Goal: Information Seeking & Learning: Check status

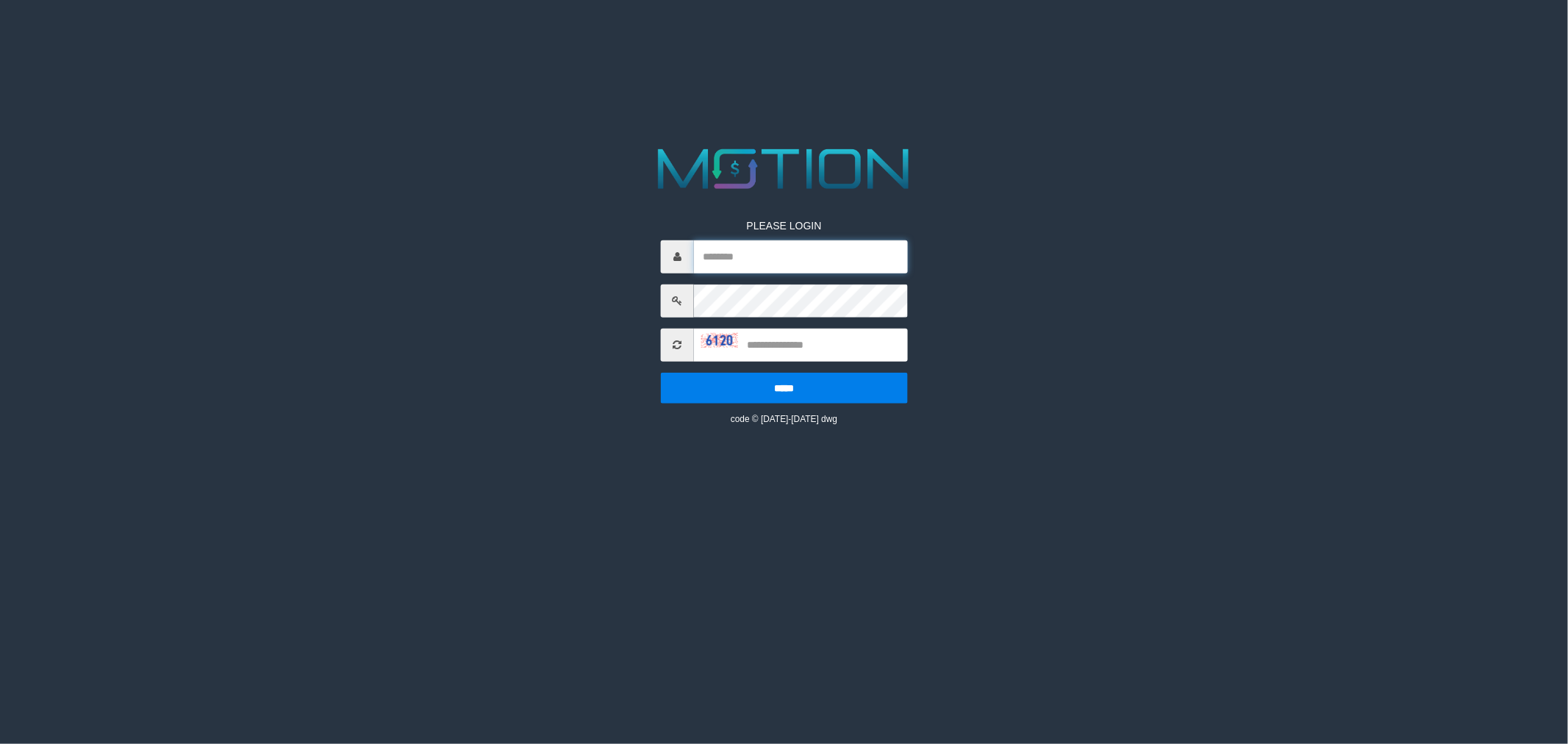
type input "*********"
click at [794, 342] on input "text" at bounding box center [800, 344] width 214 height 33
type input "****"
click at [661, 372] on input "*****" at bounding box center [784, 387] width 247 height 31
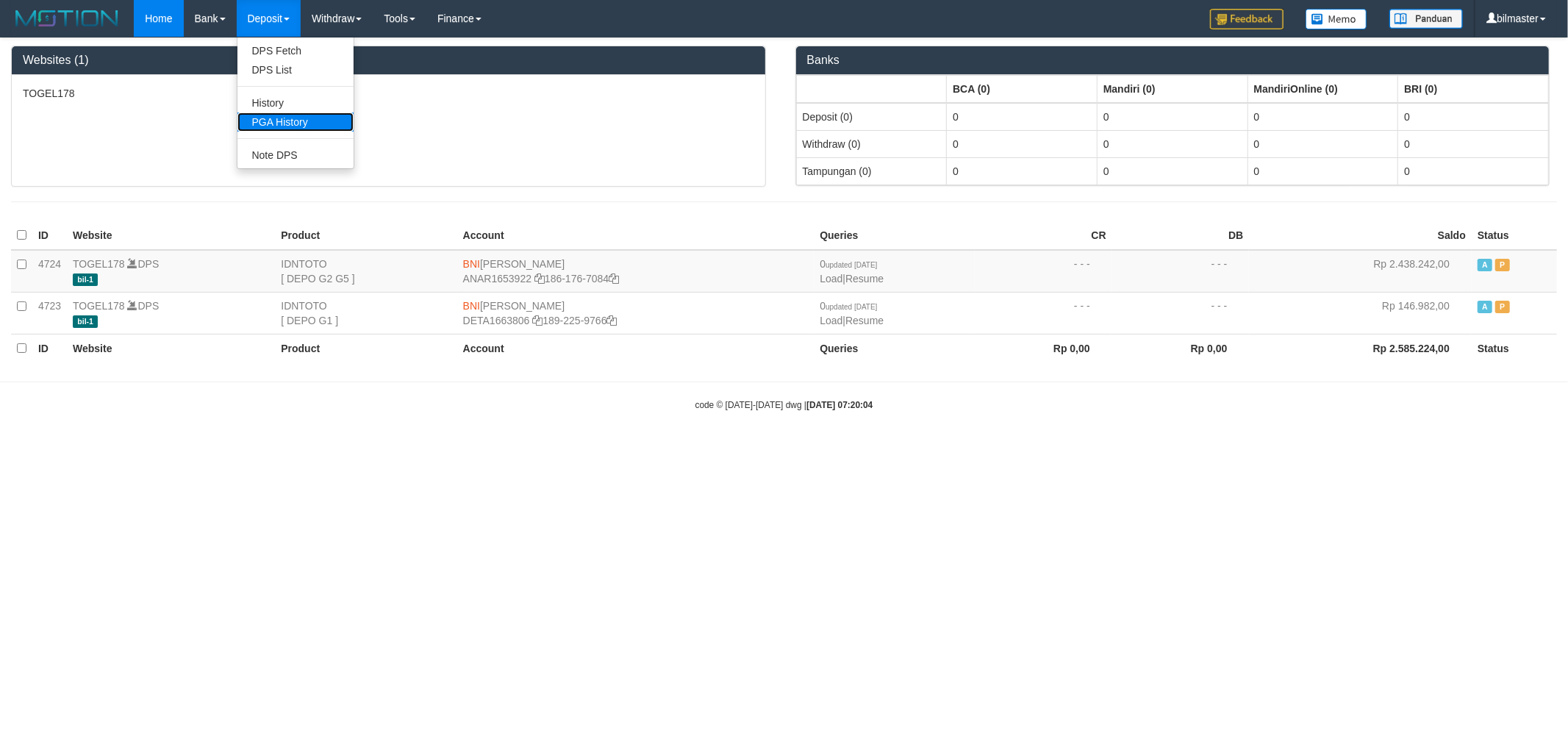
click at [297, 127] on link "PGA History" at bounding box center [295, 121] width 116 height 19
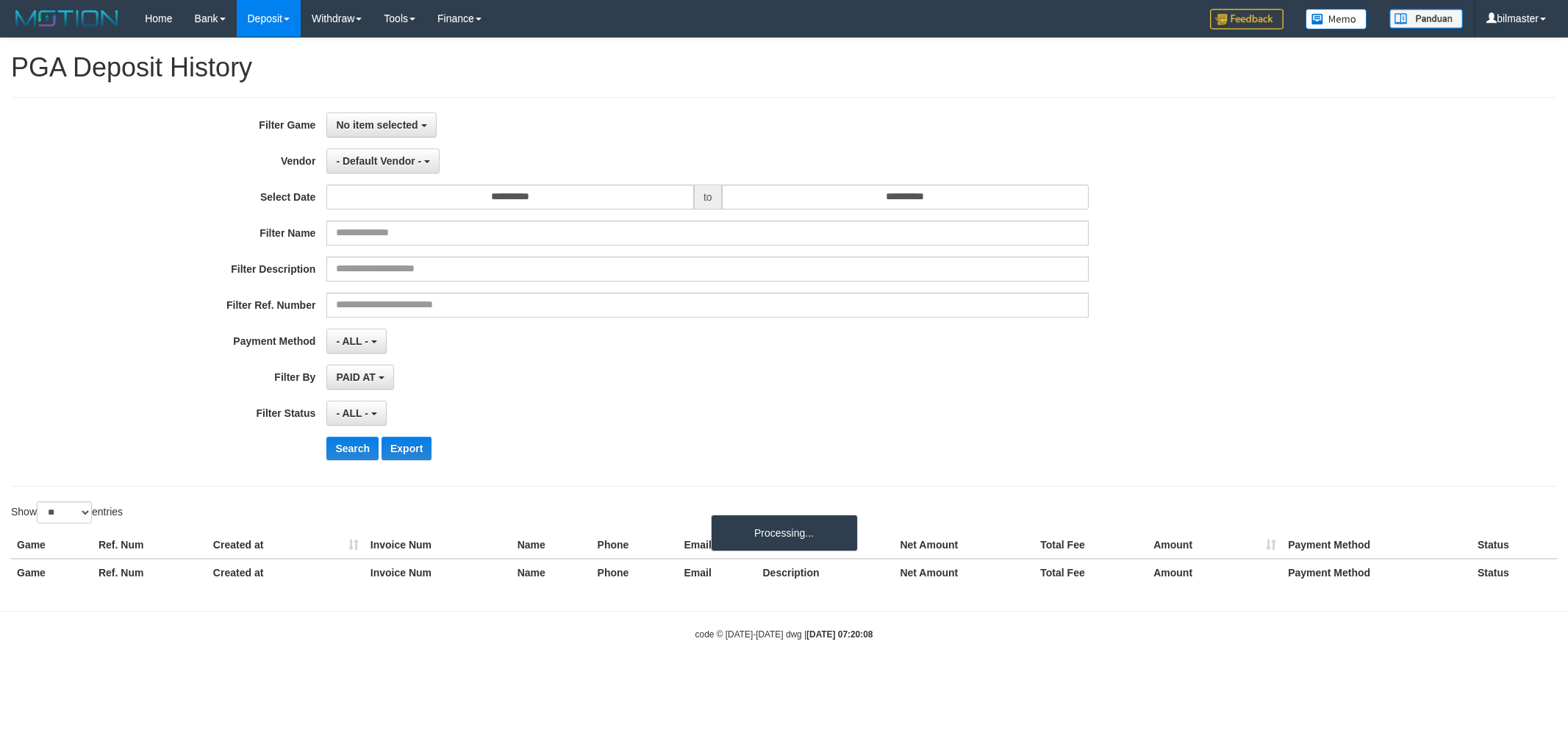
select select
select select "**"
drag, startPoint x: 402, startPoint y: 113, endPoint x: 401, endPoint y: 148, distance: 35.0
click at [401, 113] on button "No item selected" at bounding box center [382, 124] width 110 height 25
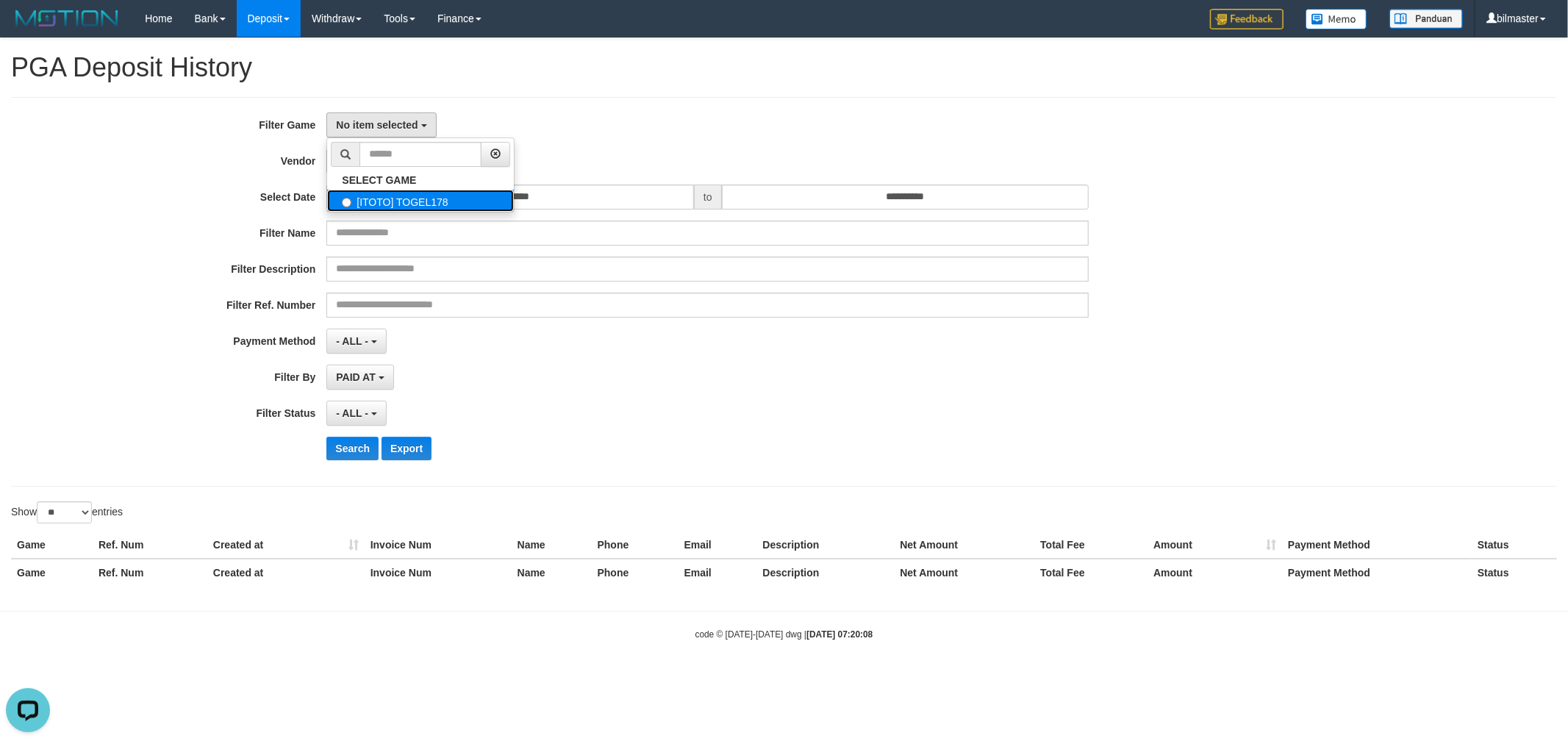
drag, startPoint x: 392, startPoint y: 201, endPoint x: 457, endPoint y: 208, distance: 65.4
click at [392, 201] on label "[ITOTO] TOGEL178" at bounding box center [420, 201] width 187 height 22
click at [458, 206] on label "[ITOTO] TOGEL178" at bounding box center [420, 201] width 187 height 22
select select "****"
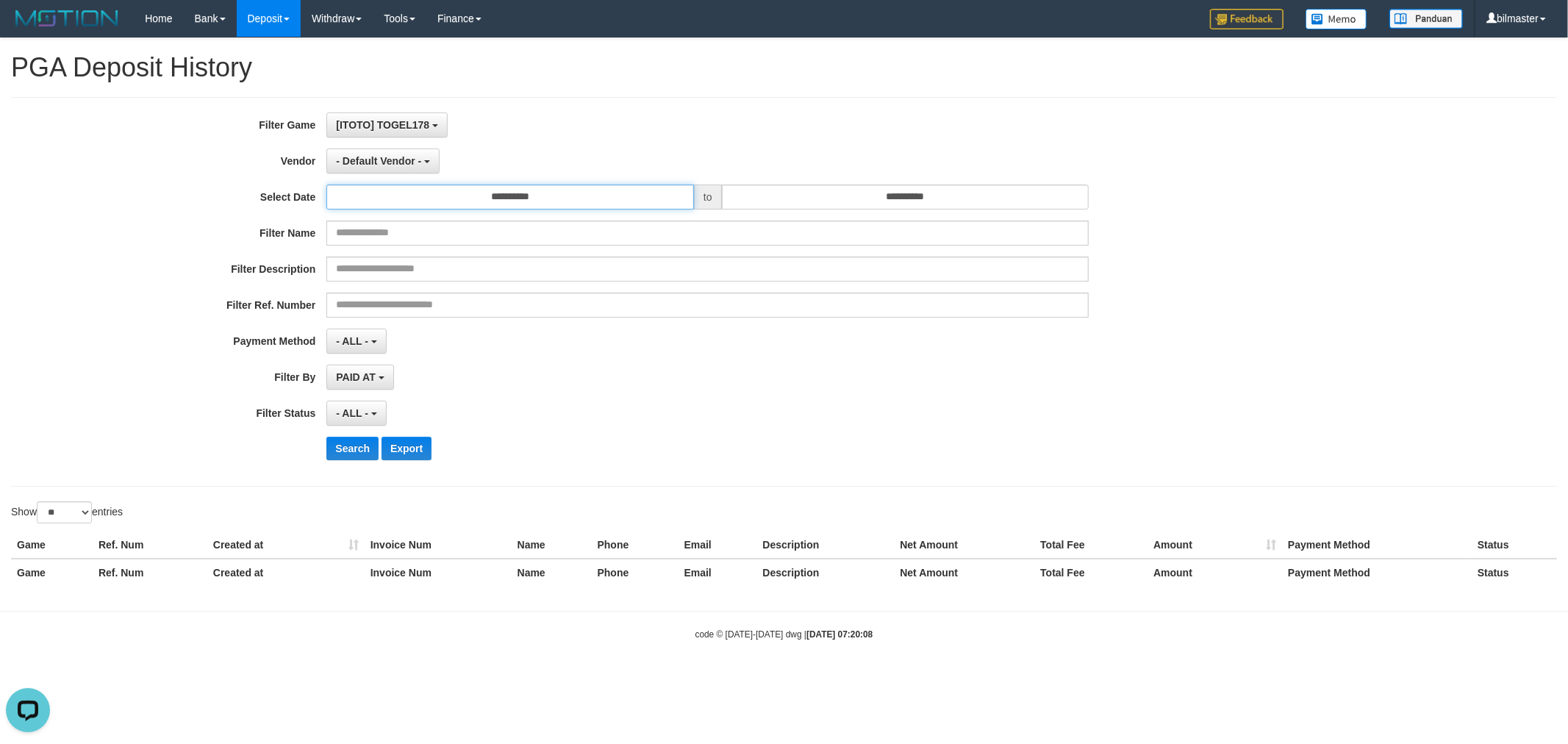
click at [489, 200] on input "**********" at bounding box center [510, 197] width 368 height 25
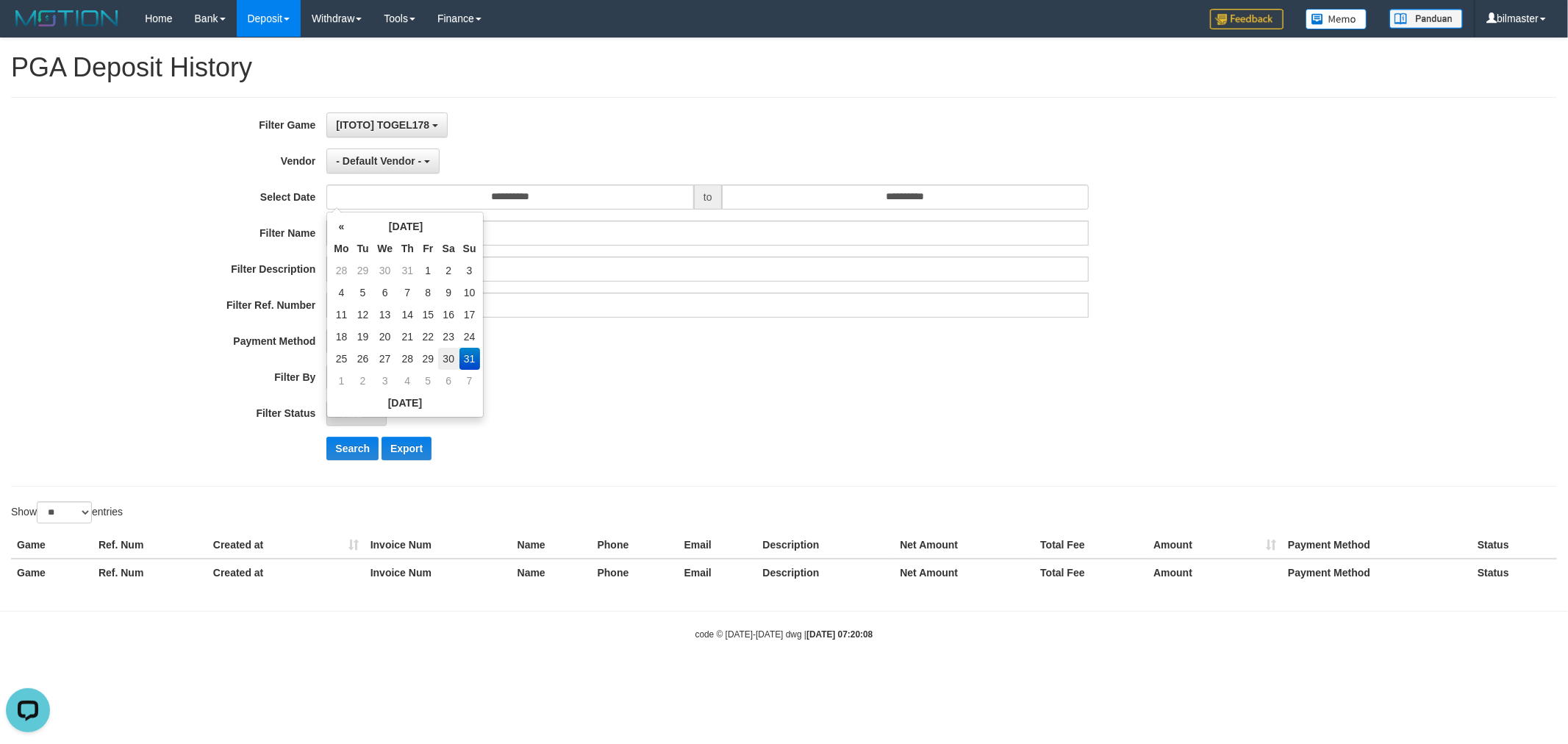
click at [439, 354] on td "30" at bounding box center [449, 359] width 21 height 22
type input "**********"
click at [929, 193] on input "**********" at bounding box center [906, 197] width 368 height 25
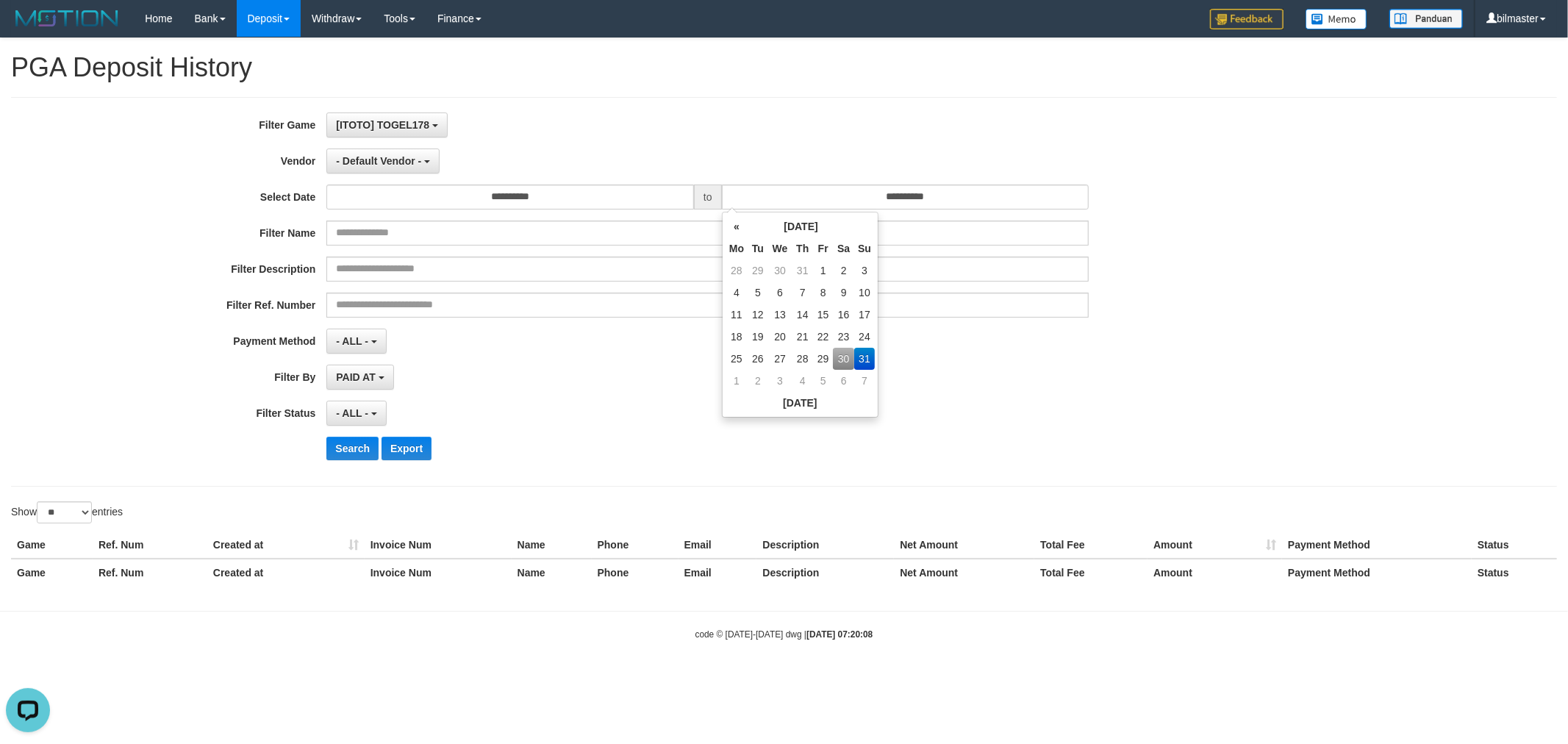
click at [842, 363] on td "30" at bounding box center [844, 359] width 21 height 22
type input "**********"
click at [611, 392] on div "**********" at bounding box center [653, 291] width 1307 height 359
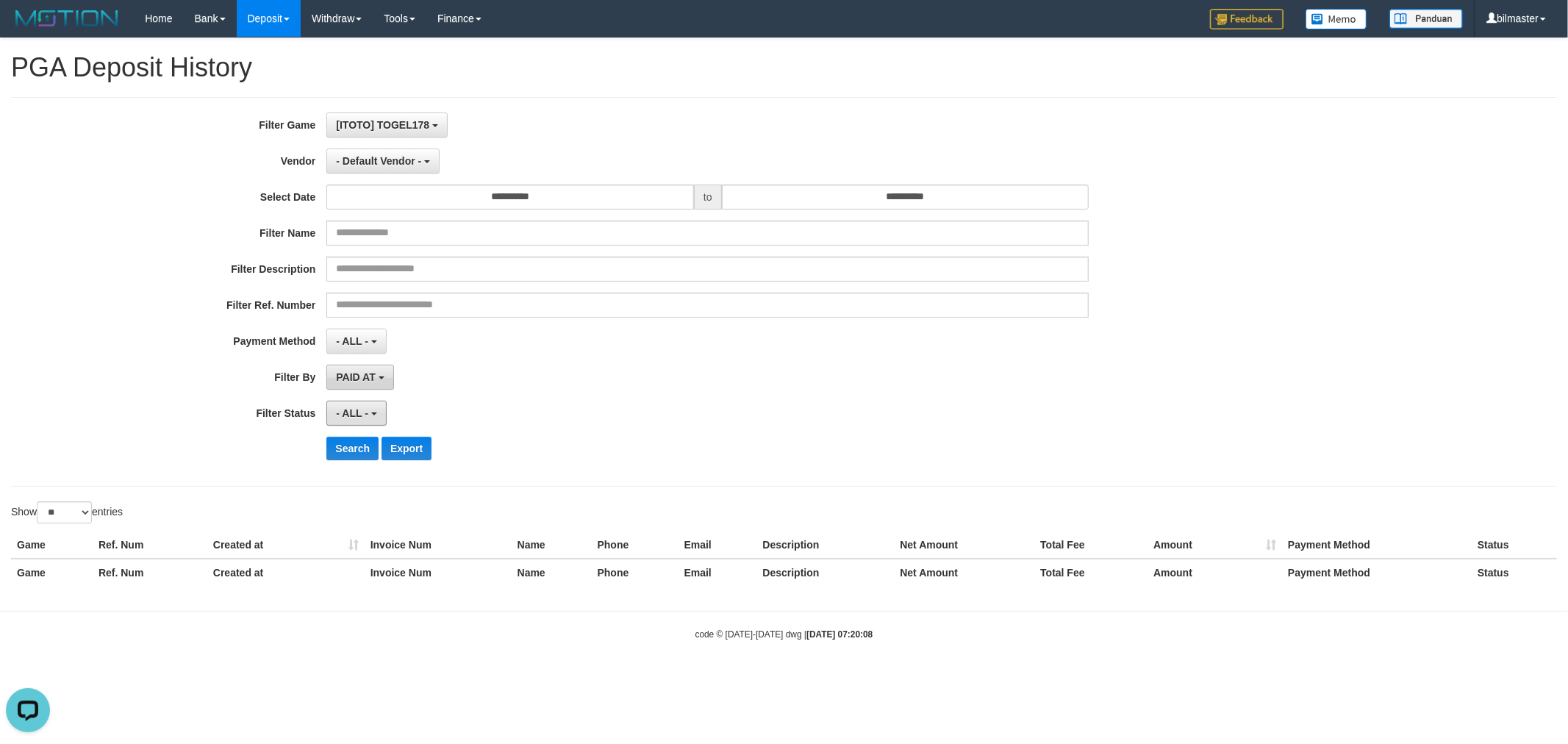
drag, startPoint x: 355, startPoint y: 407, endPoint x: 384, endPoint y: 383, distance: 37.6
click at [353, 407] on span "- ALL -" at bounding box center [352, 413] width 32 height 11
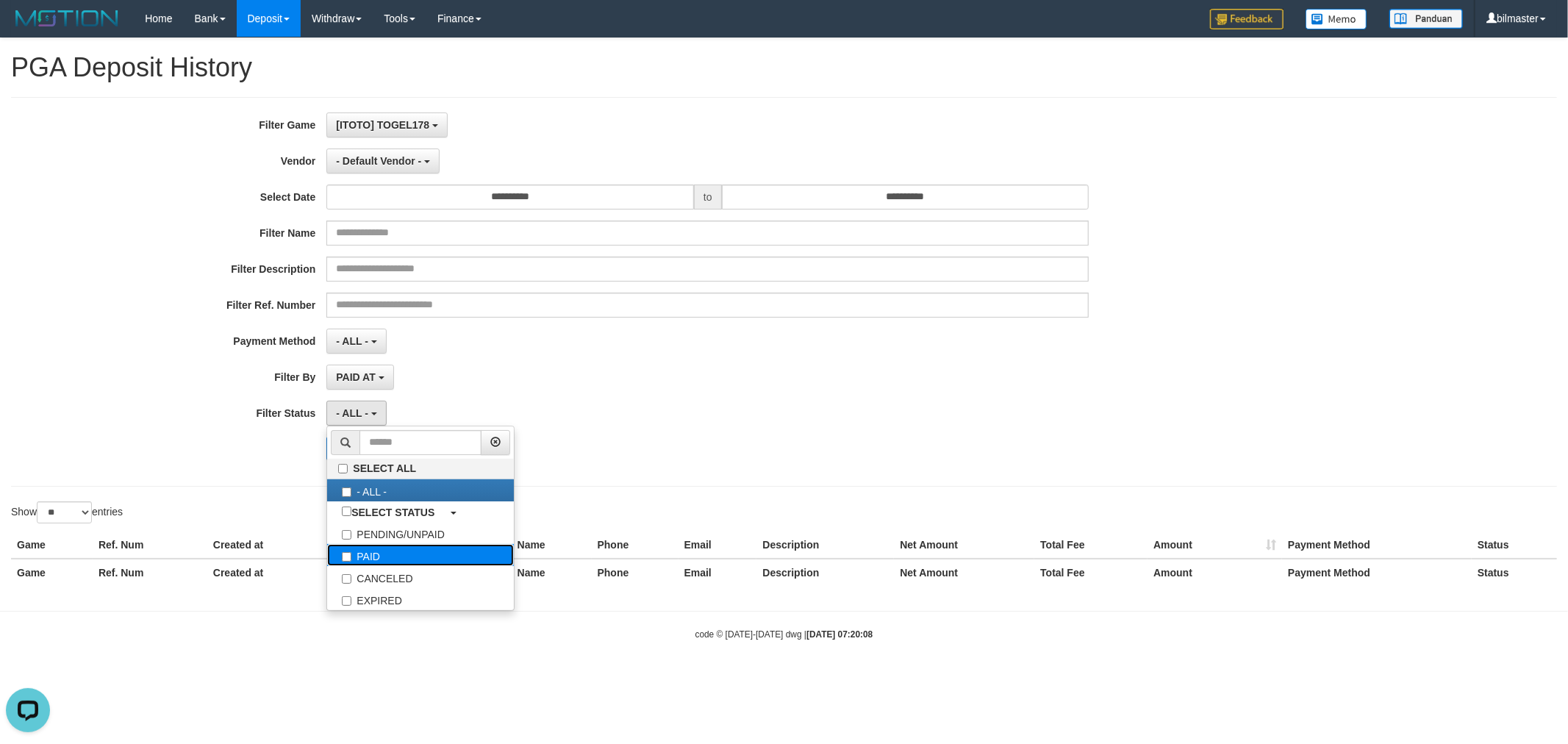
click at [414, 556] on label "PAID" at bounding box center [420, 555] width 187 height 22
select select "*"
drag, startPoint x: 824, startPoint y: 409, endPoint x: 761, endPoint y: 384, distance: 67.8
click at [822, 407] on div "PAID SELECT ALL - ALL - SELECT STATUS PENDING/UNPAID PAID CANCELED EXPIRED" at bounding box center [707, 413] width 762 height 25
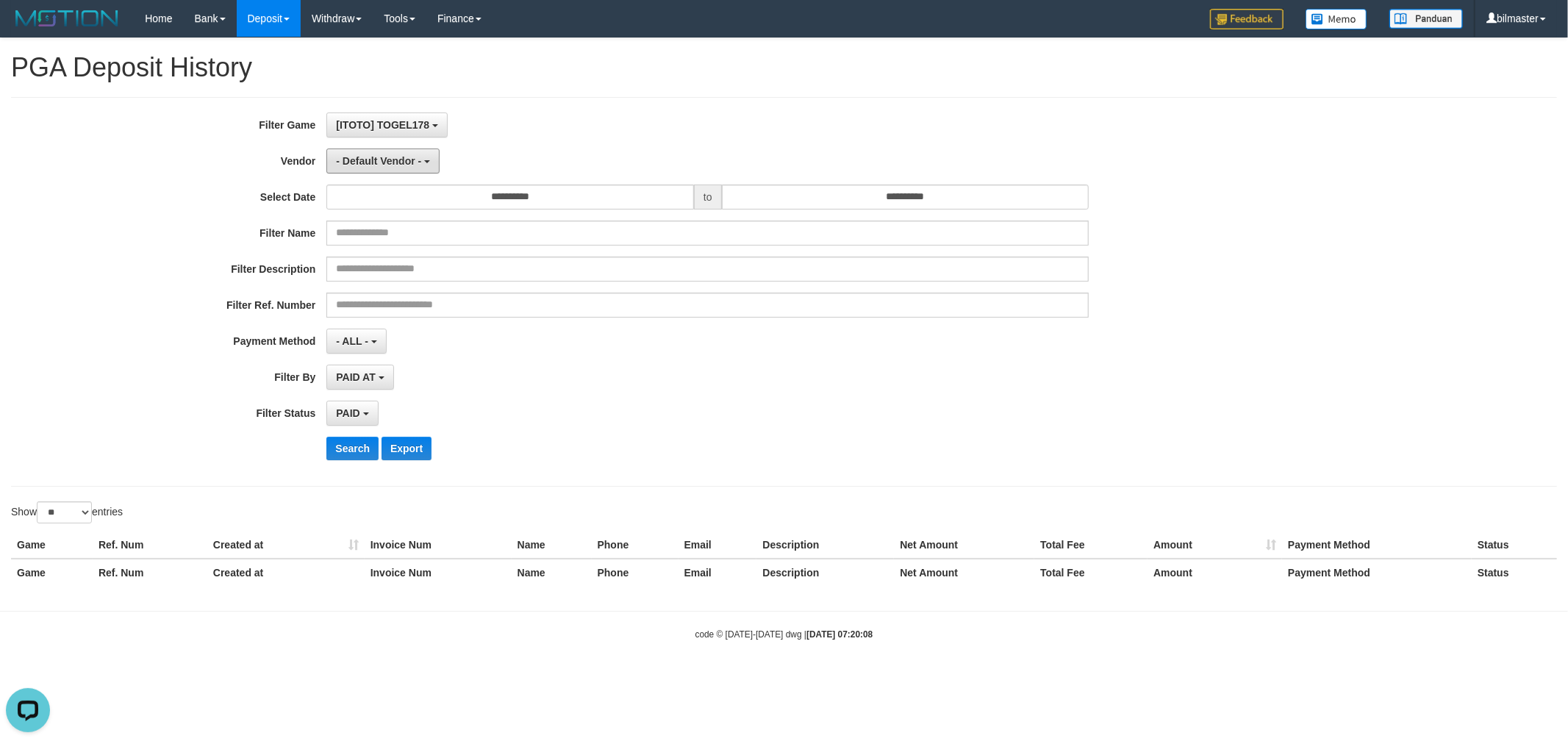
drag, startPoint x: 357, startPoint y: 160, endPoint x: 439, endPoint y: 310, distance: 171.0
click at [358, 160] on span "- Default Vendor -" at bounding box center [378, 160] width 85 height 11
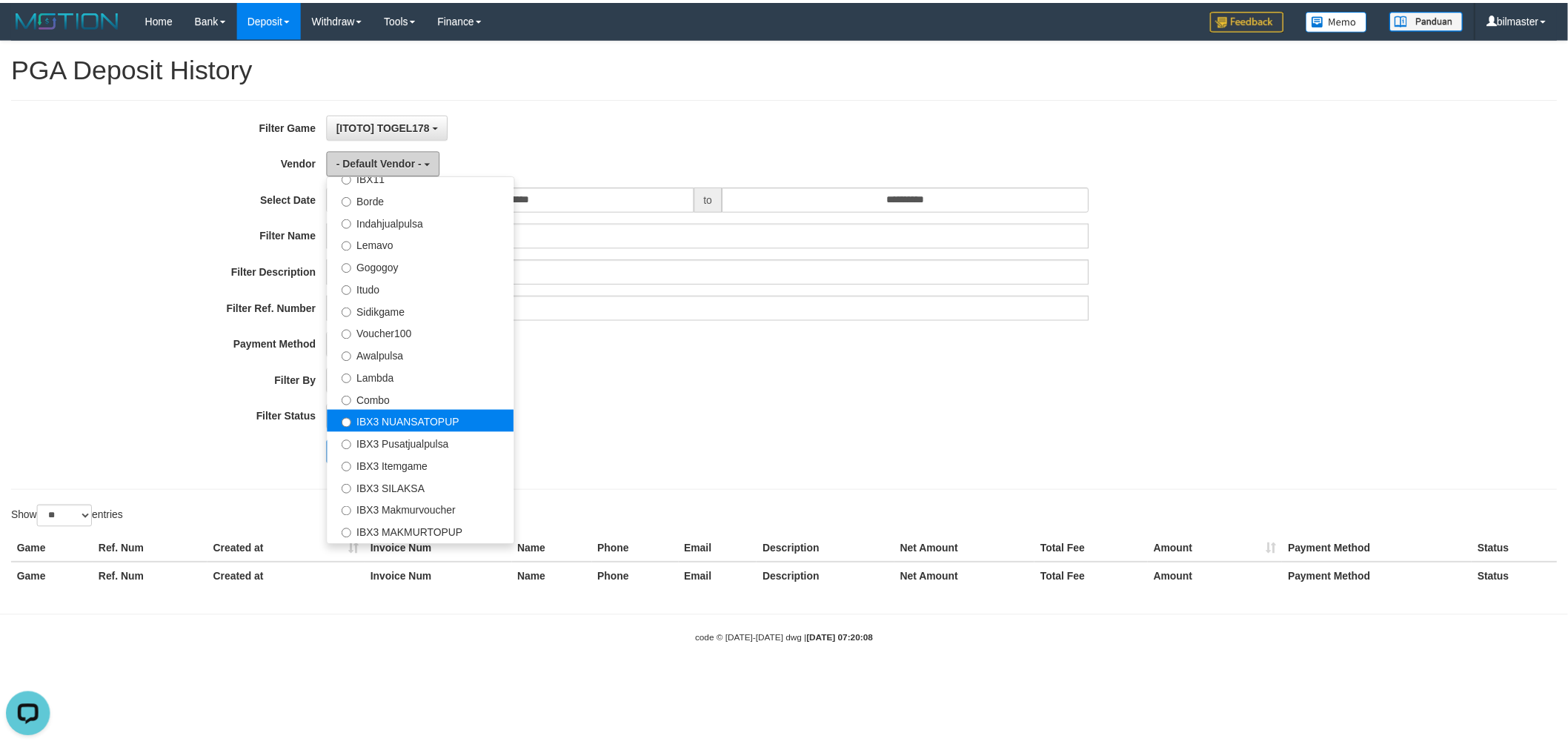
scroll to position [485, 0]
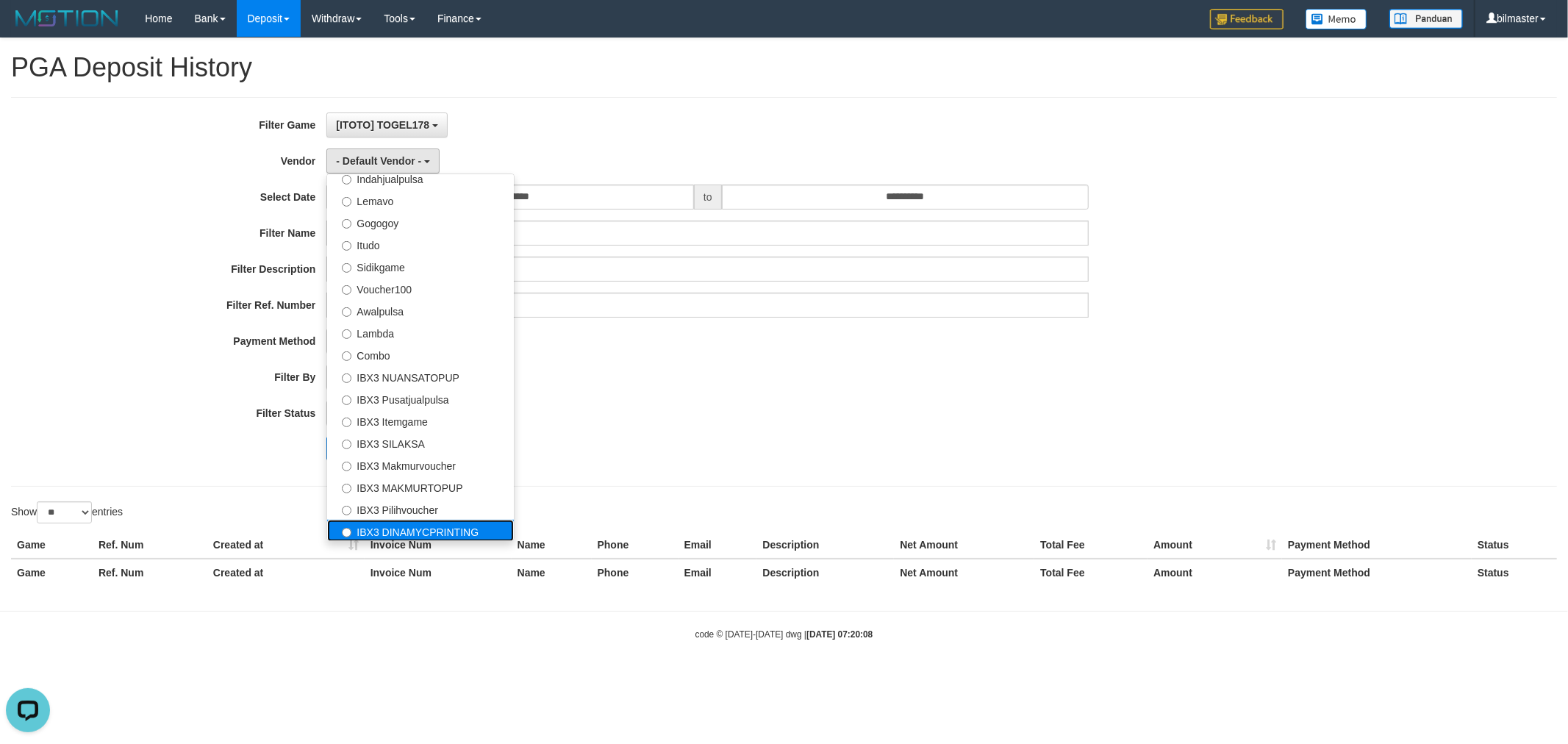
click at [439, 523] on label "IBX3 DINAMYCPRINTING" at bounding box center [420, 530] width 187 height 22
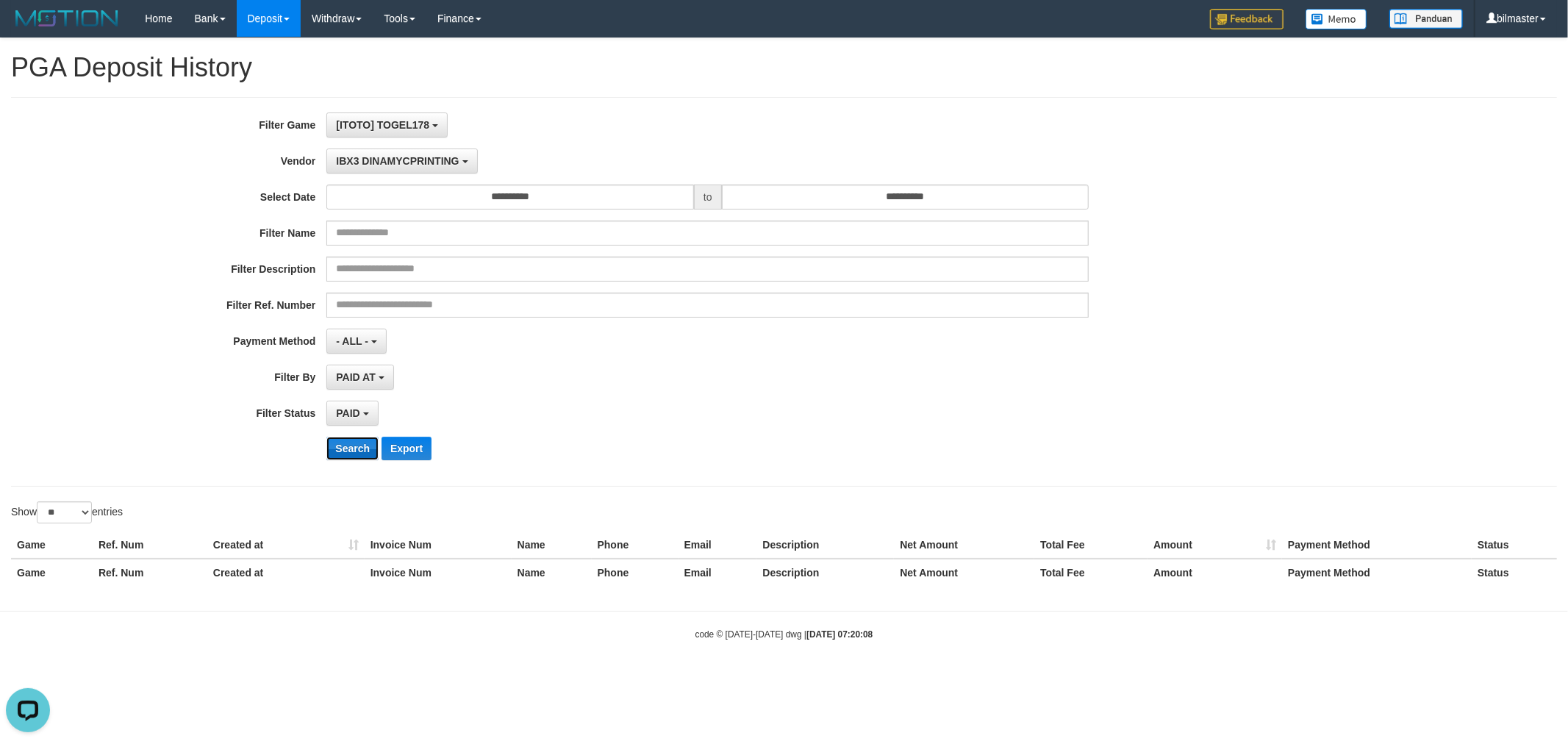
click at [353, 449] on button "Search" at bounding box center [353, 448] width 52 height 24
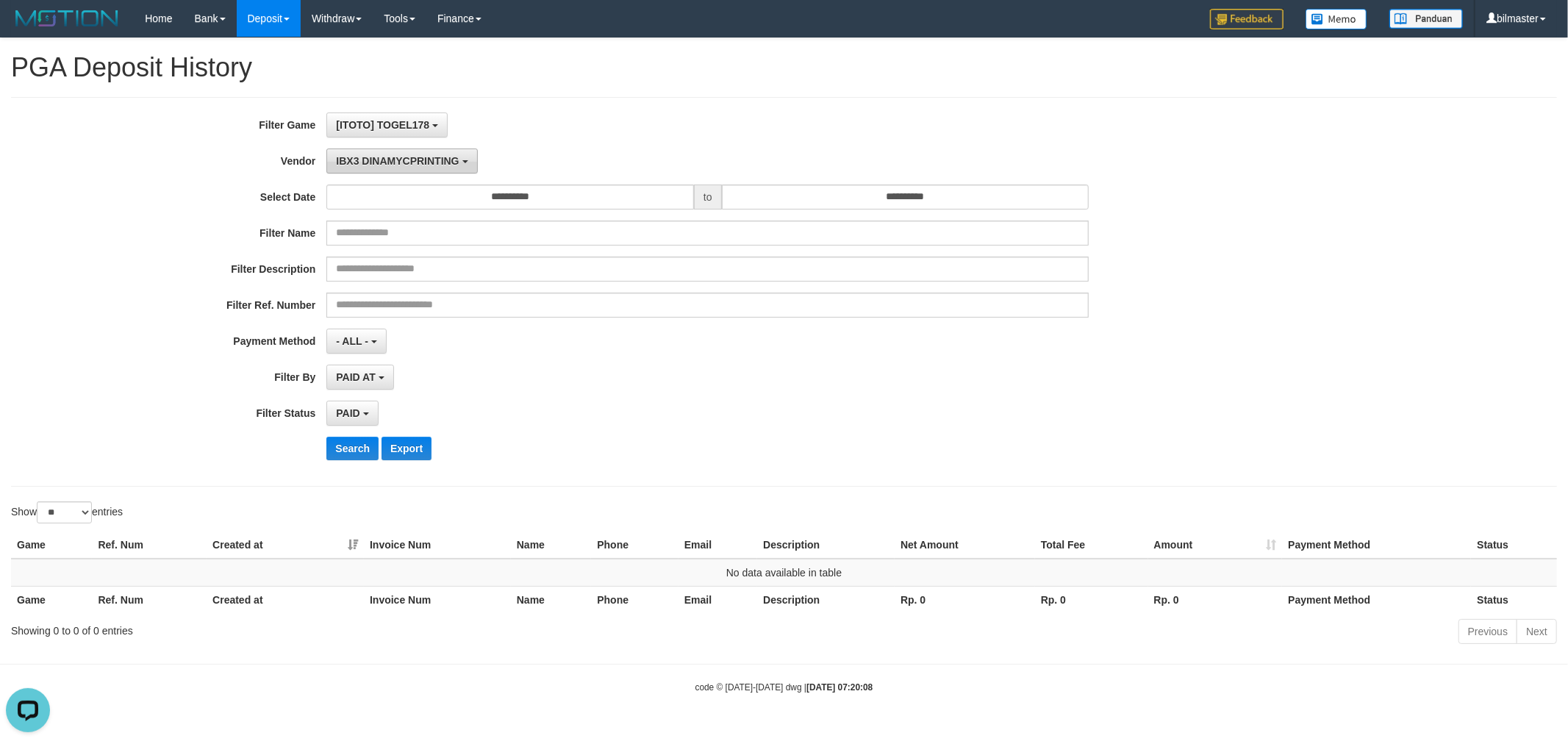
click at [395, 157] on span "IBX3 DINAMYCPRINTING" at bounding box center [397, 160] width 123 height 11
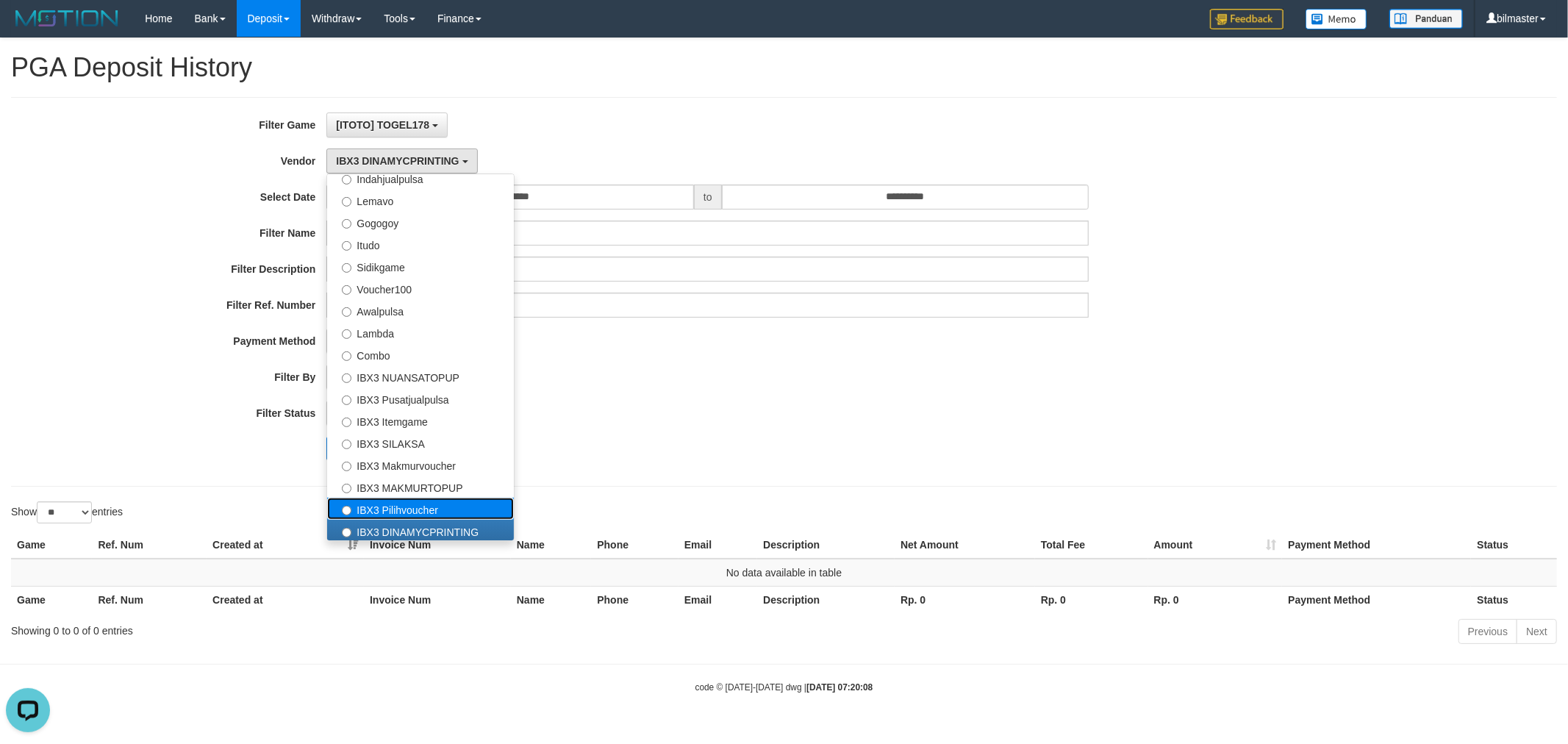
click at [397, 504] on label "IBX3 Pilihvoucher" at bounding box center [420, 508] width 187 height 22
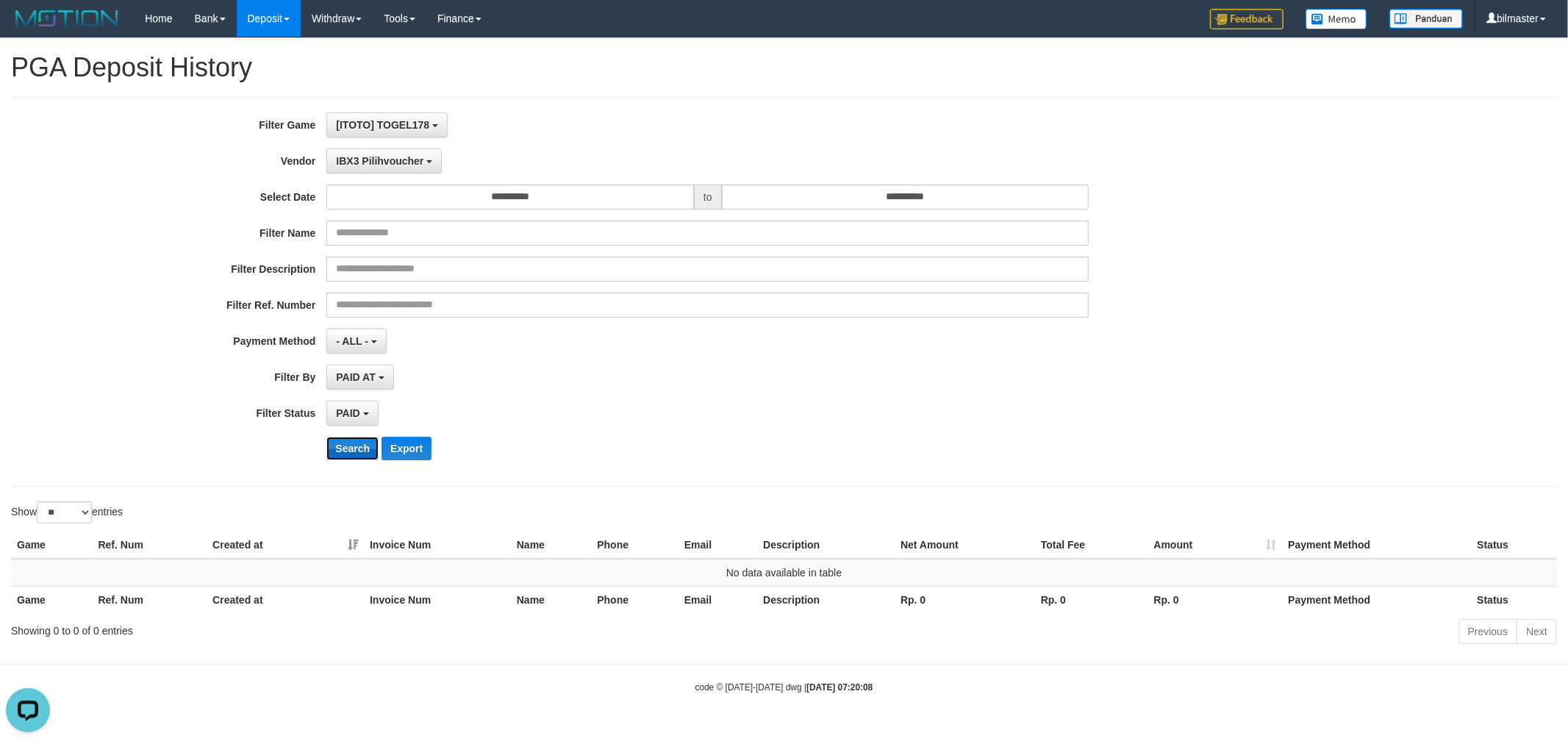
click at [364, 452] on button "Search" at bounding box center [353, 448] width 52 height 24
click at [388, 162] on span "IBX3 Pilihvoucher" at bounding box center [379, 160] width 88 height 11
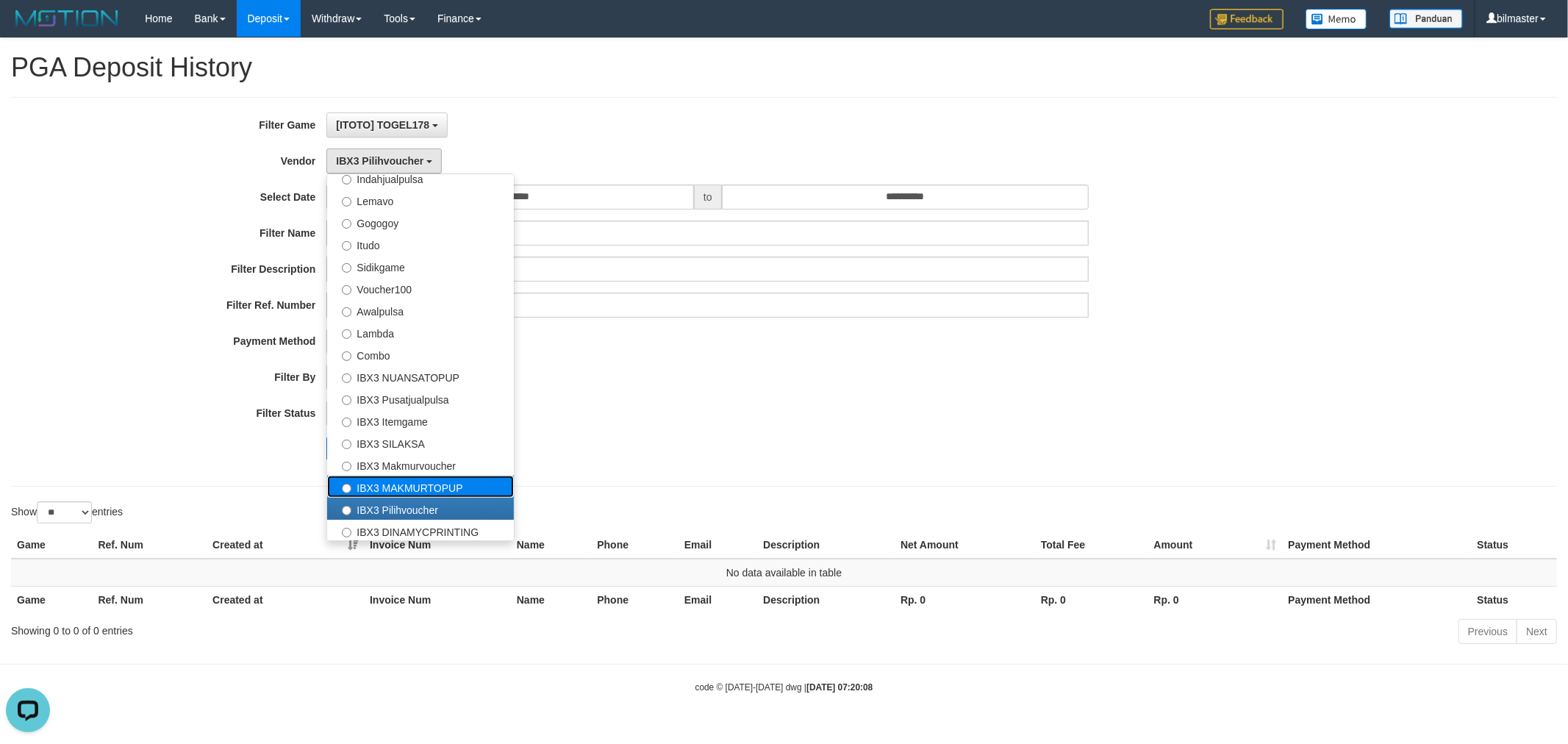
click at [387, 488] on label "IBX3 MAKMURTOPUP" at bounding box center [420, 486] width 187 height 22
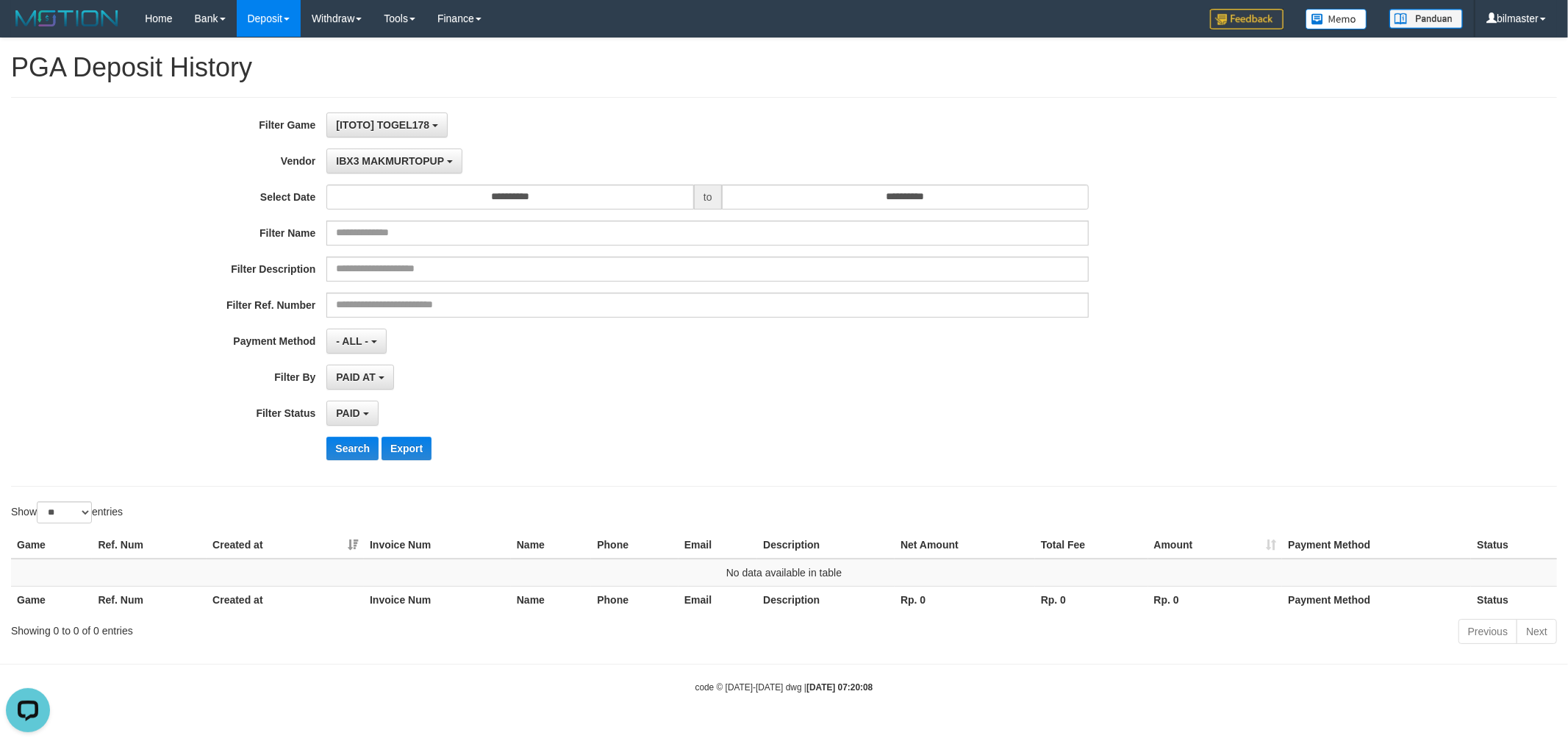
click at [343, 462] on div "**********" at bounding box center [653, 291] width 1307 height 359
click at [348, 453] on button "Search" at bounding box center [353, 448] width 52 height 24
click at [395, 168] on button "IBX3 MAKMURTOPUP" at bounding box center [394, 161] width 135 height 25
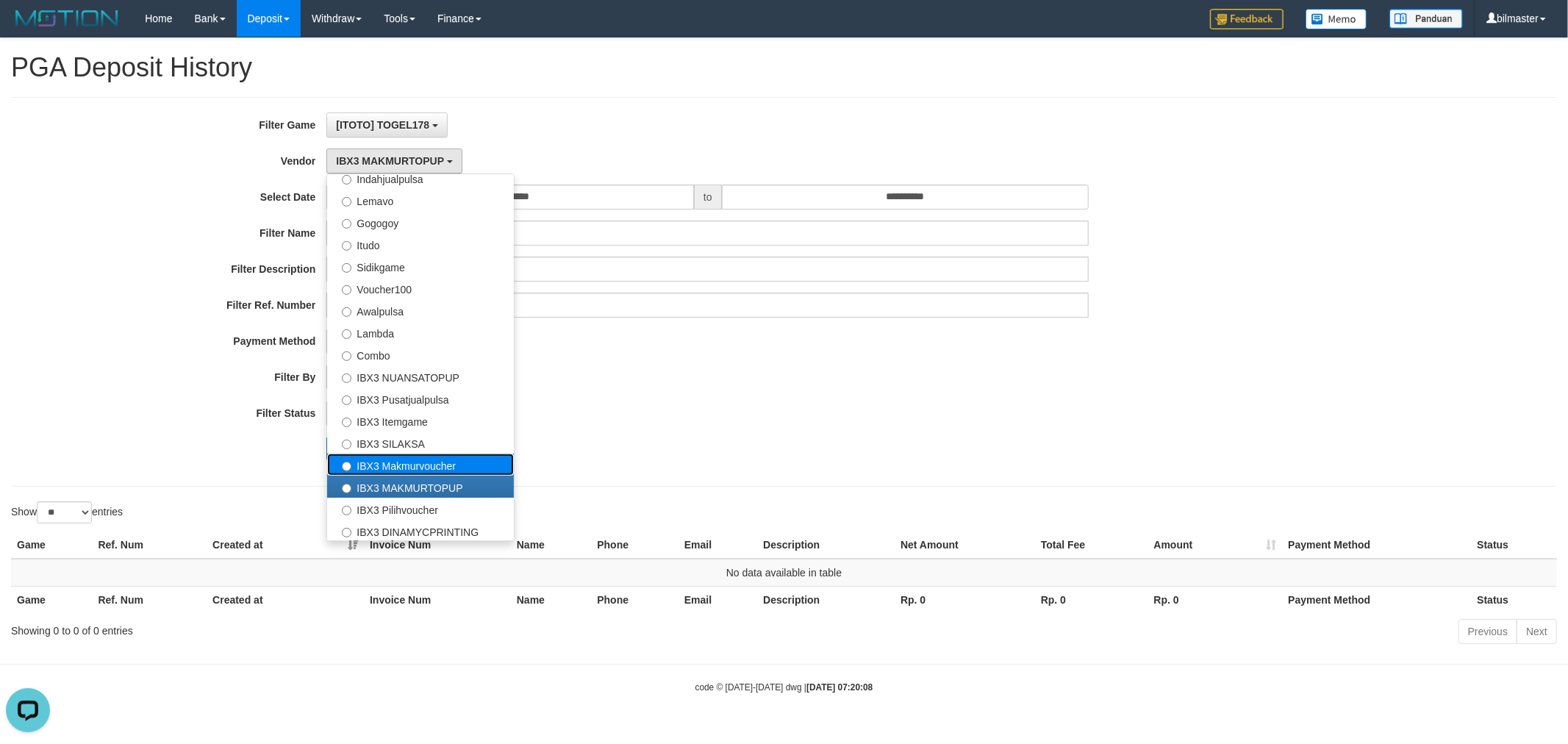
click at [394, 461] on label "IBX3 Makmurvoucher" at bounding box center [420, 464] width 187 height 22
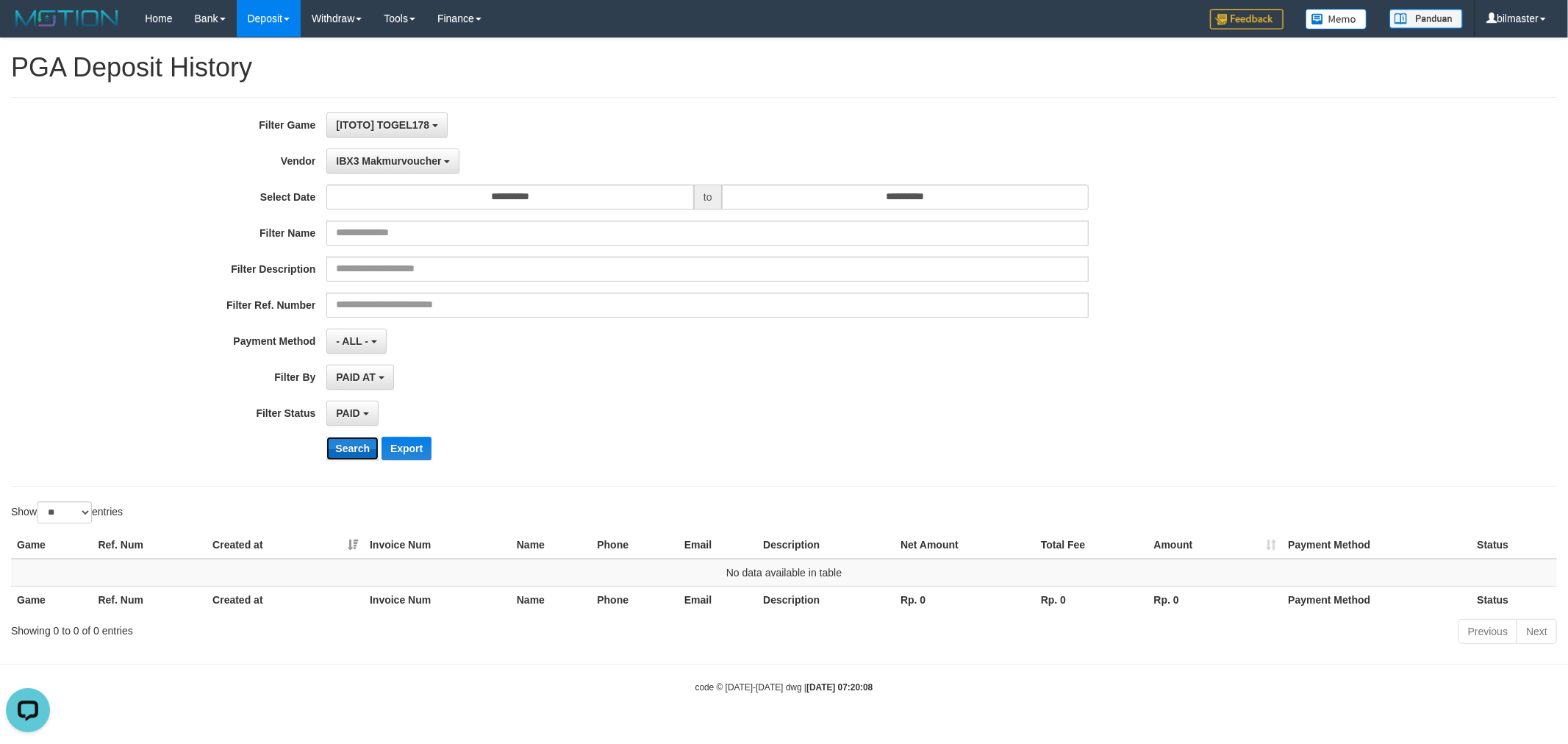
click at [344, 447] on button "Search" at bounding box center [353, 448] width 52 height 24
click at [398, 171] on button "IBX3 Makmurvoucher" at bounding box center [393, 161] width 133 height 25
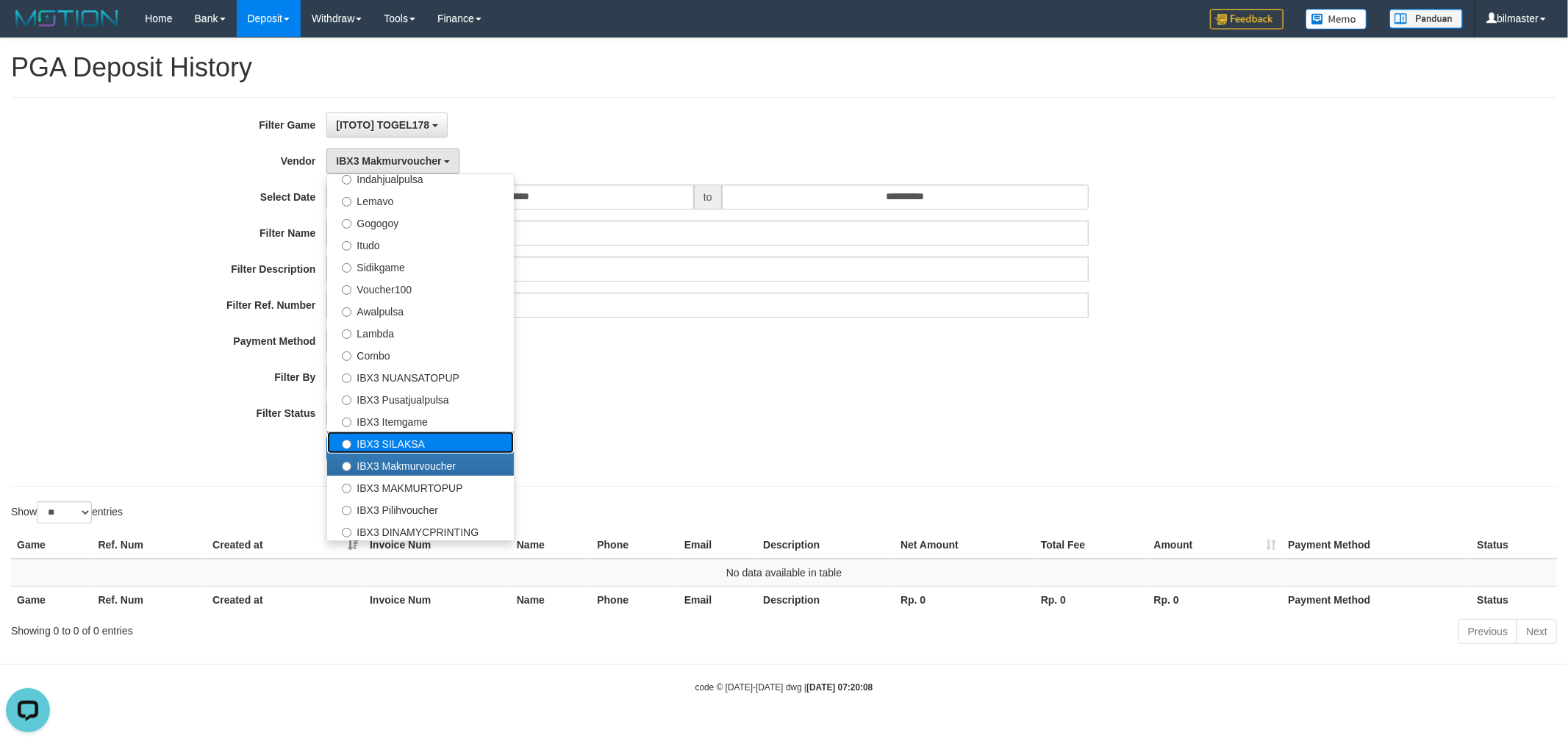
click at [400, 437] on label "IBX3 SILAKSA" at bounding box center [420, 443] width 187 height 22
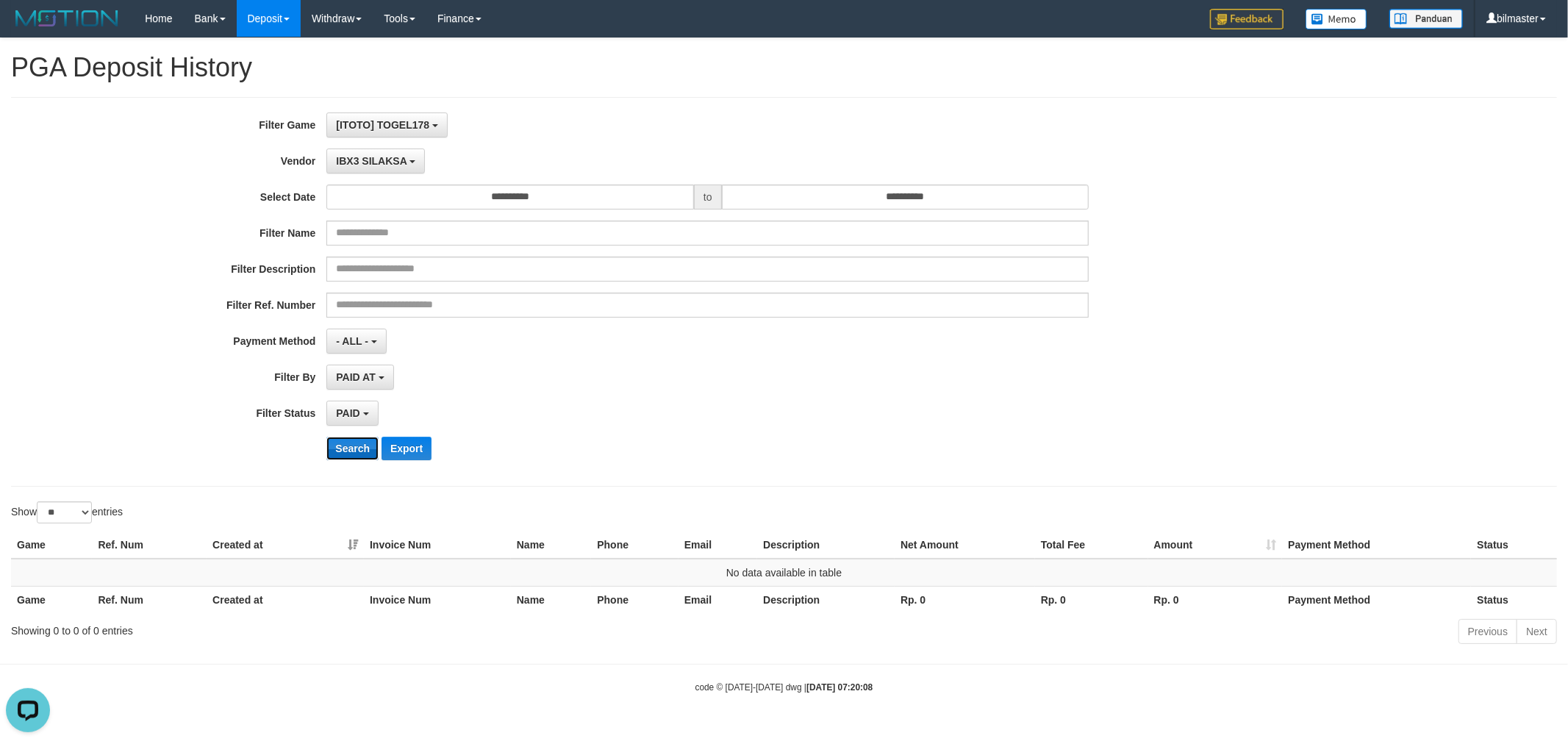
click at [362, 441] on button "Search" at bounding box center [353, 448] width 52 height 24
click at [375, 159] on span "IBX3 SILAKSA" at bounding box center [371, 160] width 70 height 11
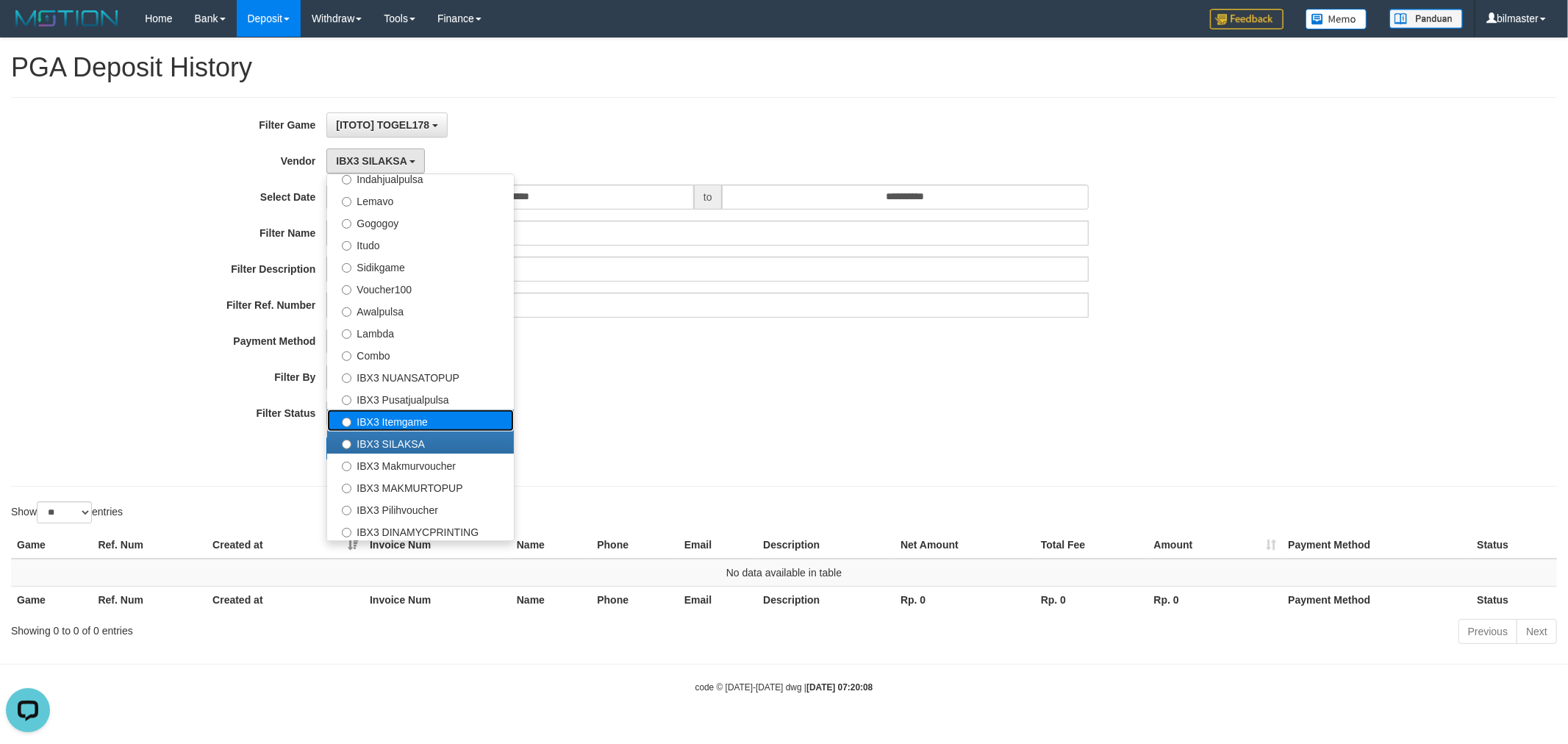
click at [407, 425] on label "IBX3 Itemgame" at bounding box center [420, 420] width 187 height 22
select select "**********"
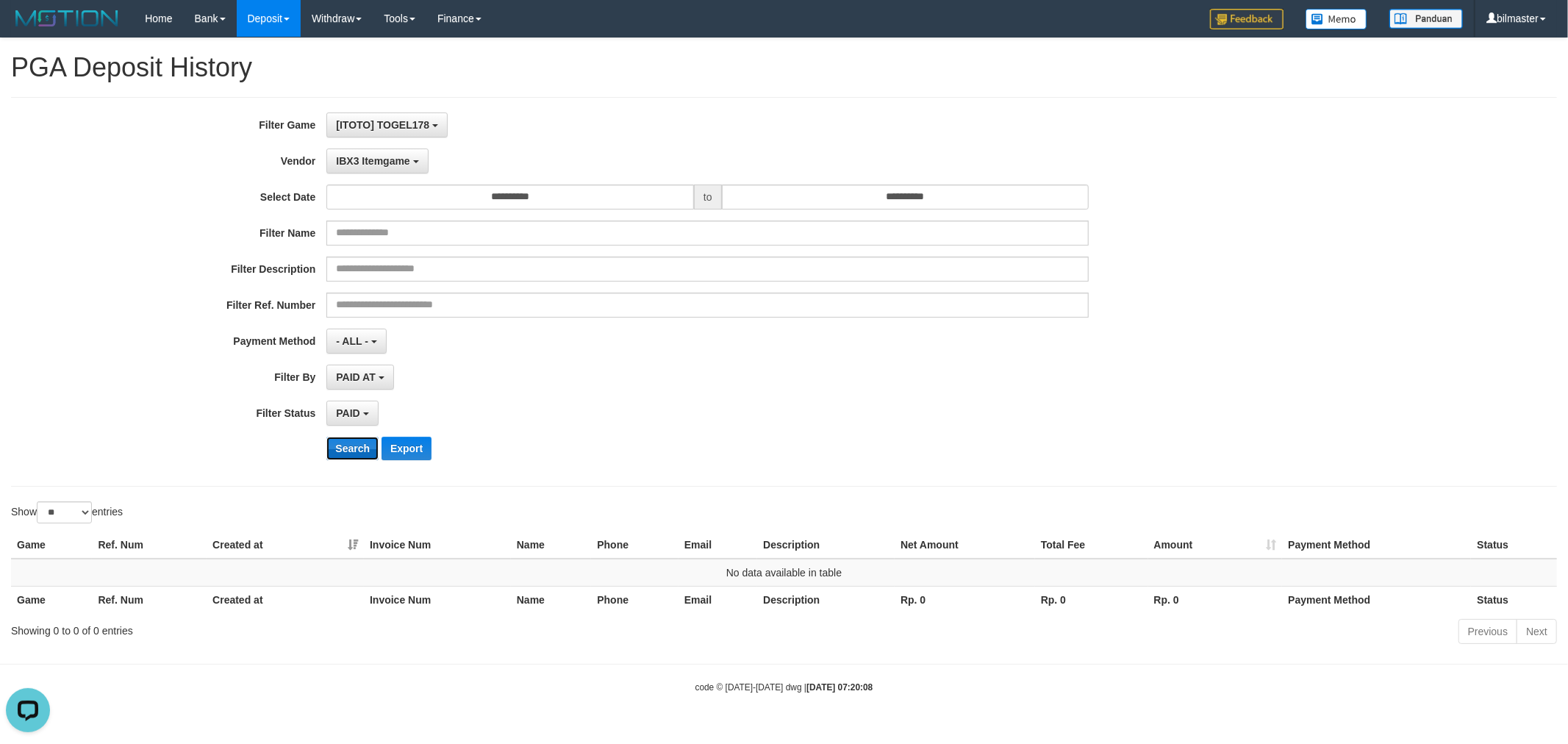
drag, startPoint x: 343, startPoint y: 459, endPoint x: 349, endPoint y: 443, distance: 17.1
click at [343, 458] on button "Search" at bounding box center [353, 448] width 52 height 24
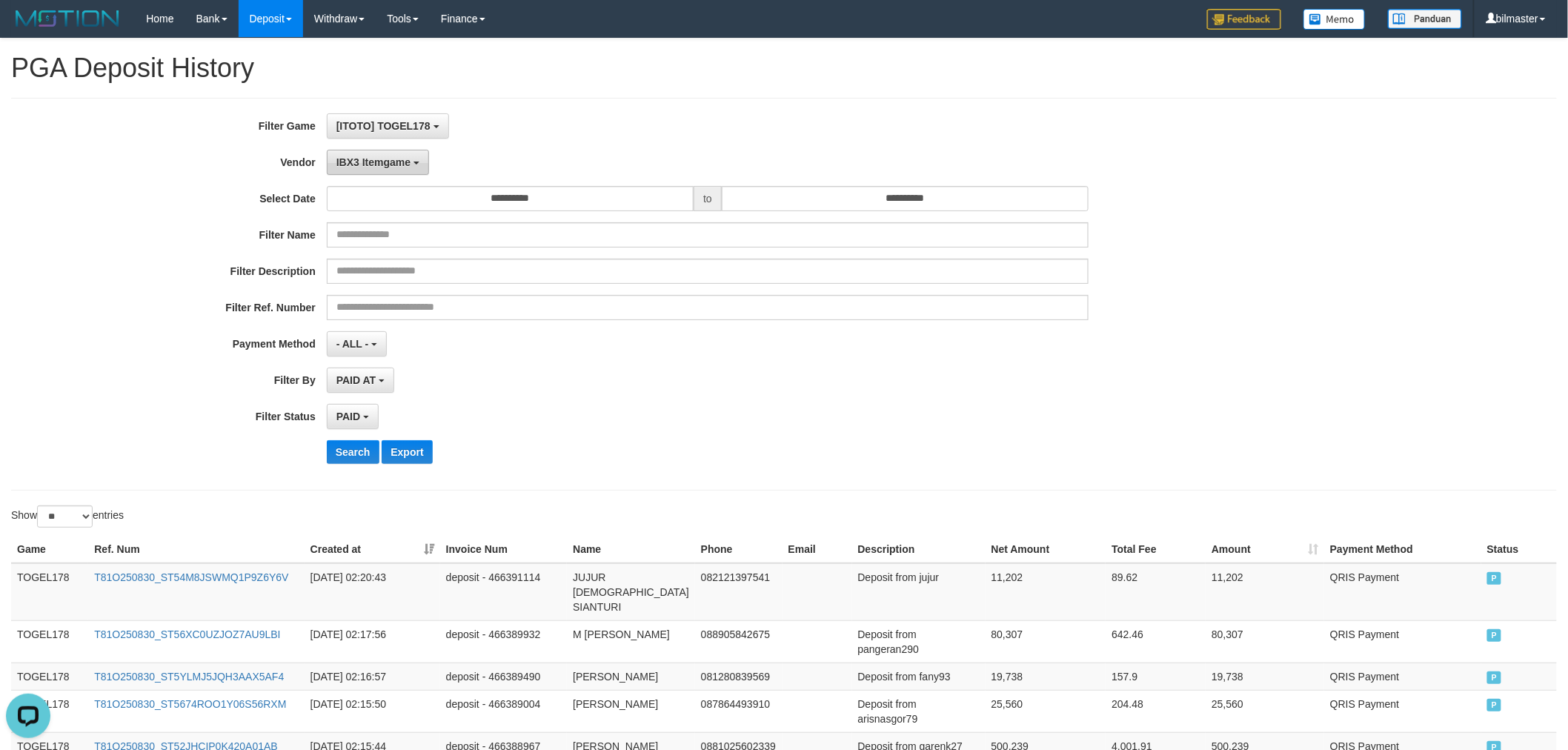
click at [394, 167] on span "IBX3 Itemgame" at bounding box center [373, 162] width 74 height 12
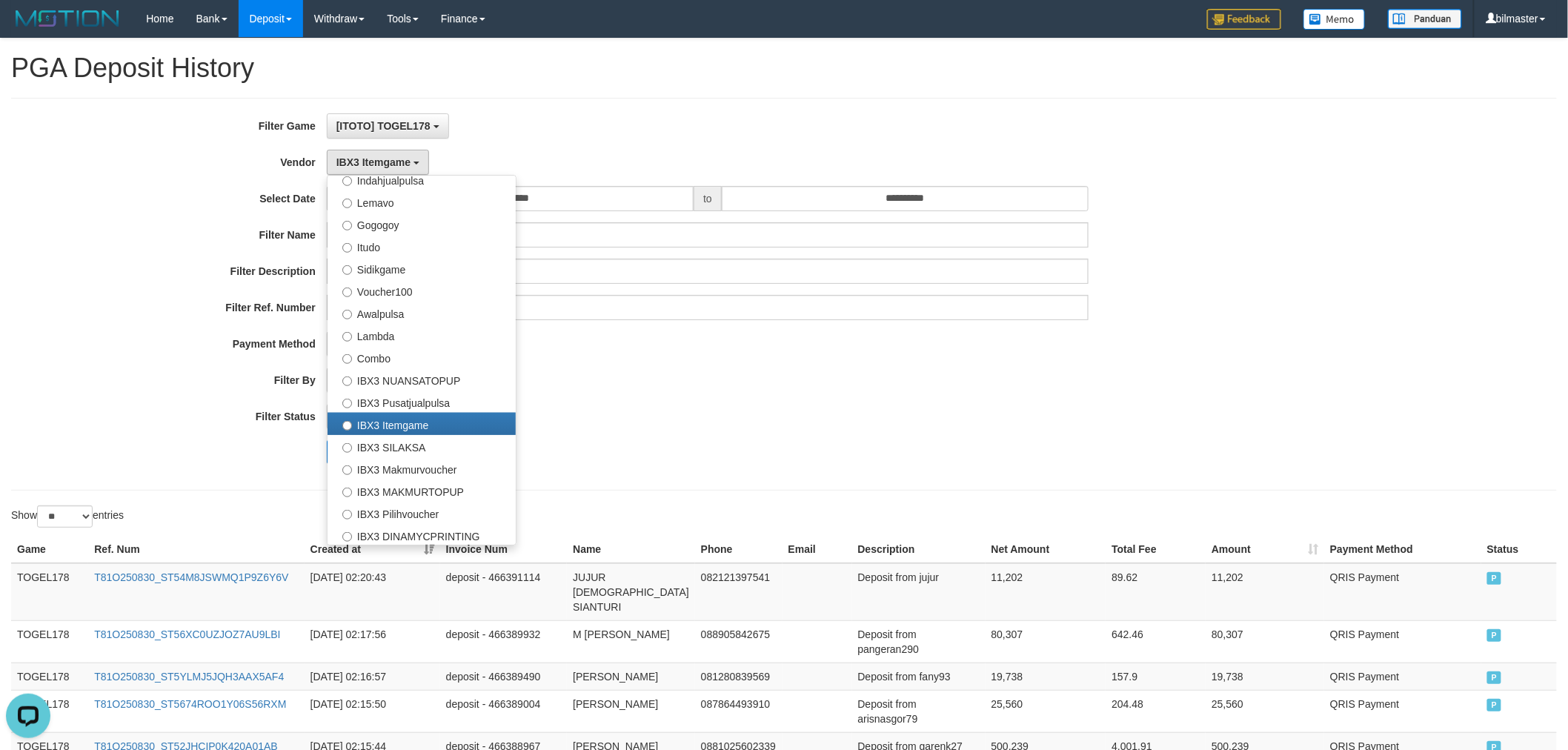
click at [730, 397] on div "**********" at bounding box center [653, 294] width 1307 height 362
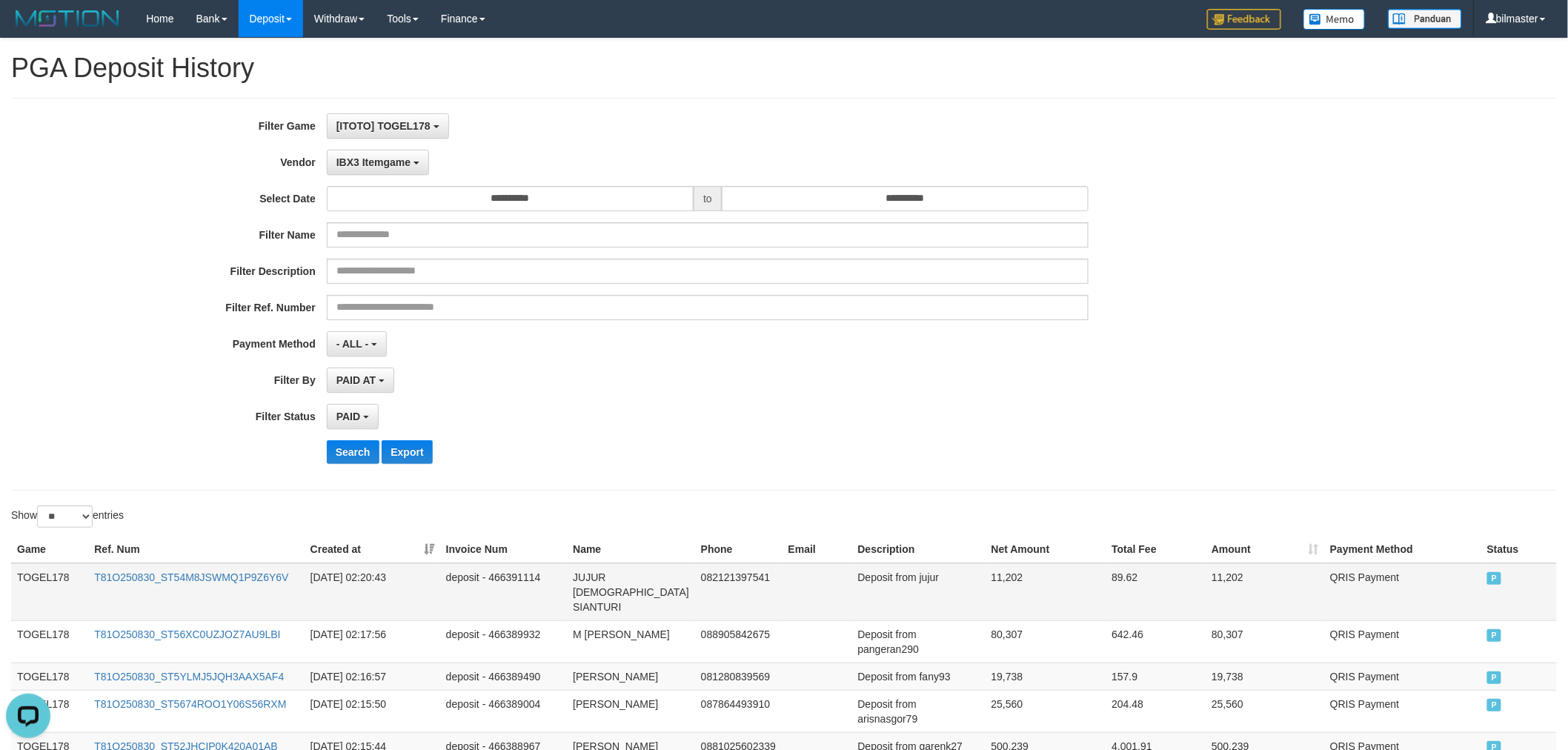
click at [25, 575] on td "TOGEL178" at bounding box center [49, 592] width 77 height 58
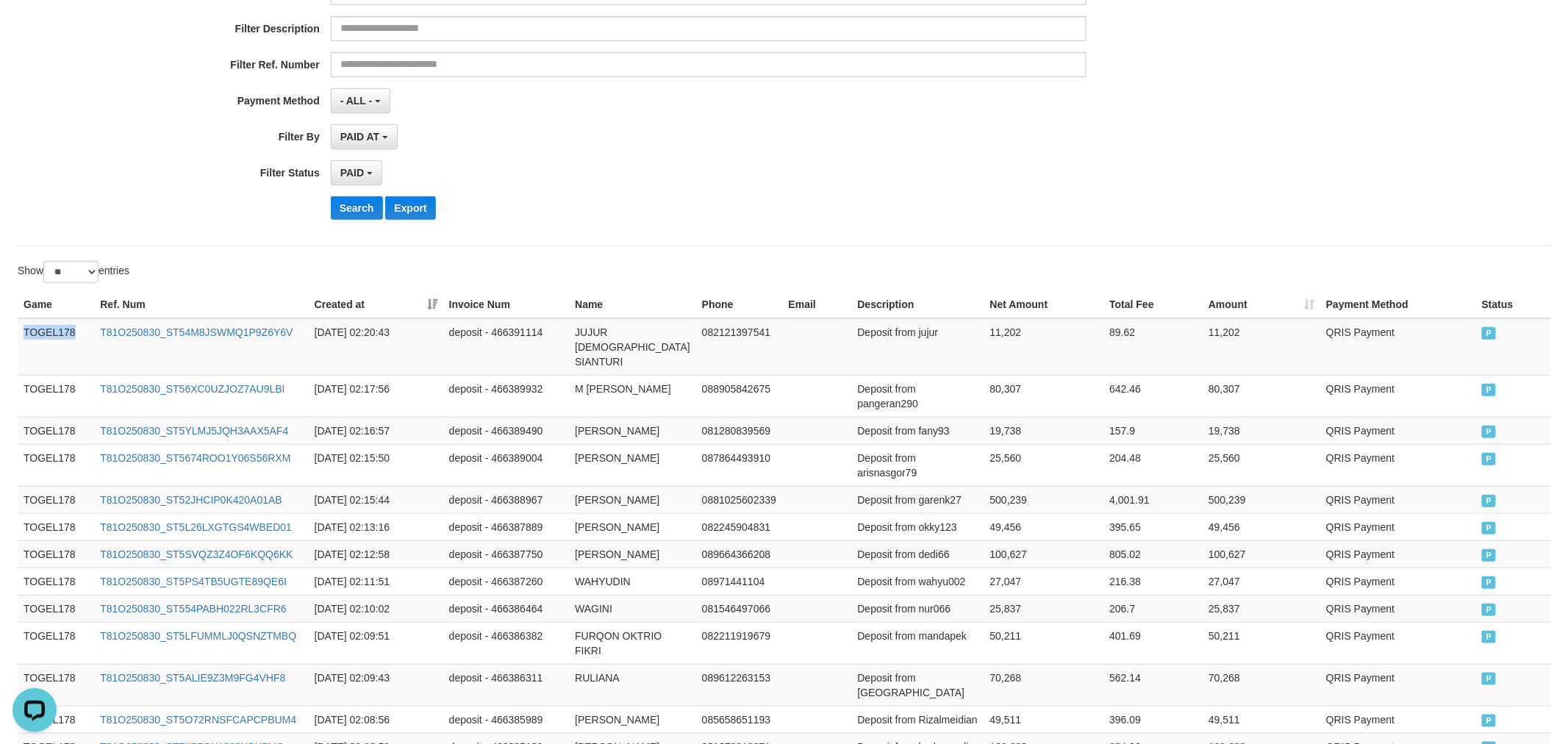
scroll to position [0, 0]
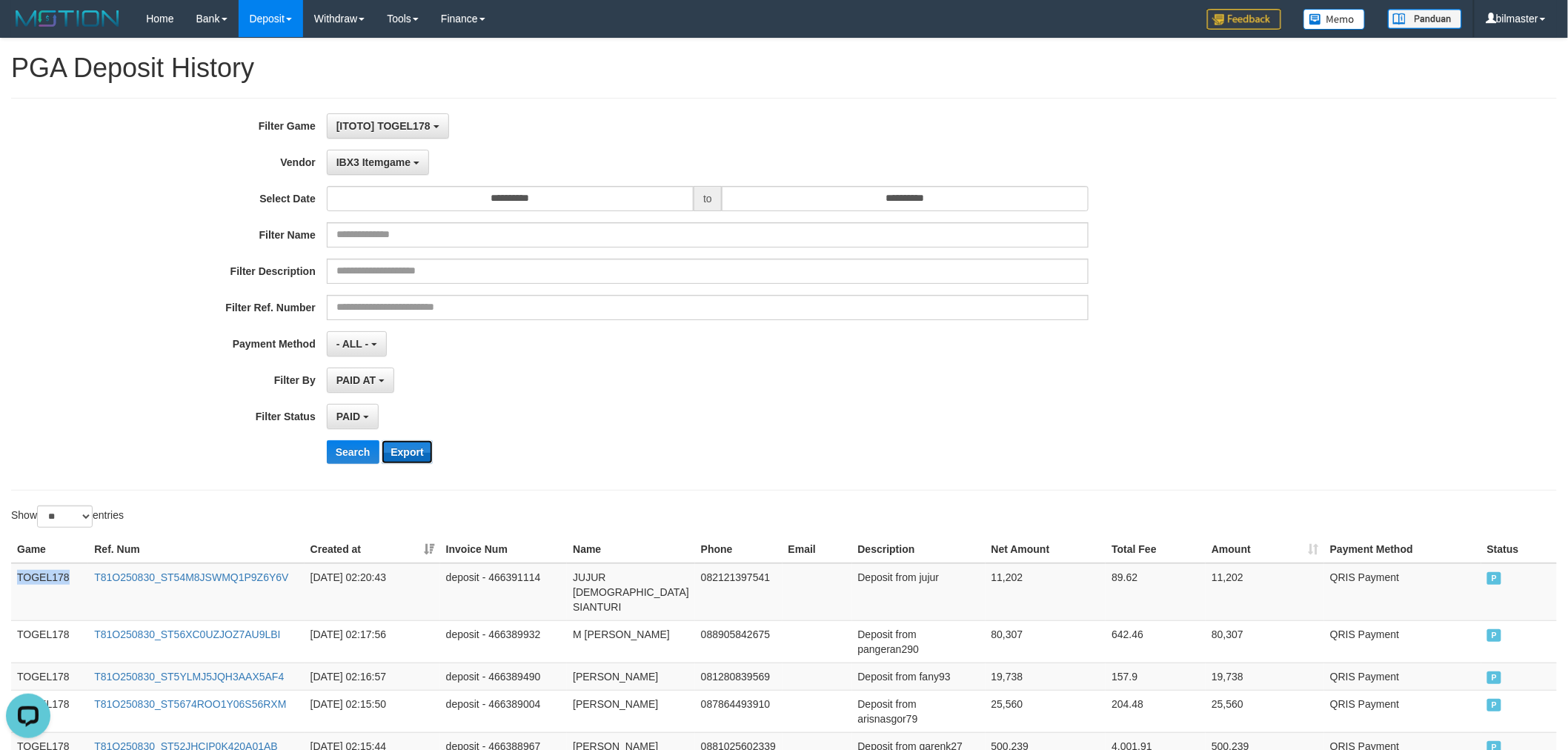
click at [403, 457] on button "Export" at bounding box center [407, 452] width 51 height 24
click at [384, 176] on div "**********" at bounding box center [653, 294] width 1307 height 362
click at [387, 168] on button "IBX3 Itemgame" at bounding box center [378, 162] width 102 height 25
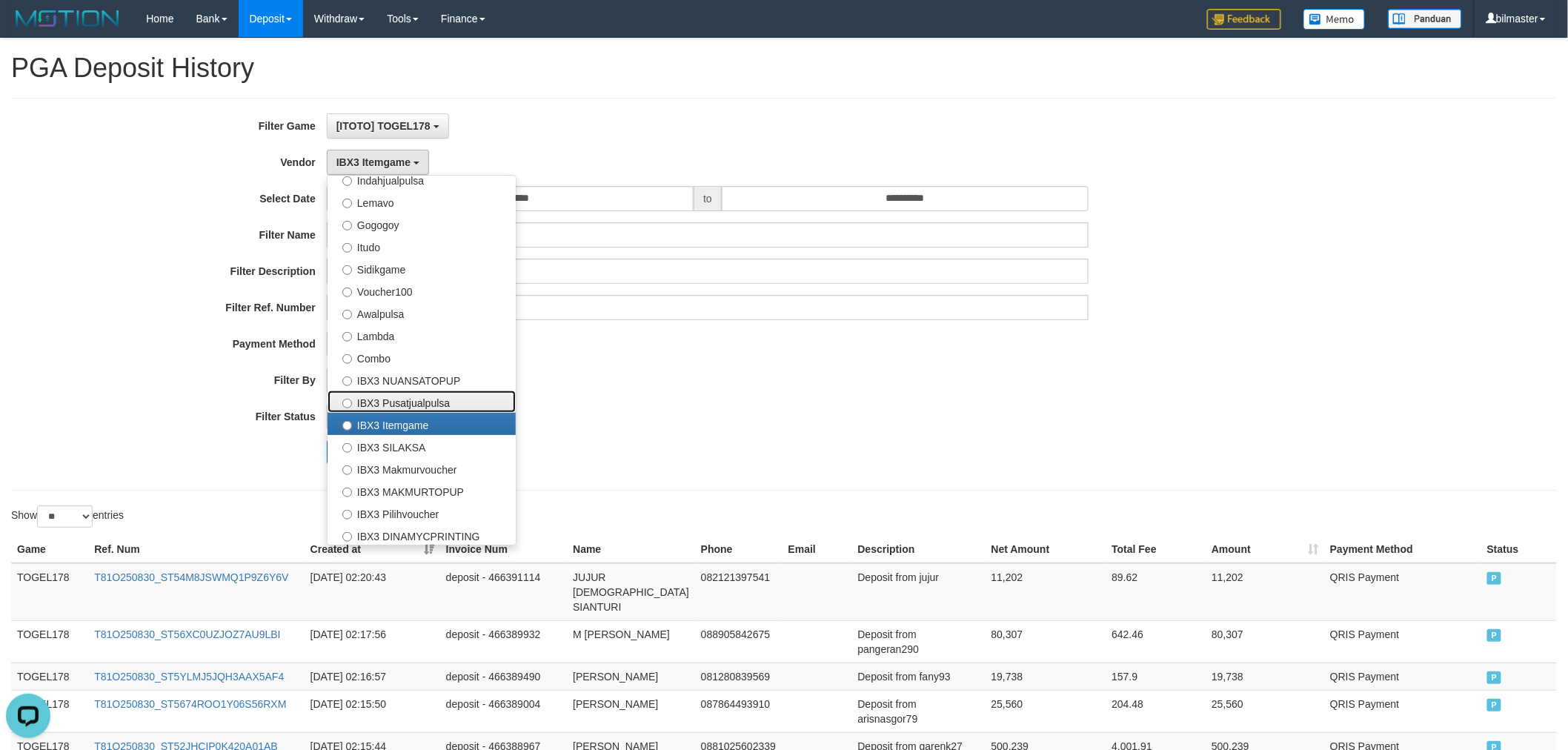
click at [418, 395] on label "IBX3 Pusatjualpulsa" at bounding box center [421, 402] width 188 height 22
select select "**********"
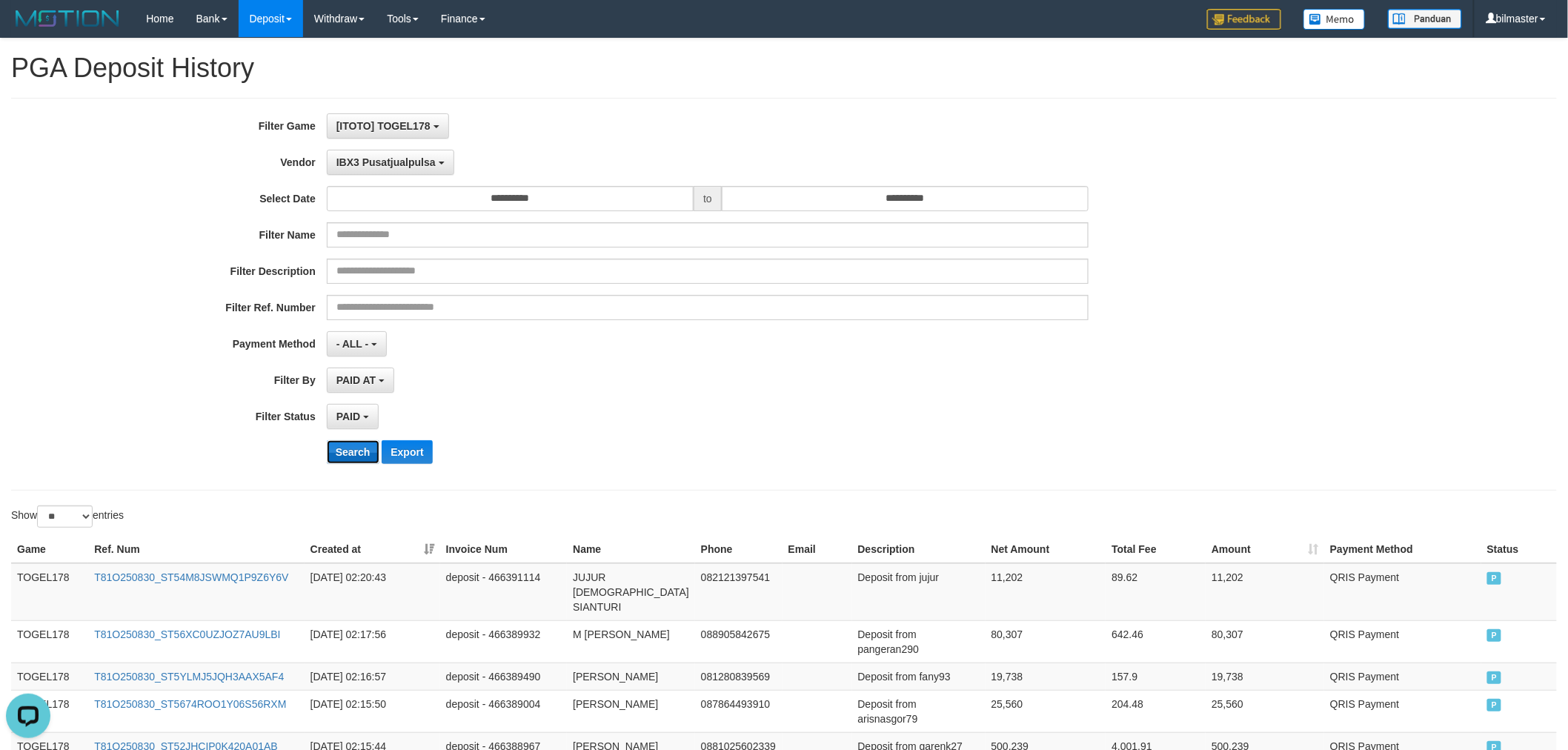
click at [352, 447] on button "Search" at bounding box center [353, 452] width 52 height 24
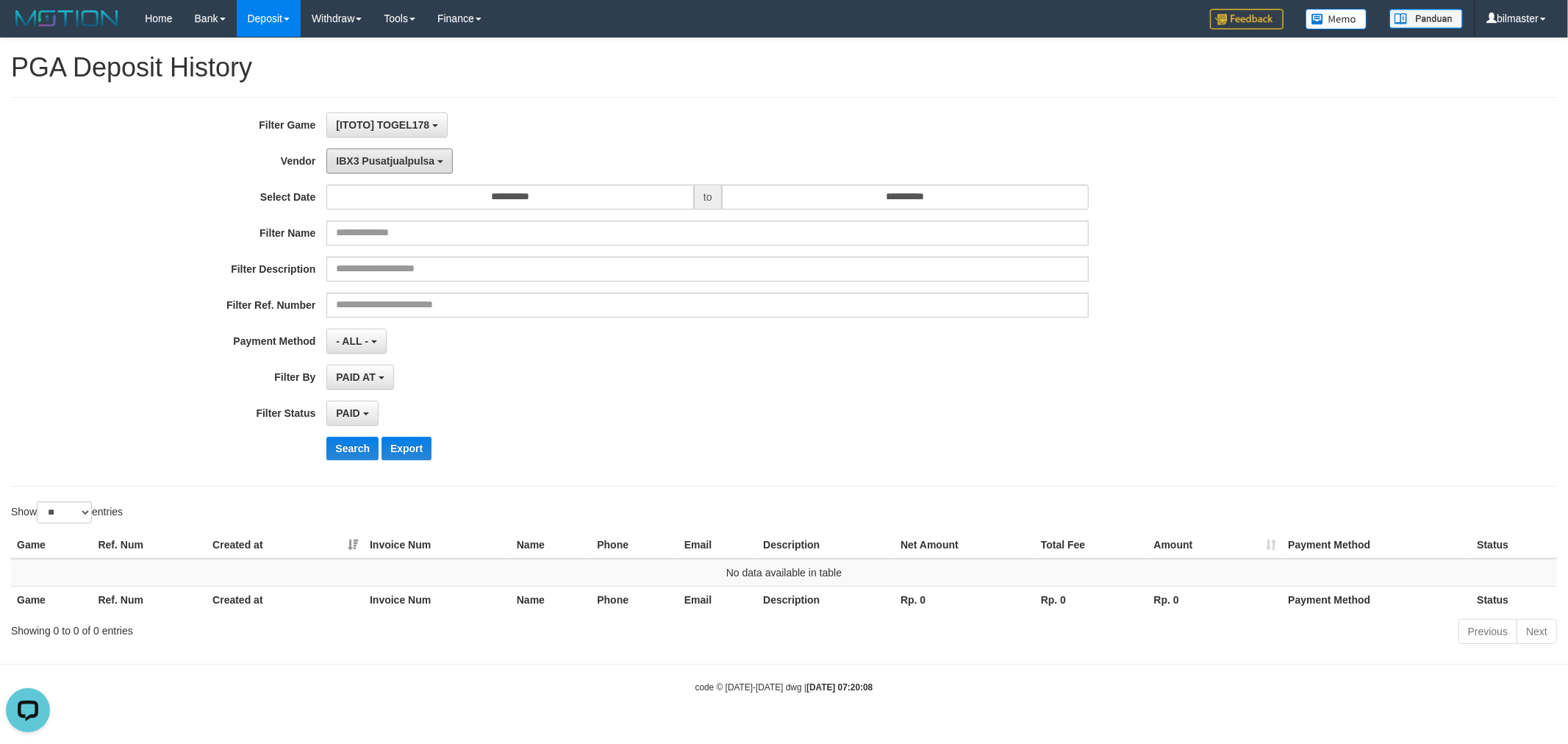
click at [403, 165] on span "IBX3 Pusatjualpulsa" at bounding box center [385, 160] width 98 height 11
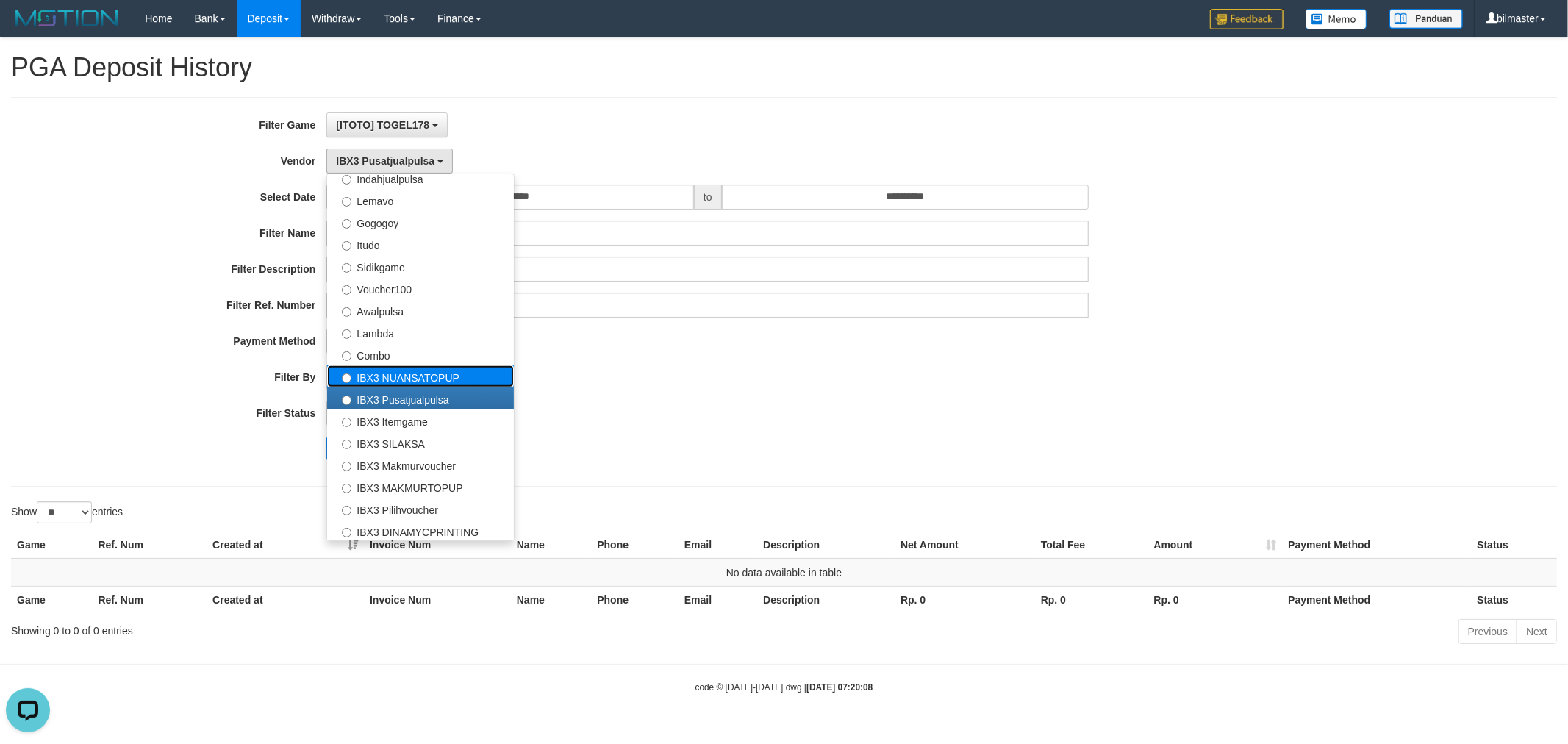
click at [412, 385] on label "IBX3 NUANSATOPUP" at bounding box center [420, 376] width 187 height 22
select select "**********"
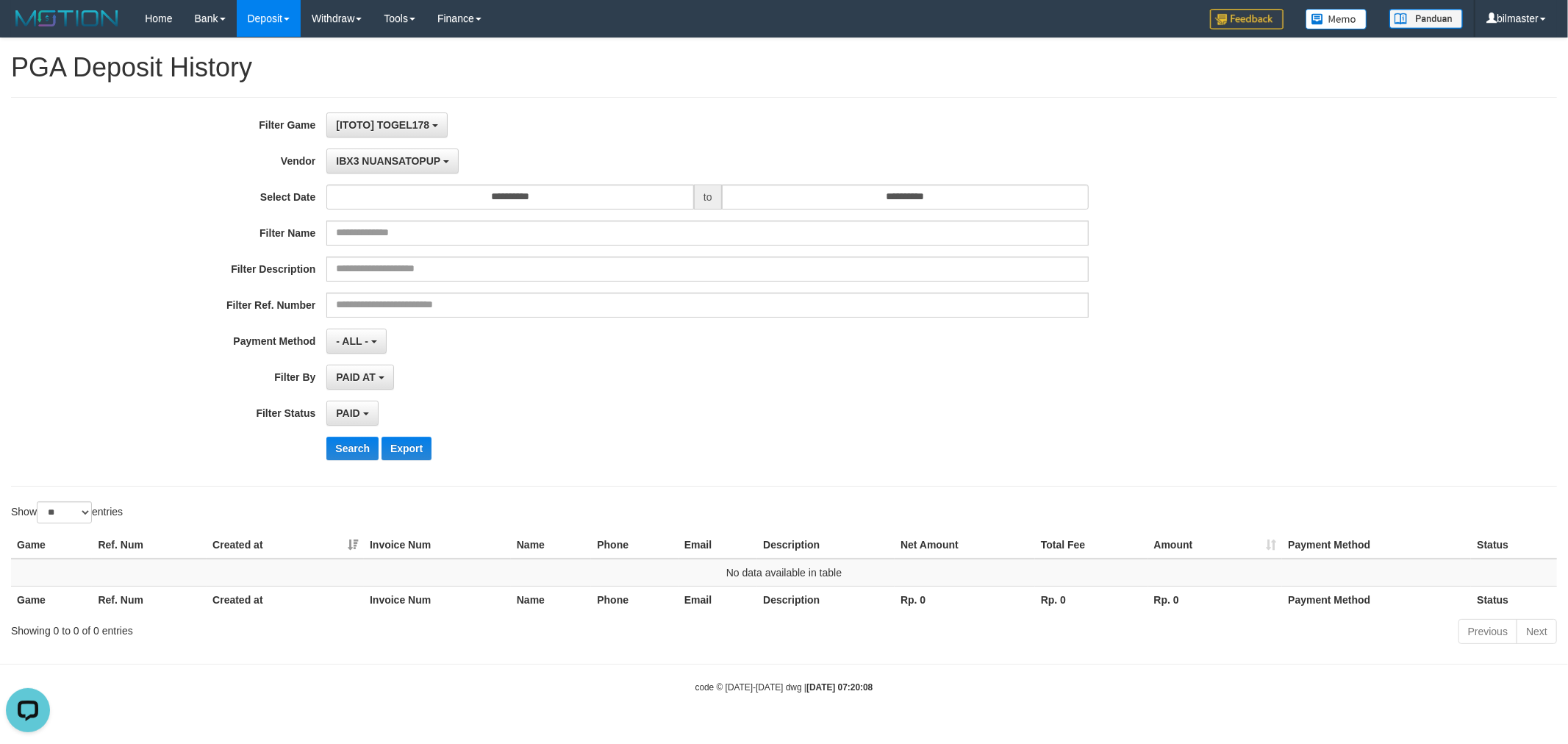
click at [356, 462] on div "**********" at bounding box center [653, 291] width 1307 height 359
click at [364, 449] on button "Search" at bounding box center [353, 448] width 52 height 24
click at [387, 156] on span "IBX3 NUANSATOPUP" at bounding box center [388, 160] width 105 height 11
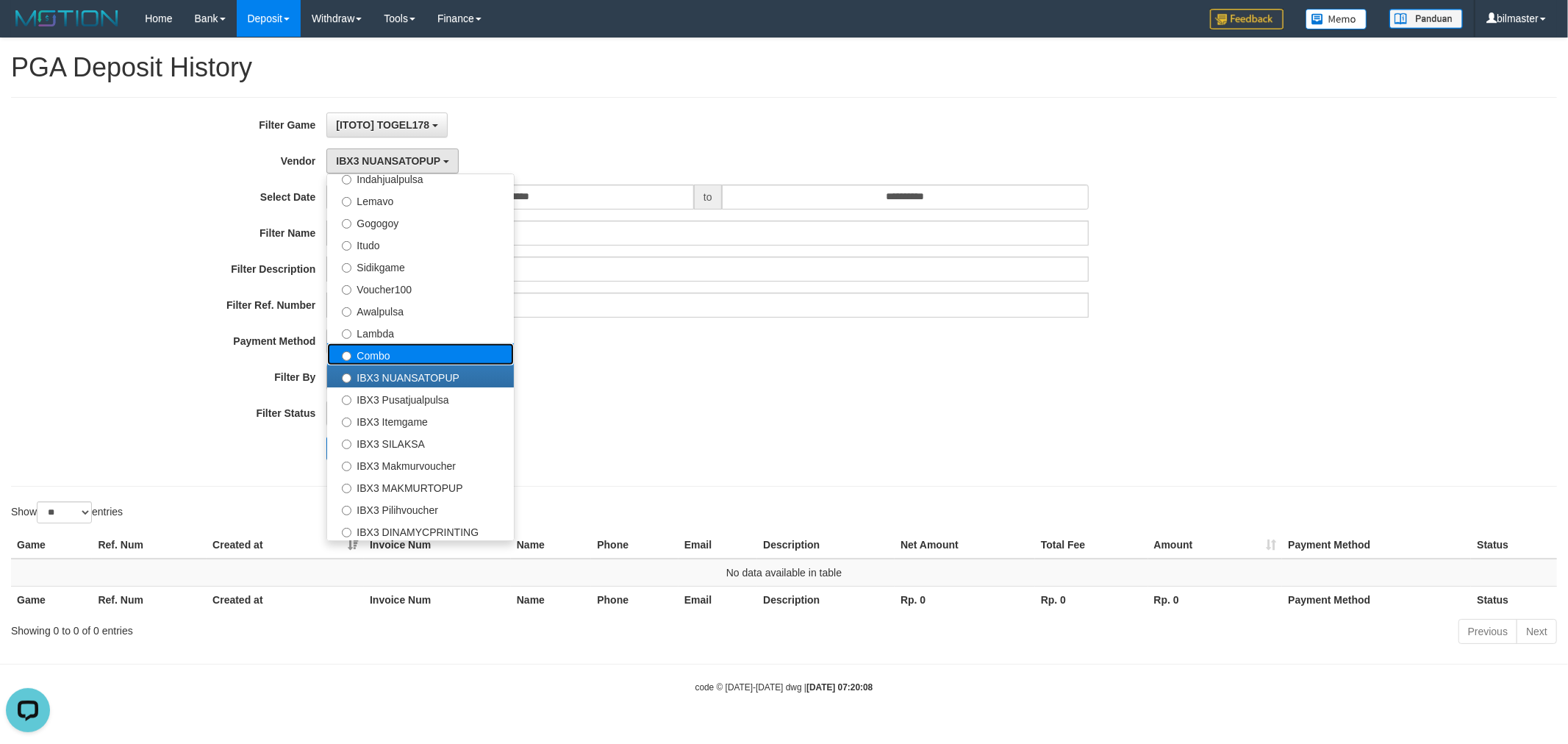
click at [425, 349] on label "Combo" at bounding box center [420, 354] width 187 height 22
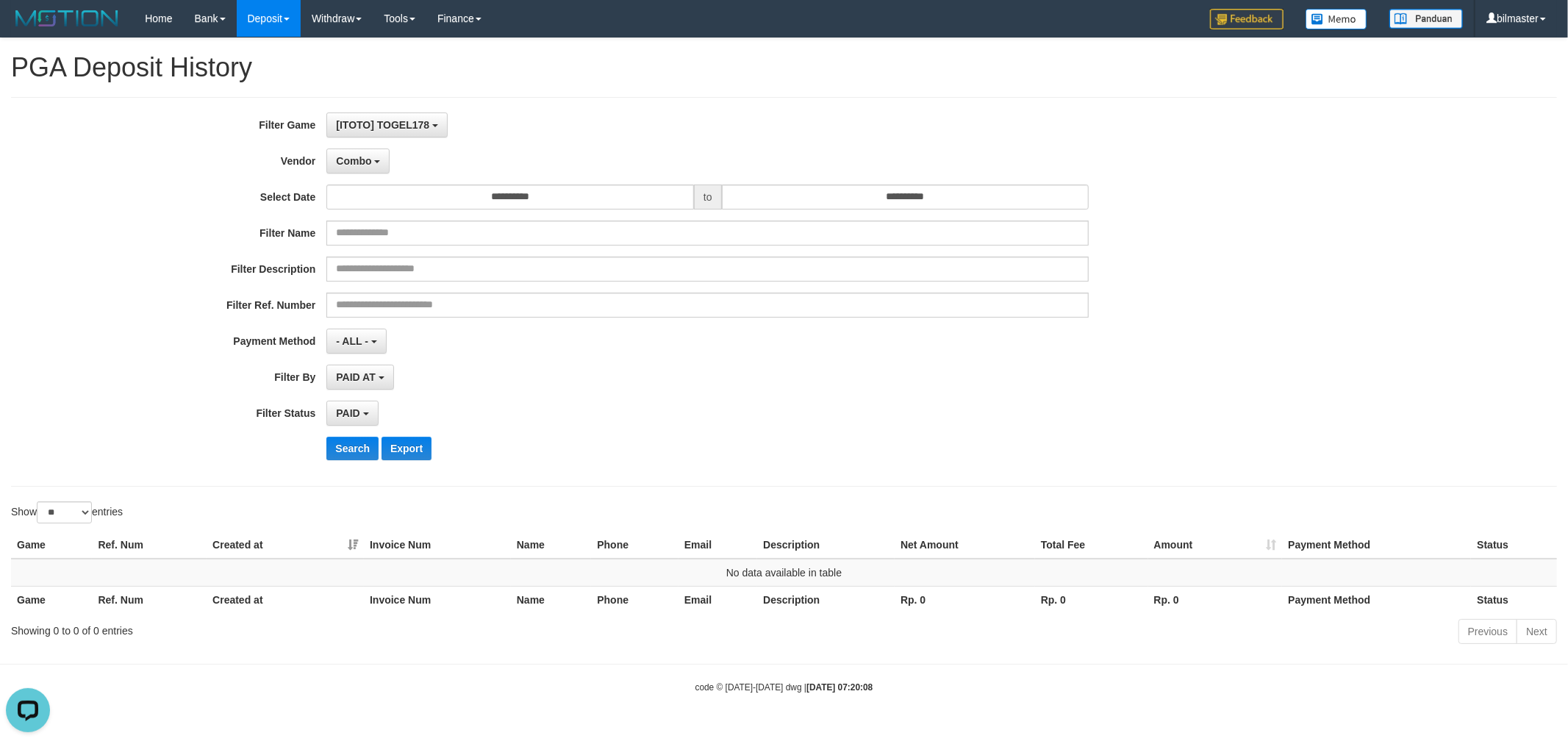
click at [353, 434] on div "**********" at bounding box center [653, 291] width 1307 height 359
click at [353, 456] on button "Search" at bounding box center [353, 448] width 52 height 24
click at [373, 169] on button "Combo" at bounding box center [358, 161] width 63 height 25
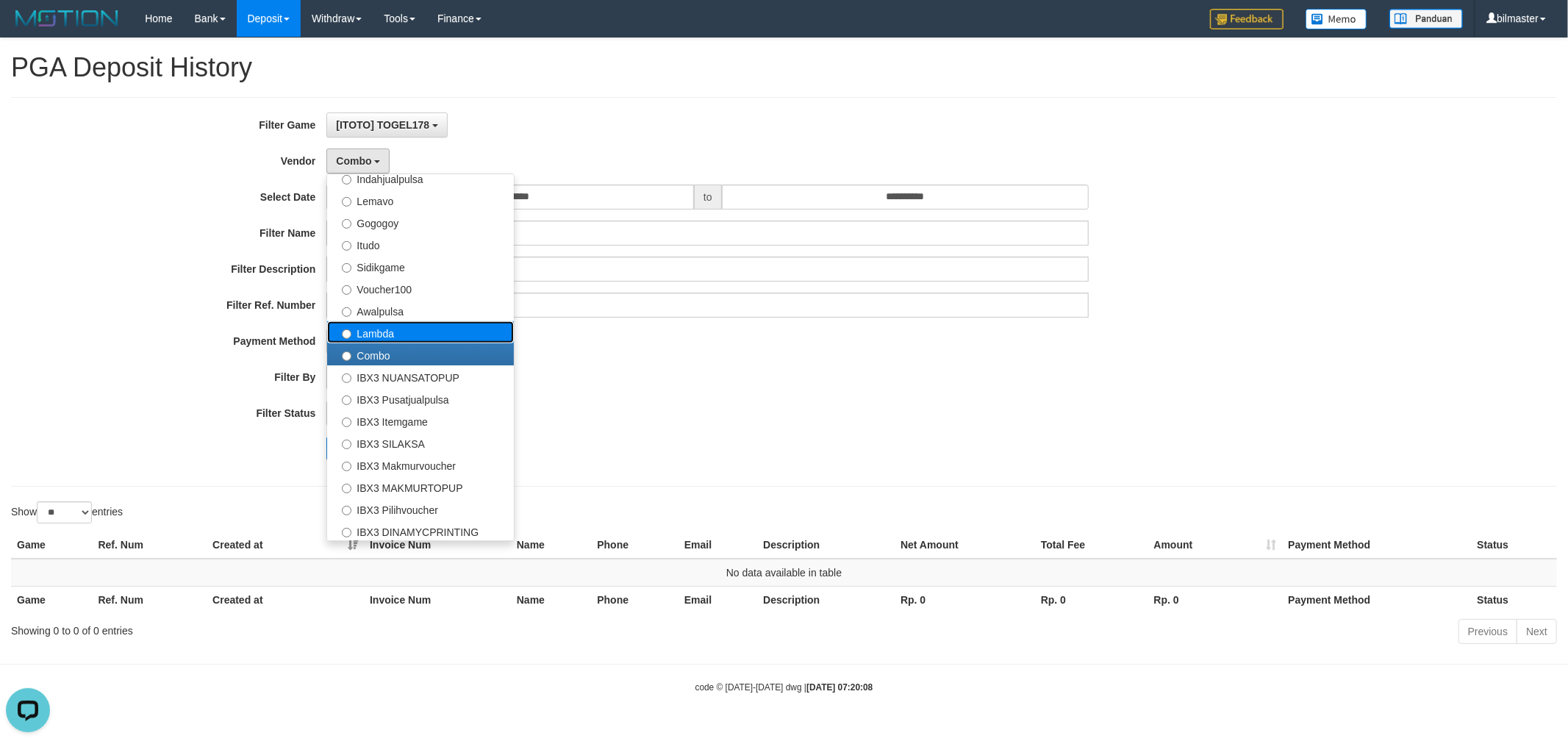
click at [404, 337] on label "Lambda" at bounding box center [420, 332] width 187 height 22
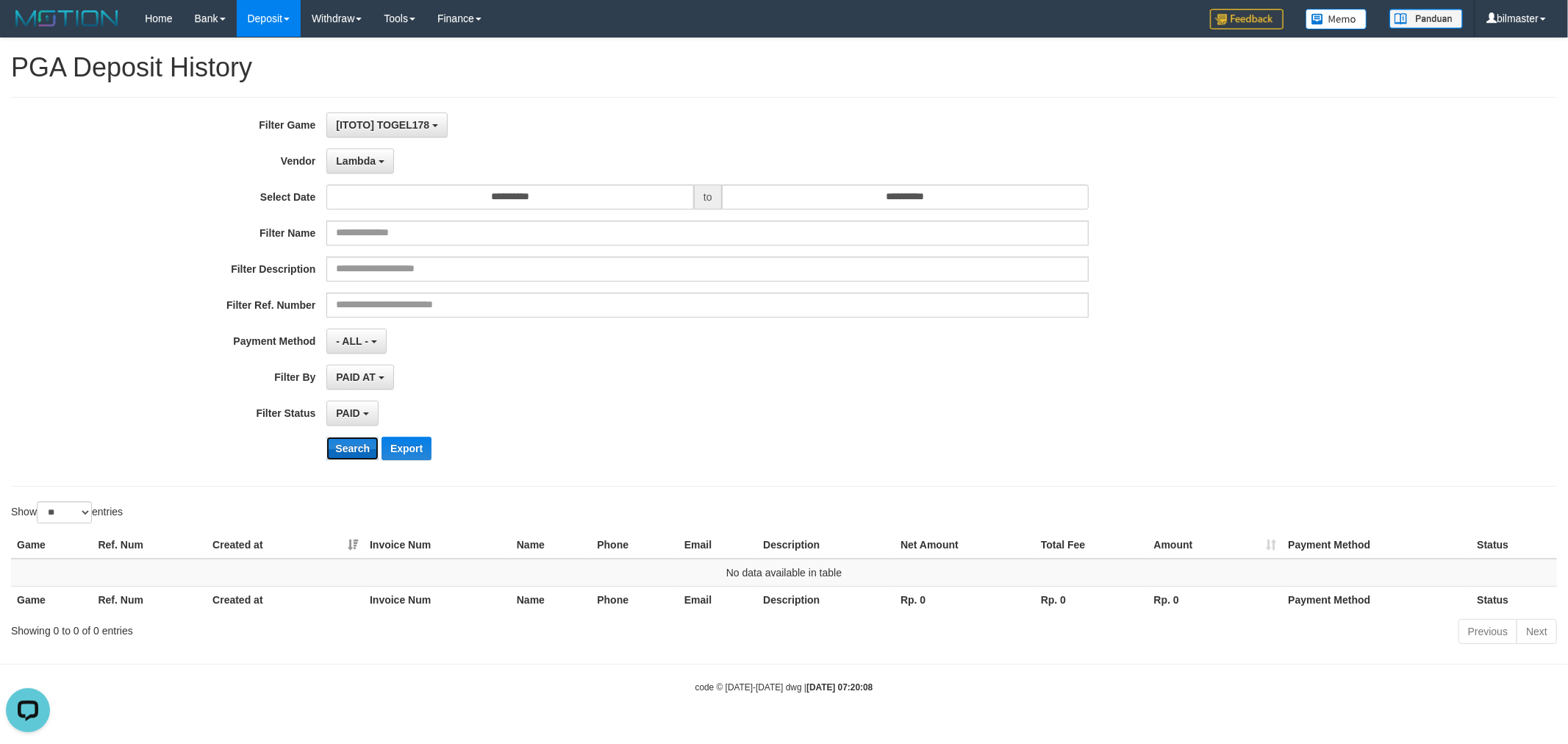
click at [349, 454] on button "Search" at bounding box center [353, 448] width 52 height 24
click at [370, 164] on span "Lambda" at bounding box center [356, 160] width 40 height 11
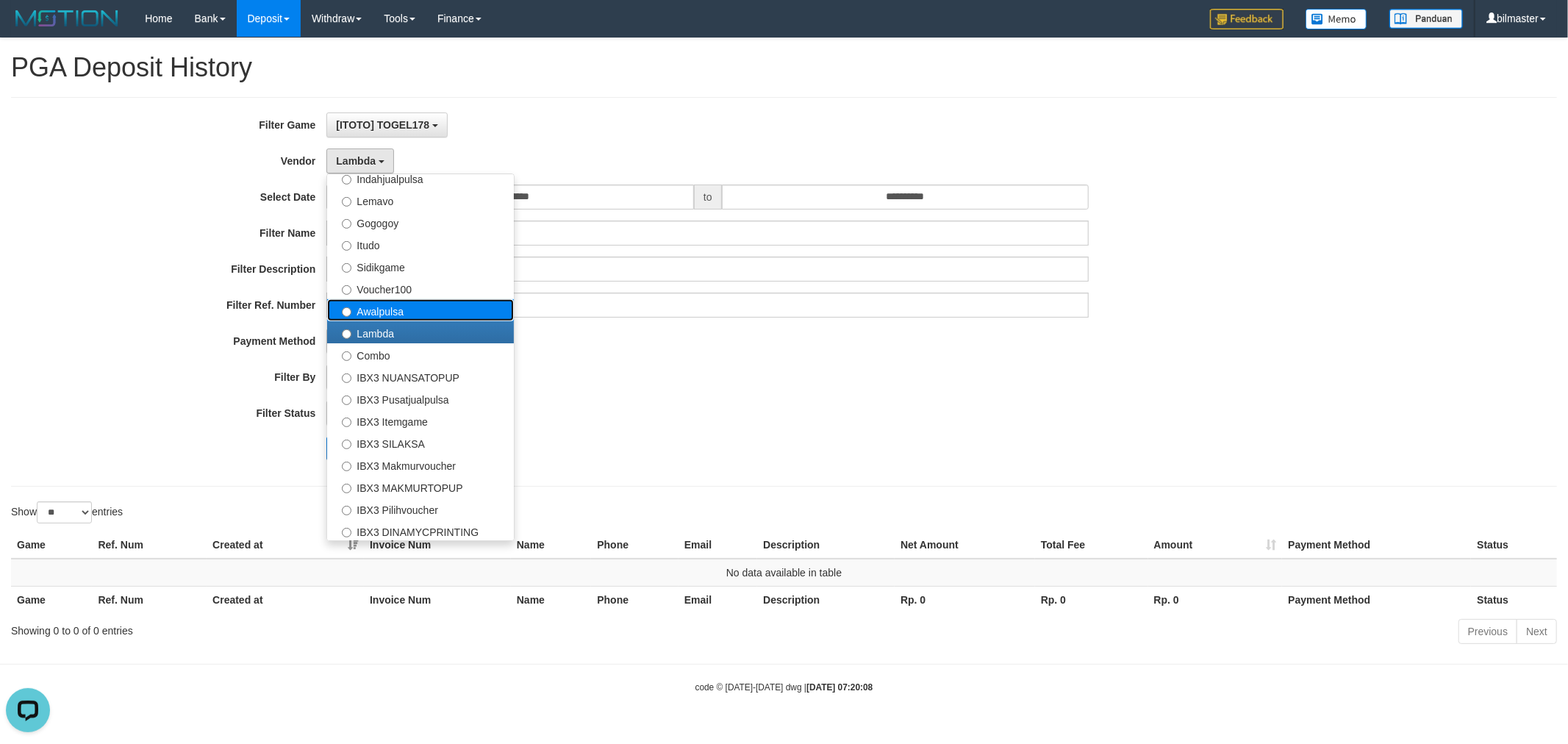
click at [414, 314] on label "Awalpulsa" at bounding box center [420, 310] width 187 height 22
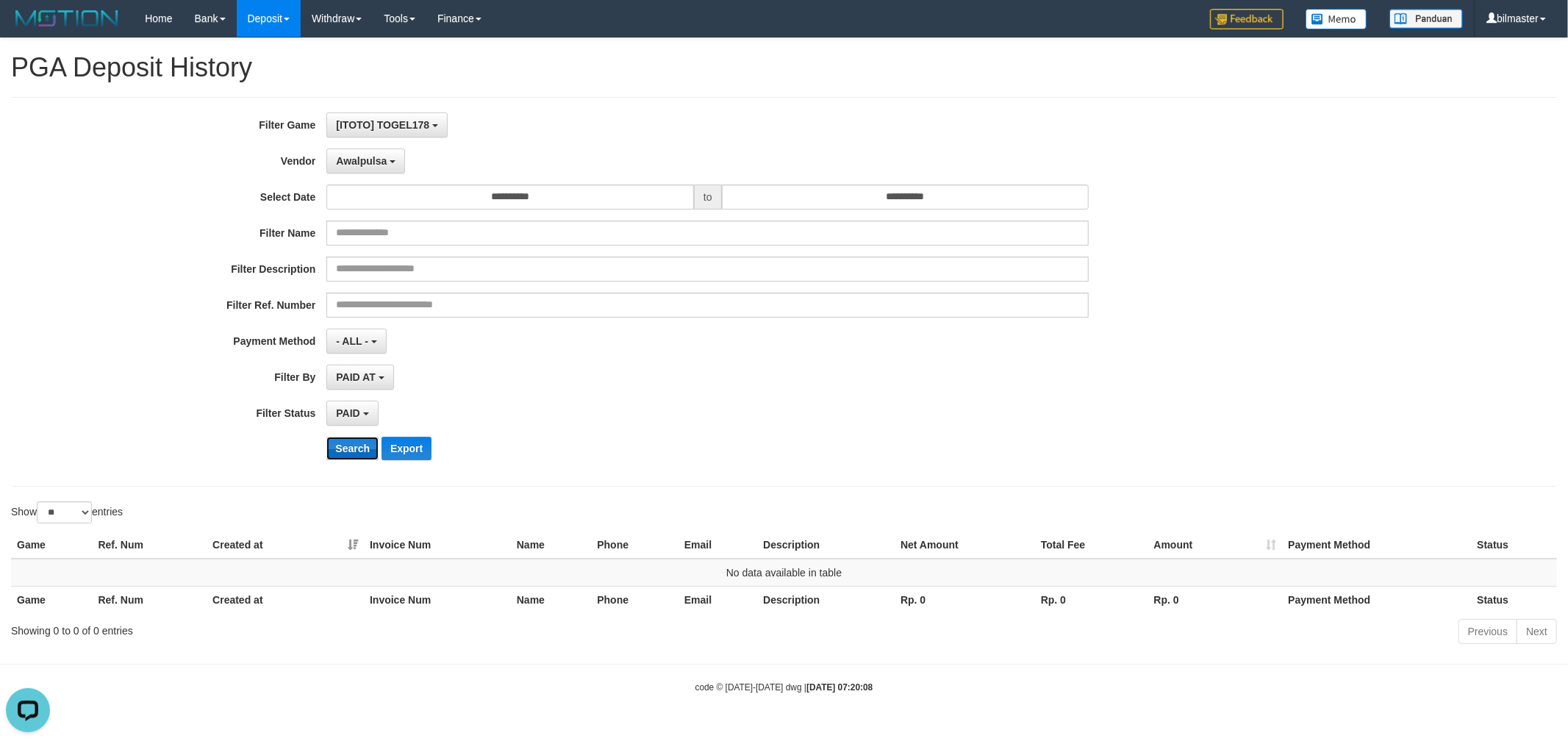
click at [346, 452] on button "Search" at bounding box center [353, 448] width 52 height 24
click at [375, 166] on span "Awalpulsa" at bounding box center [361, 160] width 50 height 11
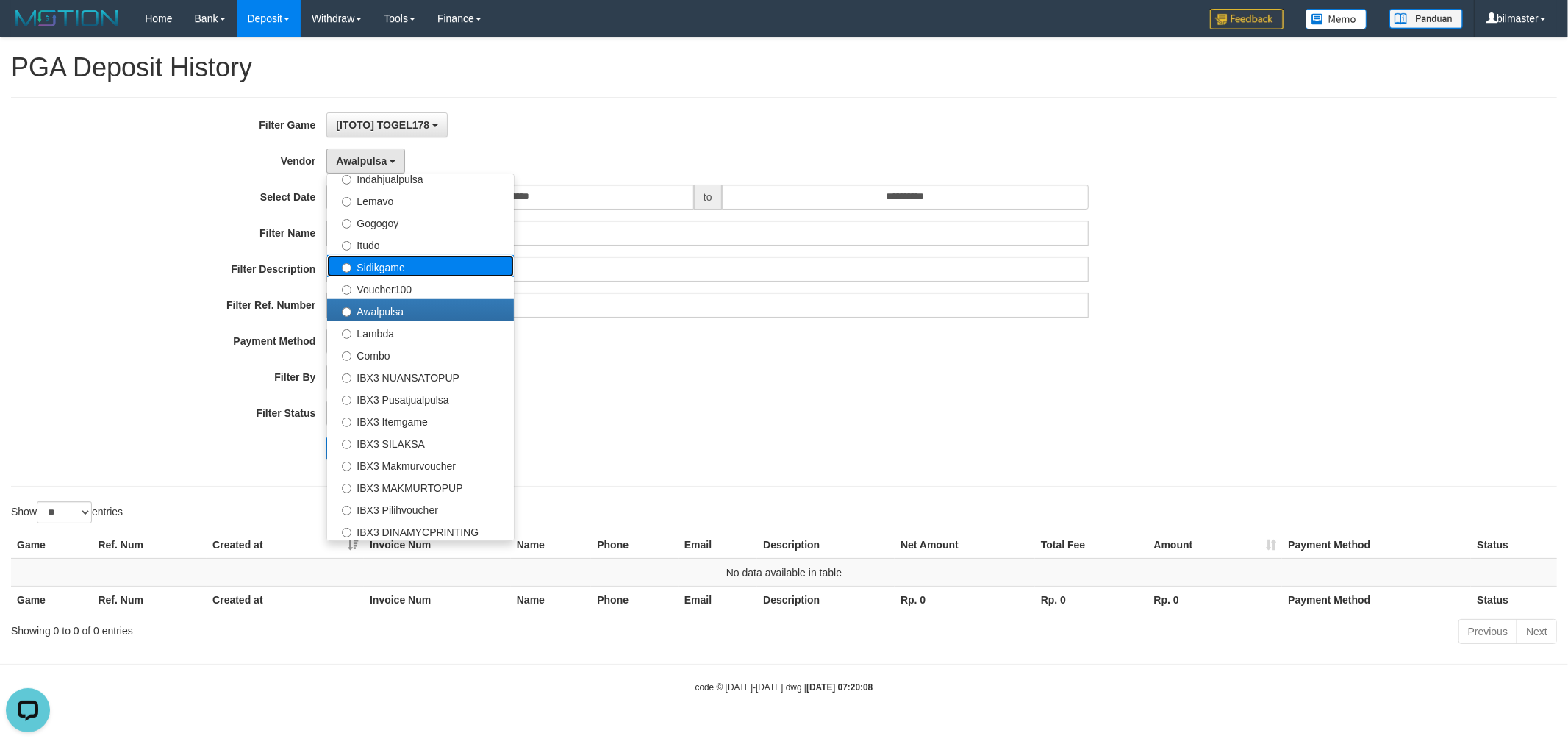
click at [412, 267] on label "Sidikgame" at bounding box center [420, 266] width 187 height 22
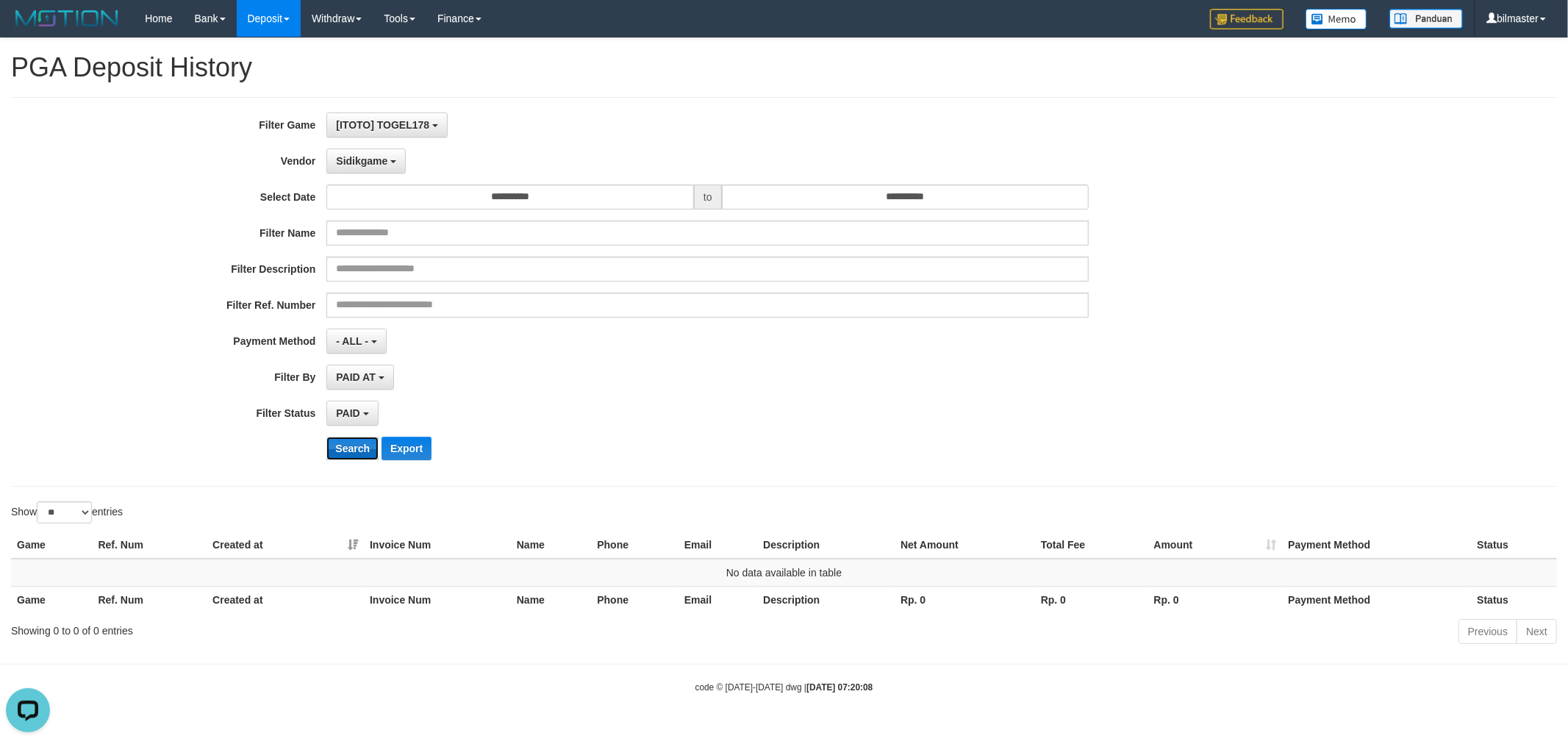
click at [353, 446] on button "Search" at bounding box center [353, 448] width 52 height 24
drag, startPoint x: 365, startPoint y: 164, endPoint x: 375, endPoint y: 188, distance: 26.0
click at [365, 168] on button "Sidikgame" at bounding box center [366, 161] width 79 height 25
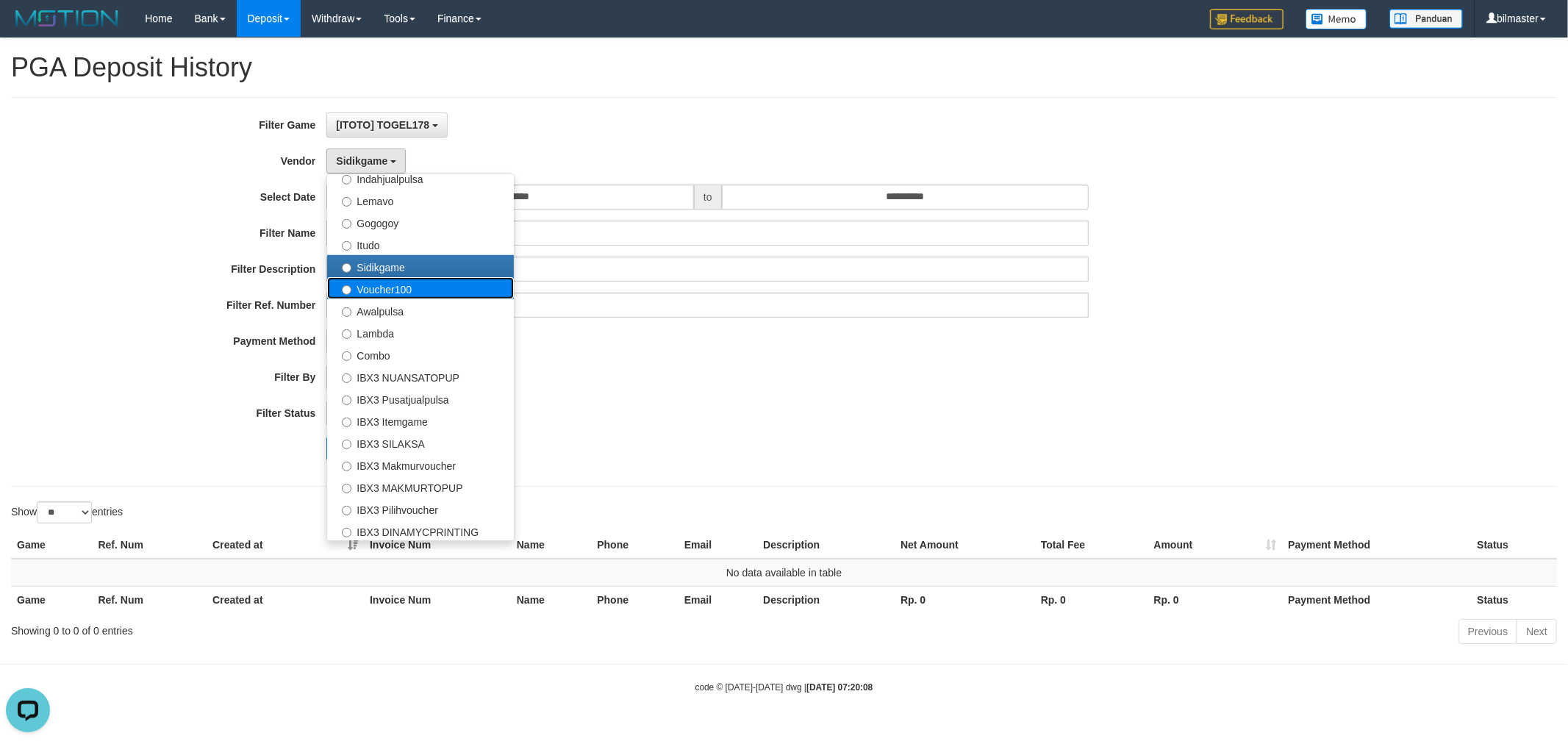
click at [401, 283] on label "Voucher100" at bounding box center [420, 288] width 187 height 22
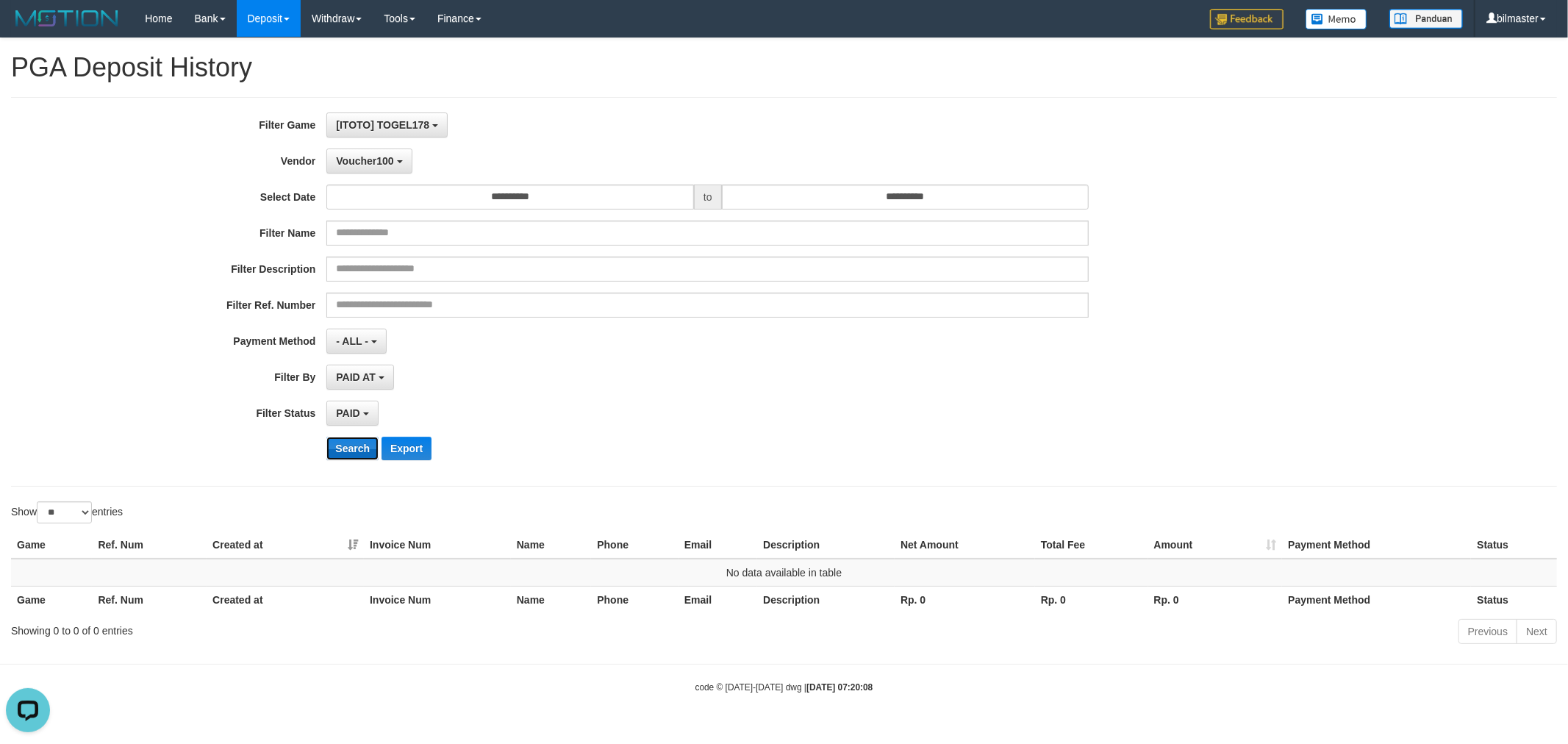
click at [358, 456] on button "Search" at bounding box center [353, 448] width 52 height 24
click at [378, 155] on span "Voucher100" at bounding box center [364, 160] width 57 height 11
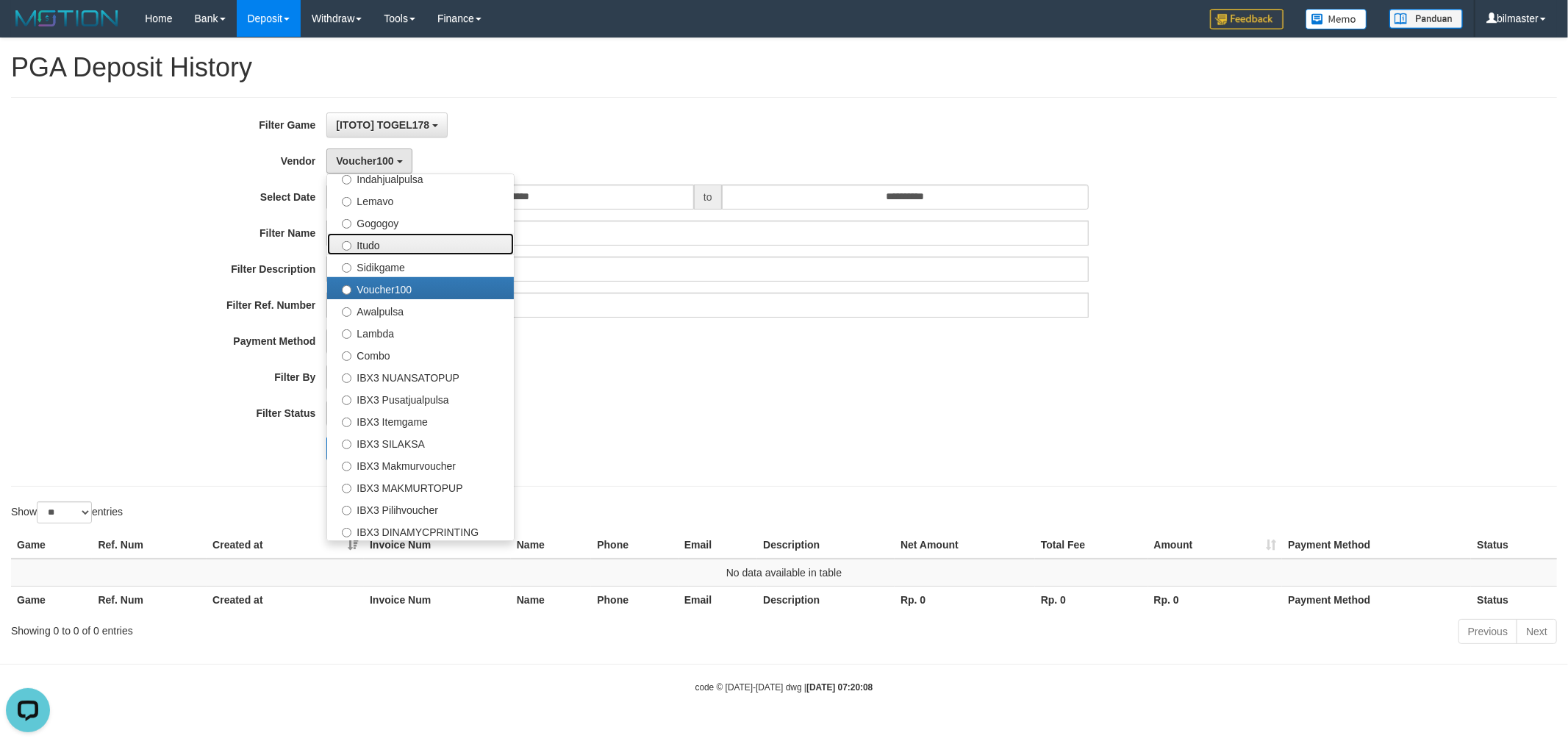
drag, startPoint x: 411, startPoint y: 232, endPoint x: 401, endPoint y: 291, distance: 59.8
click at [409, 233] on label "Itudo" at bounding box center [420, 243] width 187 height 22
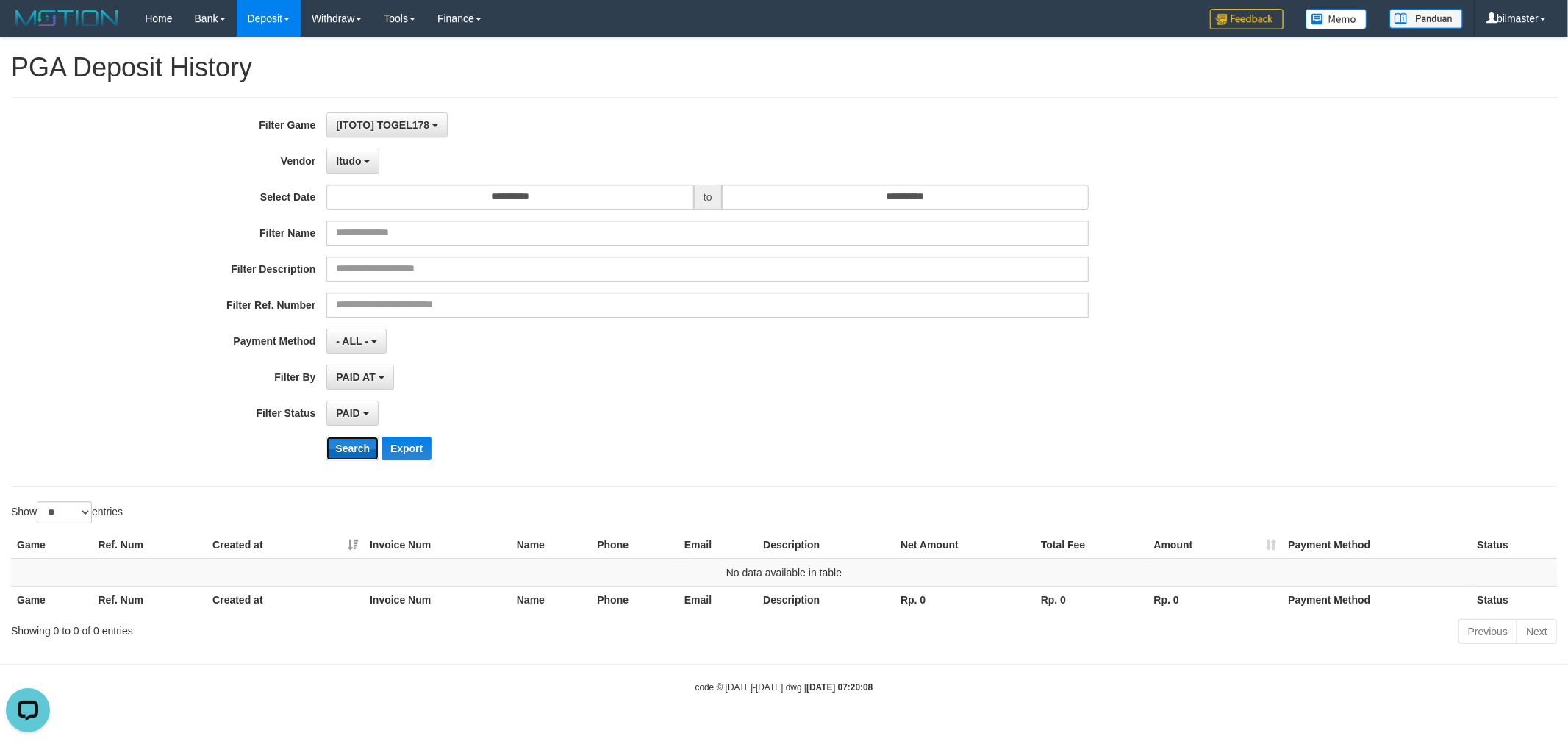
click at [352, 450] on button "Search" at bounding box center [353, 448] width 52 height 24
click at [358, 166] on button "Itudo" at bounding box center [353, 161] width 53 height 25
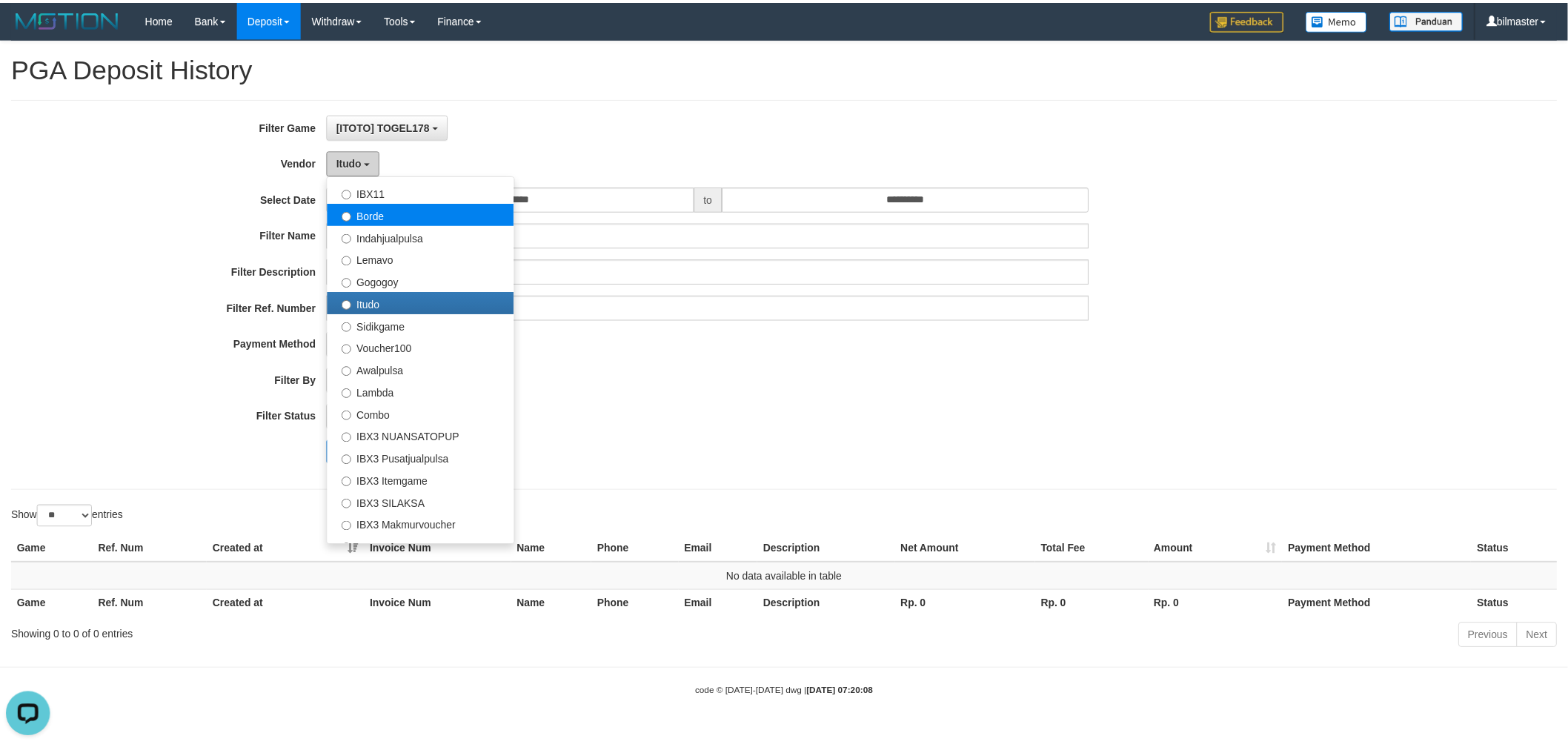
scroll to position [347, 0]
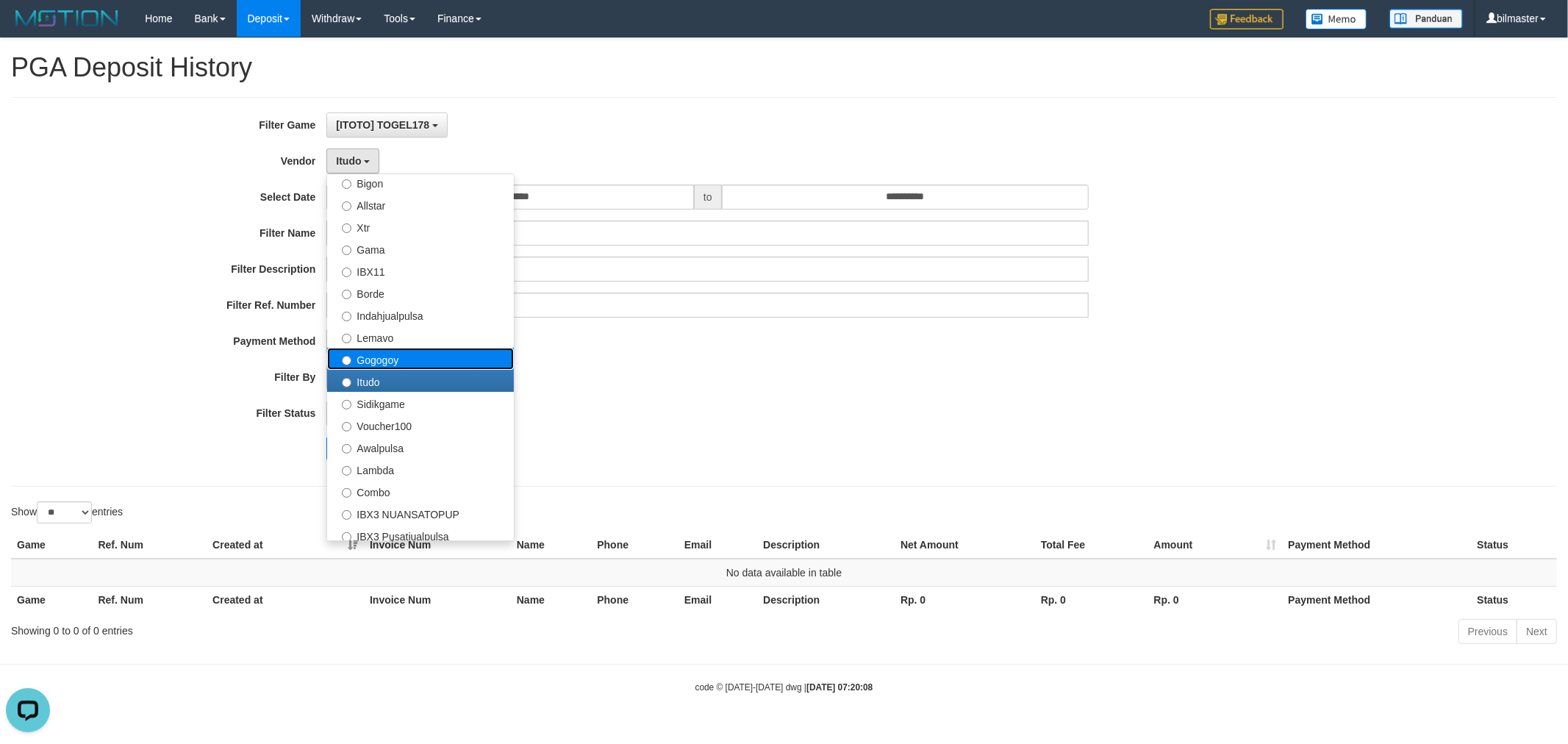
click at [379, 353] on label "Gogogoy" at bounding box center [420, 359] width 187 height 22
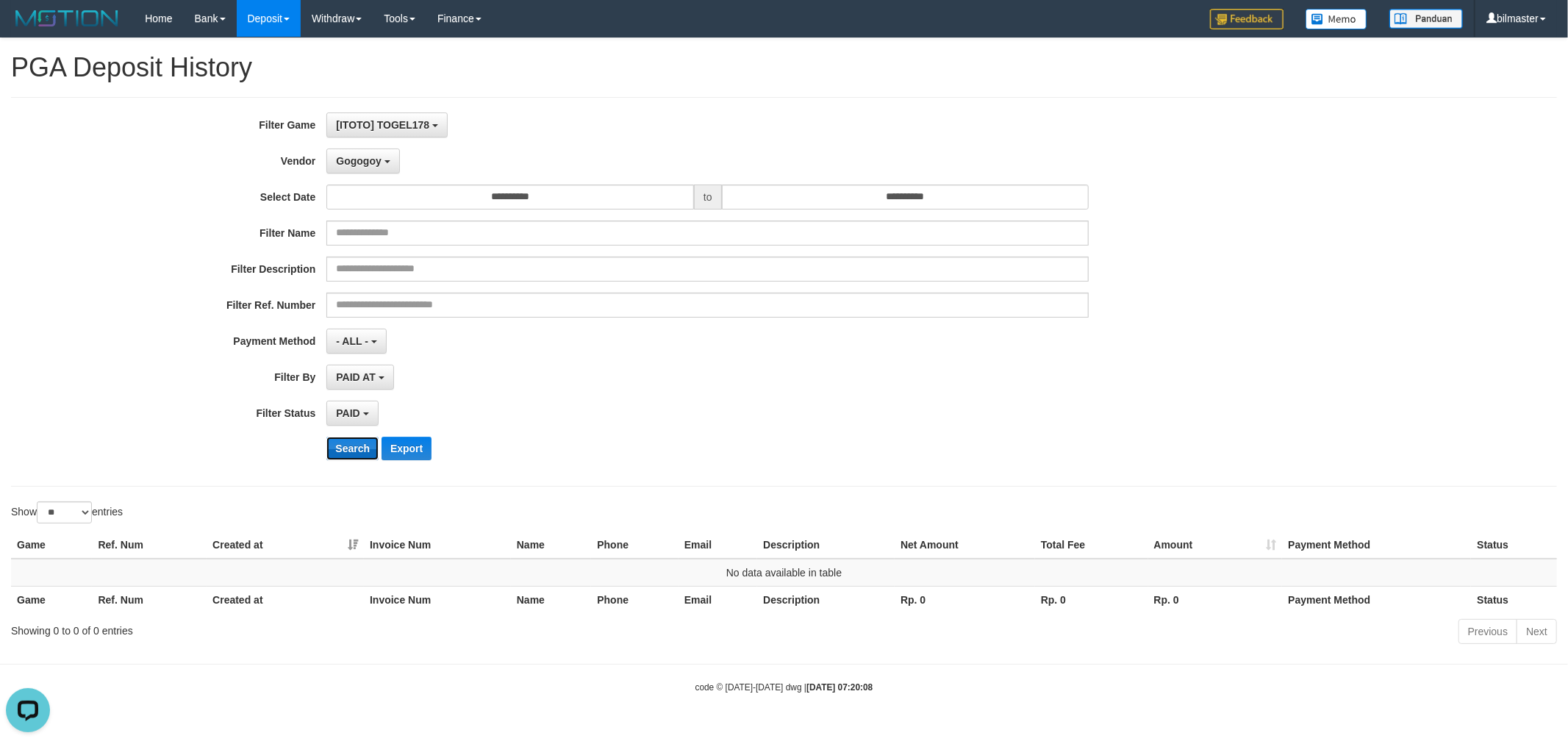
click at [343, 453] on button "Search" at bounding box center [353, 448] width 52 height 24
click at [362, 160] on span "Gogogoy" at bounding box center [358, 160] width 45 height 11
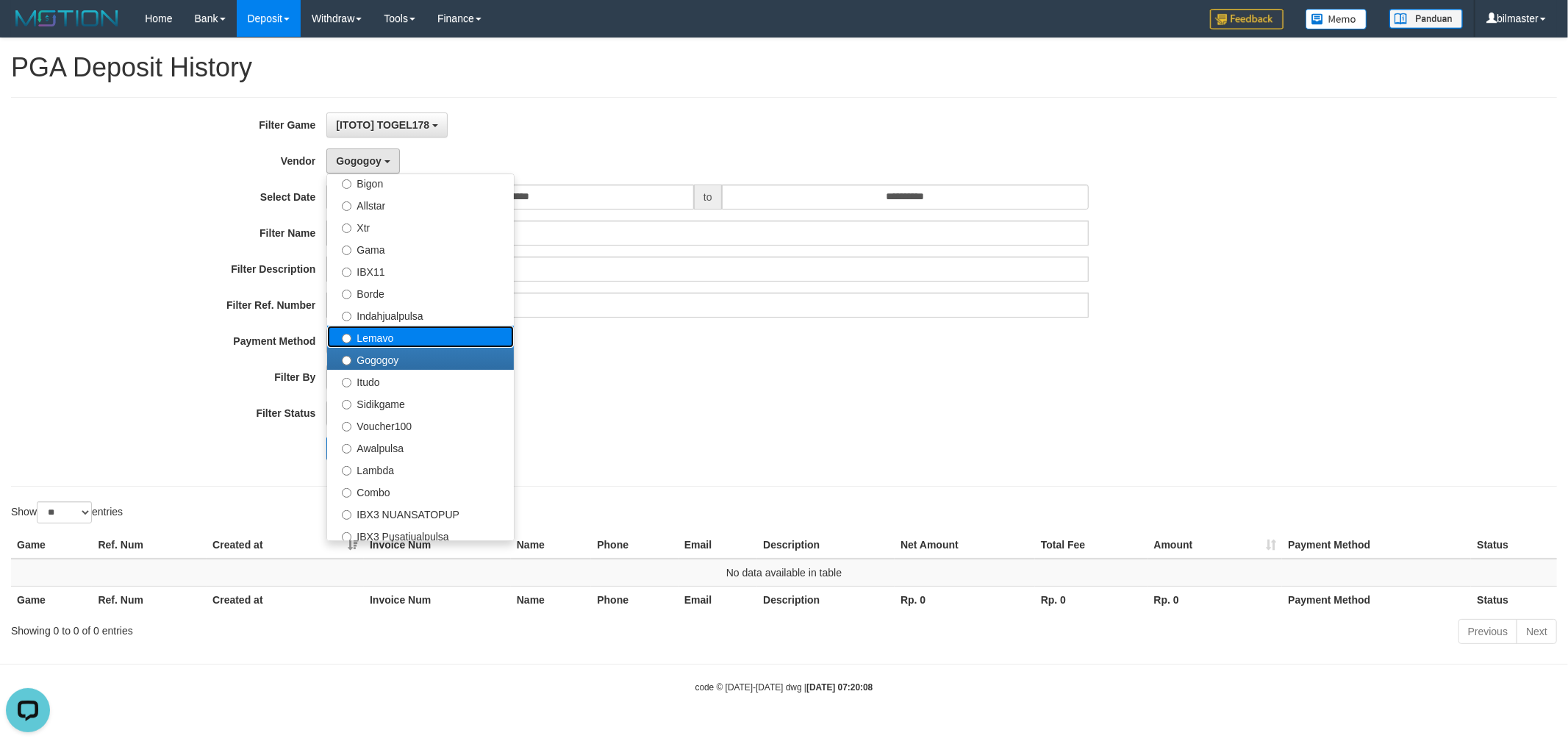
click at [415, 329] on label "Lemavo" at bounding box center [420, 337] width 187 height 22
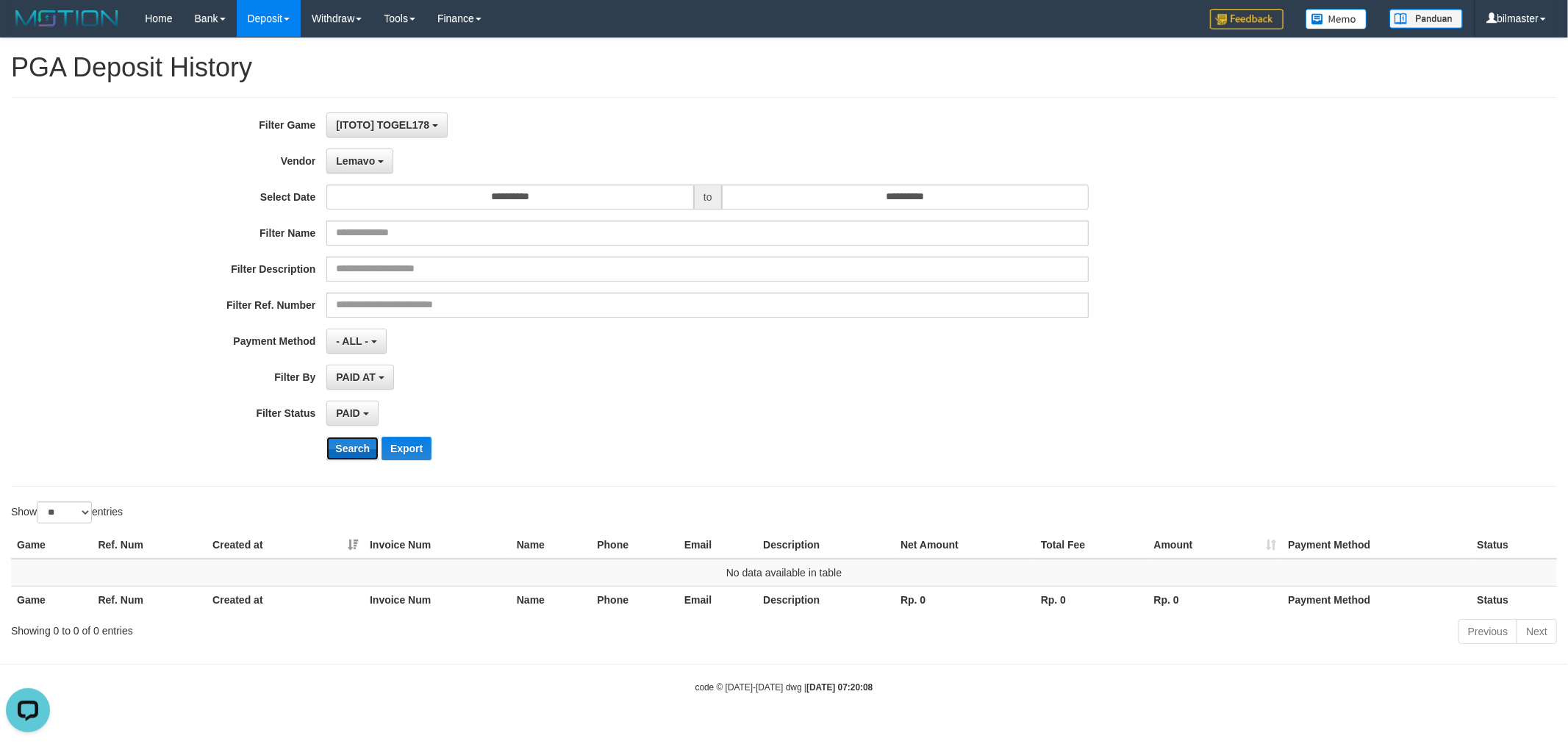
drag, startPoint x: 363, startPoint y: 445, endPoint x: 384, endPoint y: 379, distance: 69.3
click at [362, 445] on button "Search" at bounding box center [353, 448] width 52 height 24
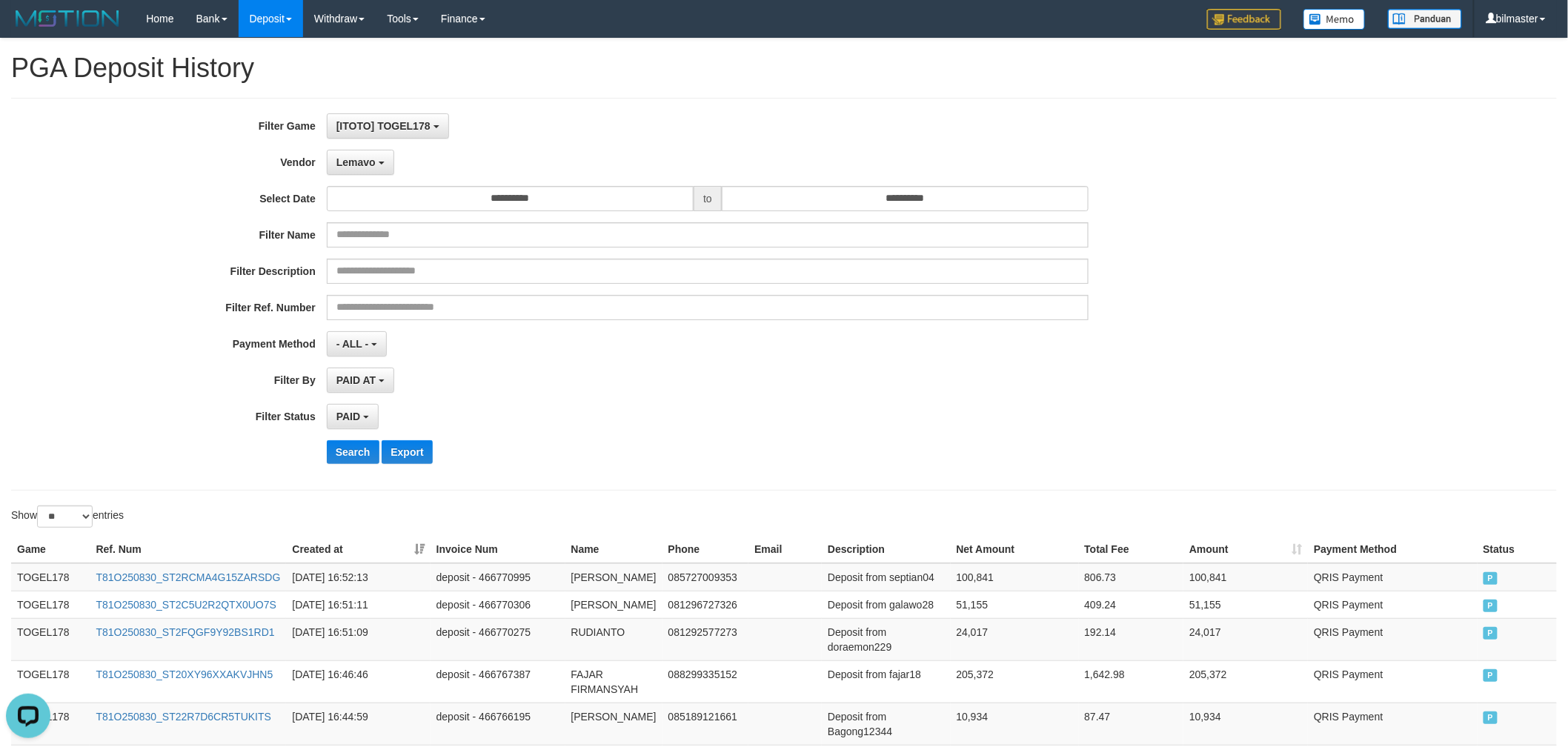
click at [417, 465] on div "**********" at bounding box center [653, 294] width 1307 height 362
click at [417, 459] on button "Export" at bounding box center [407, 452] width 51 height 24
drag, startPoint x: 348, startPoint y: 167, endPoint x: 413, endPoint y: 253, distance: 107.8
click at [352, 172] on button "Lemavo" at bounding box center [361, 162] width 68 height 25
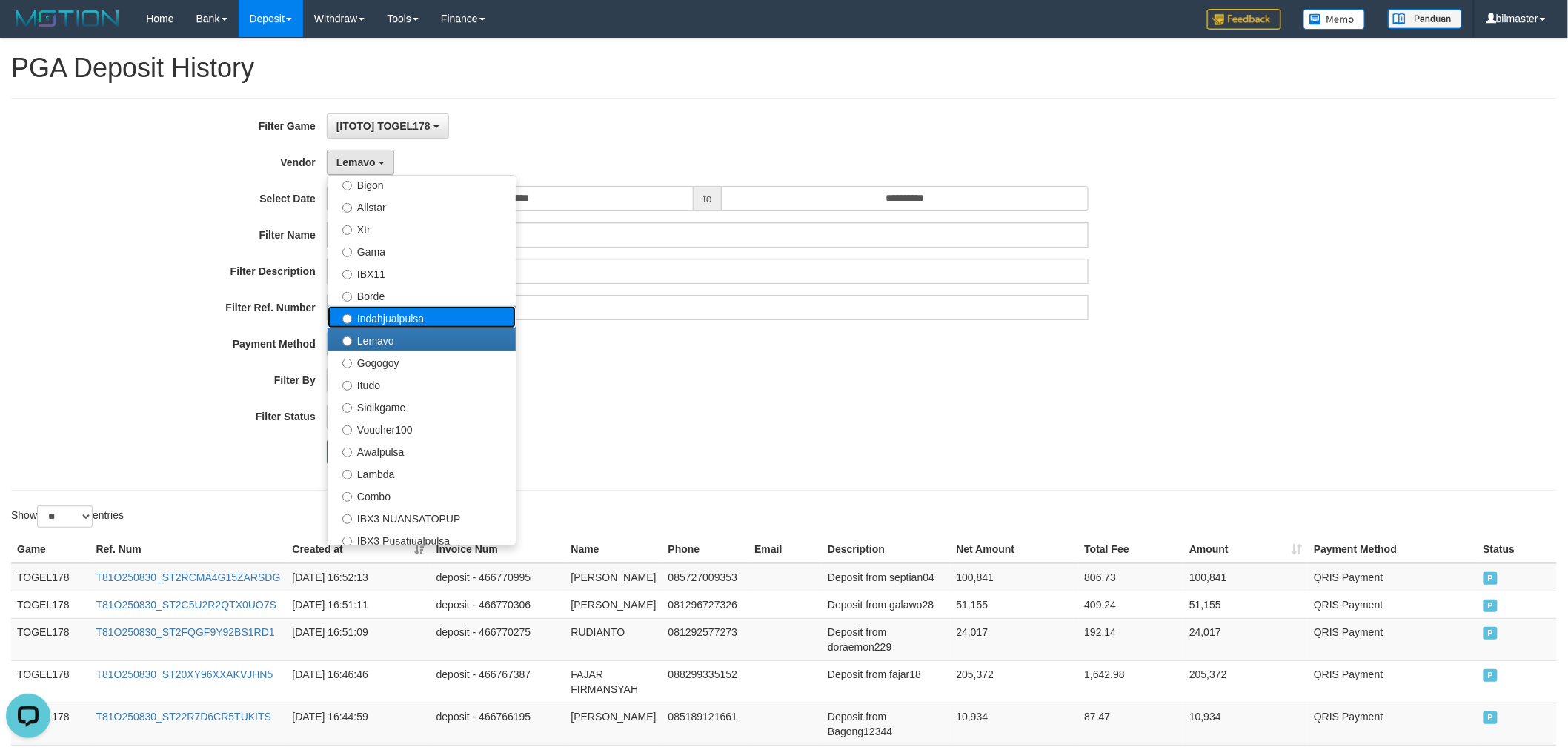
click at [404, 309] on label "Indahjualpulsa" at bounding box center [421, 317] width 188 height 22
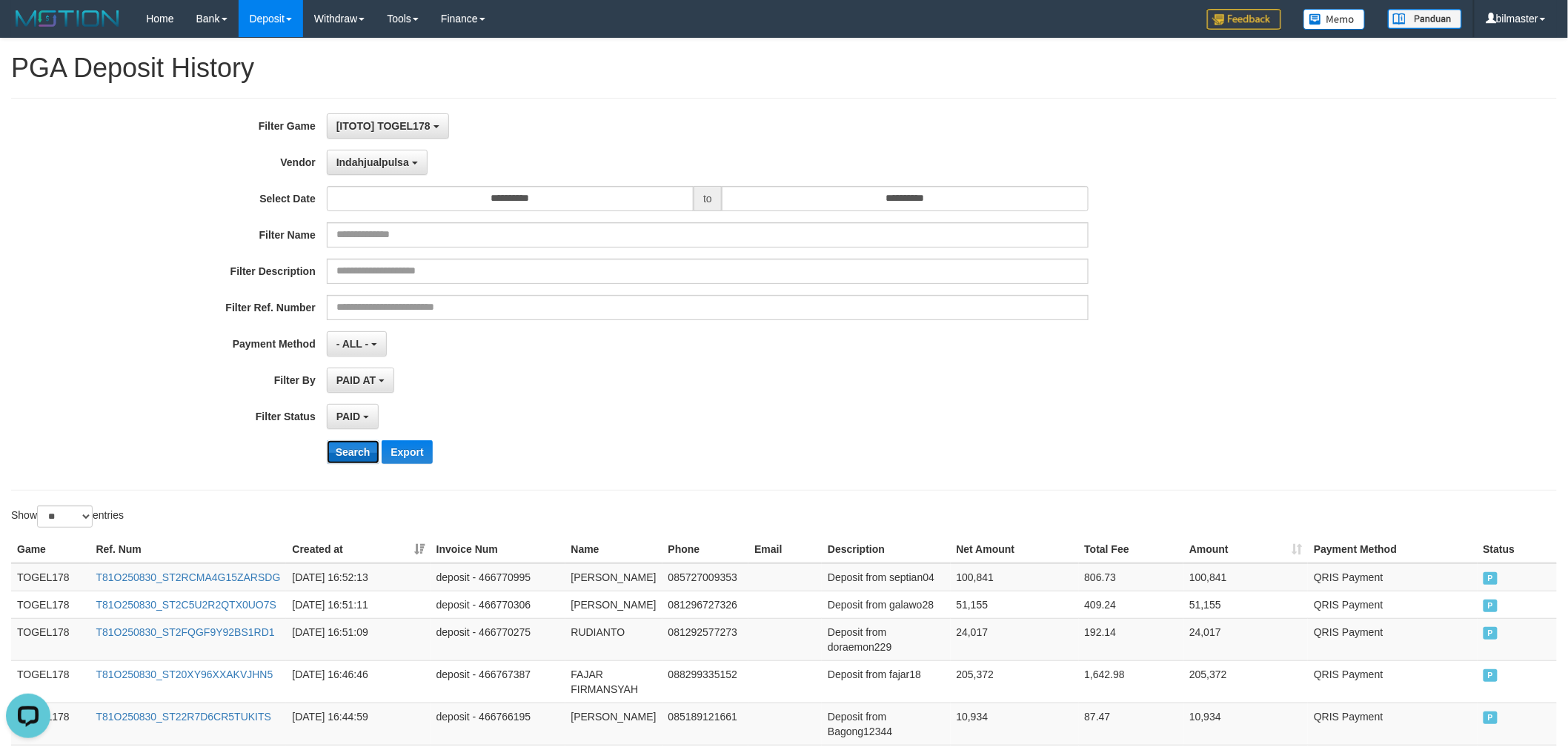
click at [358, 450] on button "Search" at bounding box center [353, 452] width 52 height 24
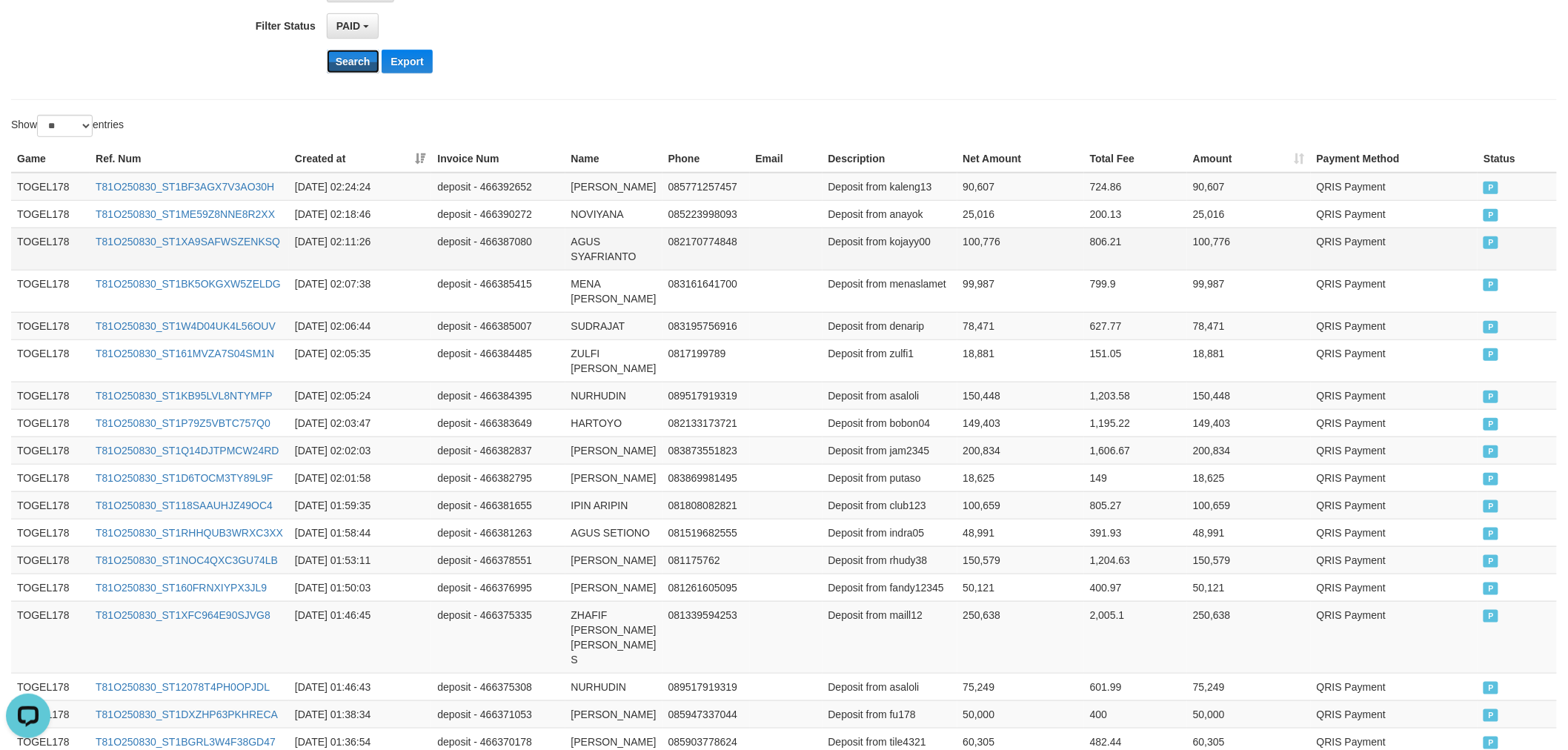
scroll to position [138, 0]
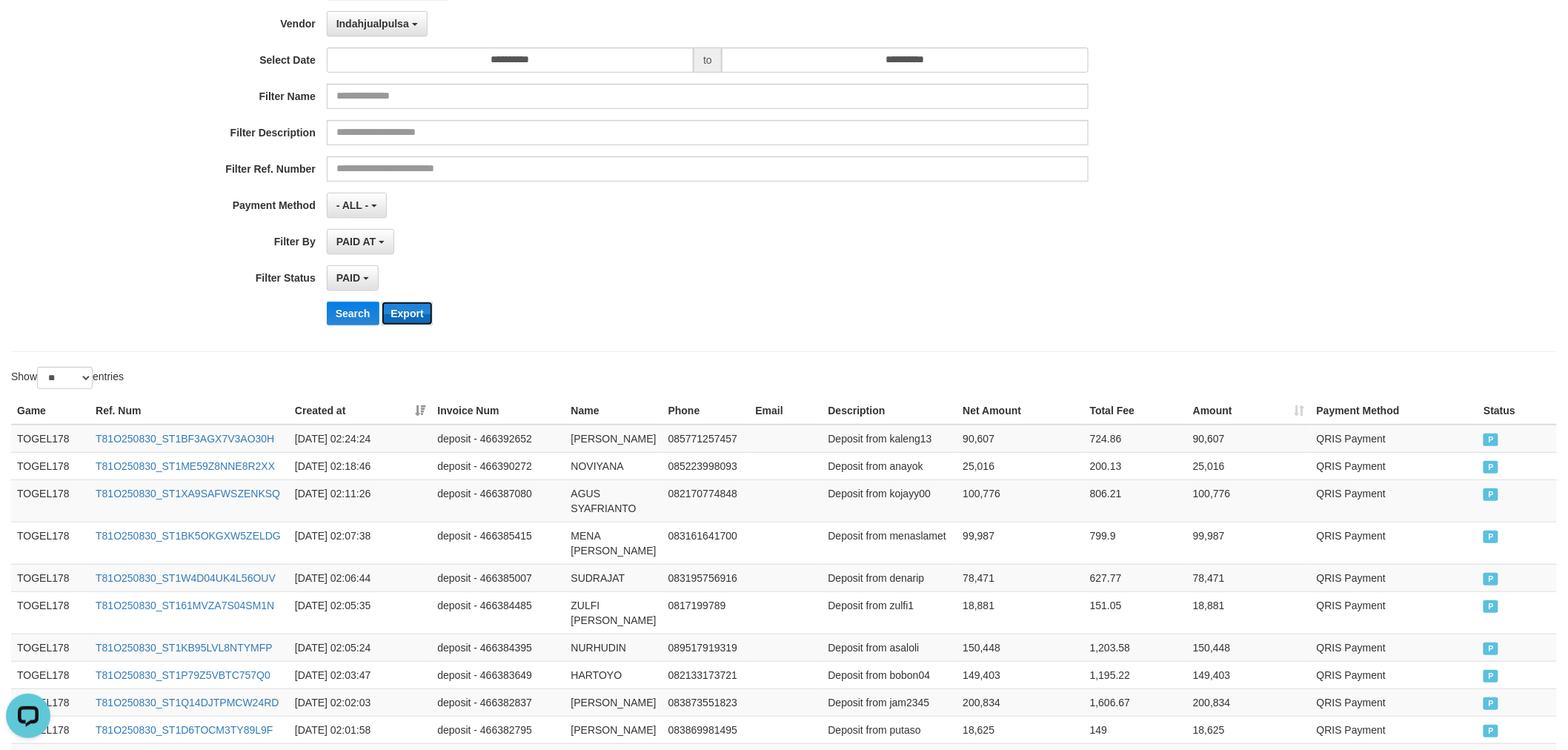
click at [414, 307] on button "Export" at bounding box center [407, 313] width 51 height 24
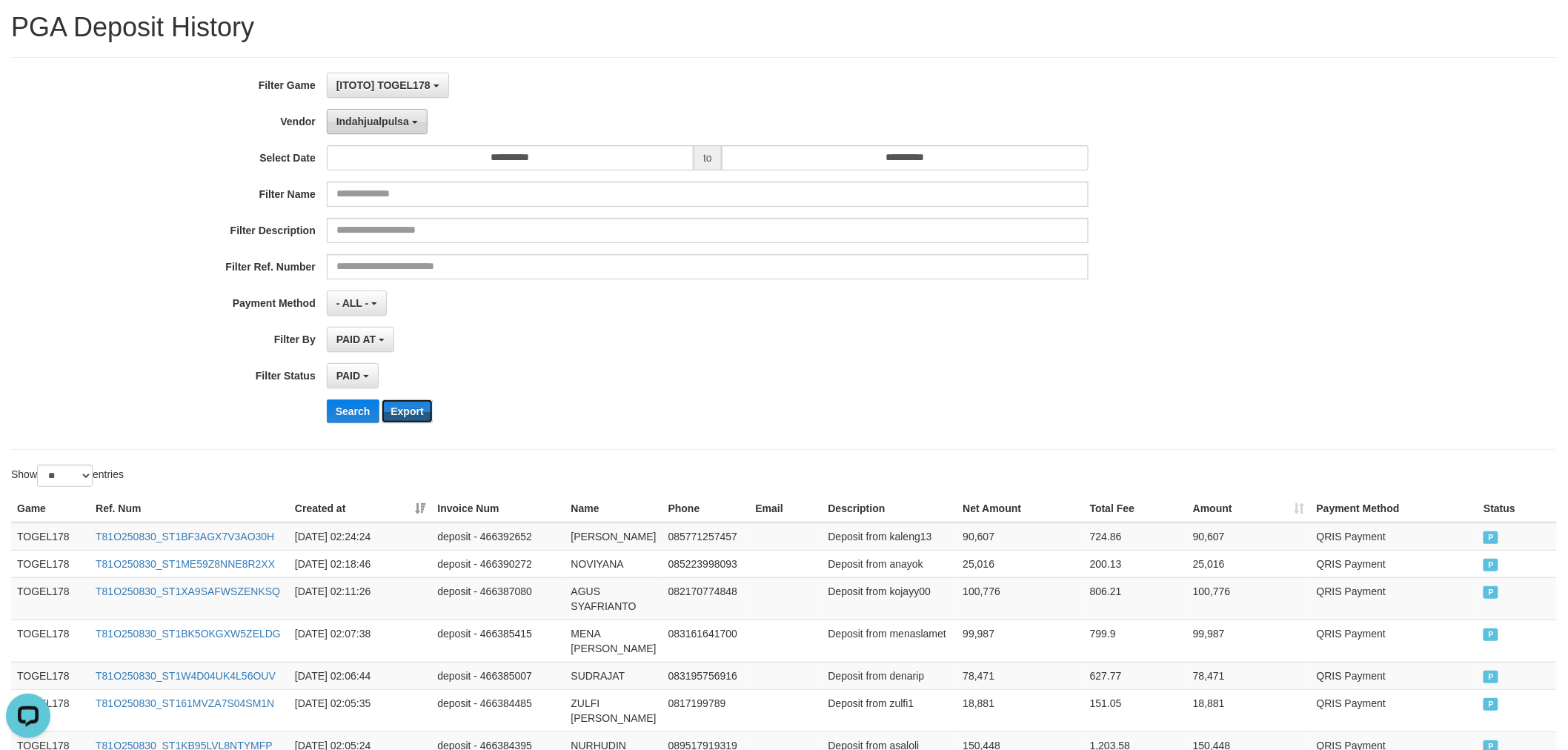
scroll to position [2, 0]
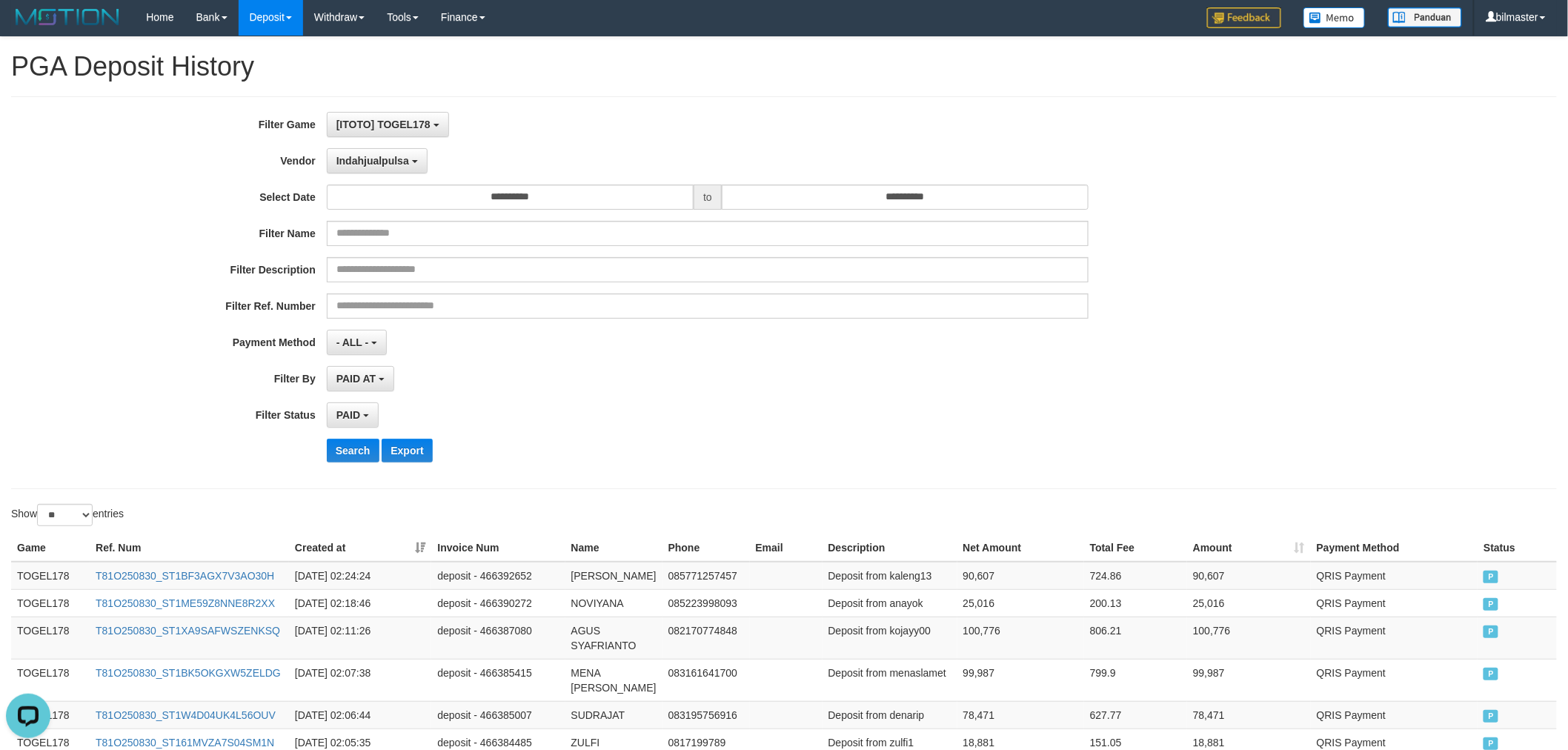
click at [379, 174] on div "**********" at bounding box center [653, 292] width 1307 height 362
drag, startPoint x: 383, startPoint y: 165, endPoint x: 389, endPoint y: 212, distance: 47.4
click at [383, 166] on button "Indahjualpulsa" at bounding box center [377, 161] width 101 height 25
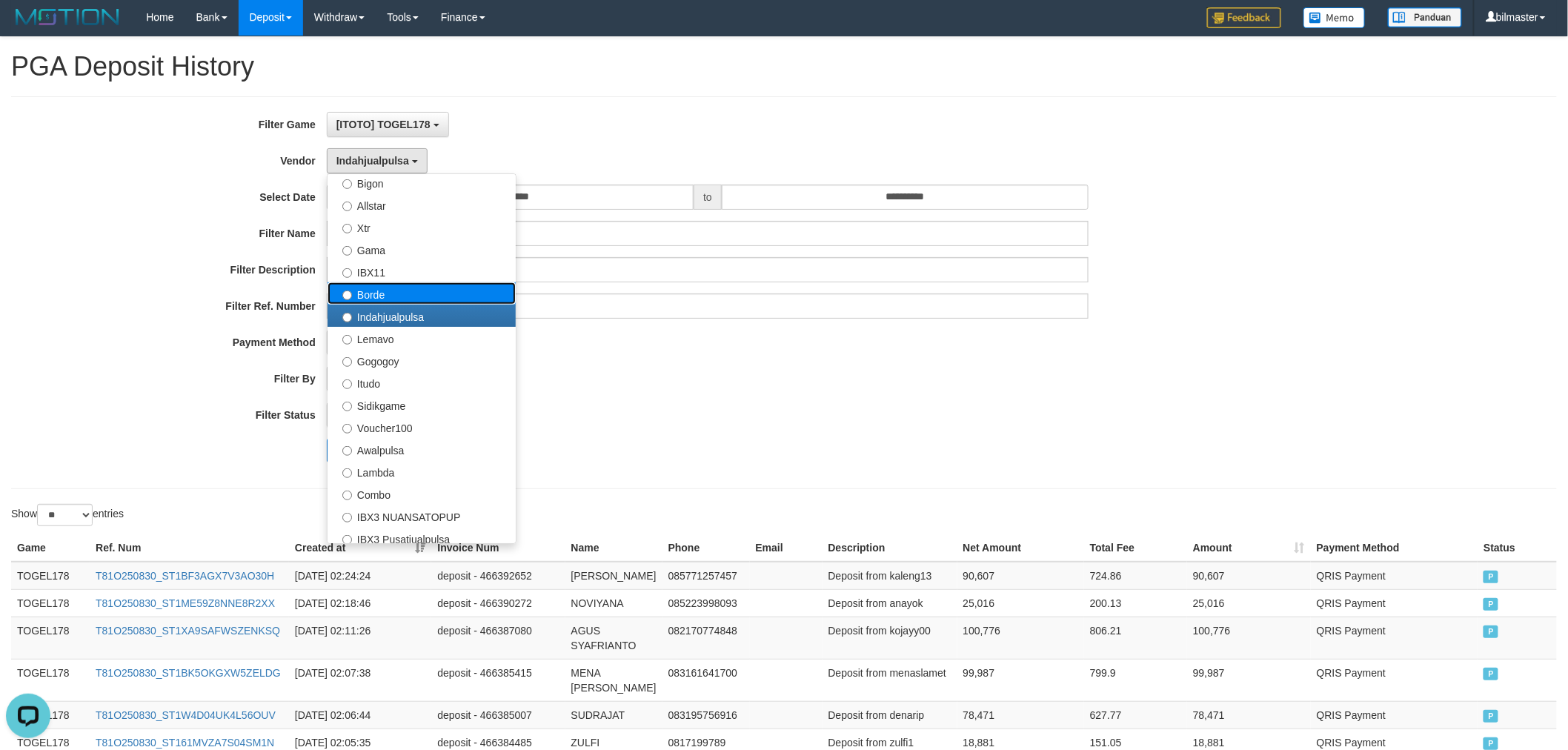
click at [391, 295] on label "Borde" at bounding box center [421, 293] width 188 height 22
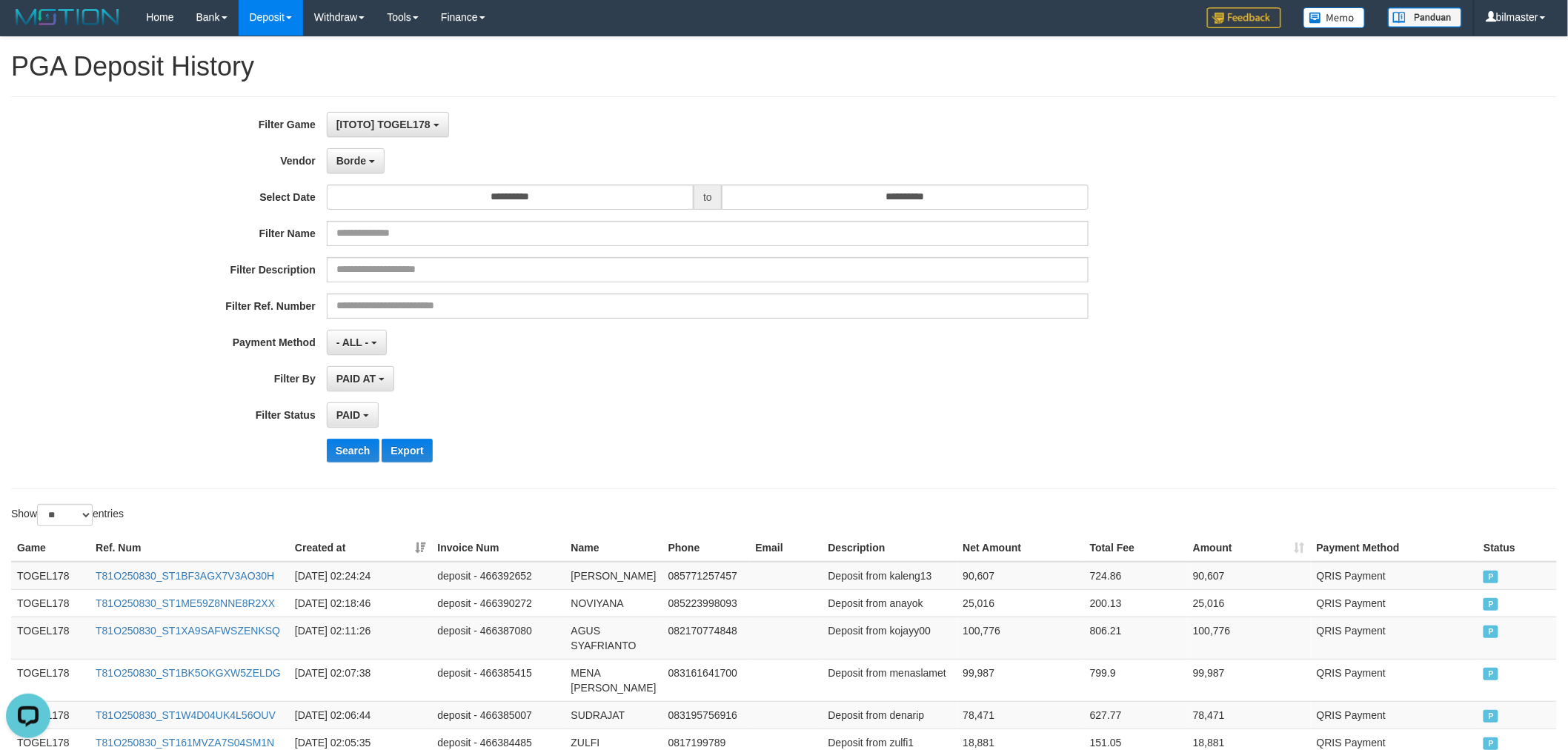
click at [350, 437] on div "**********" at bounding box center [653, 292] width 1307 height 362
drag, startPoint x: 360, startPoint y: 426, endPoint x: 350, endPoint y: 470, distance: 45.1
click at [356, 446] on div "**********" at bounding box center [653, 292] width 1307 height 362
click at [347, 470] on div "**********" at bounding box center [653, 292] width 1307 height 362
click at [350, 459] on button "Search" at bounding box center [353, 450] width 52 height 24
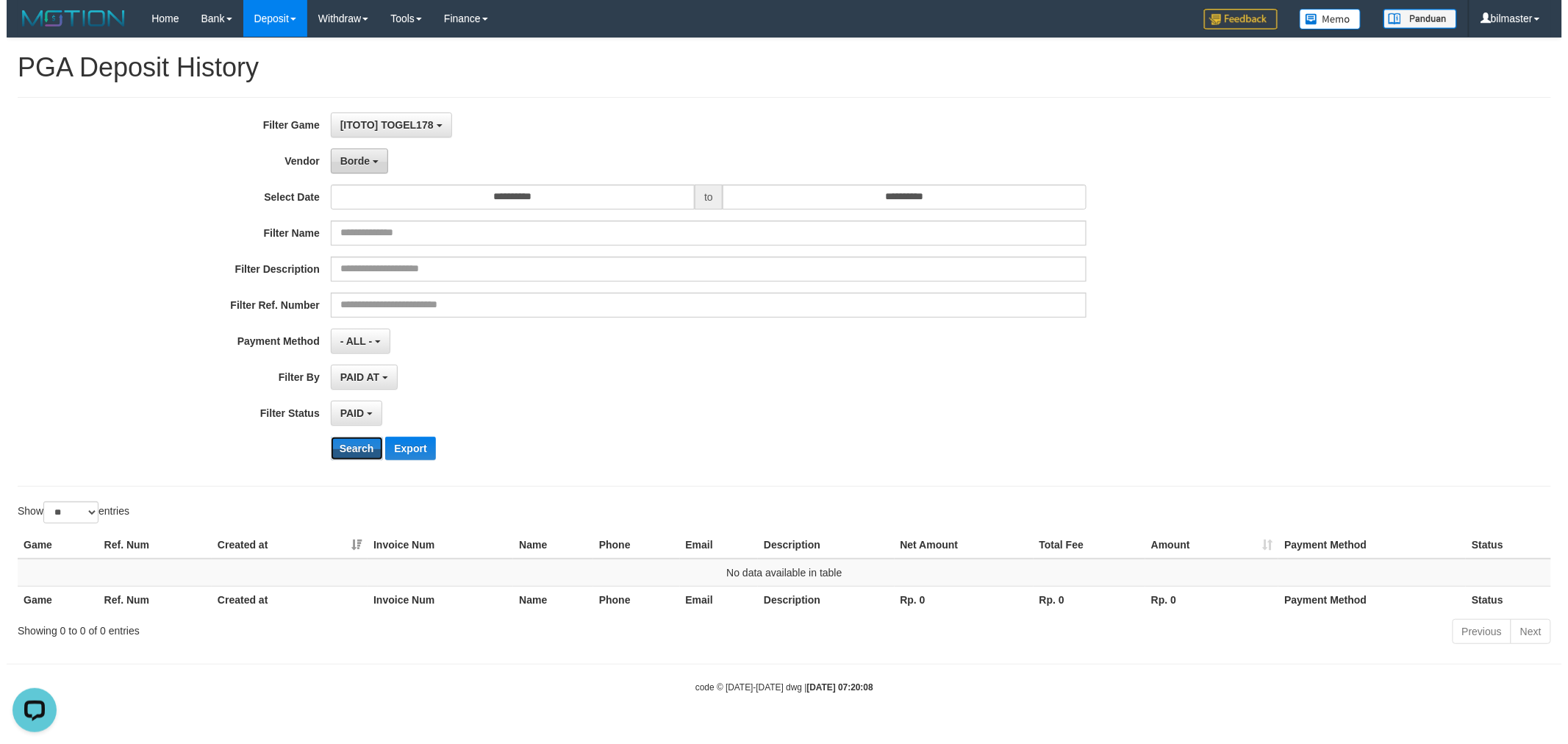
scroll to position [0, 0]
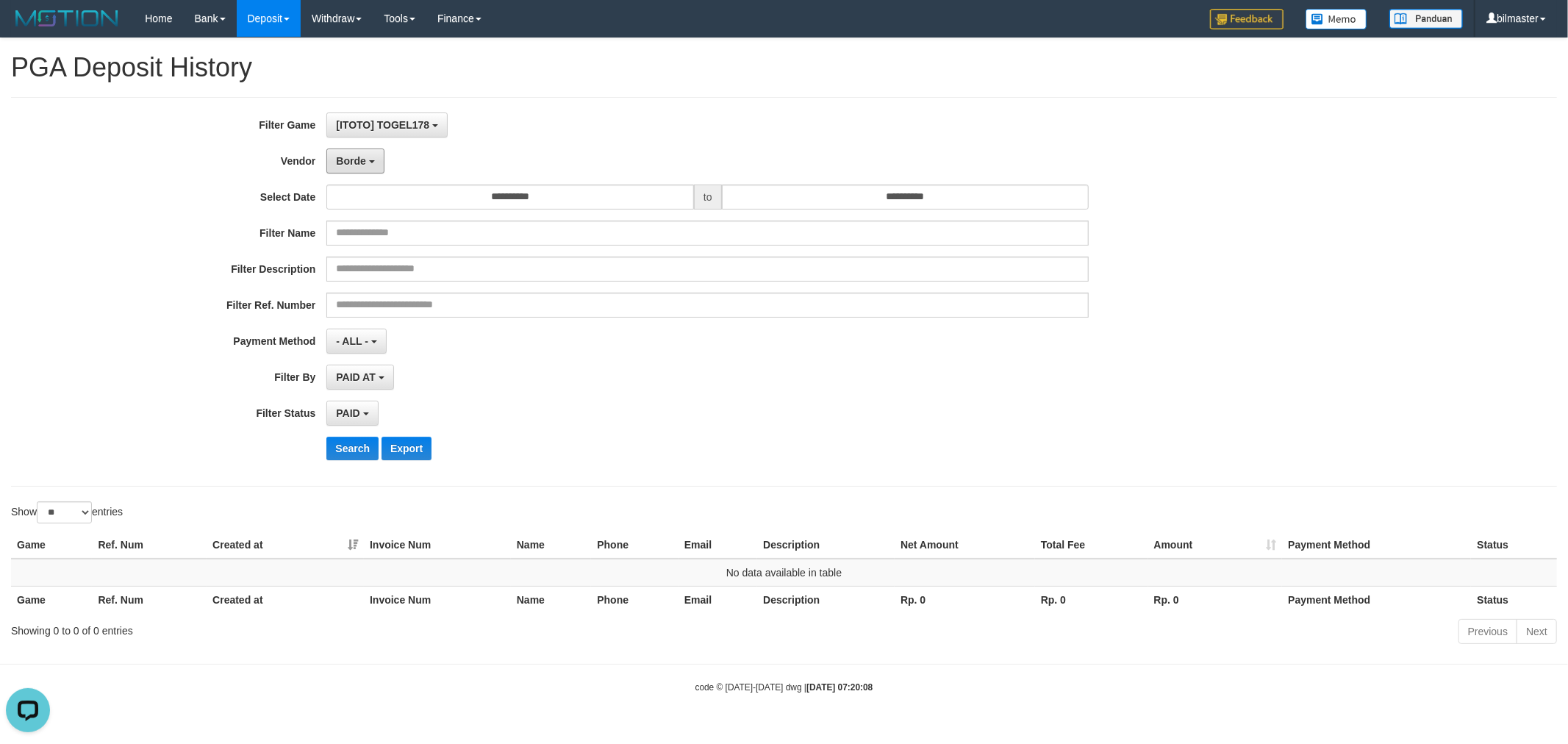
drag, startPoint x: 366, startPoint y: 159, endPoint x: 392, endPoint y: 340, distance: 182.9
click at [366, 166] on button "Borde" at bounding box center [355, 161] width 57 height 25
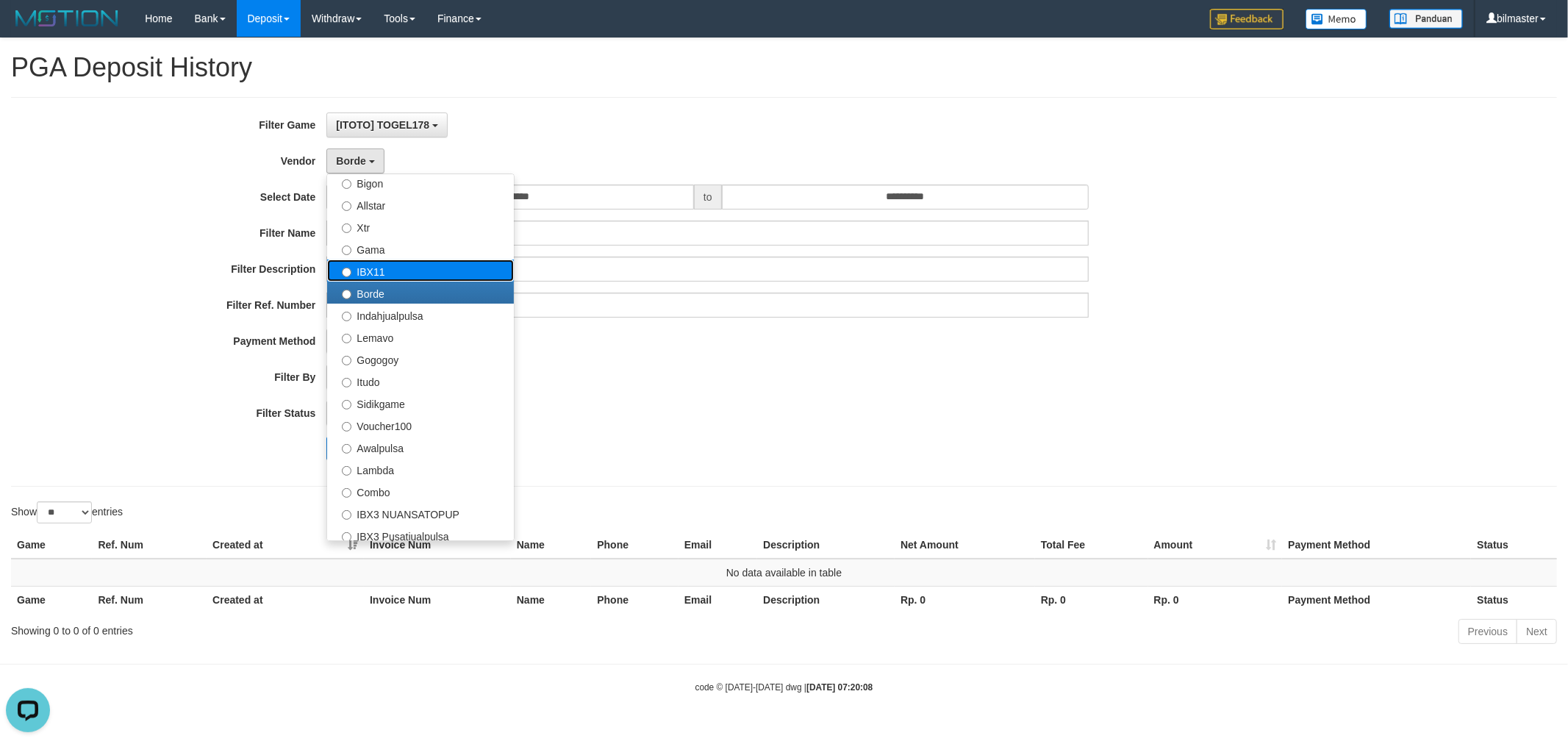
click at [420, 262] on label "IBX11" at bounding box center [420, 270] width 187 height 22
select select "**********"
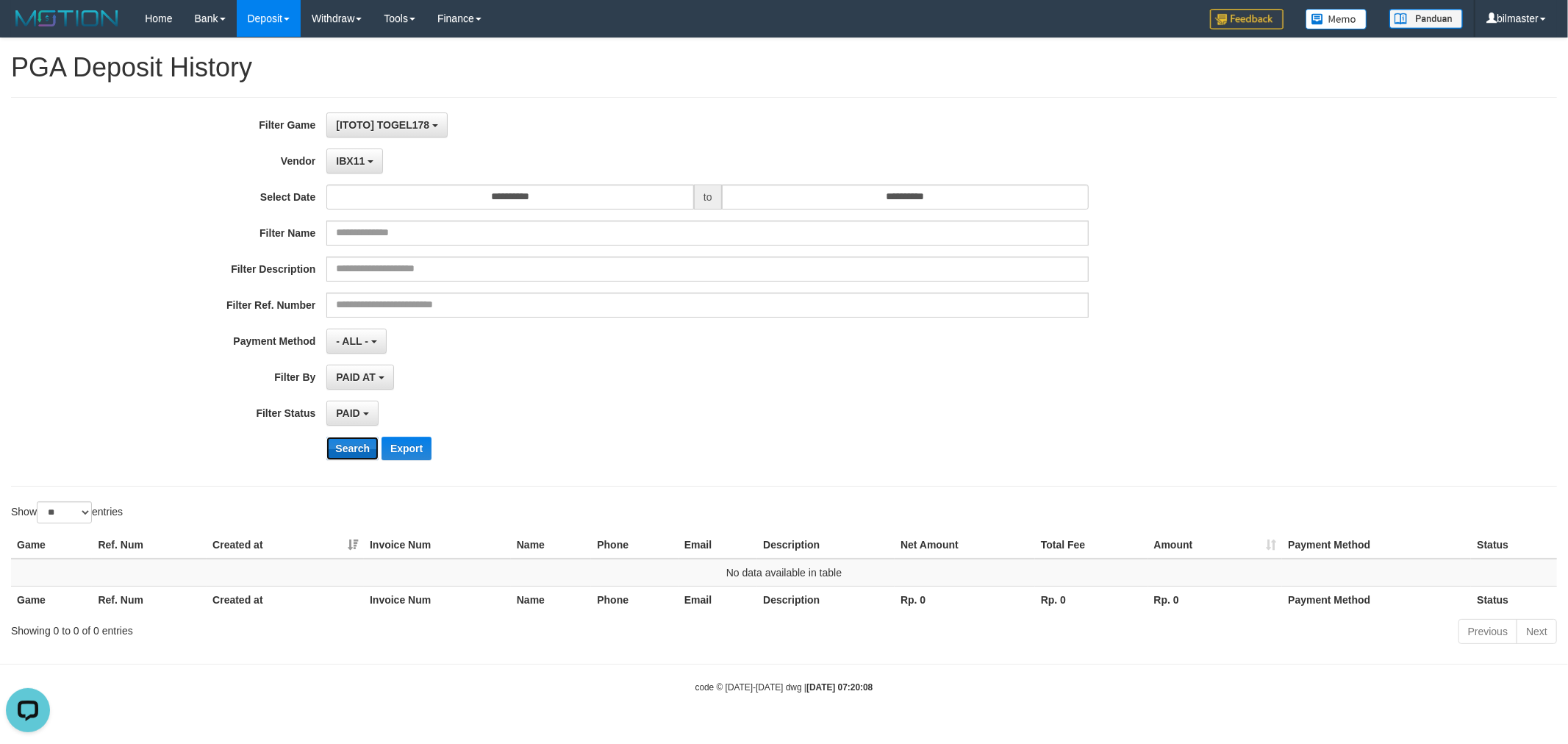
click at [344, 449] on button "Search" at bounding box center [353, 448] width 52 height 24
click at [361, 163] on span "IBX11" at bounding box center [350, 160] width 29 height 11
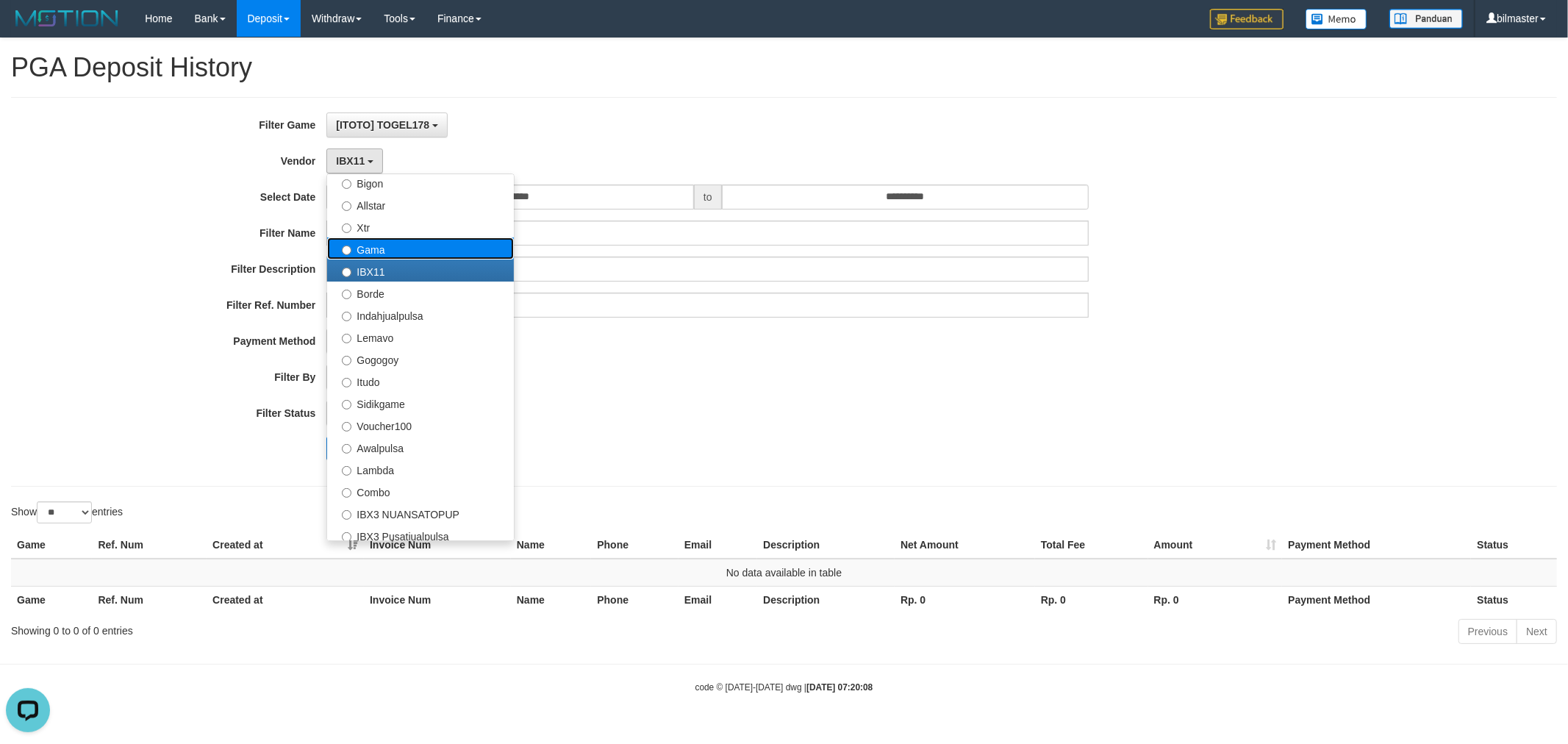
click at [412, 243] on label "Gama" at bounding box center [420, 248] width 187 height 22
select select "**********"
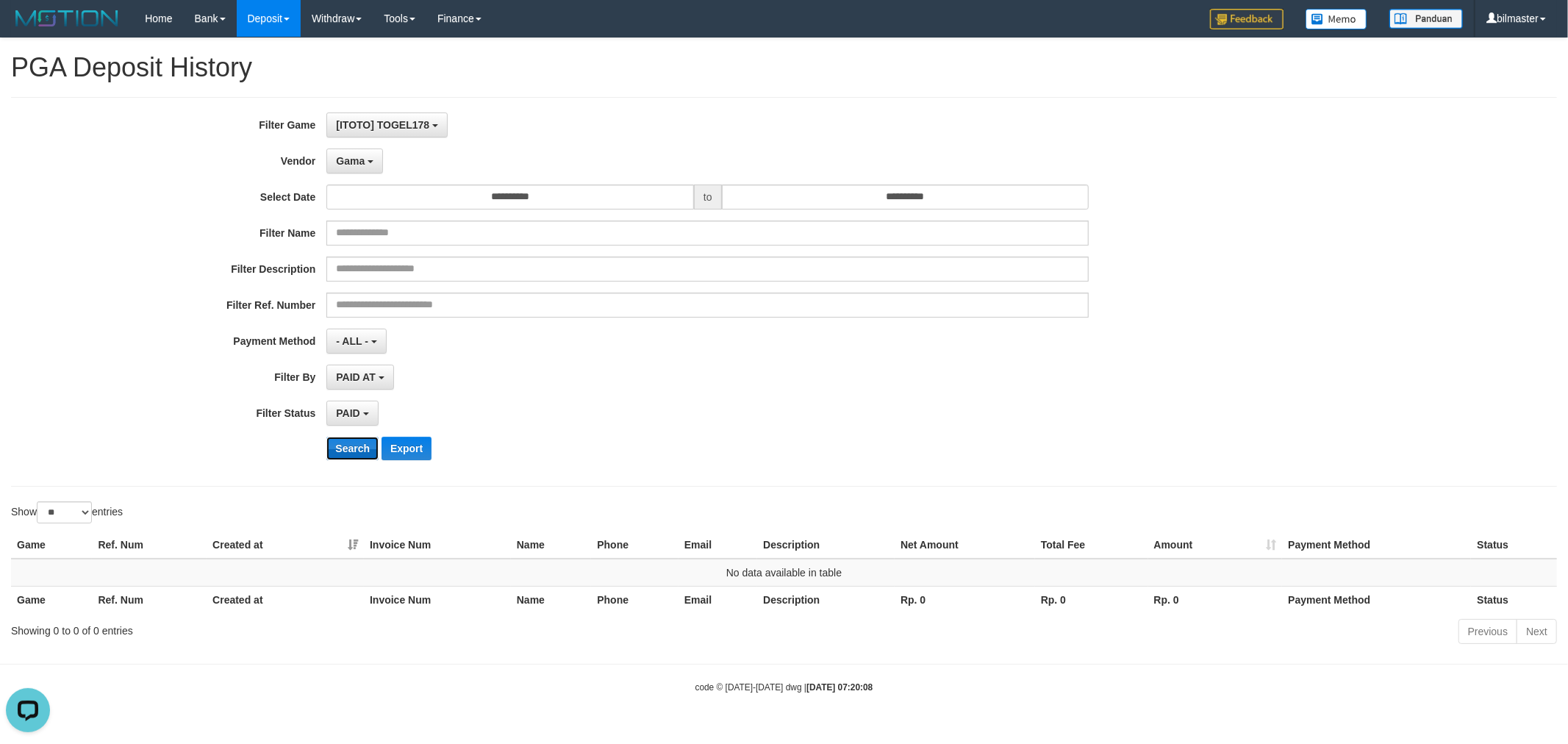
click at [351, 453] on button "Search" at bounding box center [353, 448] width 52 height 24
click at [354, 167] on button "Gama" at bounding box center [355, 161] width 56 height 25
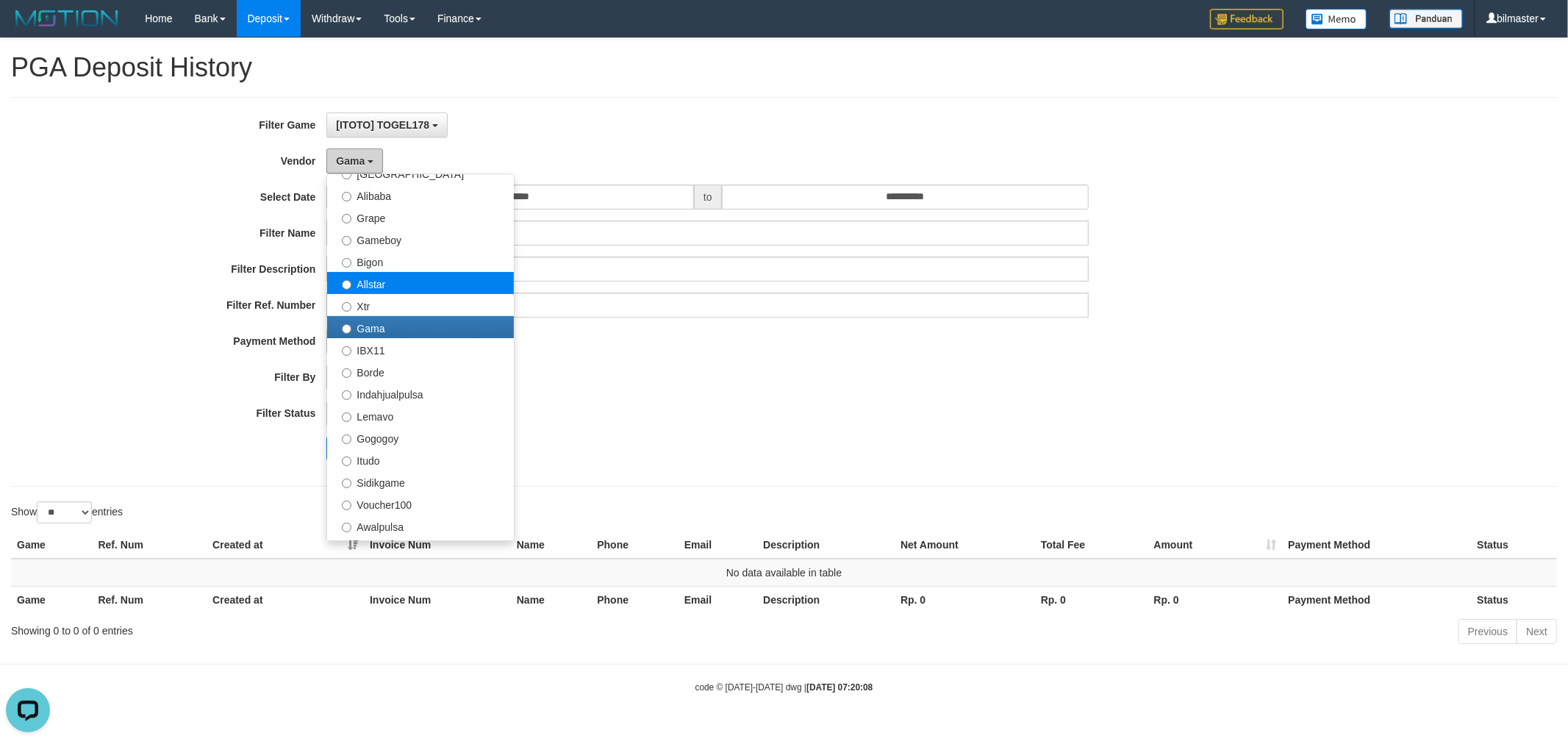
scroll to position [208, 0]
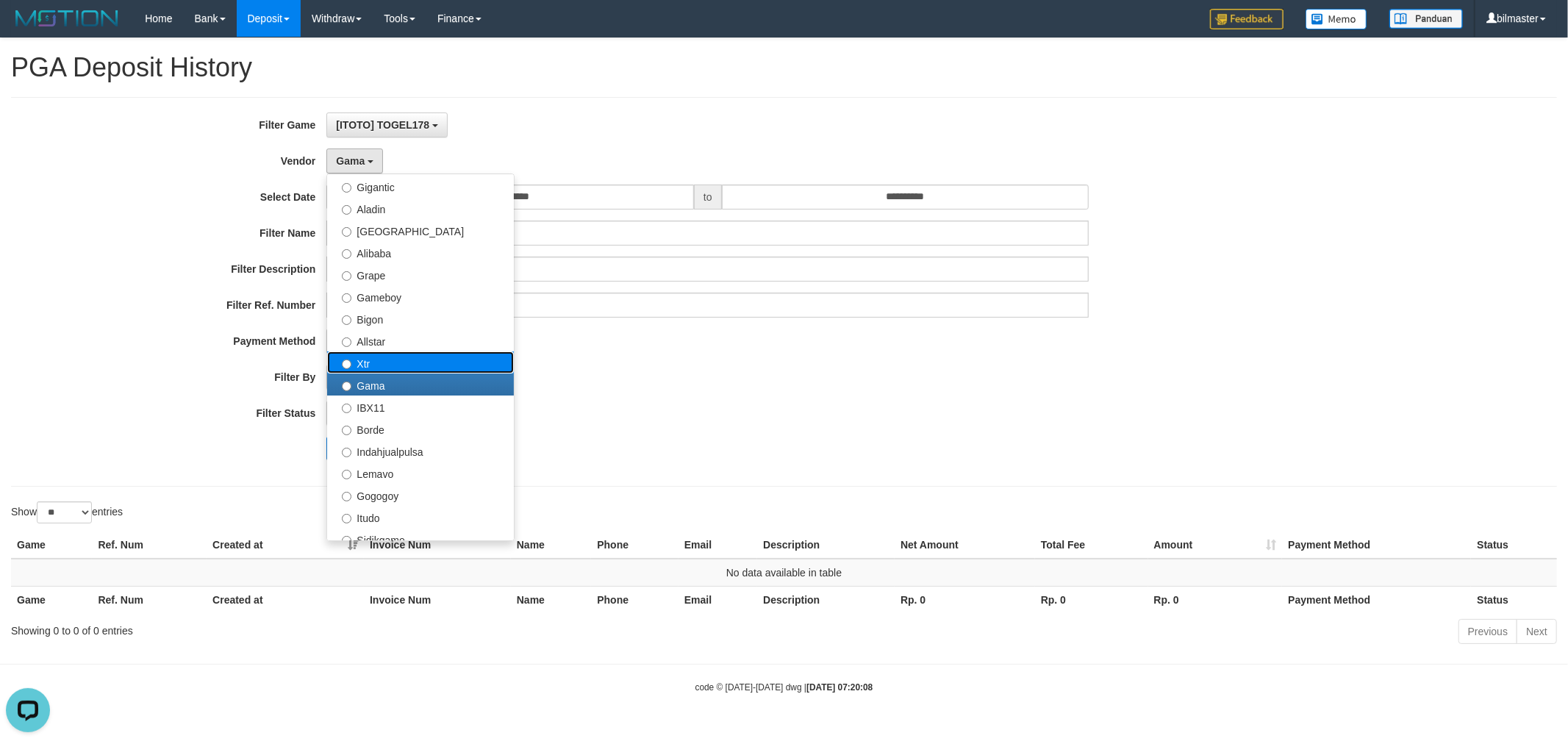
click at [379, 360] on label "Xtr" at bounding box center [420, 362] width 187 height 22
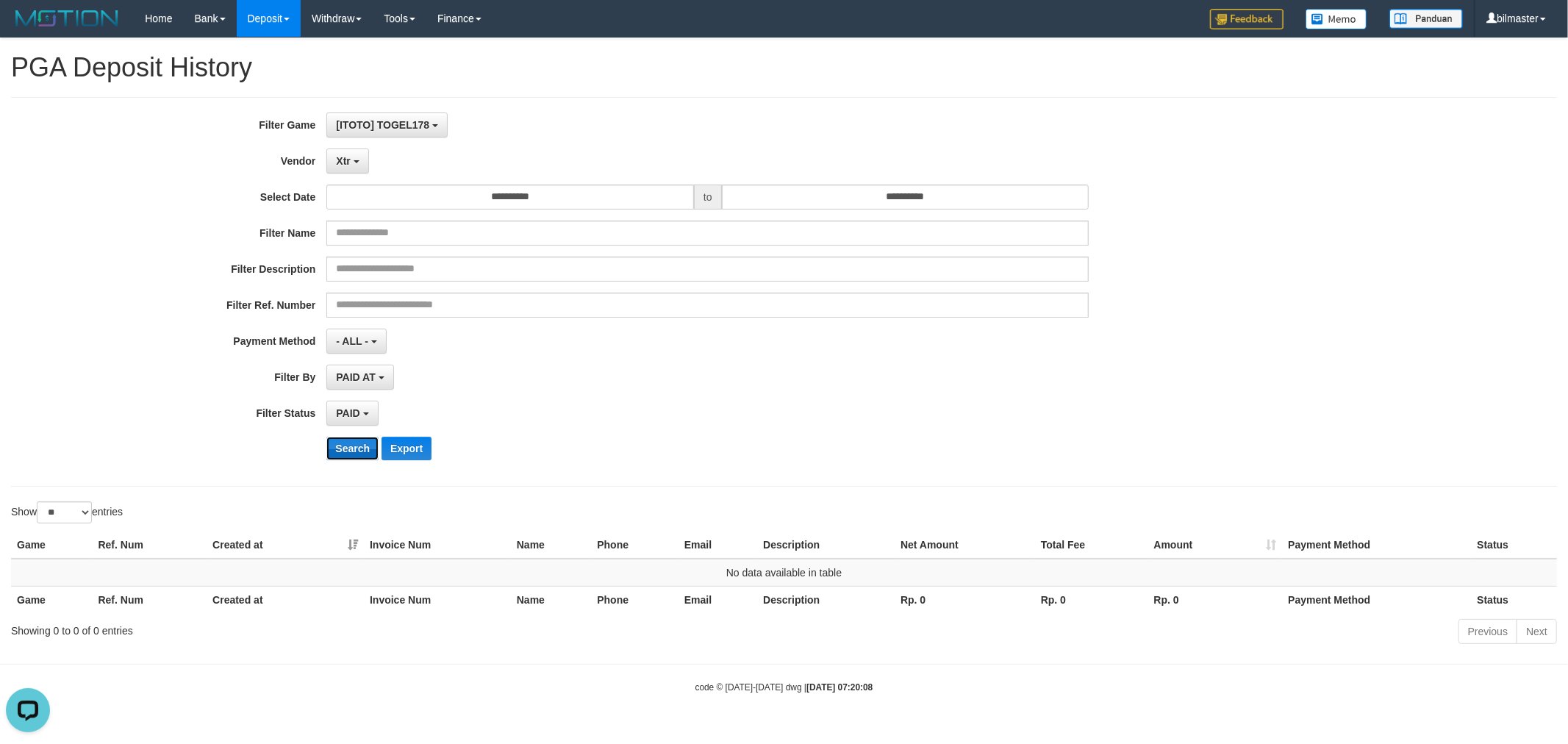
click at [356, 444] on button "Search" at bounding box center [353, 448] width 52 height 24
drag, startPoint x: 353, startPoint y: 158, endPoint x: 427, endPoint y: 320, distance: 178.1
click at [352, 159] on button "Xtr" at bounding box center [347, 161] width 42 height 25
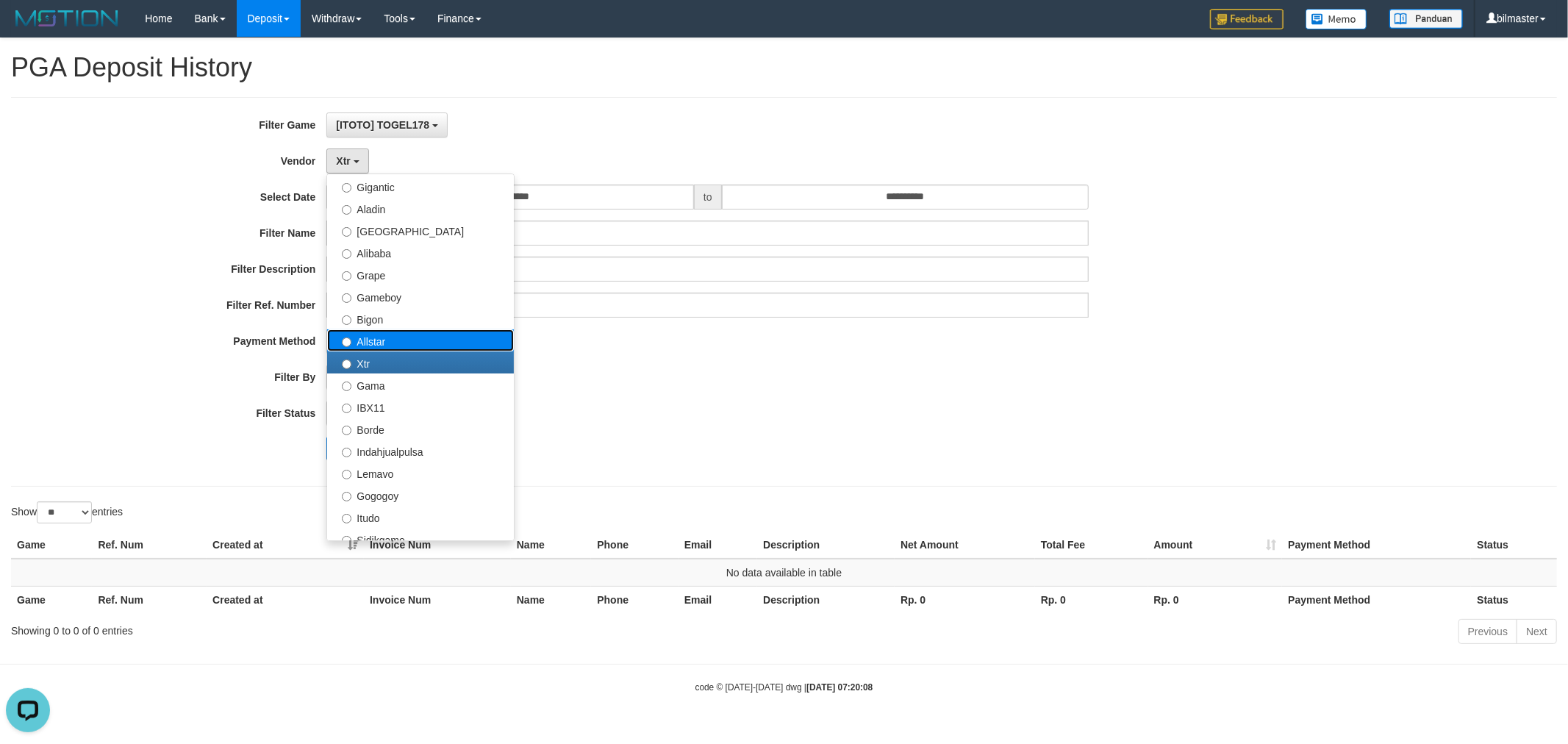
click at [410, 346] on label "Allstar" at bounding box center [420, 340] width 187 height 22
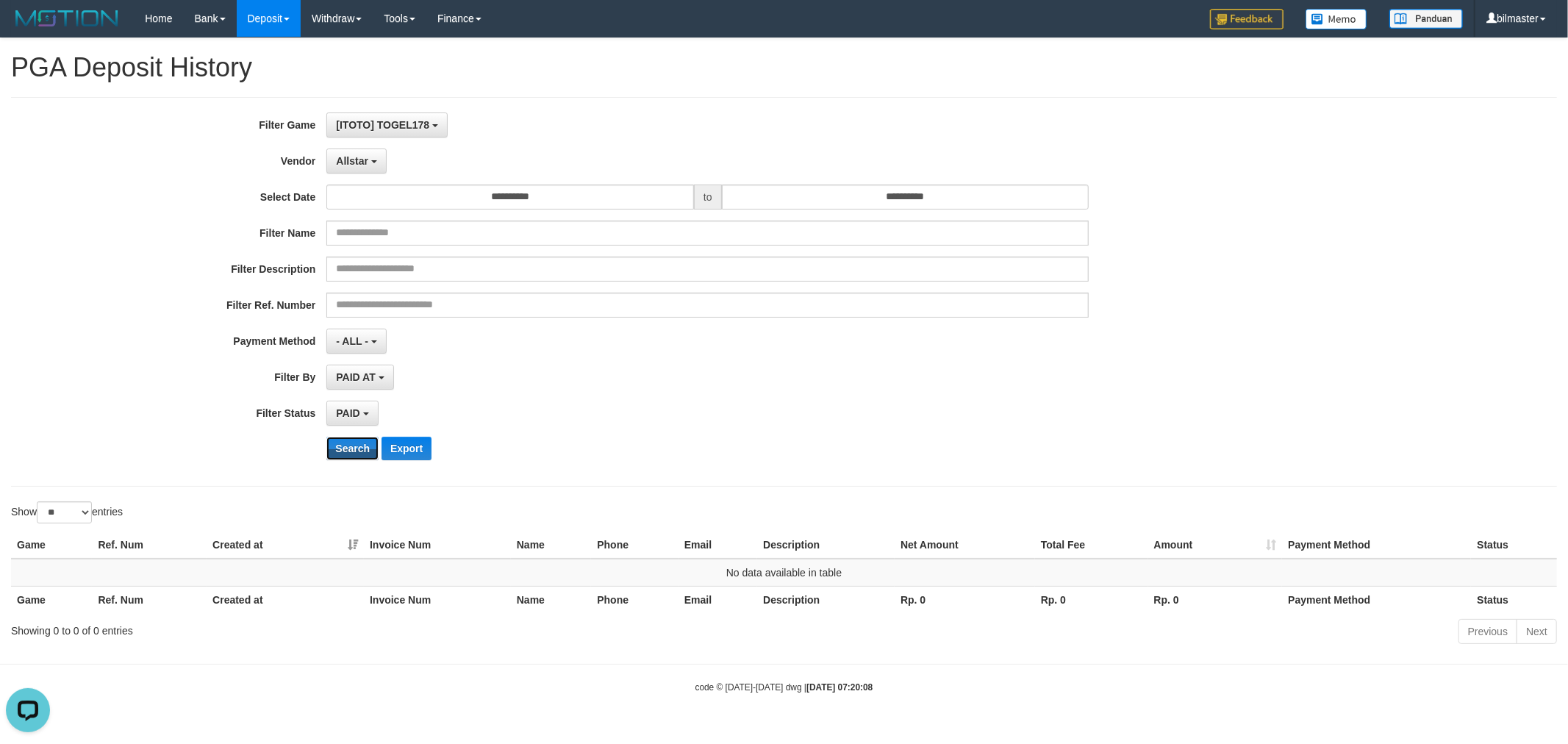
drag, startPoint x: 357, startPoint y: 443, endPoint x: 358, endPoint y: 435, distance: 8.1
click at [356, 443] on button "Search" at bounding box center [353, 448] width 52 height 24
click at [361, 172] on button "Allstar" at bounding box center [356, 161] width 60 height 25
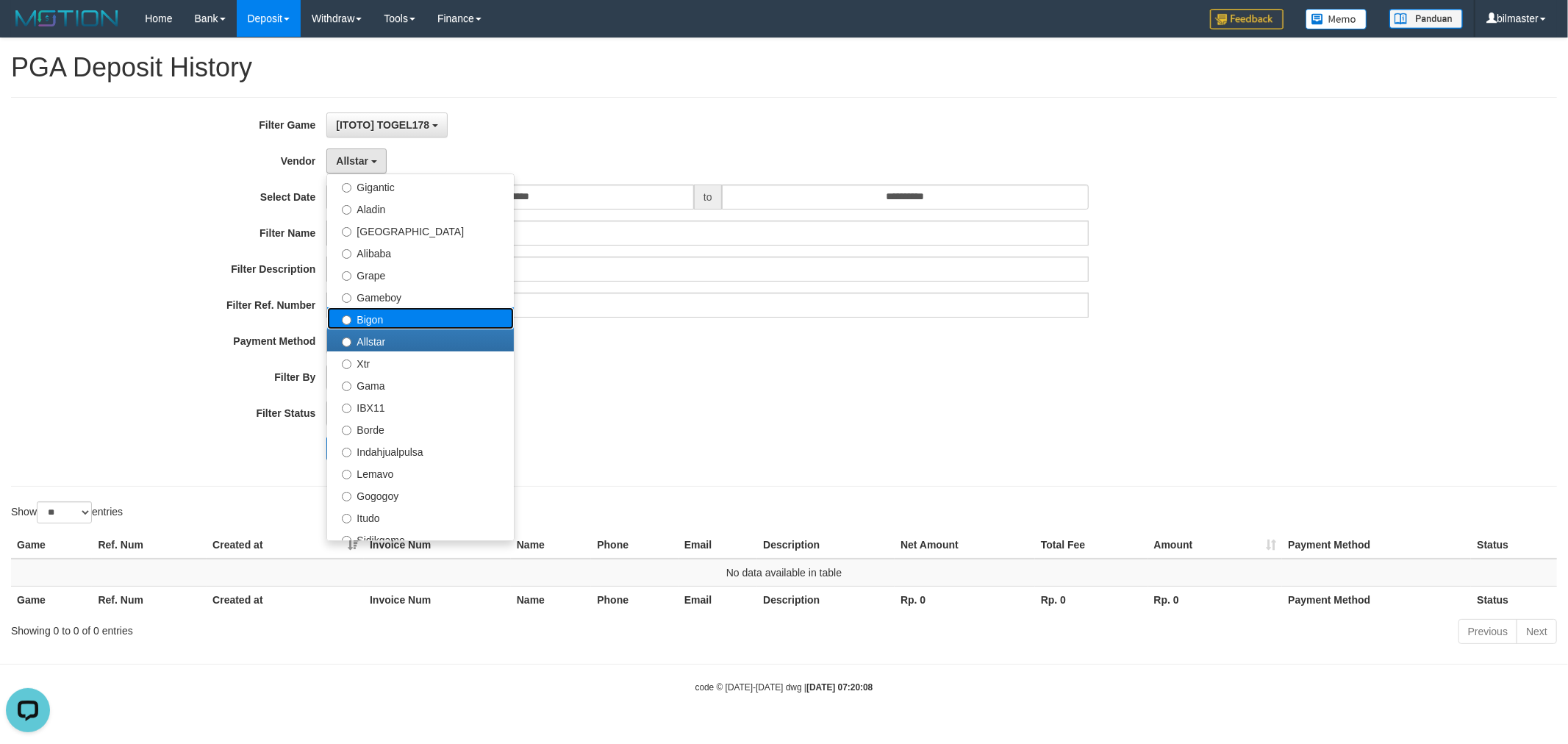
click at [385, 311] on label "Bigon" at bounding box center [420, 318] width 187 height 22
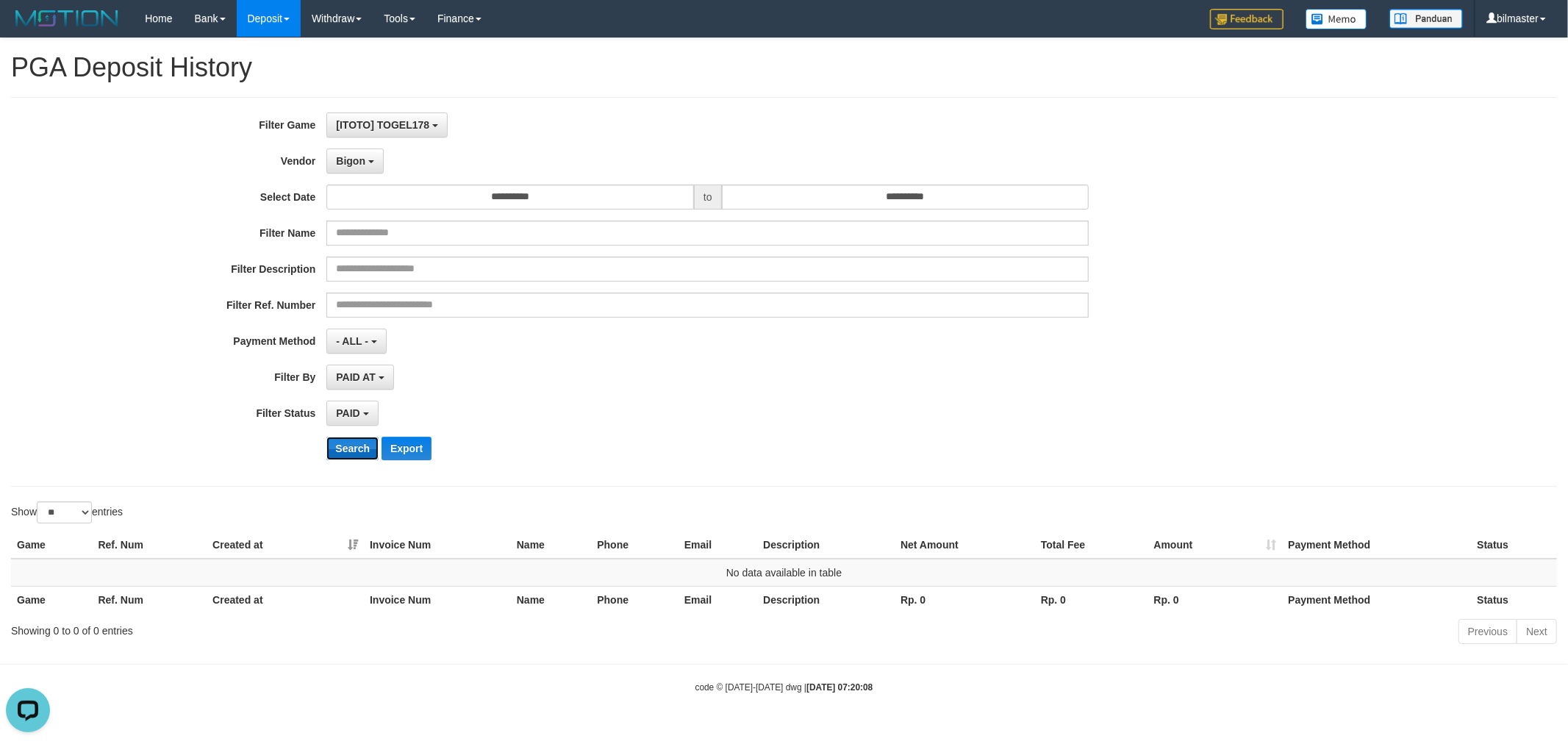
click at [358, 452] on button "Search" at bounding box center [353, 448] width 52 height 24
click at [353, 167] on button "Bigon" at bounding box center [355, 161] width 57 height 25
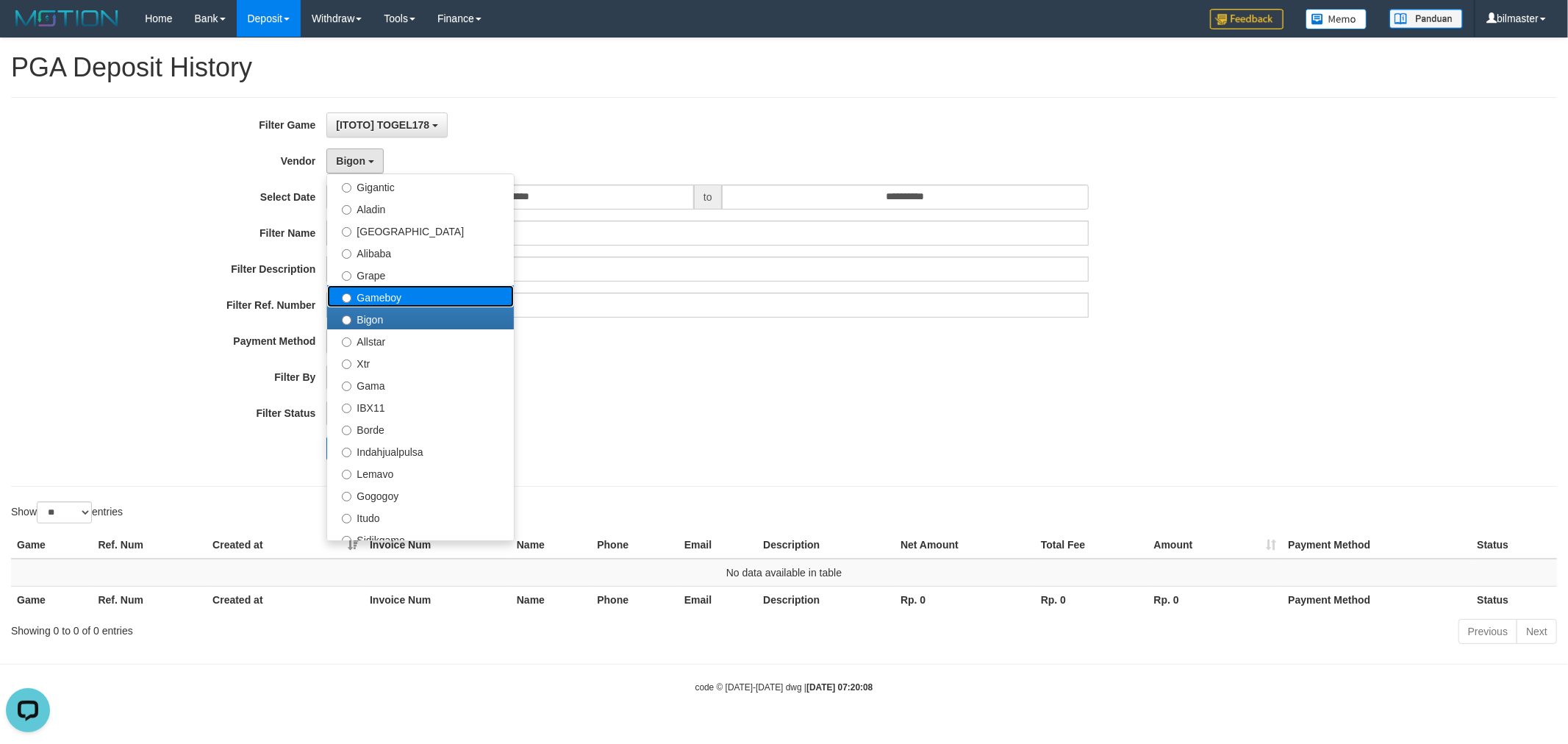
click at [385, 290] on label "Gameboy" at bounding box center [420, 296] width 187 height 22
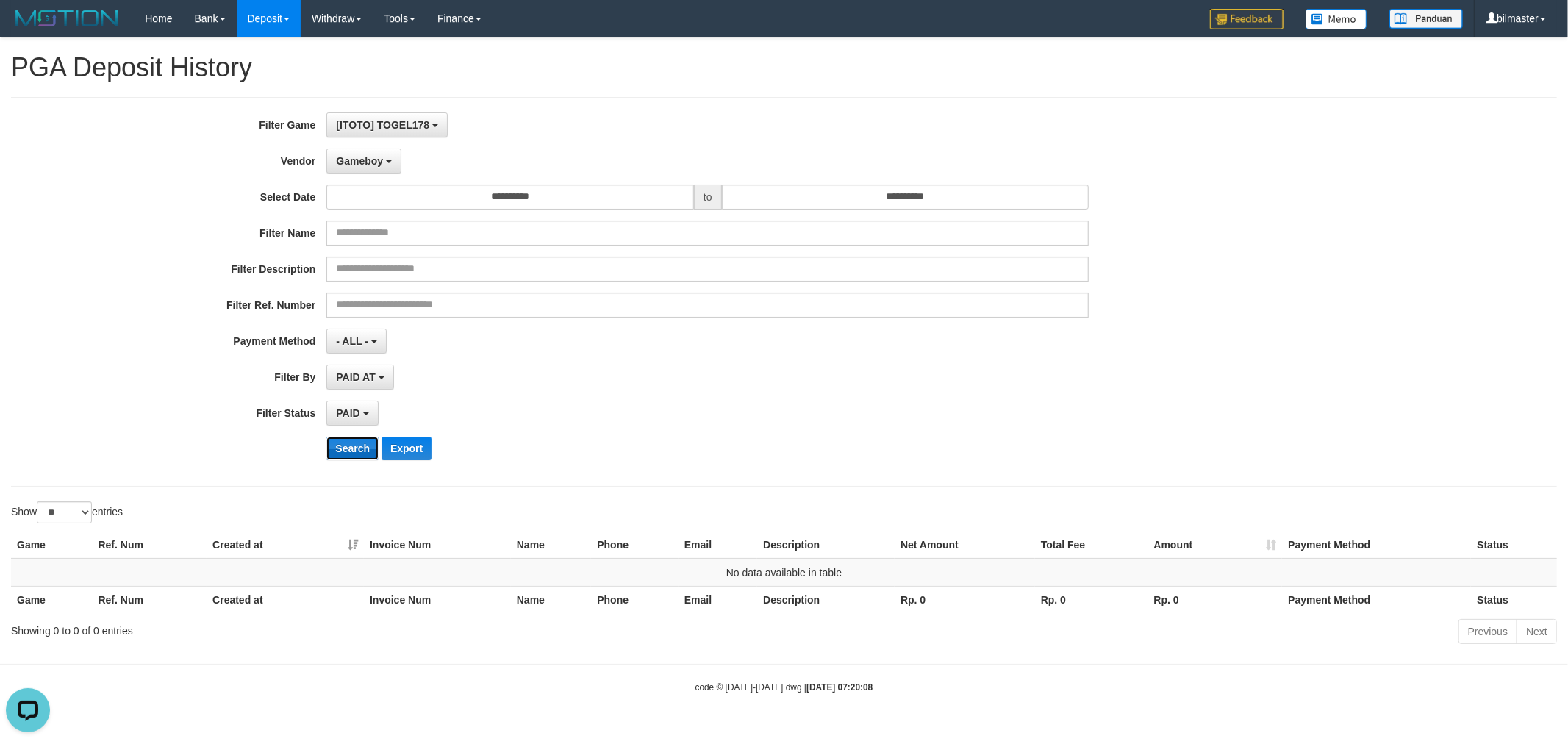
click at [349, 439] on button "Search" at bounding box center [353, 448] width 52 height 24
click at [375, 167] on button "Gameboy" at bounding box center [364, 161] width 75 height 25
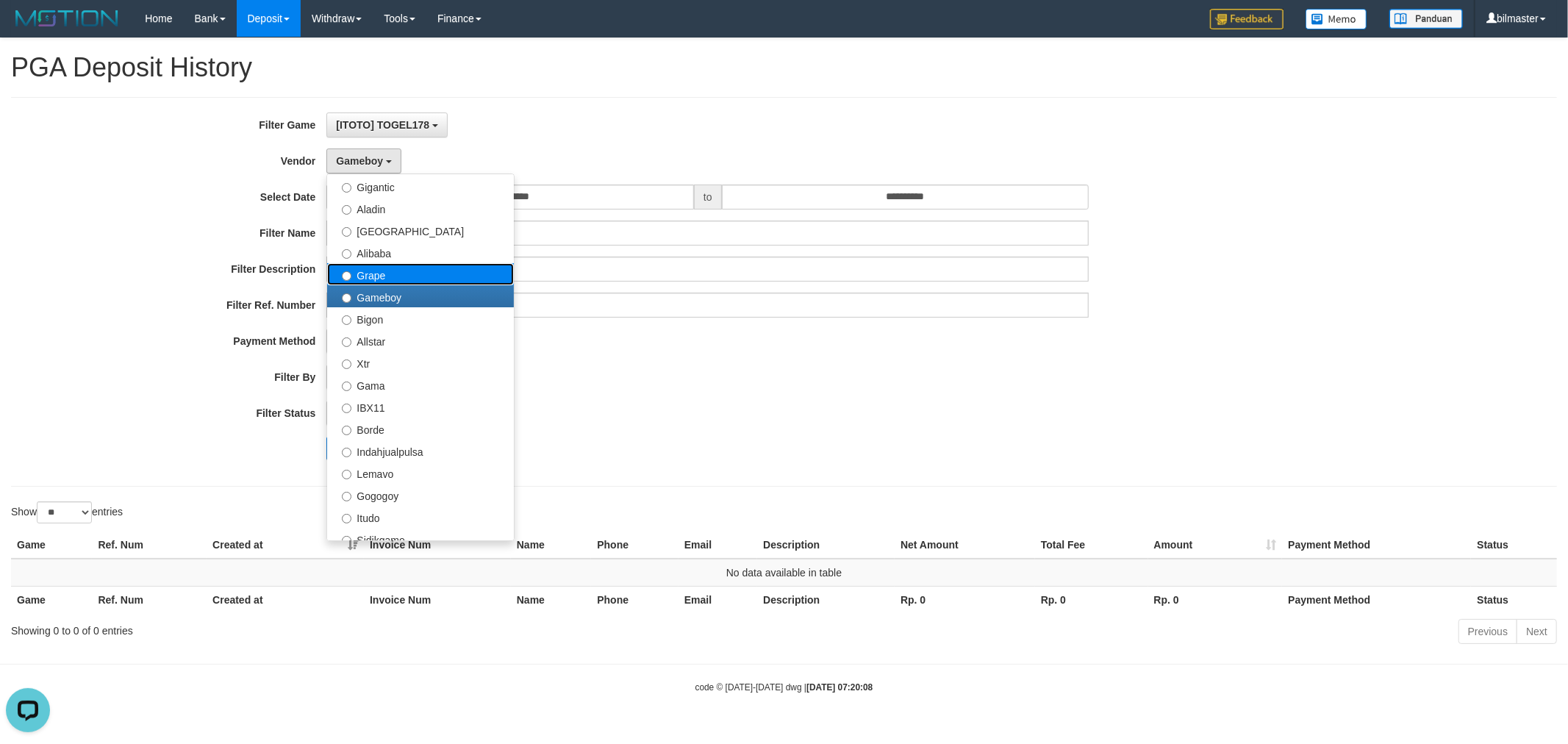
click at [409, 275] on label "Grape" at bounding box center [420, 274] width 187 height 22
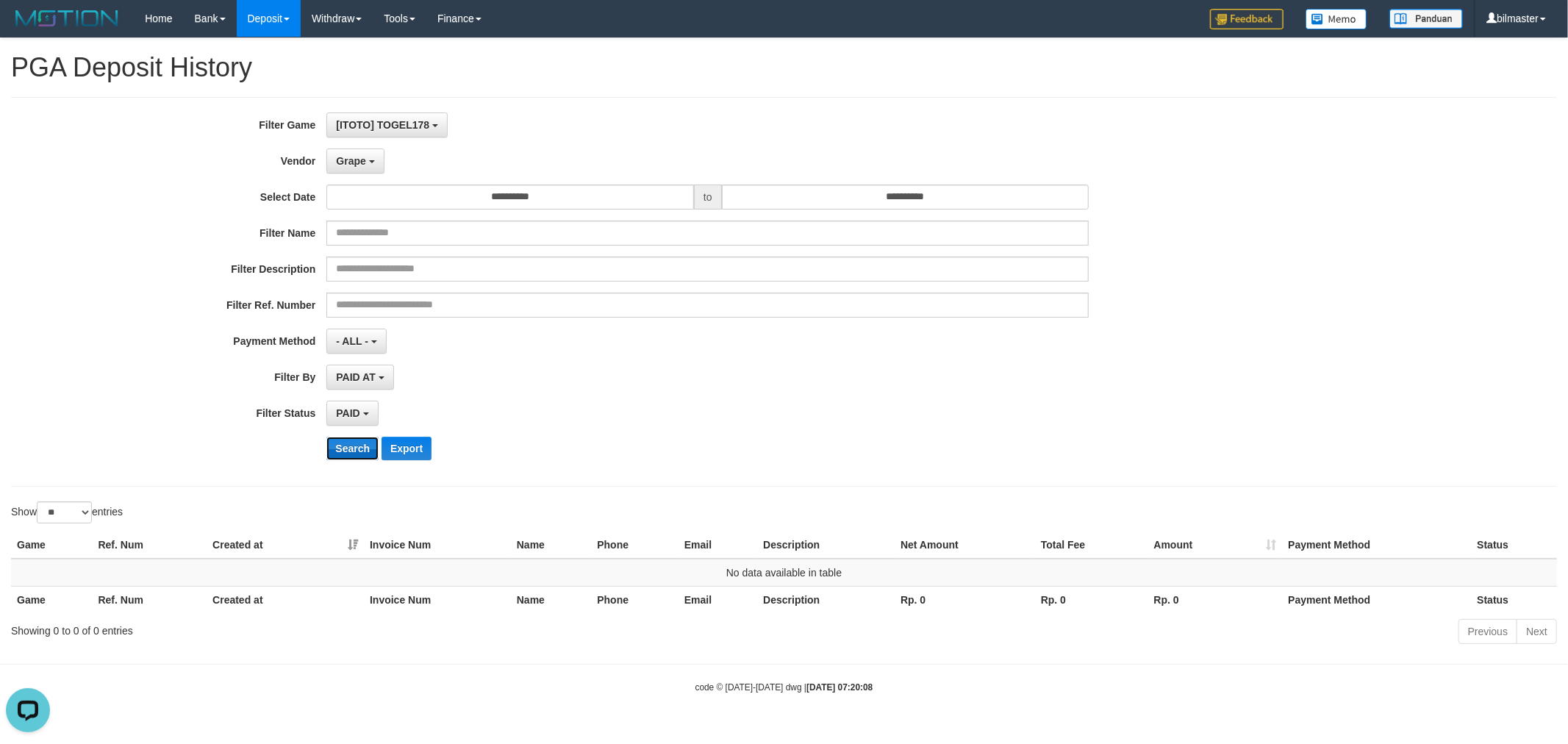
click at [356, 447] on button "Search" at bounding box center [353, 448] width 52 height 24
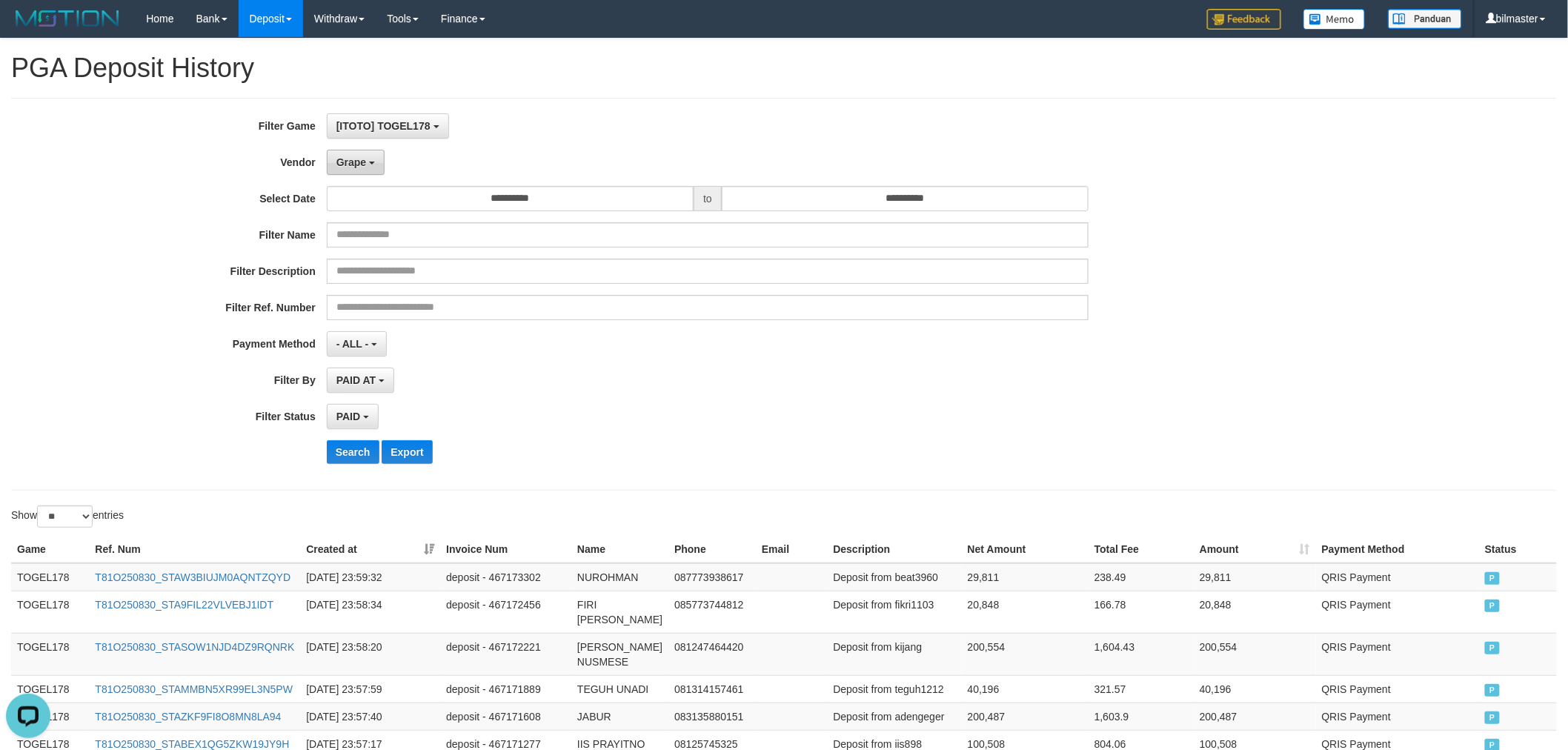
click at [365, 165] on span "Grape" at bounding box center [351, 162] width 30 height 12
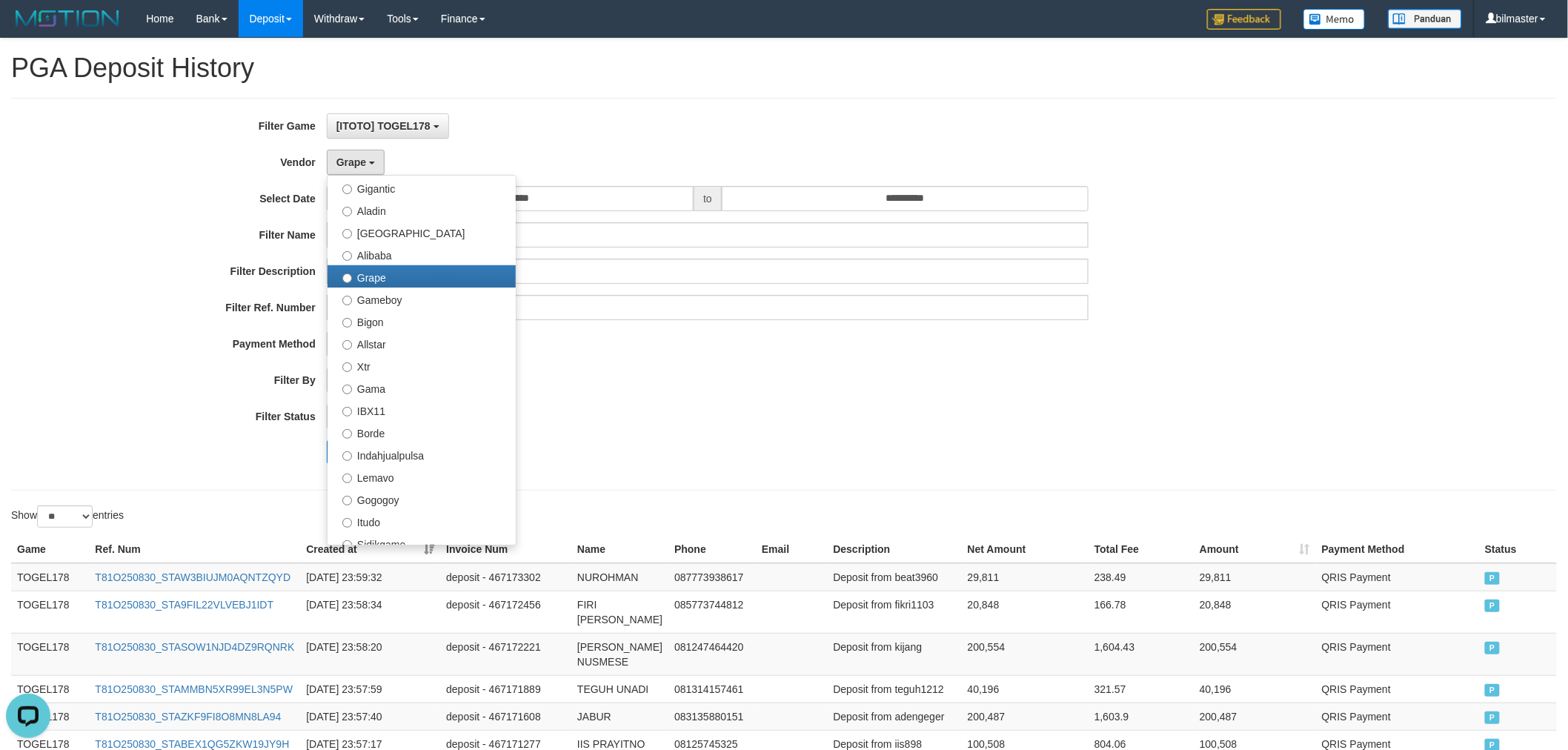
click at [698, 439] on div "**********" at bounding box center [653, 294] width 1307 height 362
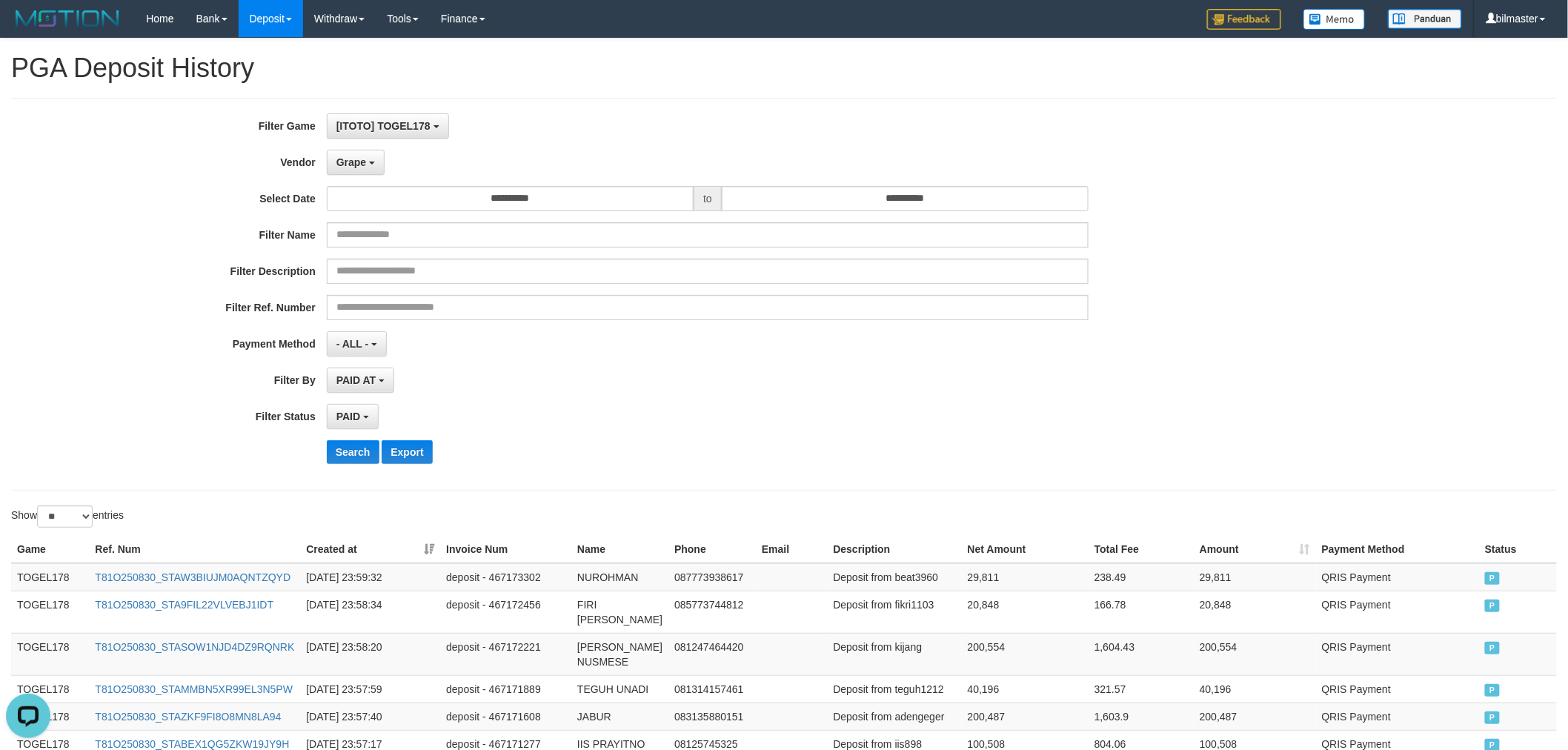
click at [397, 472] on div "**********" at bounding box center [653, 294] width 1307 height 362
click at [401, 465] on div "**********" at bounding box center [653, 294] width 1307 height 362
click at [402, 457] on button "Export" at bounding box center [407, 452] width 51 height 24
click at [371, 153] on button "Grape" at bounding box center [355, 162] width 58 height 25
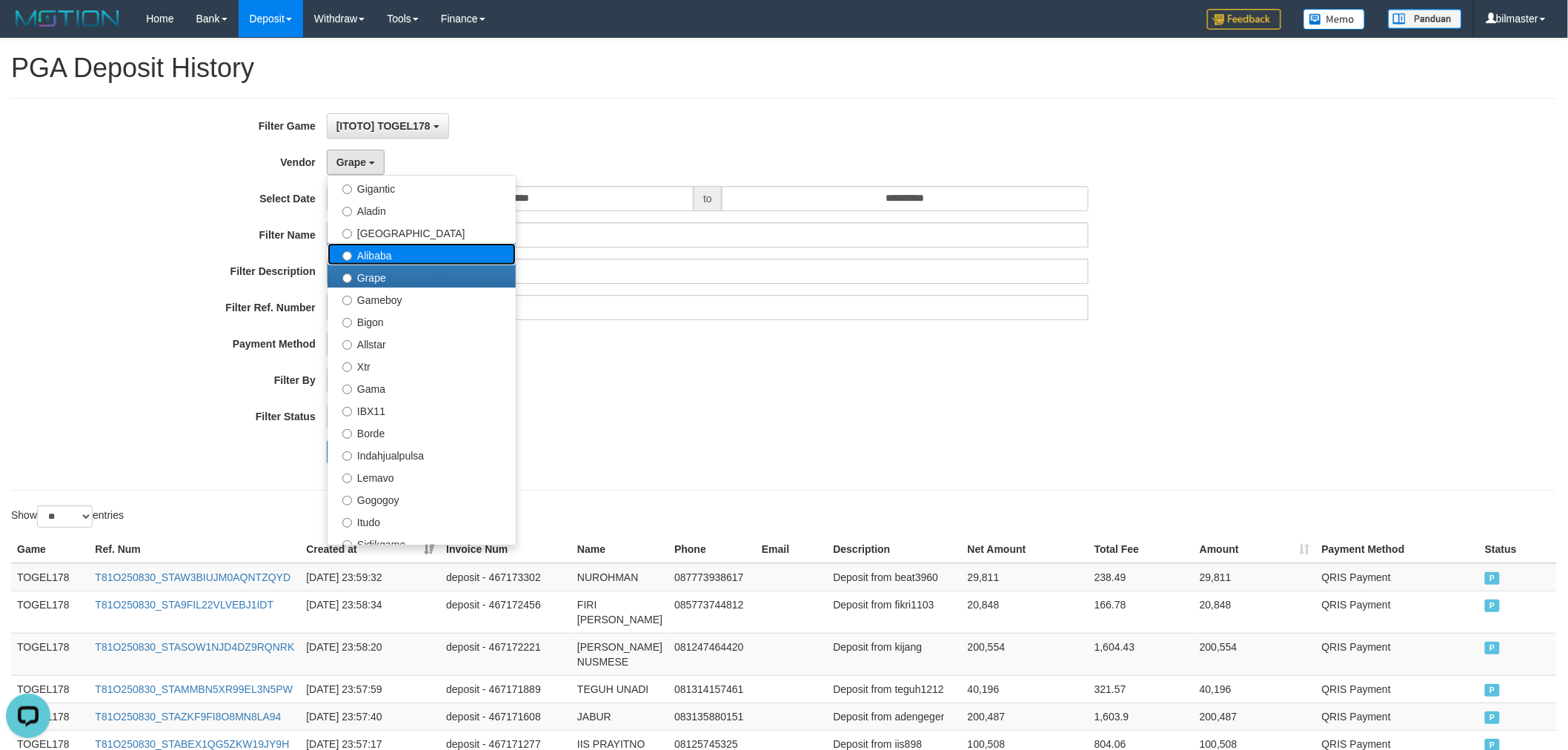
click at [435, 249] on label "Alibaba" at bounding box center [421, 254] width 188 height 22
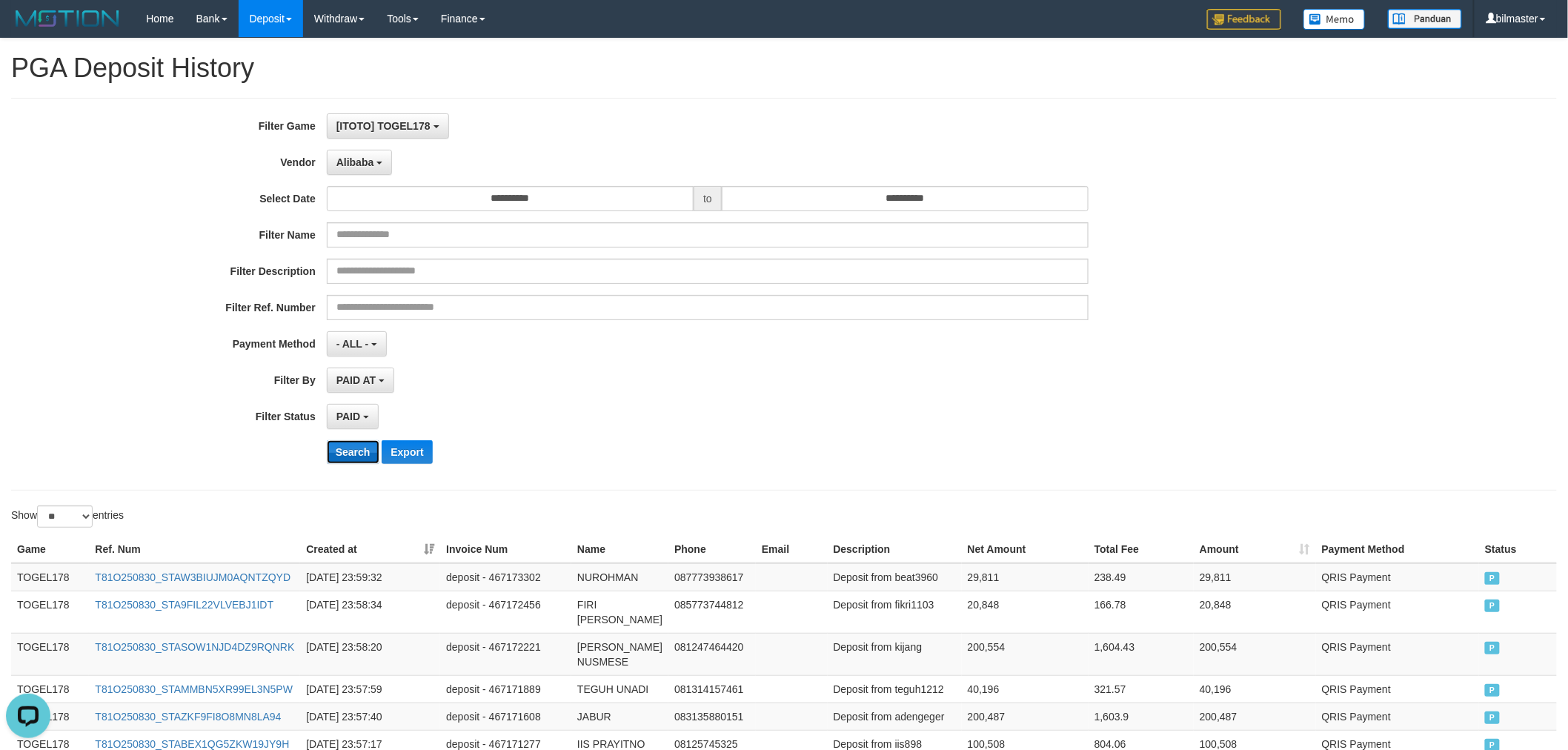
click at [355, 450] on button "Search" at bounding box center [353, 452] width 52 height 24
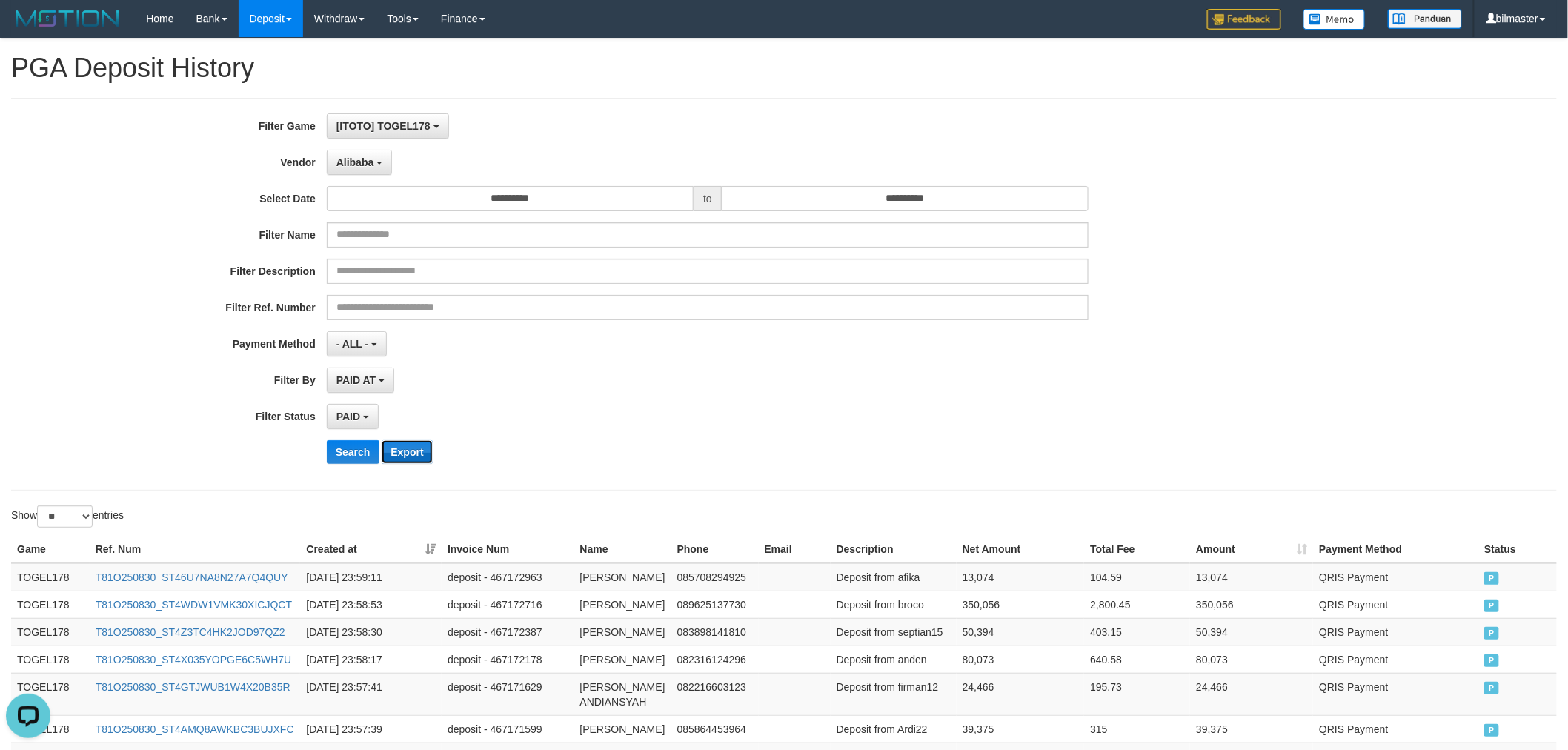
click at [406, 448] on button "Export" at bounding box center [407, 452] width 51 height 24
click at [368, 161] on span "Alibaba" at bounding box center [355, 162] width 38 height 12
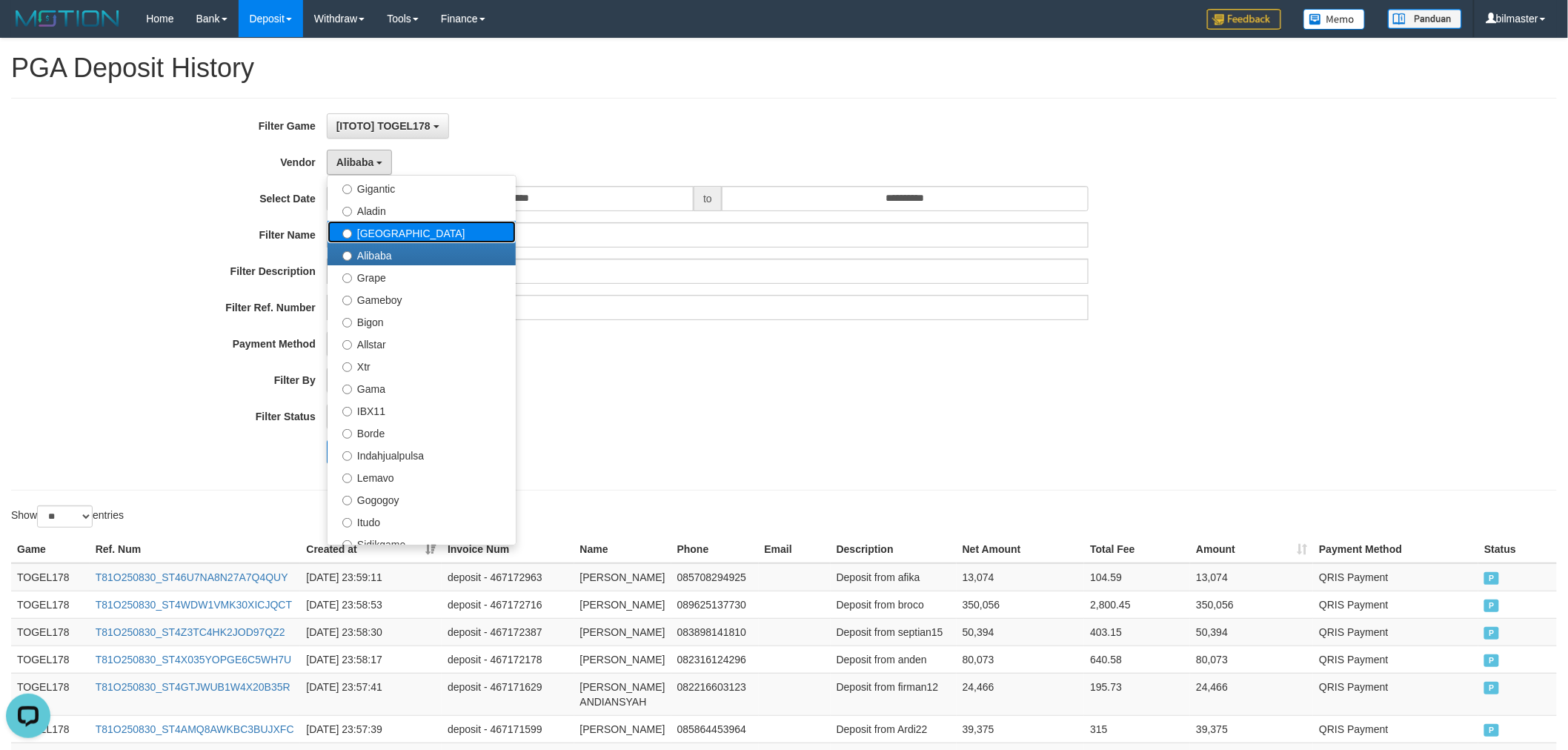
click at [401, 233] on label "[GEOGRAPHIC_DATA]" at bounding box center [421, 232] width 188 height 22
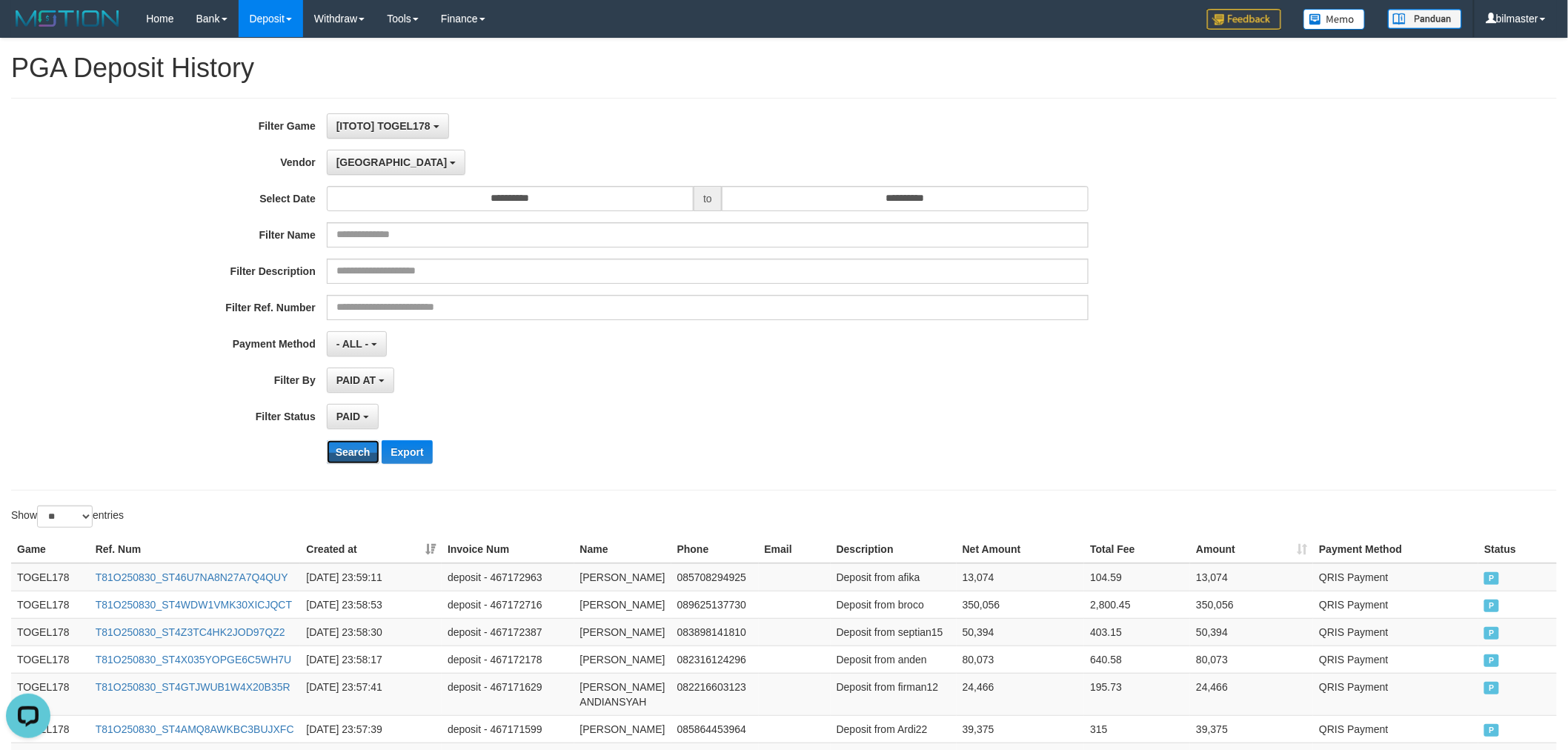
drag, startPoint x: 350, startPoint y: 451, endPoint x: 408, endPoint y: 282, distance: 178.7
click at [349, 448] on button "Search" at bounding box center [353, 452] width 52 height 24
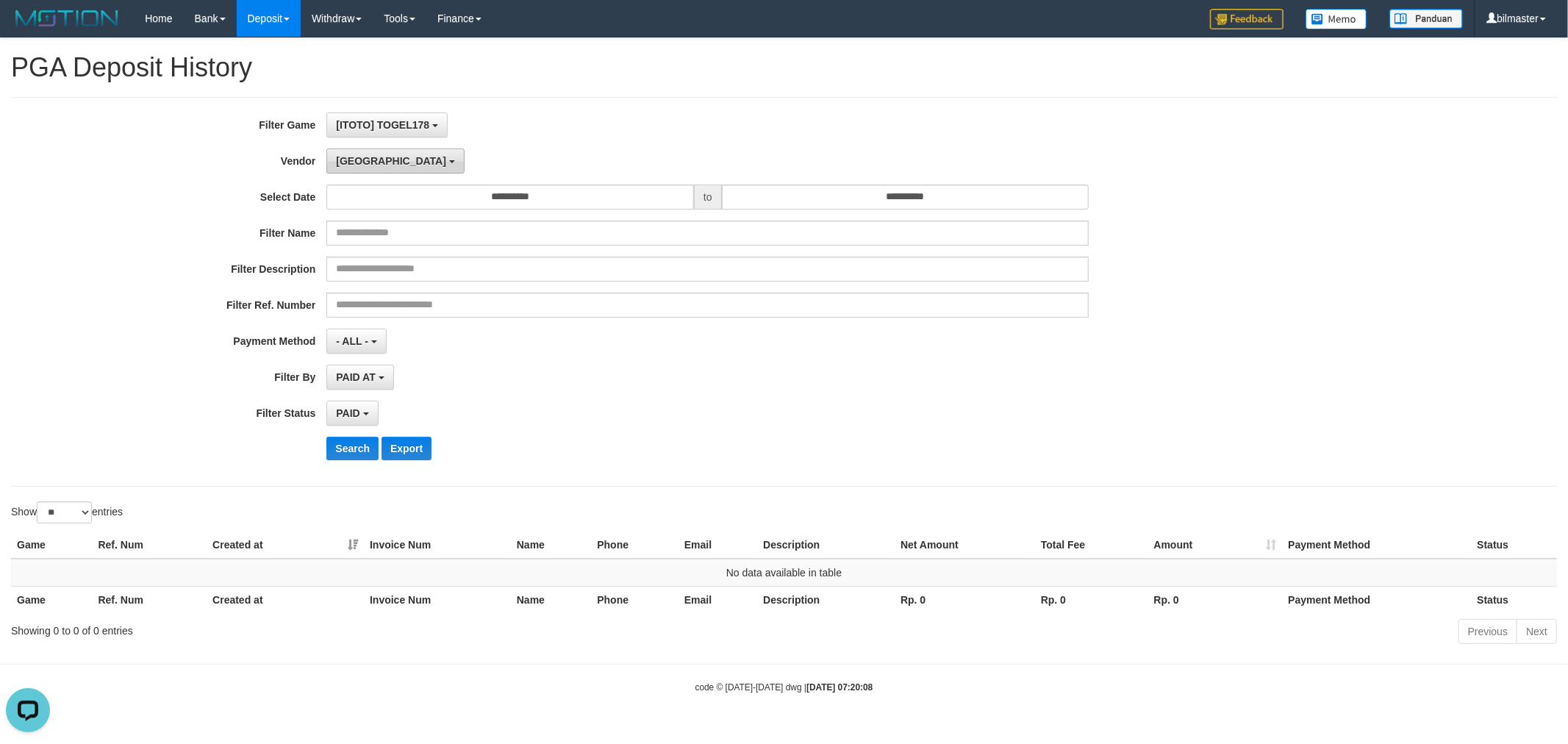
click at [365, 166] on button "[GEOGRAPHIC_DATA]" at bounding box center [395, 161] width 137 height 25
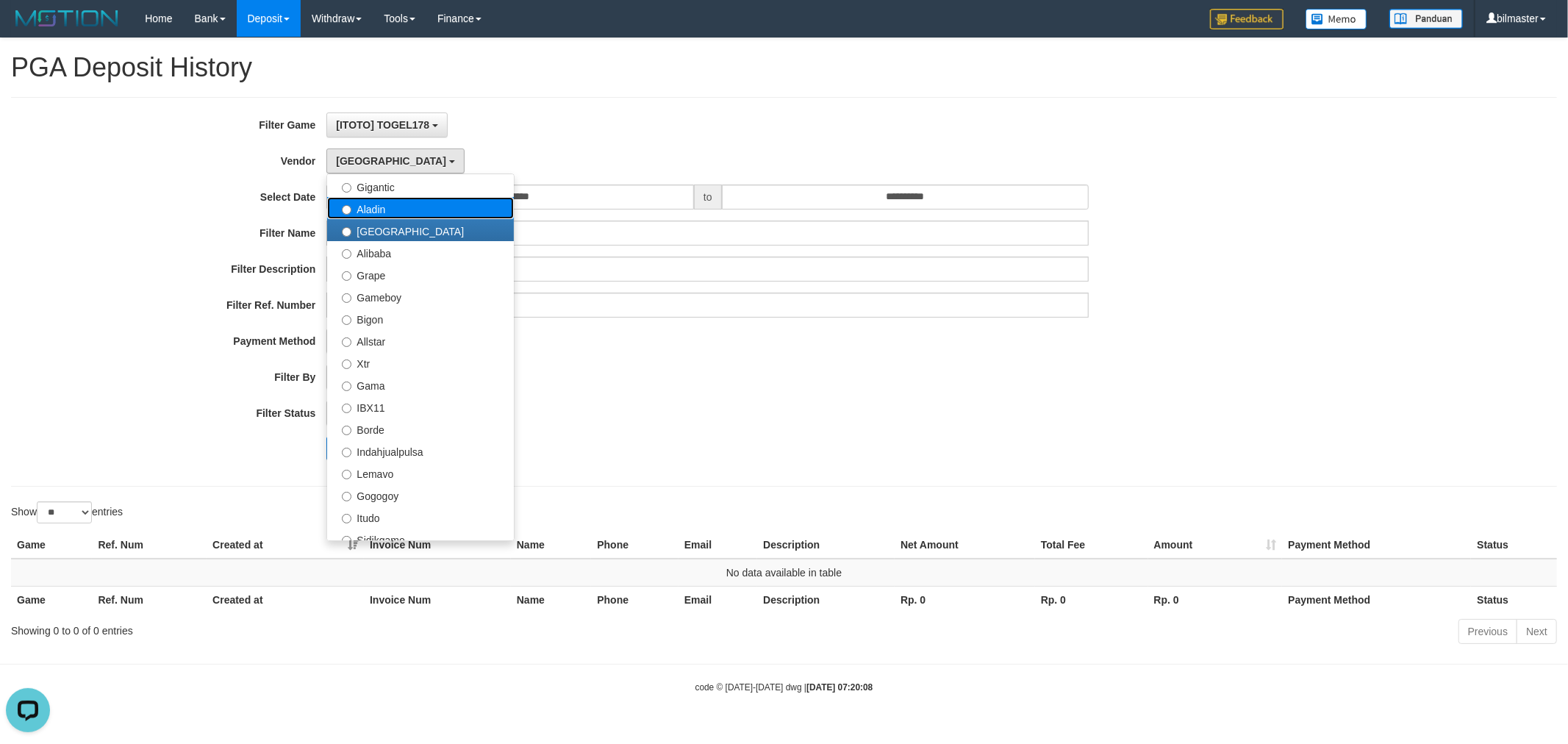
click at [409, 211] on label "Aladin" at bounding box center [420, 208] width 187 height 22
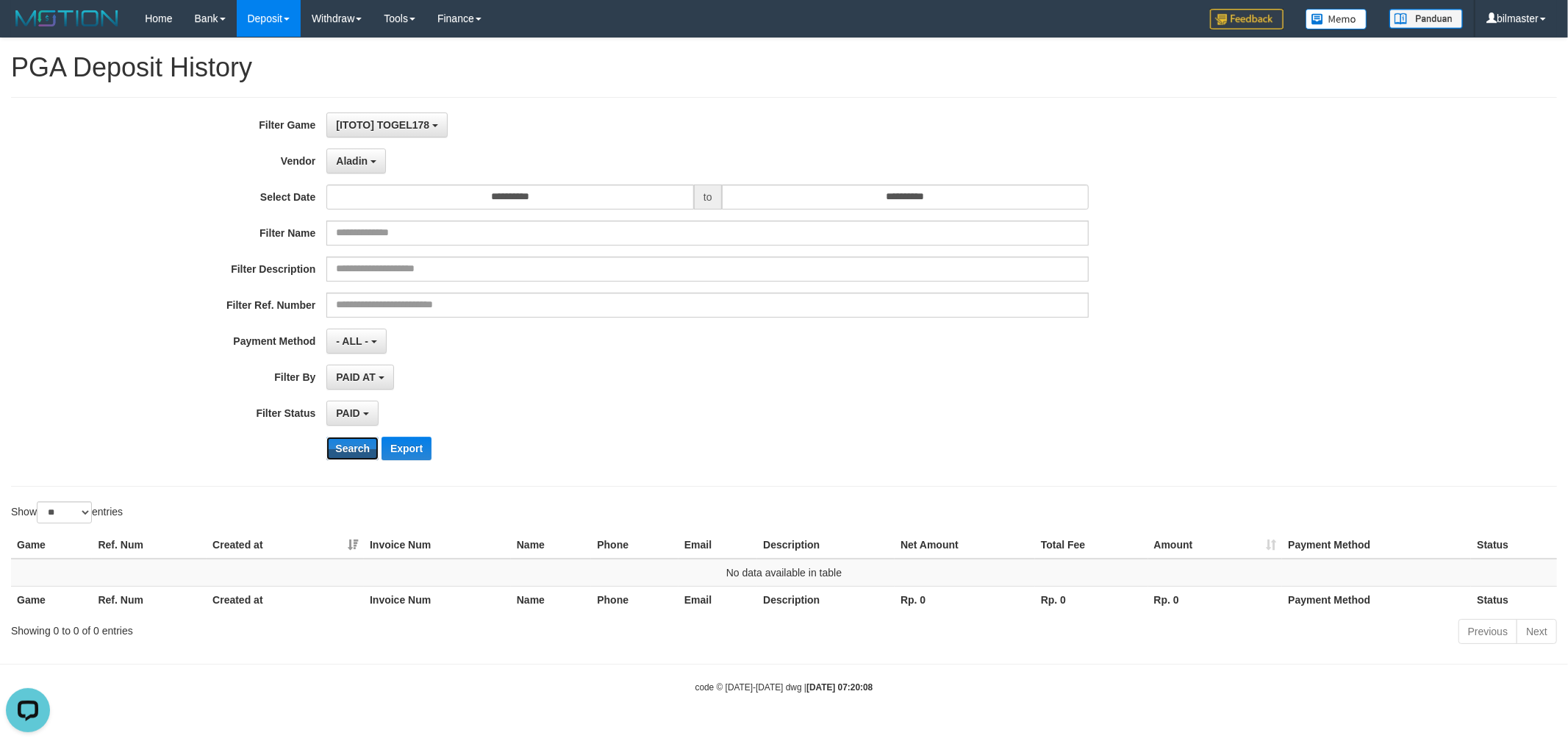
drag, startPoint x: 355, startPoint y: 452, endPoint x: 365, endPoint y: 392, distance: 60.8
click at [354, 452] on button "Search" at bounding box center [353, 448] width 52 height 24
click at [369, 163] on button "Aladin" at bounding box center [356, 161] width 60 height 25
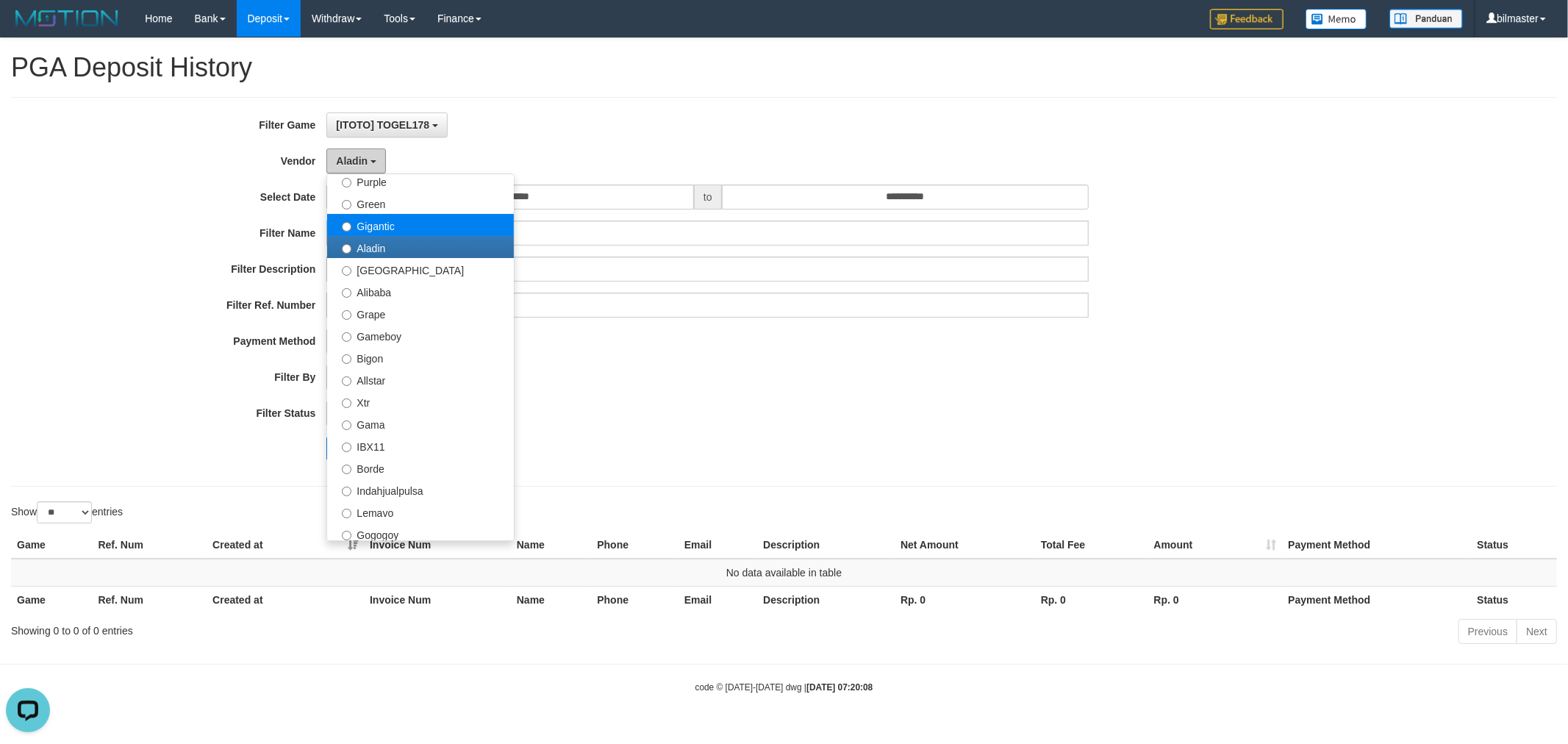
scroll to position [71, 0]
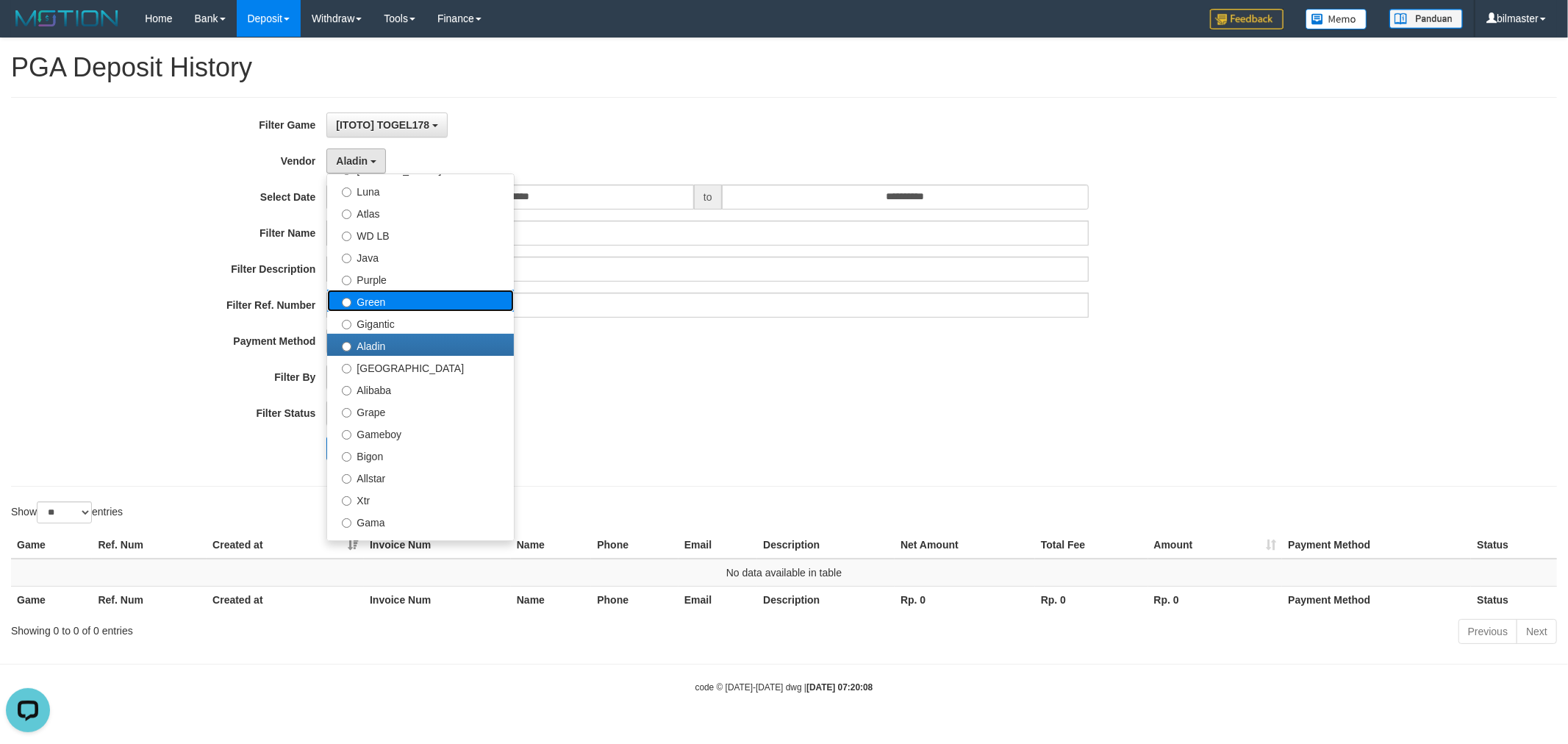
click at [405, 308] on label "Green" at bounding box center [420, 301] width 187 height 22
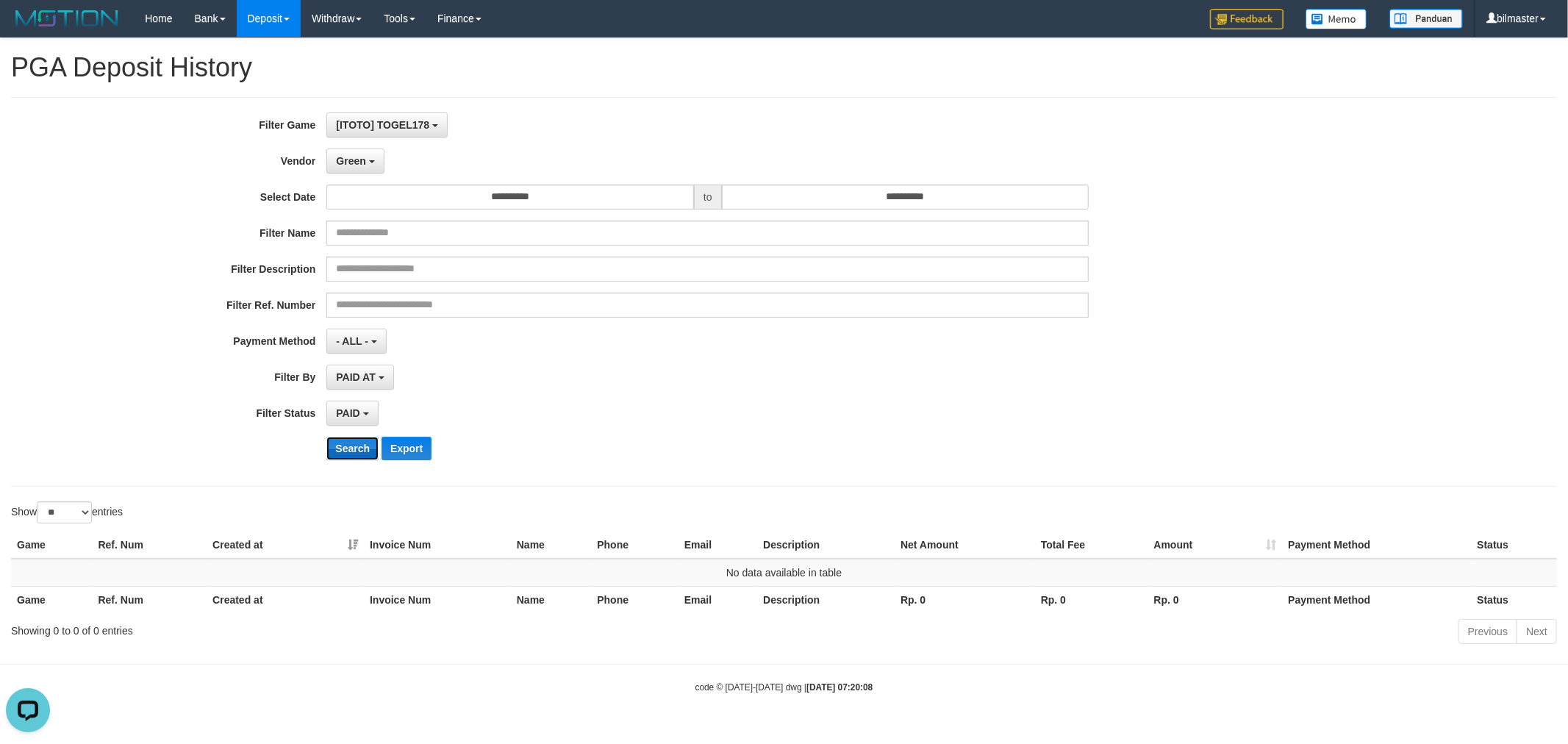
click at [364, 447] on button "Search" at bounding box center [353, 448] width 52 height 24
click at [363, 168] on button "Green" at bounding box center [355, 161] width 57 height 25
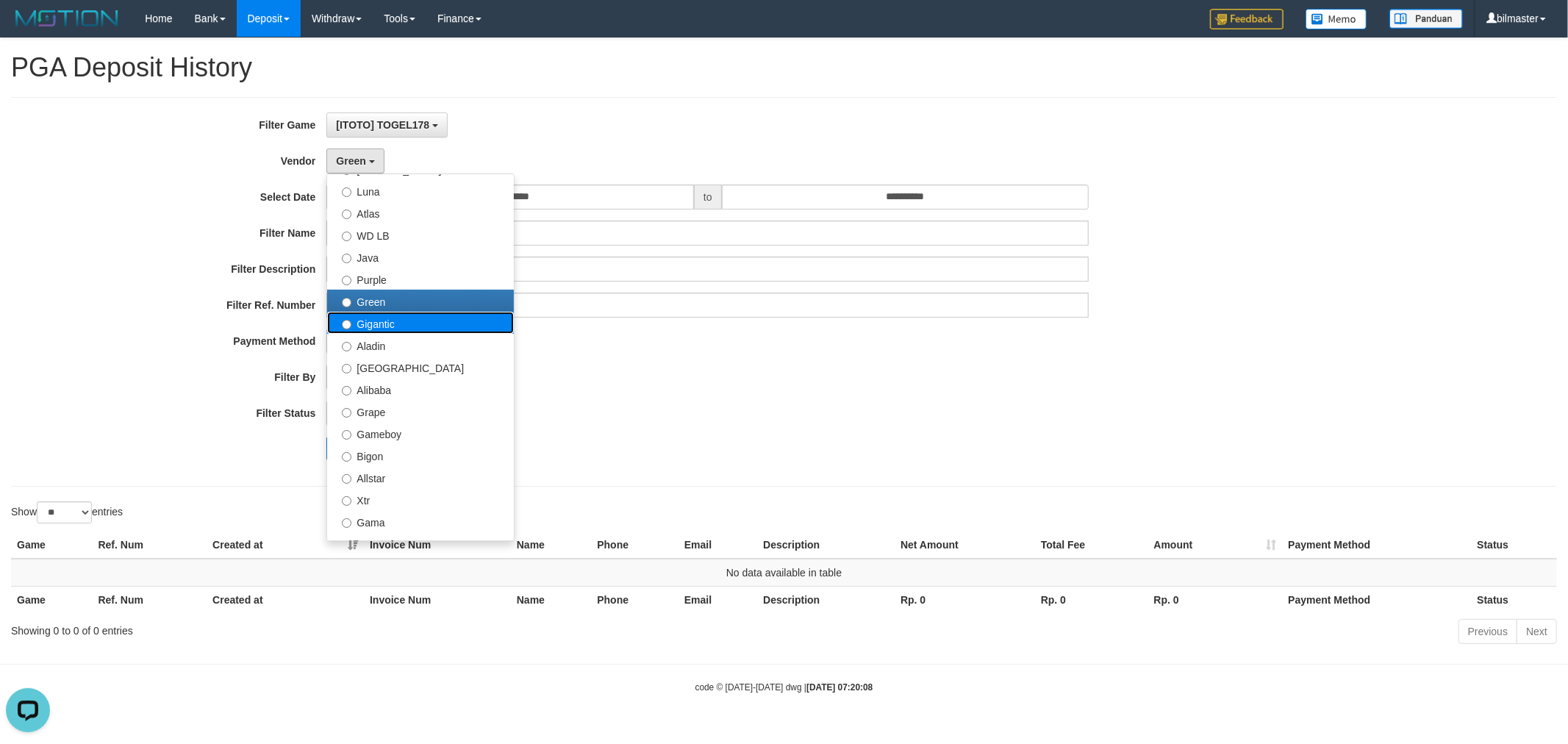
click at [395, 324] on label "Gigantic" at bounding box center [420, 322] width 187 height 22
select select "**********"
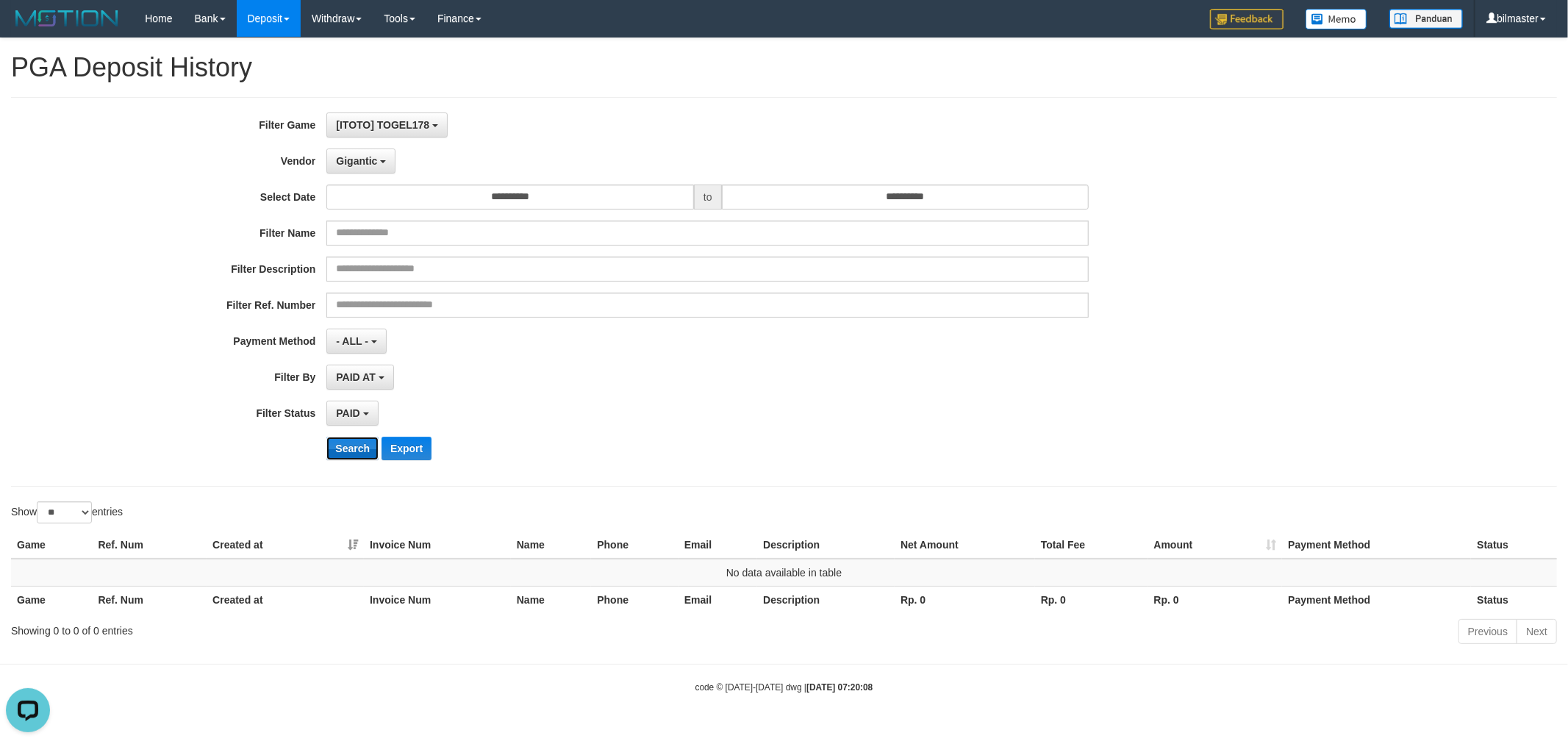
click at [349, 447] on button "Search" at bounding box center [353, 448] width 52 height 24
click at [354, 168] on button "Gigantic" at bounding box center [361, 161] width 69 height 25
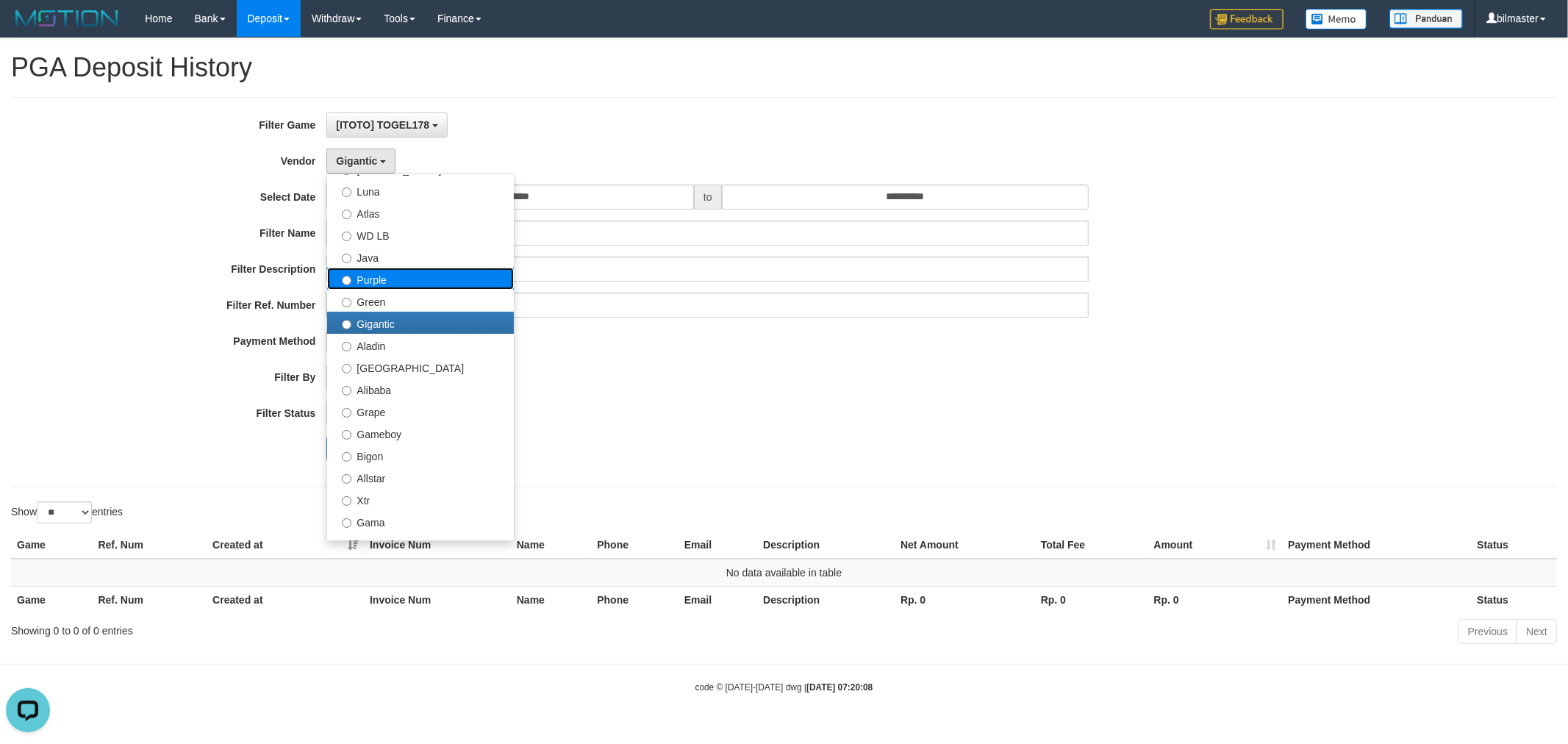
click at [393, 283] on label "Purple" at bounding box center [420, 279] width 187 height 22
select select "**********"
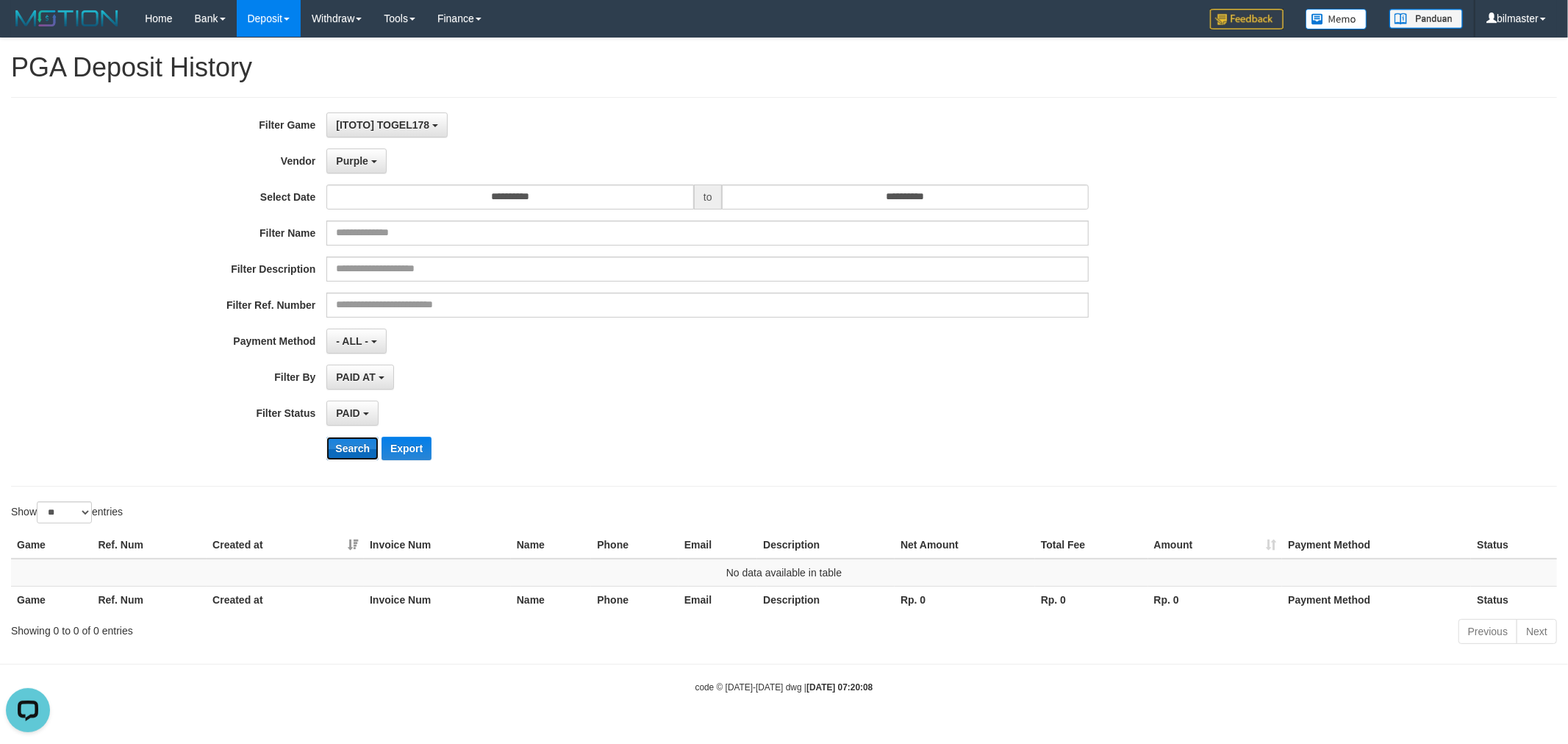
click at [360, 446] on button "Search" at bounding box center [353, 448] width 52 height 24
click at [369, 163] on button "Purple" at bounding box center [356, 161] width 60 height 25
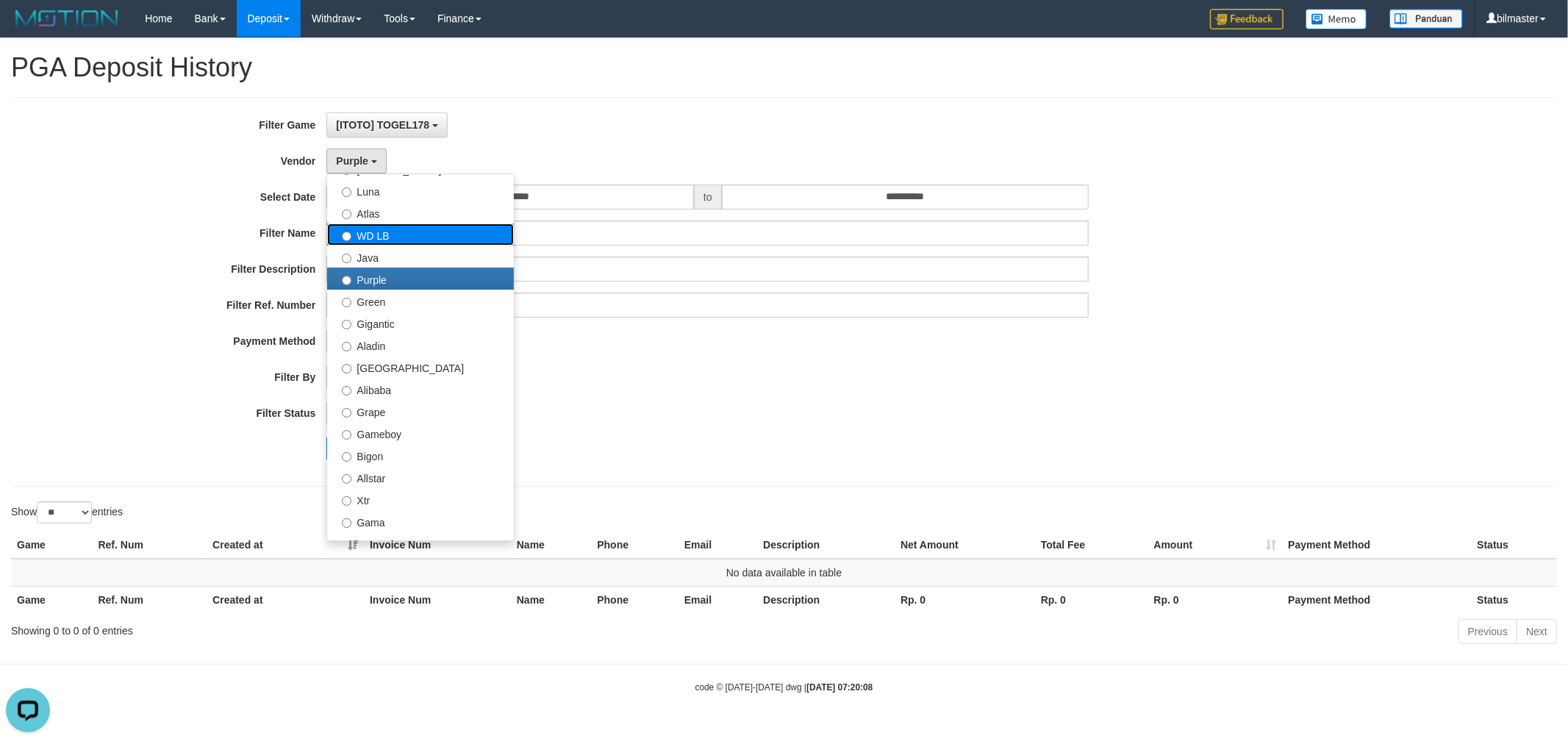
click at [403, 227] on label "WD LB" at bounding box center [420, 234] width 187 height 22
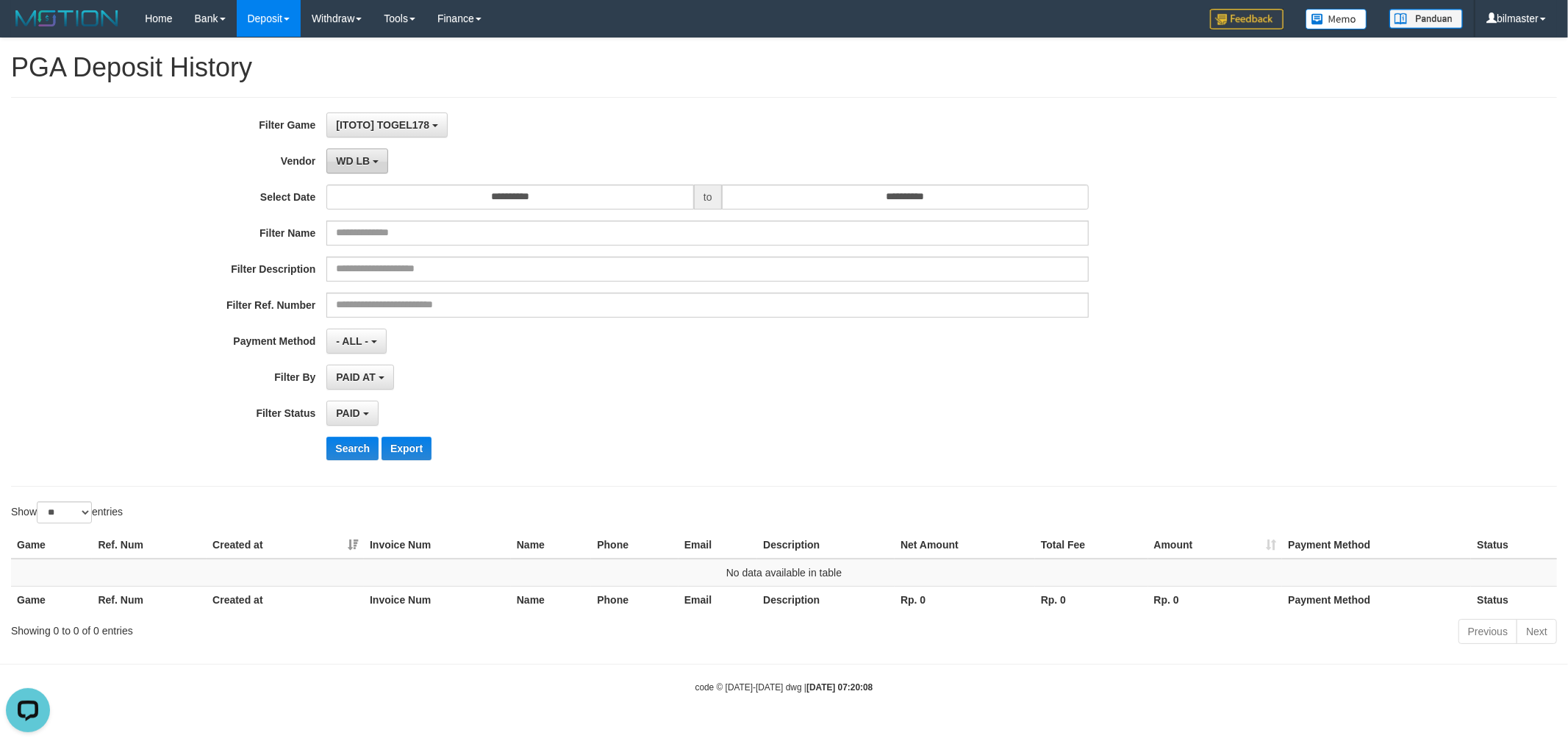
click at [372, 162] on b "button" at bounding box center [375, 162] width 6 height 3
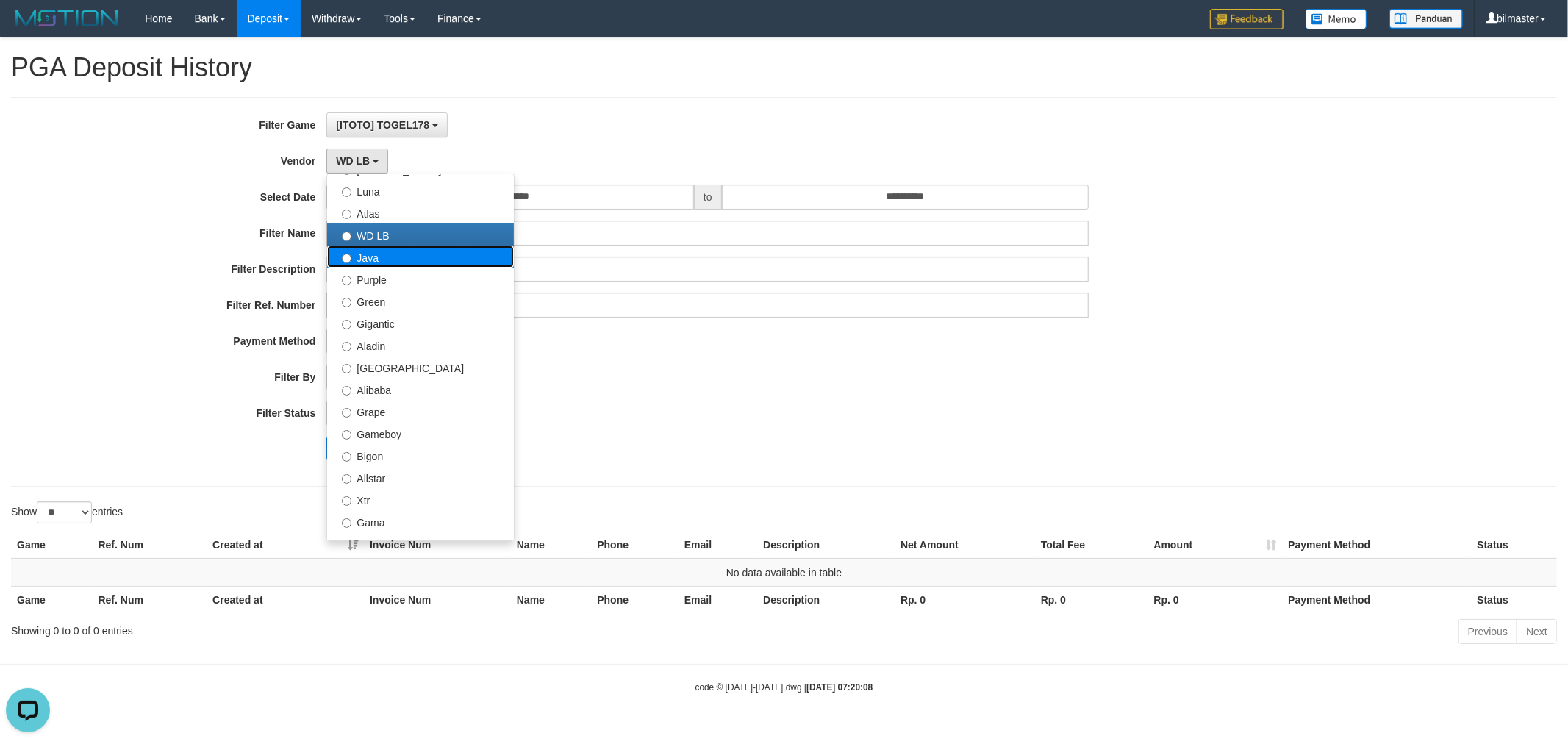
click at [378, 259] on label "Java" at bounding box center [420, 256] width 187 height 22
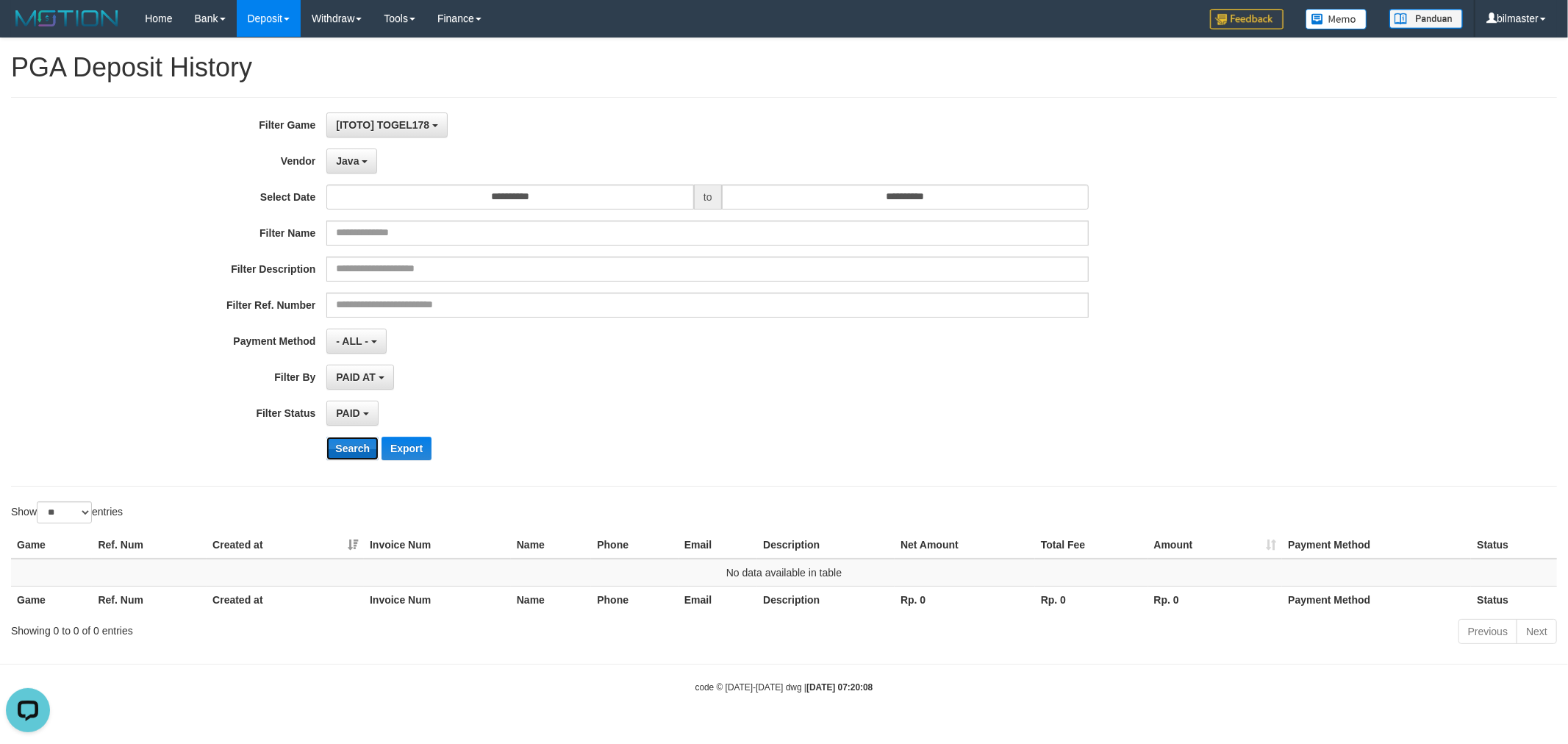
click at [360, 449] on button "Search" at bounding box center [353, 448] width 52 height 24
click at [356, 167] on button "Java" at bounding box center [352, 161] width 50 height 25
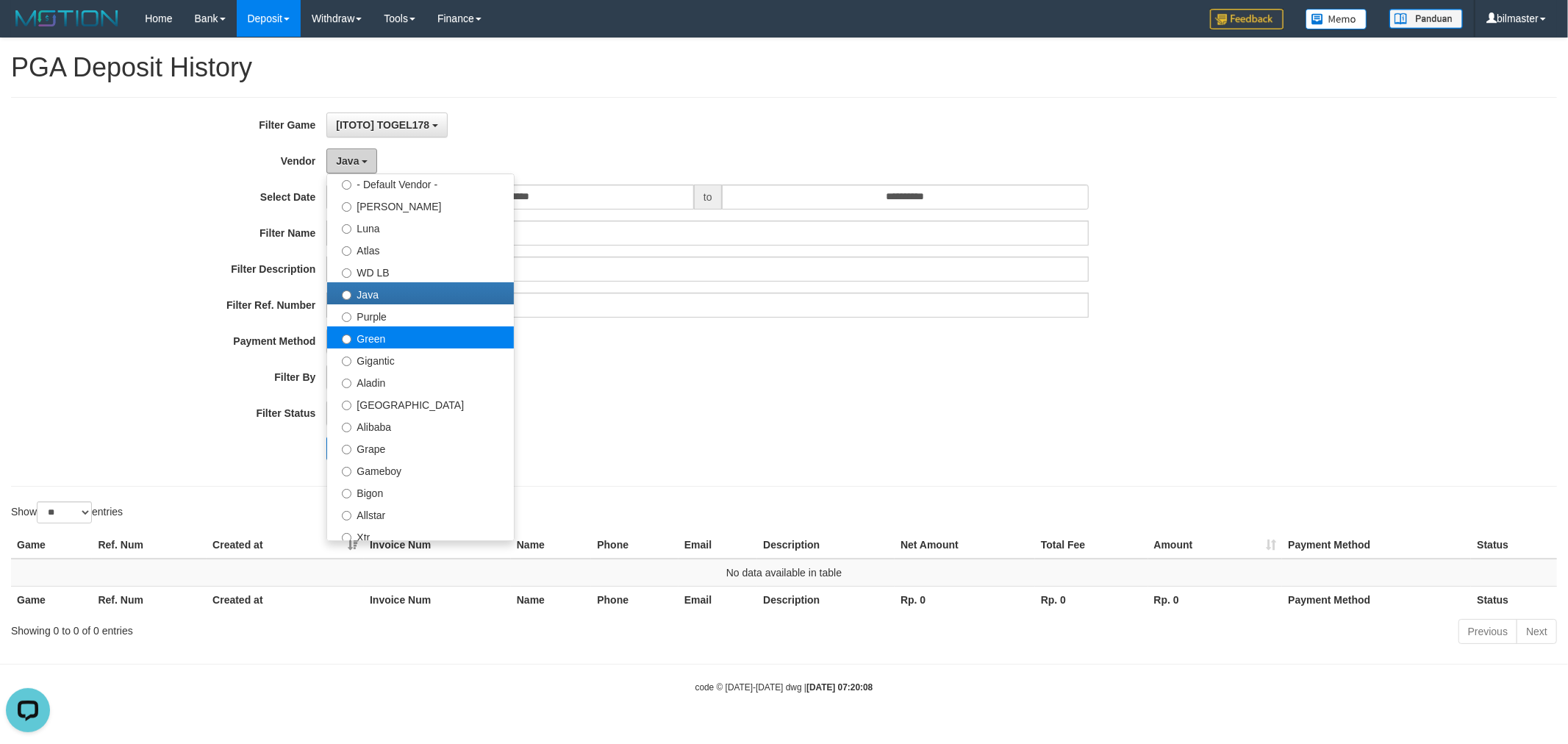
scroll to position [0, 0]
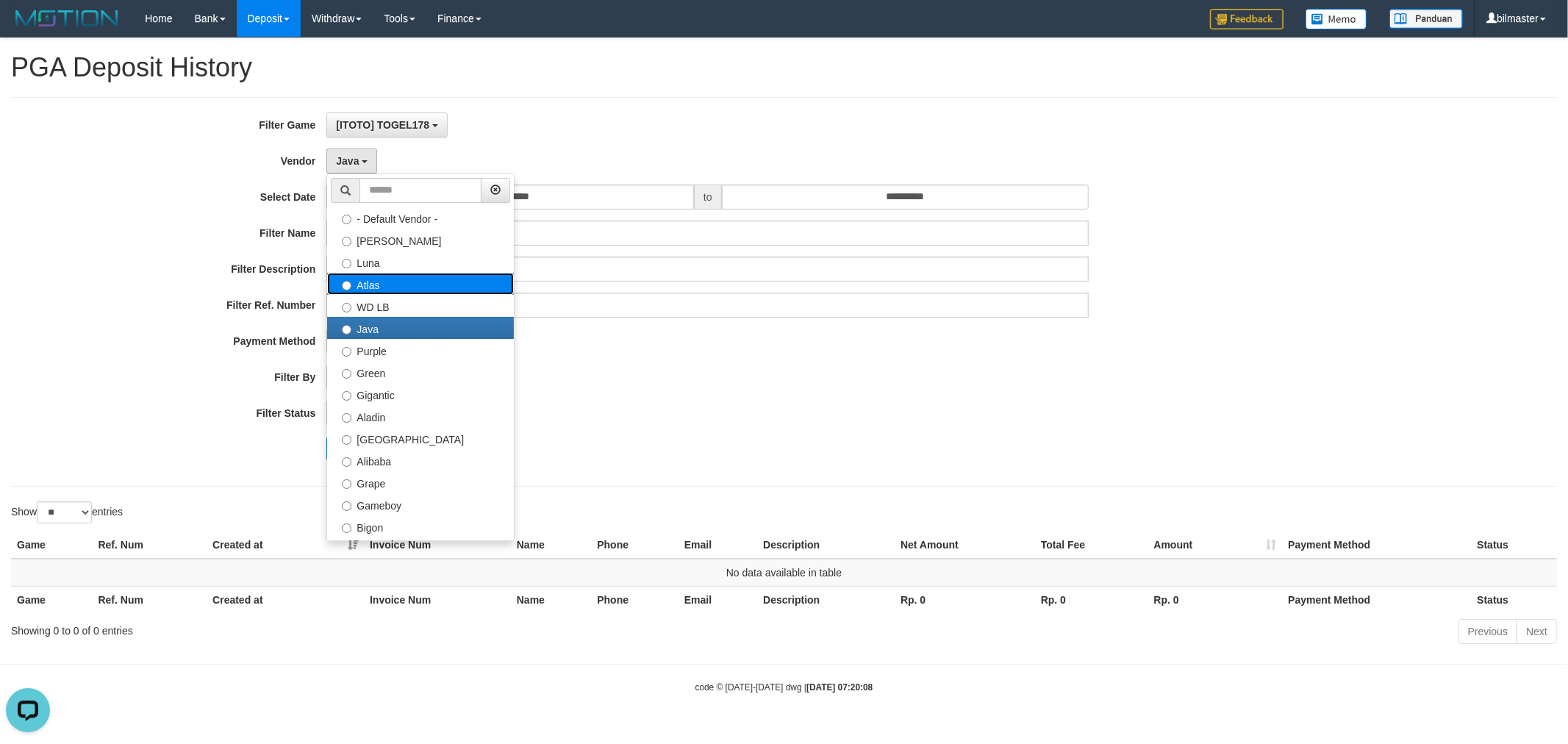
click at [388, 284] on label "Atlas" at bounding box center [420, 283] width 187 height 22
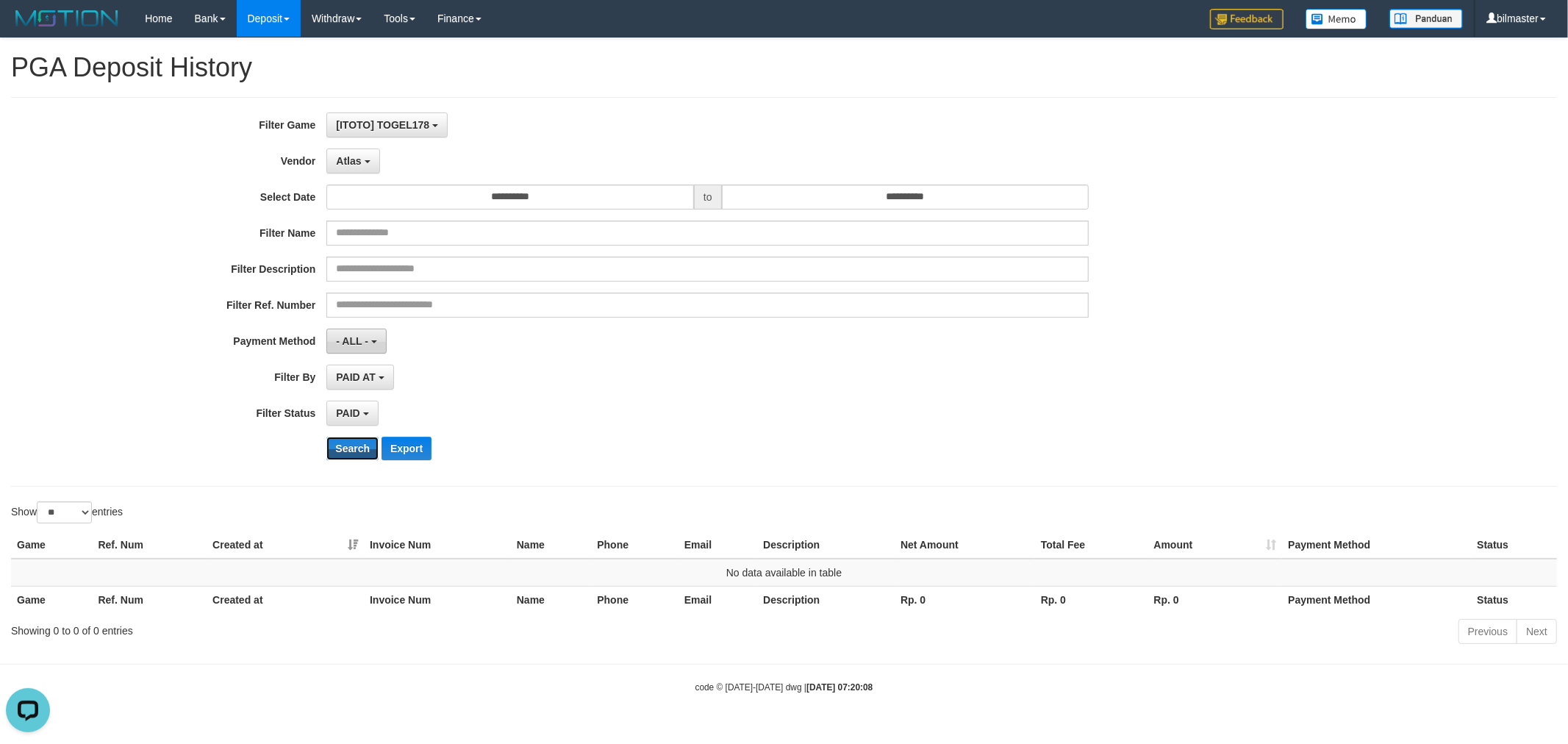
drag, startPoint x: 356, startPoint y: 452, endPoint x: 365, endPoint y: 334, distance: 118.3
click at [356, 453] on button "Search" at bounding box center [353, 448] width 52 height 24
click at [356, 167] on button "Atlas" at bounding box center [353, 161] width 53 height 25
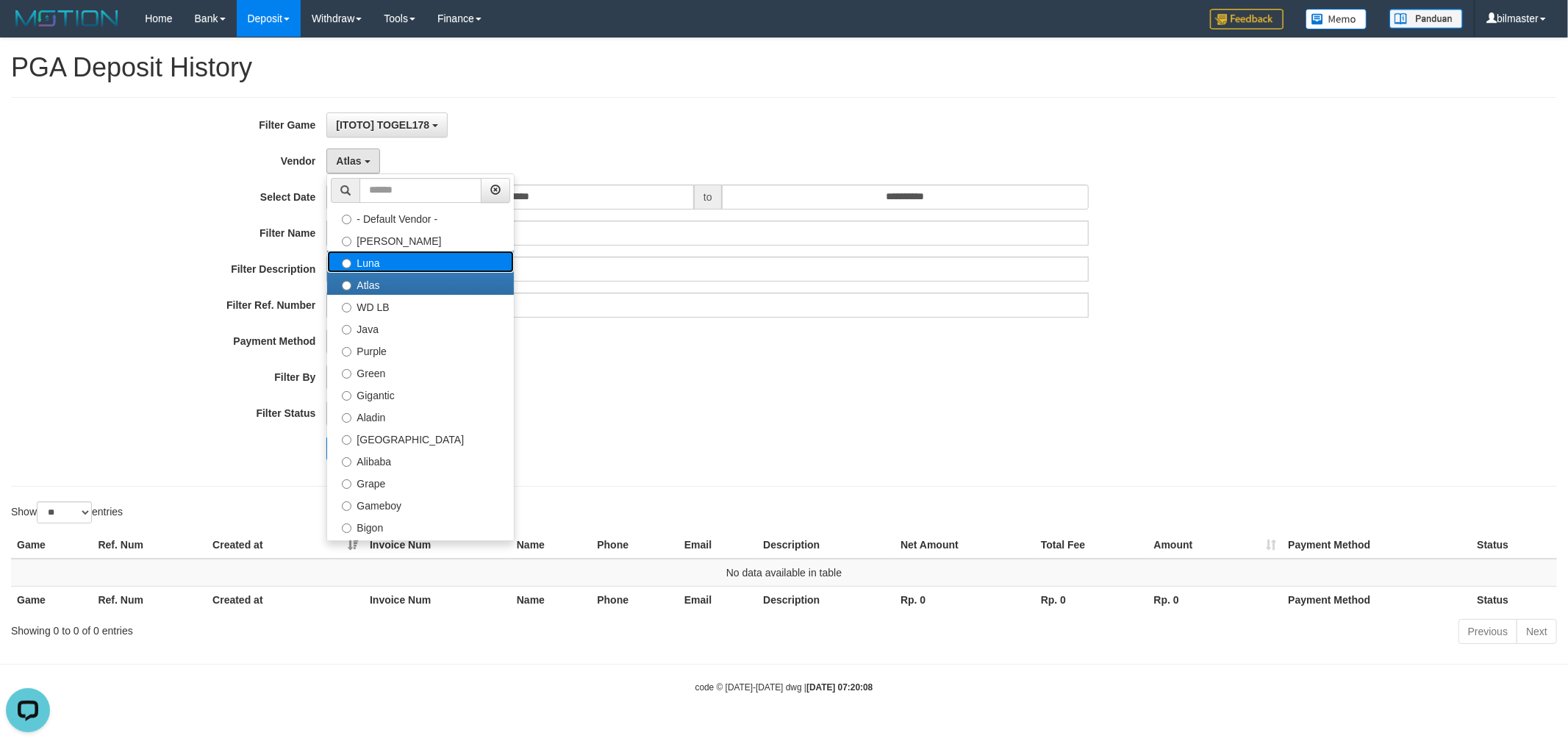
click at [382, 263] on label "Luna" at bounding box center [420, 262] width 187 height 22
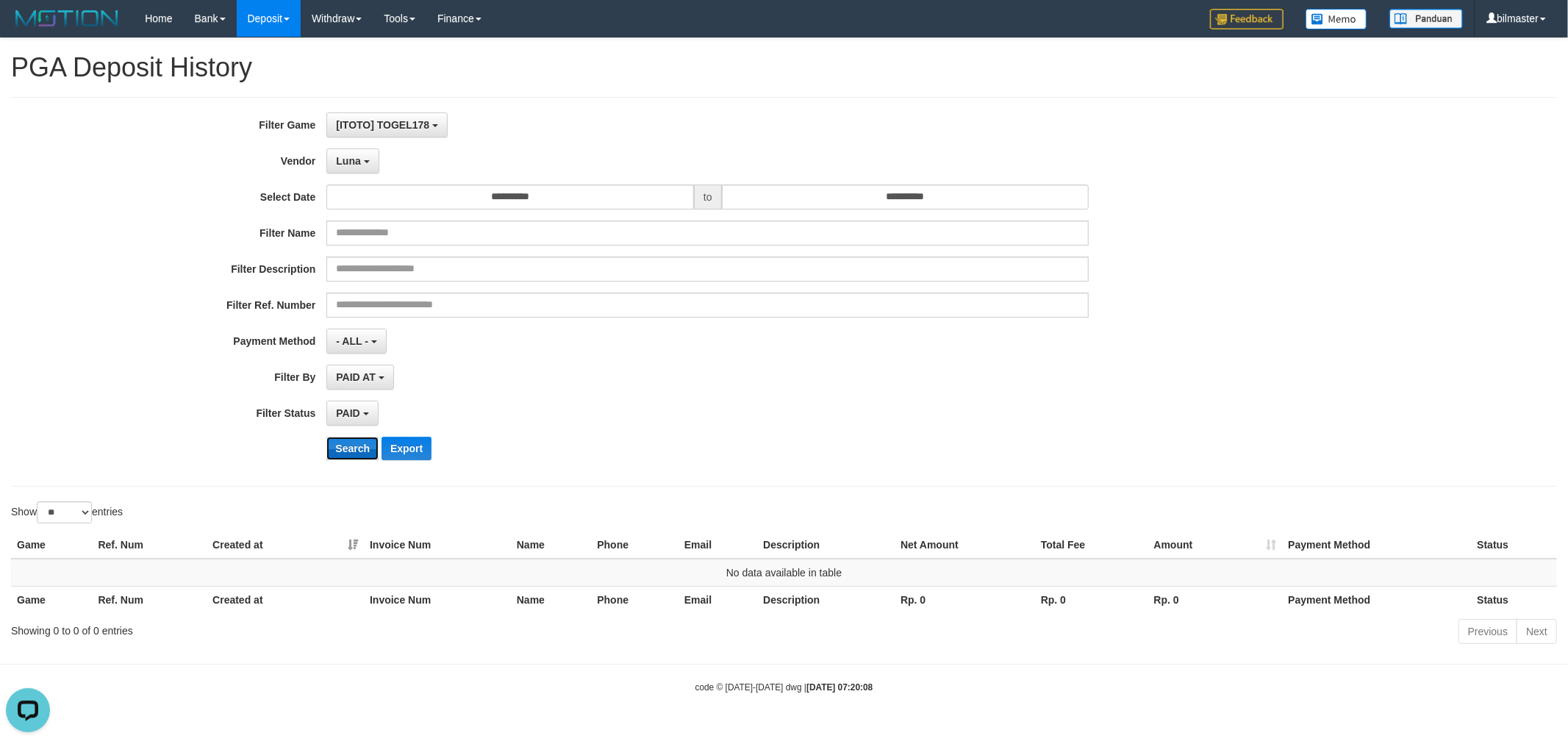
click at [369, 437] on button "Search" at bounding box center [353, 448] width 52 height 24
drag, startPoint x: 352, startPoint y: 150, endPoint x: 376, endPoint y: 234, distance: 87.4
click at [351, 150] on button "Luna" at bounding box center [353, 161] width 52 height 25
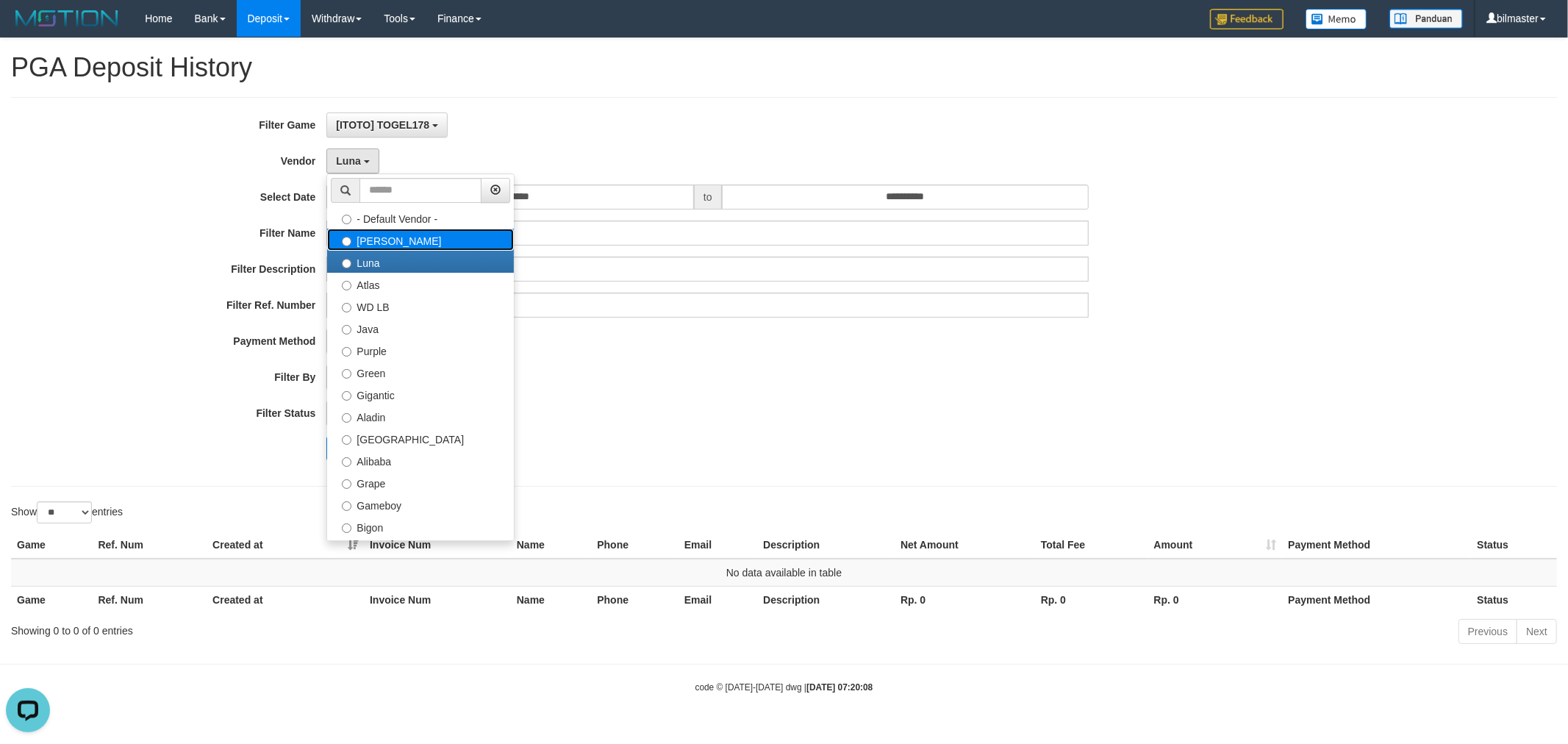
drag, startPoint x: 377, startPoint y: 239, endPoint x: 375, endPoint y: 368, distance: 129.0
click at [377, 241] on label "[PERSON_NAME]" at bounding box center [420, 240] width 187 height 22
select select "**********"
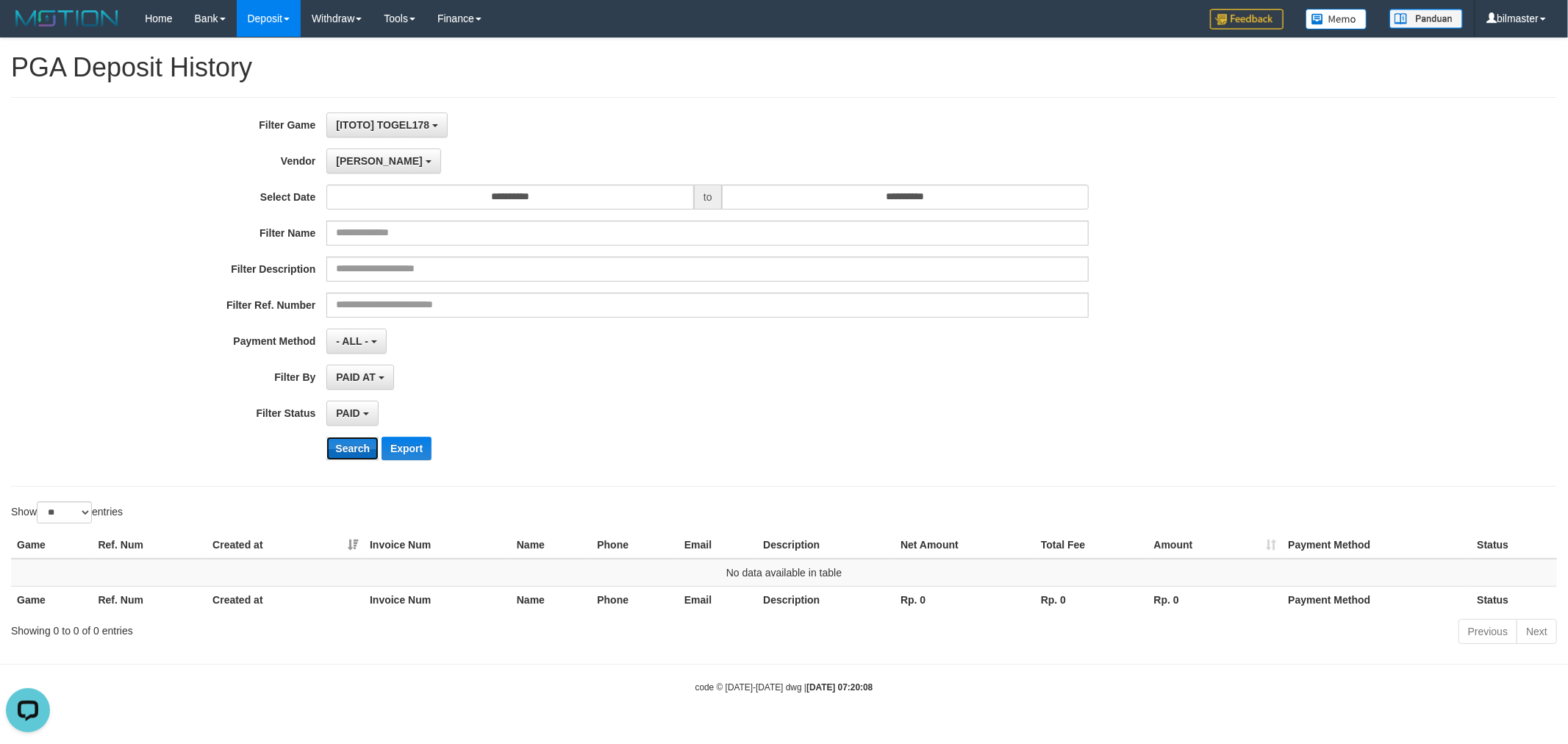
click at [351, 444] on button "Search" at bounding box center [353, 448] width 52 height 24
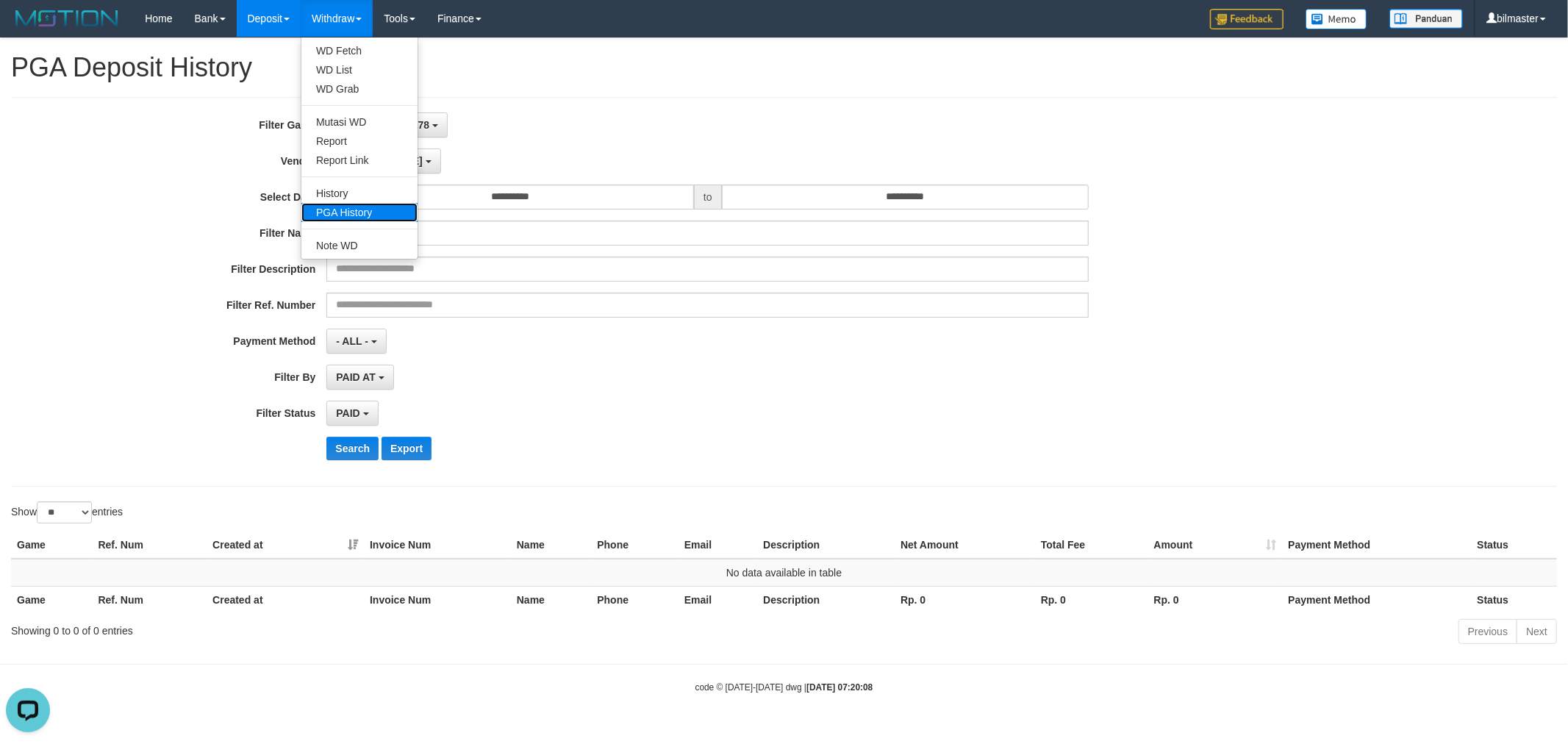
click at [365, 211] on link "PGA History" at bounding box center [359, 212] width 116 height 19
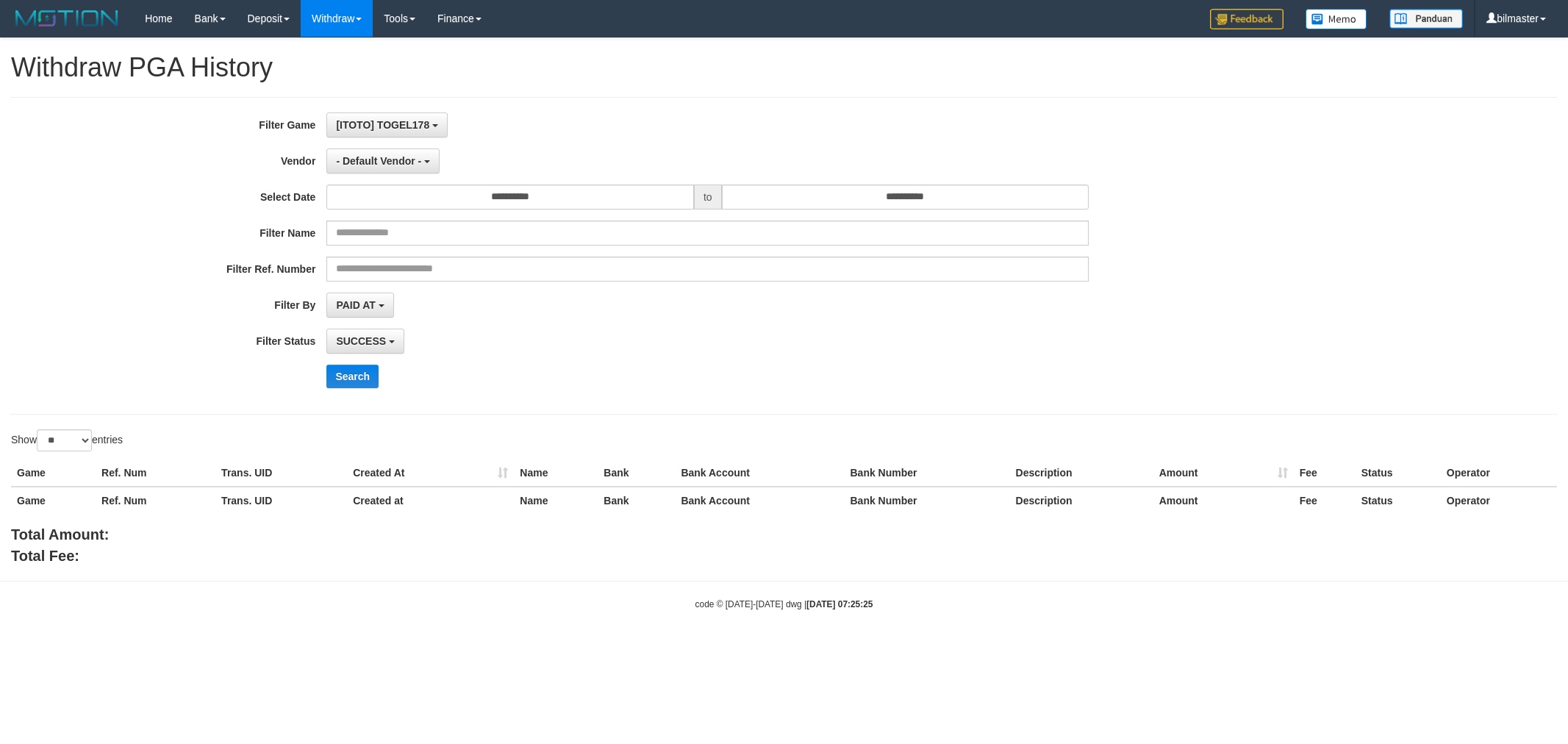
select select "**"
click at [463, 199] on input "**********" at bounding box center [510, 197] width 368 height 25
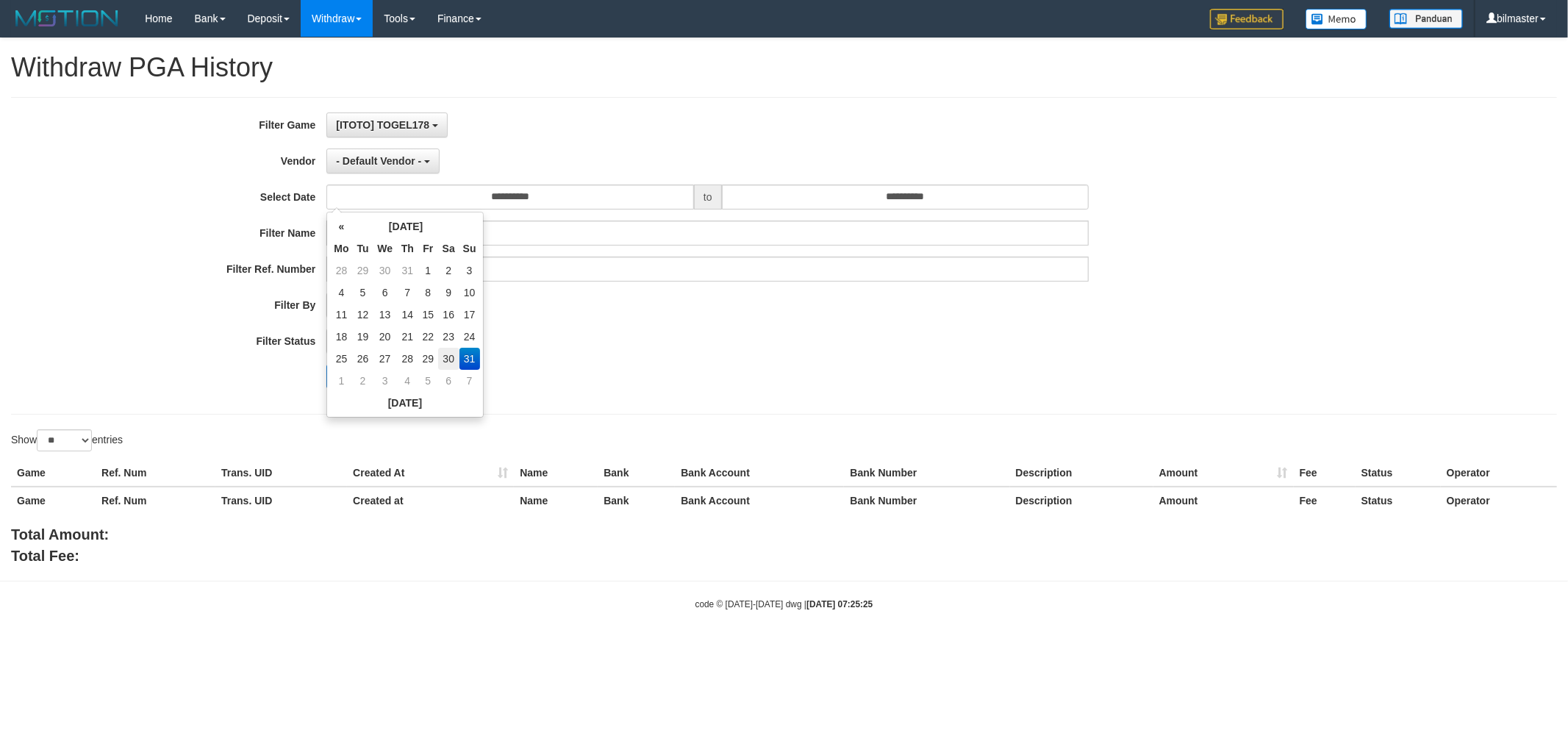
click at [439, 353] on td "30" at bounding box center [449, 359] width 21 height 22
type input "**********"
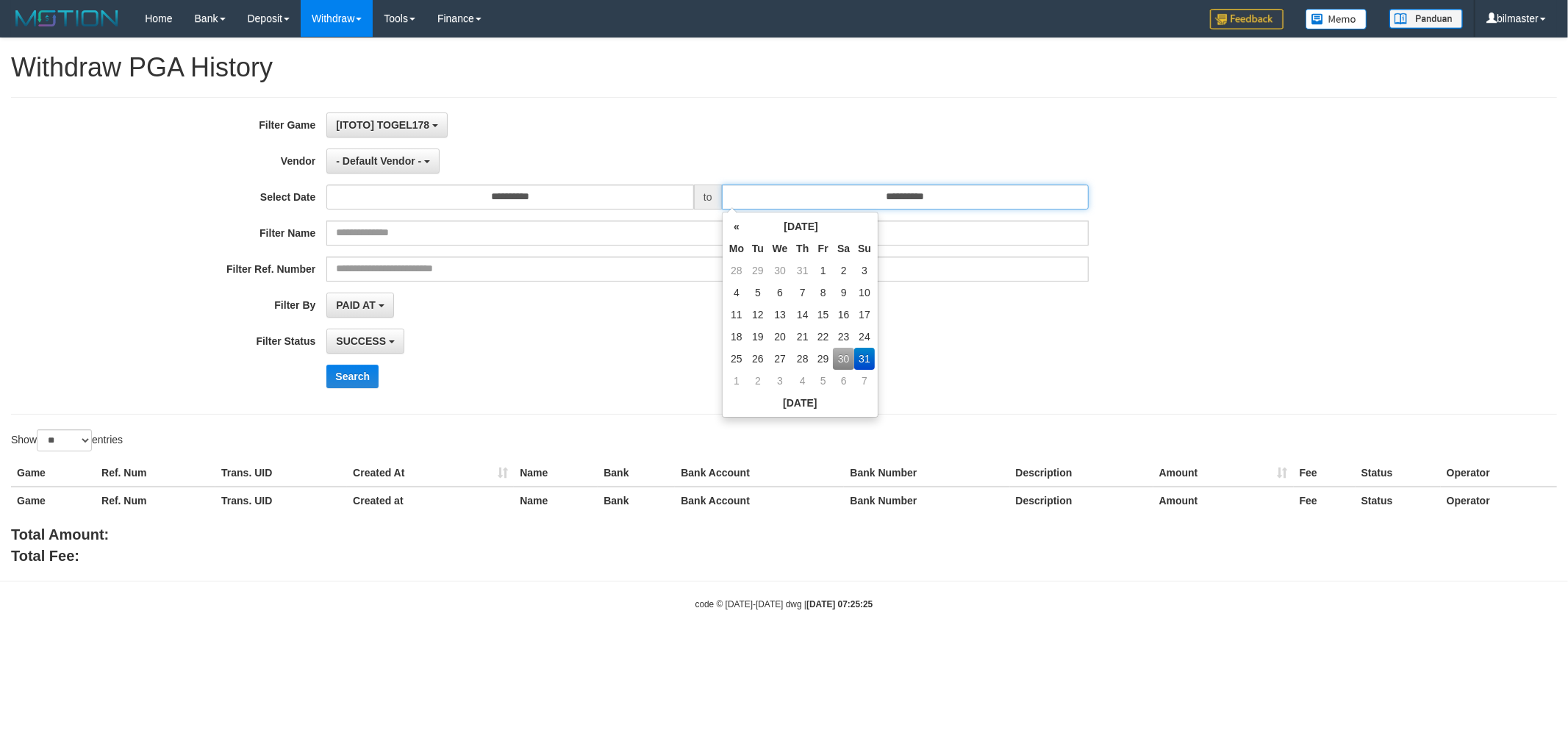
click at [898, 198] on input "**********" at bounding box center [906, 197] width 368 height 25
click at [842, 353] on td "30" at bounding box center [844, 359] width 21 height 22
type input "**********"
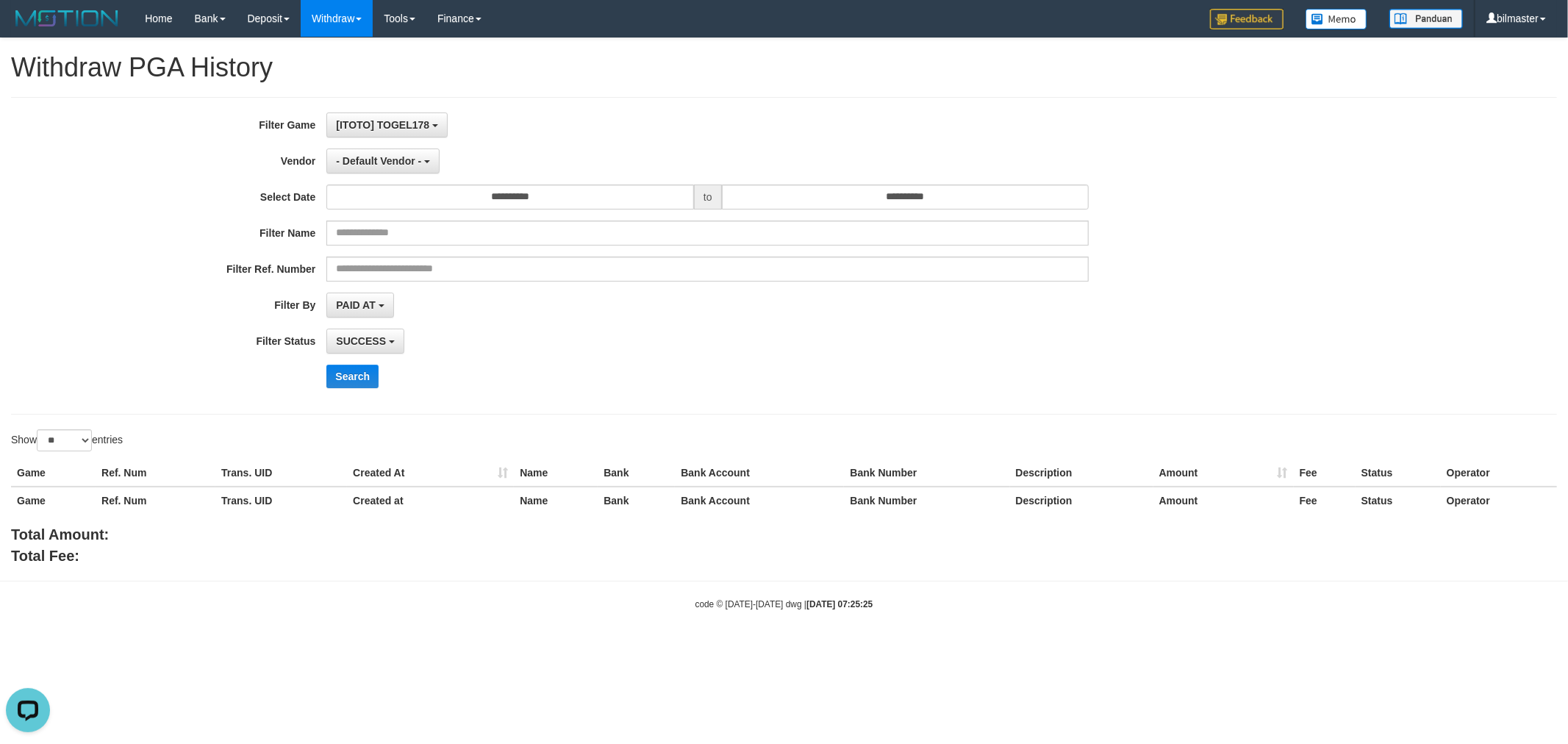
click at [539, 362] on div "**********" at bounding box center [653, 256] width 1307 height 287
click at [385, 162] on span "- Default Vendor -" at bounding box center [378, 160] width 85 height 11
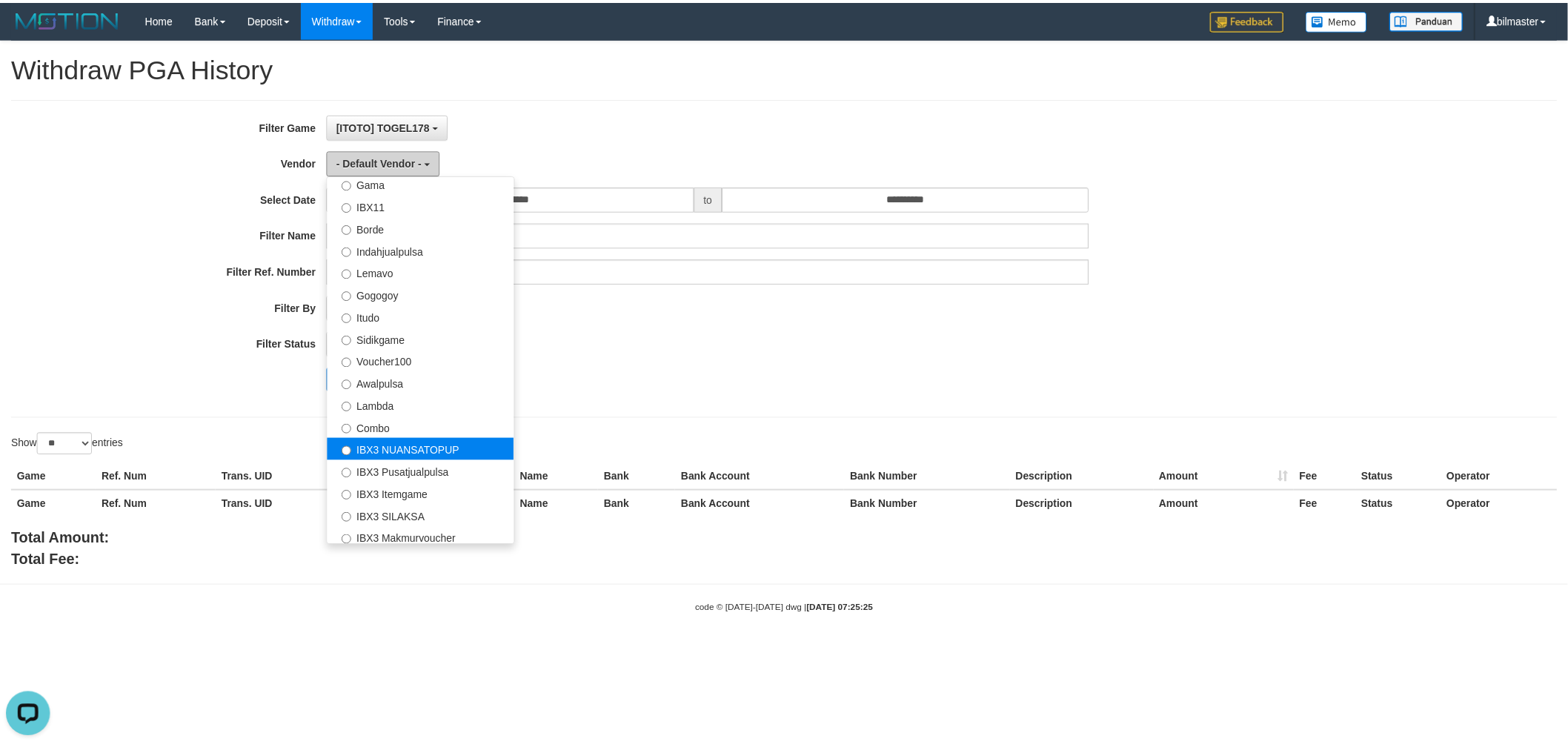
scroll to position [485, 0]
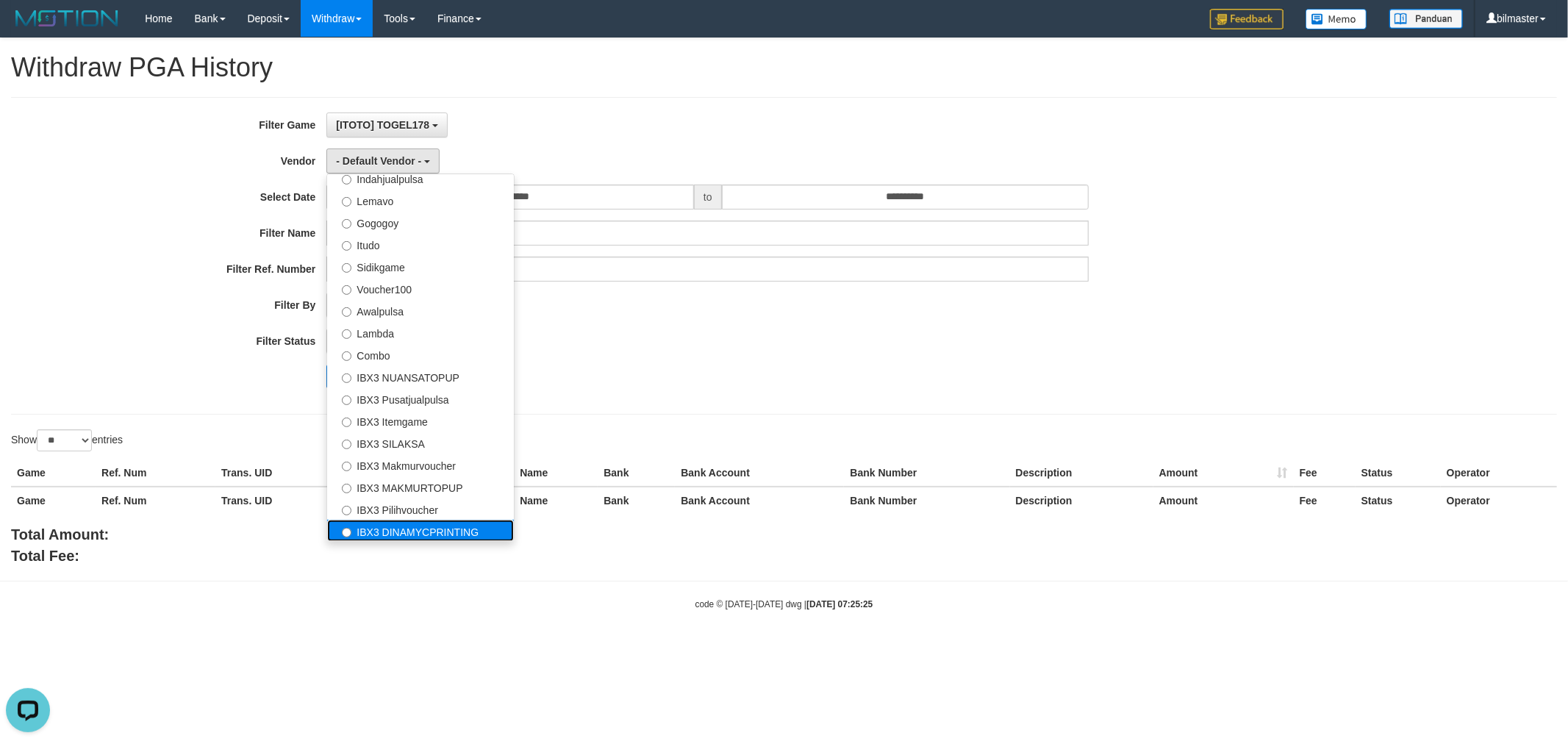
click at [412, 532] on label "IBX3 DINAMYCPRINTING" at bounding box center [420, 530] width 187 height 22
select select "**********"
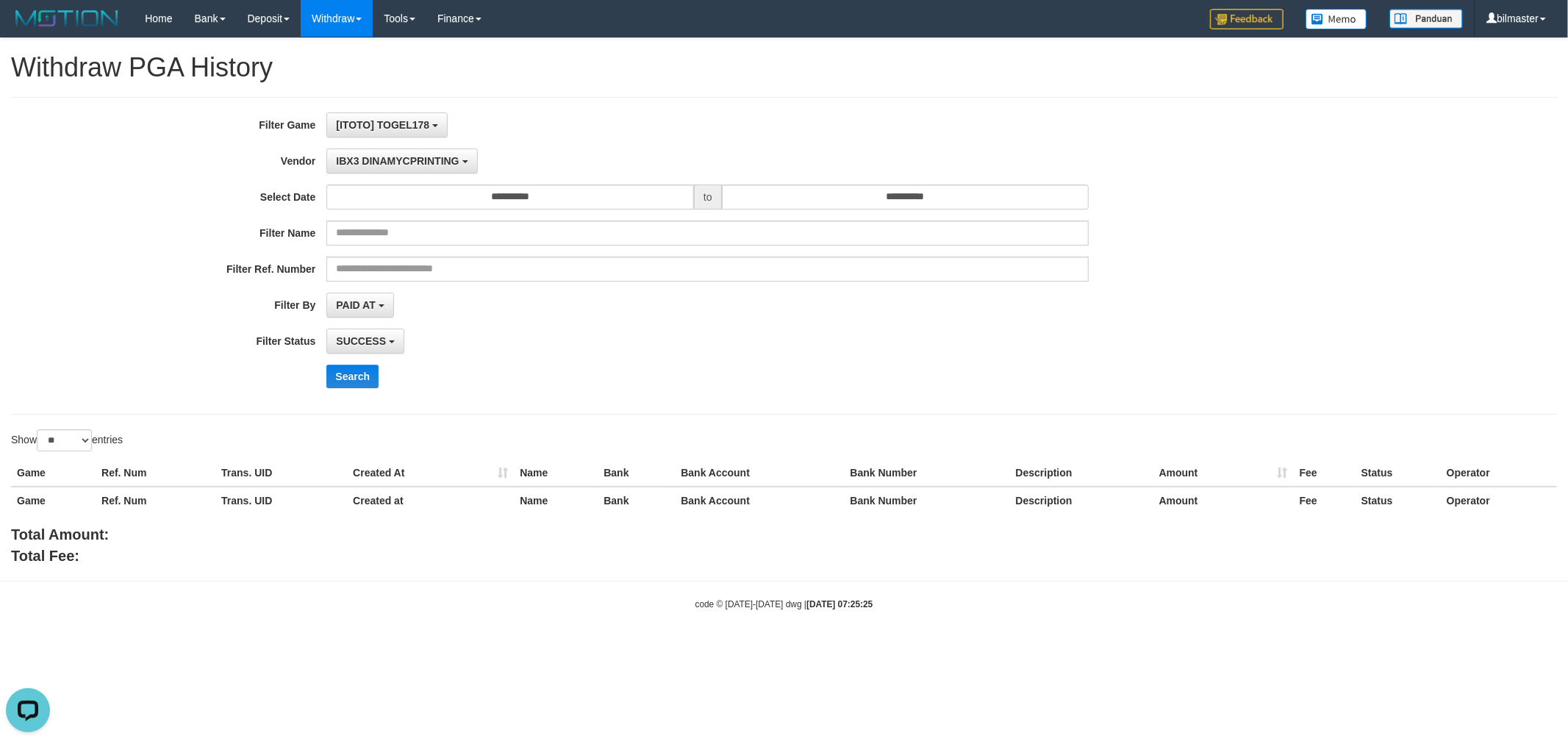
click at [59, 427] on div "**********" at bounding box center [784, 302] width 1568 height 528
click at [61, 443] on select "** ** ** ***" at bounding box center [64, 440] width 55 height 22
select select "***"
click at [39, 430] on select "** ** ** ***" at bounding box center [64, 440] width 55 height 22
click at [365, 378] on button "Search" at bounding box center [353, 376] width 52 height 24
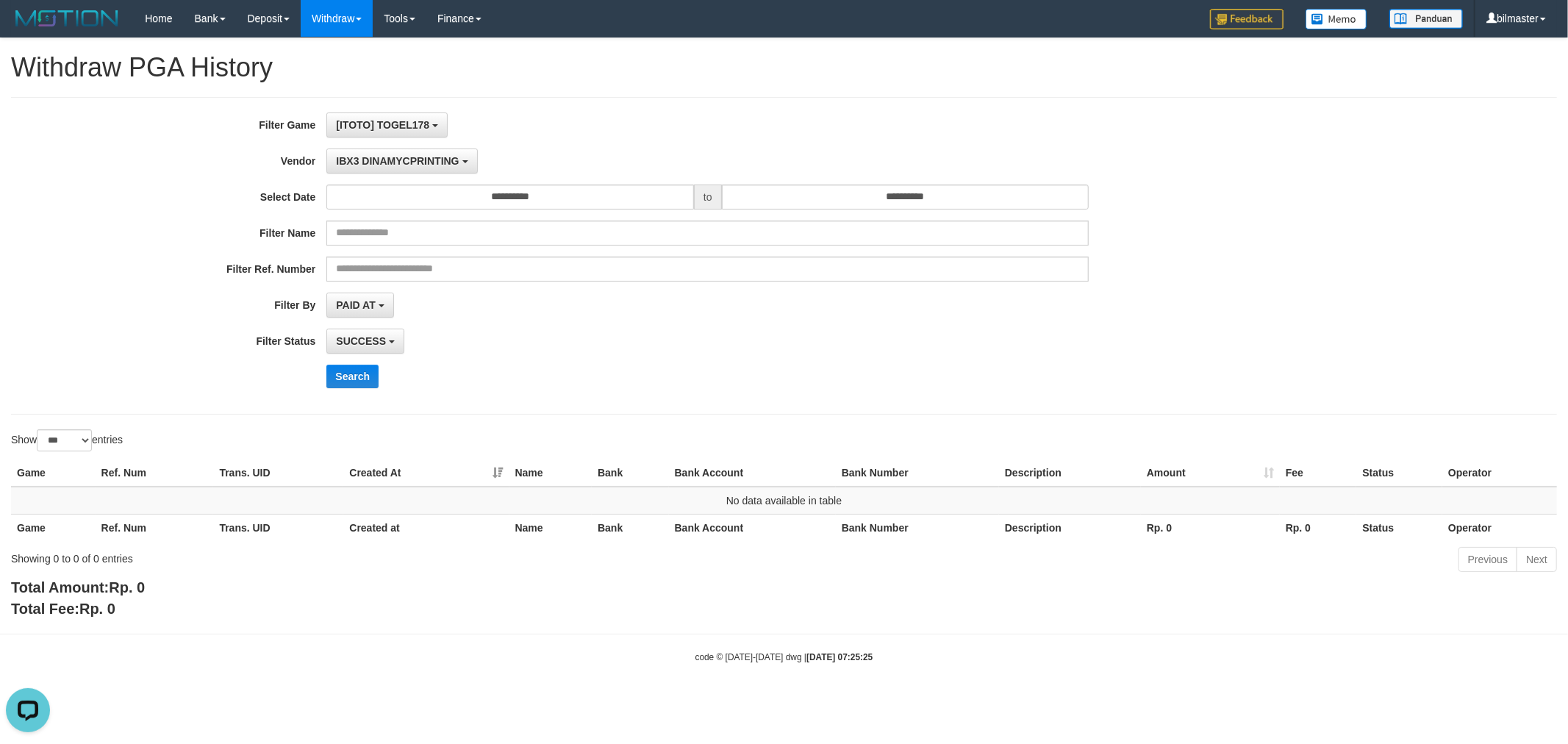
click at [405, 173] on div "**********" at bounding box center [653, 256] width 1307 height 287
drag, startPoint x: 408, startPoint y: 166, endPoint x: 388, endPoint y: 342, distance: 177.1
click at [410, 169] on button "IBX3 DINAMYCPRINTING" at bounding box center [402, 161] width 151 height 25
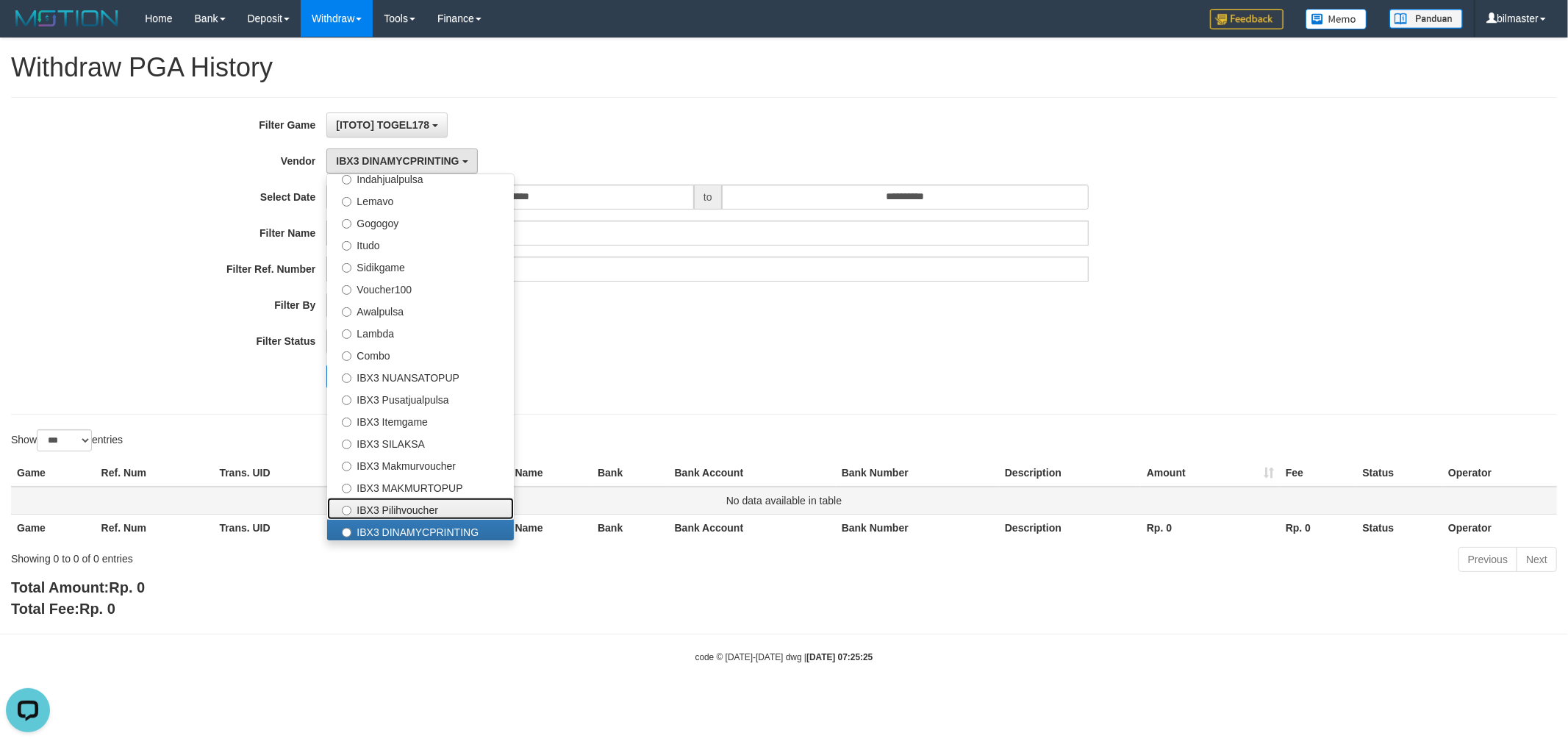
click at [409, 501] on label "IBX3 Pilihvoucher" at bounding box center [420, 508] width 187 height 22
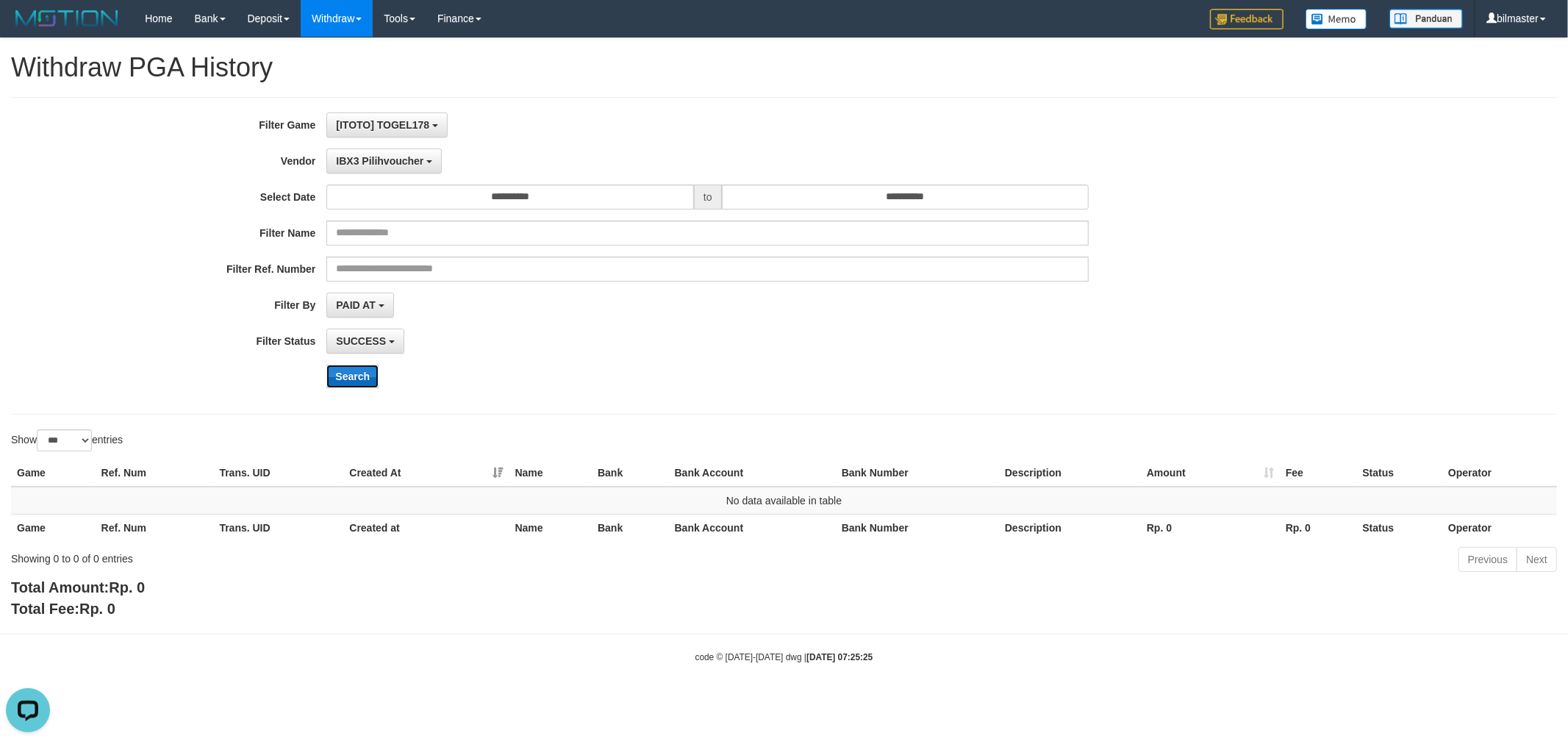
click at [353, 375] on button "Search" at bounding box center [353, 376] width 52 height 24
drag, startPoint x: 391, startPoint y: 163, endPoint x: 416, endPoint y: 181, distance: 30.8
click at [392, 162] on span "IBX3 Pilihvoucher" at bounding box center [379, 160] width 88 height 11
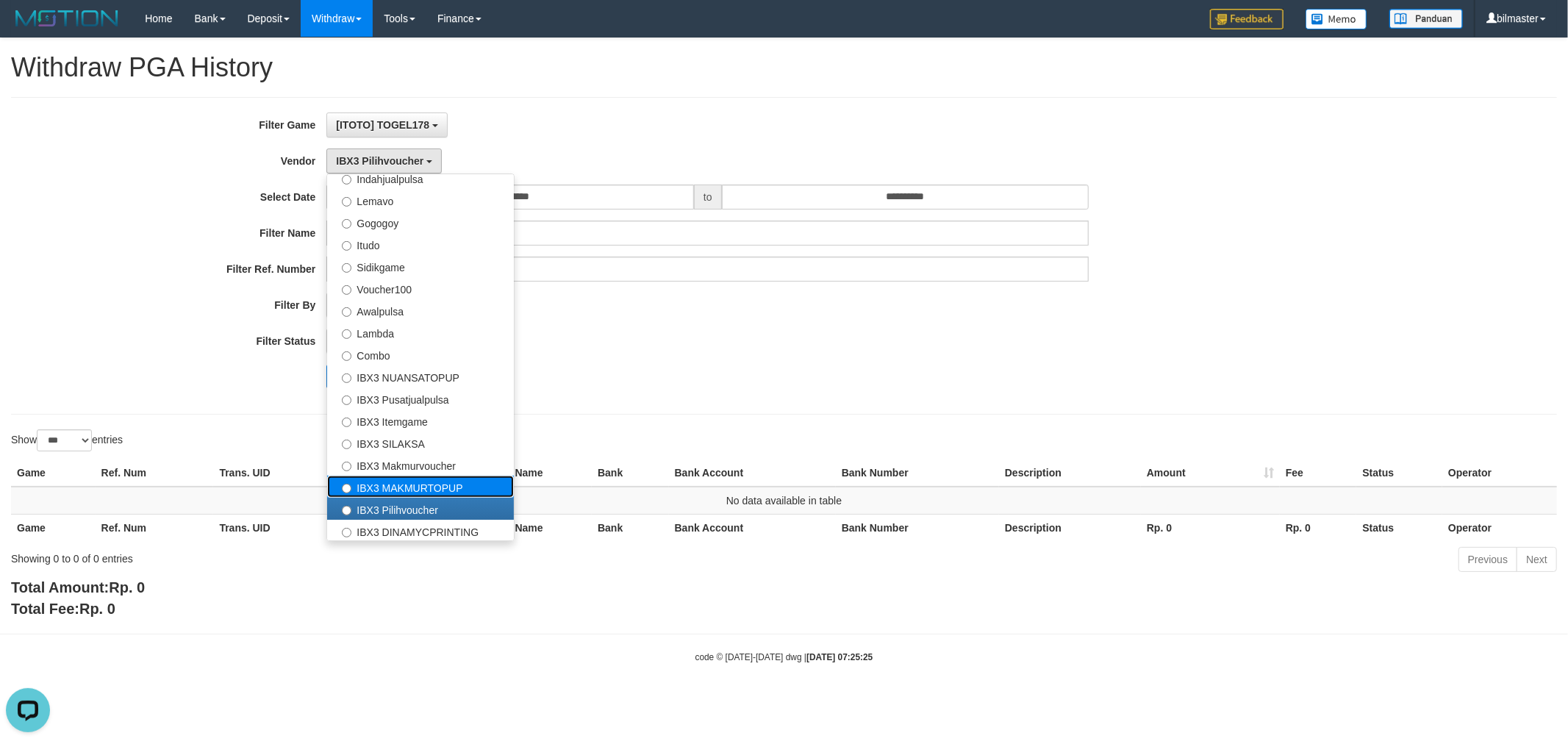
click at [371, 482] on label "IBX3 MAKMURTOPUP" at bounding box center [420, 486] width 187 height 22
select select "**********"
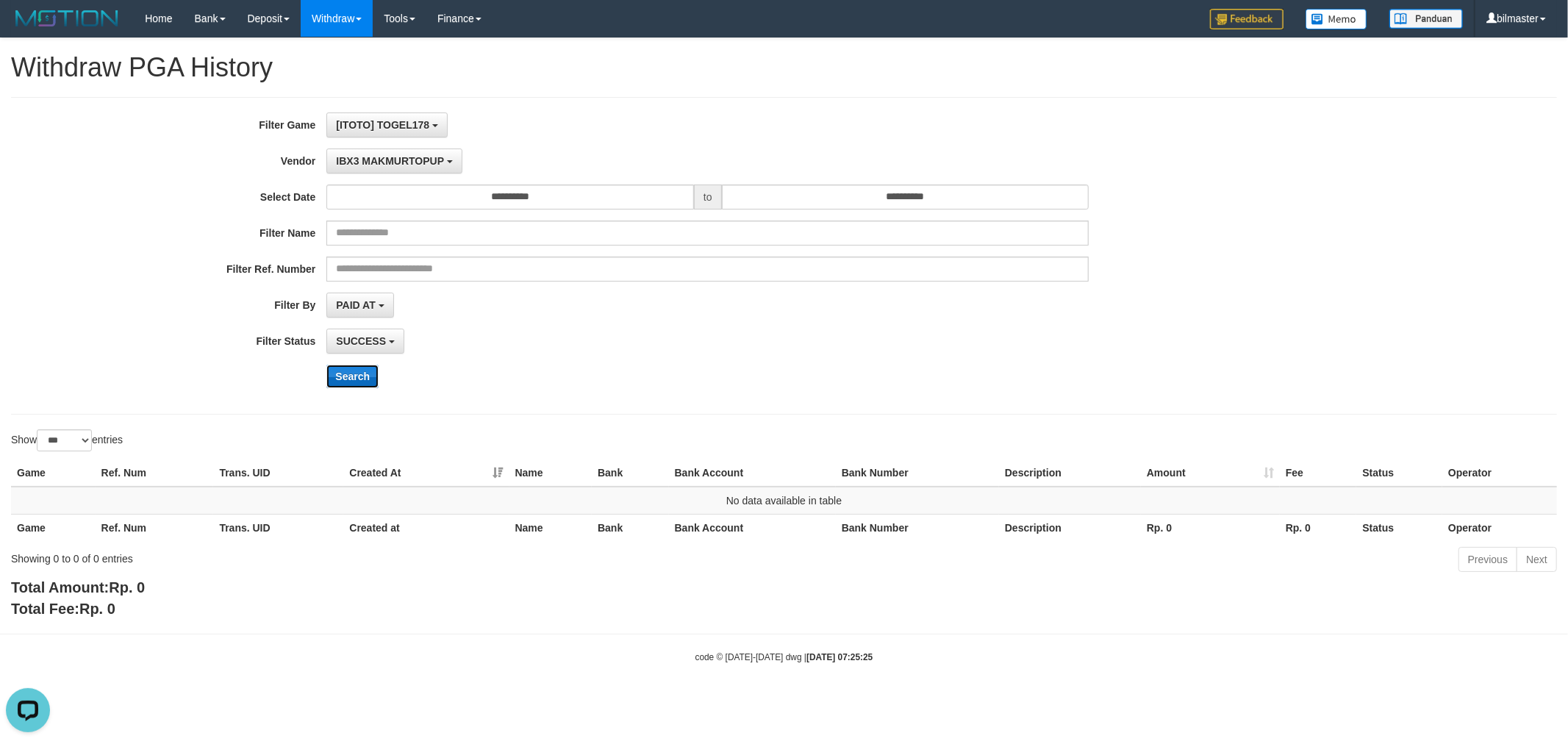
drag, startPoint x: 350, startPoint y: 376, endPoint x: 362, endPoint y: 375, distance: 12.0
click at [349, 376] on button "Search" at bounding box center [353, 376] width 52 height 24
click at [395, 166] on button "IBX3 MAKMURTOPUP" at bounding box center [394, 161] width 135 height 25
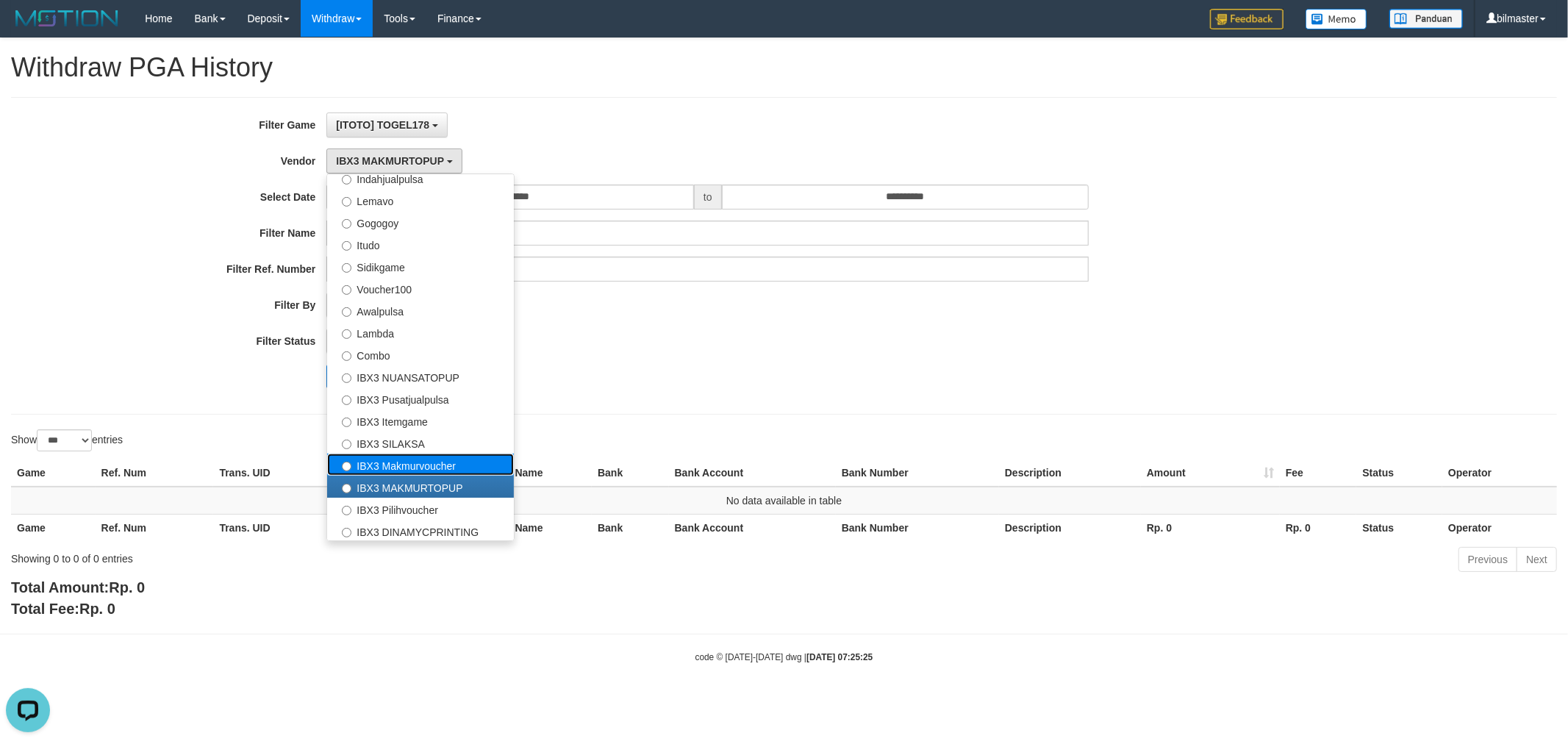
click at [387, 469] on label "IBX3 Makmurvoucher" at bounding box center [420, 464] width 187 height 22
select select "**********"
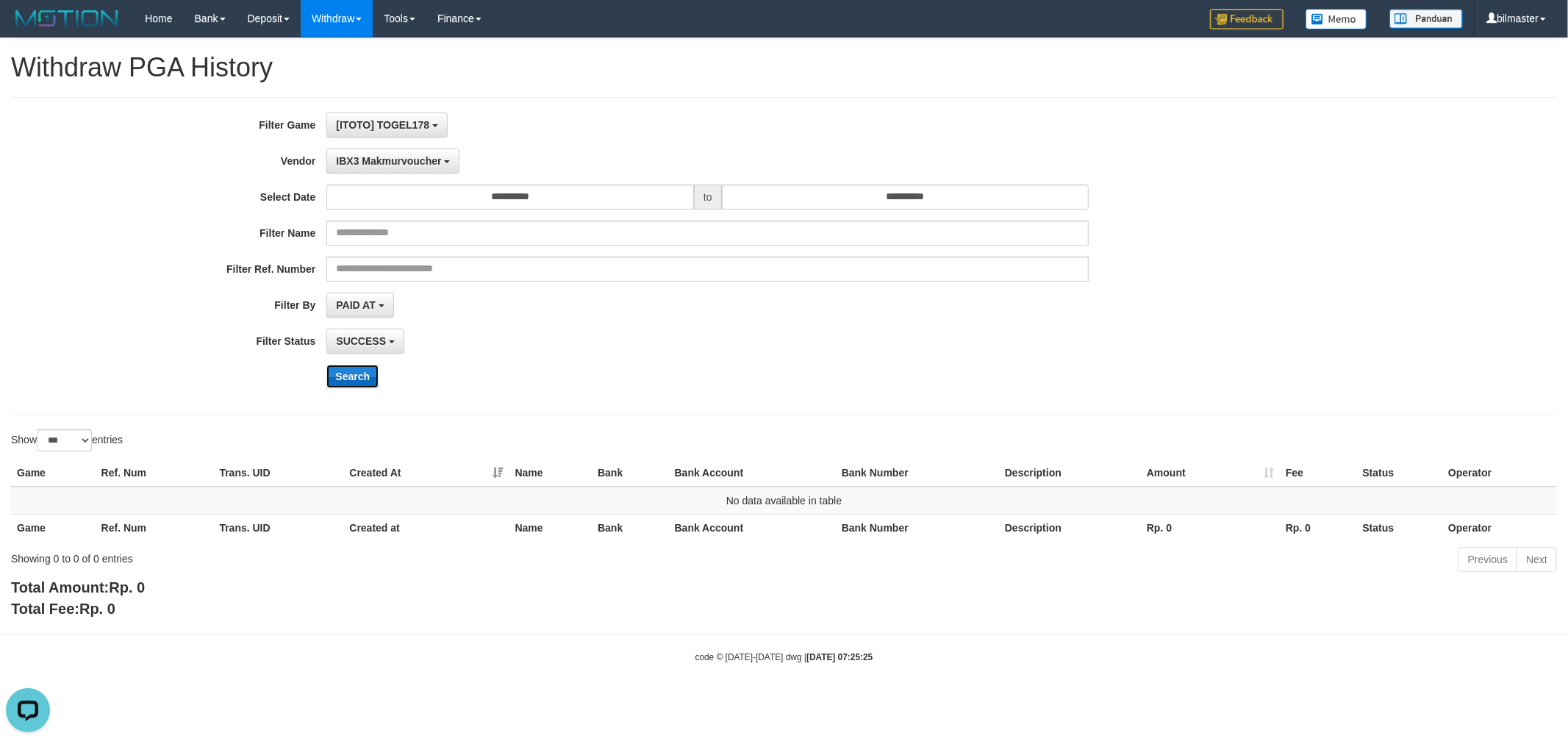
click at [340, 366] on button "Search" at bounding box center [353, 376] width 52 height 24
click at [412, 166] on button "IBX3 Makmurvoucher" at bounding box center [393, 161] width 133 height 25
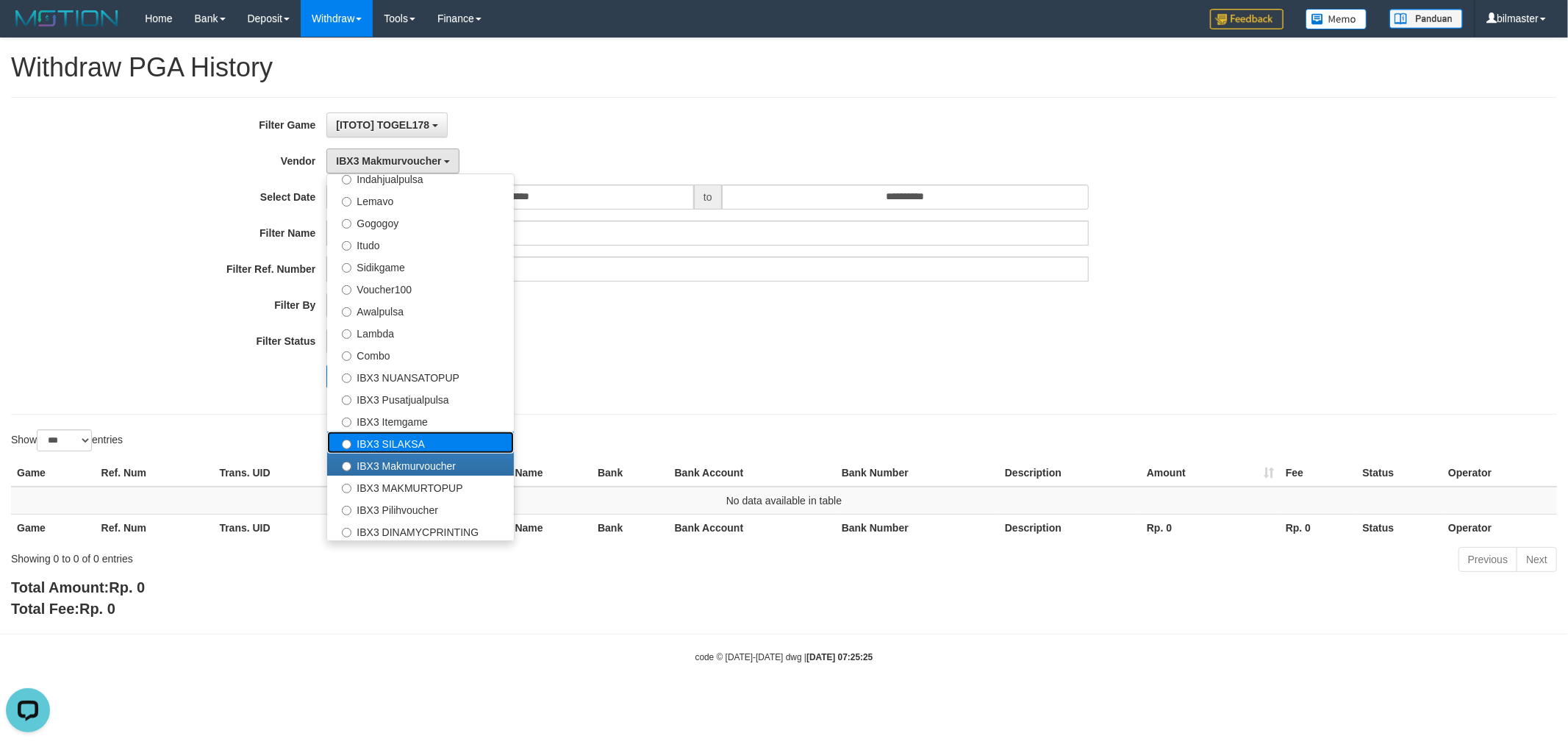
click at [406, 447] on label "IBX3 SILAKSA" at bounding box center [420, 443] width 187 height 22
select select "**********"
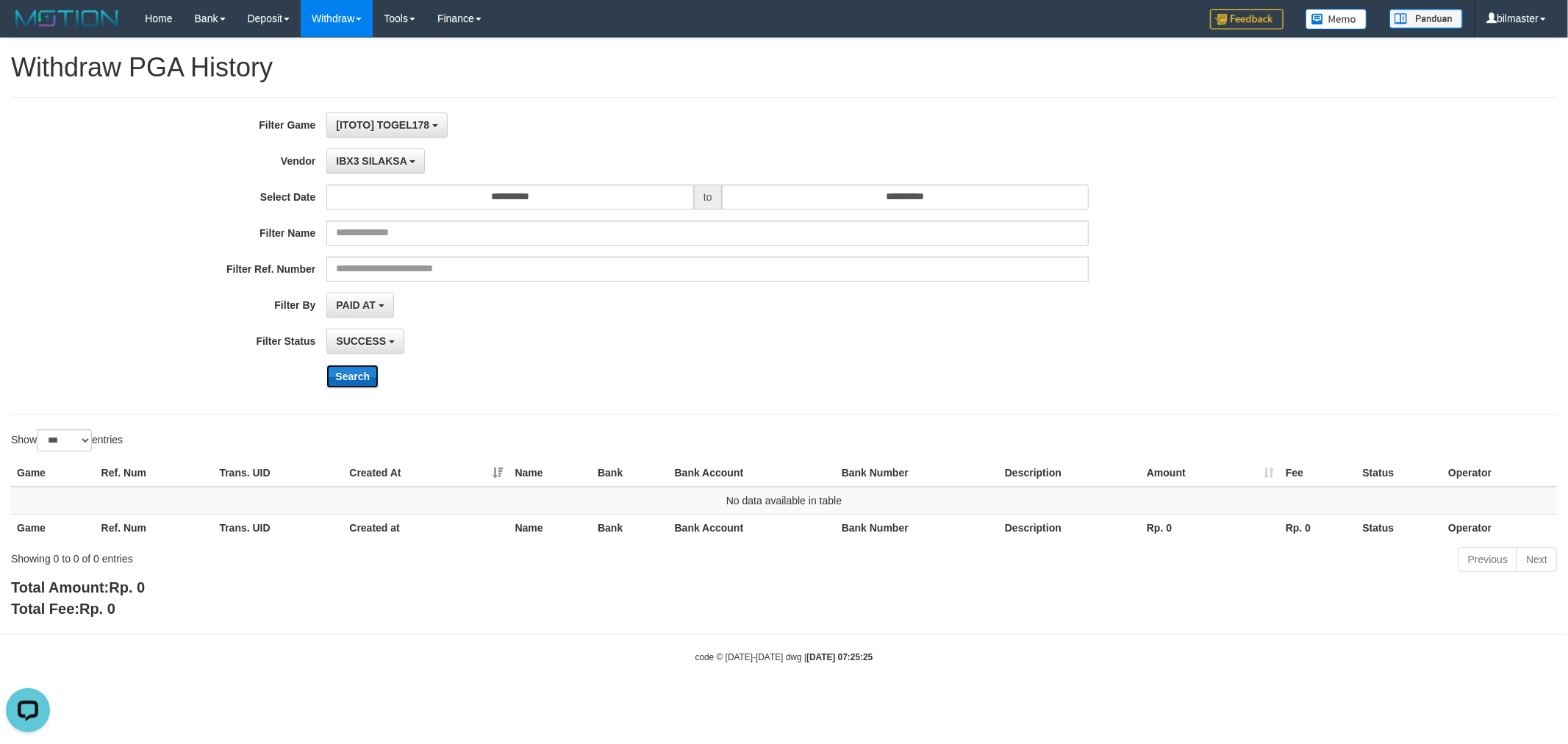
click at [354, 366] on button "Search" at bounding box center [353, 376] width 52 height 24
click at [388, 163] on span "IBX3 SILAKSA" at bounding box center [371, 160] width 70 height 11
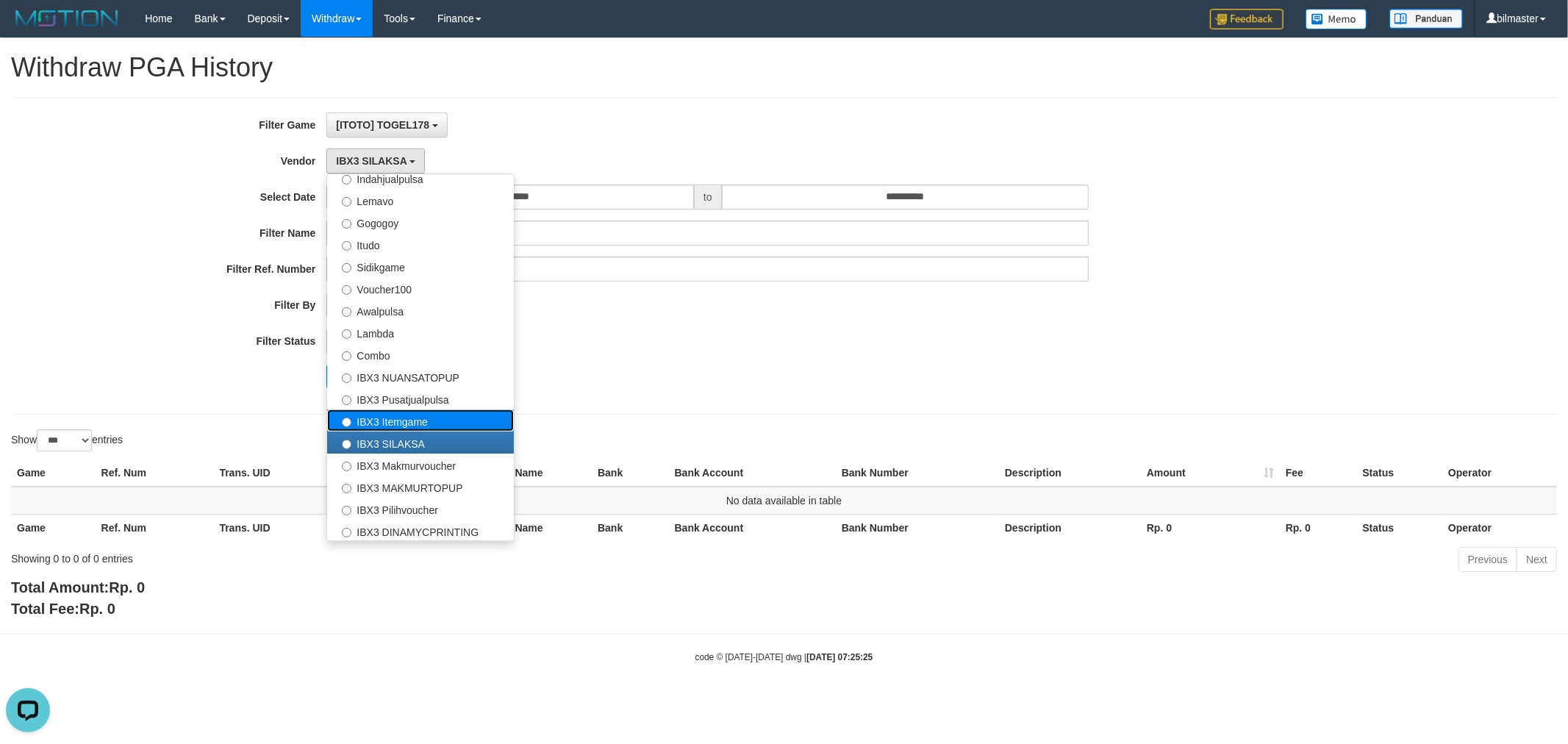
click at [420, 423] on label "IBX3 Itemgame" at bounding box center [420, 420] width 187 height 22
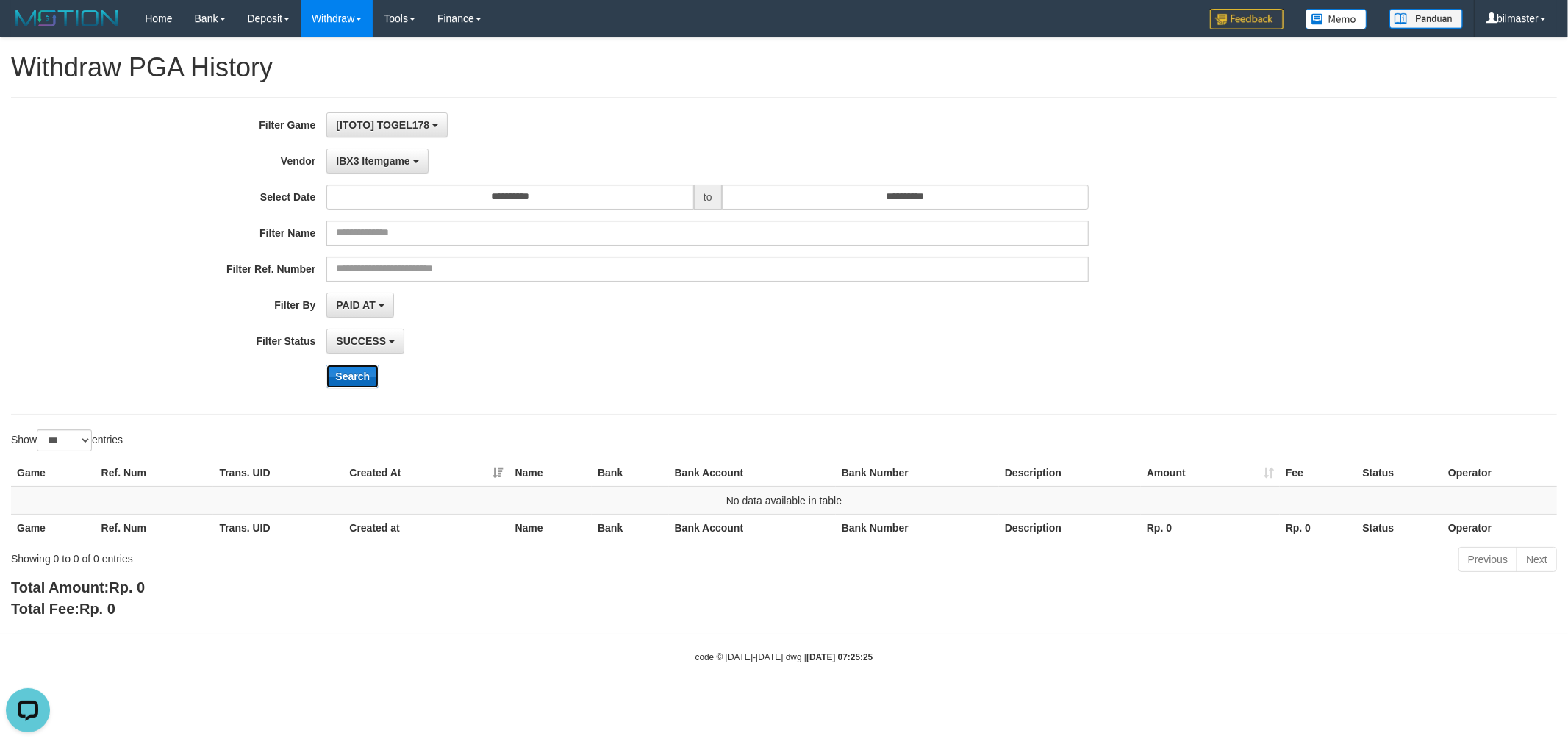
click at [363, 373] on button "Search" at bounding box center [353, 376] width 52 height 24
click at [387, 167] on button "IBX3 Itemgame" at bounding box center [377, 161] width 101 height 25
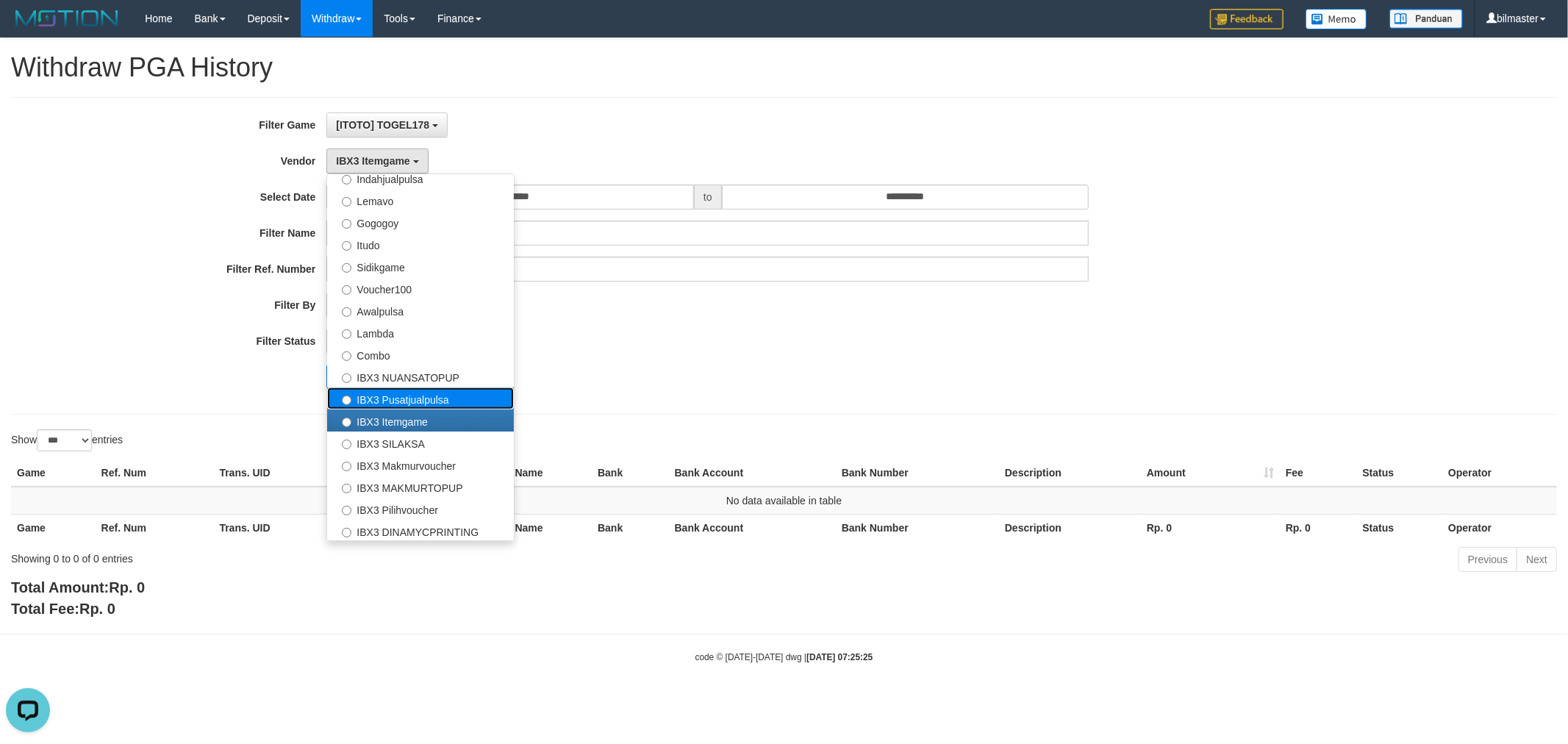
click at [371, 398] on label "IBX3 Pusatjualpulsa" at bounding box center [420, 398] width 187 height 22
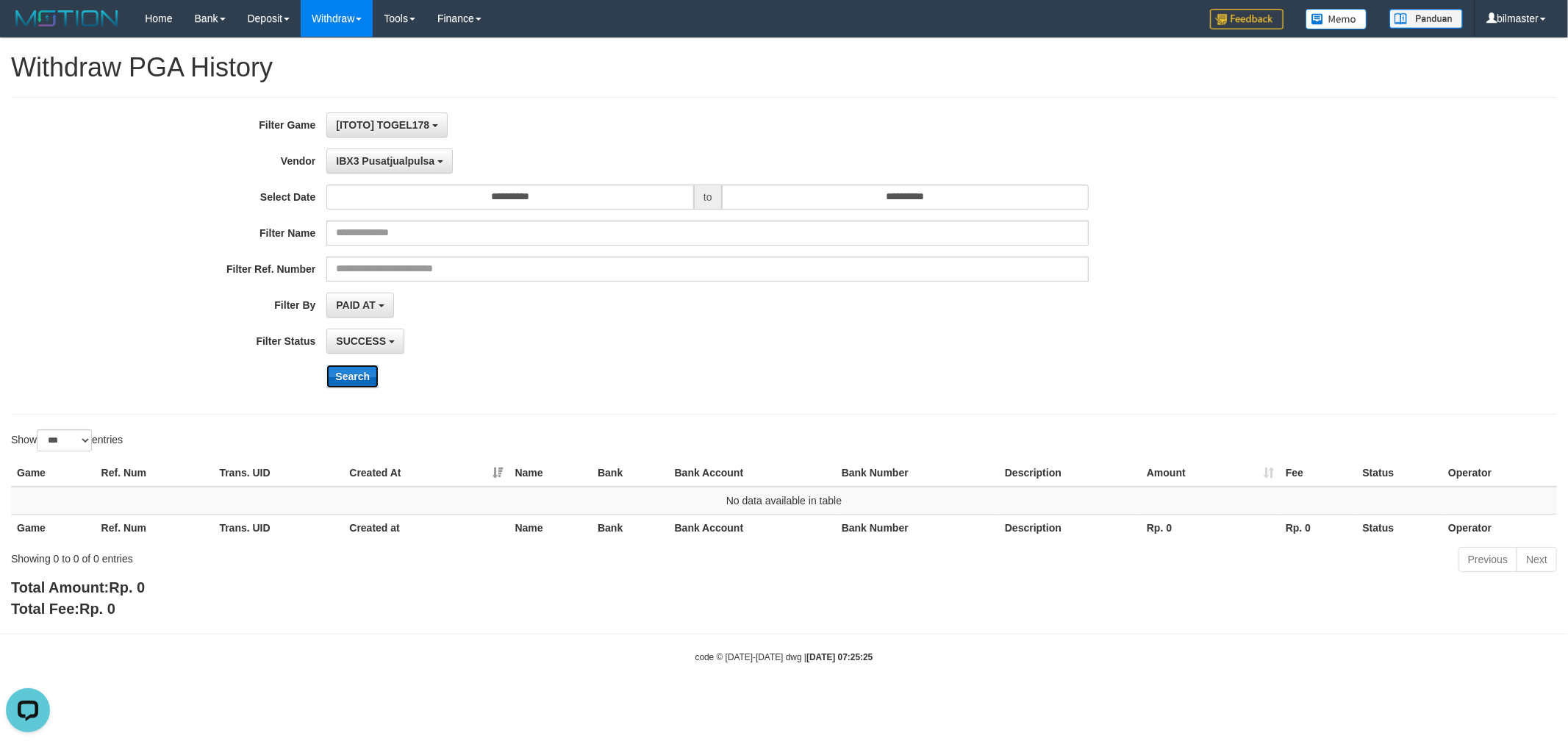
click at [363, 381] on button "Search" at bounding box center [353, 376] width 52 height 24
click at [386, 163] on span "IBX3 Pusatjualpulsa" at bounding box center [385, 160] width 98 height 11
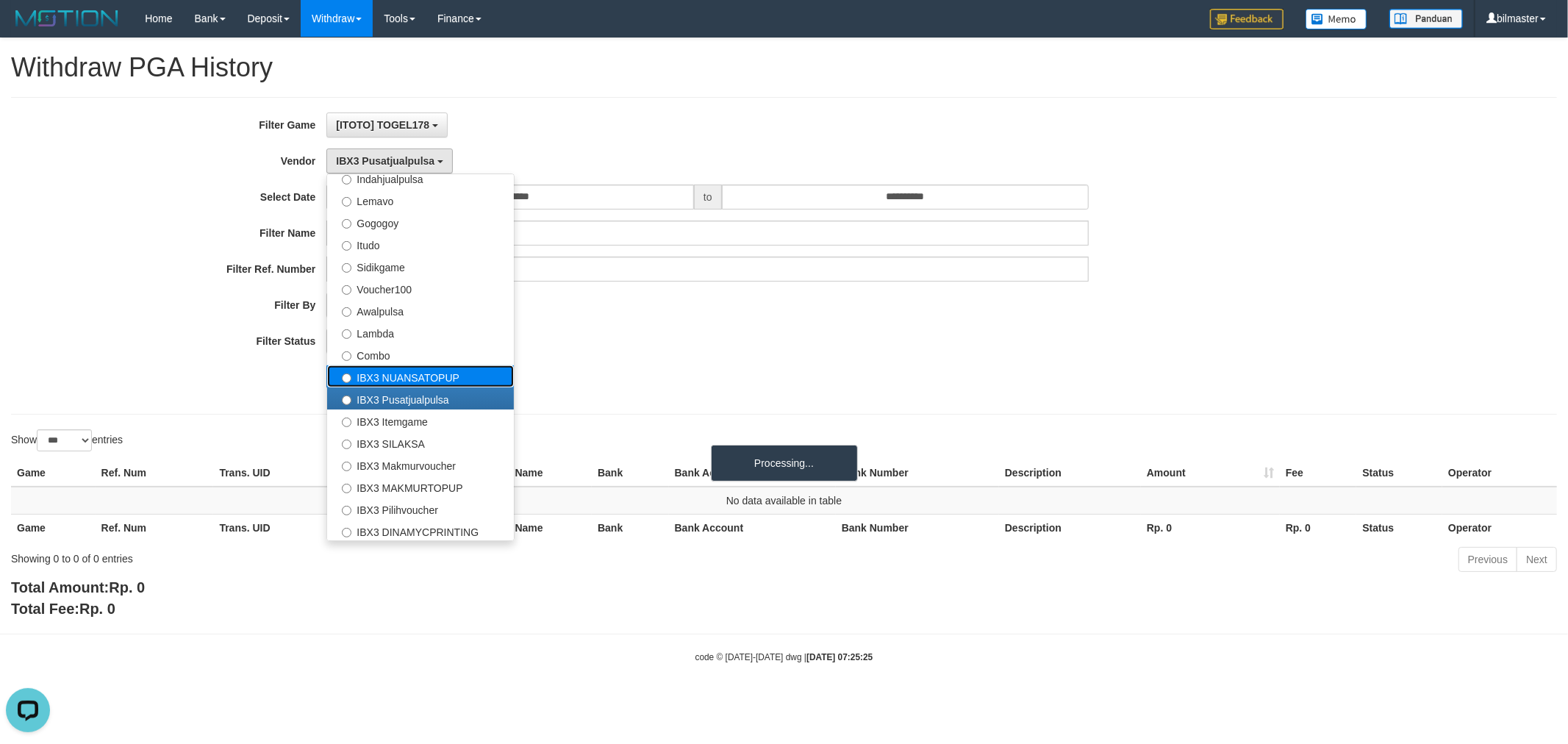
click at [407, 372] on label "IBX3 NUANSATOPUP" at bounding box center [420, 376] width 187 height 22
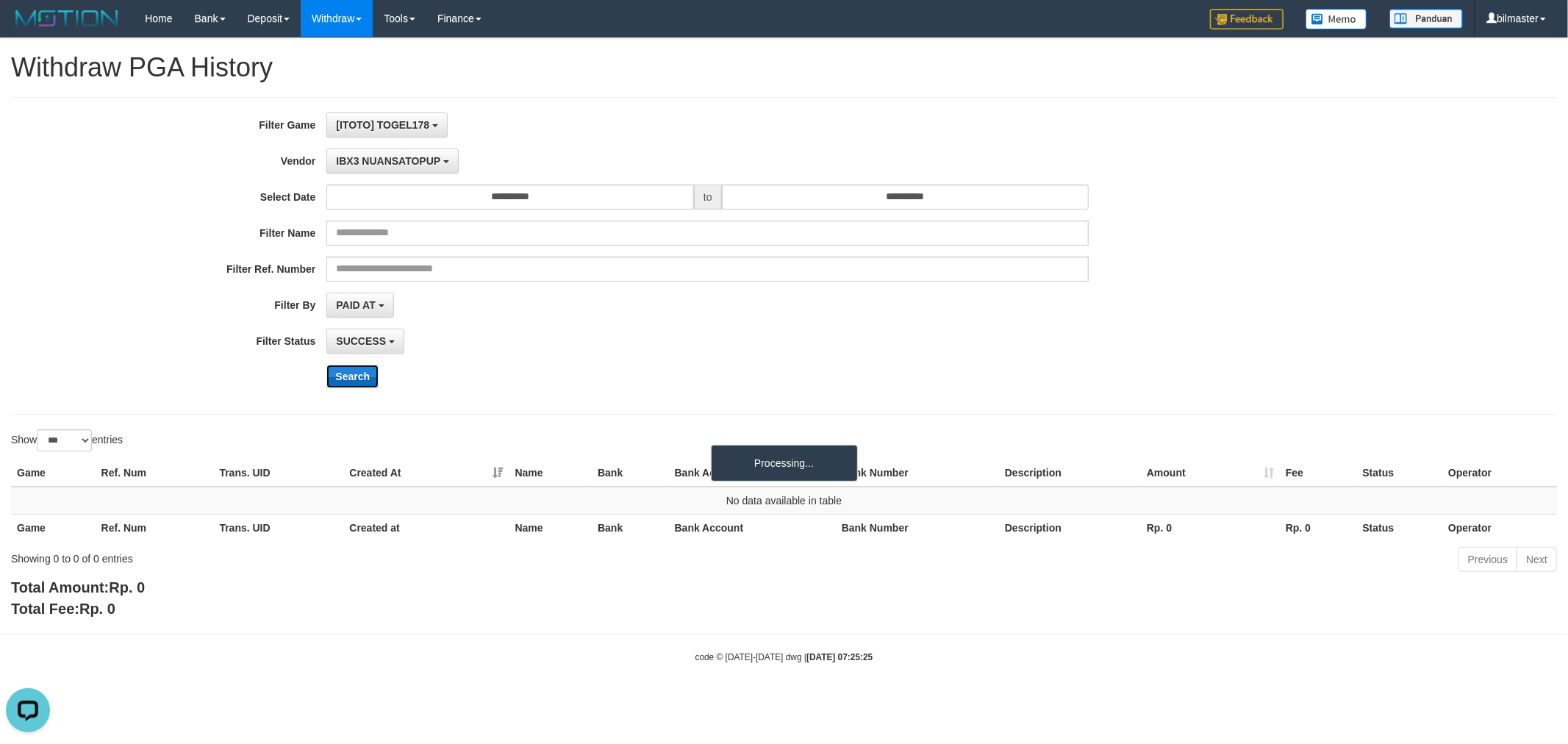
click at [333, 381] on button "Search" at bounding box center [353, 376] width 52 height 24
click at [412, 165] on span "IBX3 NUANSATOPUP" at bounding box center [388, 160] width 105 height 11
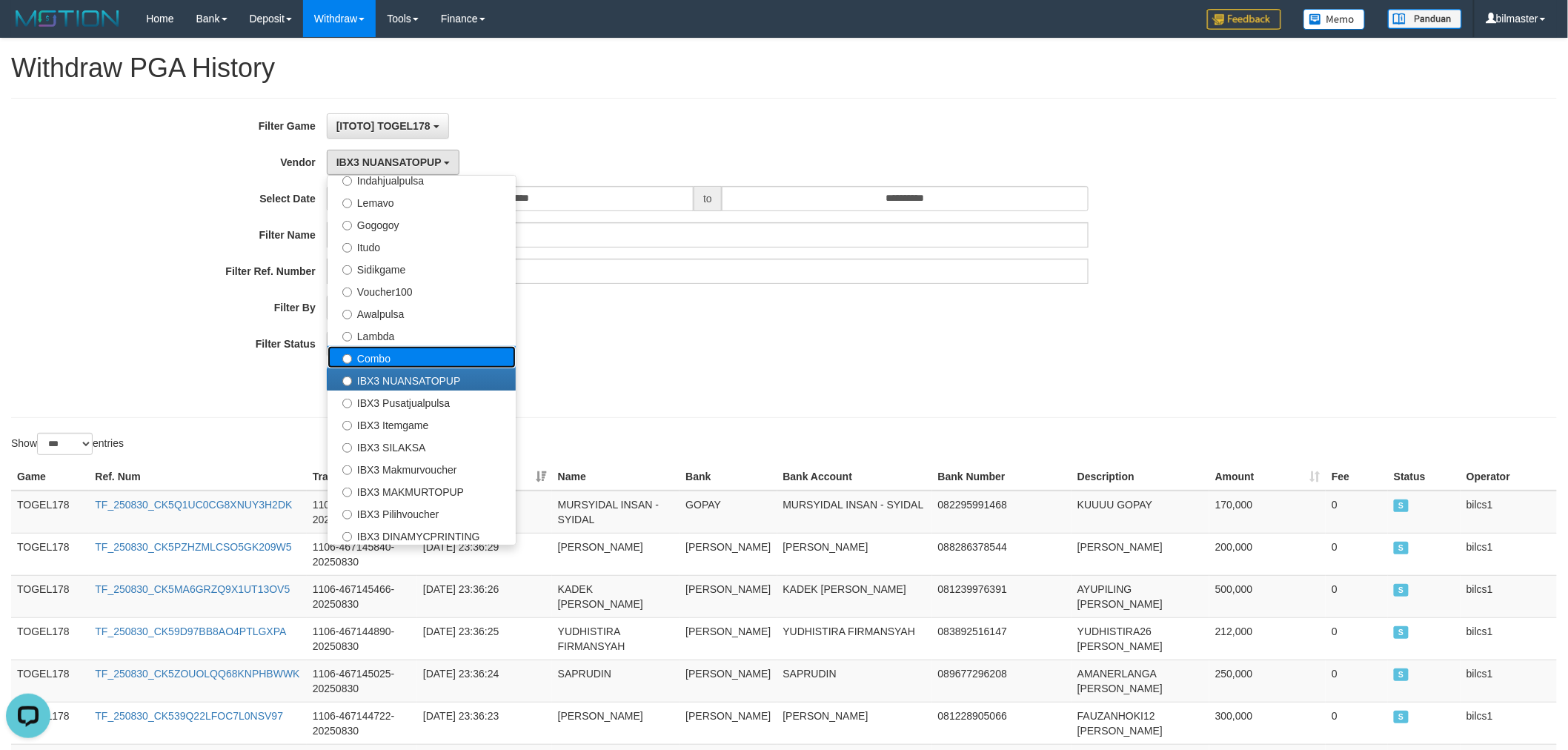
click at [398, 346] on label "Combo" at bounding box center [421, 357] width 188 height 22
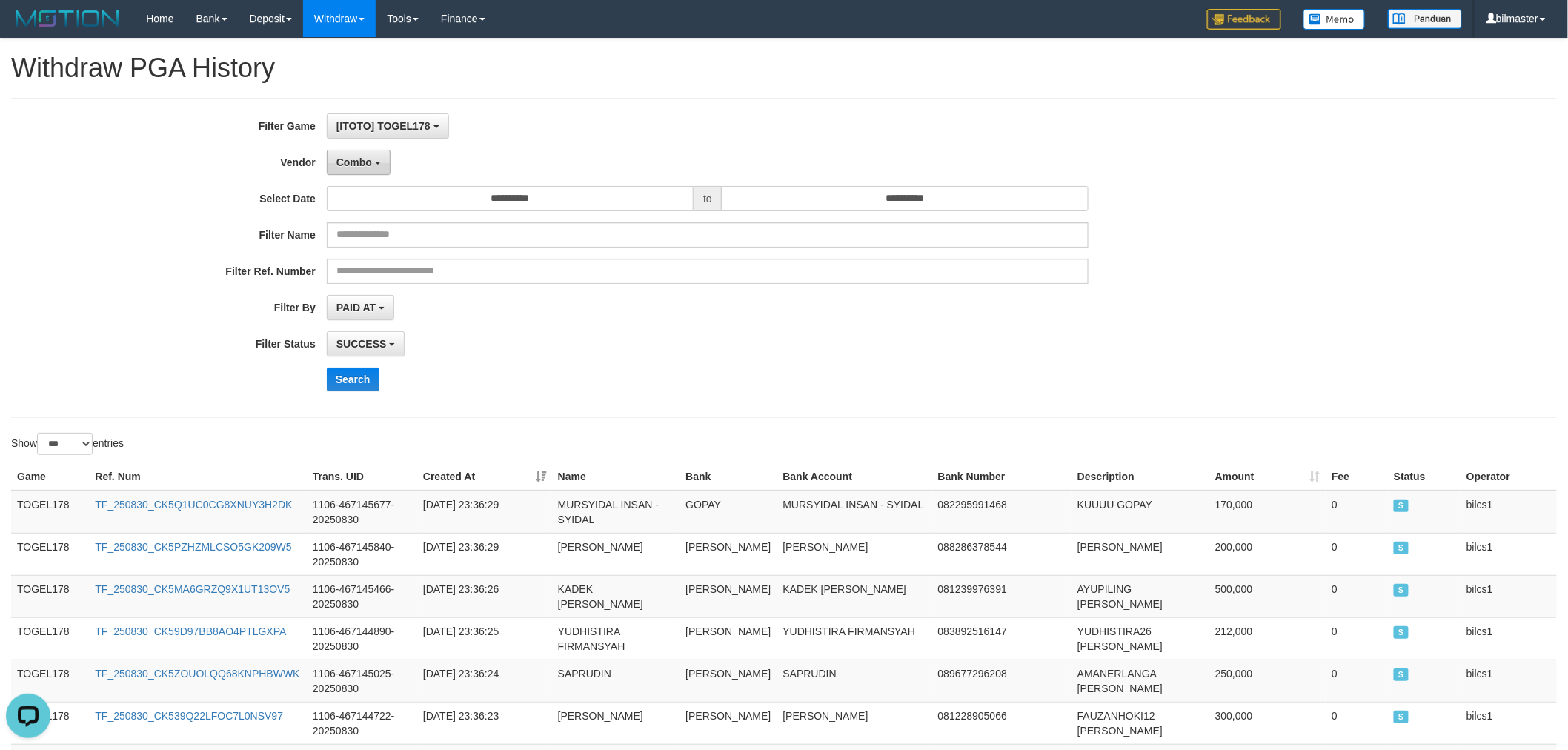
drag, startPoint x: 365, startPoint y: 164, endPoint x: 416, endPoint y: 306, distance: 150.9
click at [365, 165] on span "Combo" at bounding box center [354, 162] width 35 height 12
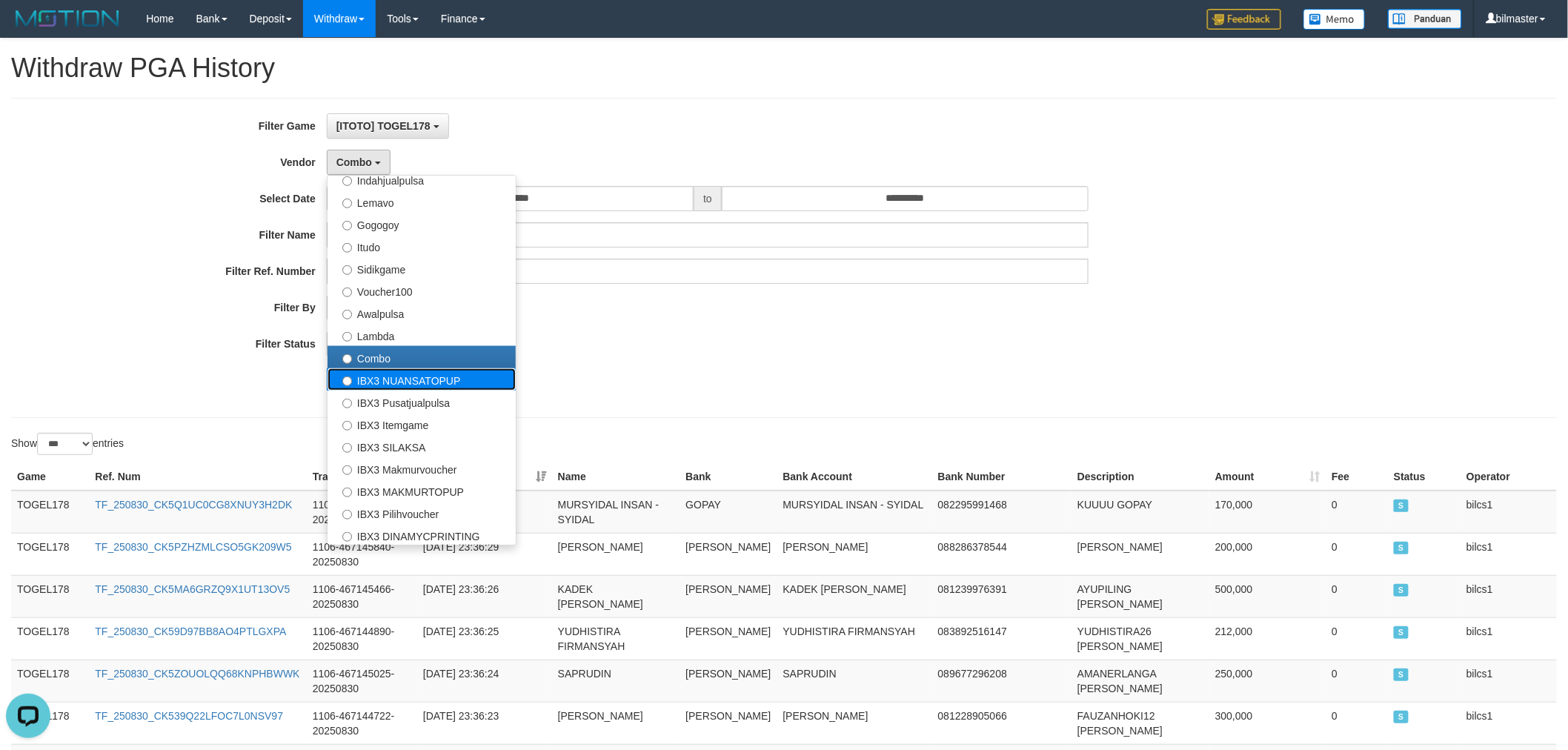
click at [408, 378] on label "IBX3 NUANSATOPUP" at bounding box center [421, 379] width 188 height 22
select select "**********"
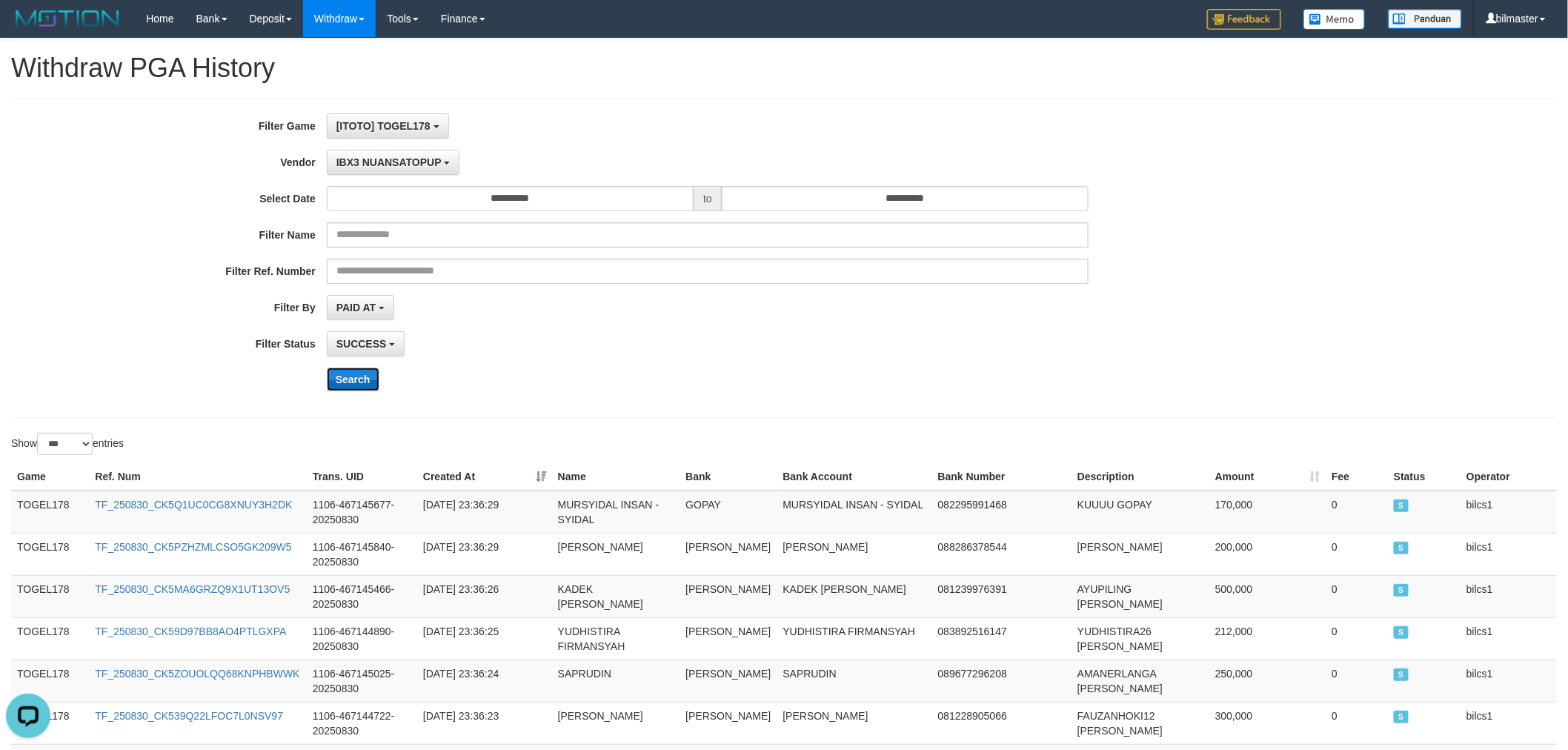
click at [351, 381] on button "Search" at bounding box center [353, 379] width 52 height 24
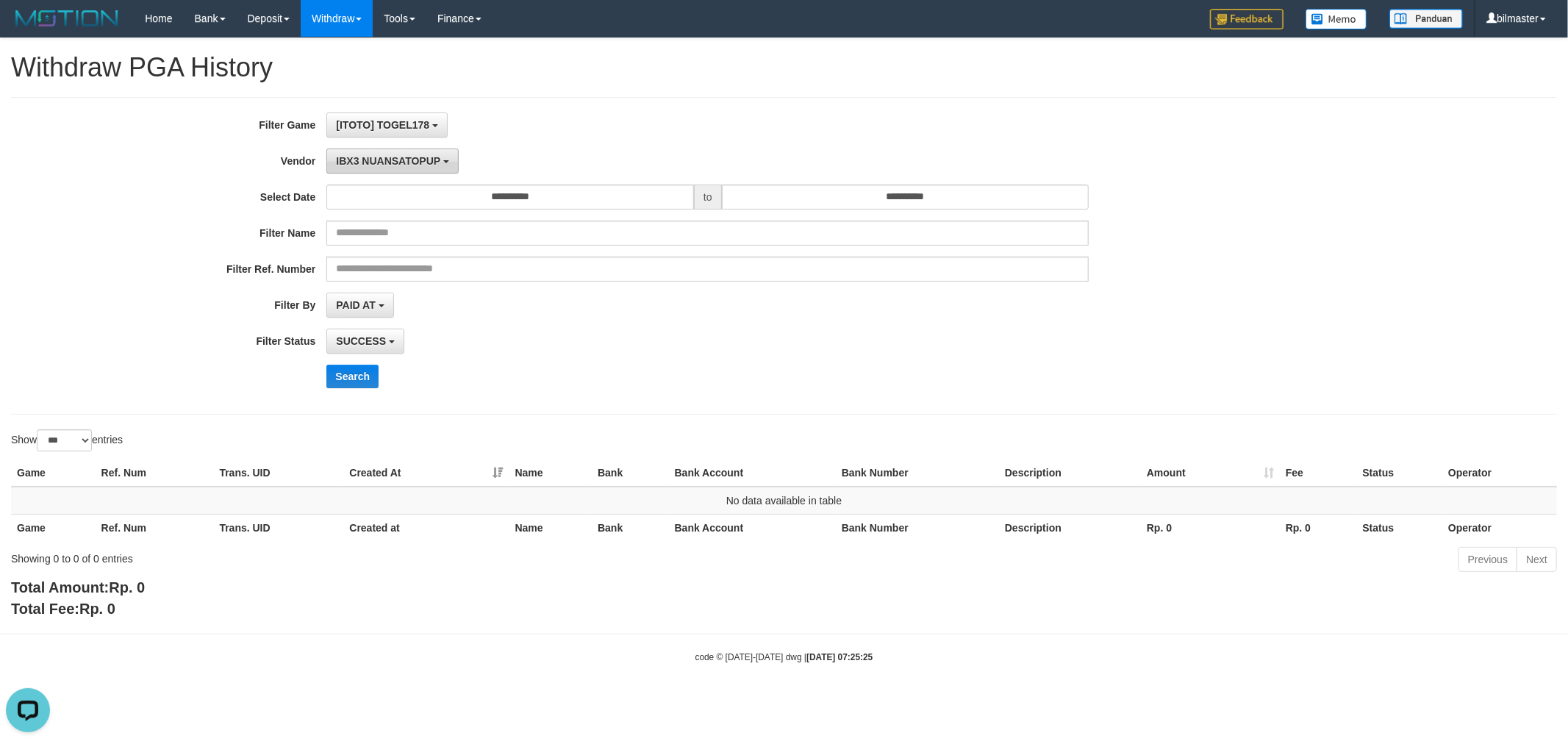
click at [397, 164] on span "IBX3 NUANSATOPUP" at bounding box center [388, 160] width 105 height 11
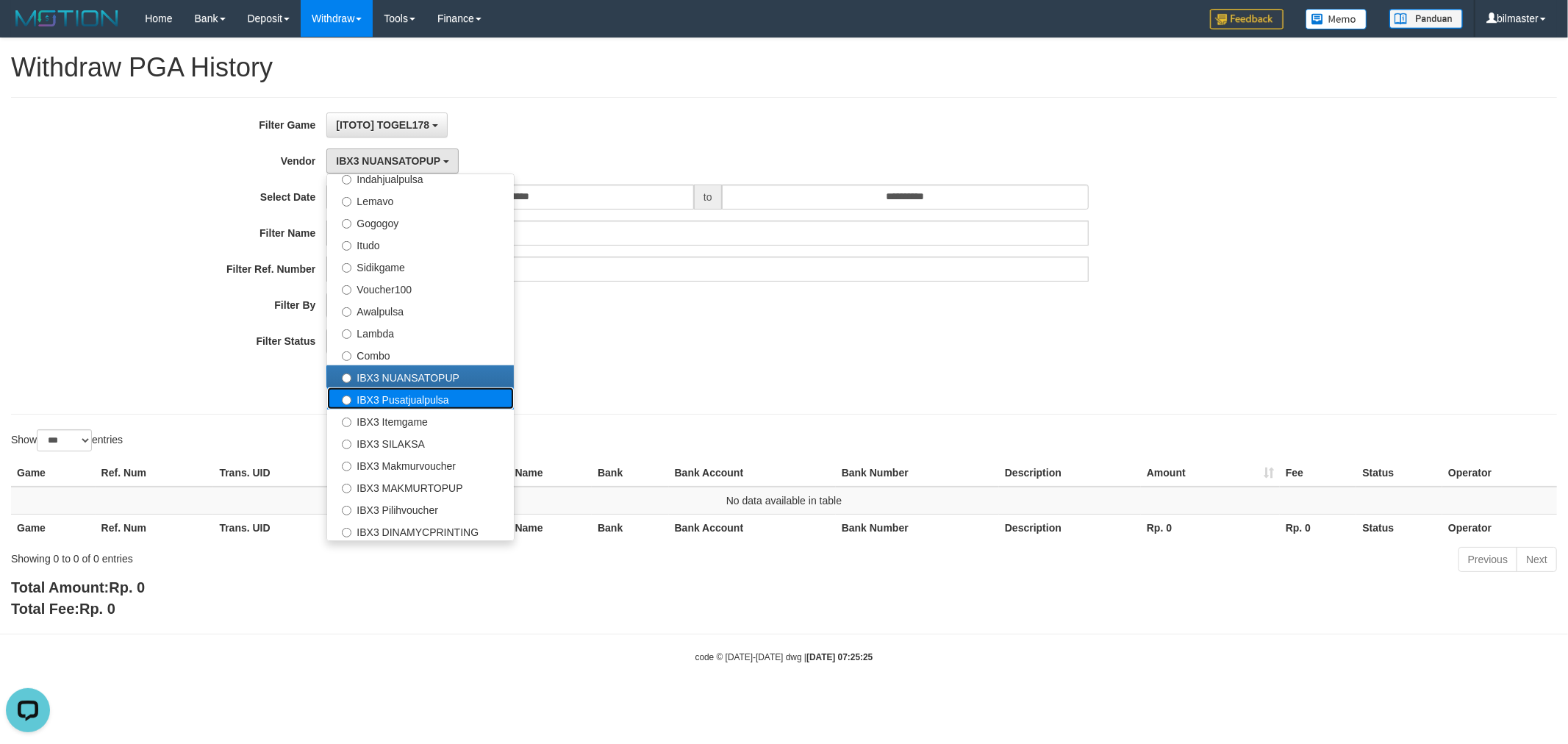
click at [446, 395] on label "IBX3 Pusatjualpulsa" at bounding box center [420, 398] width 187 height 22
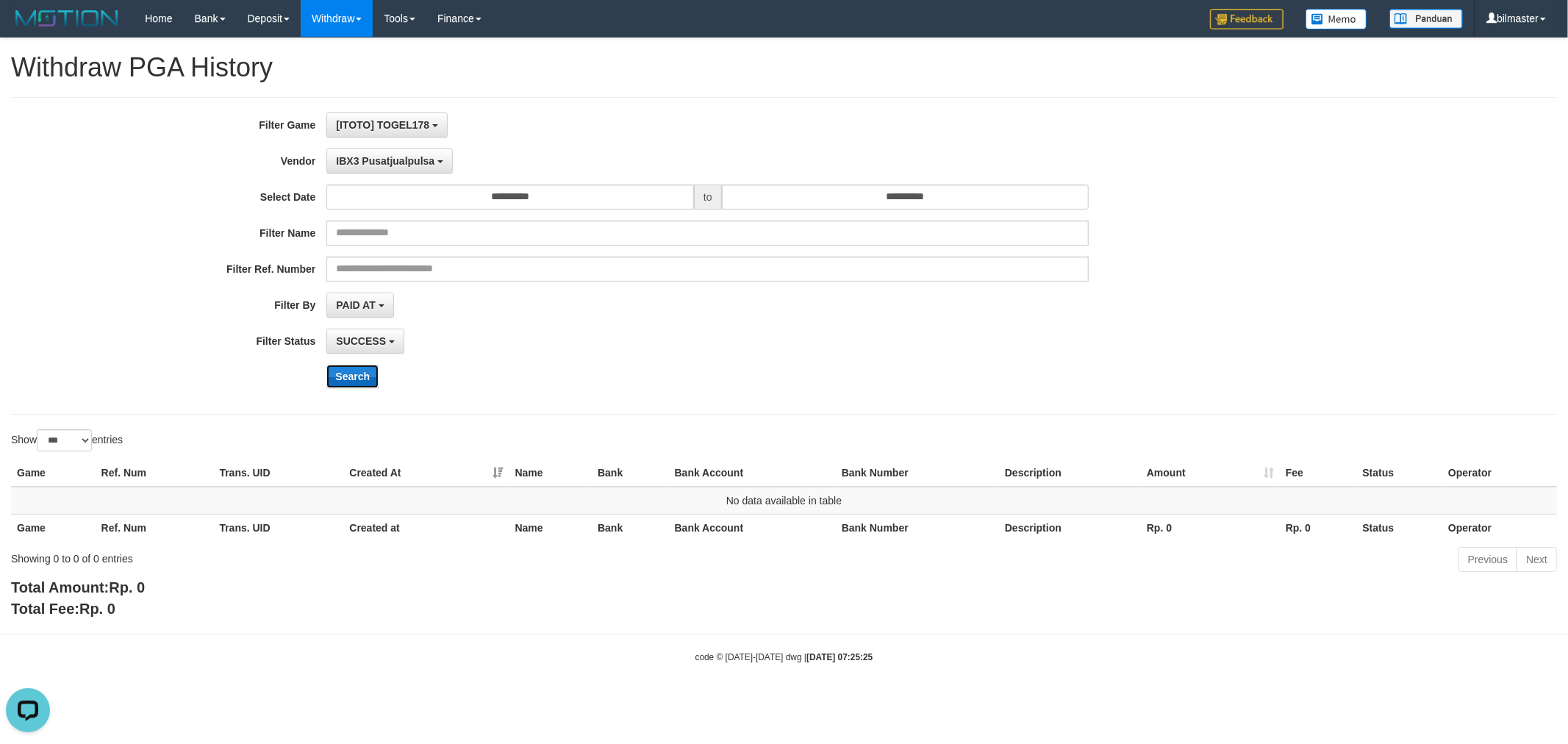
click at [352, 383] on button "Search" at bounding box center [353, 376] width 52 height 24
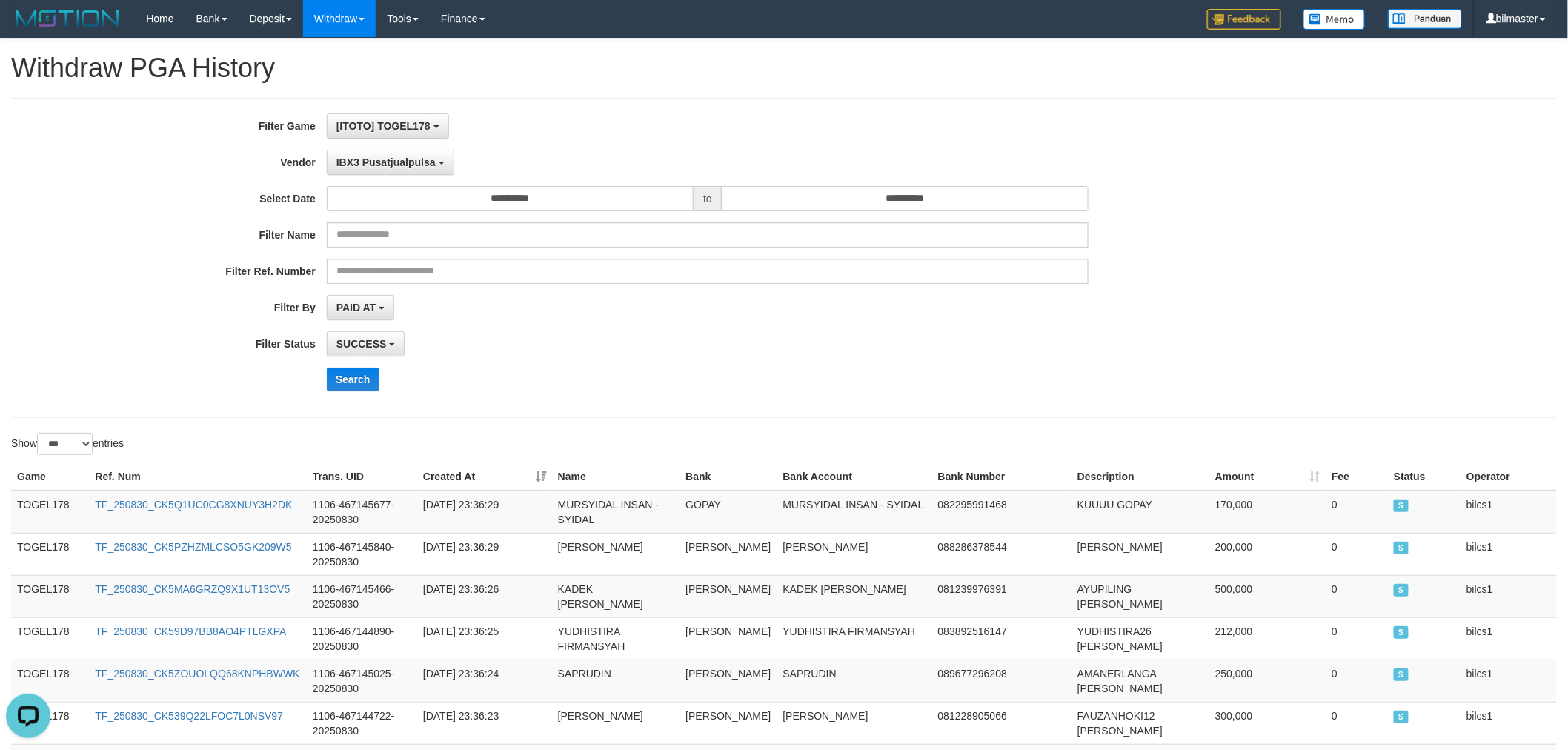
click at [28, 489] on th "Game" at bounding box center [49, 477] width 78 height 28
click at [38, 505] on td "TOGEL178" at bounding box center [49, 512] width 78 height 43
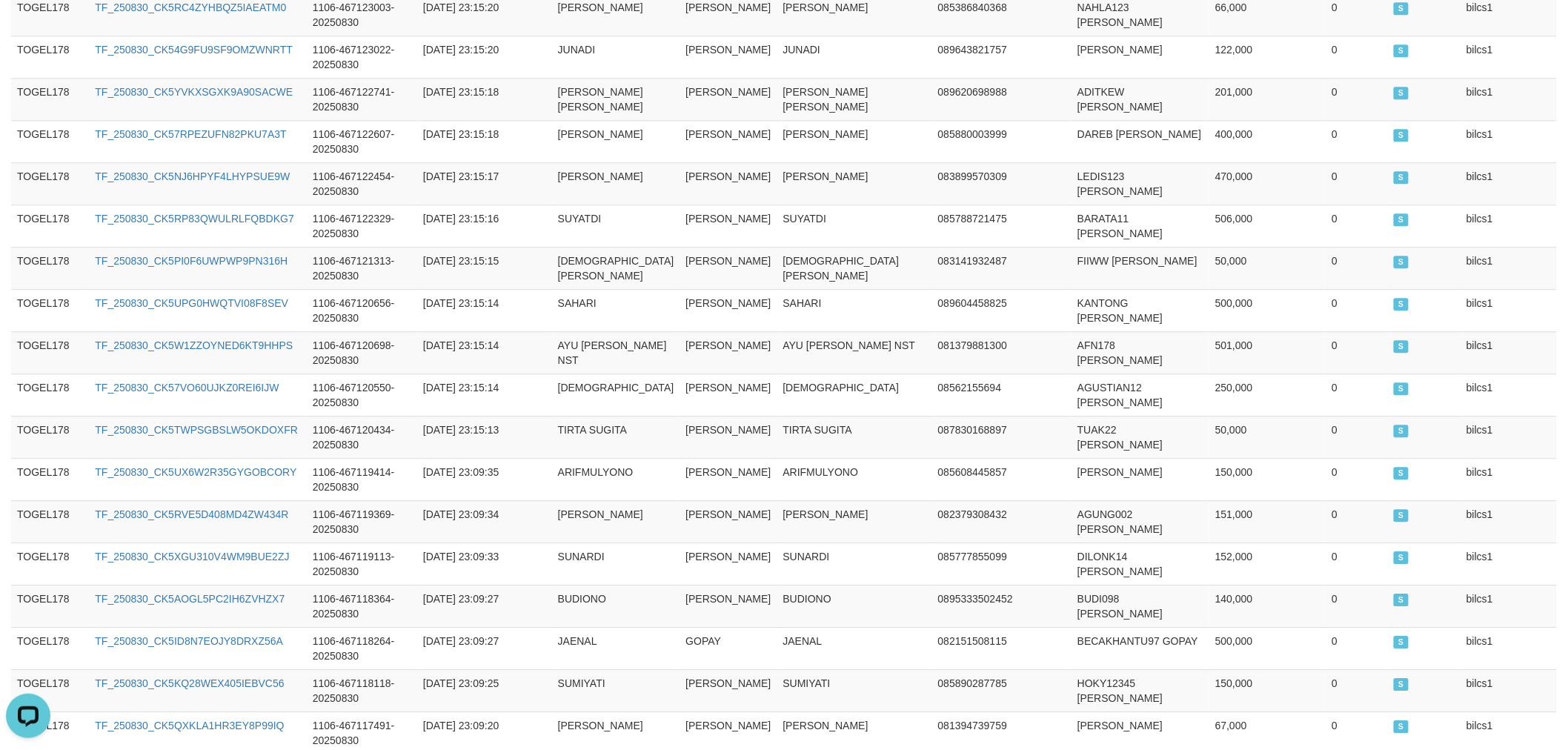
scroll to position [4158, 0]
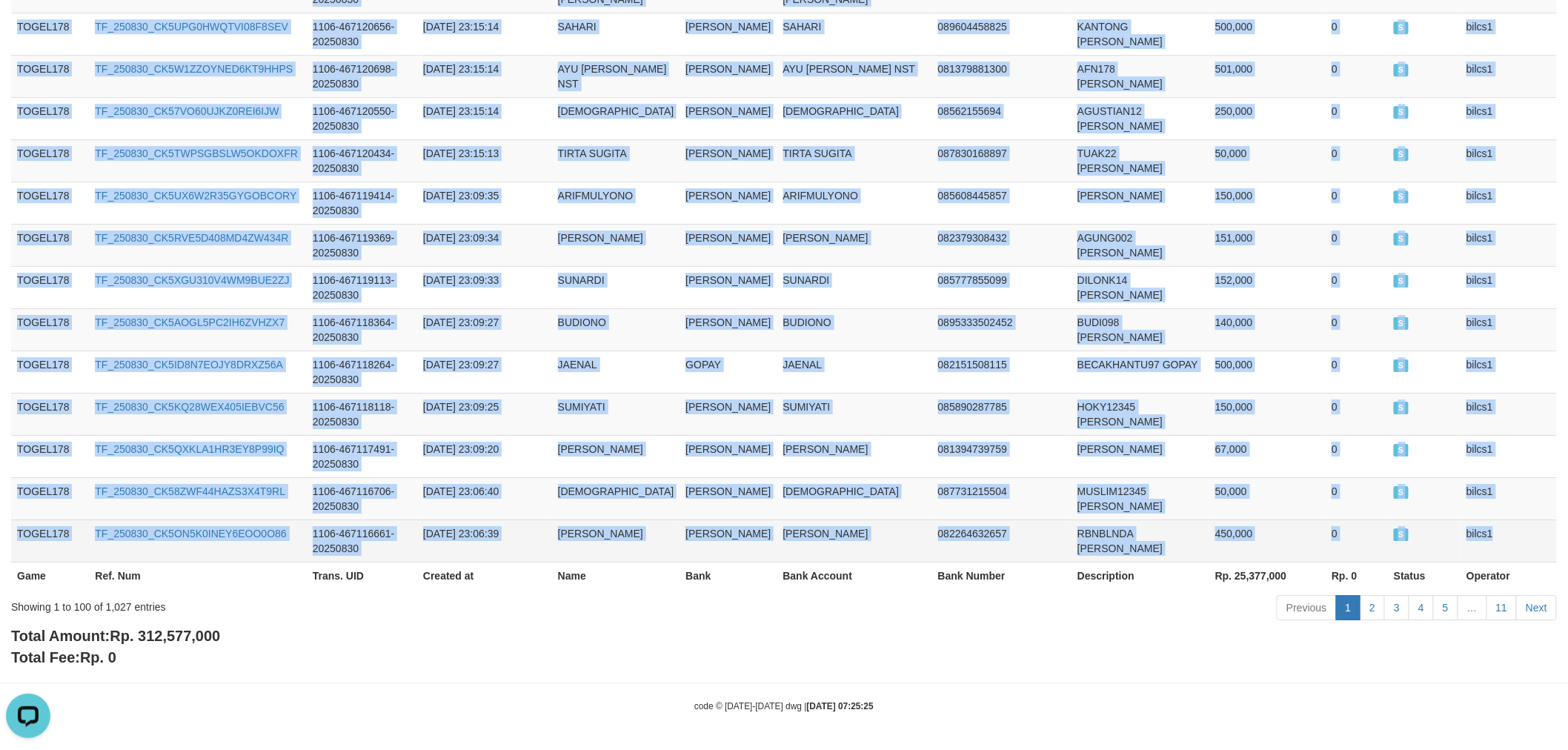
click at [1486, 536] on td "bilcs1" at bounding box center [1508, 540] width 96 height 42
copy tbody "TOGEL178 TF_250830_CK5Q1UC0CG8XNUY3H2DK 1106-467145677-20250830 [DATE] 23:36:29…"
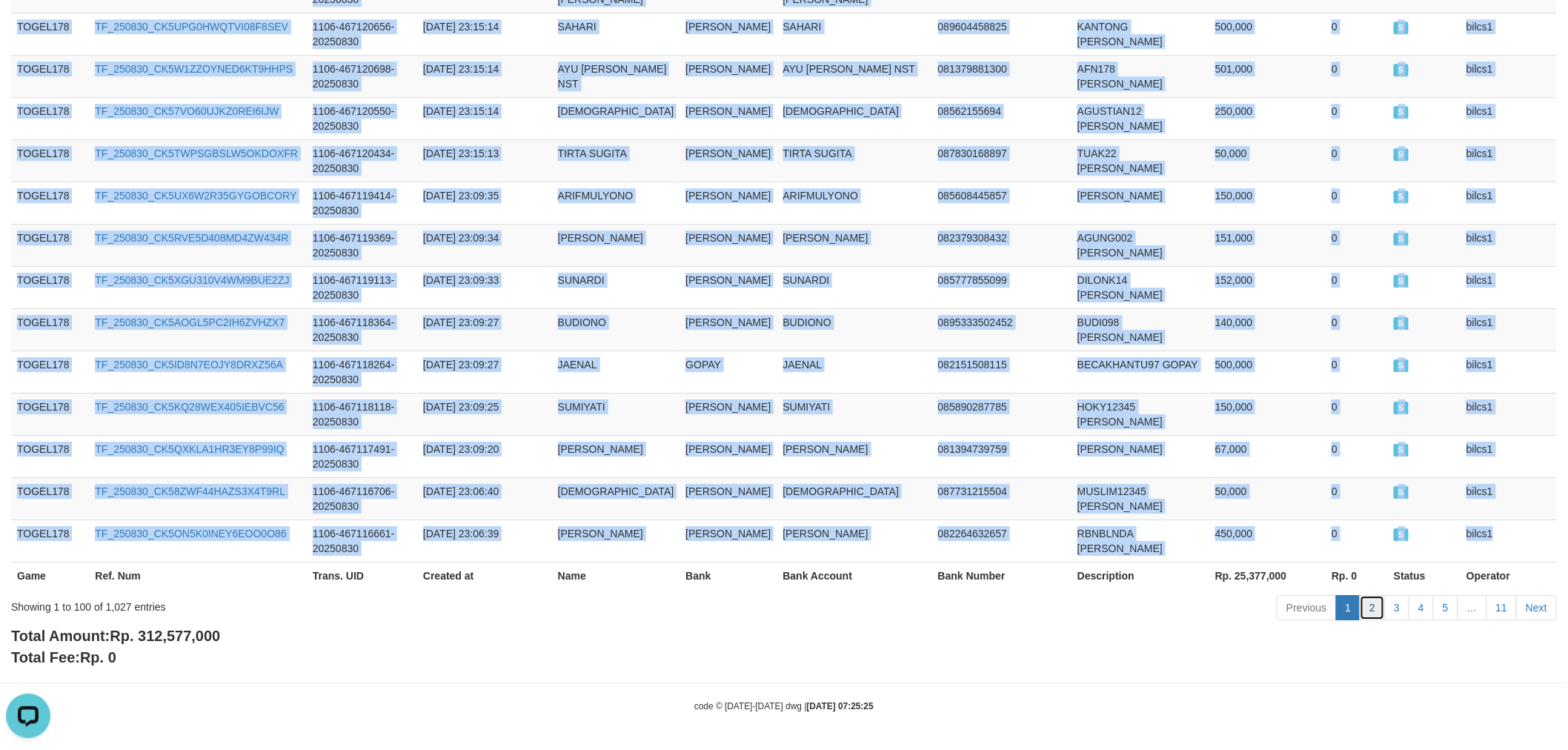
click at [1371, 608] on link "2" at bounding box center [1372, 608] width 25 height 25
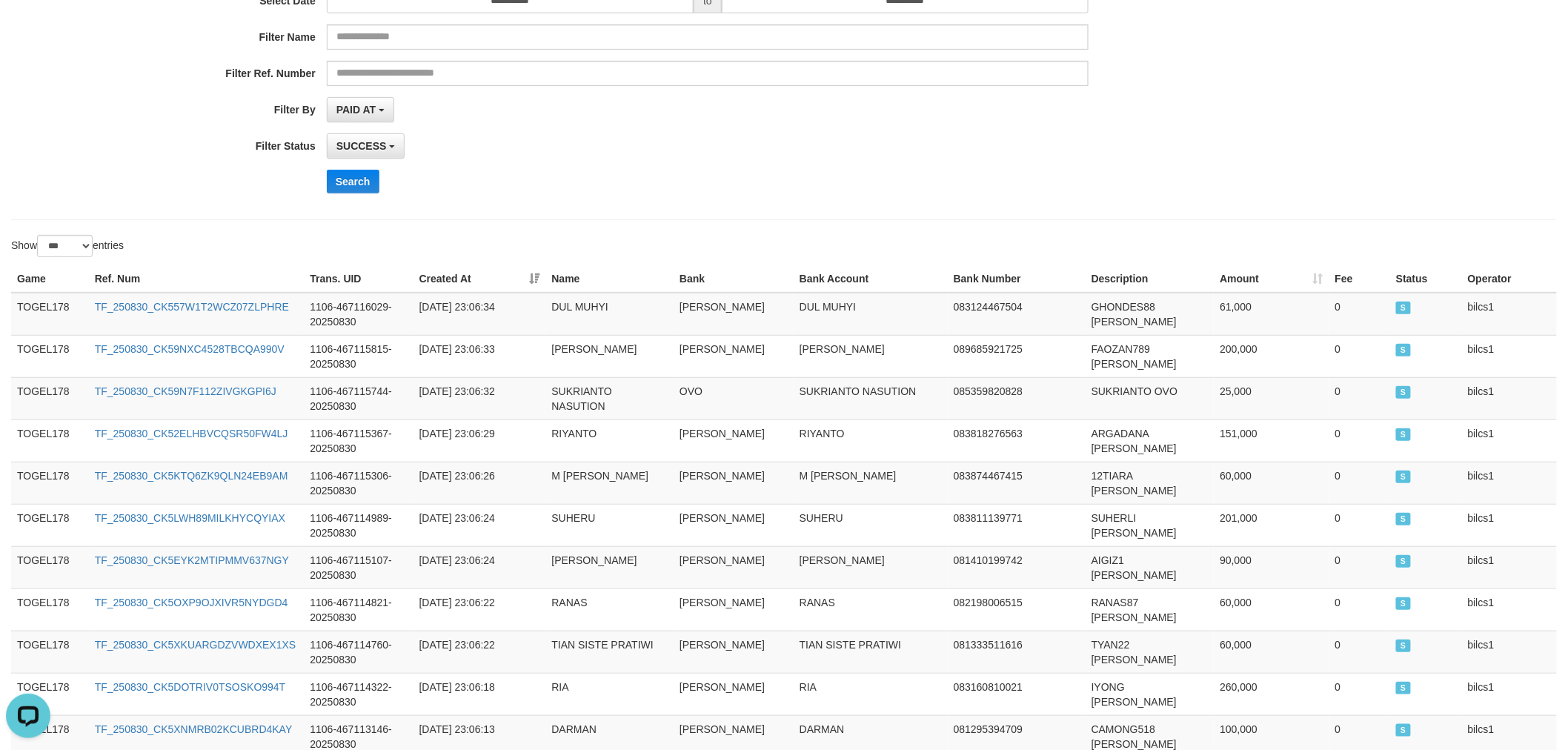
scroll to position [0, 0]
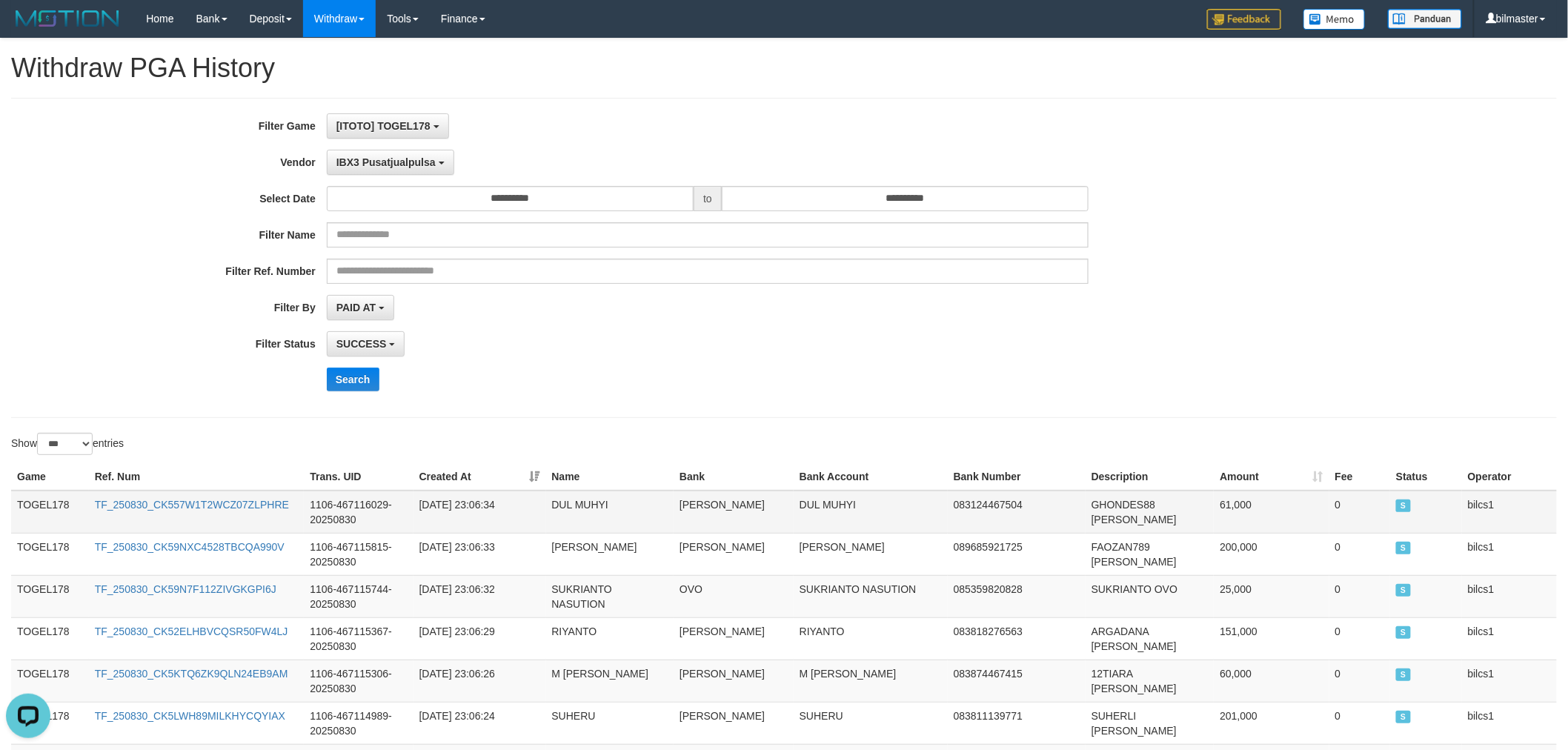
click at [27, 491] on td "TOGEL178" at bounding box center [49, 512] width 78 height 43
click at [21, 501] on td "TOGEL178" at bounding box center [49, 512] width 78 height 43
click at [43, 498] on td "TOGEL178" at bounding box center [49, 512] width 78 height 43
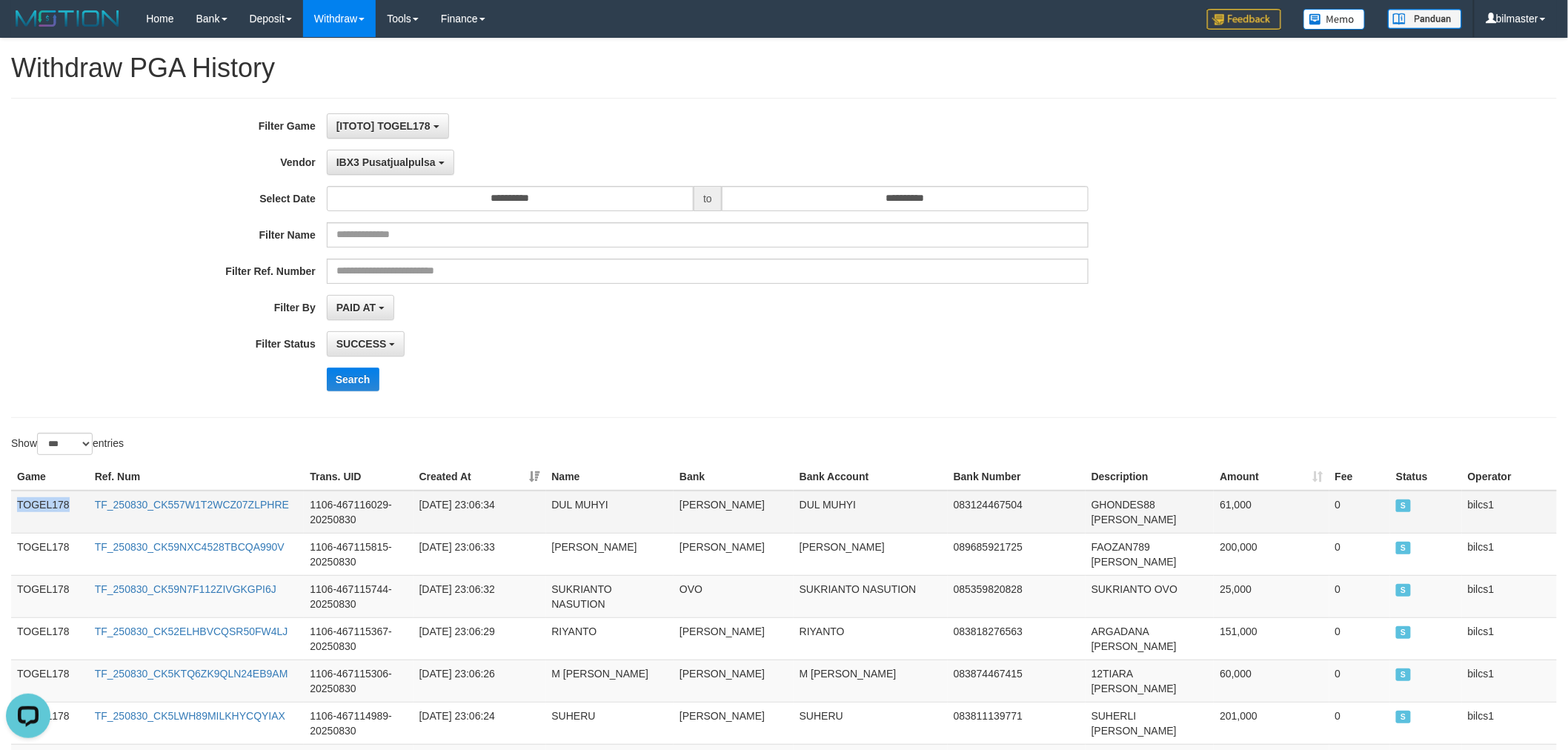
click at [43, 498] on td "TOGEL178" at bounding box center [49, 512] width 78 height 43
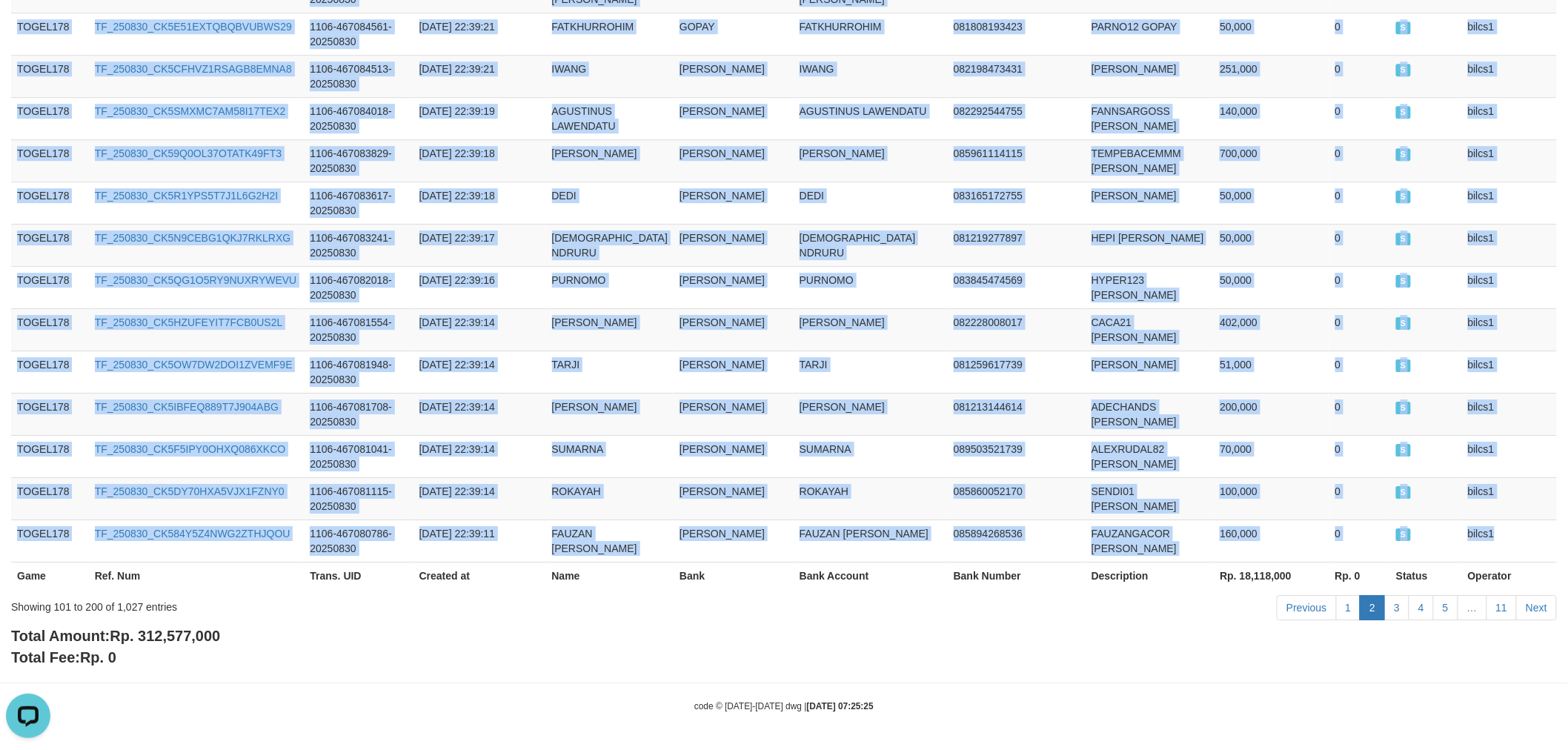
drag, startPoint x: 1509, startPoint y: 526, endPoint x: 1462, endPoint y: 739, distance: 218.1
click at [1509, 525] on td "bilcs1" at bounding box center [1509, 540] width 95 height 42
copy tbody "TOGEL178 TF_250830_CK557W1T2WCZ07ZLPHRE 1106-467116029-20250830 [DATE] 23:06:34…"
click at [1403, 612] on link "3" at bounding box center [1397, 608] width 25 height 25
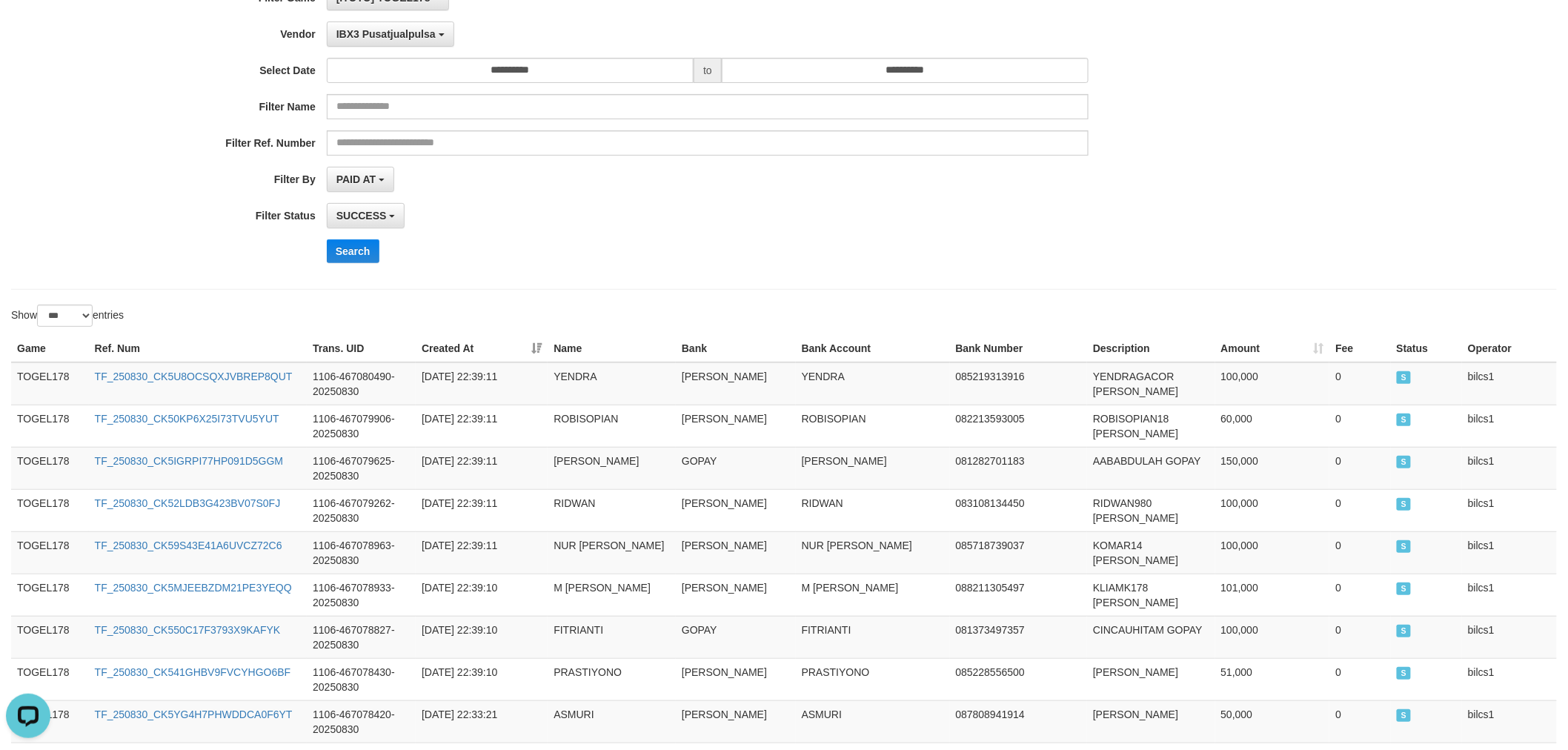
scroll to position [0, 0]
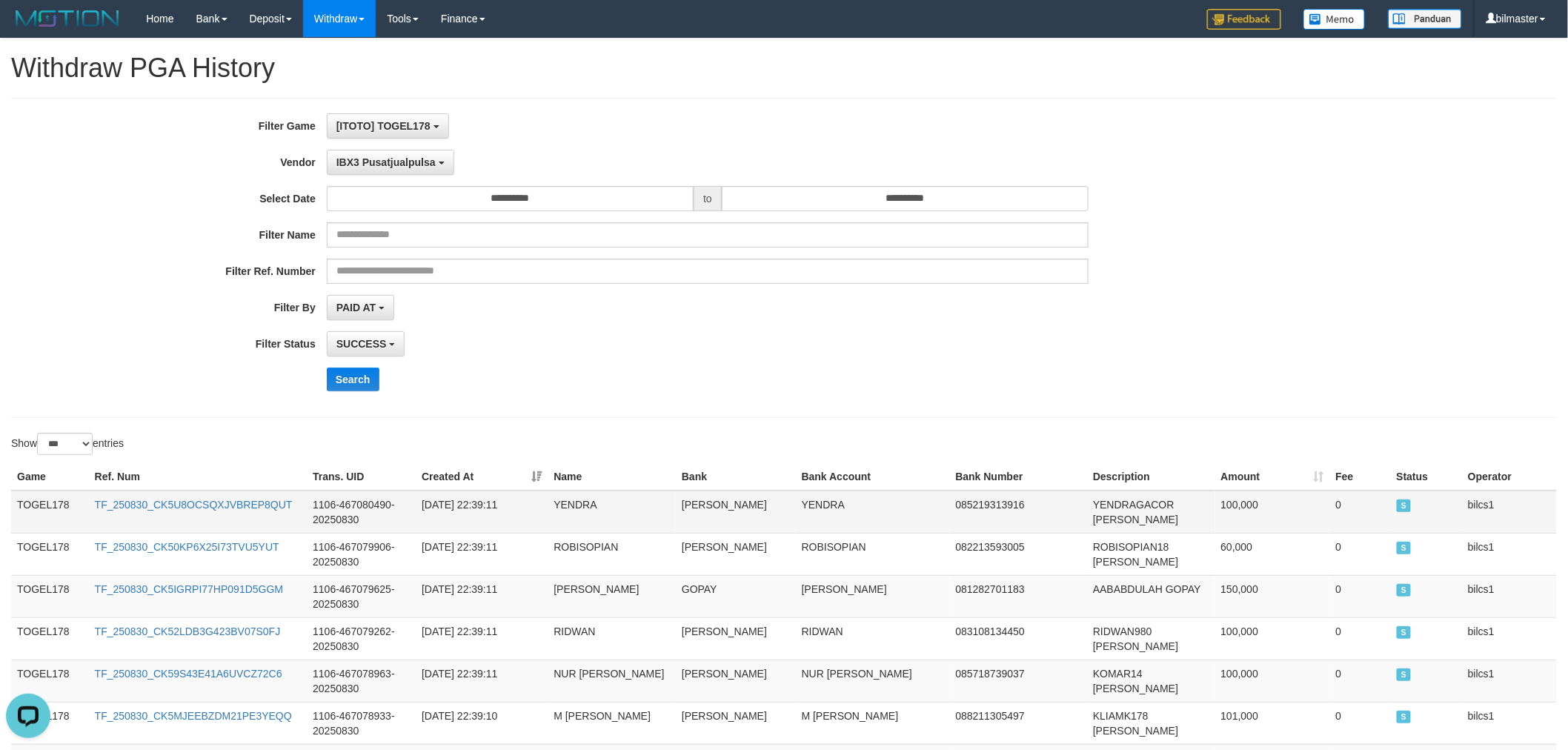
click at [50, 499] on td "TOGEL178" at bounding box center [49, 512] width 78 height 43
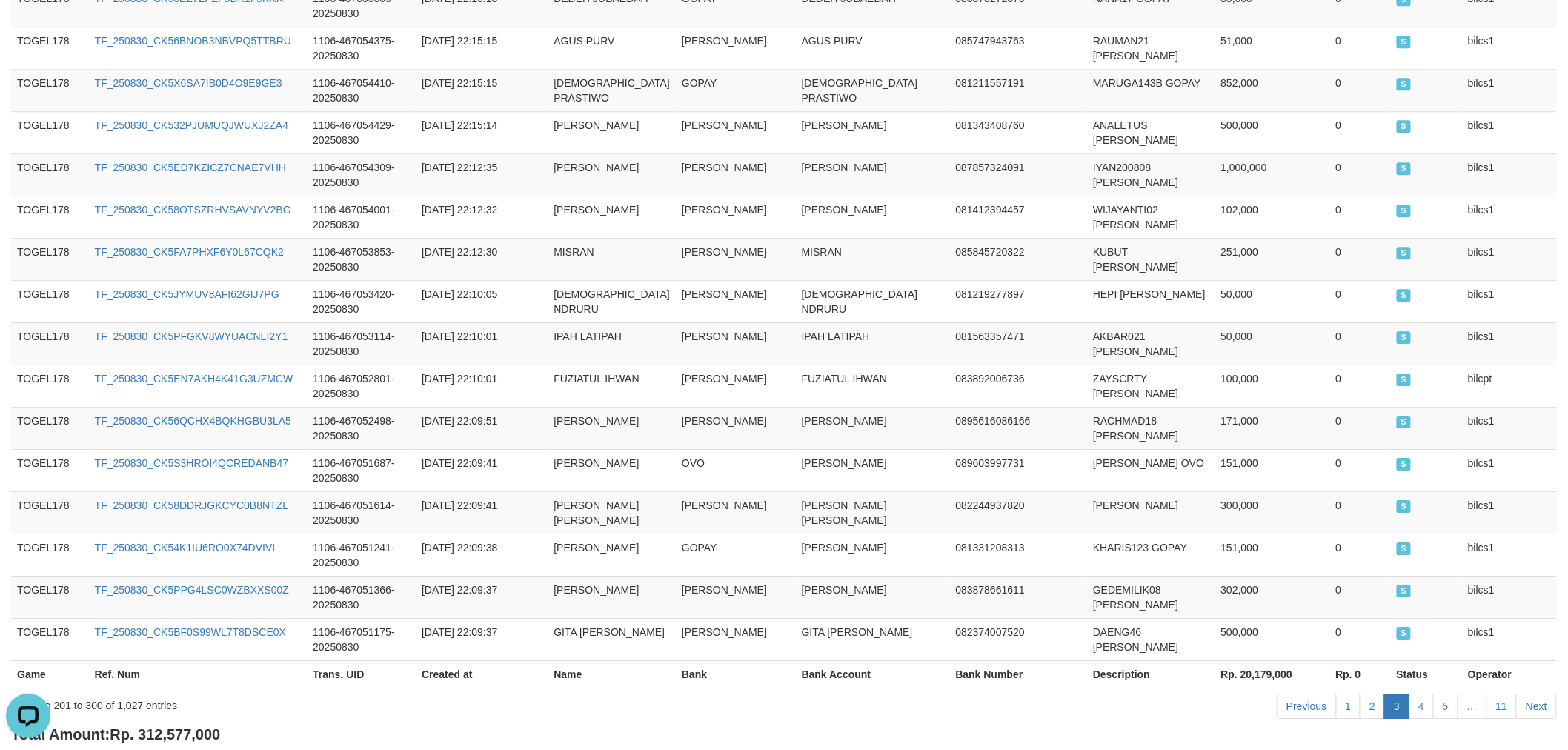
scroll to position [4276, 0]
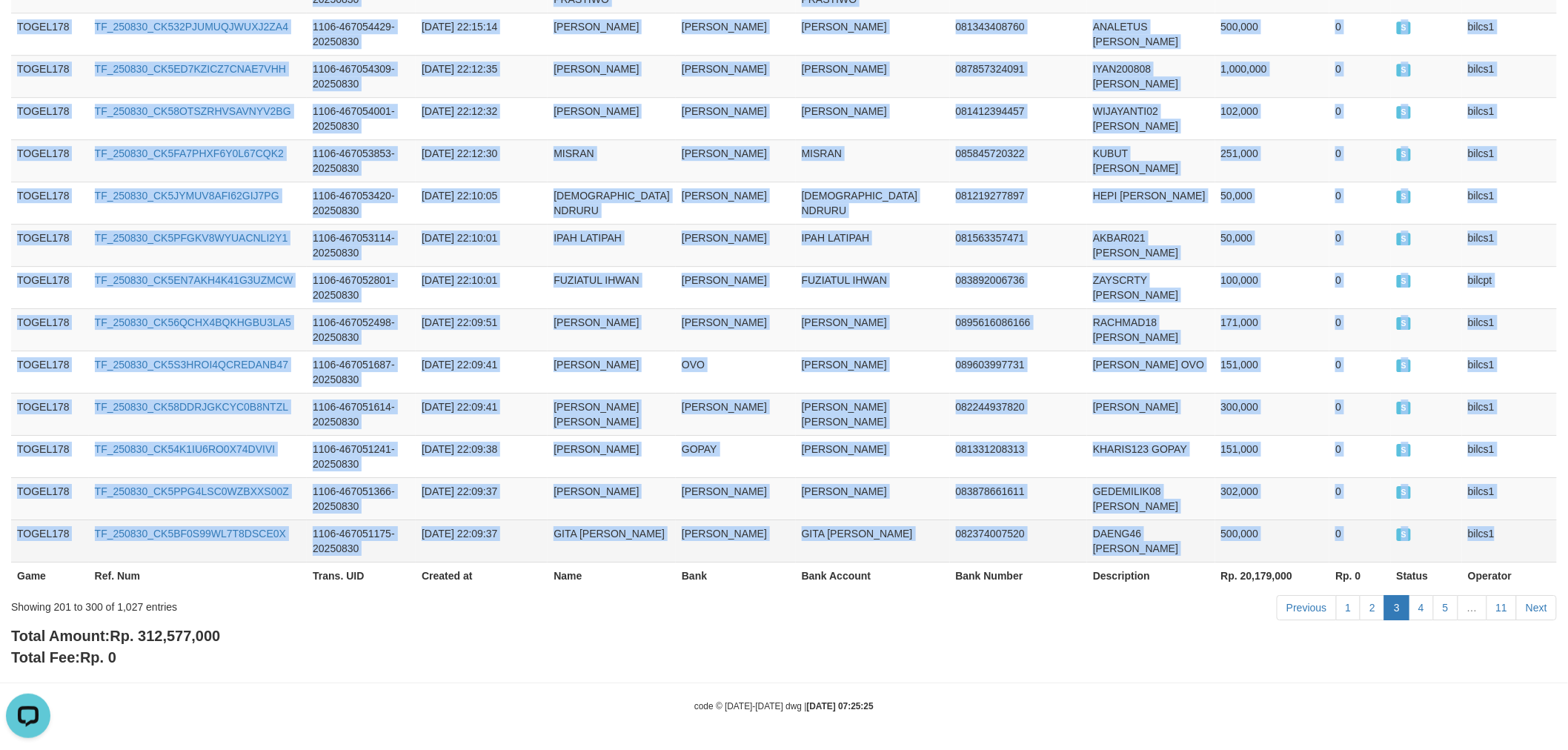
click at [1462, 537] on td "bilcs1" at bounding box center [1509, 540] width 95 height 42
copy tbody "TOGEL178 TF_250830_CK5U8OCSQXJVBREP8QUT 1106-467080490-20250830 [DATE] 22:39:11…"
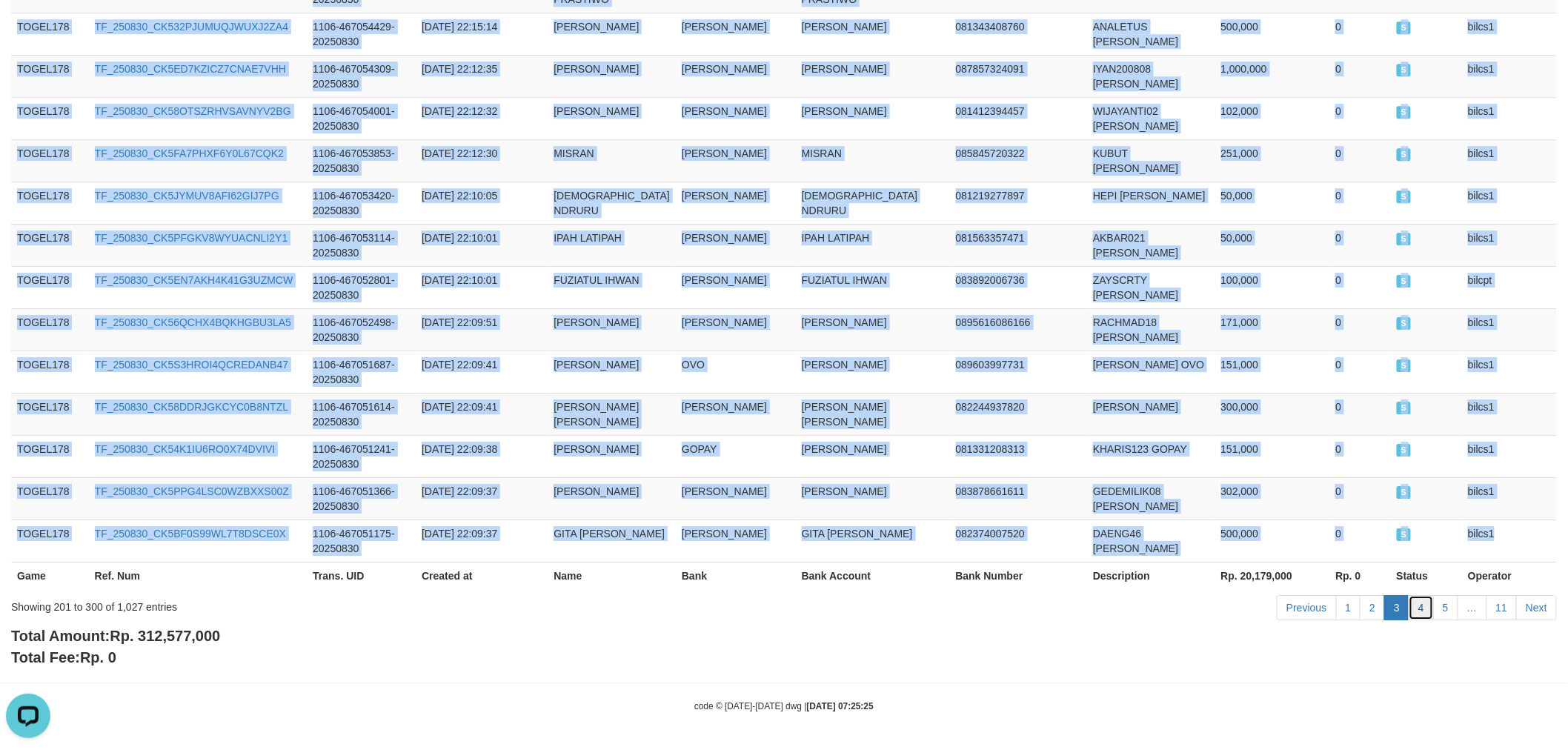
click at [1427, 605] on link "4" at bounding box center [1420, 608] width 25 height 25
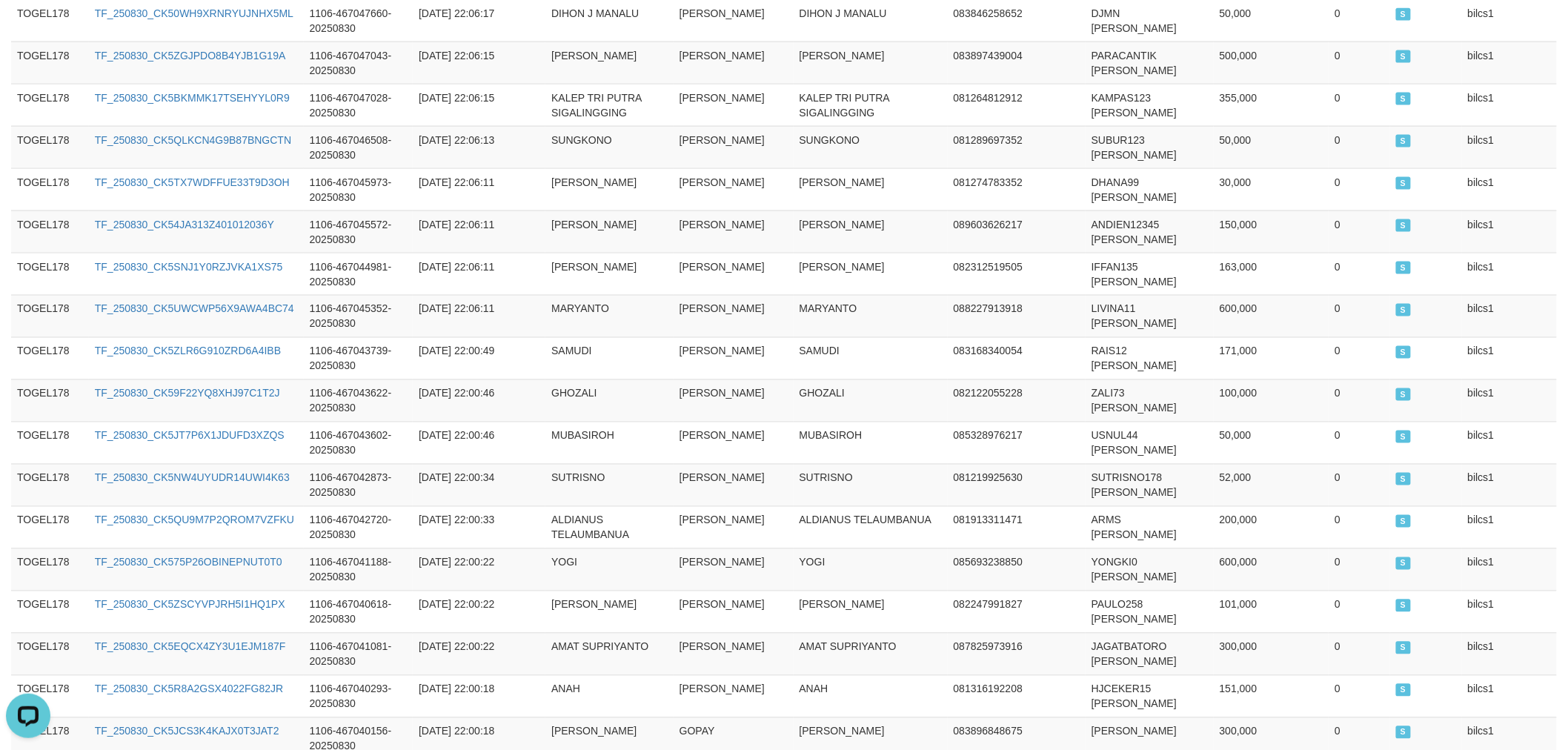
scroll to position [0, 0]
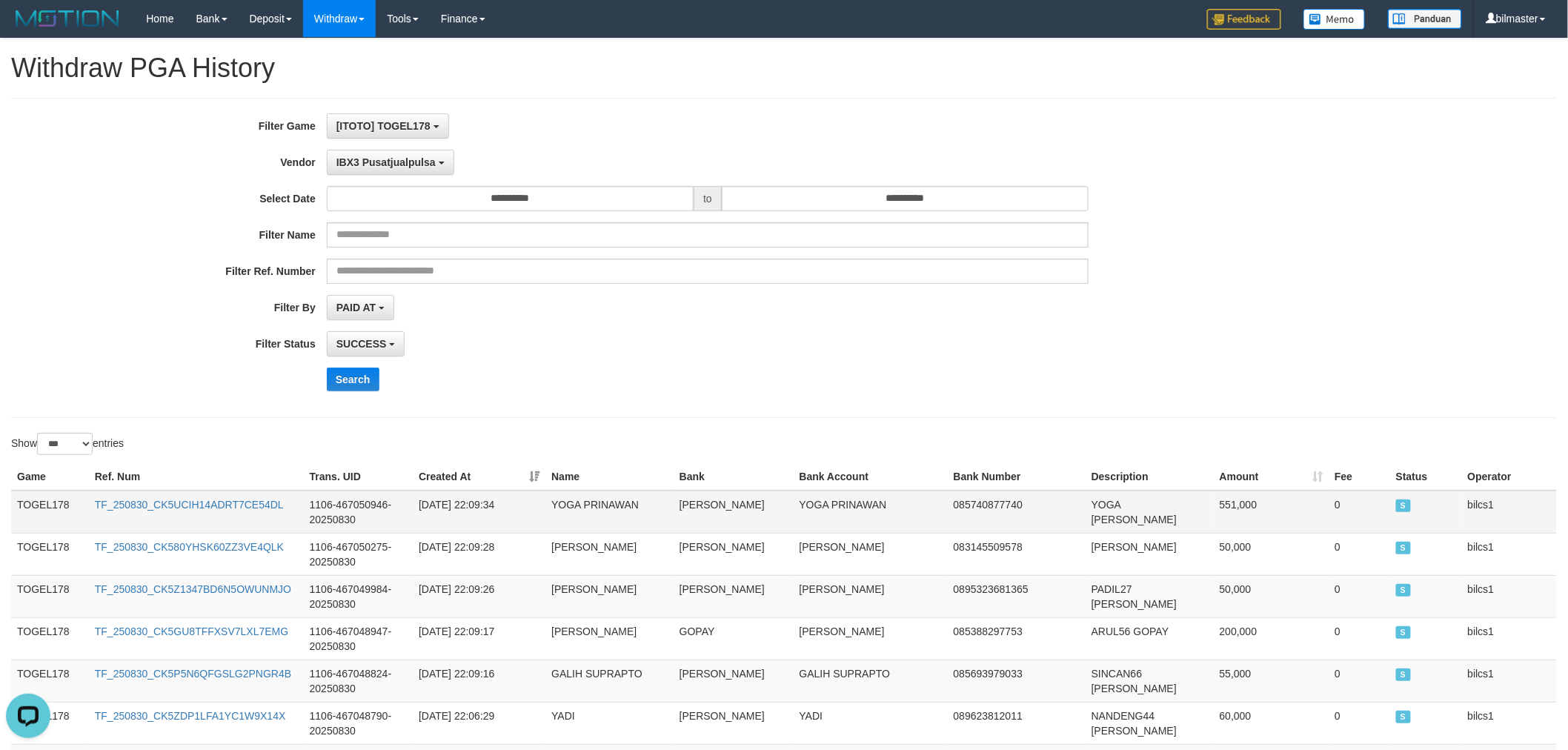
click at [51, 492] on td "TOGEL178" at bounding box center [49, 512] width 78 height 43
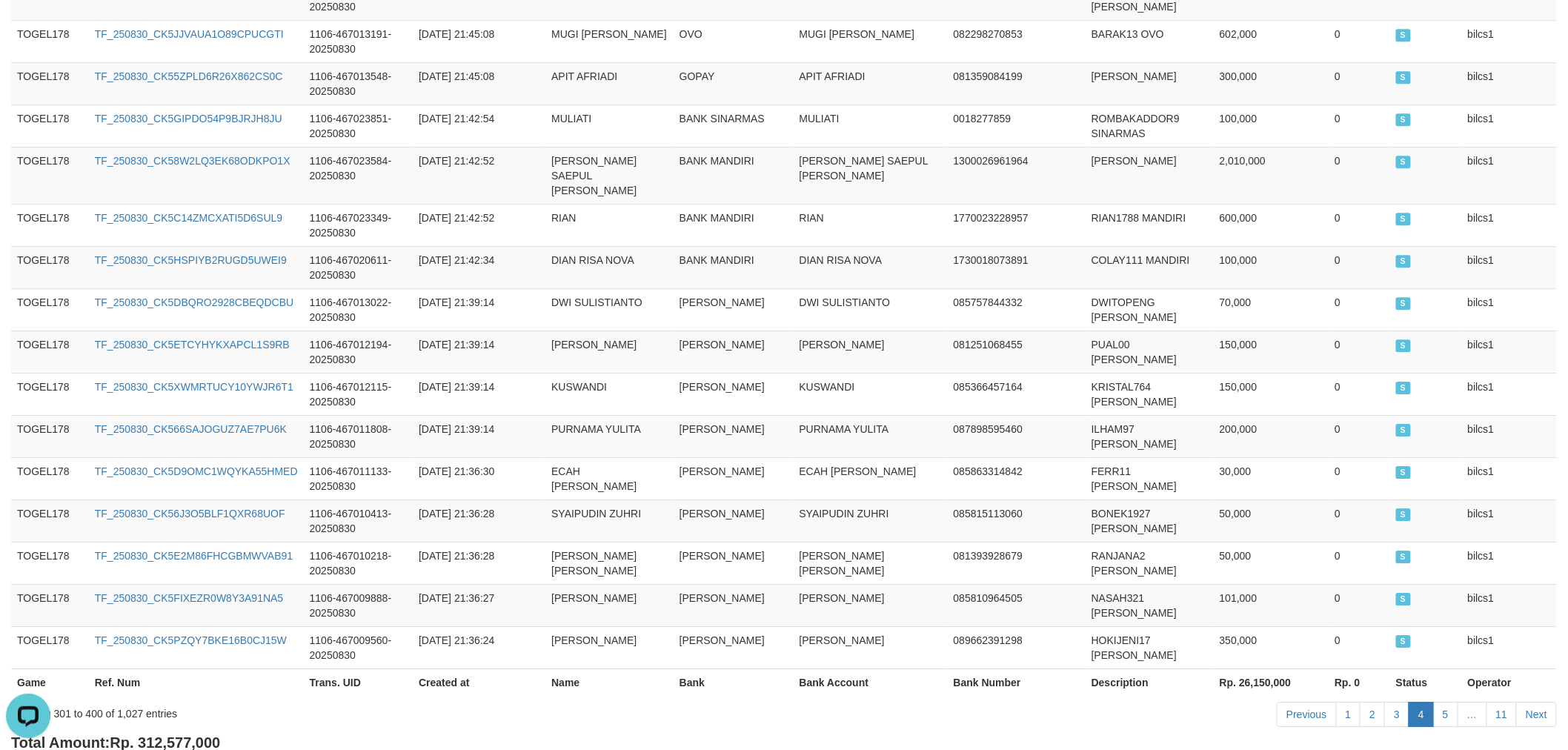
scroll to position [4188, 0]
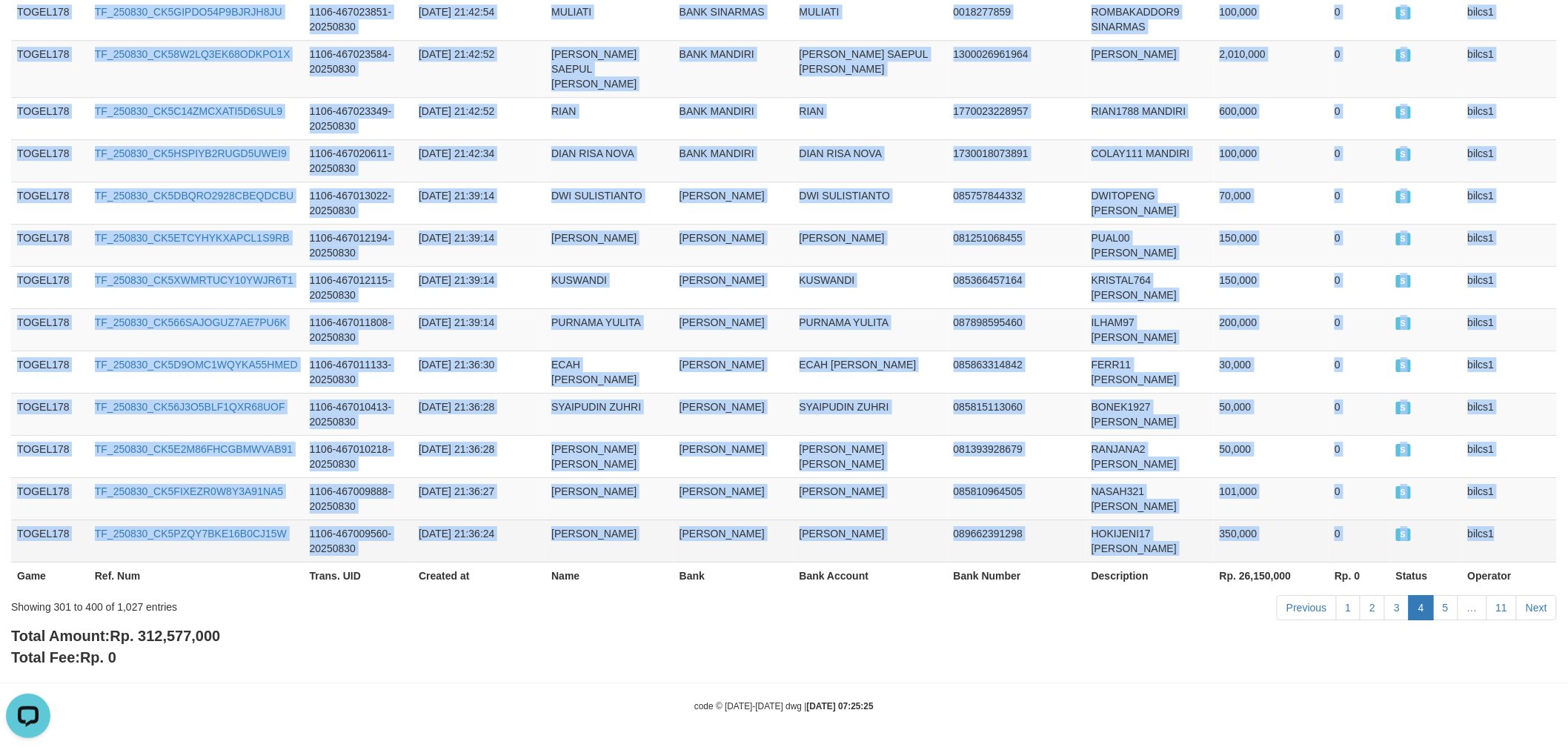
click at [1521, 526] on td "bilcs1" at bounding box center [1509, 540] width 95 height 42
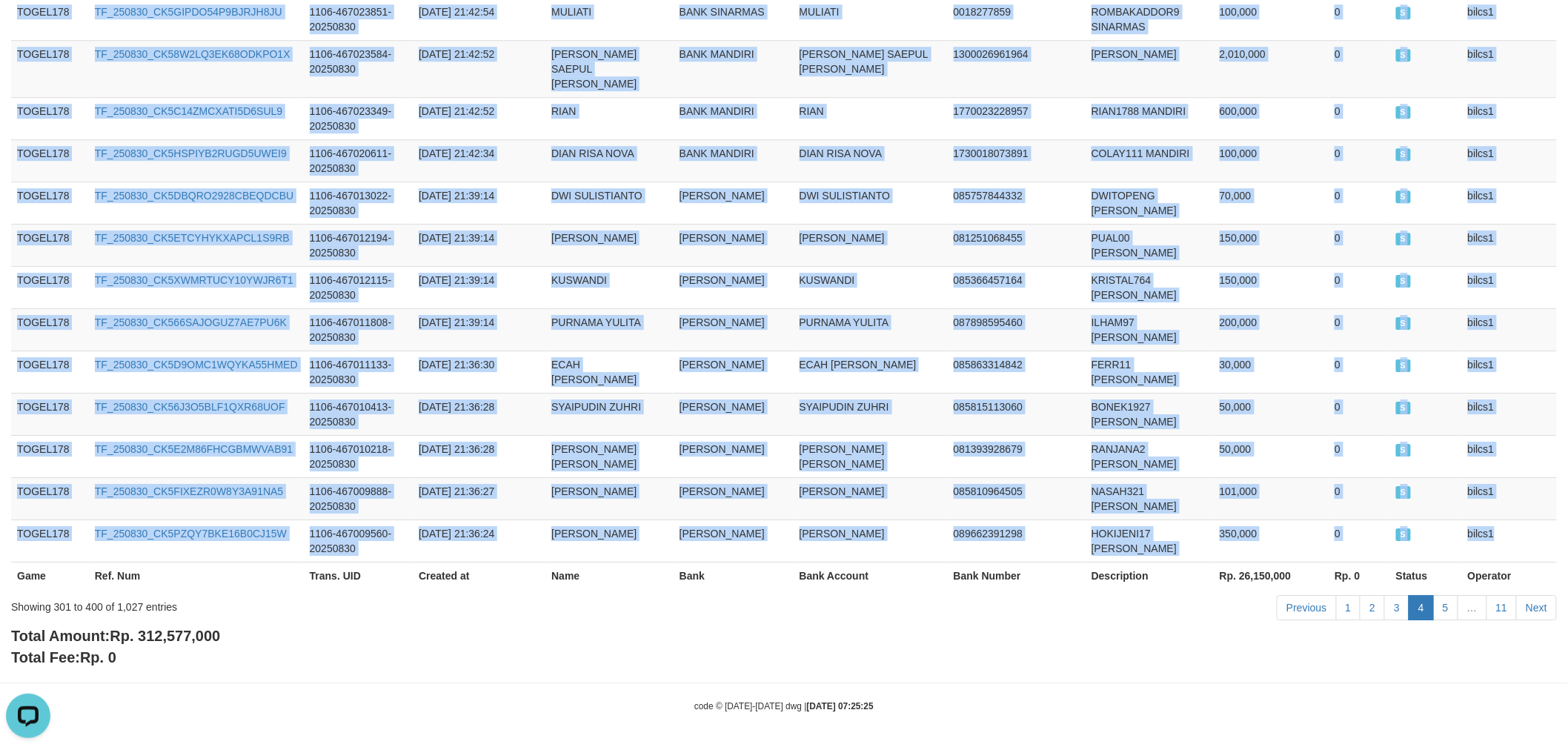
copy tbody "TOGEL178 TF_250830_CK5UCIH14ADRT7CE54DL 1106-467050946-20250830 [DATE] 22:09:34…"
click at [1456, 613] on link "5" at bounding box center [1445, 608] width 25 height 25
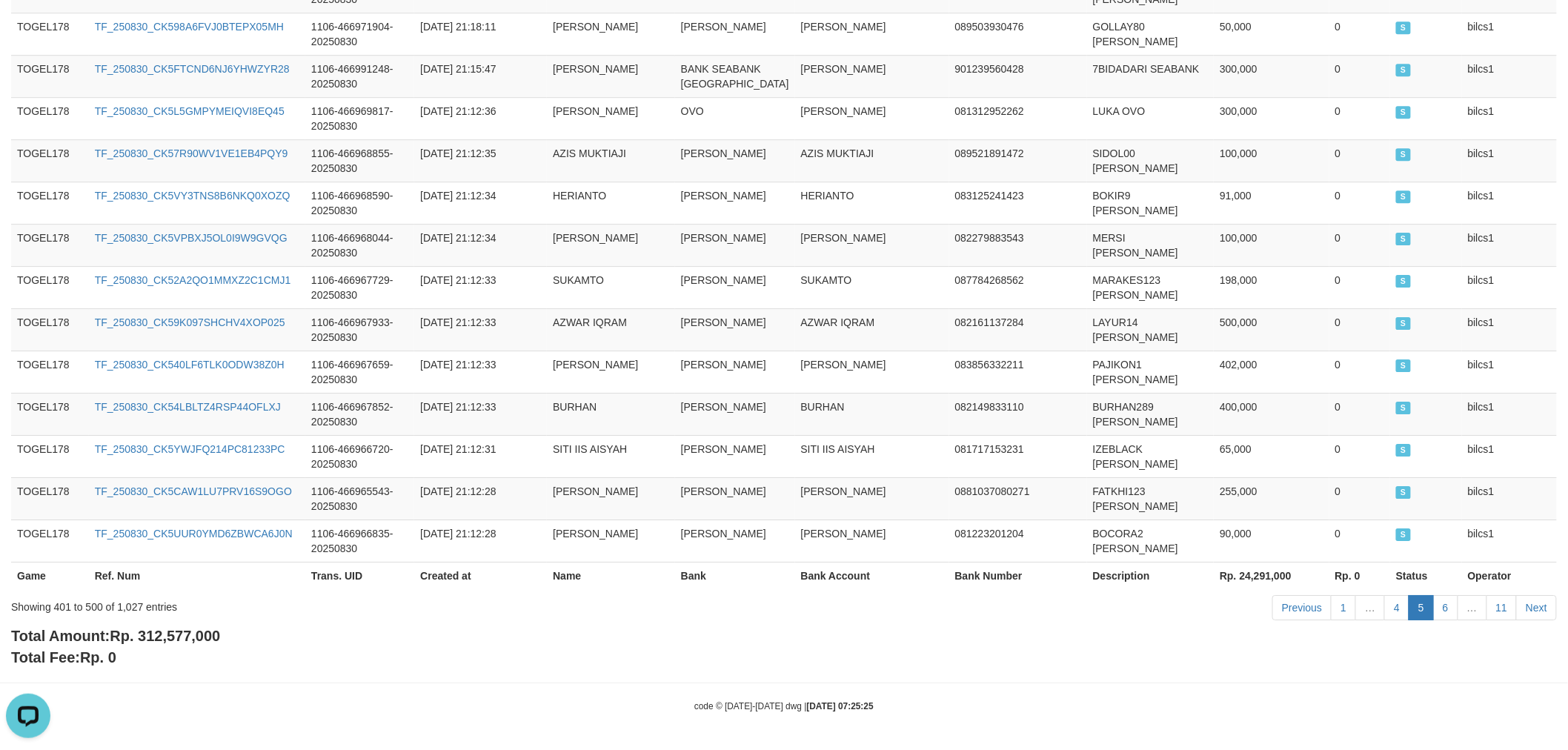
scroll to position [0, 0]
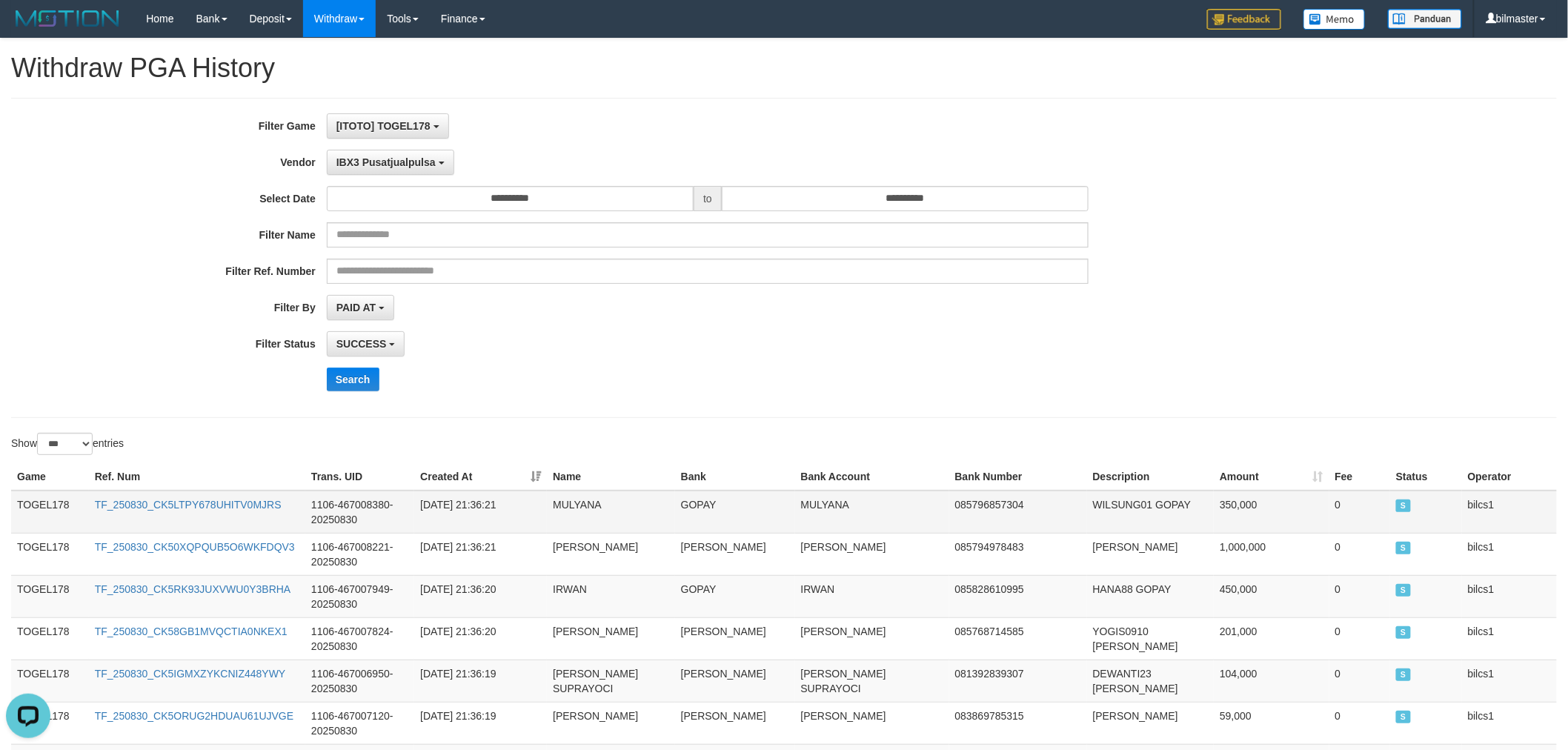
click at [37, 507] on td "TOGEL178" at bounding box center [49, 512] width 78 height 43
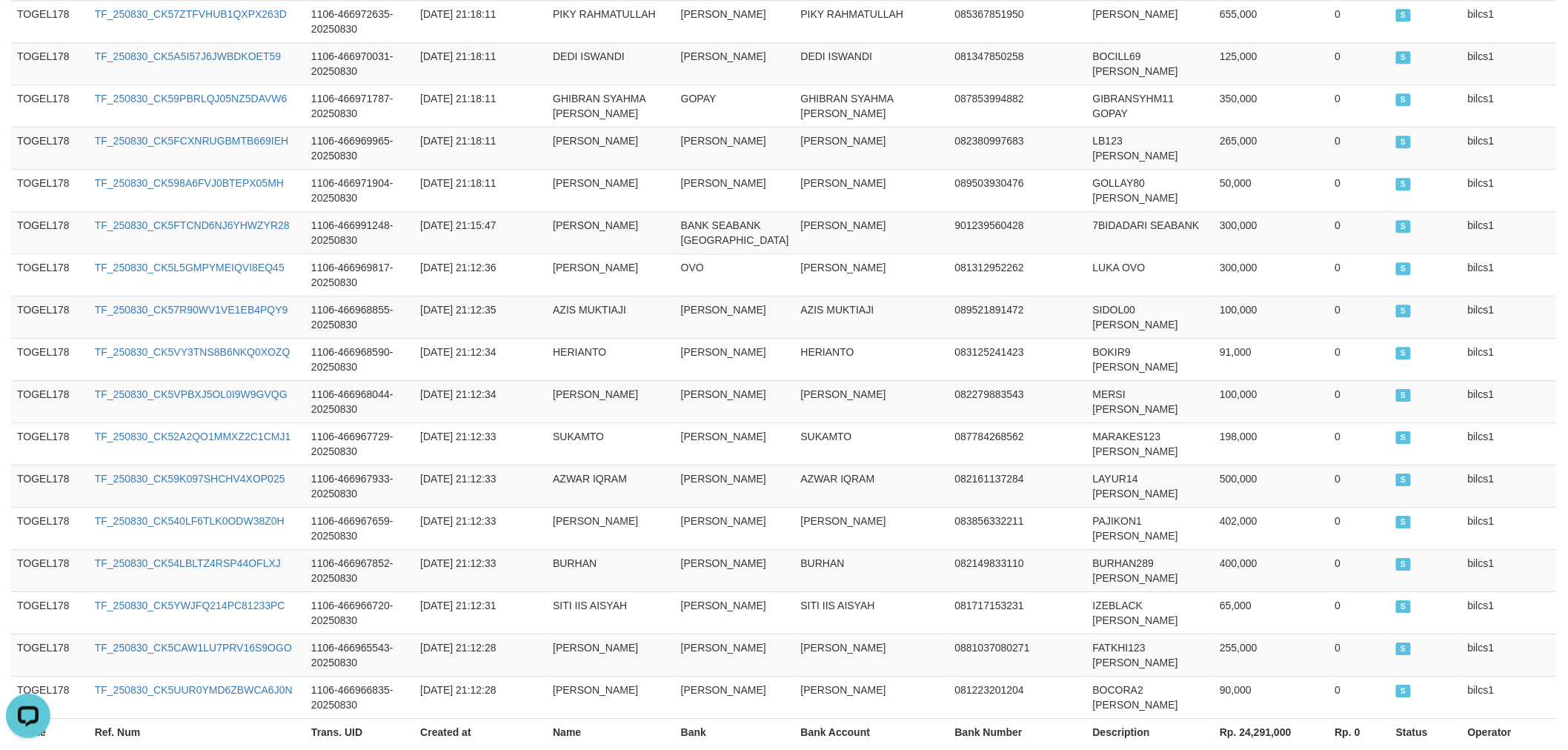
scroll to position [4232, 0]
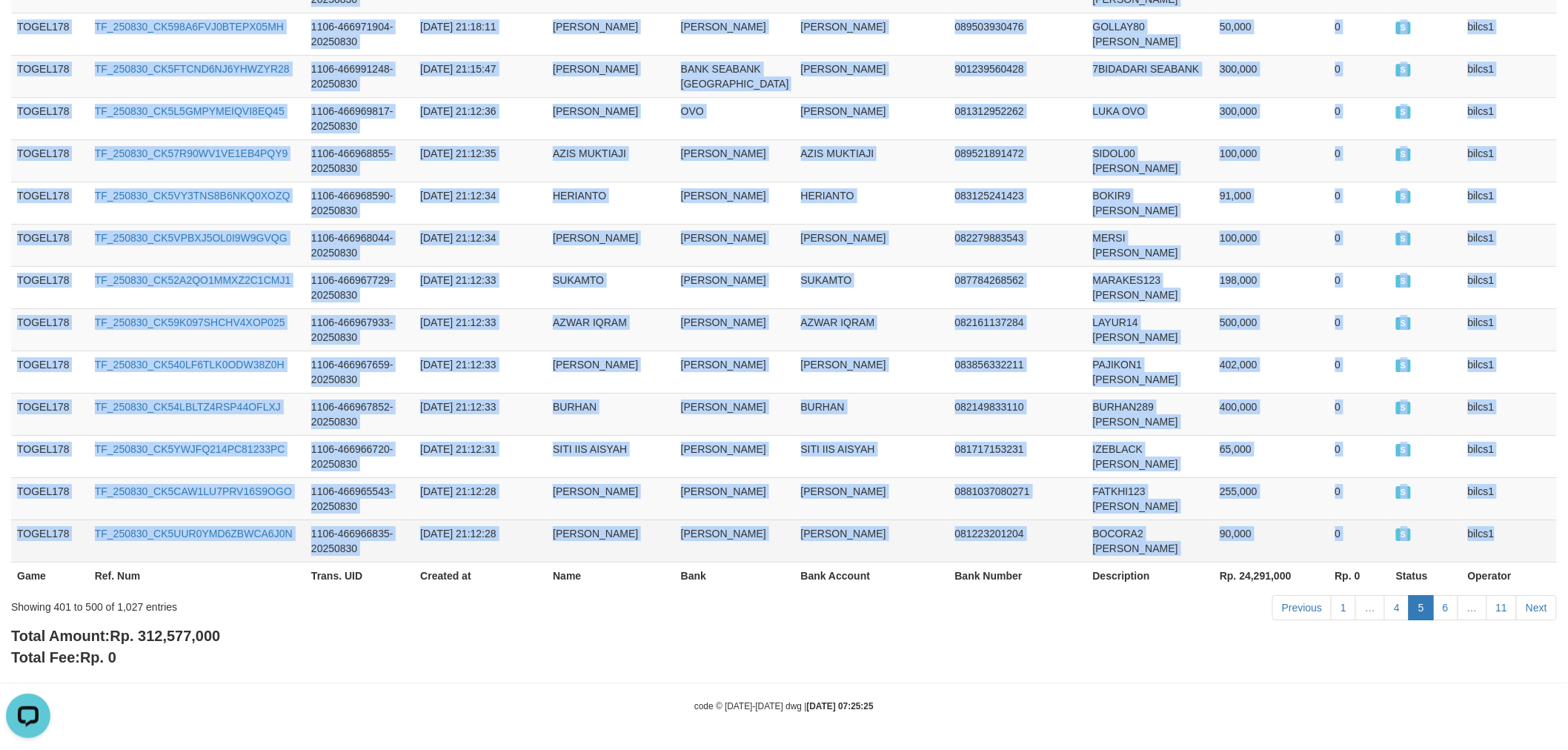
click at [1480, 535] on td "bilcs1" at bounding box center [1509, 540] width 95 height 42
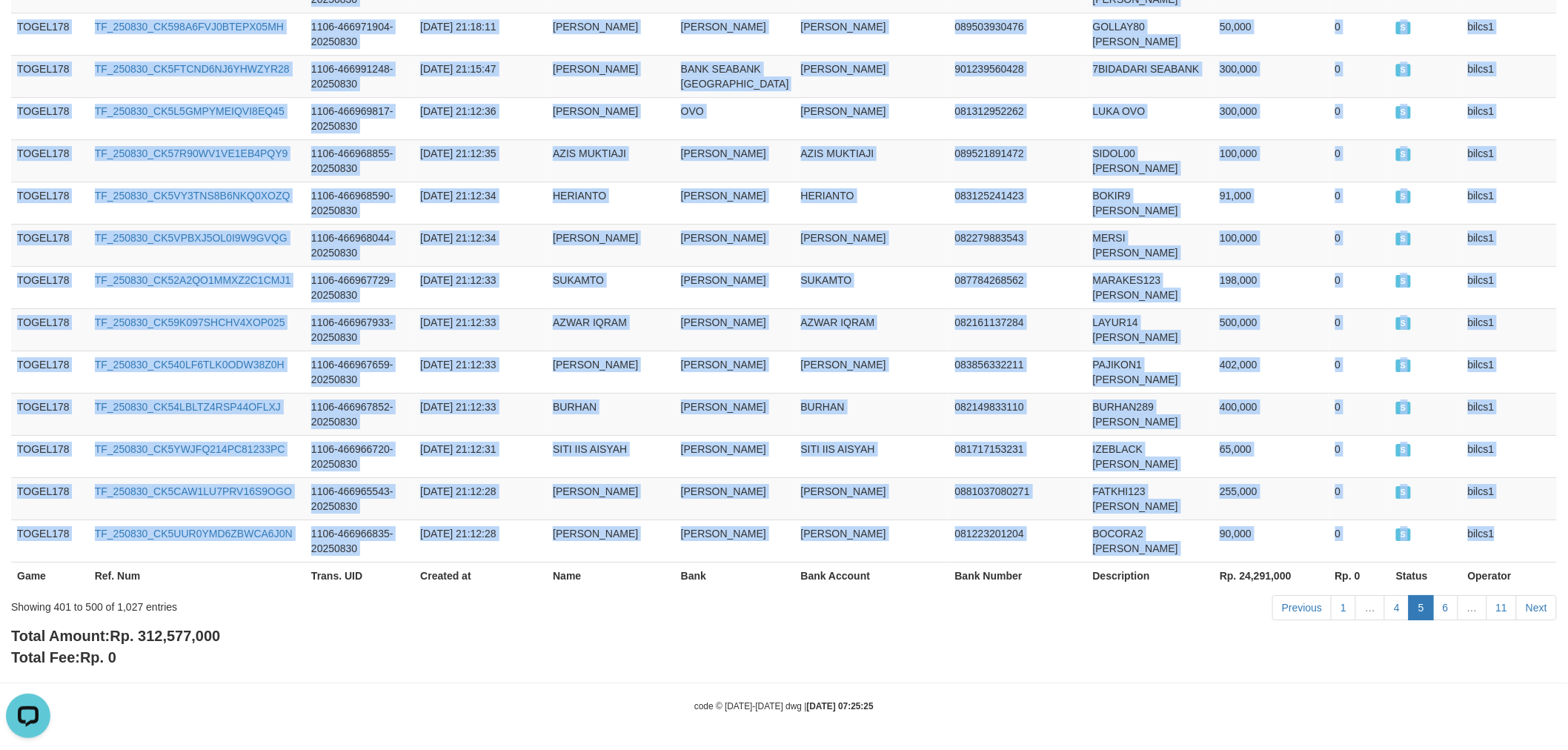
copy tbody "TOGEL178 TF_250830_CK5LTPY678UHITV0MJRS 1106-467008380-20250830 [DATE] 21:36:21…"
click at [1452, 614] on link "6" at bounding box center [1445, 608] width 25 height 25
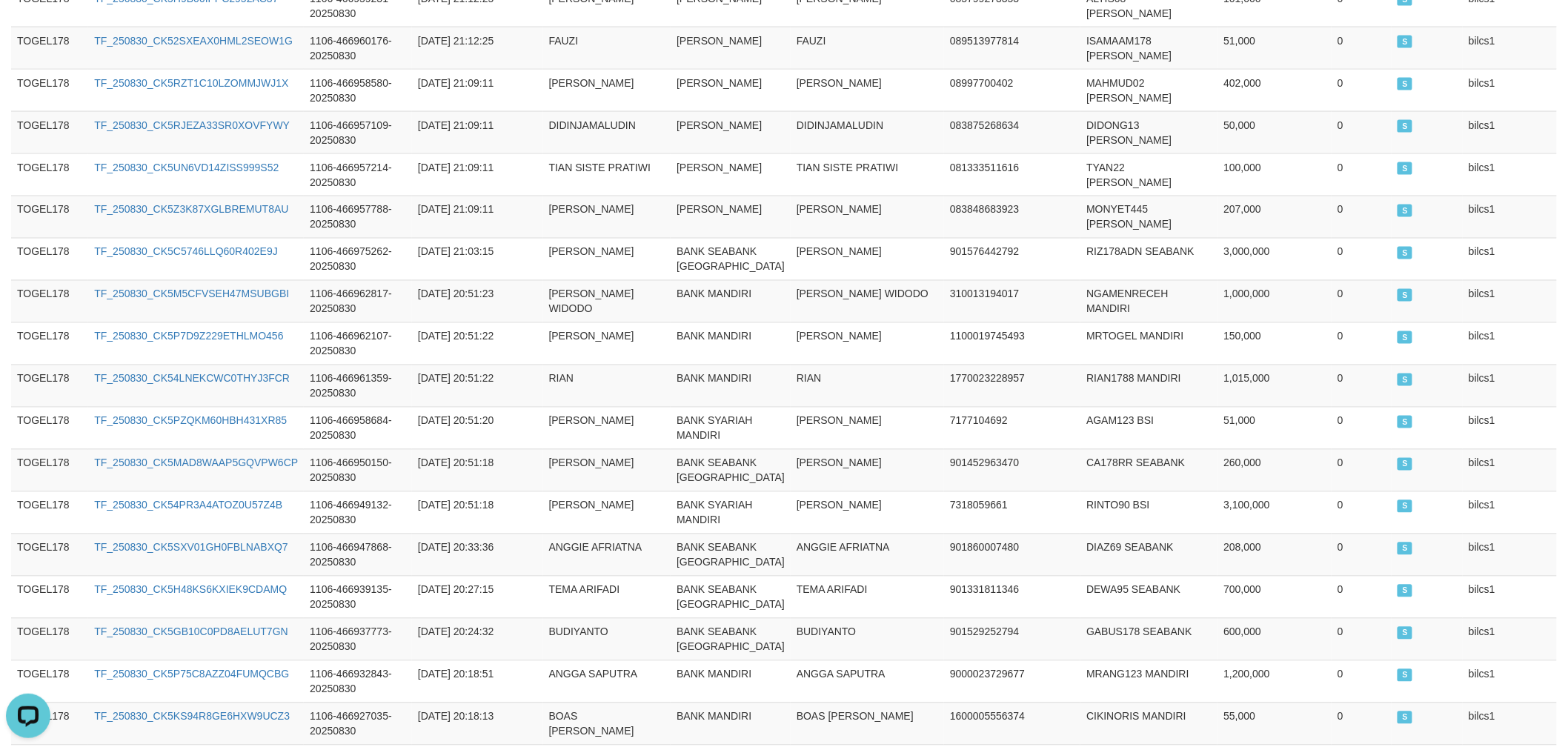
scroll to position [0, 0]
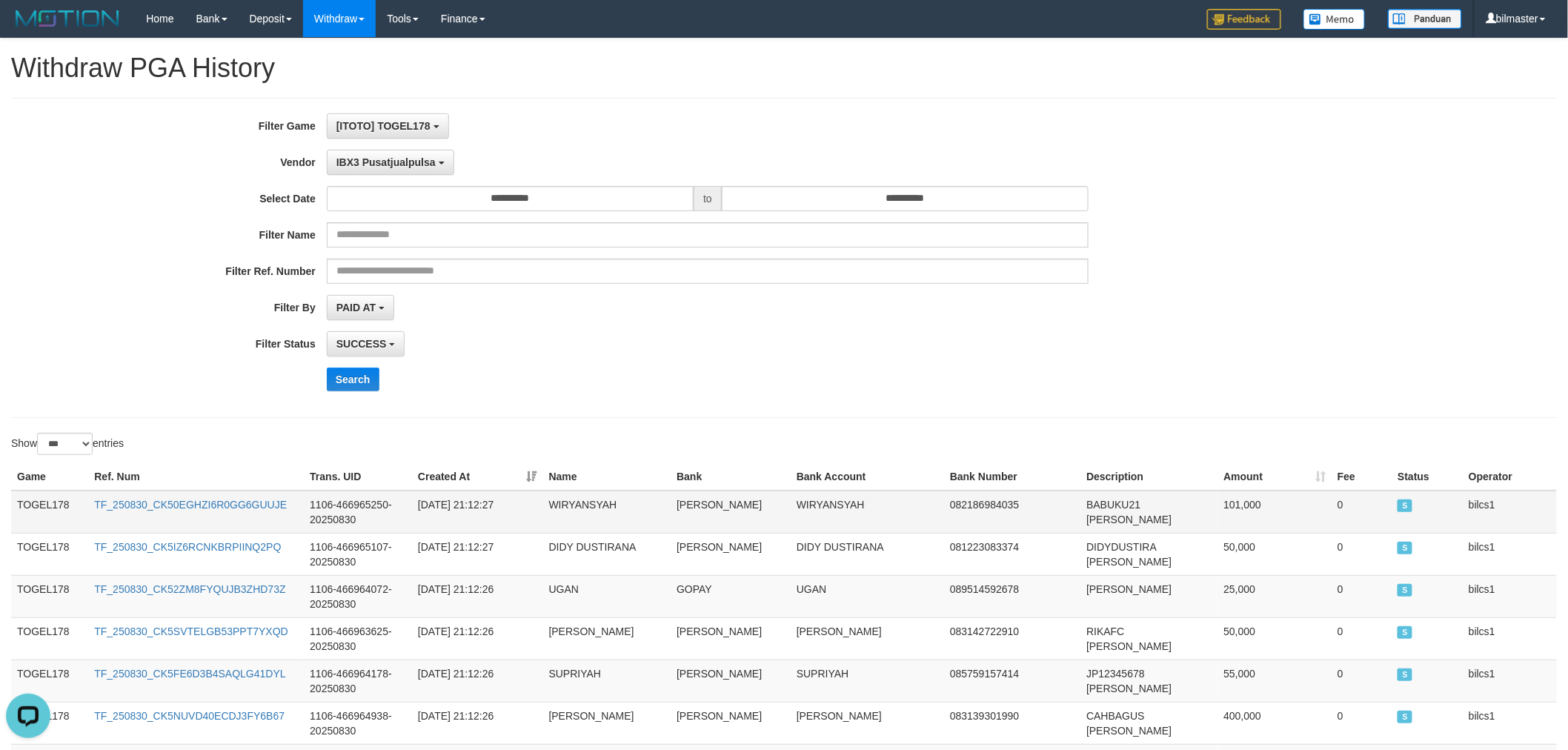
click at [32, 493] on td "TOGEL178" at bounding box center [49, 512] width 77 height 43
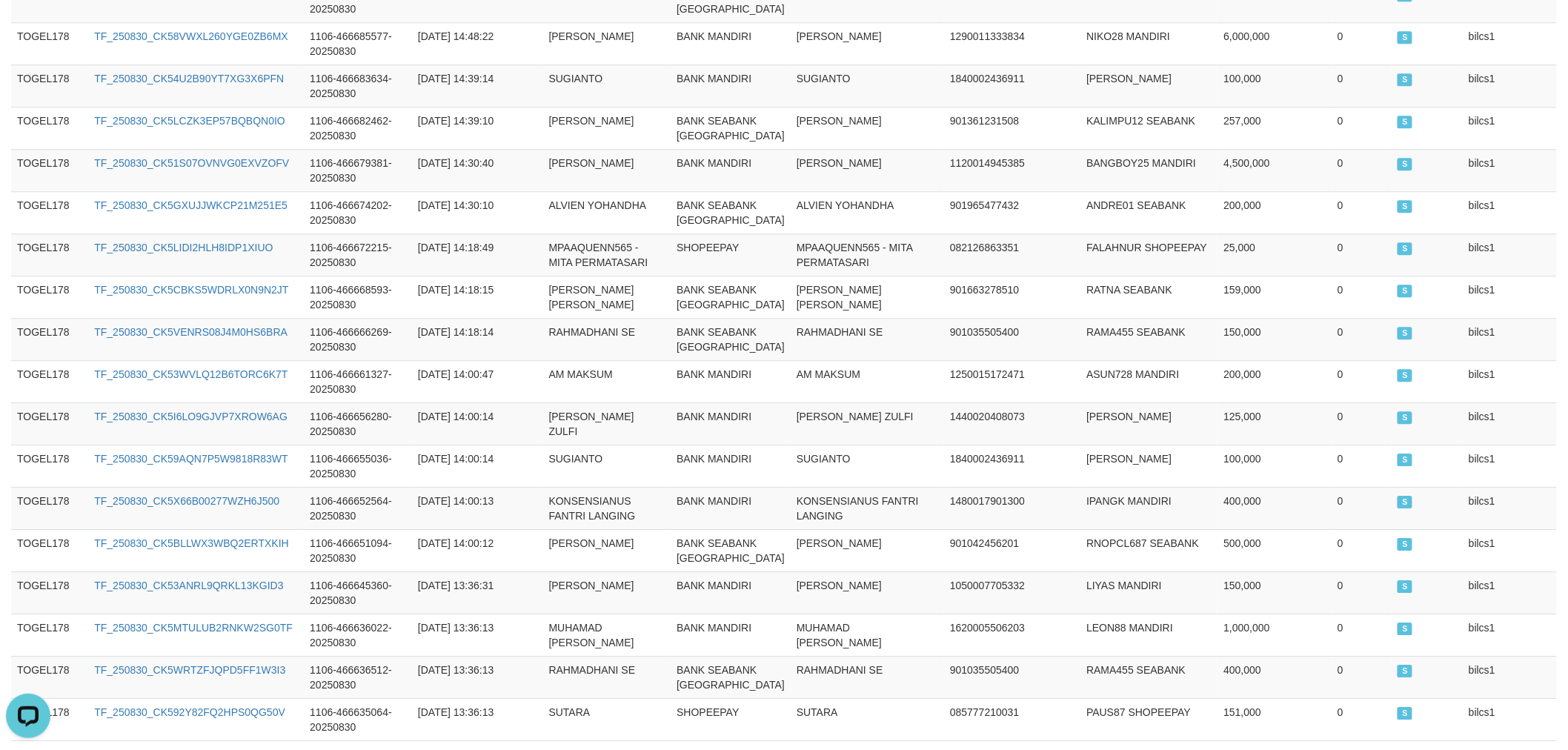
scroll to position [4810, 0]
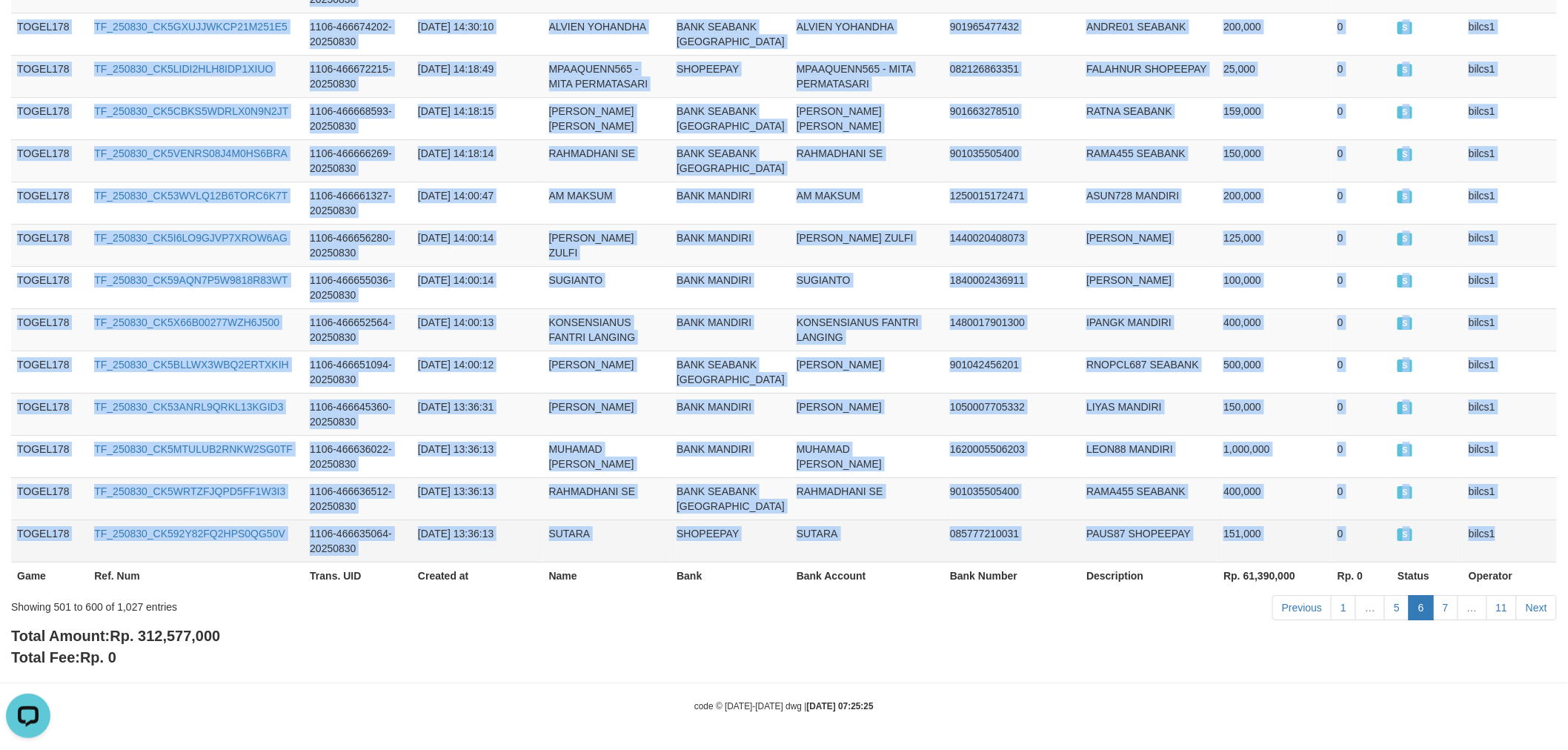
click at [1482, 548] on td "bilcs1" at bounding box center [1510, 540] width 94 height 42
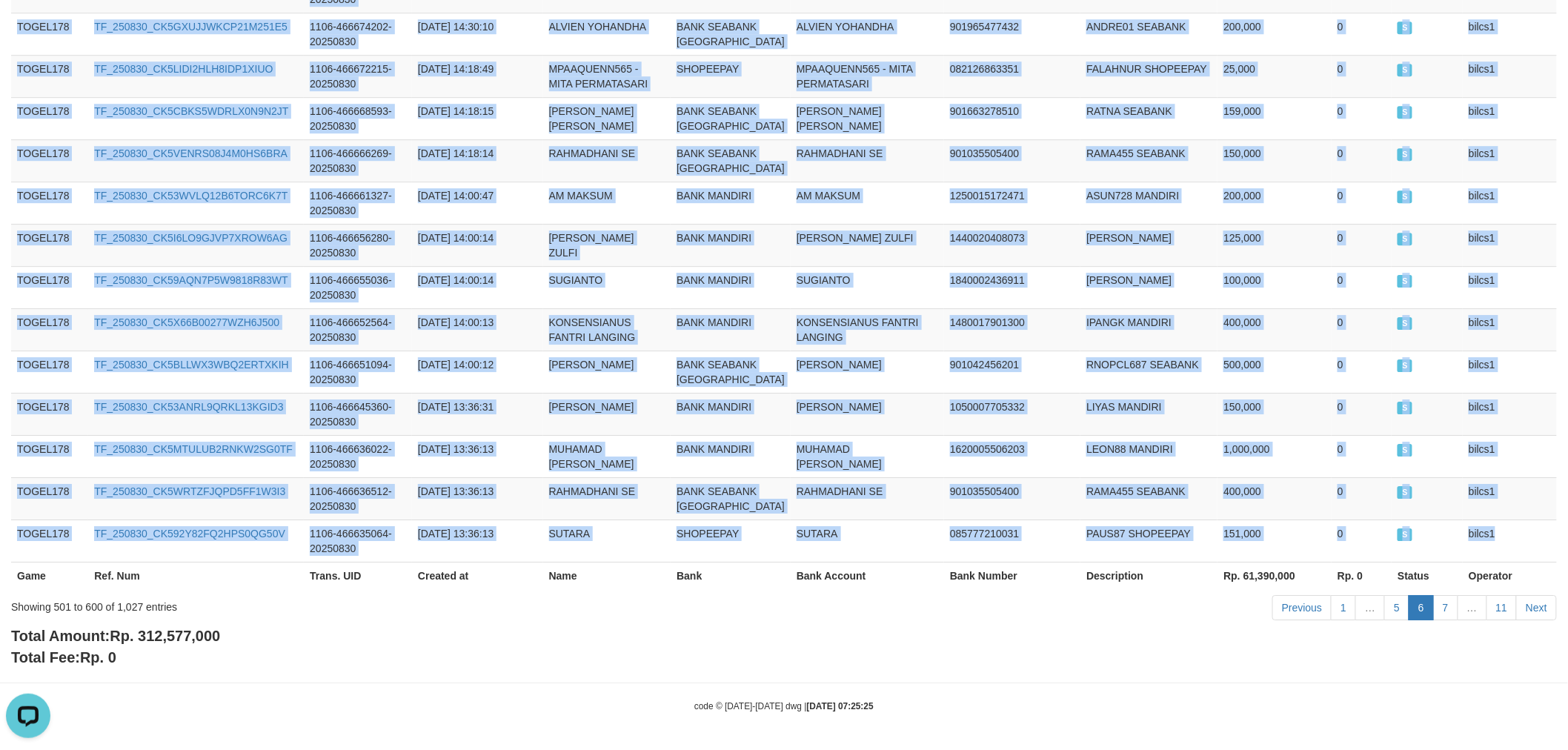
copy tbody "TOGEL178 TF_250830_CK50EGHZI6R0GG6GUUJE 1106-466965250-20250830 [DATE] 21:12:27…"
click at [1446, 611] on link "7" at bounding box center [1445, 608] width 25 height 25
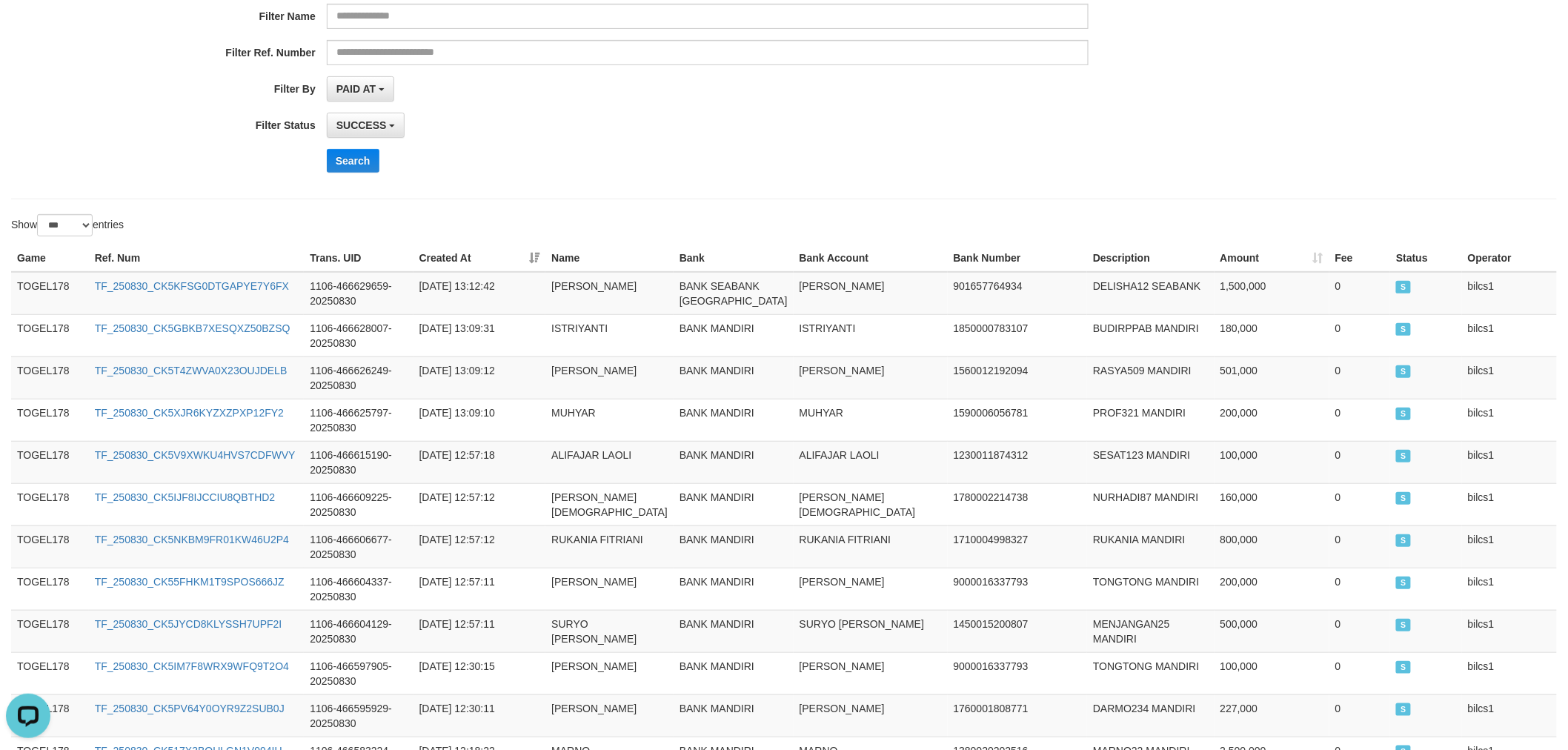
scroll to position [0, 0]
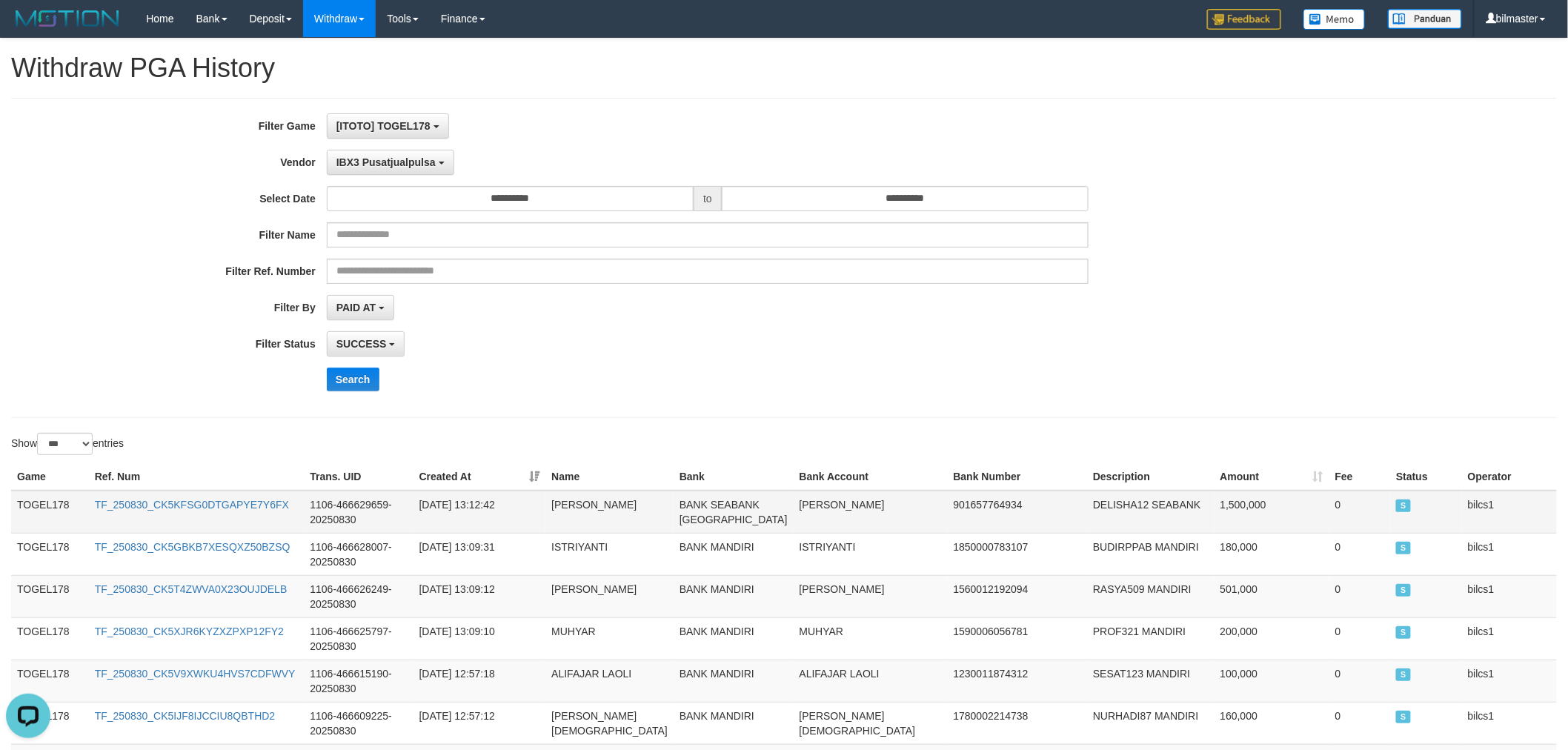
click at [65, 497] on td "TOGEL178" at bounding box center [49, 512] width 78 height 43
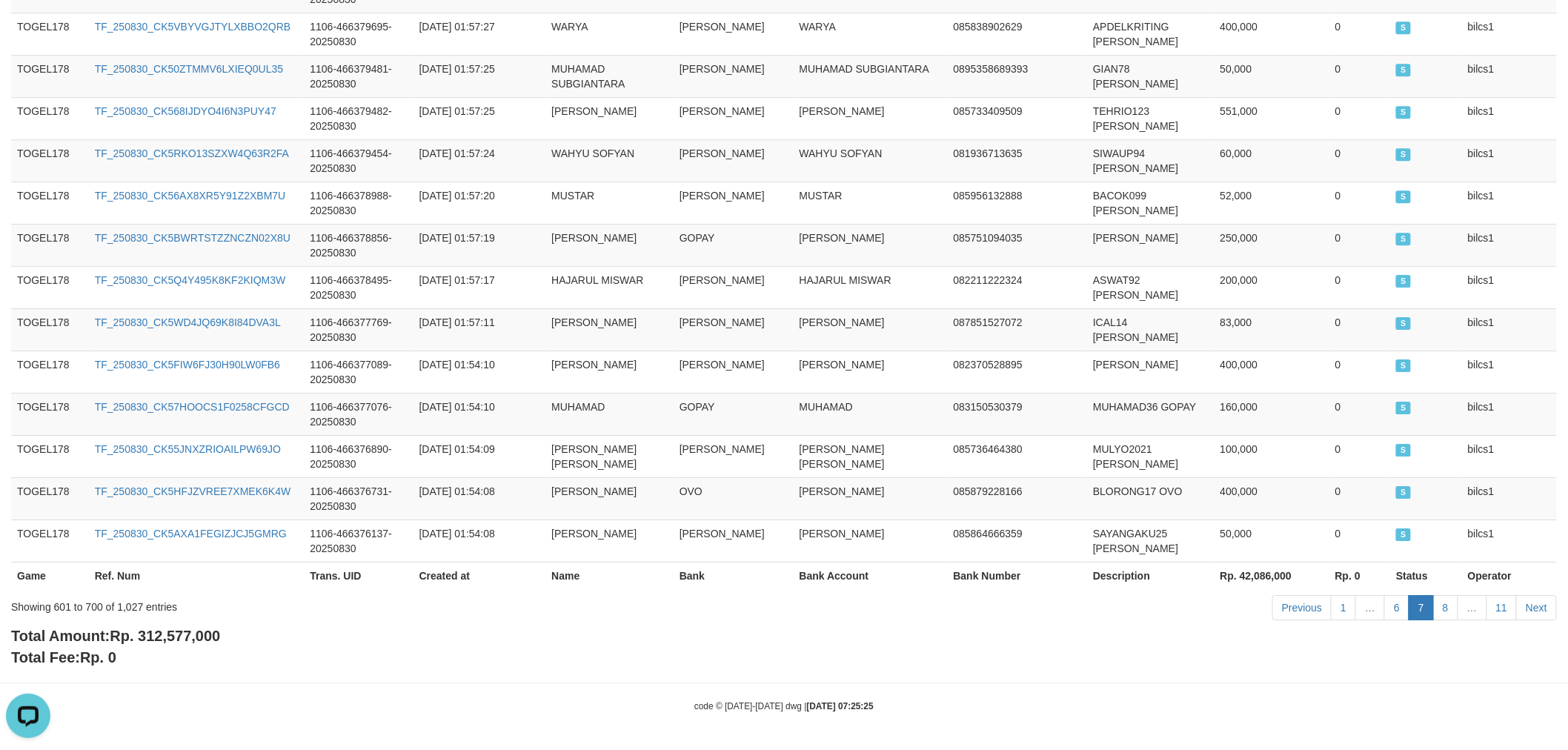
scroll to position [4528, 0]
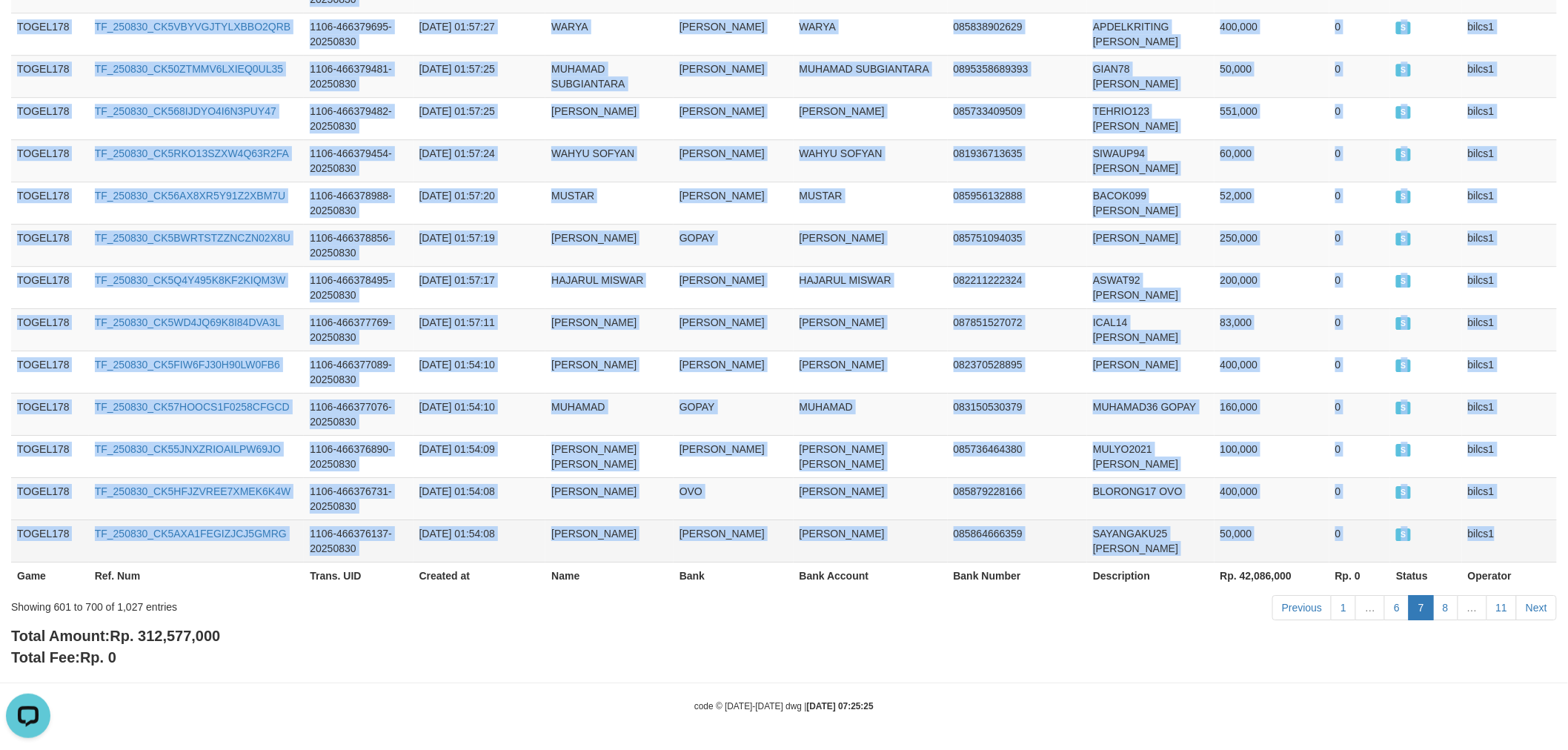
click at [1536, 548] on td "bilcs1" at bounding box center [1509, 540] width 95 height 42
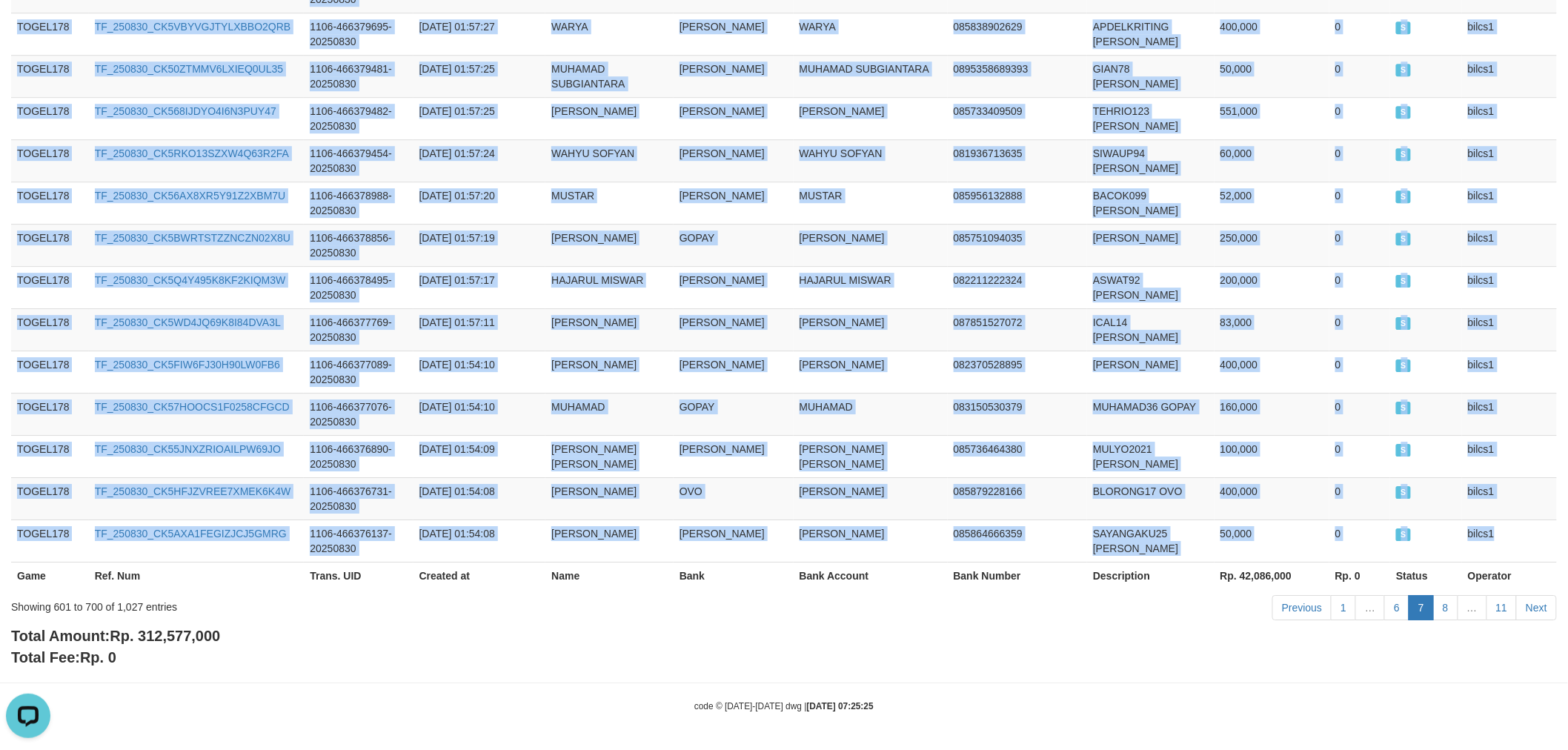
copy tbody "TOGEL178 TF_250830_CK5KFSG0DTGAPYE7Y6FX 1106-466629659-20250830 [DATE] 13:12:42…"
click at [1437, 615] on link "8" at bounding box center [1445, 608] width 25 height 25
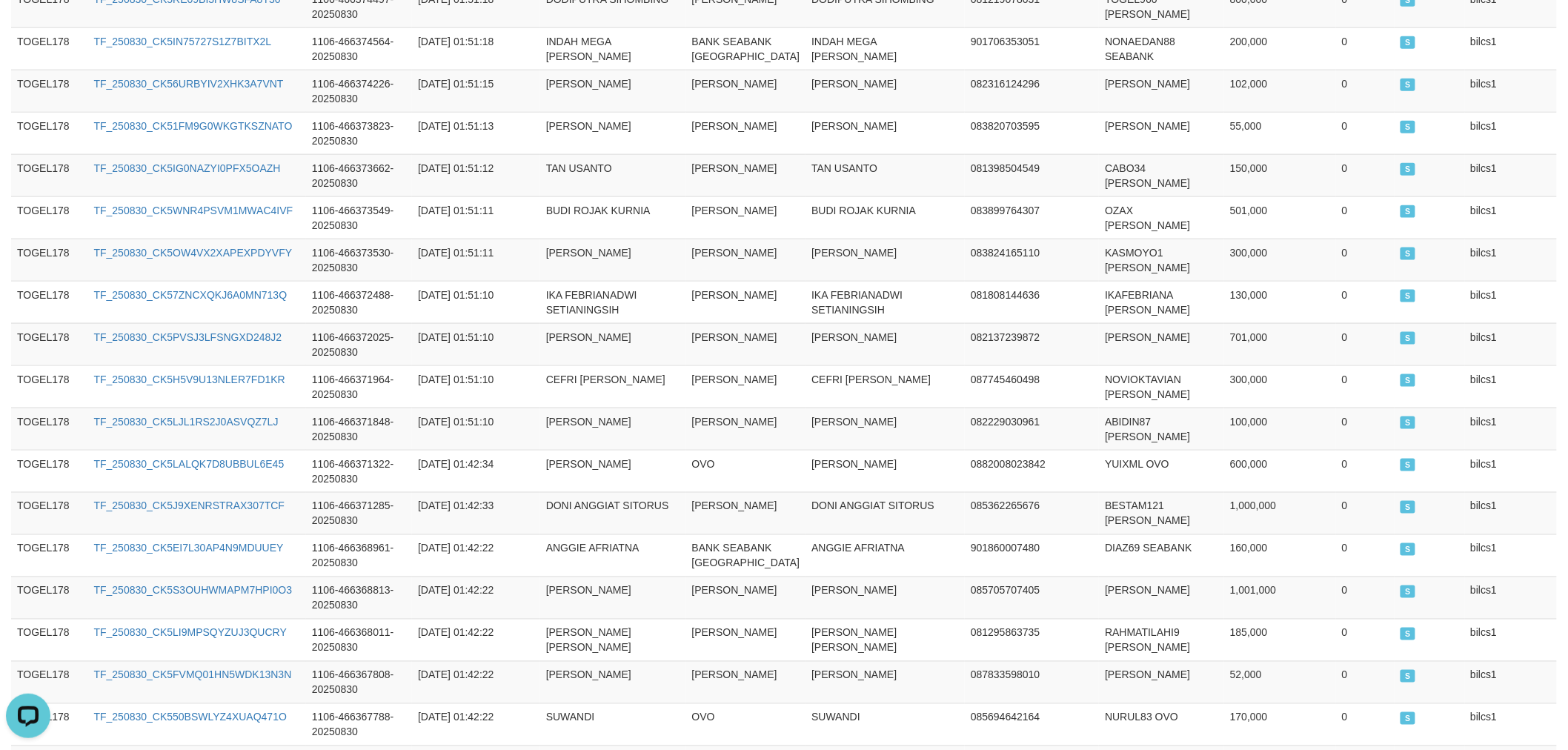
scroll to position [0, 0]
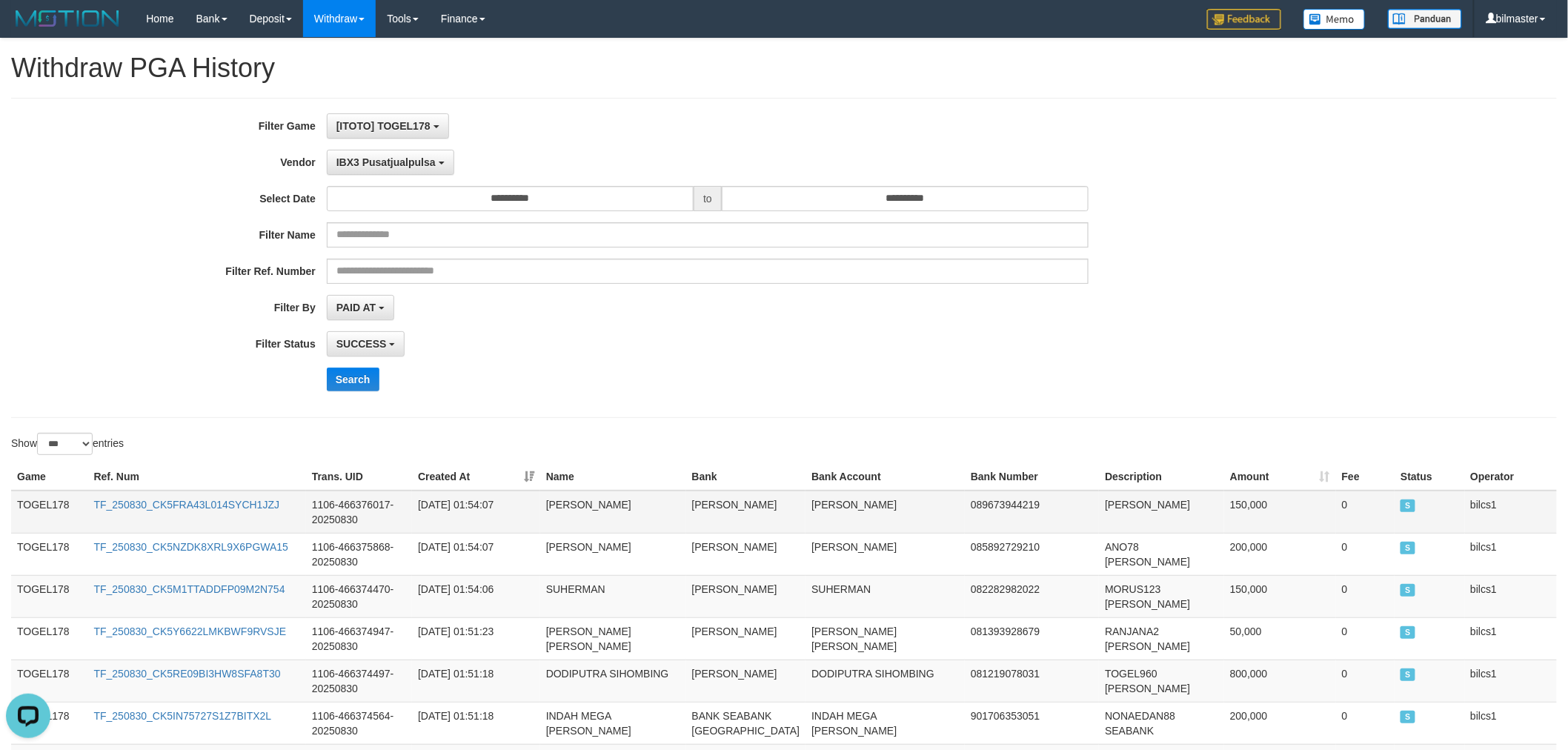
click at [25, 494] on td "TOGEL178" at bounding box center [48, 512] width 76 height 43
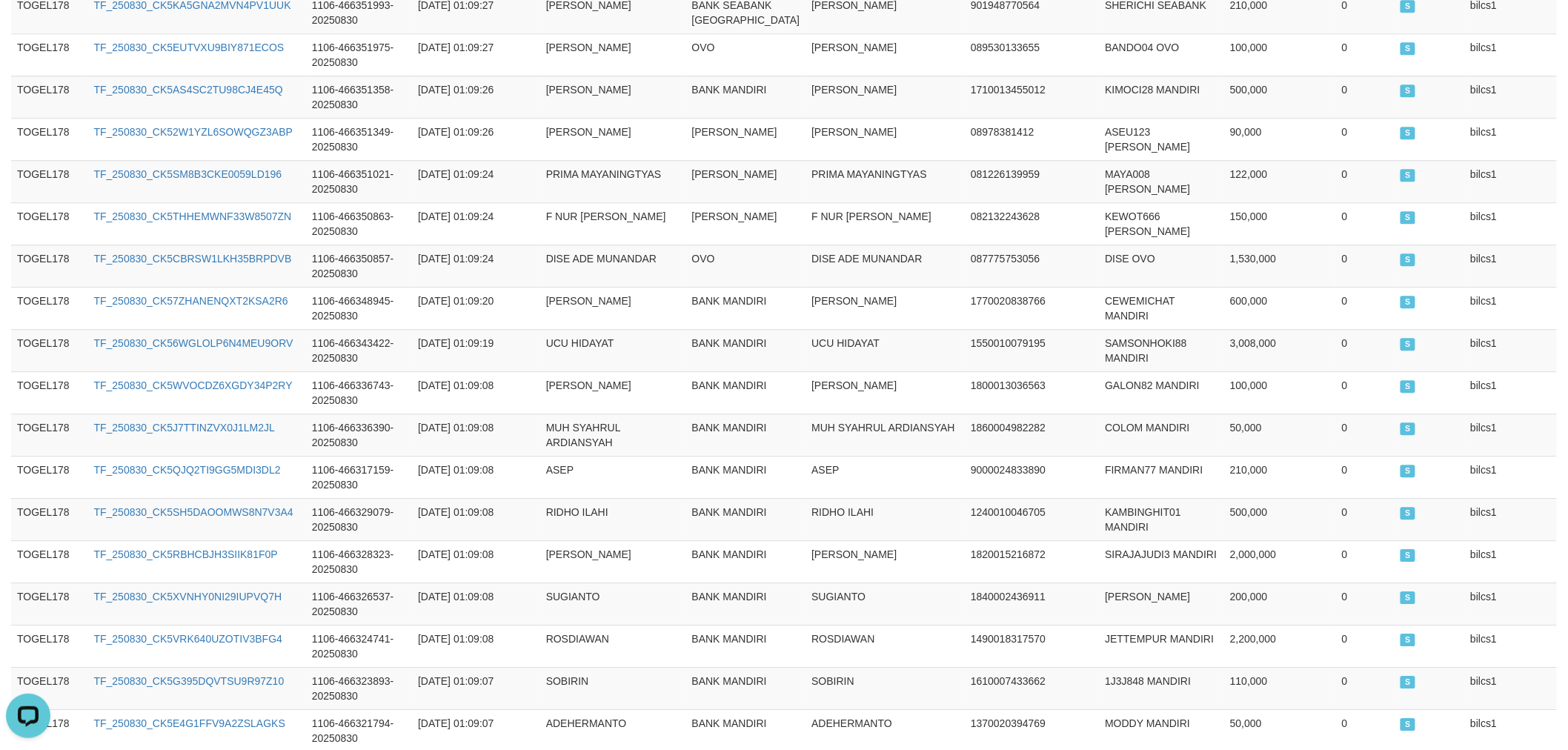
scroll to position [4246, 0]
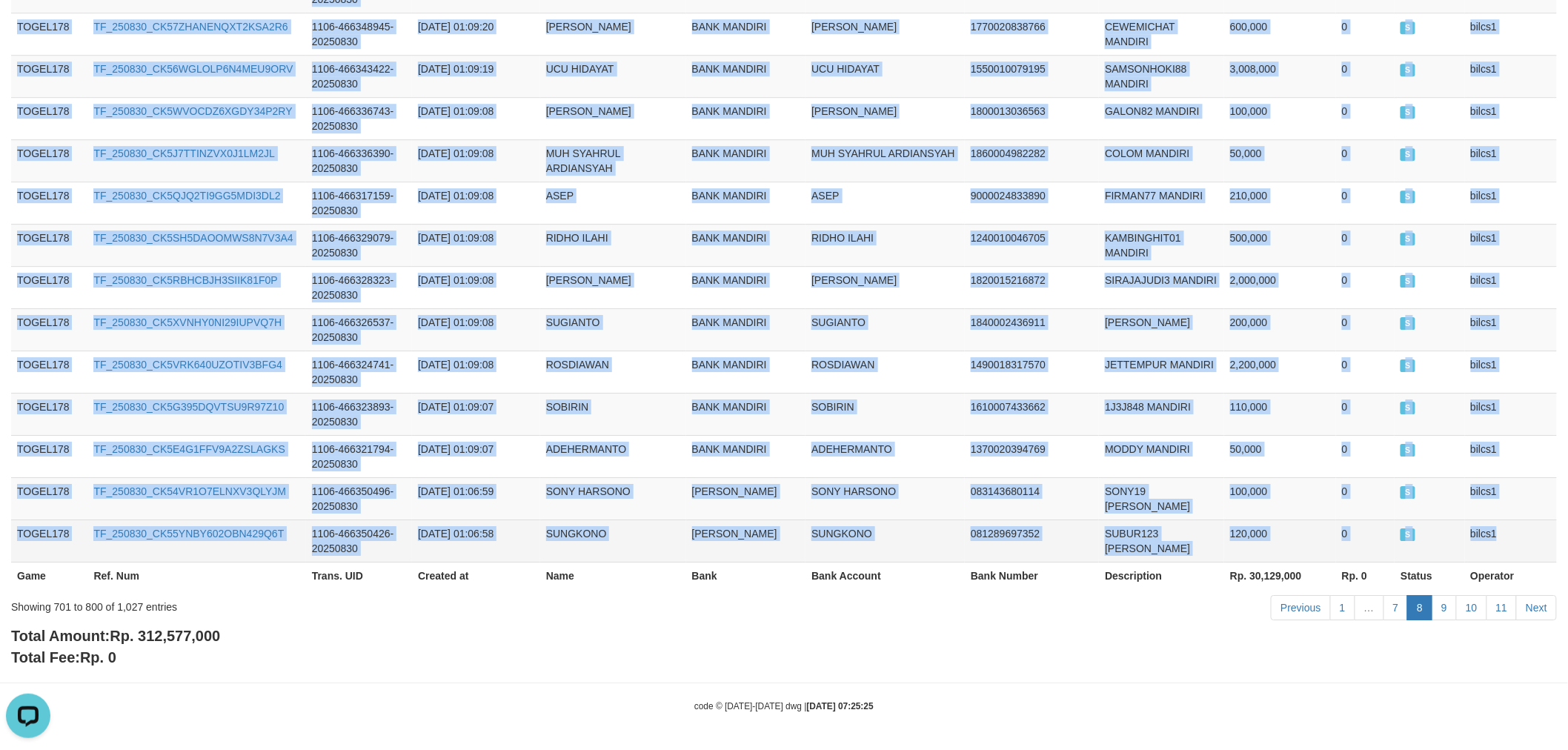
click at [1465, 524] on td "bilcs1" at bounding box center [1511, 540] width 92 height 42
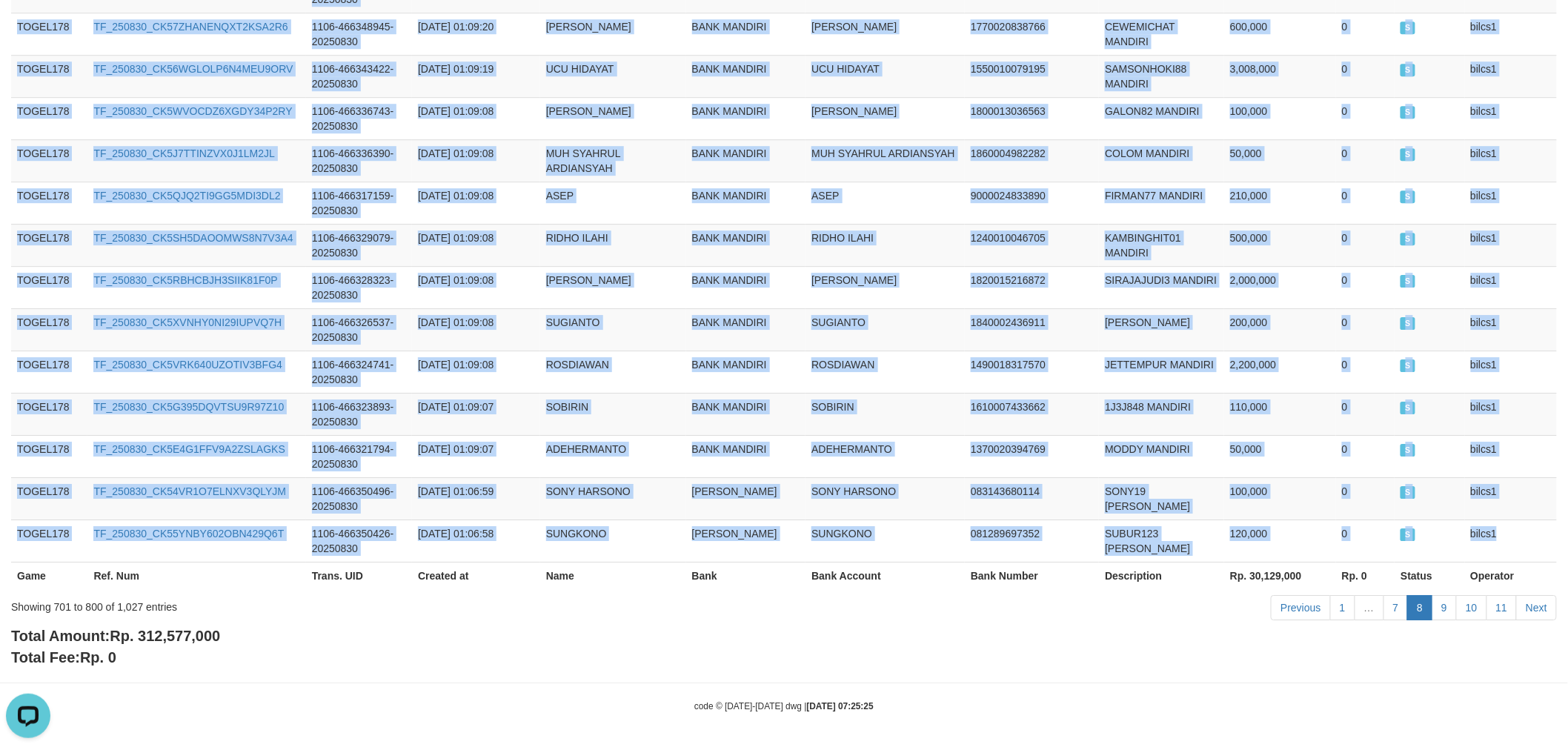
copy tbody "TOGEL178 TF_250830_CK5FRA43L014SYCH1JZJ 1106-466376017-20250830 [DATE] 01:54:07…"
click at [1457, 611] on link "10" at bounding box center [1471, 608] width 31 height 25
click at [1448, 612] on link "9" at bounding box center [1443, 608] width 25 height 25
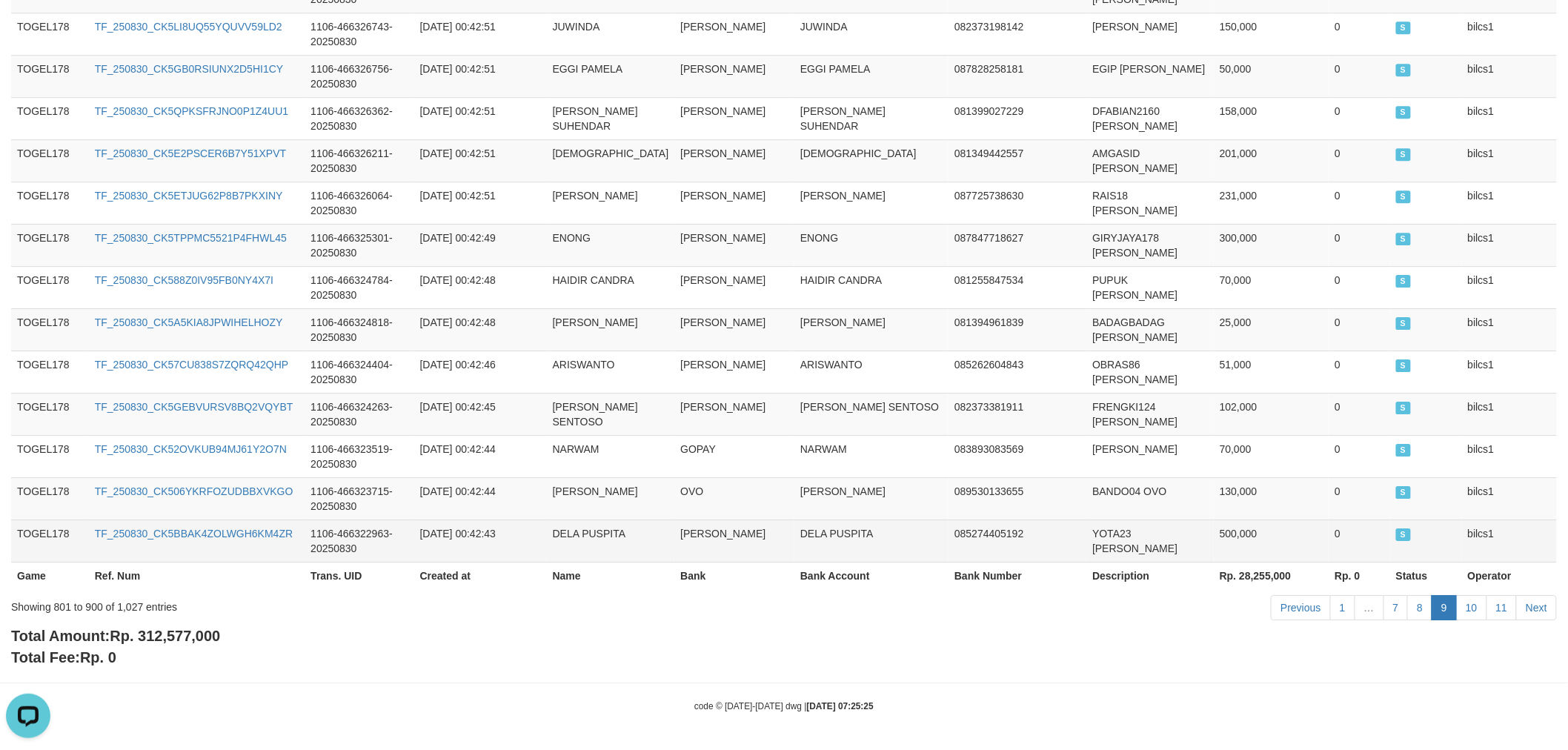
scroll to position [0, 0]
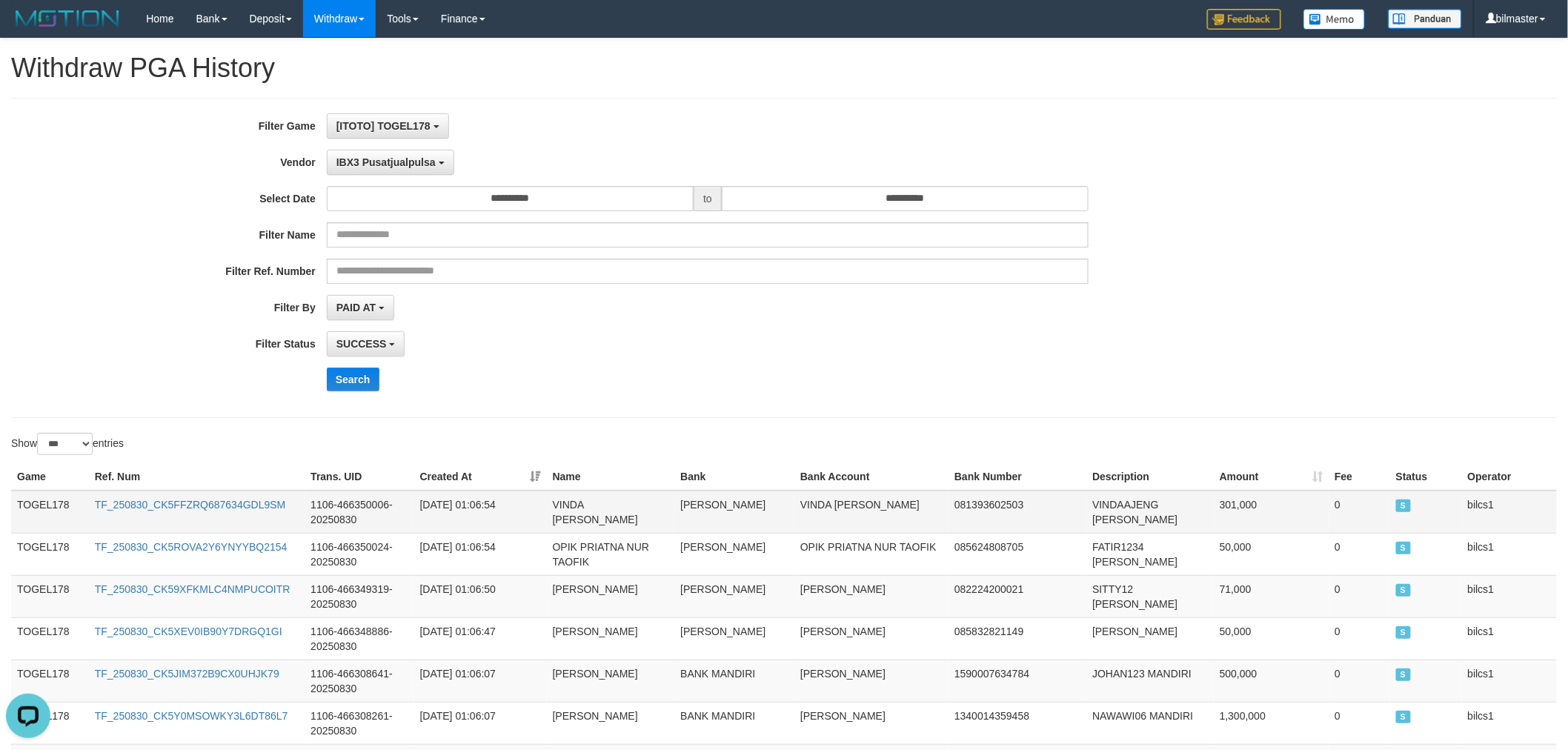
click at [40, 508] on td "TOGEL178" at bounding box center [49, 512] width 78 height 43
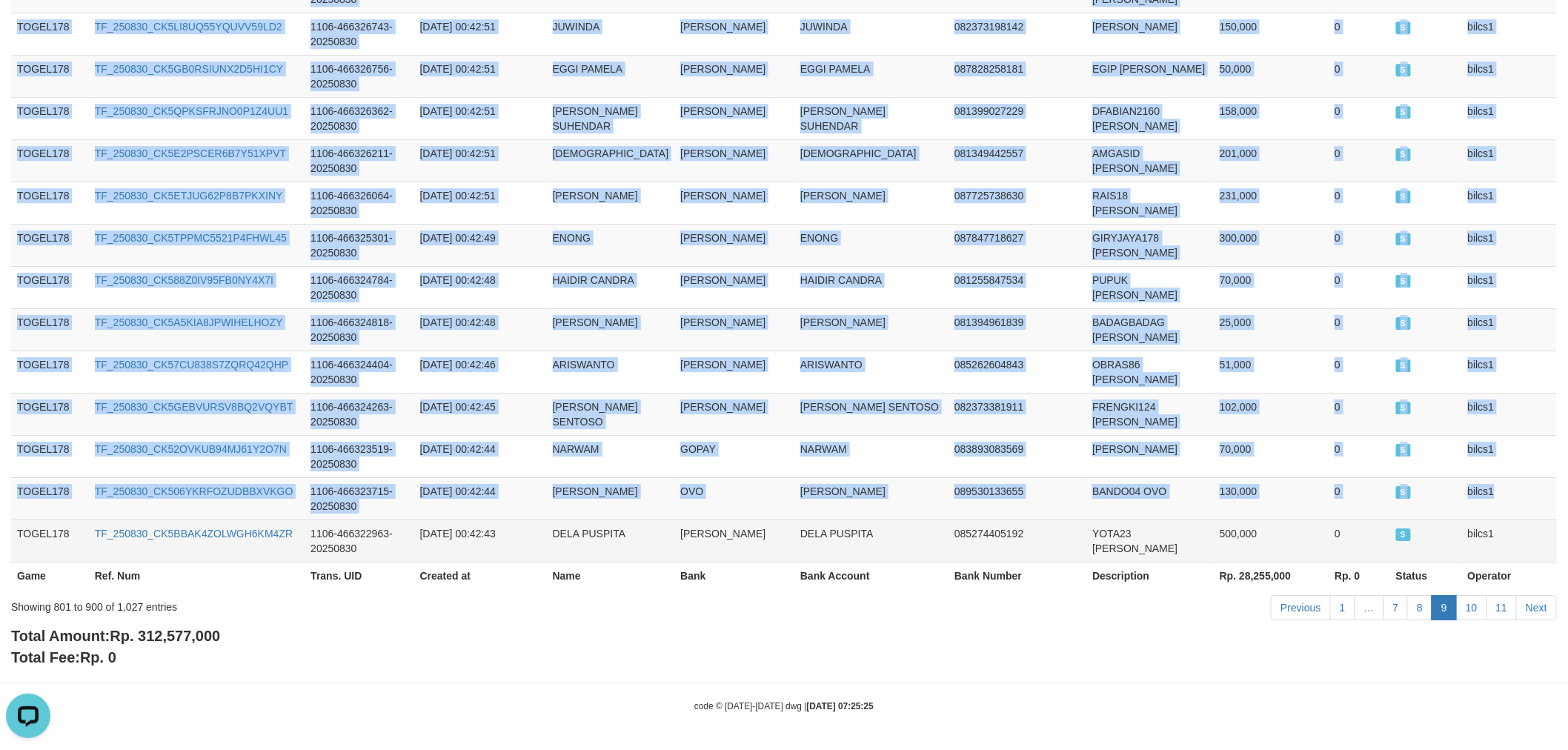
drag, startPoint x: 1524, startPoint y: 516, endPoint x: 1524, endPoint y: 549, distance: 33.0
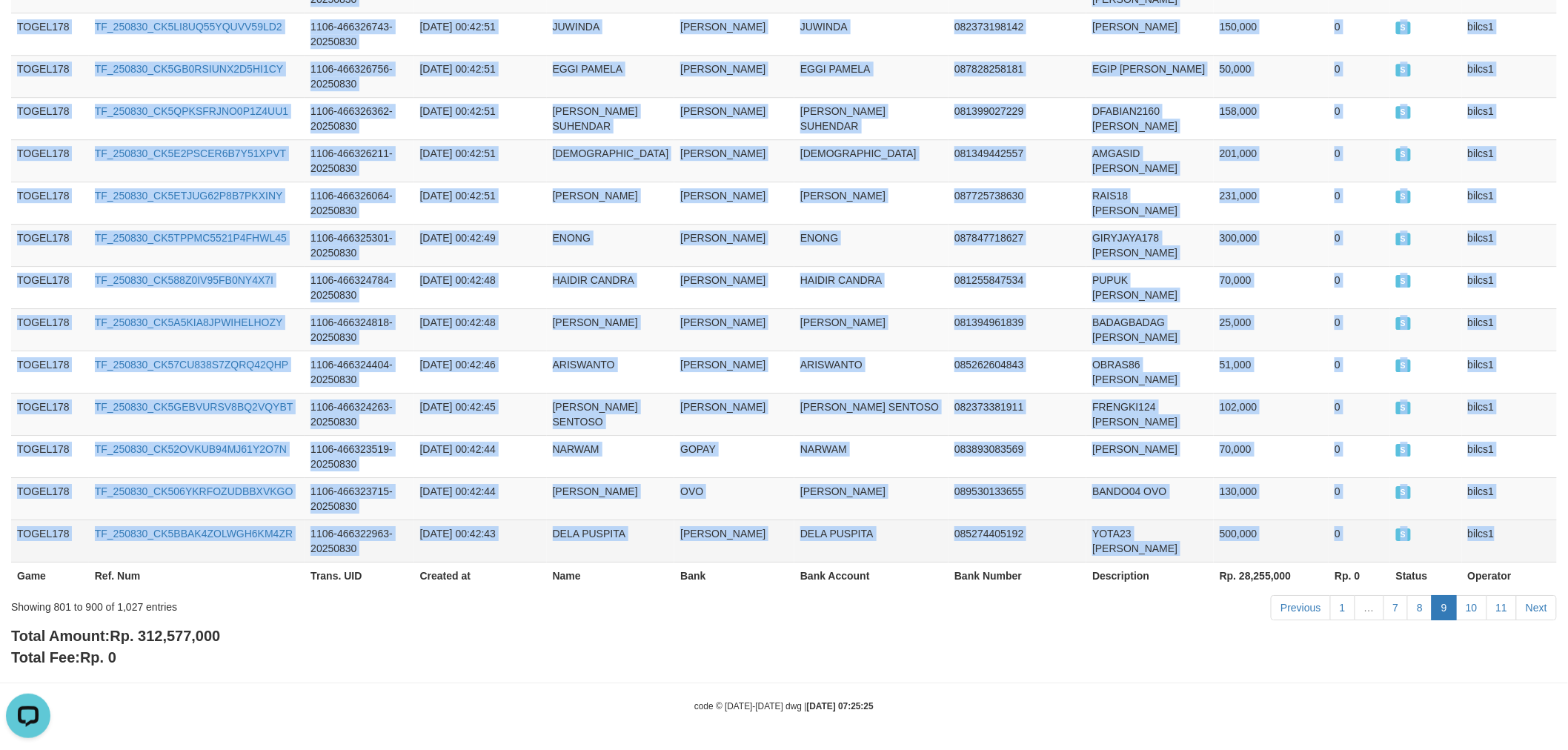
click at [1519, 538] on td "bilcs1" at bounding box center [1509, 540] width 95 height 42
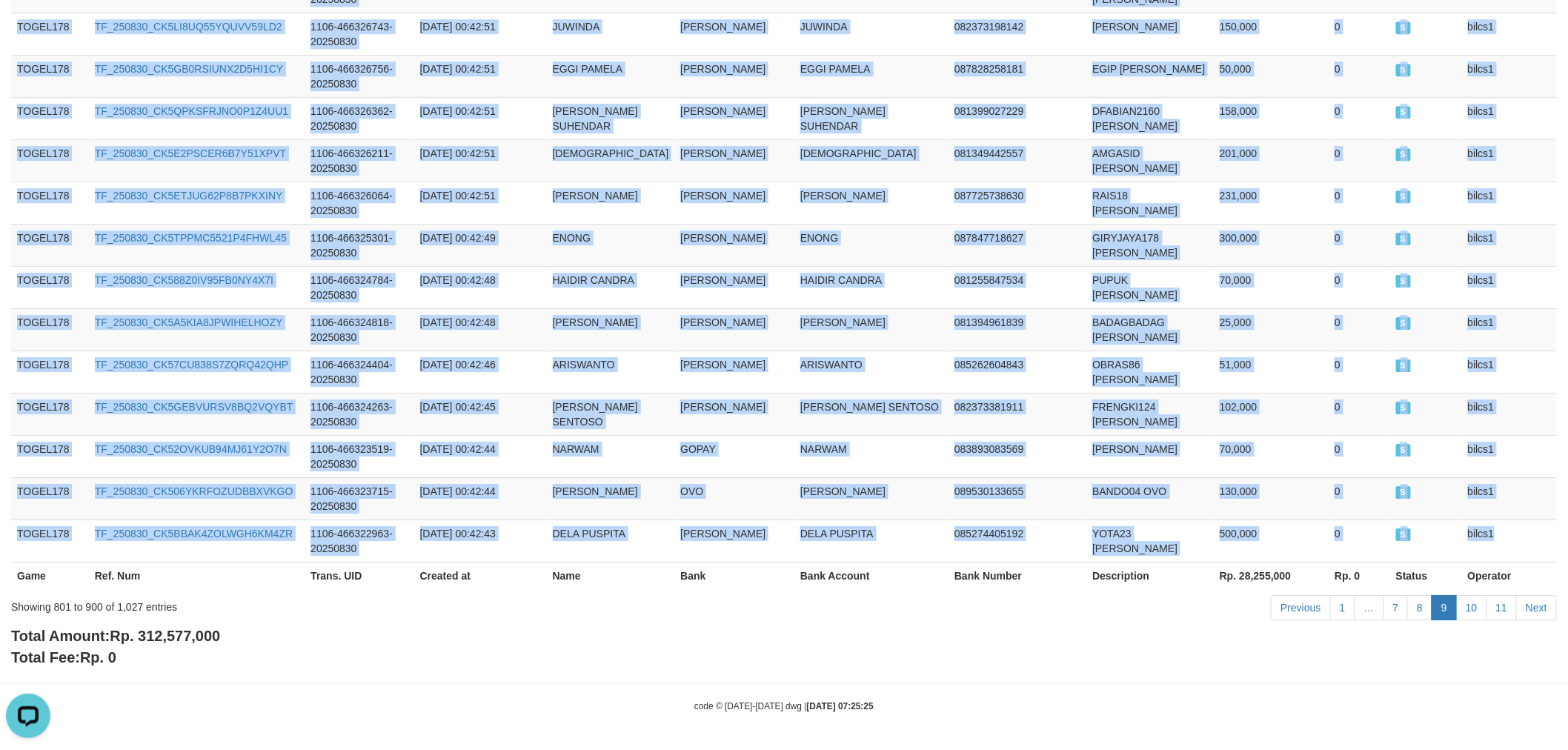
copy tbody "TOGEL178 TF_250830_CK5FFZRQ687634GDL9SM 1106-466350006-20250830 [DATE] 01:06:54…"
click at [1470, 612] on link "10" at bounding box center [1471, 608] width 31 height 25
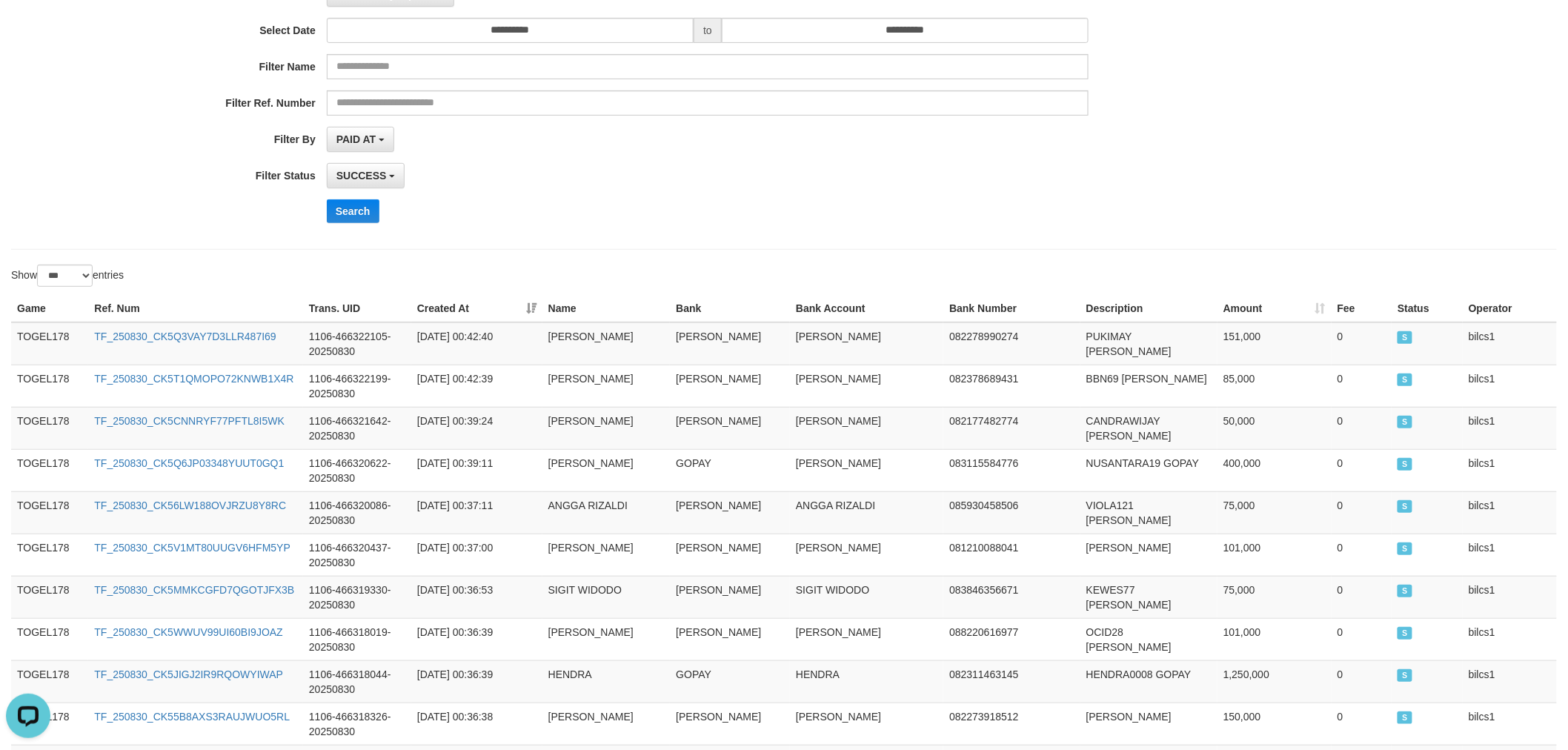
scroll to position [0, 0]
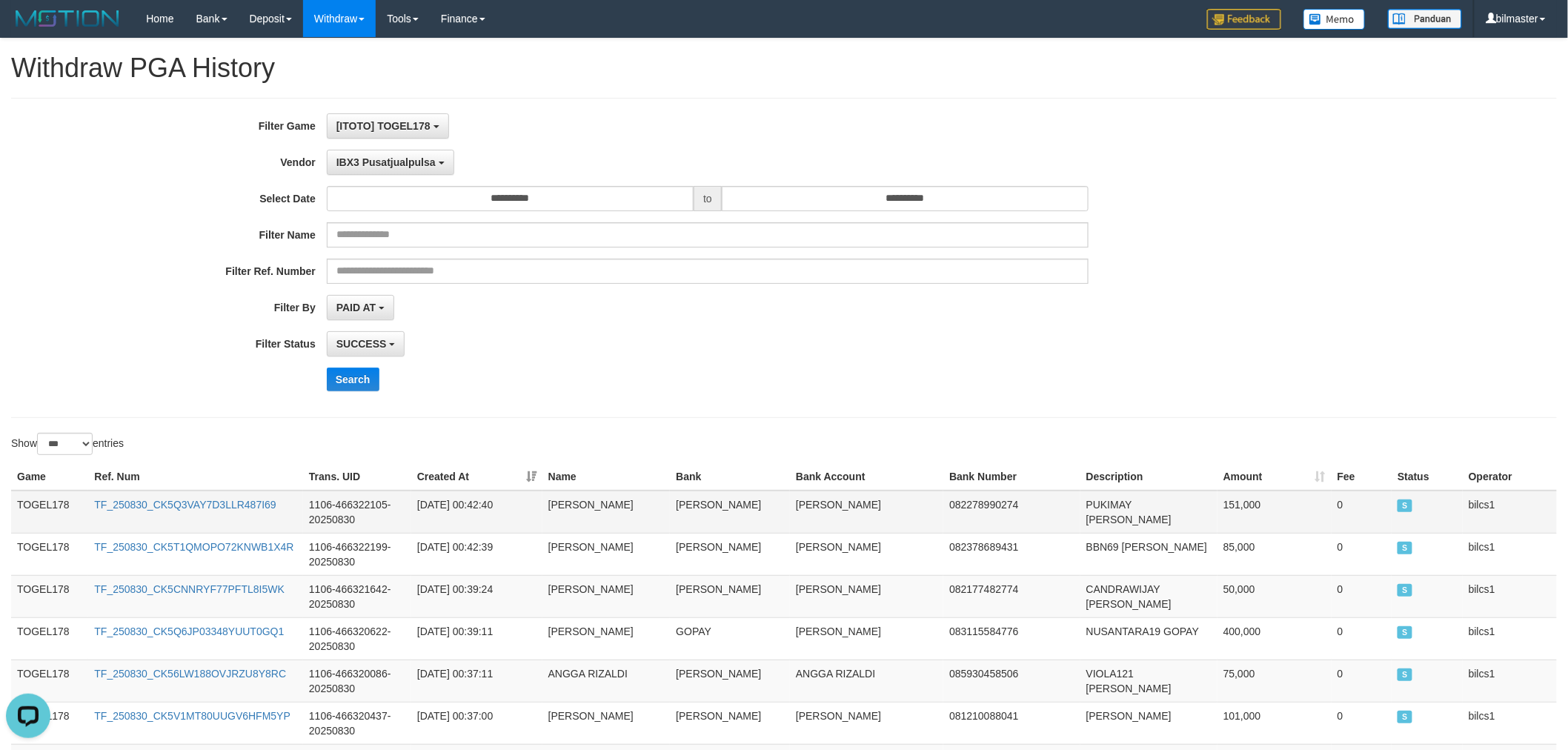
click at [52, 505] on td "TOGEL178" at bounding box center [49, 512] width 77 height 43
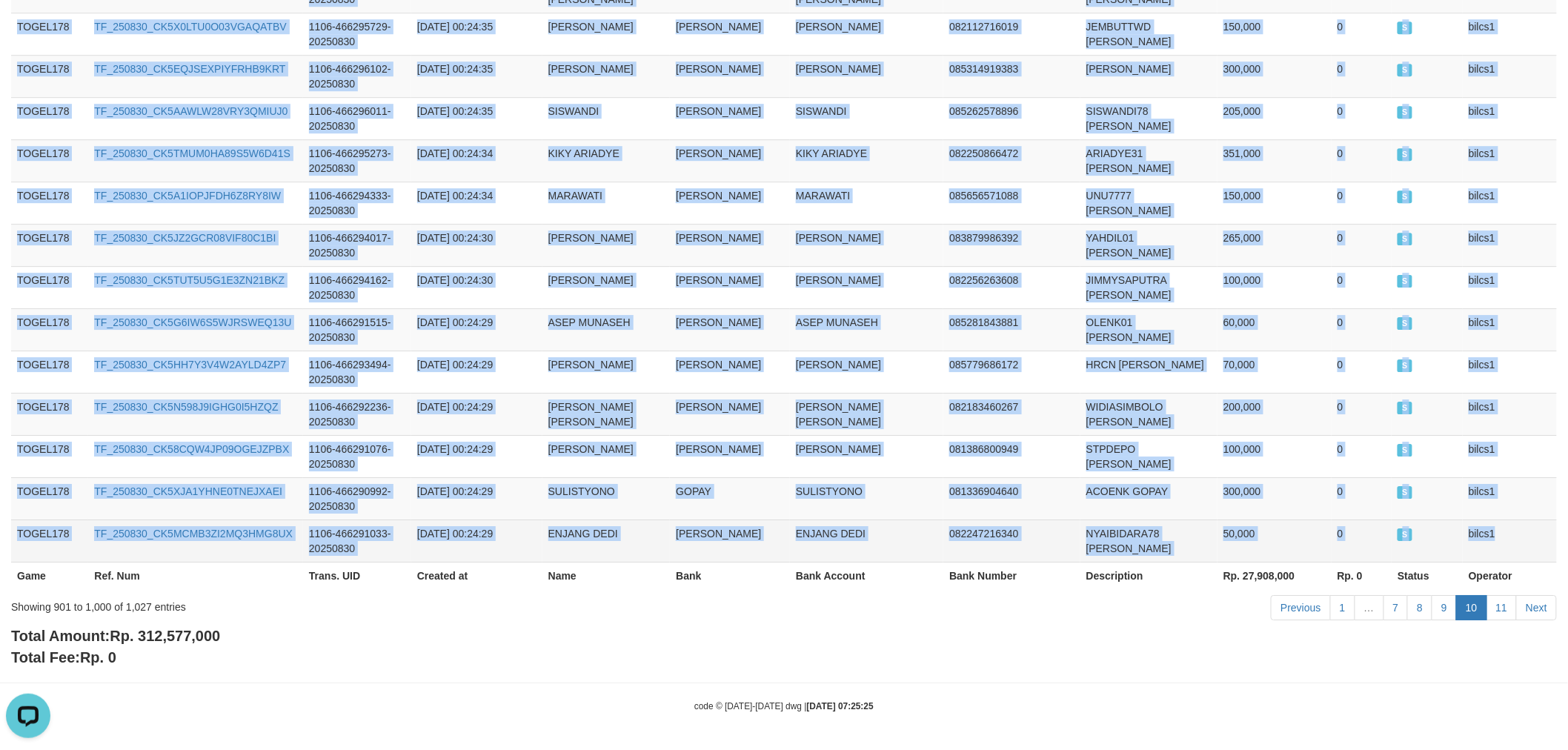
click at [1490, 532] on td "bilcs1" at bounding box center [1510, 540] width 94 height 42
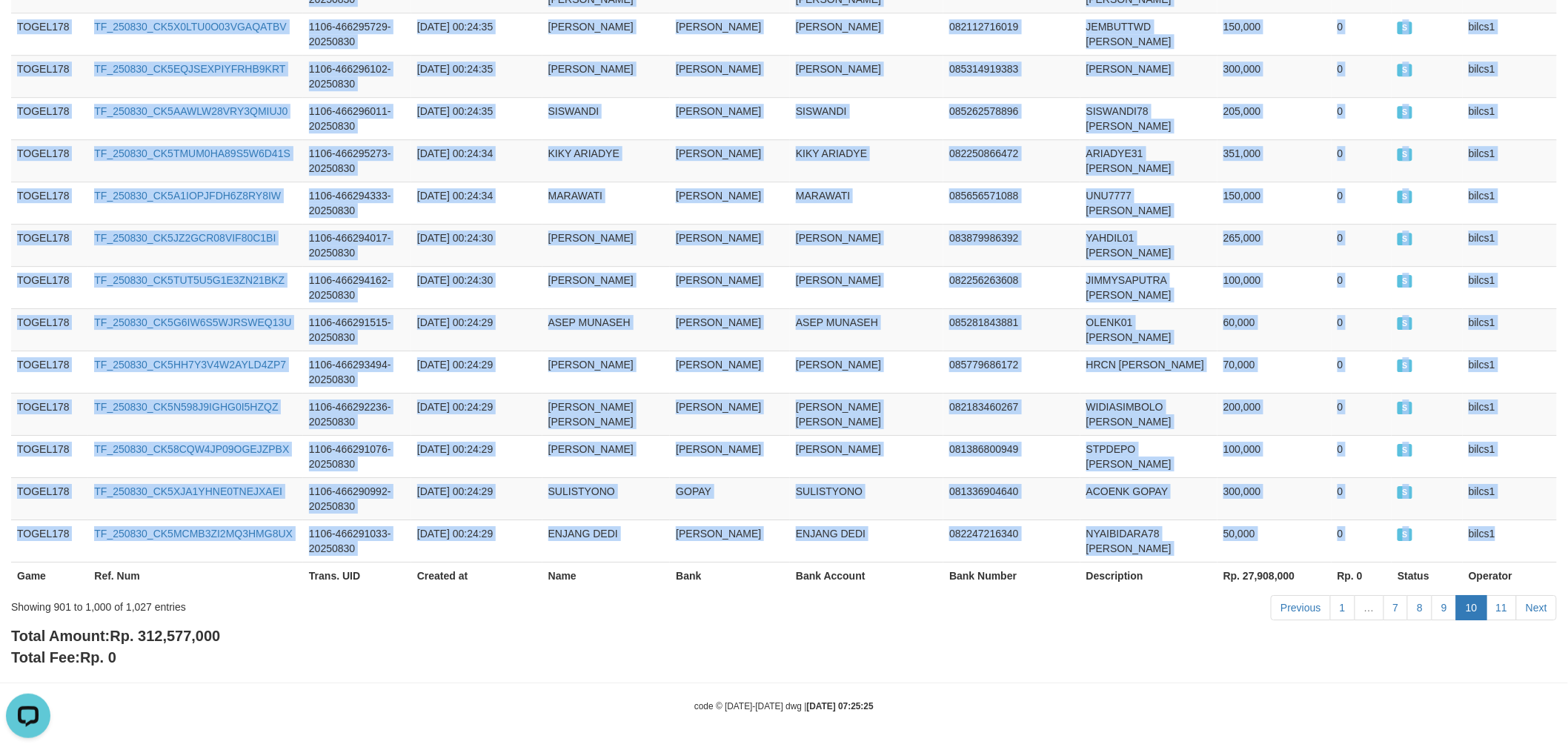
copy tbody "TOGEL178 TF_250830_CK5Q3VAY7D3LLR487I69 1106-466322105-20250830 [DATE] 00:42:40…"
click at [1505, 609] on link "11" at bounding box center [1502, 608] width 31 height 25
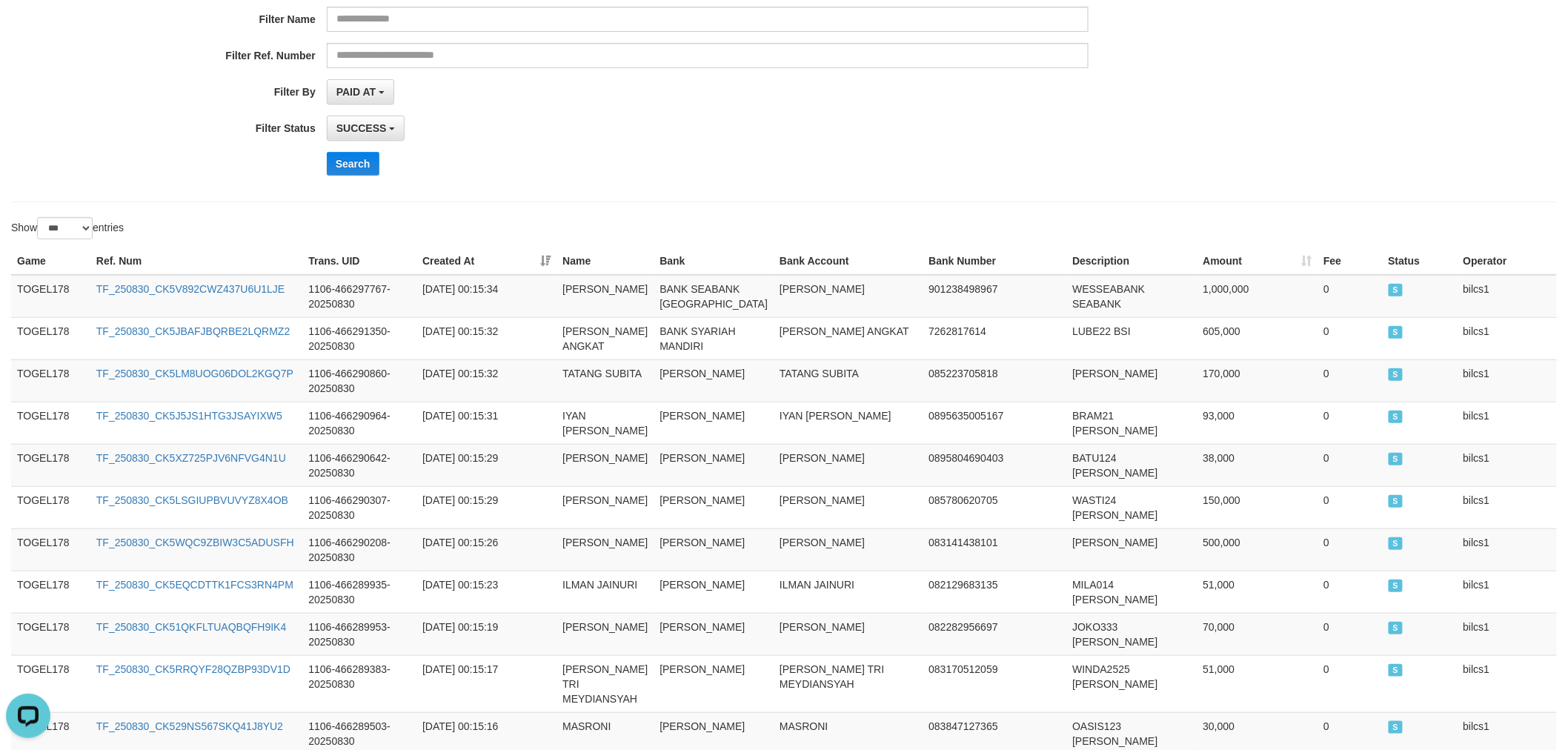
scroll to position [0, 0]
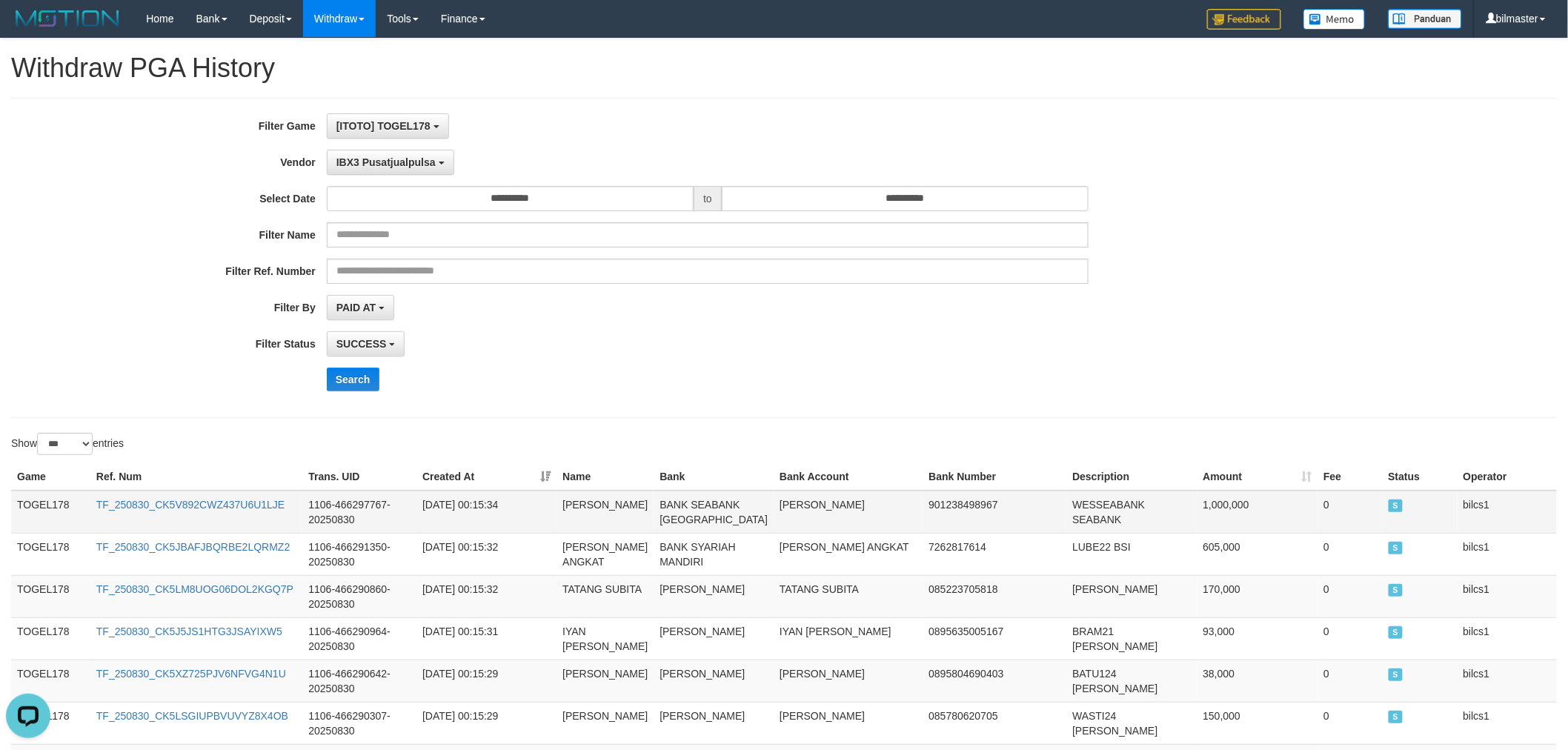
click at [25, 500] on td "TOGEL178" at bounding box center [50, 512] width 79 height 43
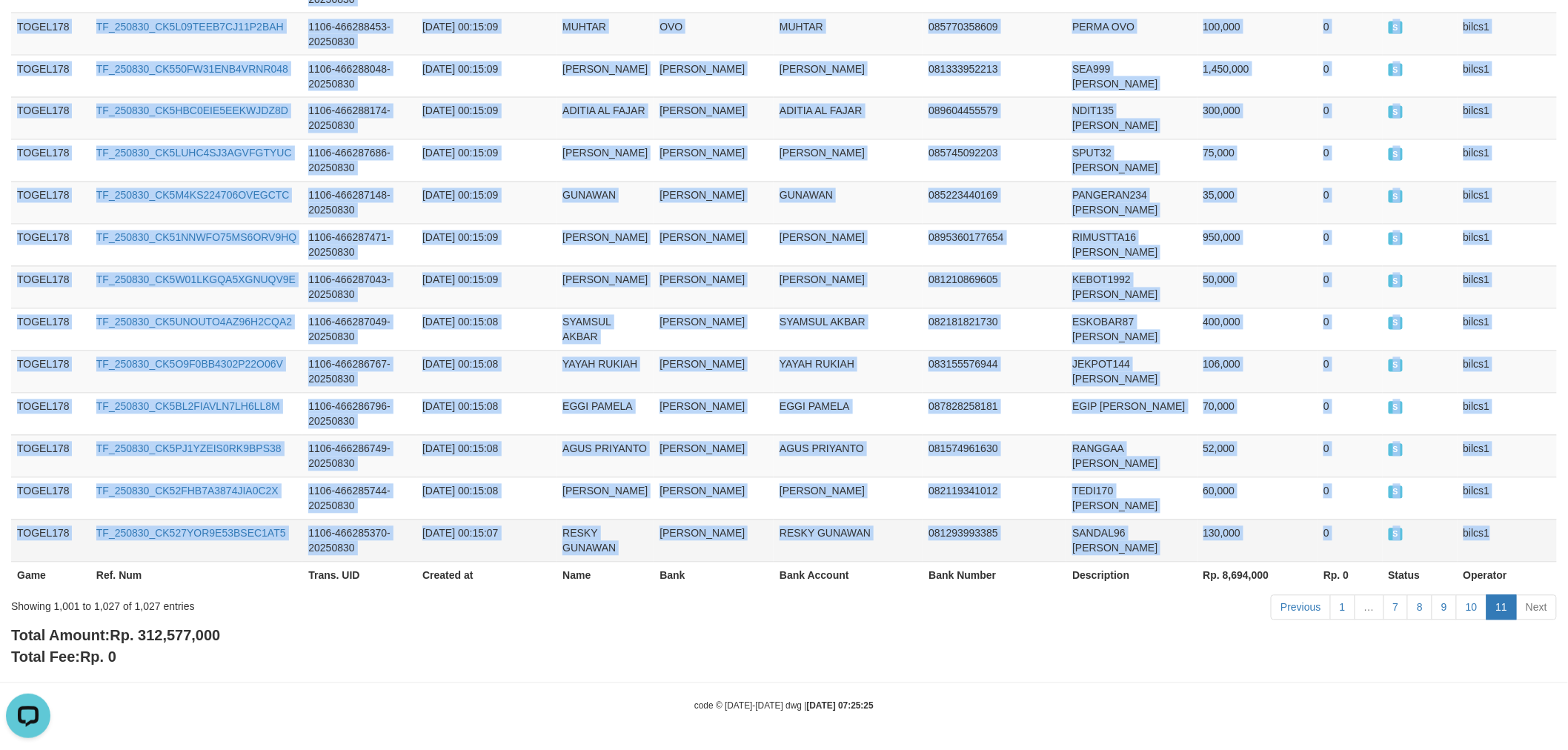
click at [1511, 541] on td "bilcs1" at bounding box center [1506, 540] width 99 height 42
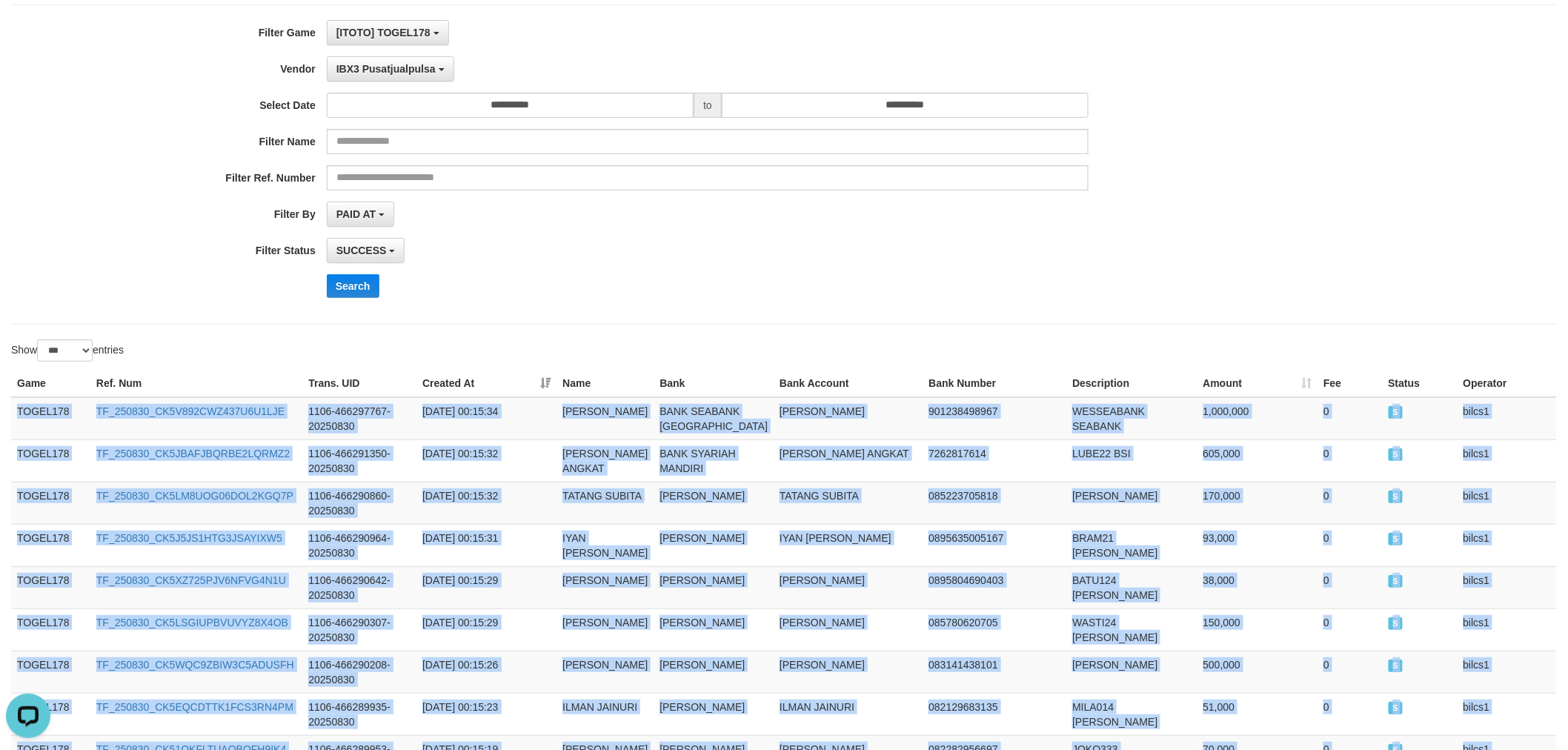
scroll to position [0, 0]
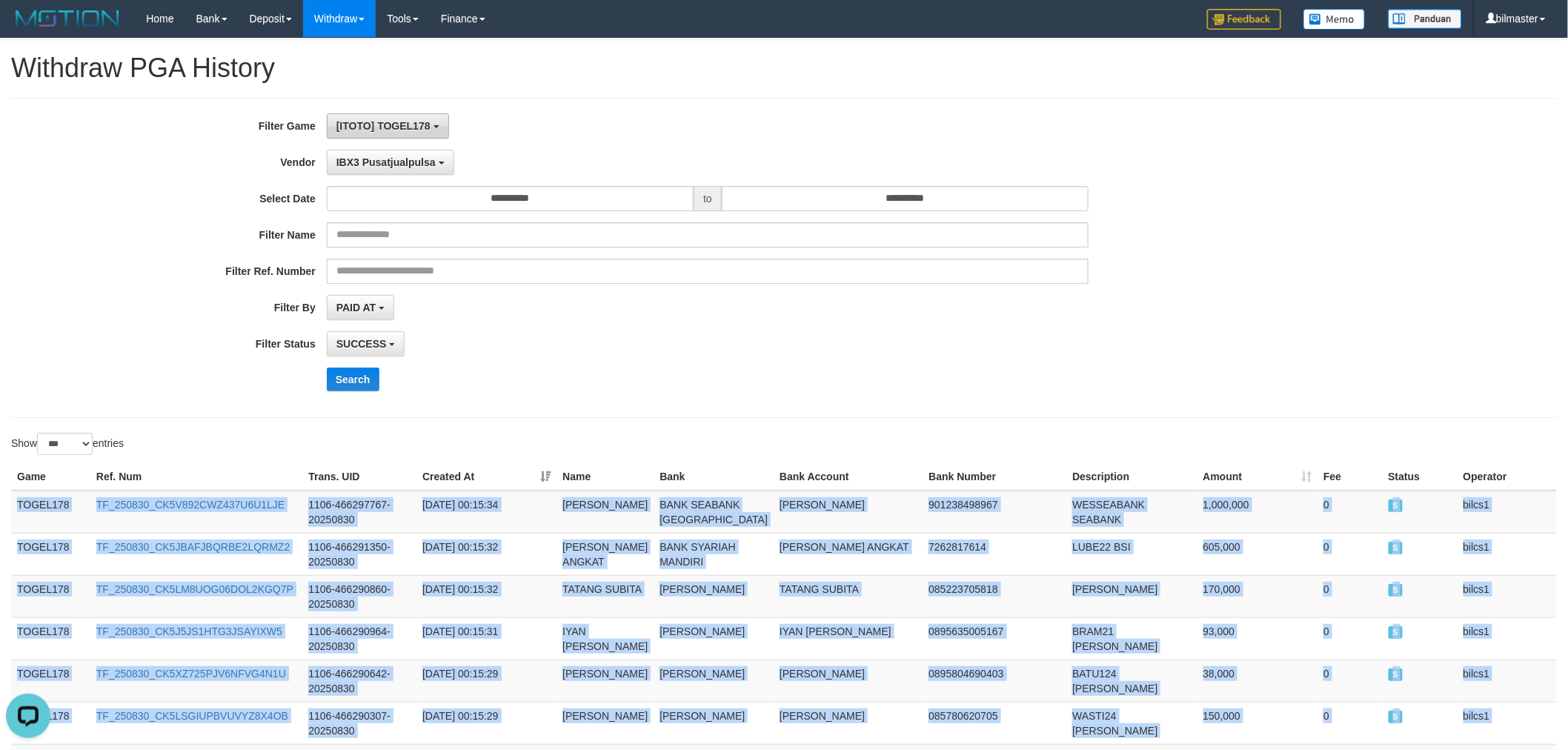
drag, startPoint x: 369, startPoint y: 135, endPoint x: 386, endPoint y: 172, distance: 40.7
click at [368, 138] on button "[ITOTO] TOGEL178" at bounding box center [388, 125] width 122 height 25
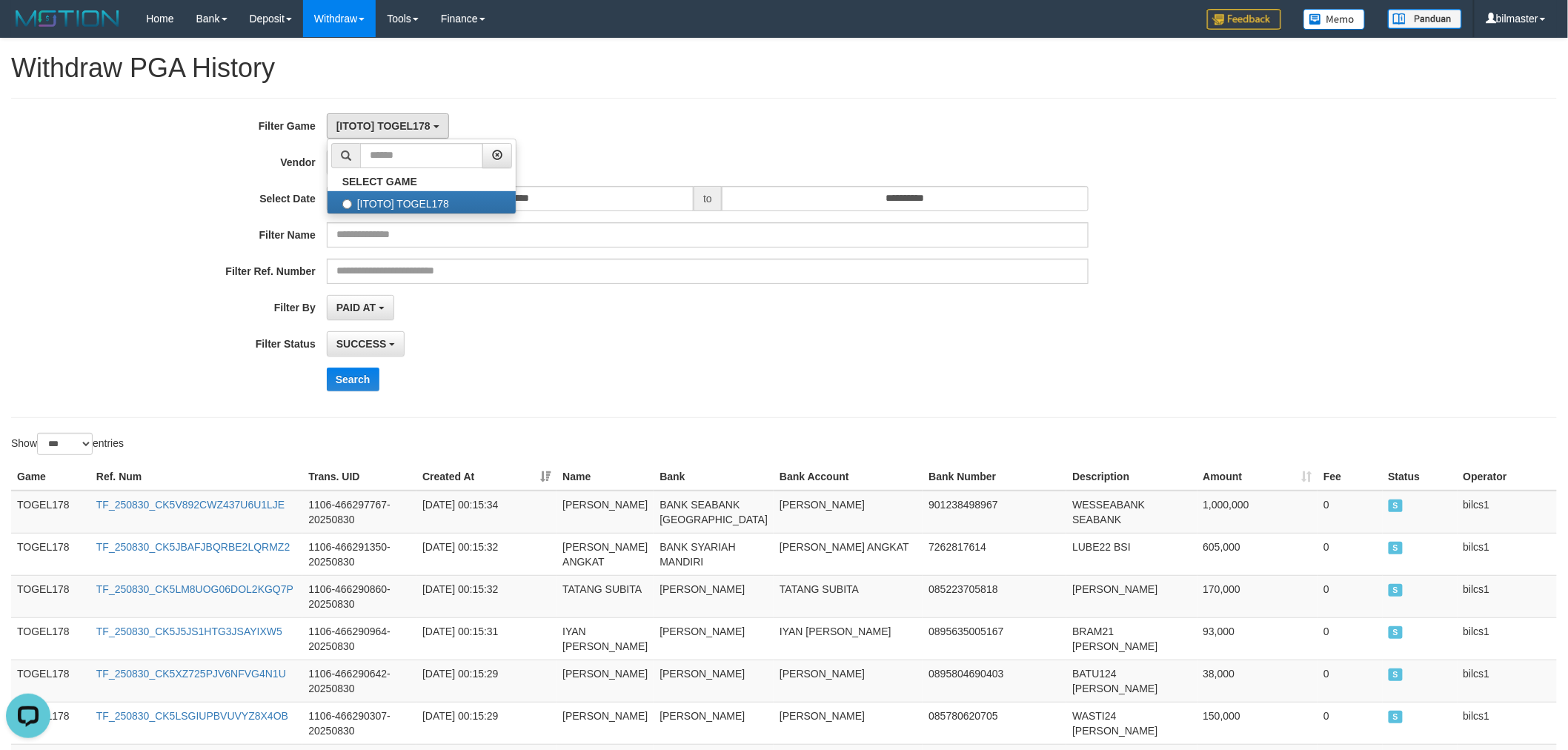
click at [386, 172] on ul "SELECT GAME [ITOTO] TOGEL178" at bounding box center [421, 176] width 190 height 75
click at [402, 158] on span "IBX3 Pusatjualpulsa" at bounding box center [385, 162] width 99 height 12
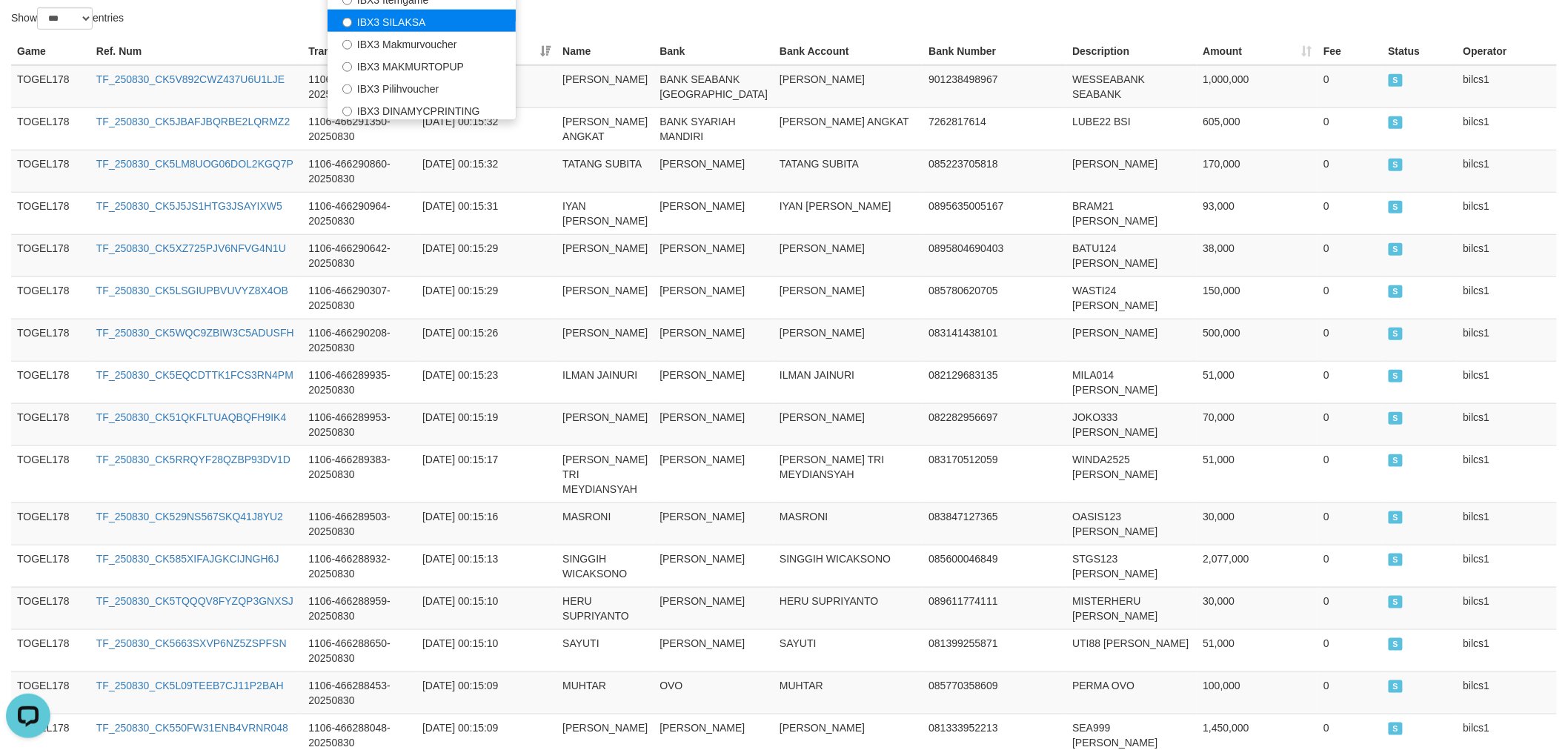
scroll to position [137, 0]
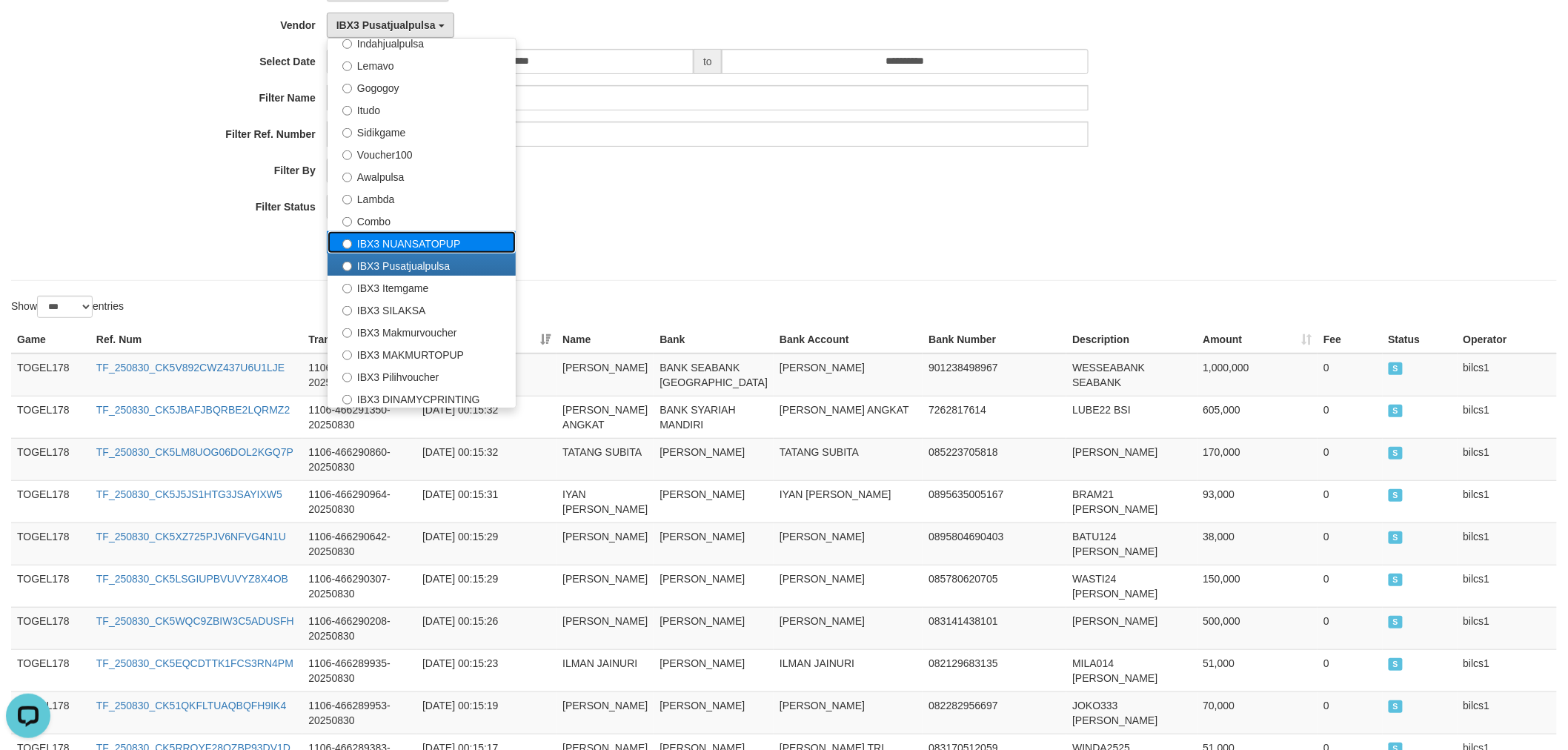
click at [421, 245] on label "IBX3 NUANSATOPUP" at bounding box center [421, 242] width 188 height 22
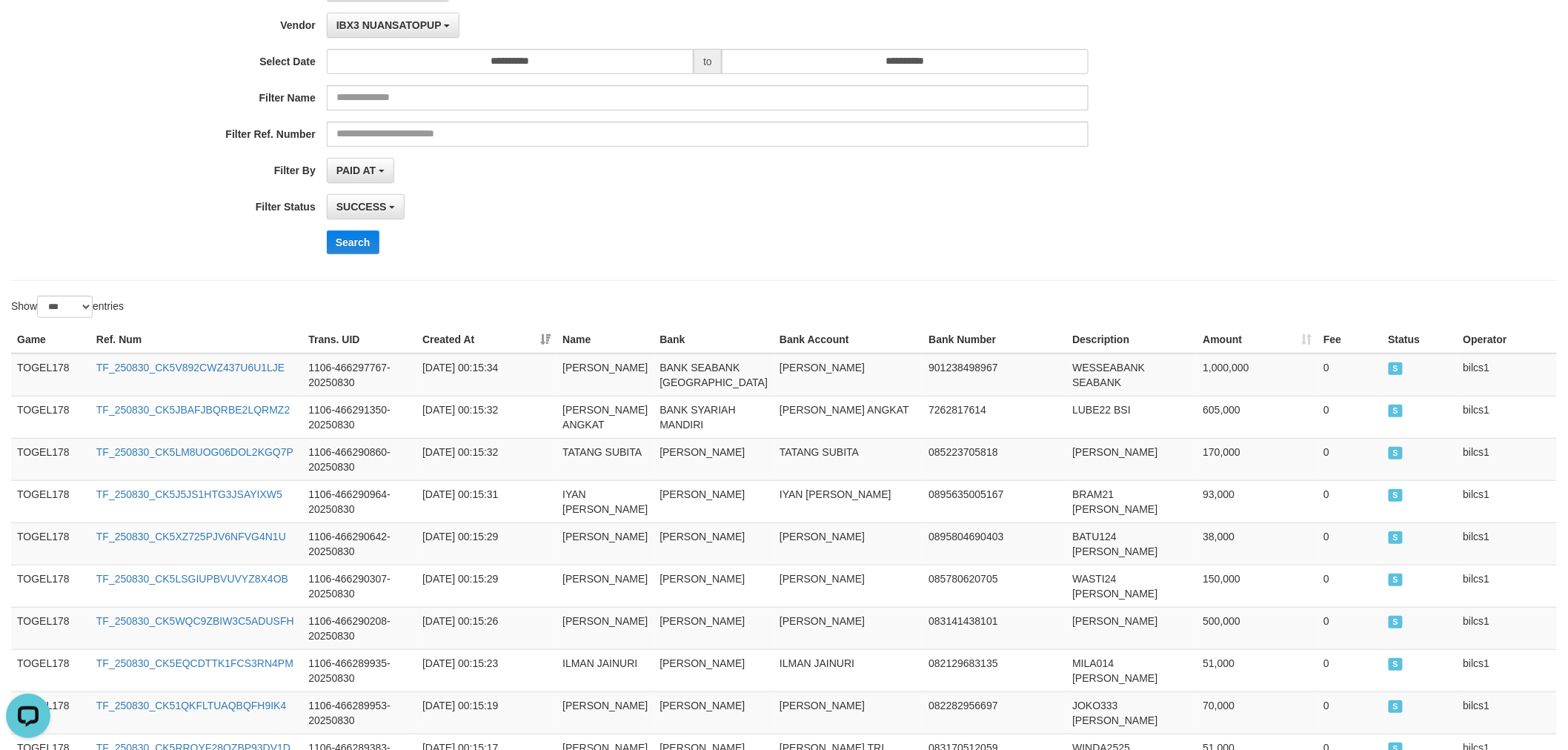
click at [343, 255] on div "**********" at bounding box center [653, 121] width 1307 height 289
click at [353, 245] on button "Search" at bounding box center [353, 242] width 52 height 24
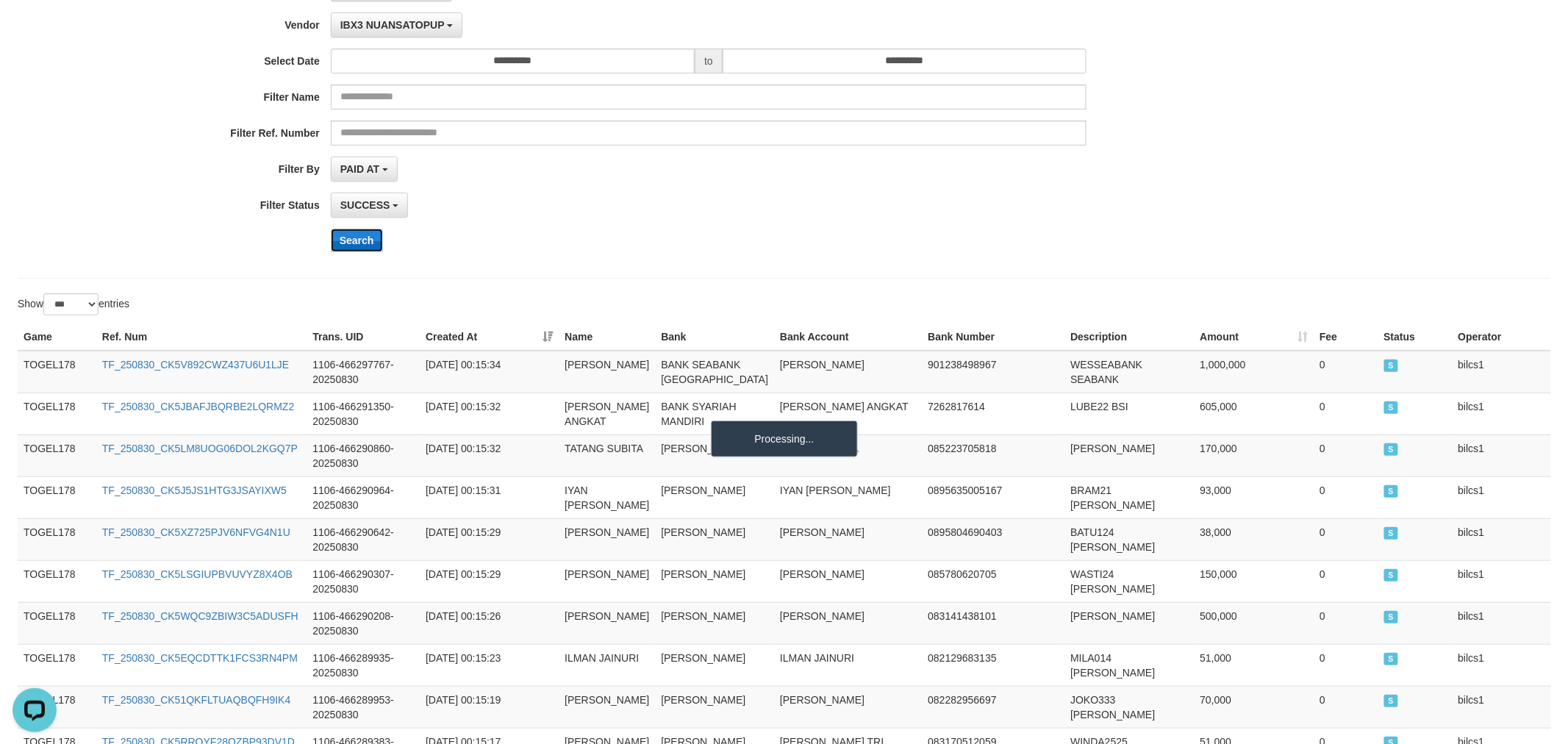
scroll to position [0, 0]
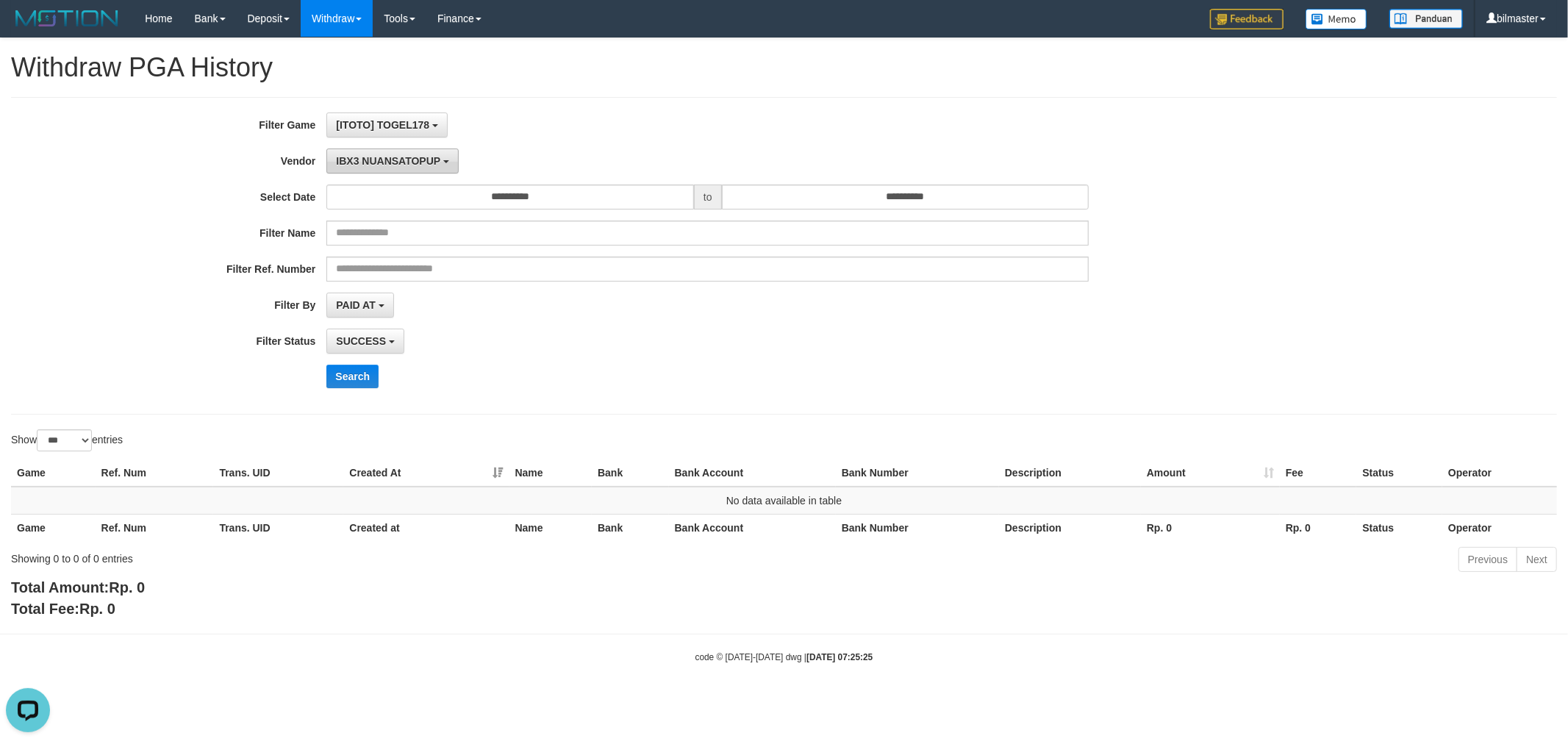
click at [360, 160] on span "IBX3 NUANSATOPUP" at bounding box center [388, 160] width 105 height 11
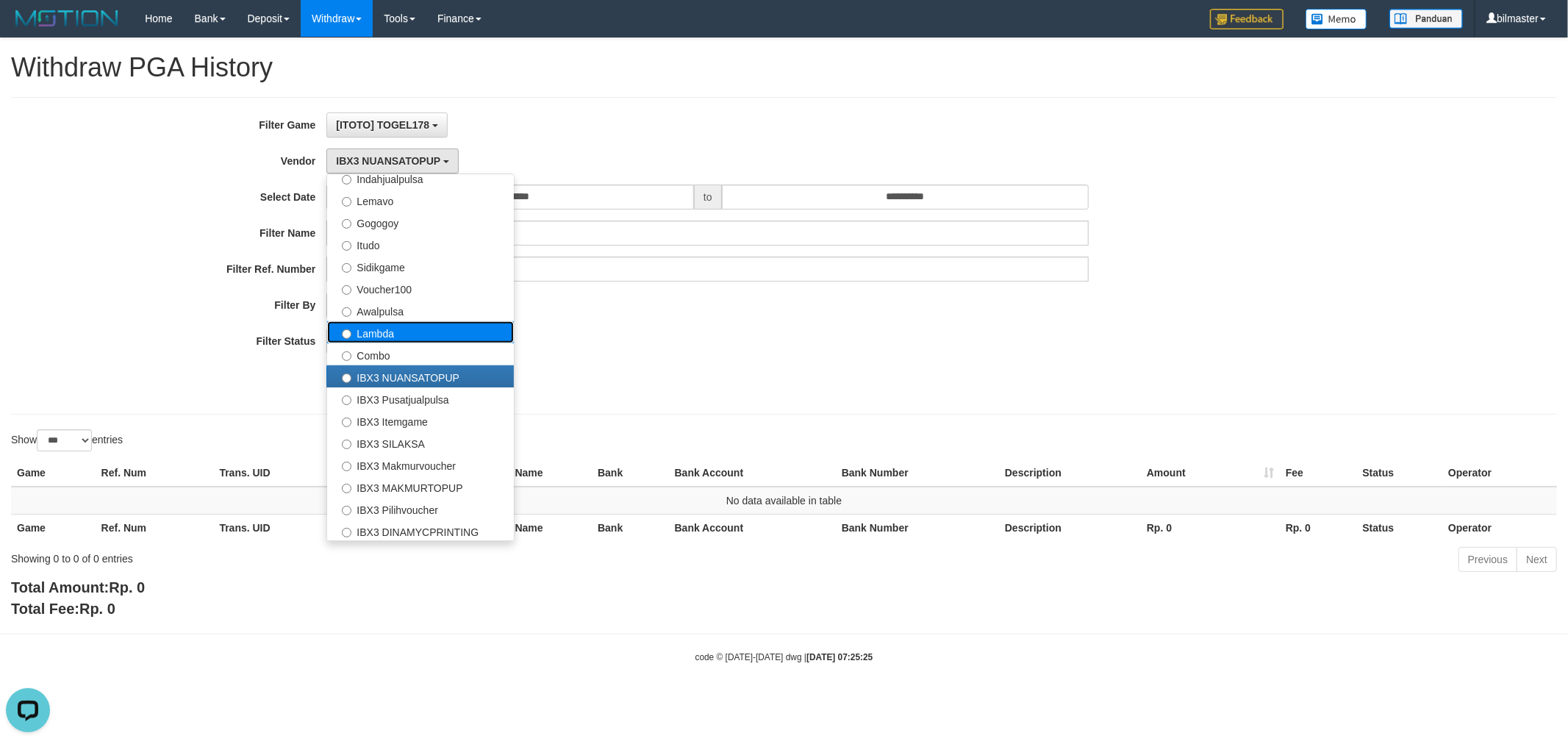
click at [417, 340] on label "Lambda" at bounding box center [420, 332] width 187 height 22
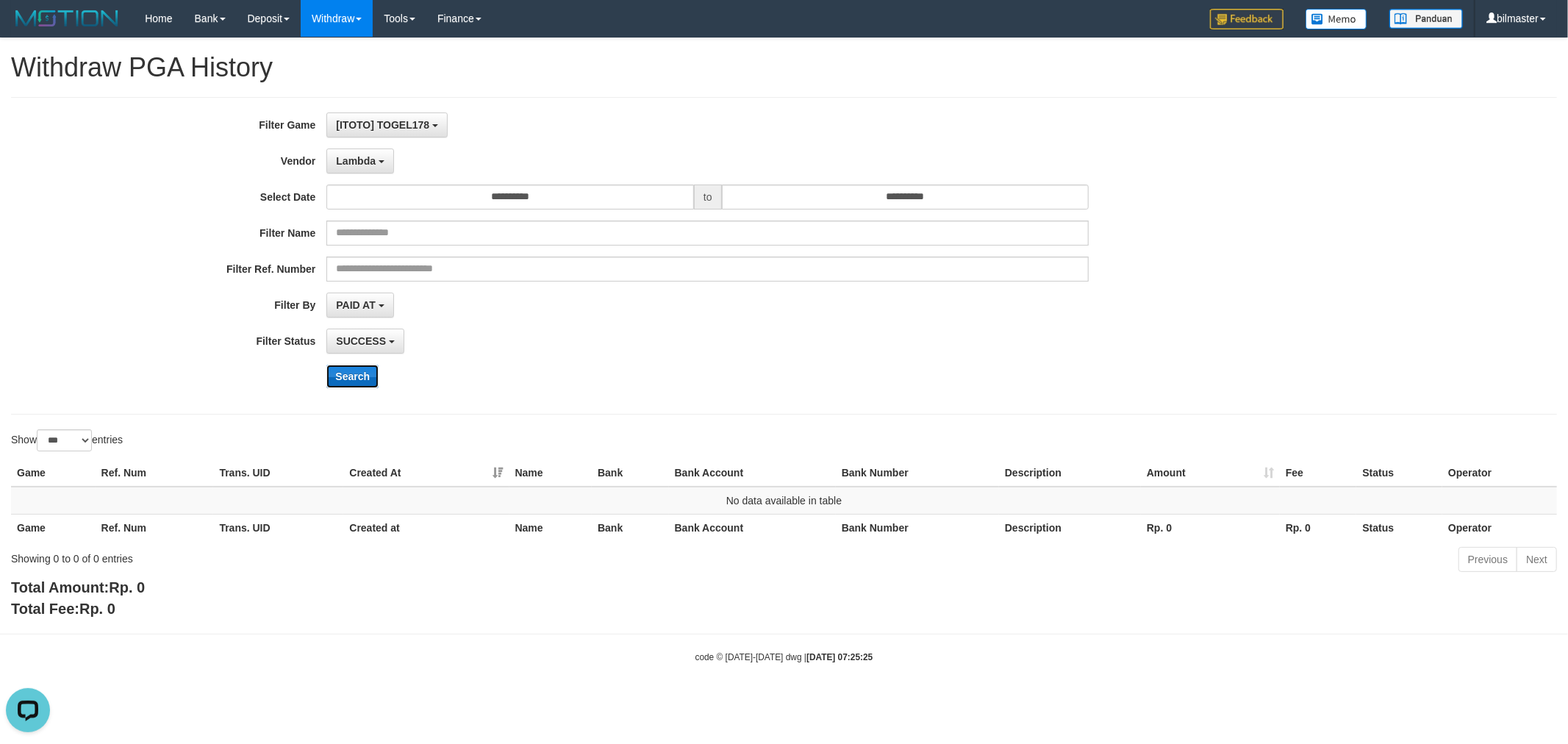
click at [346, 375] on button "Search" at bounding box center [353, 376] width 52 height 24
click at [365, 177] on div "**********" at bounding box center [653, 256] width 1307 height 287
click at [369, 162] on span "Lambda" at bounding box center [356, 160] width 40 height 11
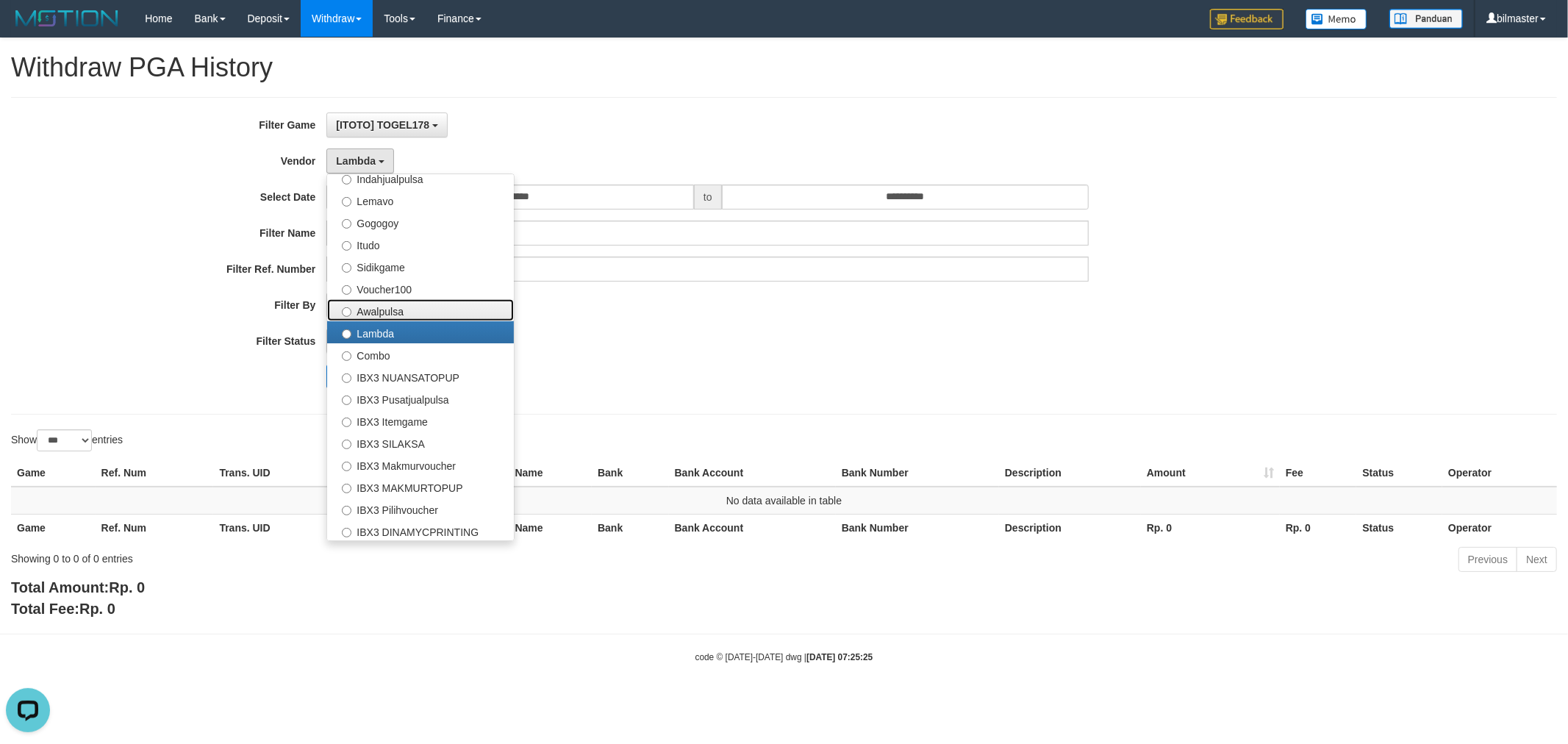
drag, startPoint x: 427, startPoint y: 317, endPoint x: 427, endPoint y: 341, distance: 24.0
click at [427, 320] on ul "- Default Vendor - [PERSON_NAME] Atlas WD LB Java Purple Green Gigantic Aladin …" at bounding box center [420, 357] width 188 height 368
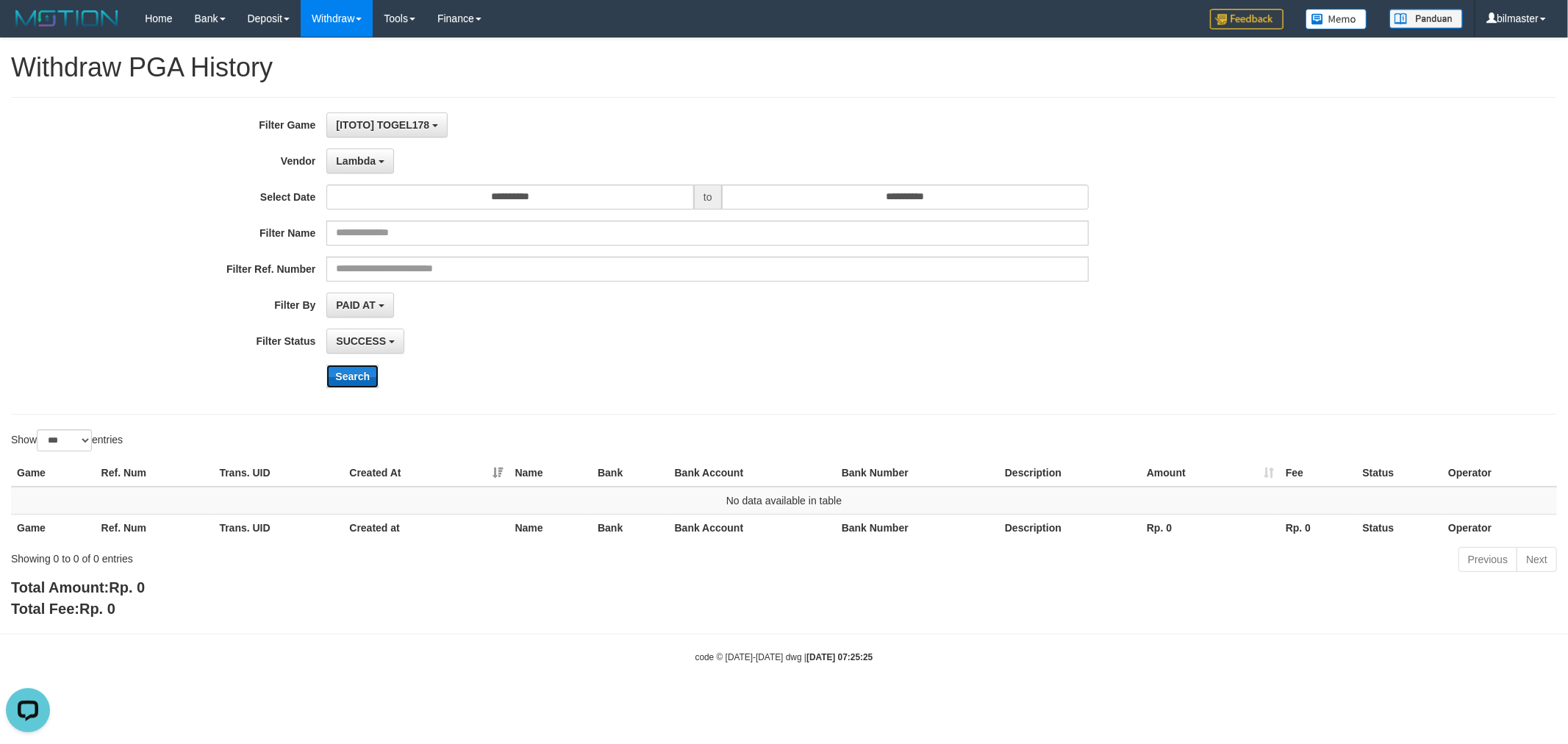
drag, startPoint x: 369, startPoint y: 387, endPoint x: 356, endPoint y: 377, distance: 16.4
click at [362, 382] on button "Search" at bounding box center [353, 376] width 52 height 24
click at [355, 376] on button "Search" at bounding box center [353, 376] width 52 height 24
click at [375, 164] on span "Lambda" at bounding box center [356, 160] width 40 height 11
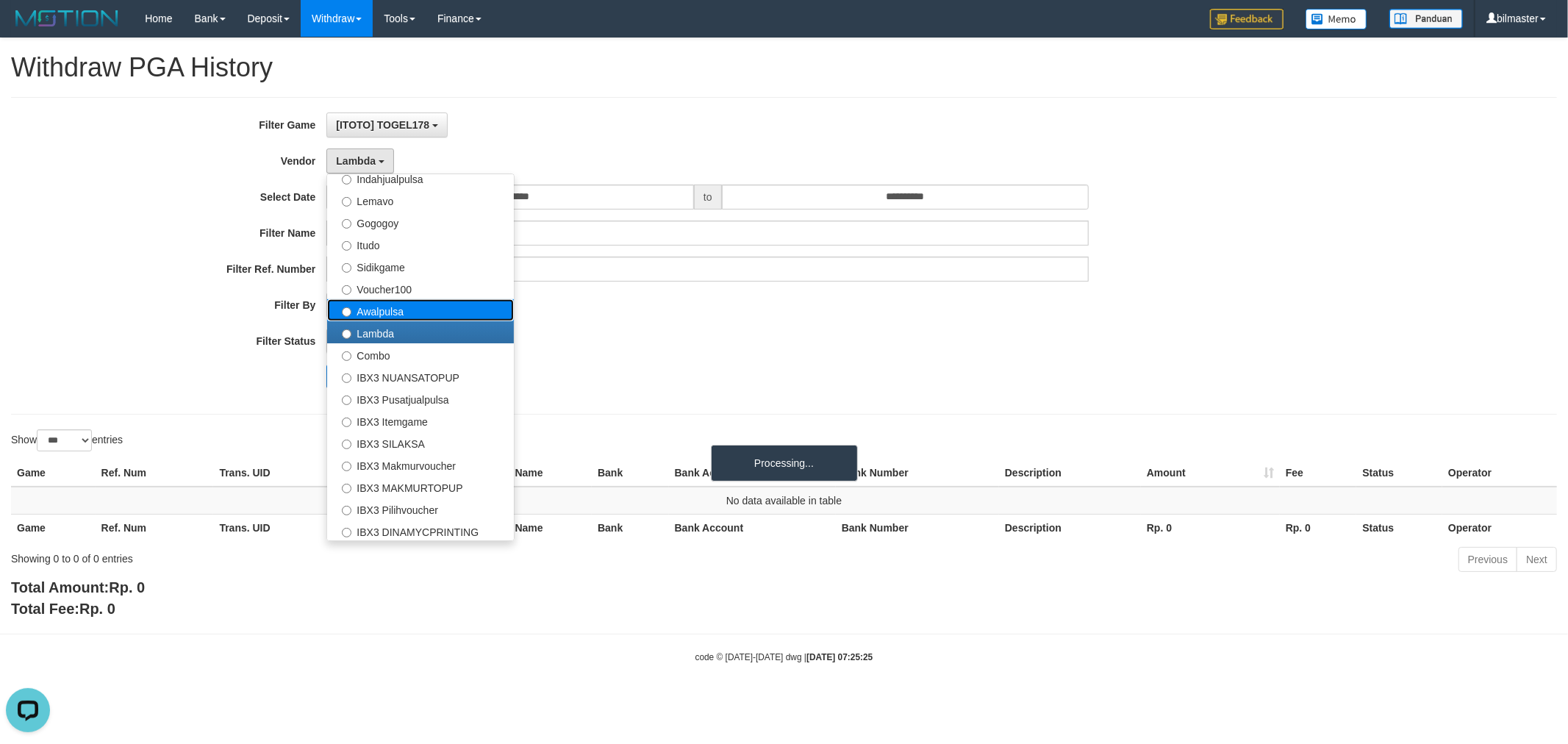
click at [369, 309] on label "Awalpulsa" at bounding box center [420, 310] width 187 height 22
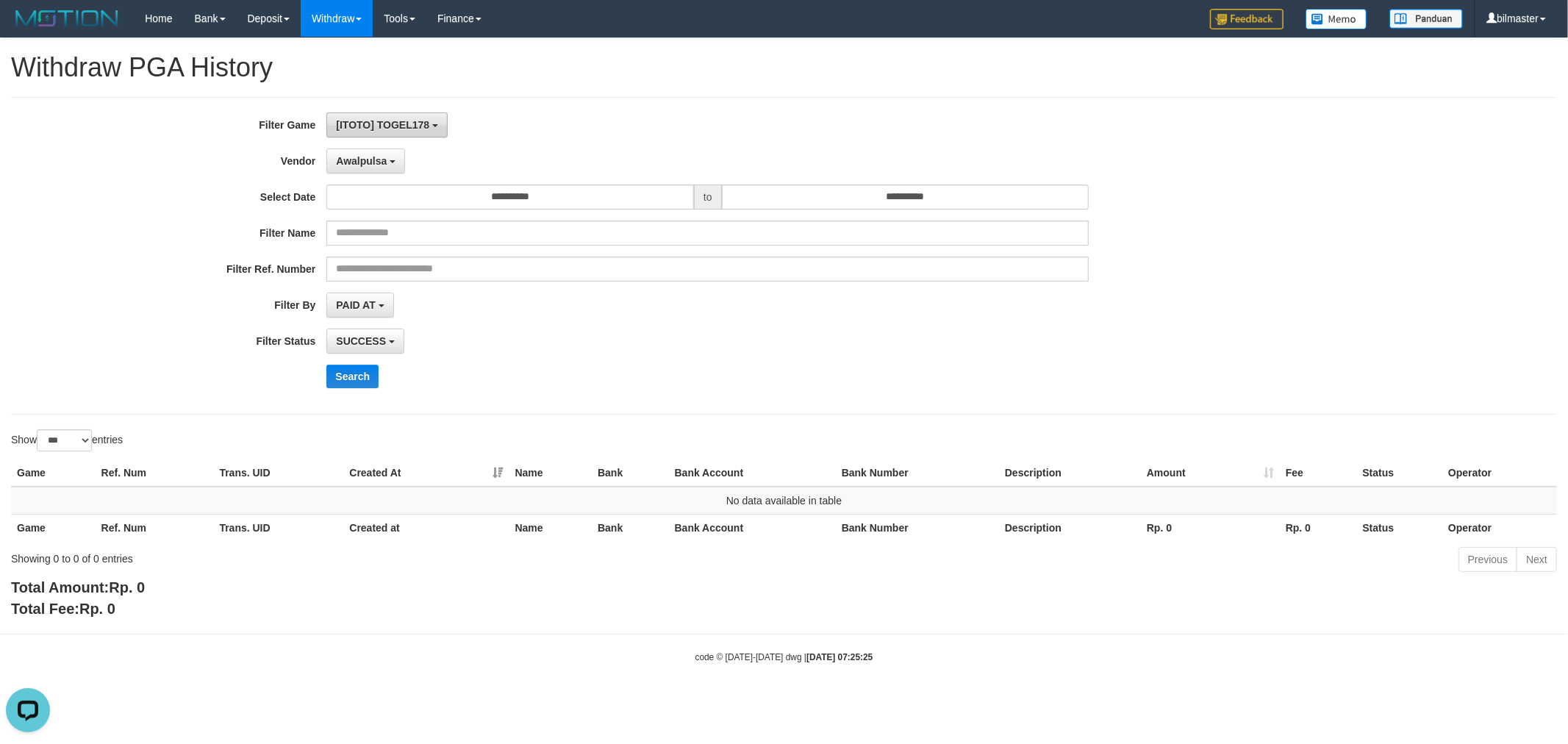
click at [366, 130] on button "[ITOTO] TOGEL178" at bounding box center [387, 124] width 121 height 25
click at [475, 126] on div "[[PERSON_NAME]] TOGEL178 SELECT GAME [ITOTO] TOGEL178" at bounding box center [707, 124] width 762 height 25
click at [362, 152] on button "Awalpulsa" at bounding box center [365, 161] width 79 height 25
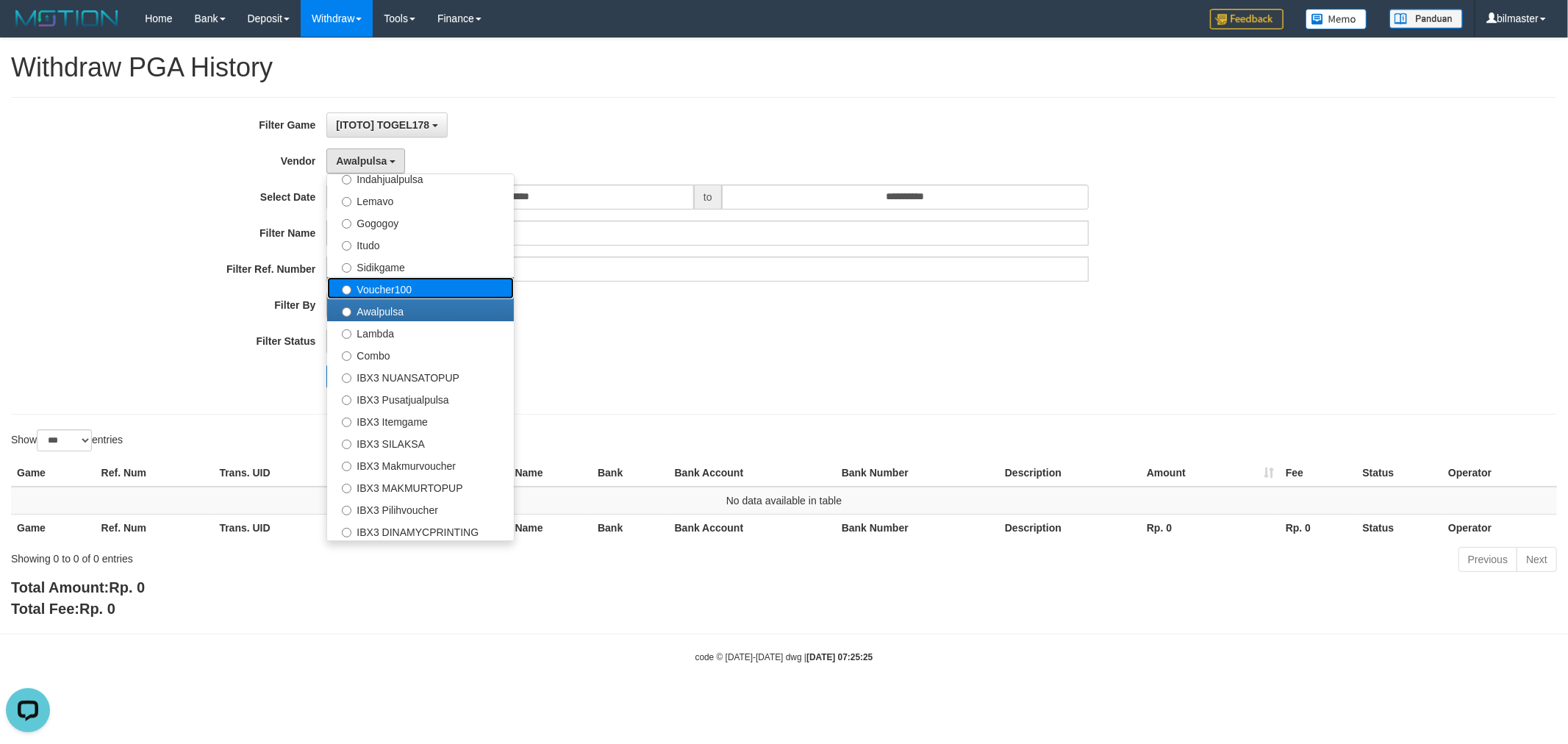
click at [398, 291] on label "Voucher100" at bounding box center [420, 288] width 187 height 22
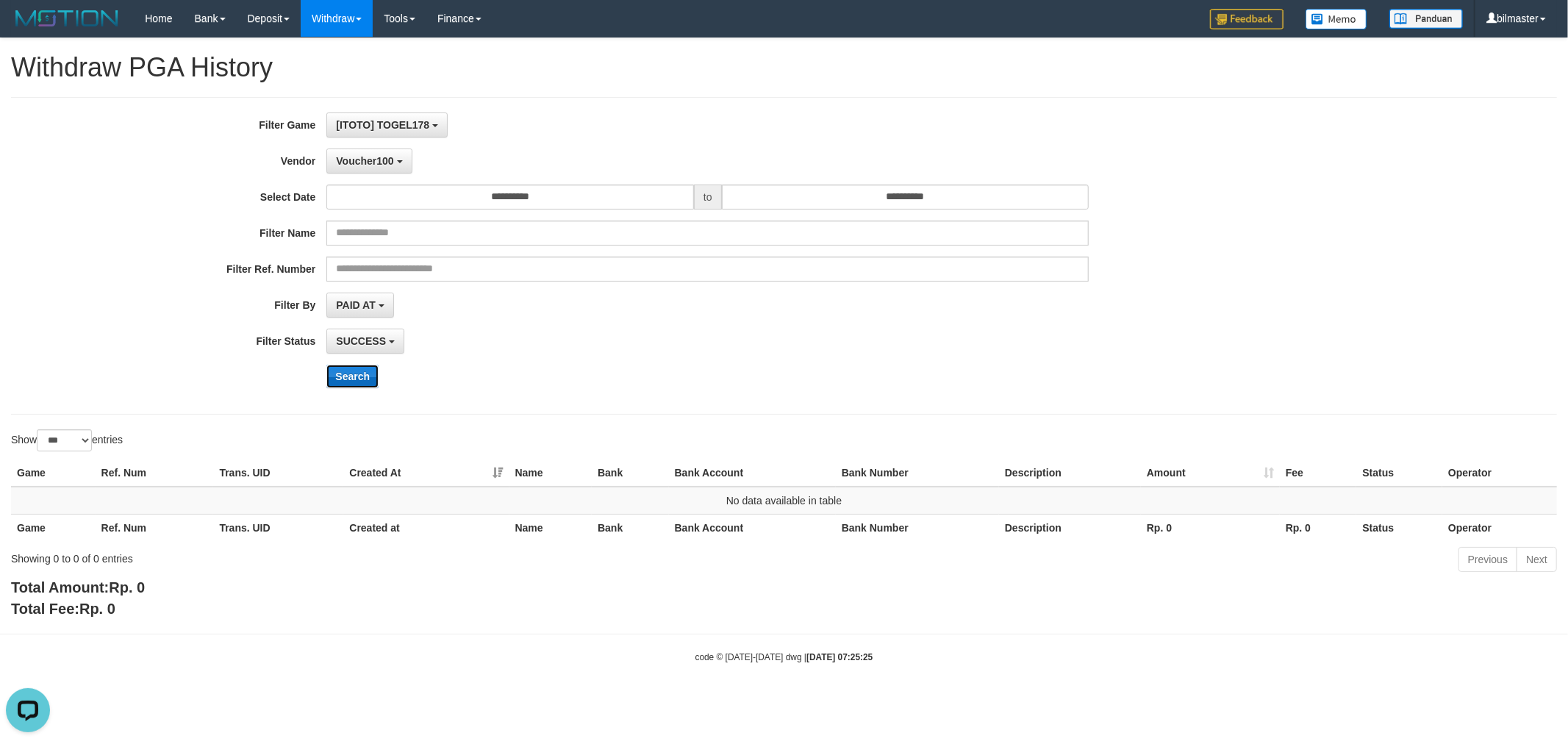
click at [356, 375] on button "Search" at bounding box center [353, 376] width 52 height 24
click at [384, 165] on span "Voucher100" at bounding box center [364, 160] width 57 height 11
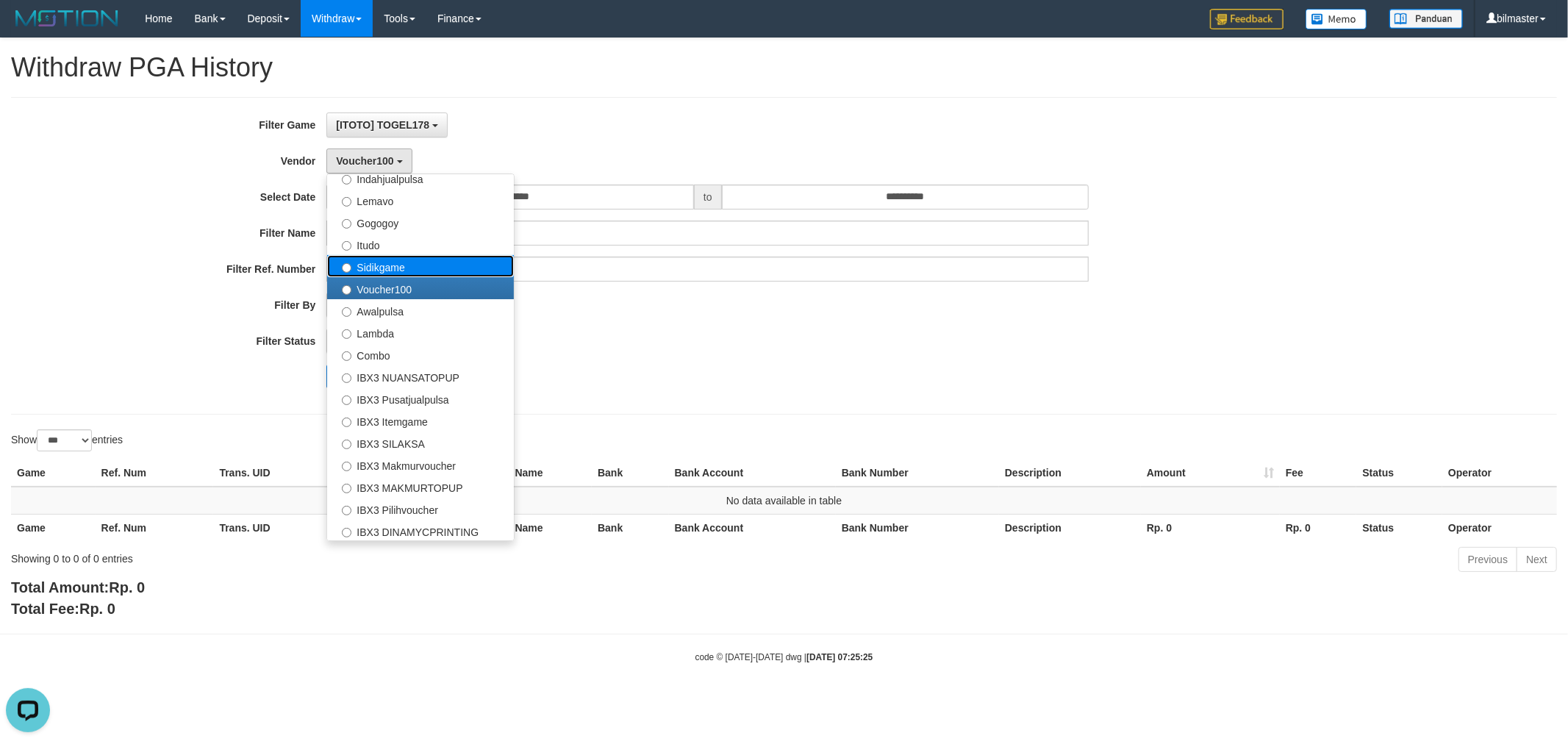
click at [409, 269] on label "Sidikgame" at bounding box center [420, 266] width 187 height 22
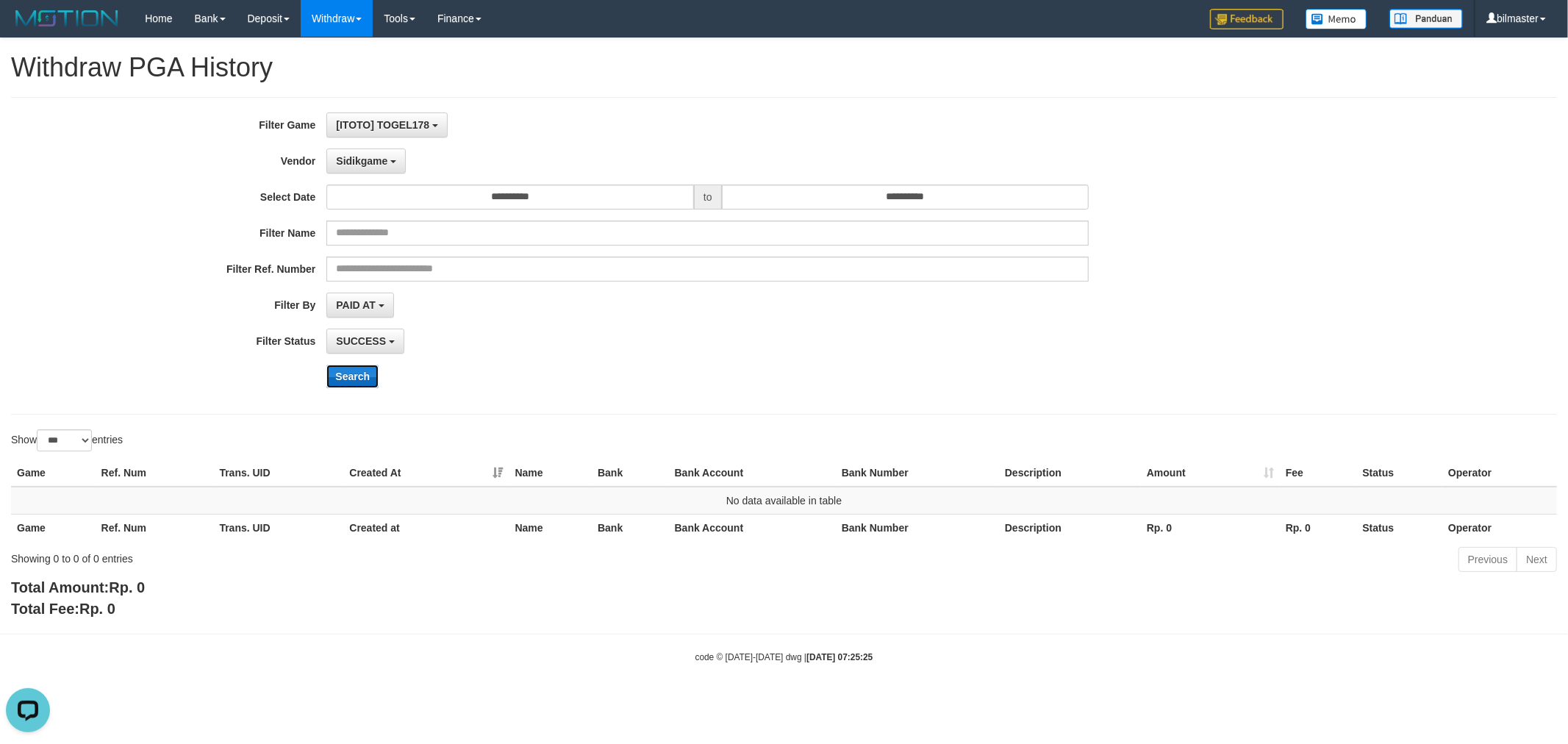
click at [354, 380] on button "Search" at bounding box center [353, 376] width 52 height 24
click at [371, 169] on button "Sidikgame" at bounding box center [366, 161] width 79 height 25
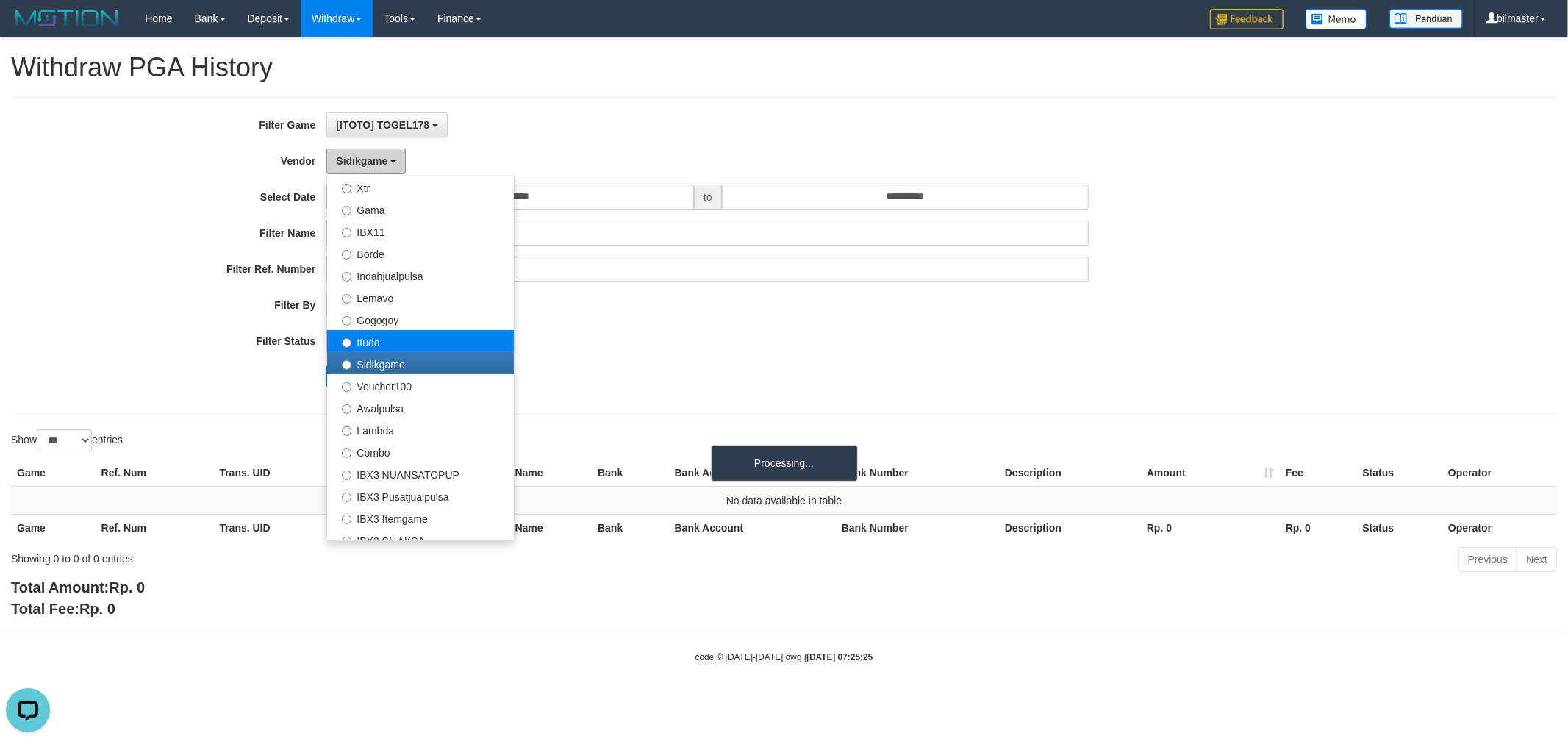
scroll to position [344, 0]
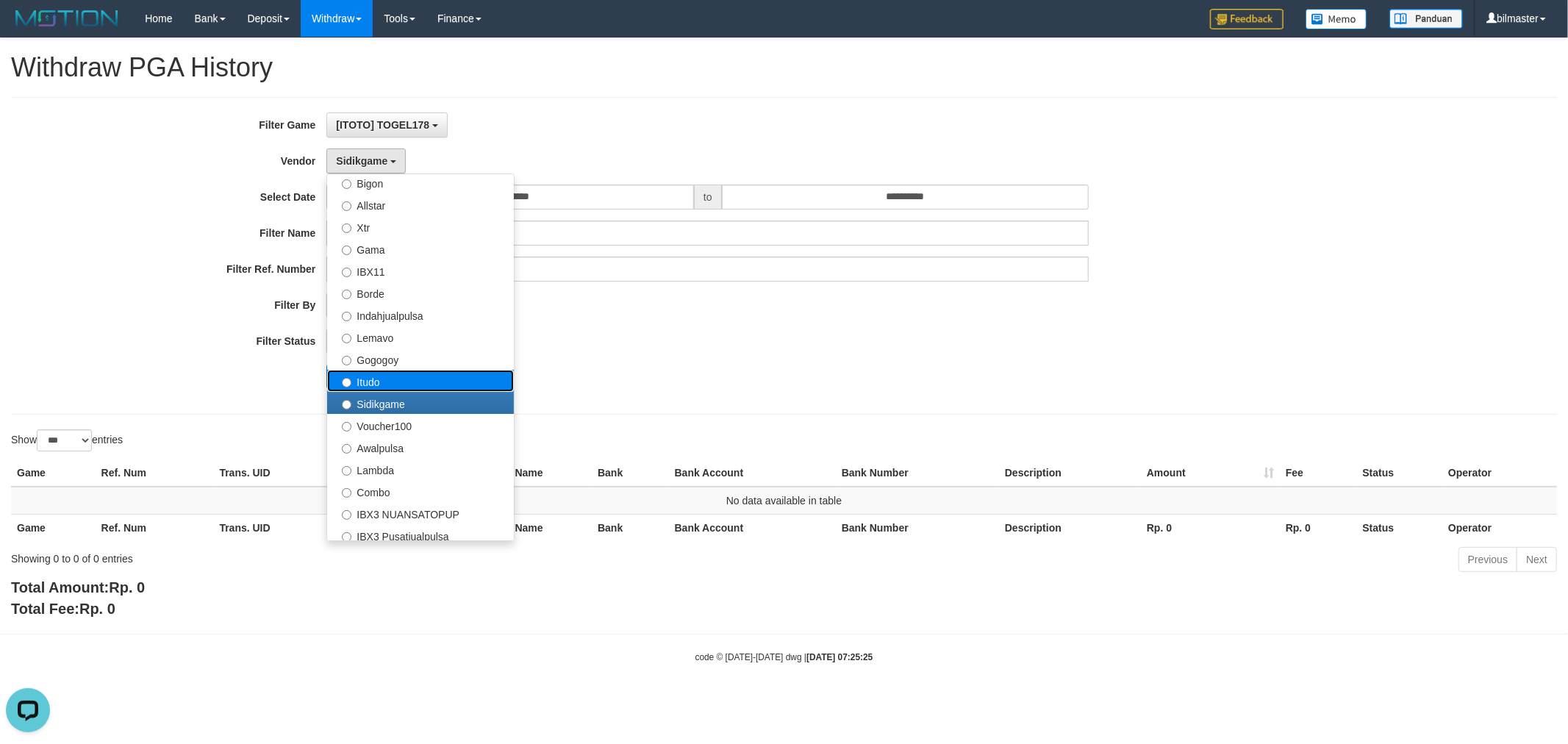
click at [362, 382] on label "Itudo" at bounding box center [420, 381] width 187 height 22
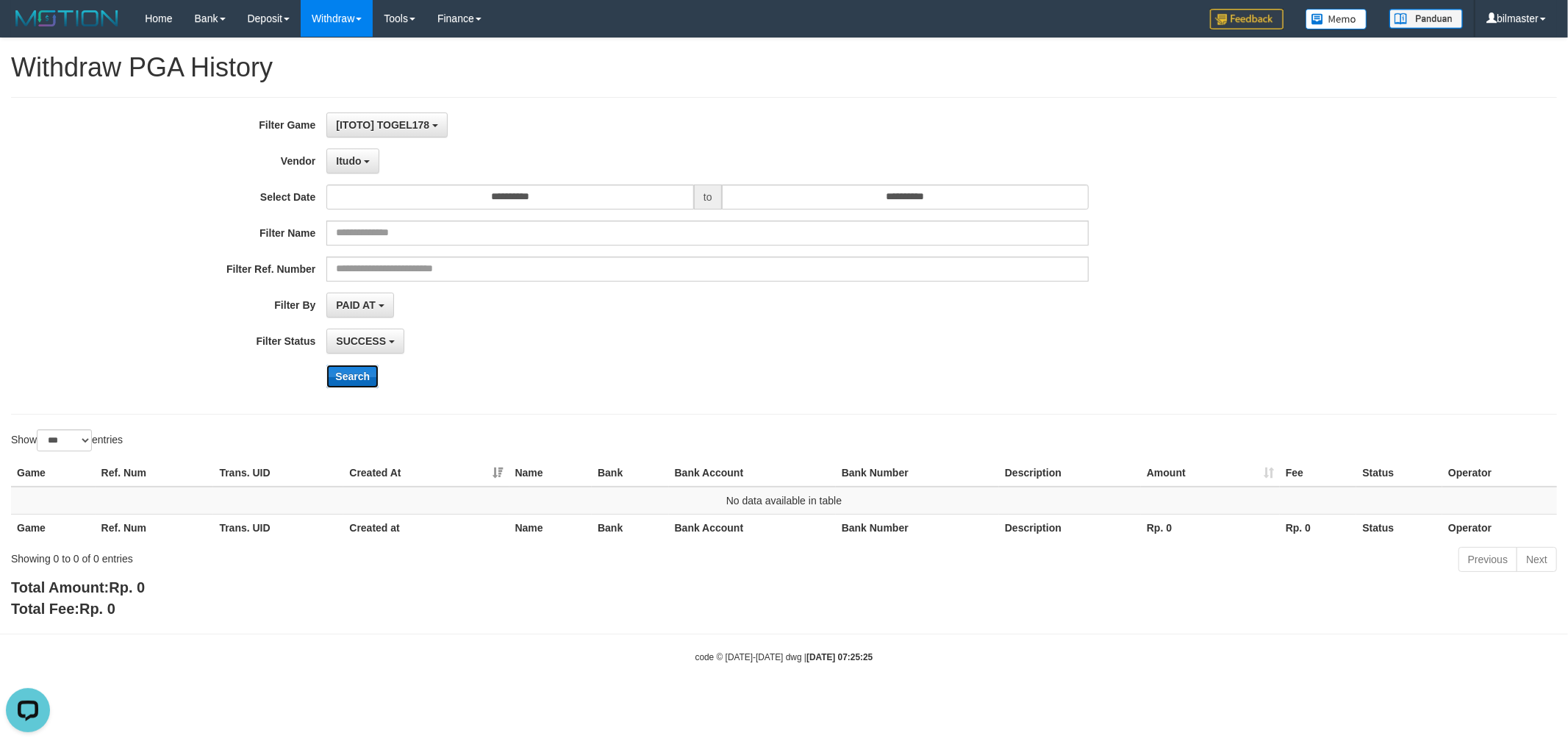
click at [366, 366] on button "Search" at bounding box center [353, 376] width 52 height 24
click at [369, 163] on button "Itudo" at bounding box center [353, 161] width 53 height 25
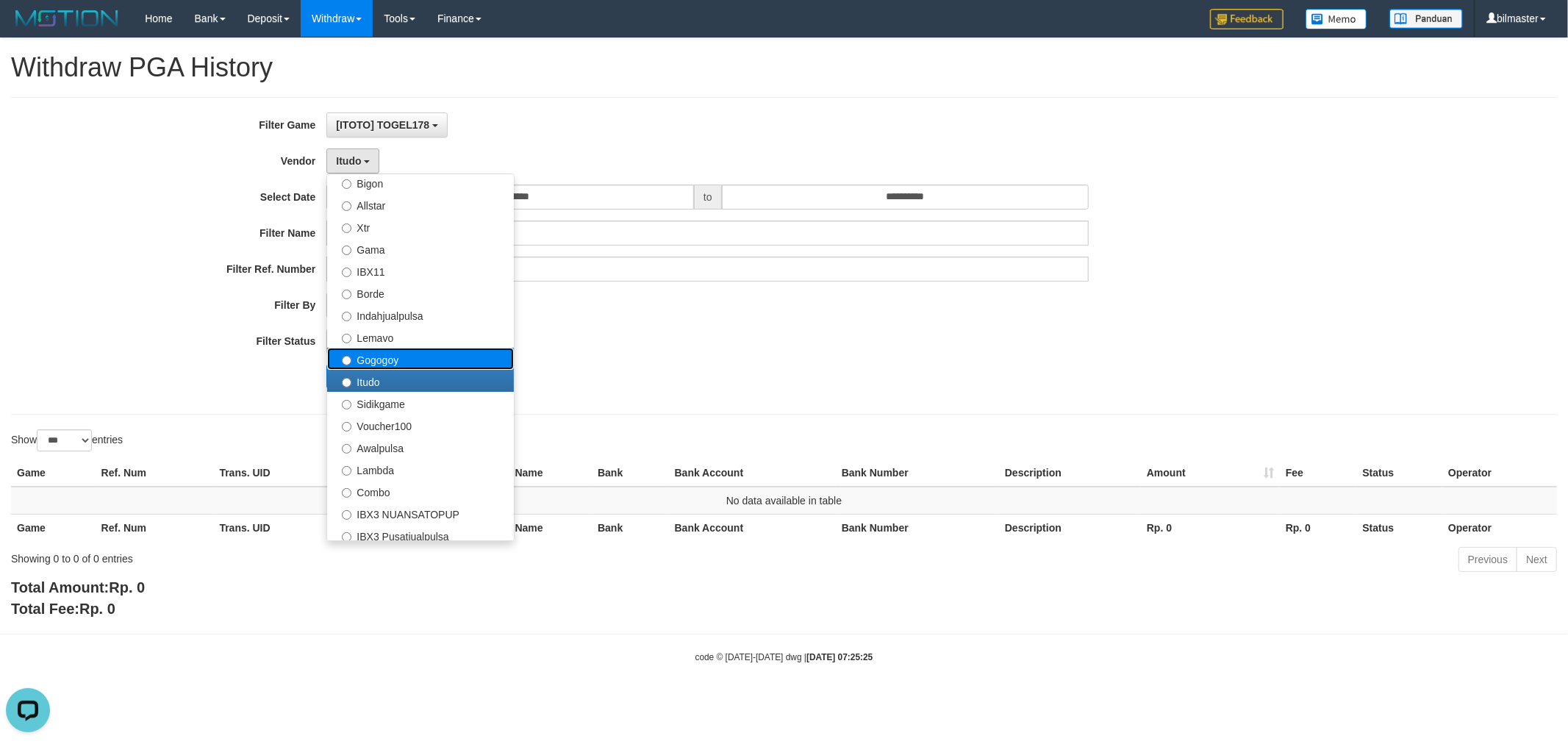
click at [392, 355] on label "Gogogoy" at bounding box center [420, 359] width 187 height 22
select select "**********"
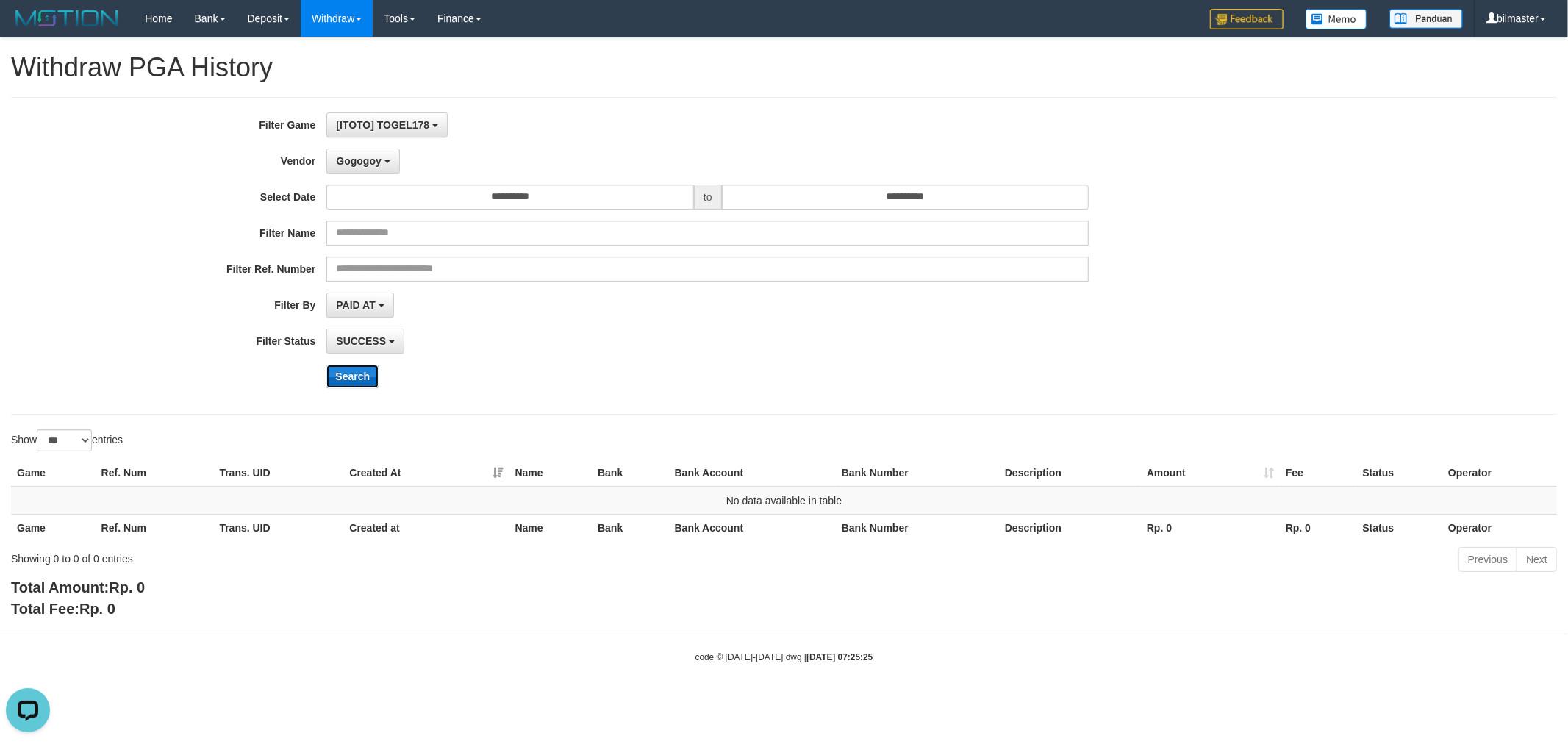
click at [369, 369] on button "Search" at bounding box center [353, 376] width 52 height 24
click at [359, 166] on button "Gogogoy" at bounding box center [362, 161] width 72 height 25
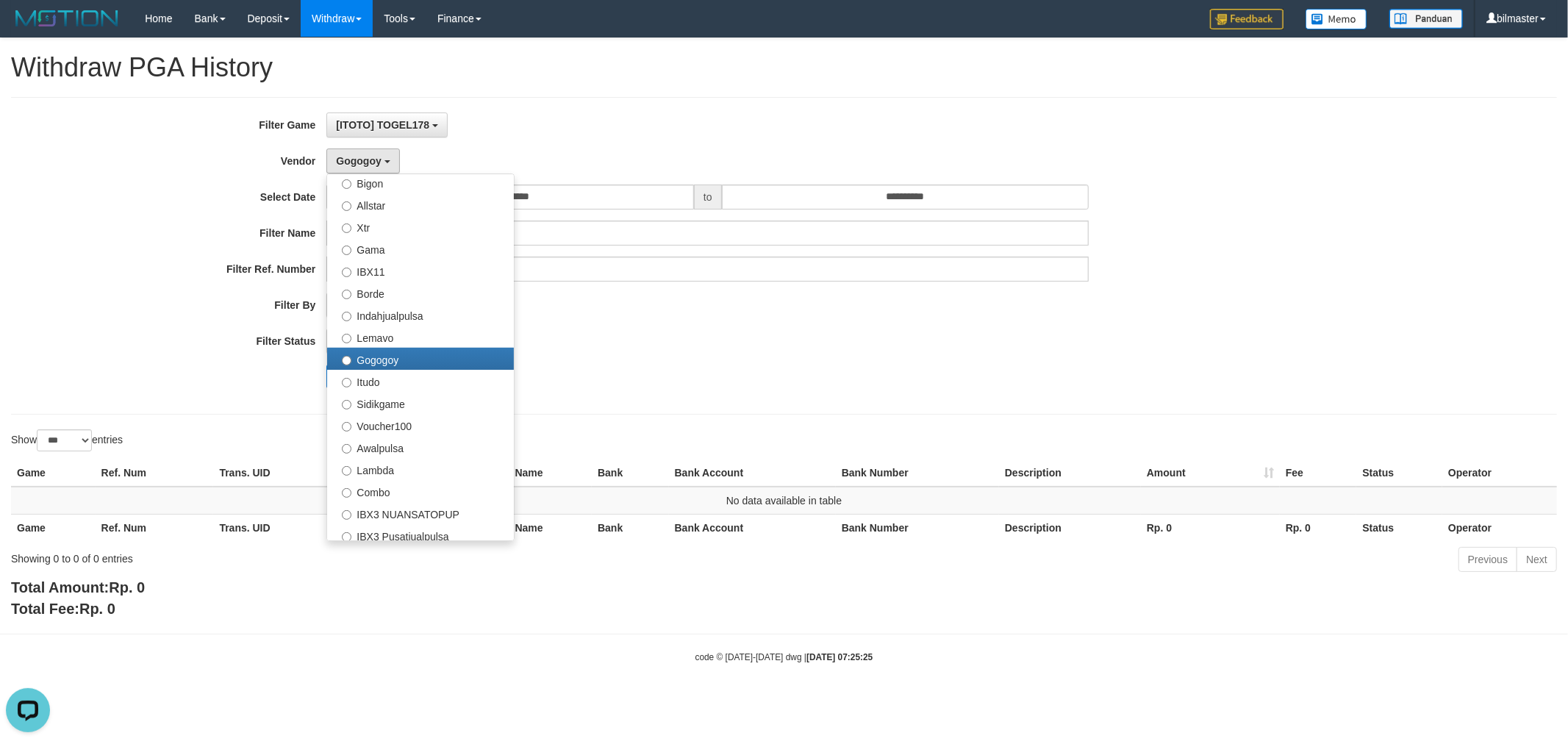
click at [613, 329] on div "SUCCESS SUCCESS ON PROCESS FAILED" at bounding box center [707, 341] width 762 height 25
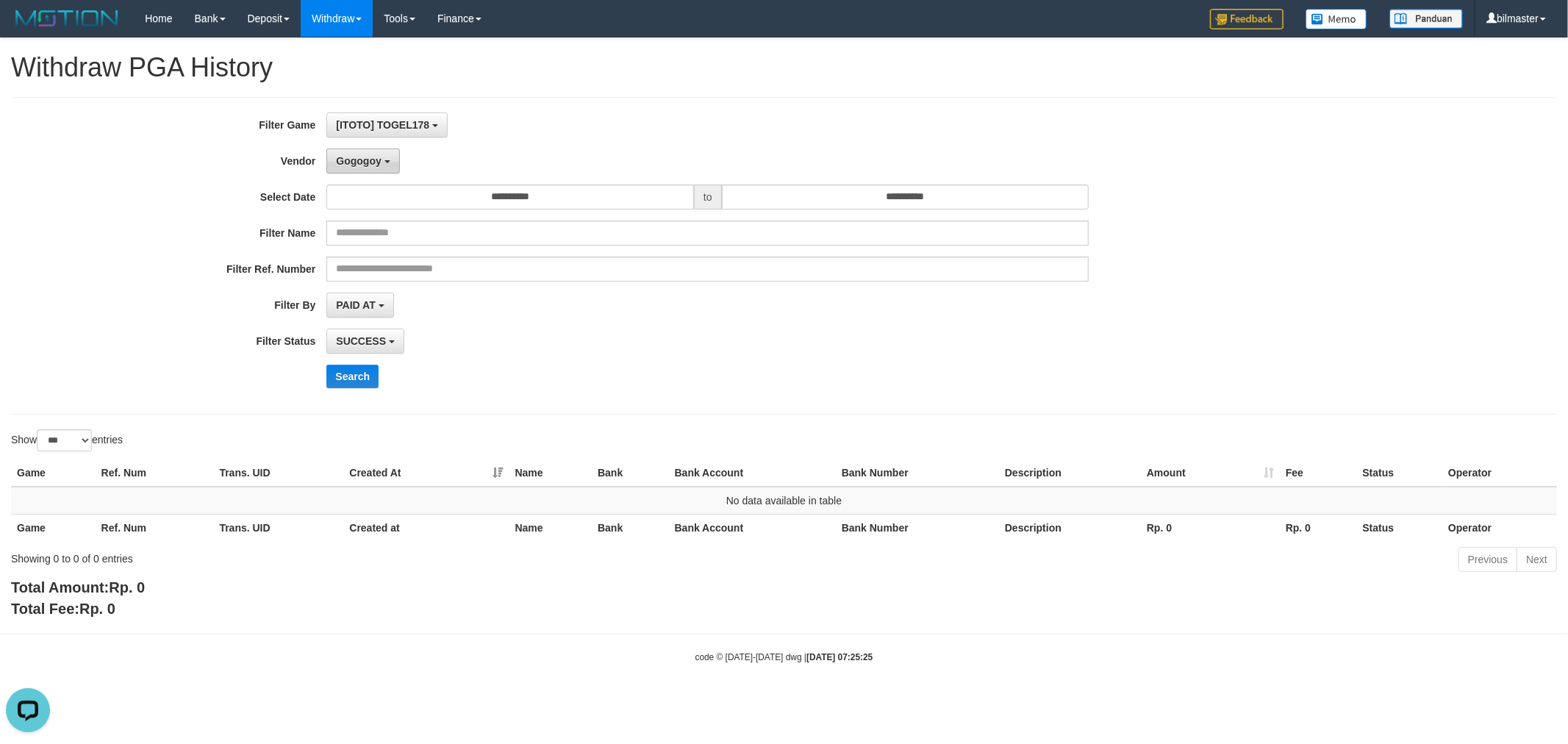
click at [361, 159] on span "Gogogoy" at bounding box center [358, 160] width 45 height 11
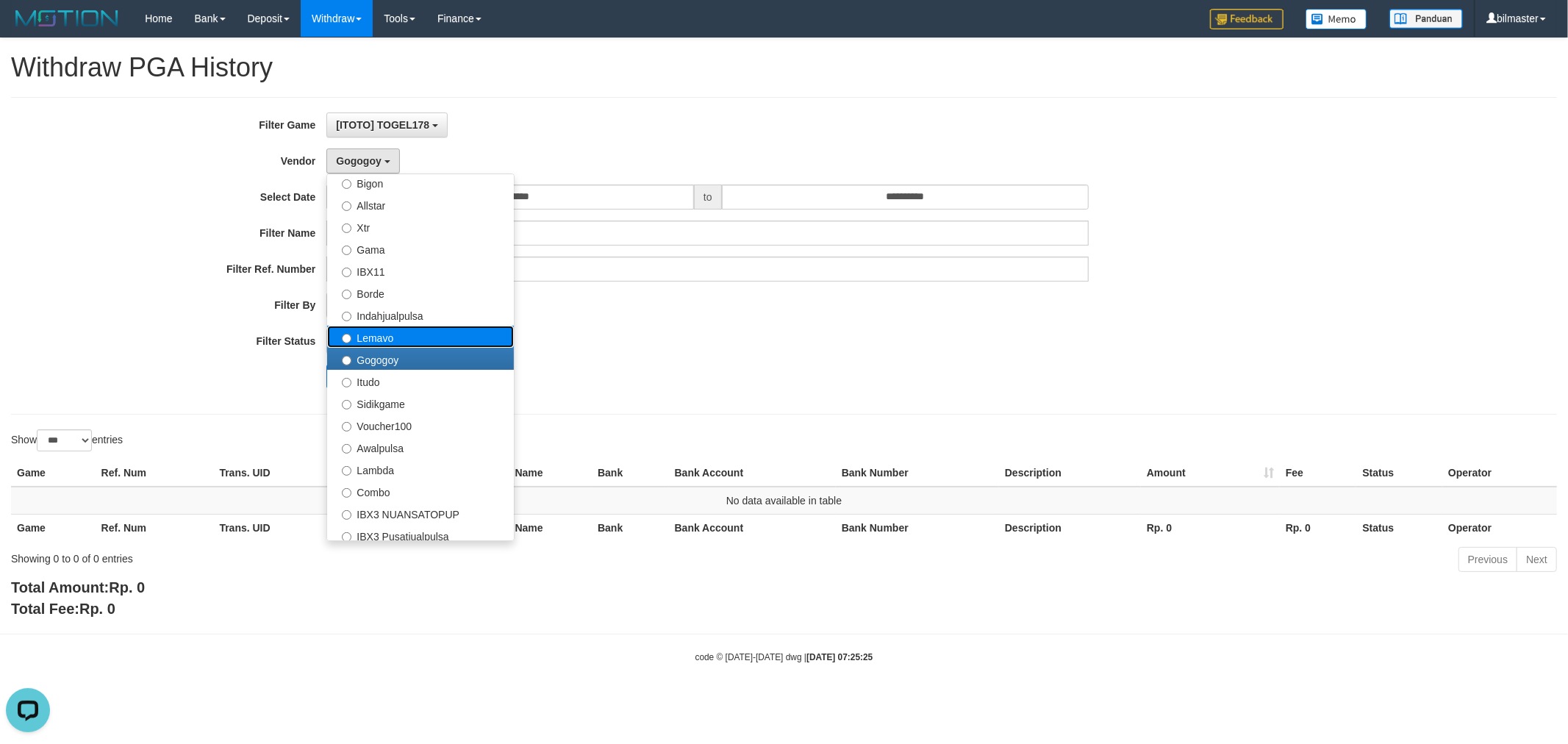
click at [394, 338] on label "Lemavo" at bounding box center [420, 337] width 187 height 22
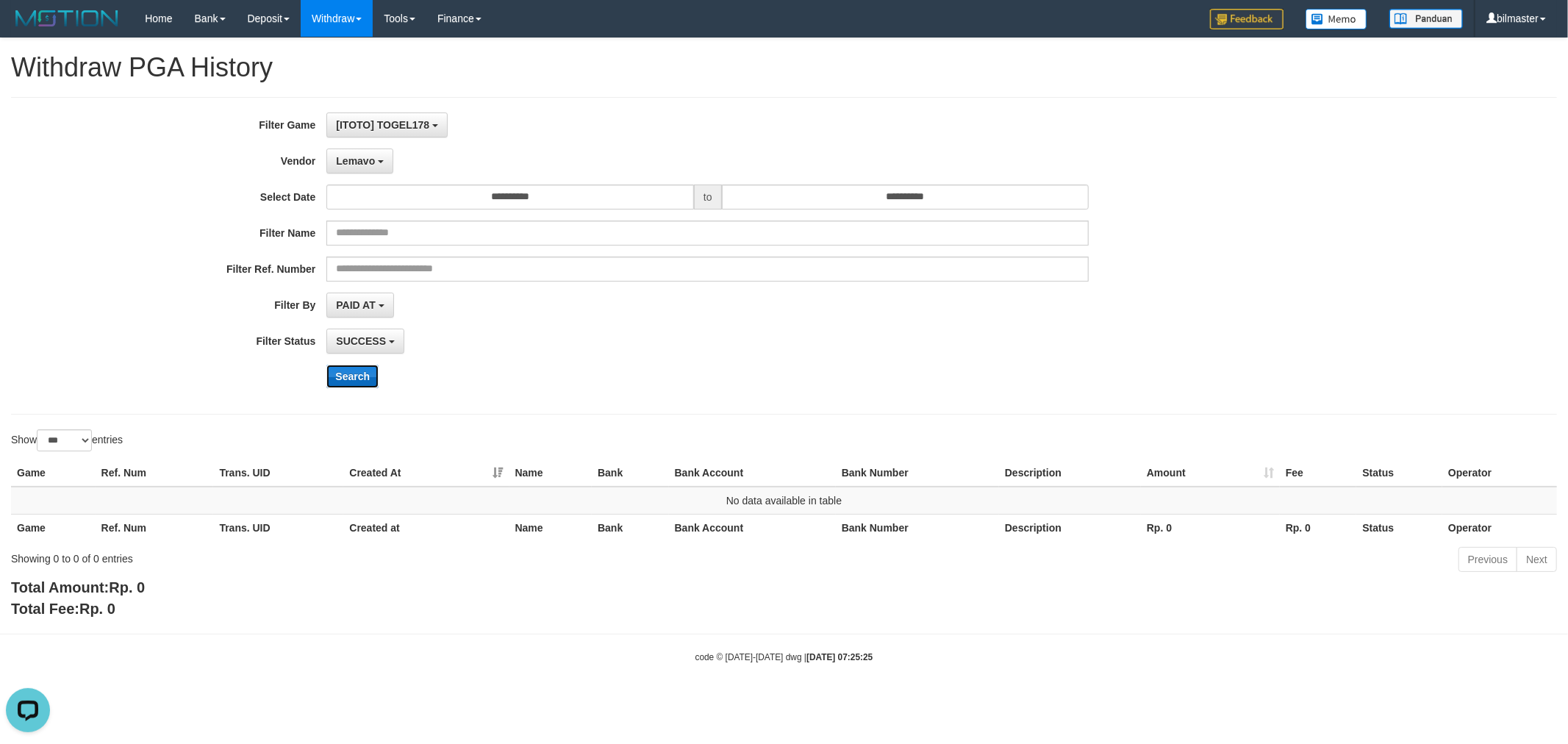
click at [361, 382] on button "Search" at bounding box center [353, 376] width 52 height 24
click at [372, 169] on button "Lemavo" at bounding box center [360, 161] width 67 height 25
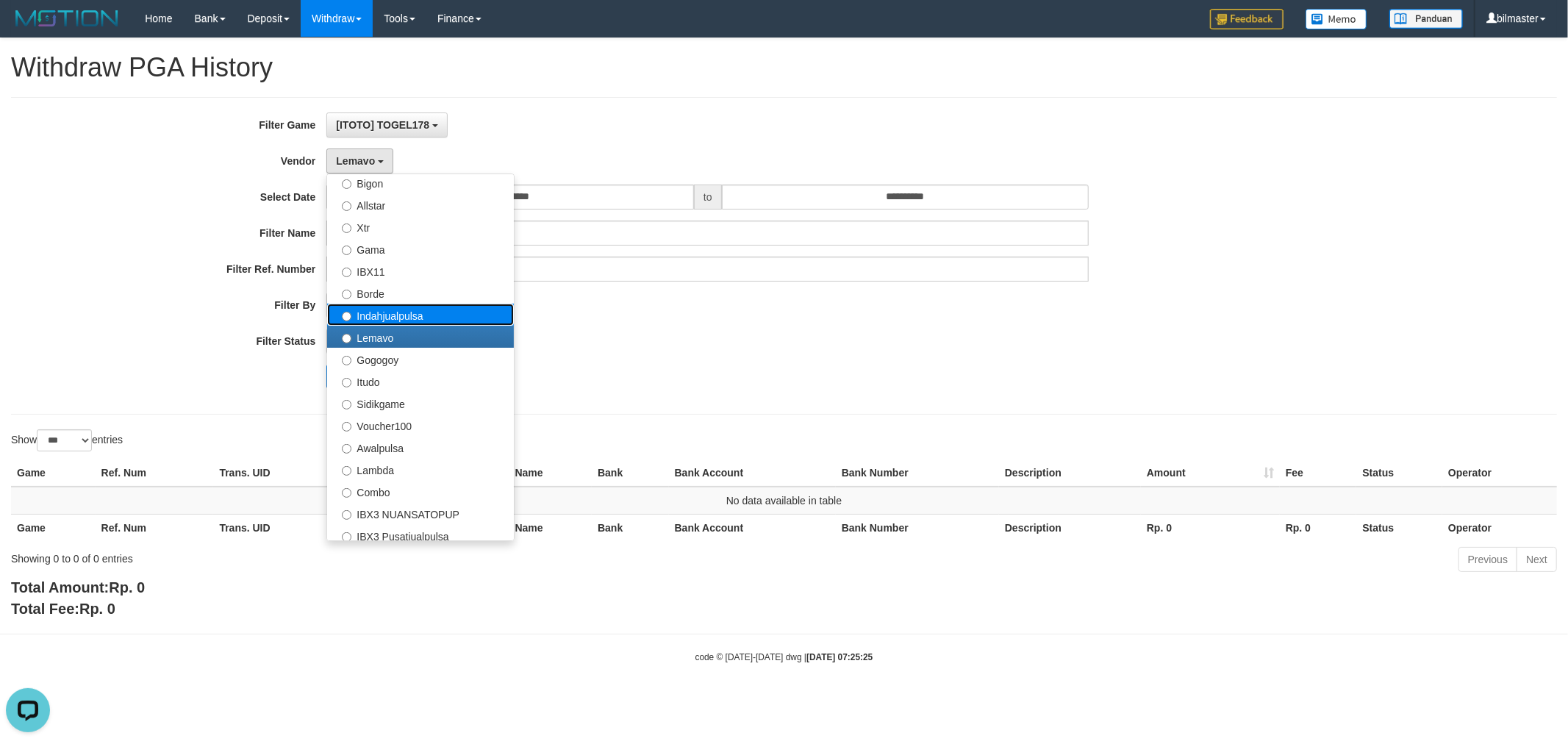
click at [395, 308] on label "Indahjualpulsa" at bounding box center [420, 314] width 187 height 22
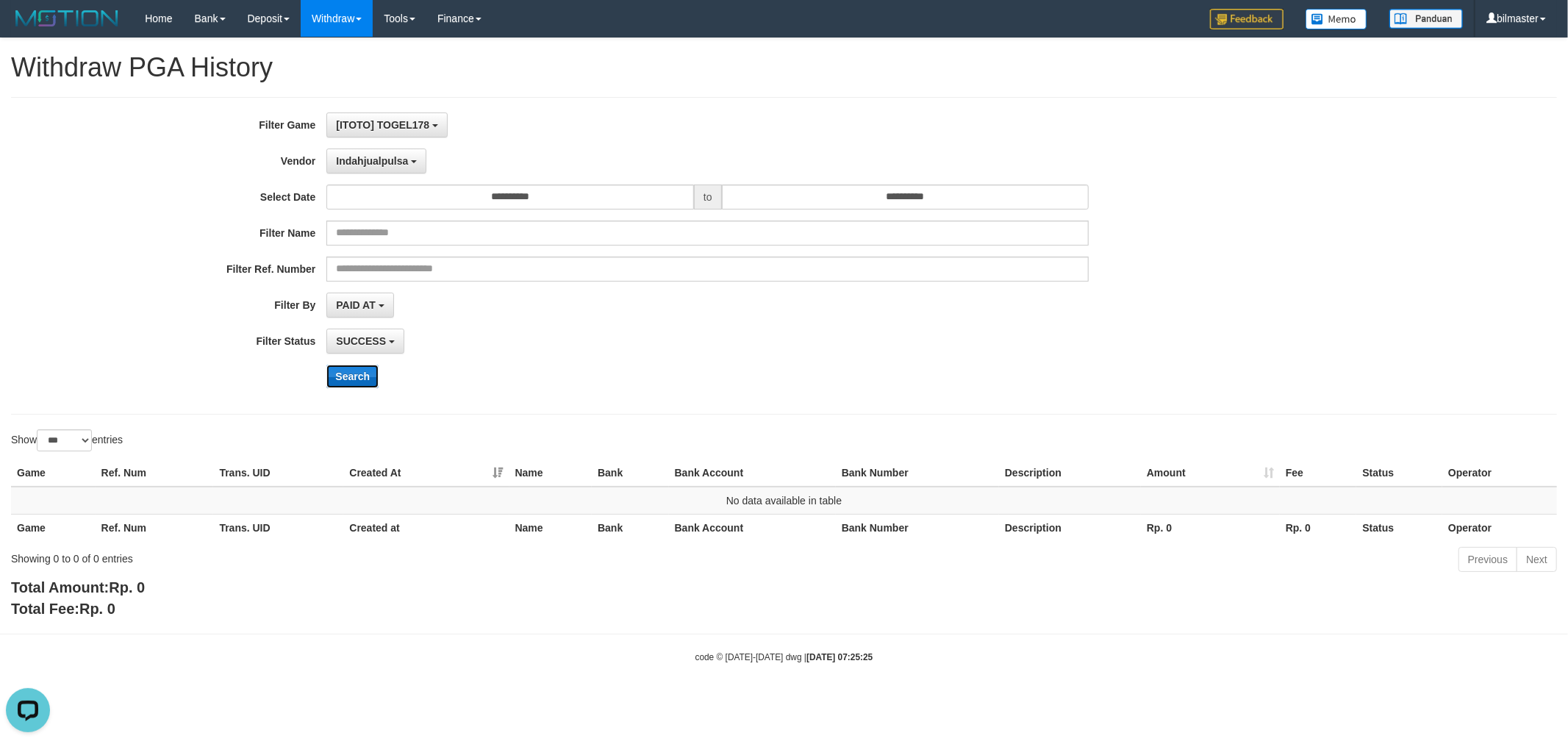
click at [361, 385] on button "Search" at bounding box center [353, 376] width 52 height 24
click at [359, 172] on button "Indahjualpulsa" at bounding box center [376, 161] width 100 height 25
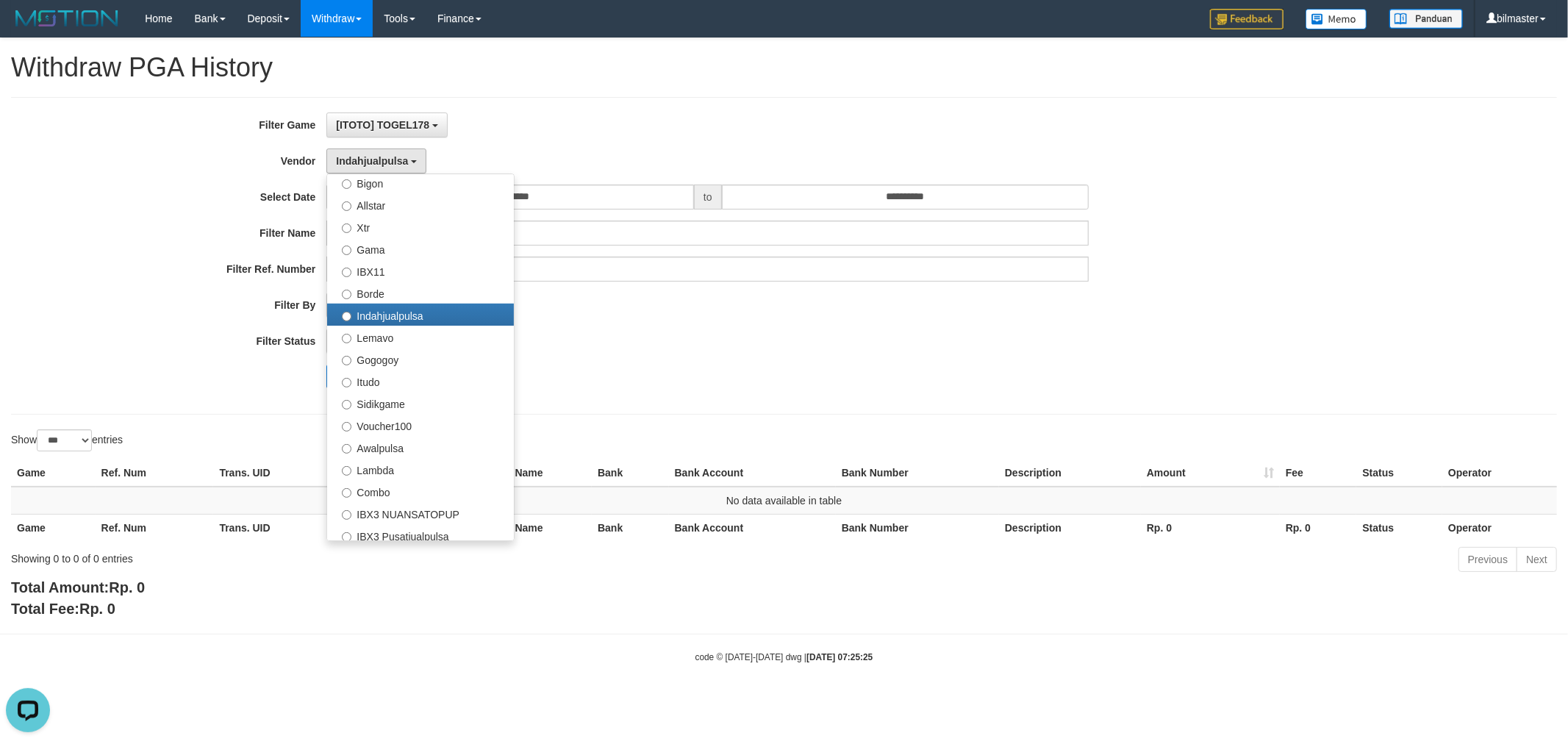
click at [412, 298] on ul "- Default Vendor - [PERSON_NAME] Atlas WD LB Java Purple Green Gigantic Aladin …" at bounding box center [420, 357] width 188 height 368
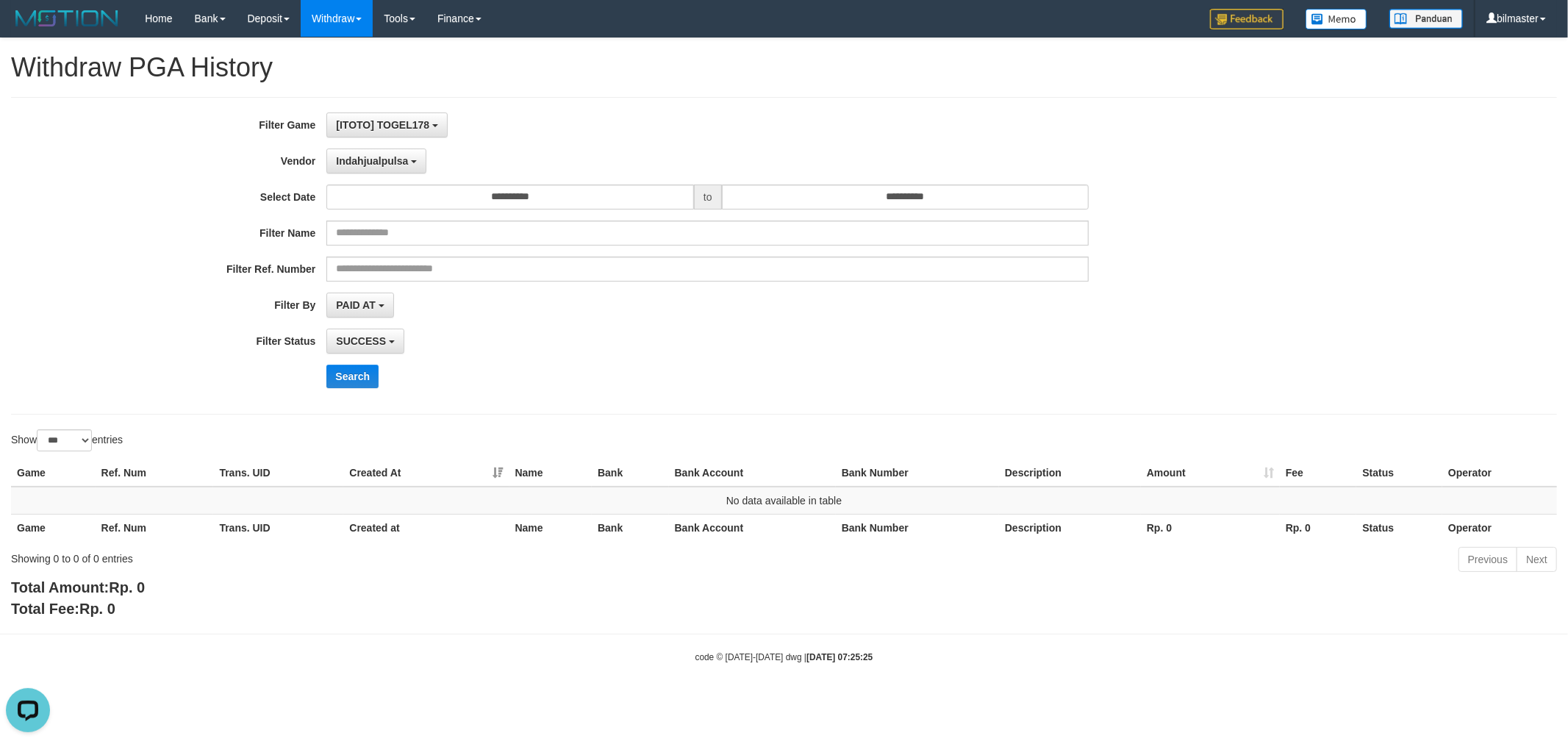
click at [412, 291] on div "**********" at bounding box center [653, 256] width 1307 height 287
click at [375, 176] on div "**********" at bounding box center [653, 256] width 1307 height 287
click at [387, 163] on span "Indahjualpulsa" at bounding box center [372, 160] width 72 height 11
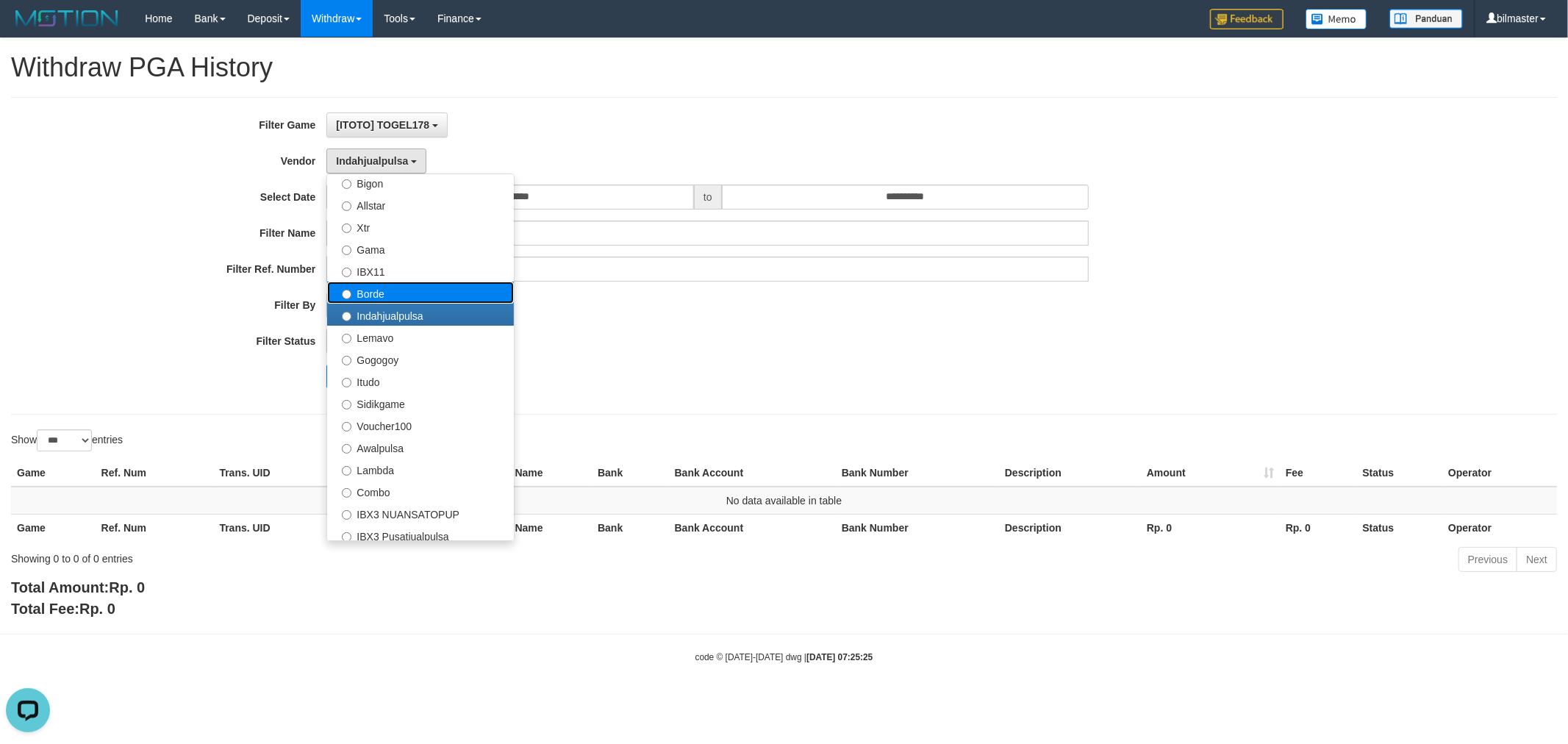
click at [385, 297] on label "Borde" at bounding box center [420, 292] width 187 height 22
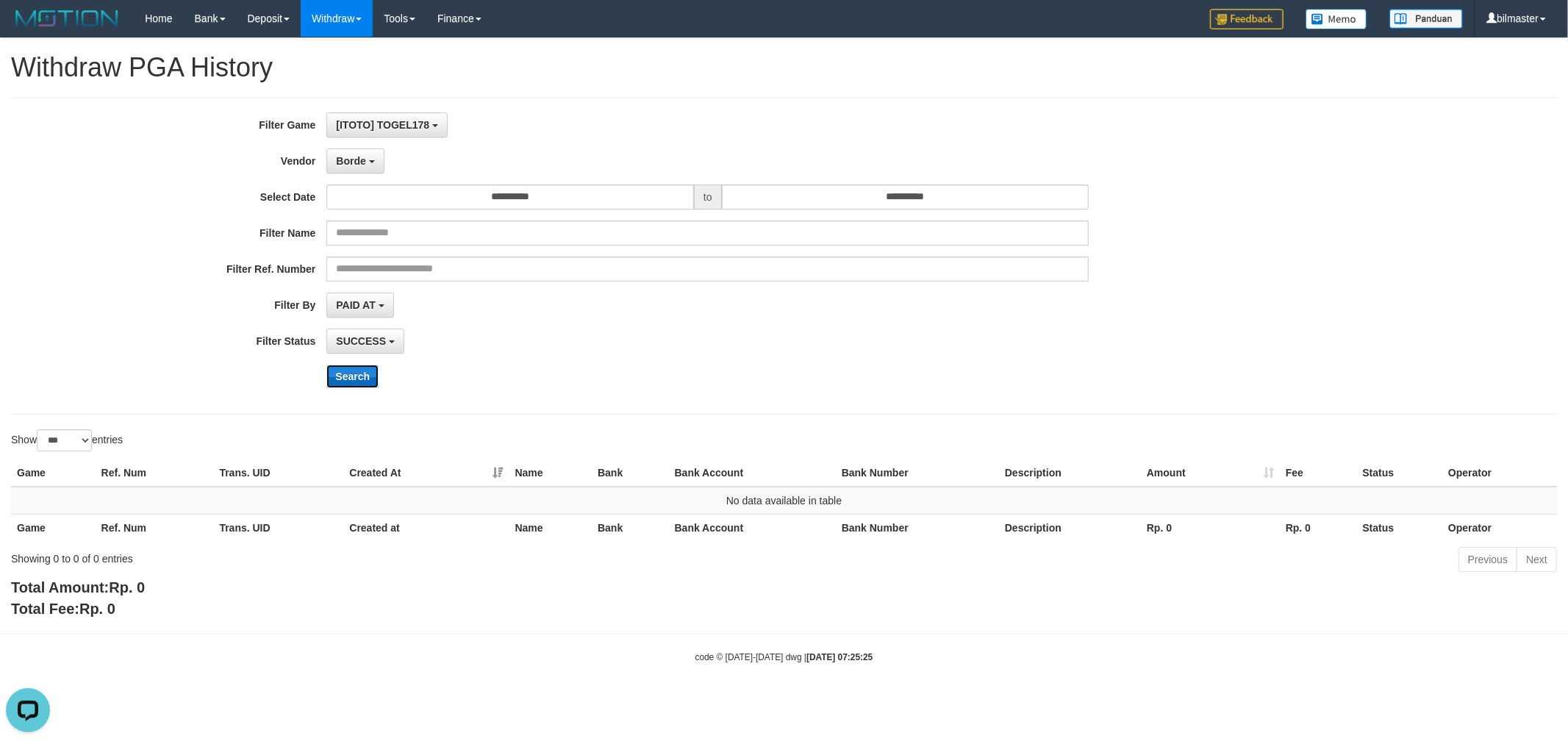
click at [356, 381] on button "Search" at bounding box center [353, 376] width 52 height 24
click at [363, 164] on span "Borde" at bounding box center [350, 160] width 30 height 11
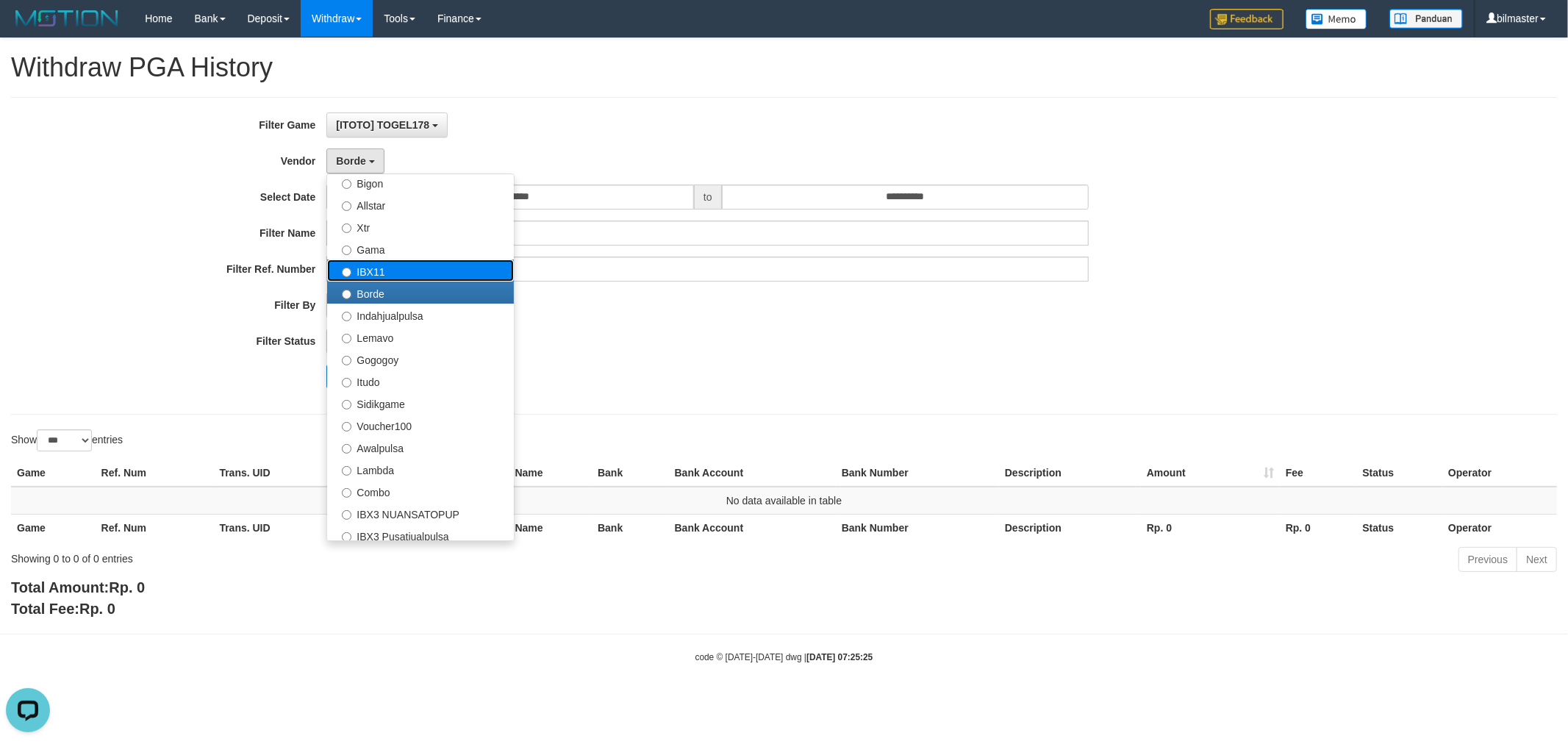
click at [414, 267] on label "IBX11" at bounding box center [420, 270] width 187 height 22
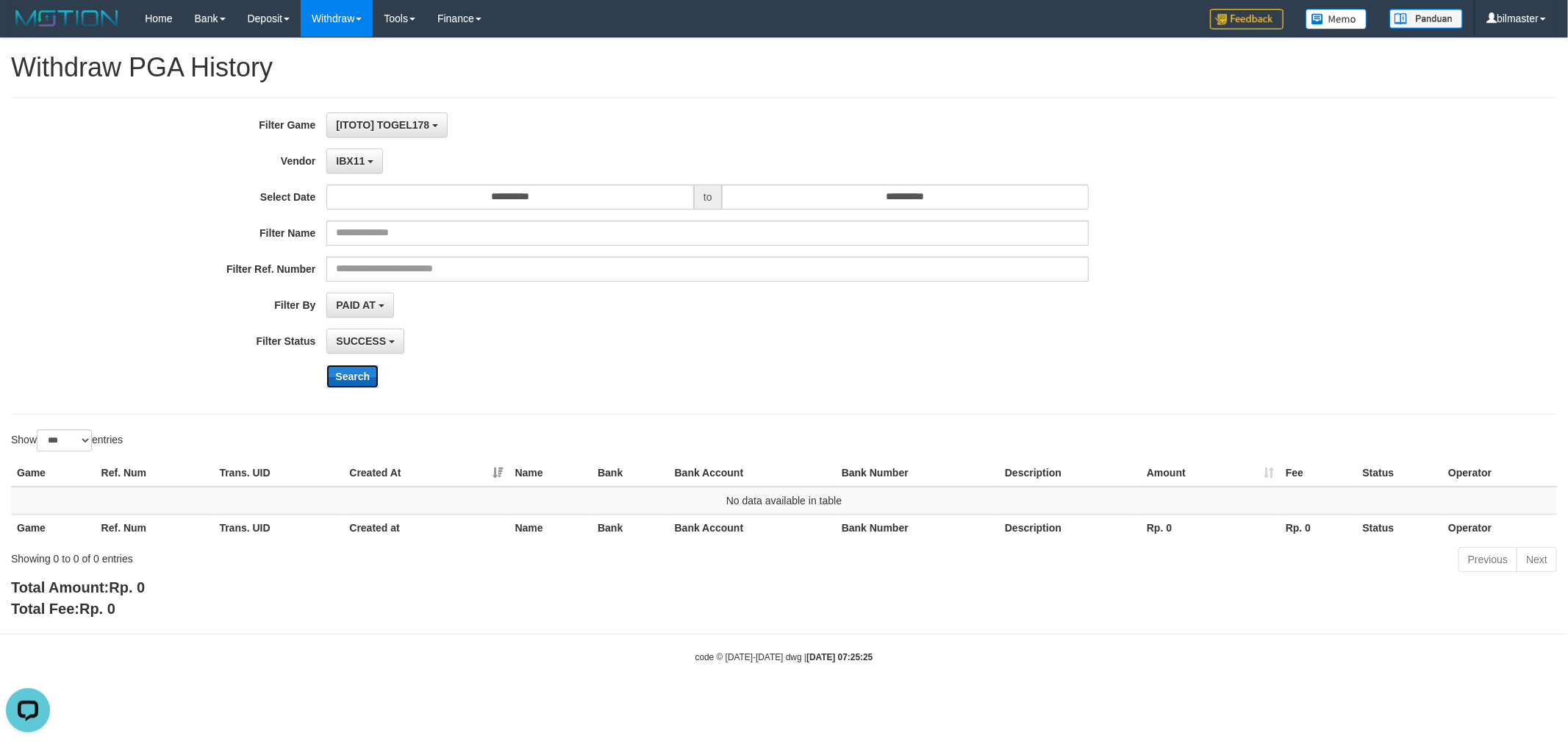
click at [372, 375] on button "Search" at bounding box center [353, 376] width 52 height 24
click at [369, 169] on button "IBX11" at bounding box center [355, 161] width 56 height 25
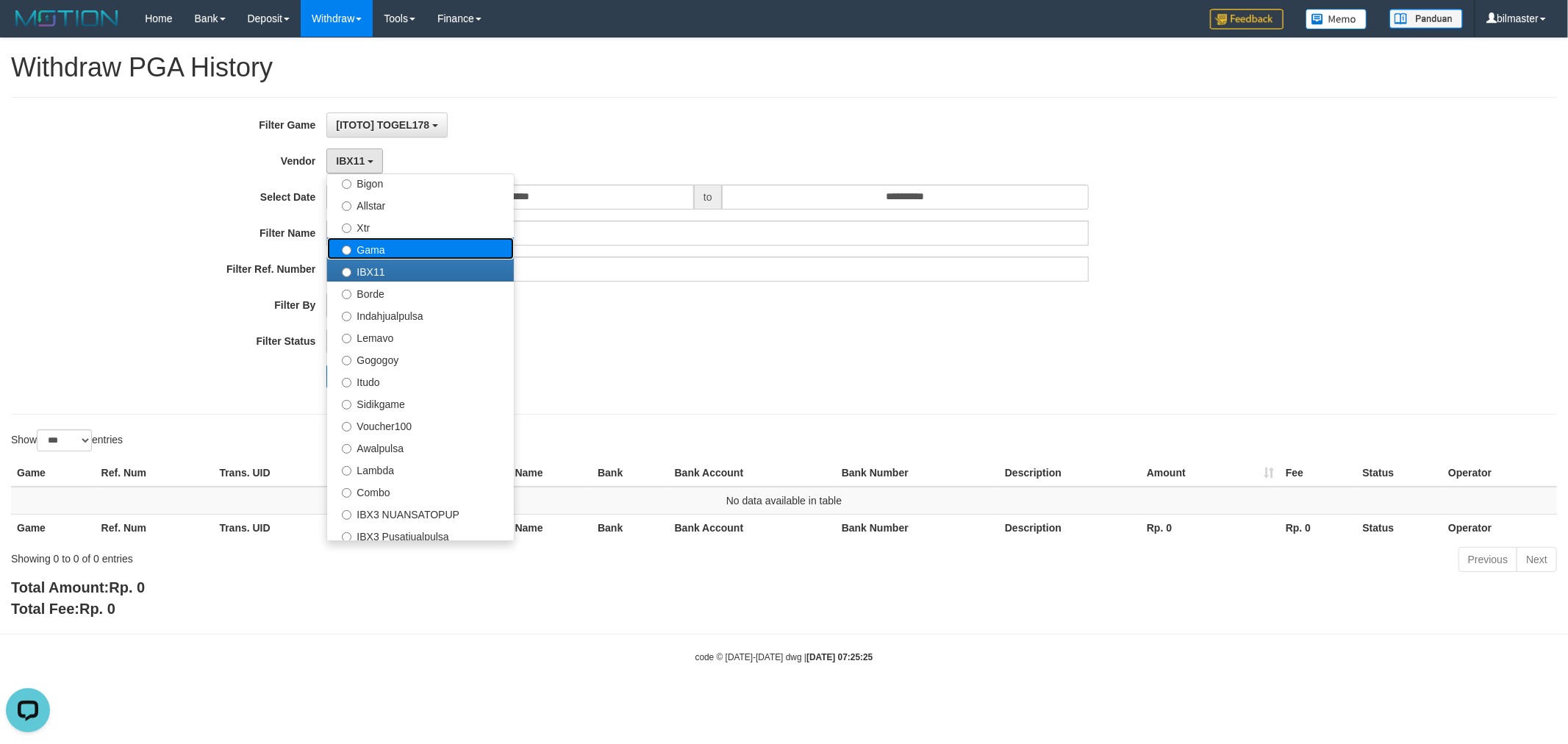
click at [417, 251] on label "Gama" at bounding box center [420, 248] width 187 height 22
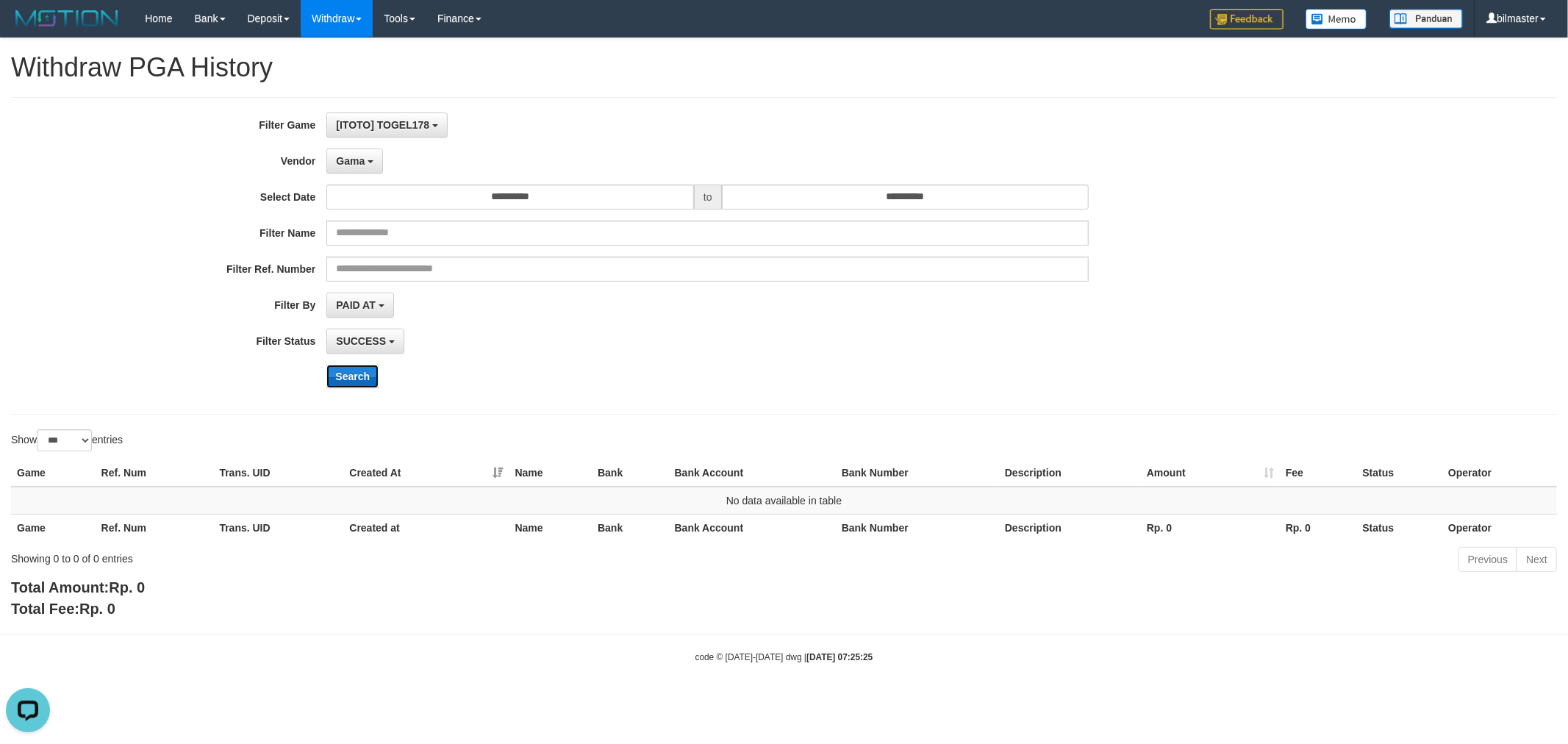
click at [353, 385] on button "Search" at bounding box center [353, 376] width 52 height 24
click at [363, 172] on button "Gama" at bounding box center [355, 161] width 56 height 25
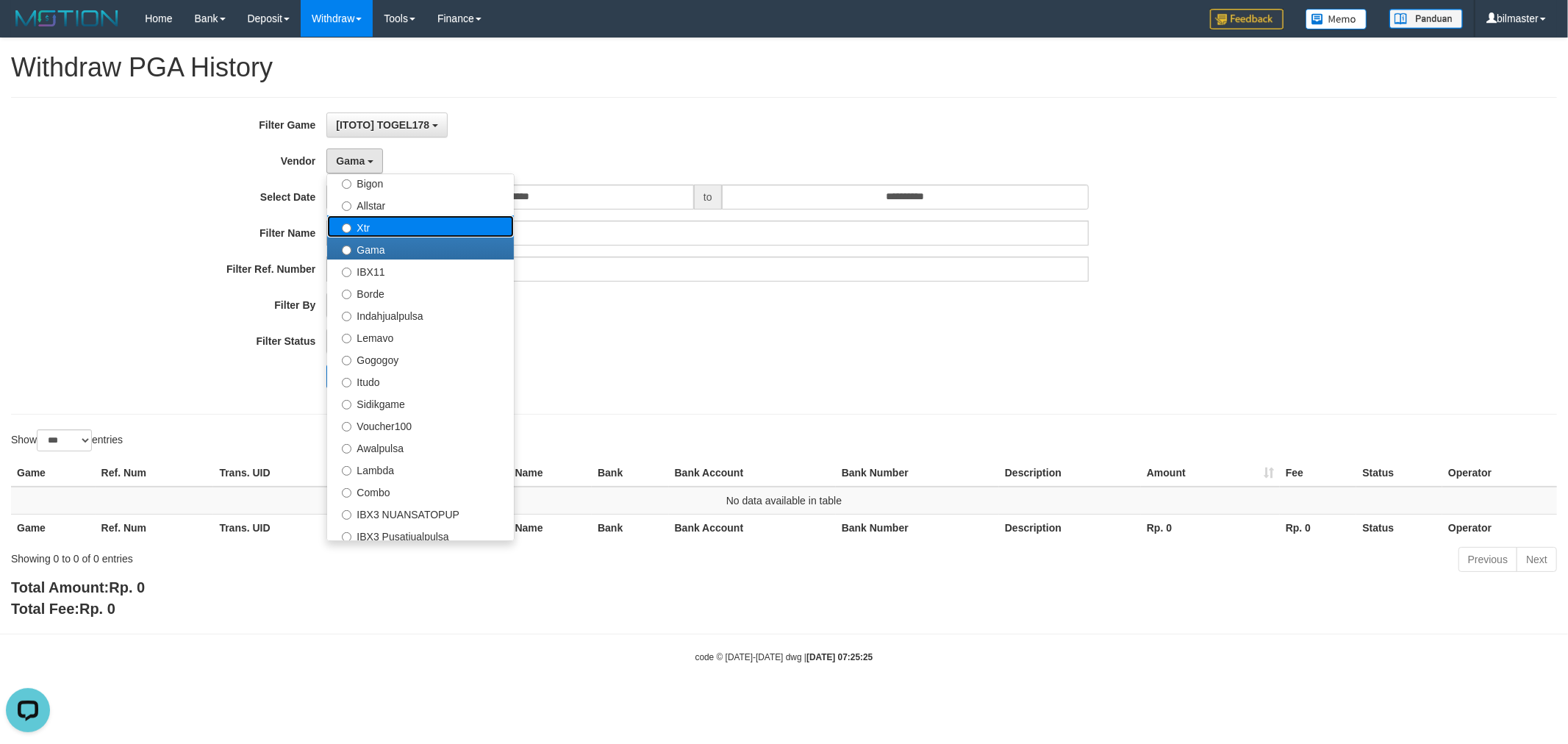
click at [394, 228] on label "Xtr" at bounding box center [420, 226] width 187 height 22
select select "**********"
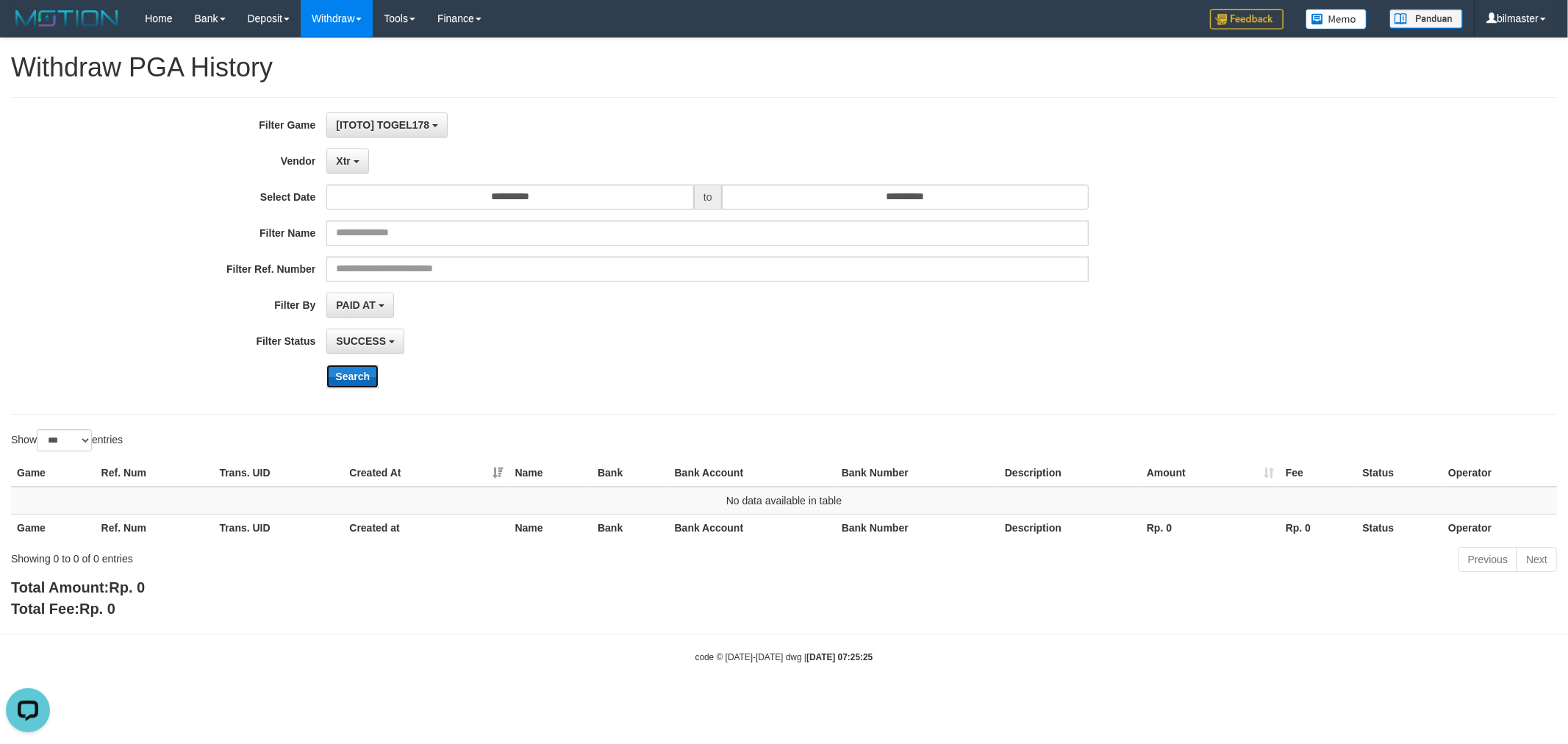
click at [353, 372] on button "Search" at bounding box center [353, 376] width 52 height 24
click at [349, 162] on button "Xtr" at bounding box center [347, 161] width 42 height 25
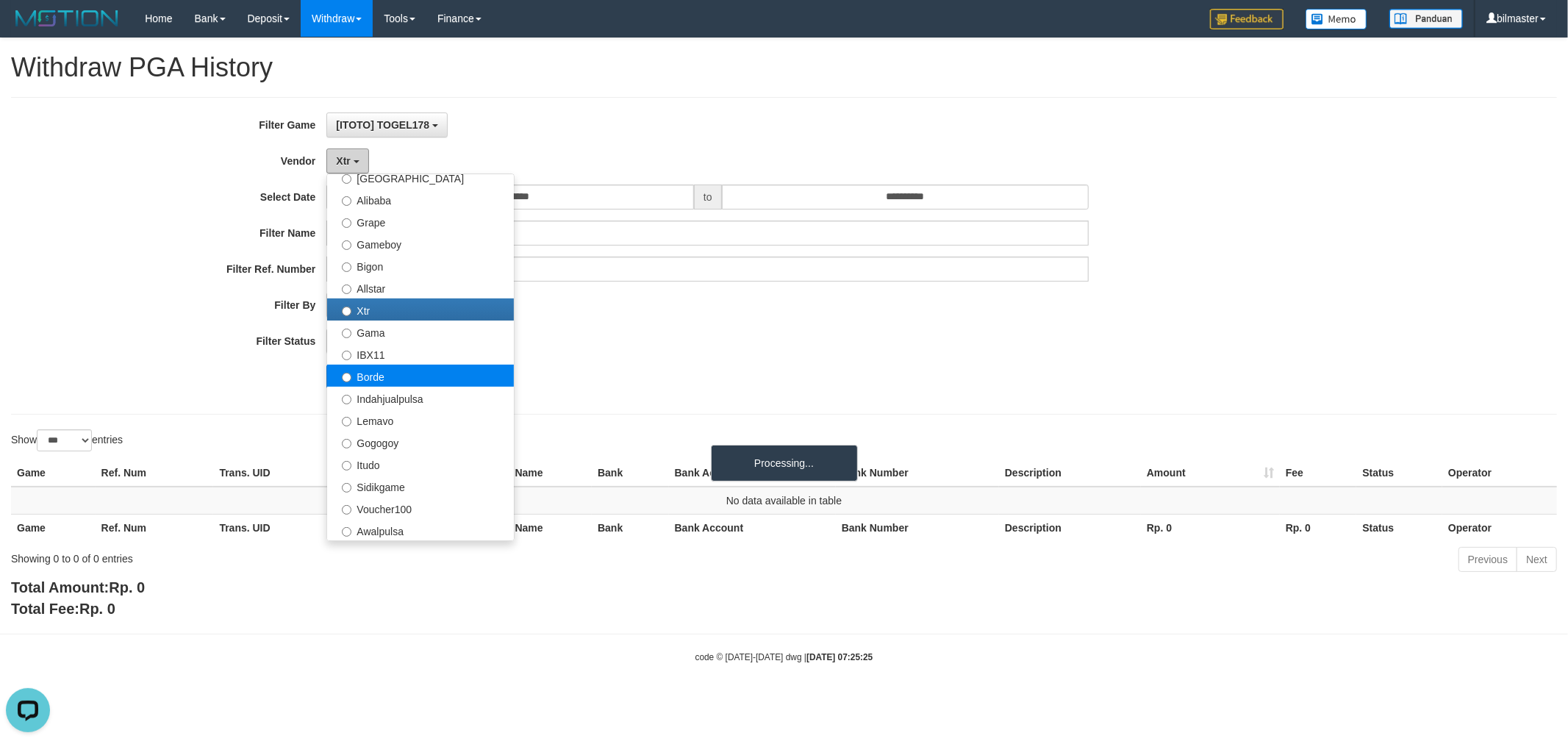
scroll to position [208, 0]
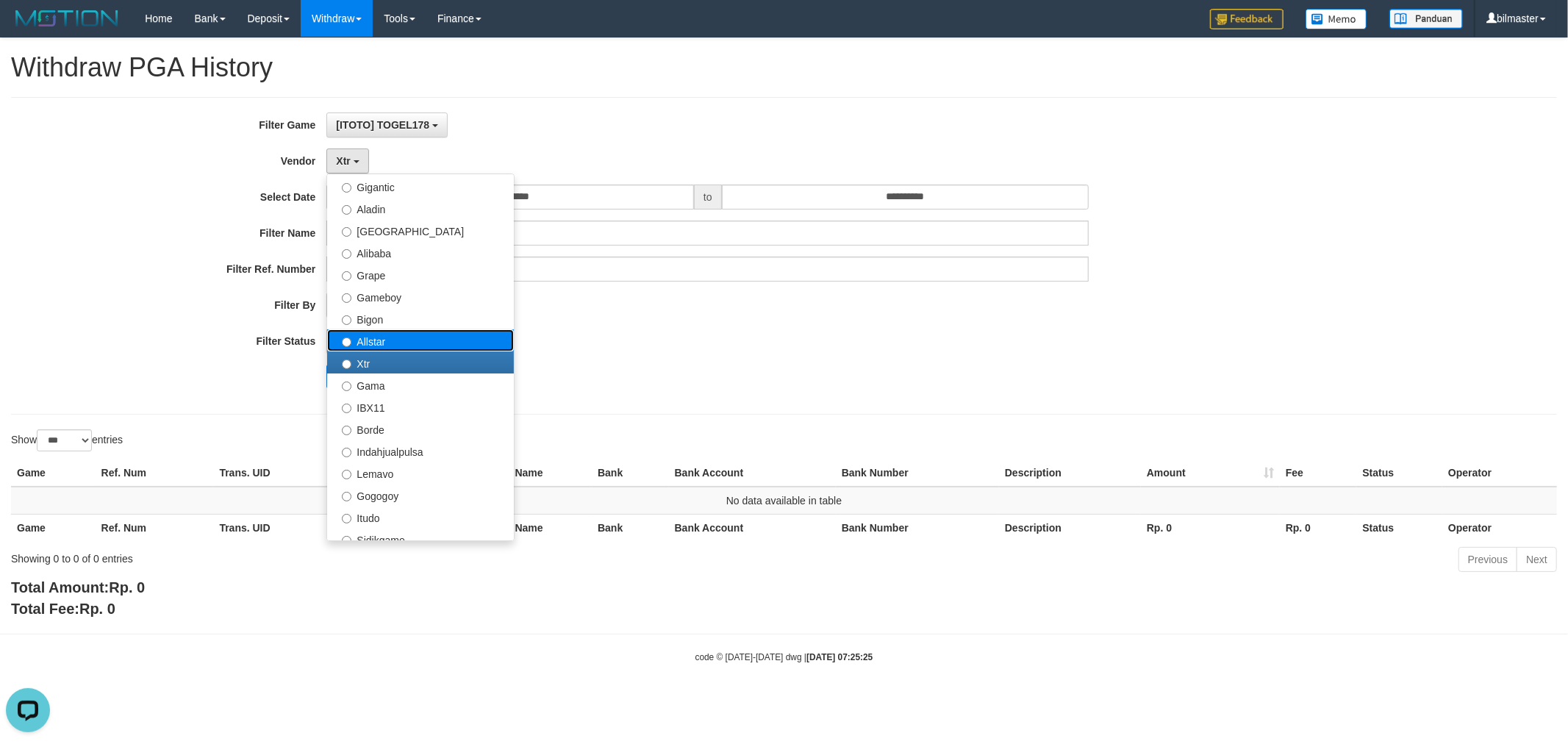
click at [392, 338] on label "Allstar" at bounding box center [420, 340] width 187 height 22
select select "**********"
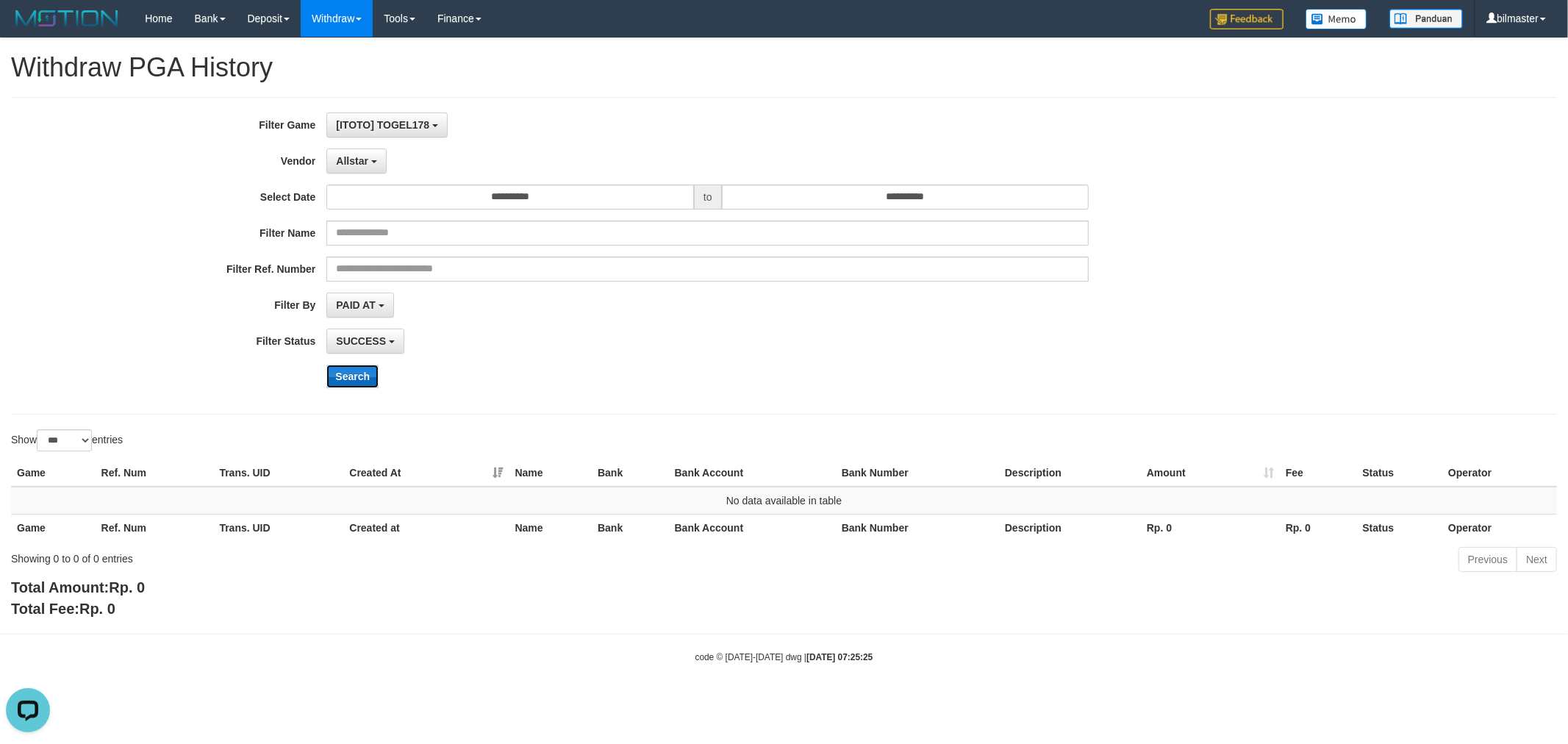
click at [340, 372] on button "Search" at bounding box center [353, 376] width 52 height 24
click at [351, 166] on button "Allstar" at bounding box center [356, 161] width 60 height 25
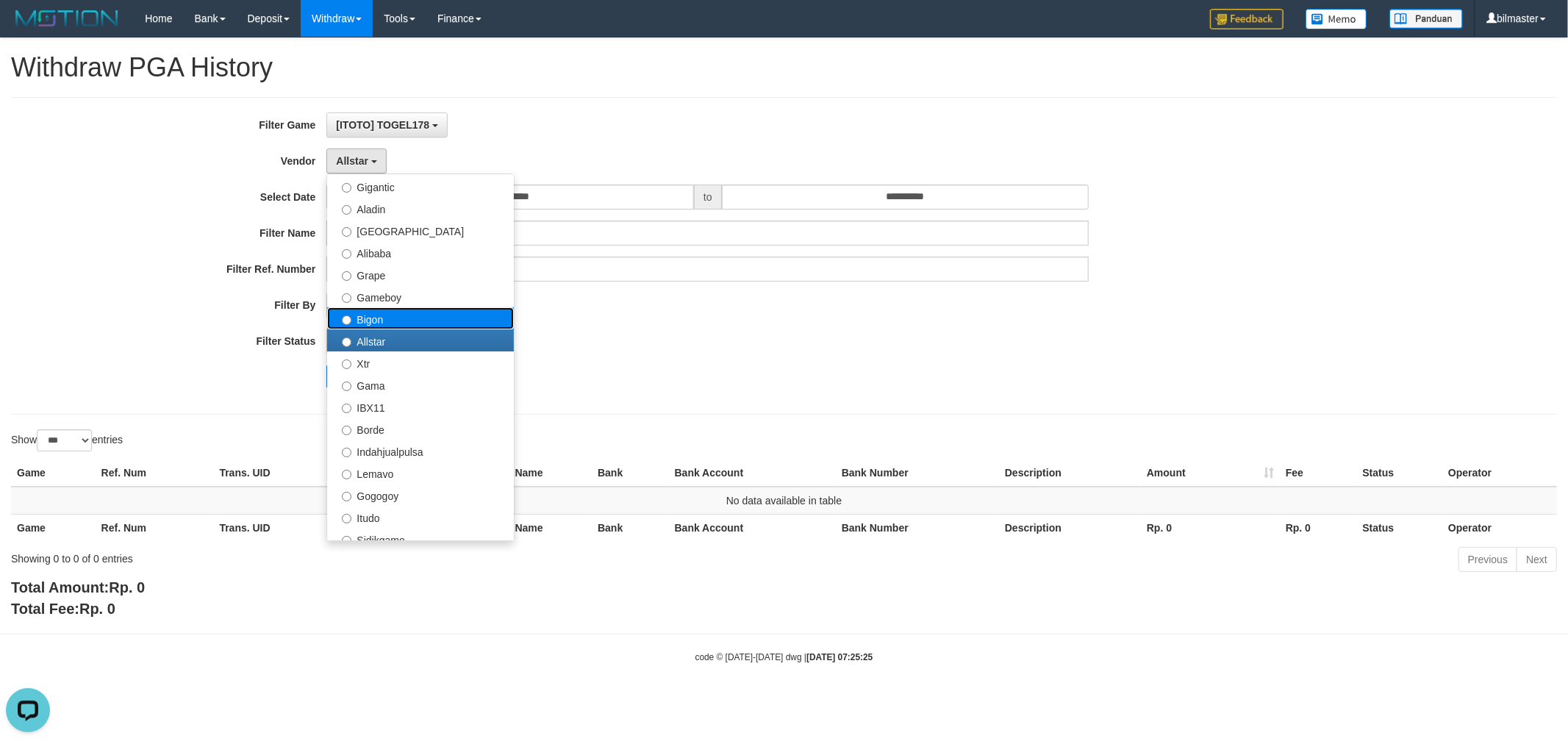
click at [387, 316] on label "Bigon" at bounding box center [420, 318] width 187 height 22
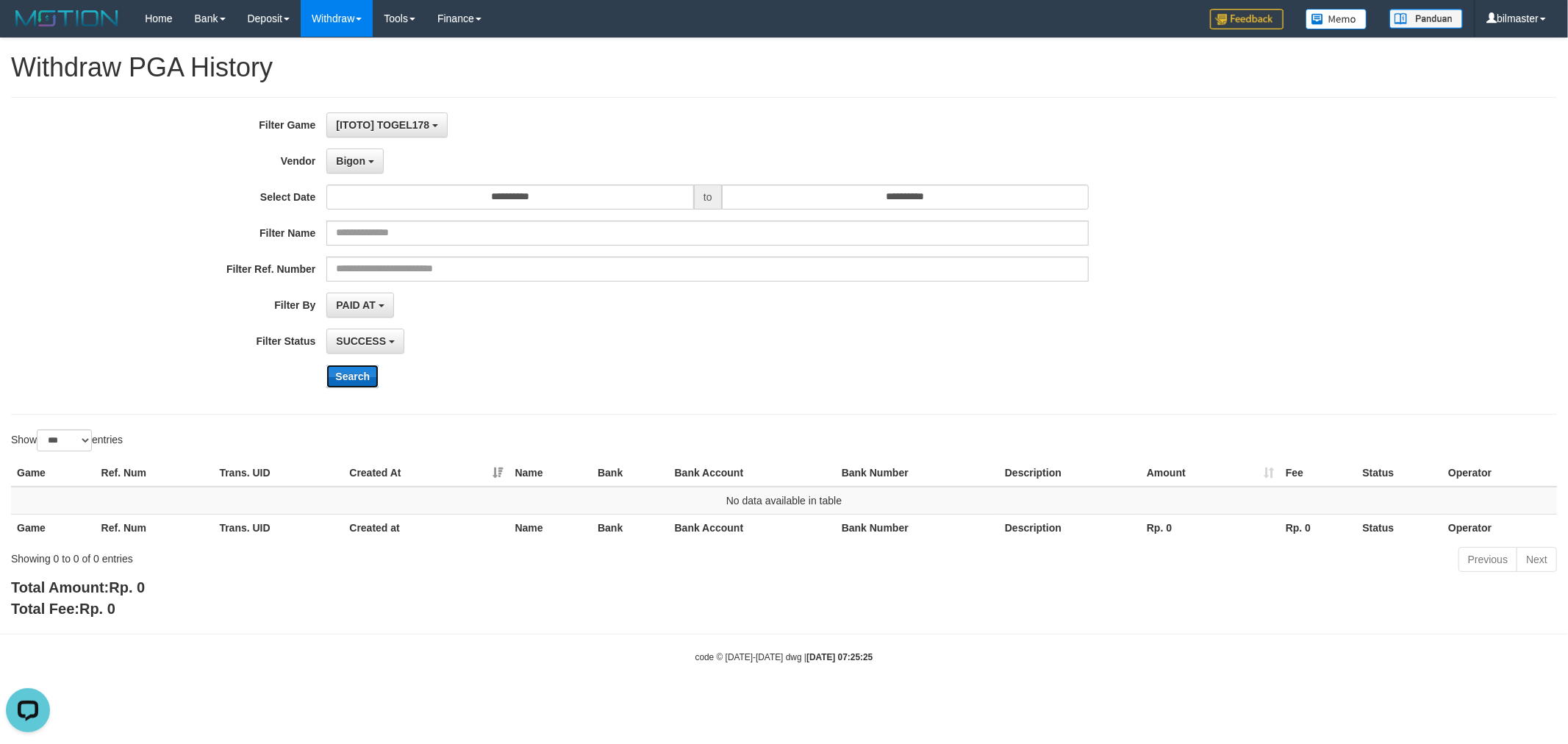
click at [358, 375] on button "Search" at bounding box center [353, 376] width 52 height 24
click at [354, 159] on span "Bigon" at bounding box center [350, 160] width 30 height 11
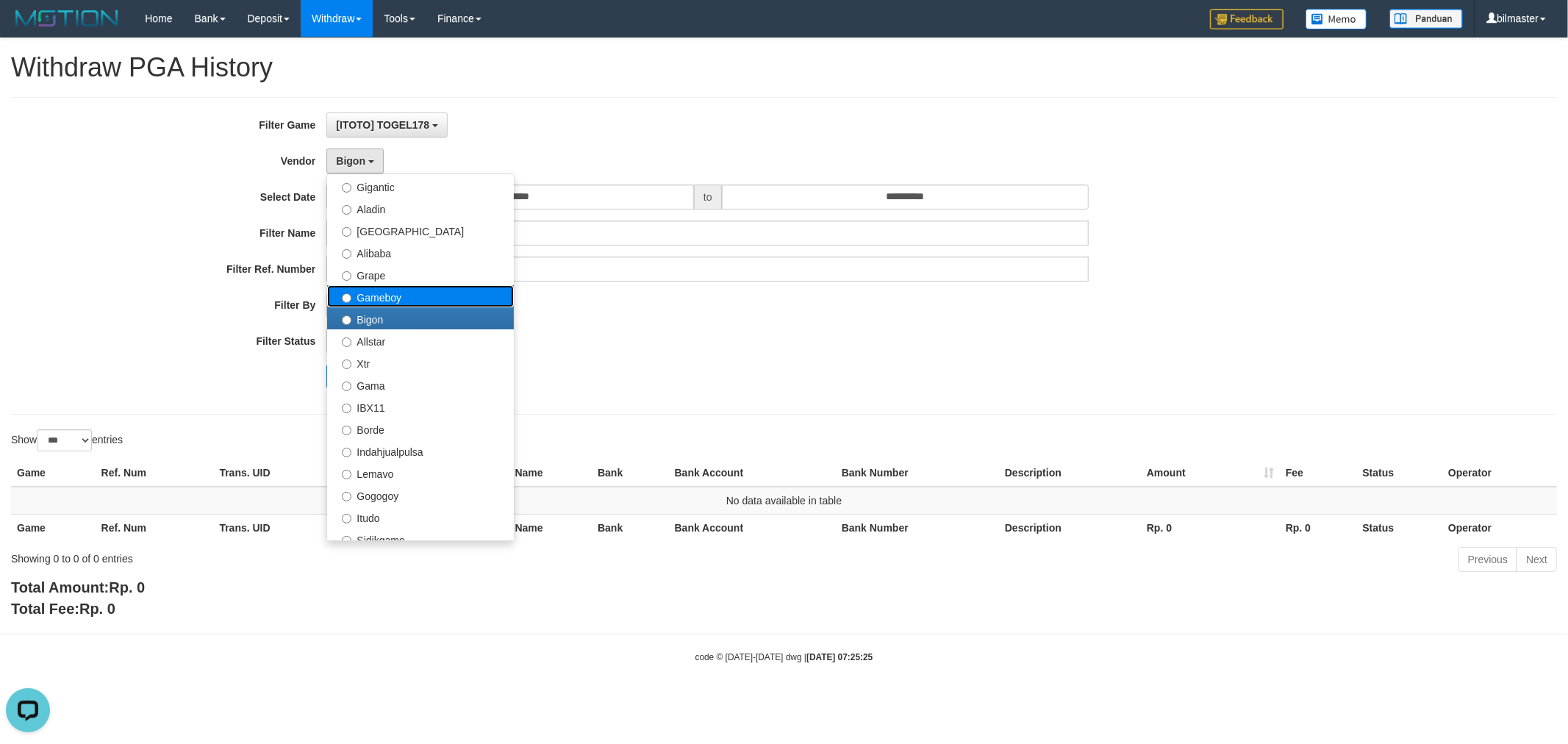
click at [381, 303] on label "Gameboy" at bounding box center [420, 296] width 187 height 22
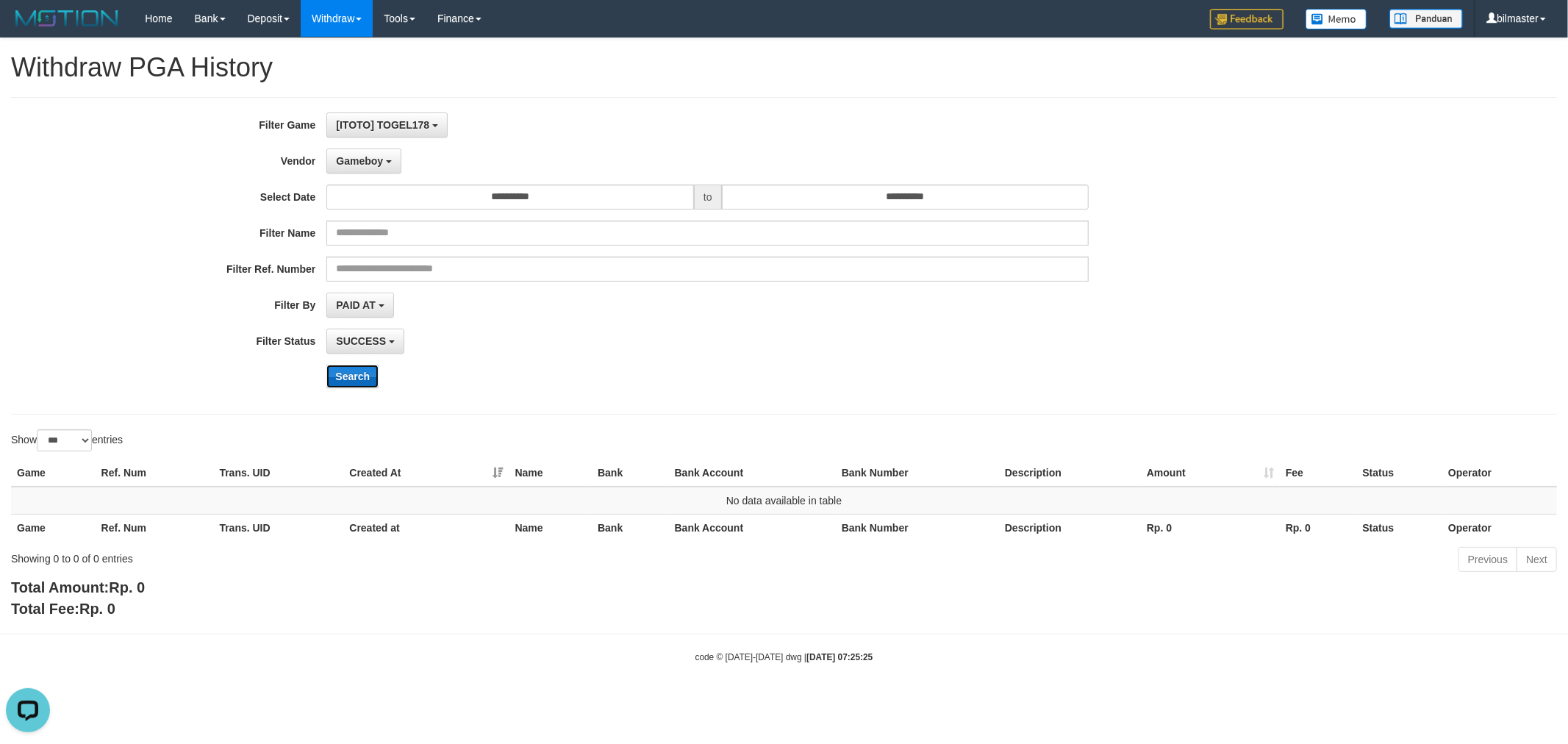
click at [349, 372] on button "Search" at bounding box center [353, 376] width 52 height 24
click at [363, 157] on span "Gameboy" at bounding box center [359, 160] width 47 height 11
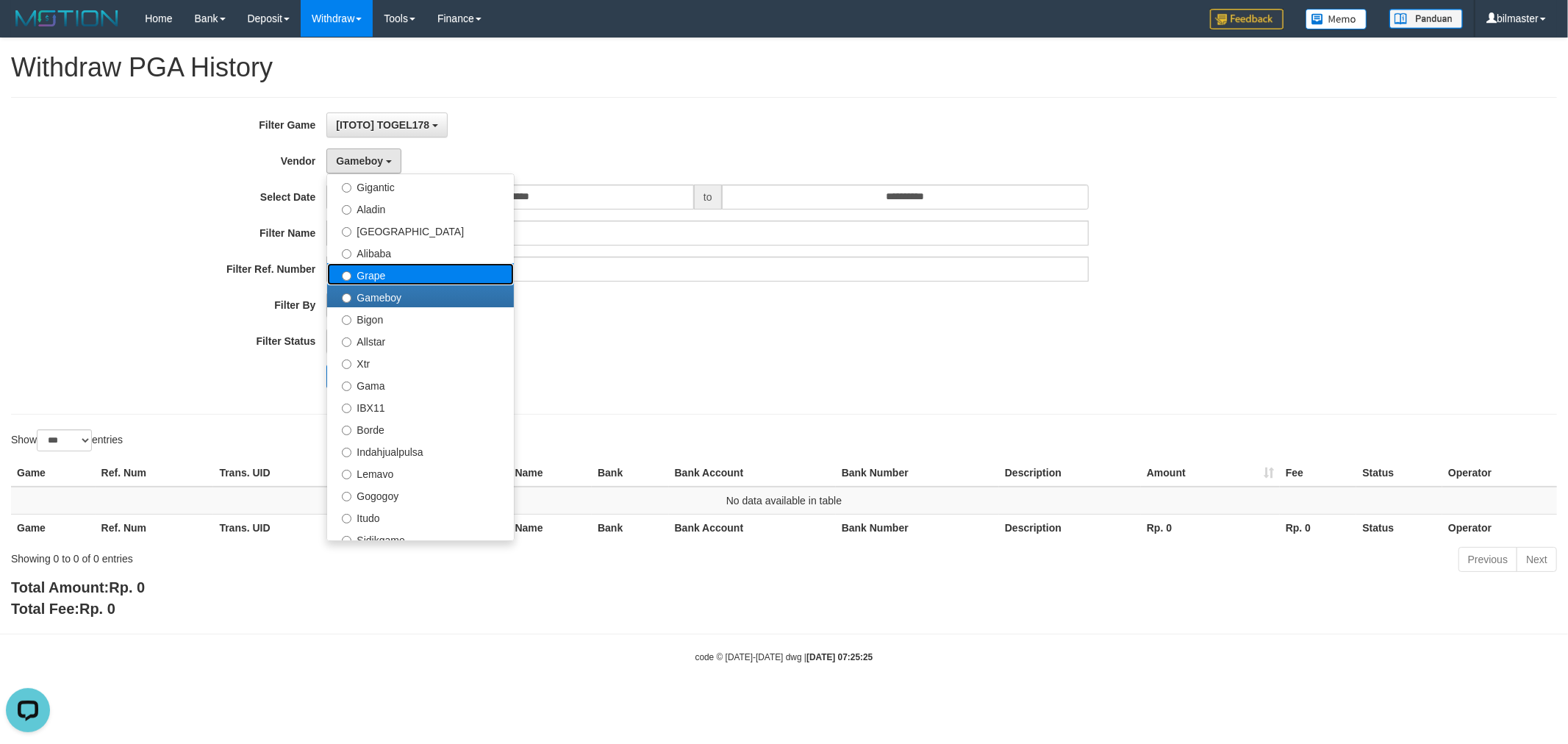
click at [373, 281] on label "Grape" at bounding box center [420, 274] width 187 height 22
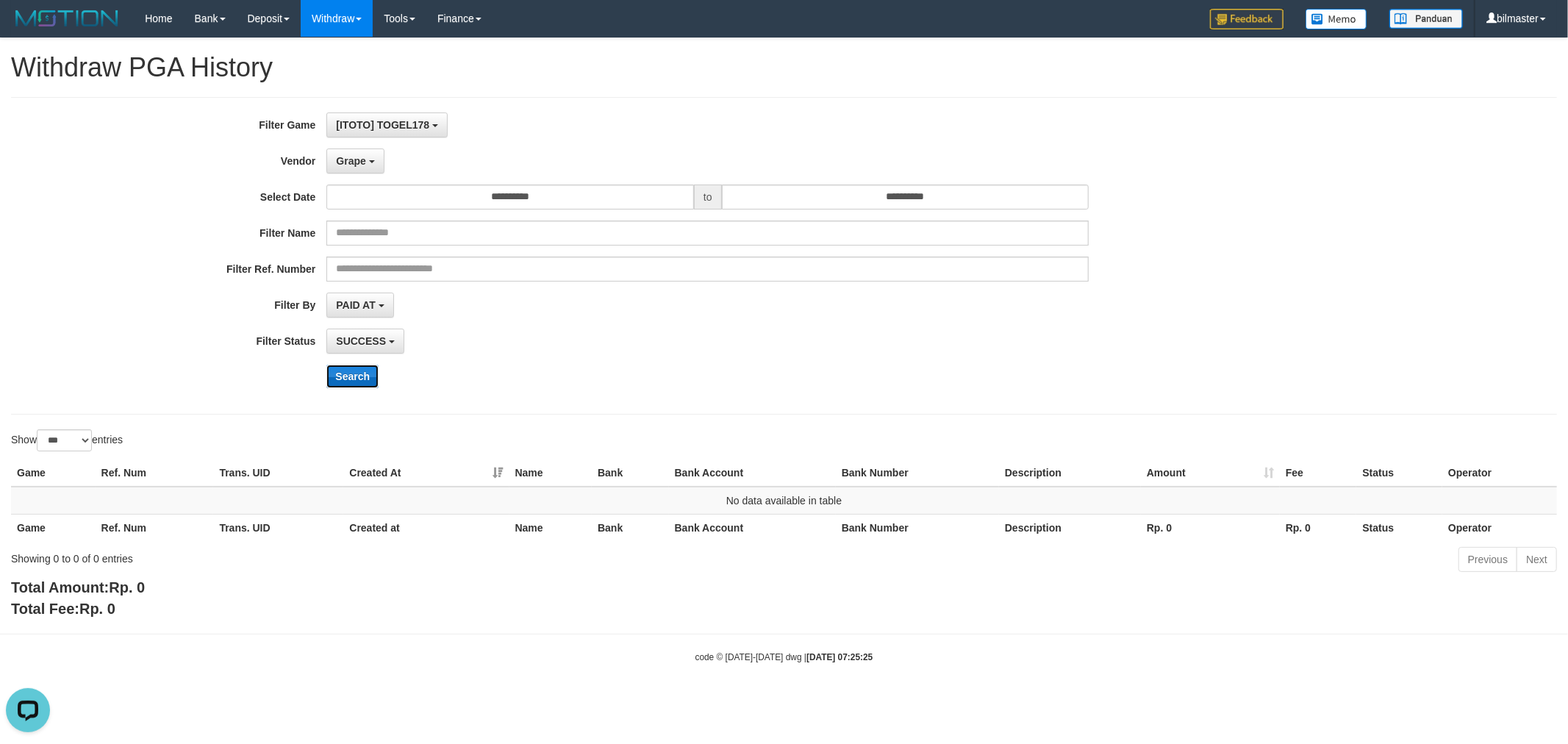
click at [349, 372] on button "Search" at bounding box center [353, 376] width 52 height 24
click at [355, 159] on span "Grape" at bounding box center [350, 160] width 30 height 11
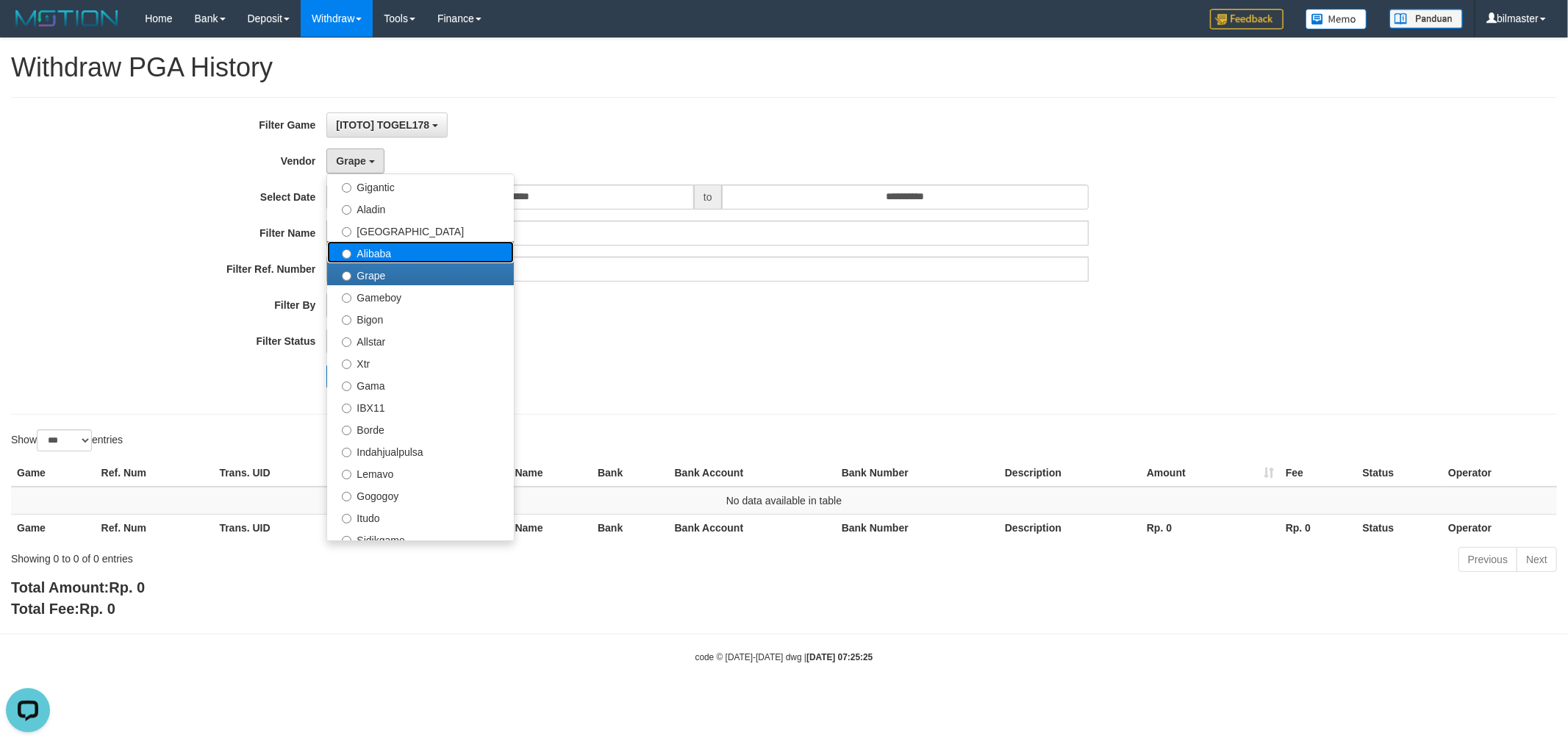
click at [378, 251] on label "Alibaba" at bounding box center [420, 252] width 187 height 22
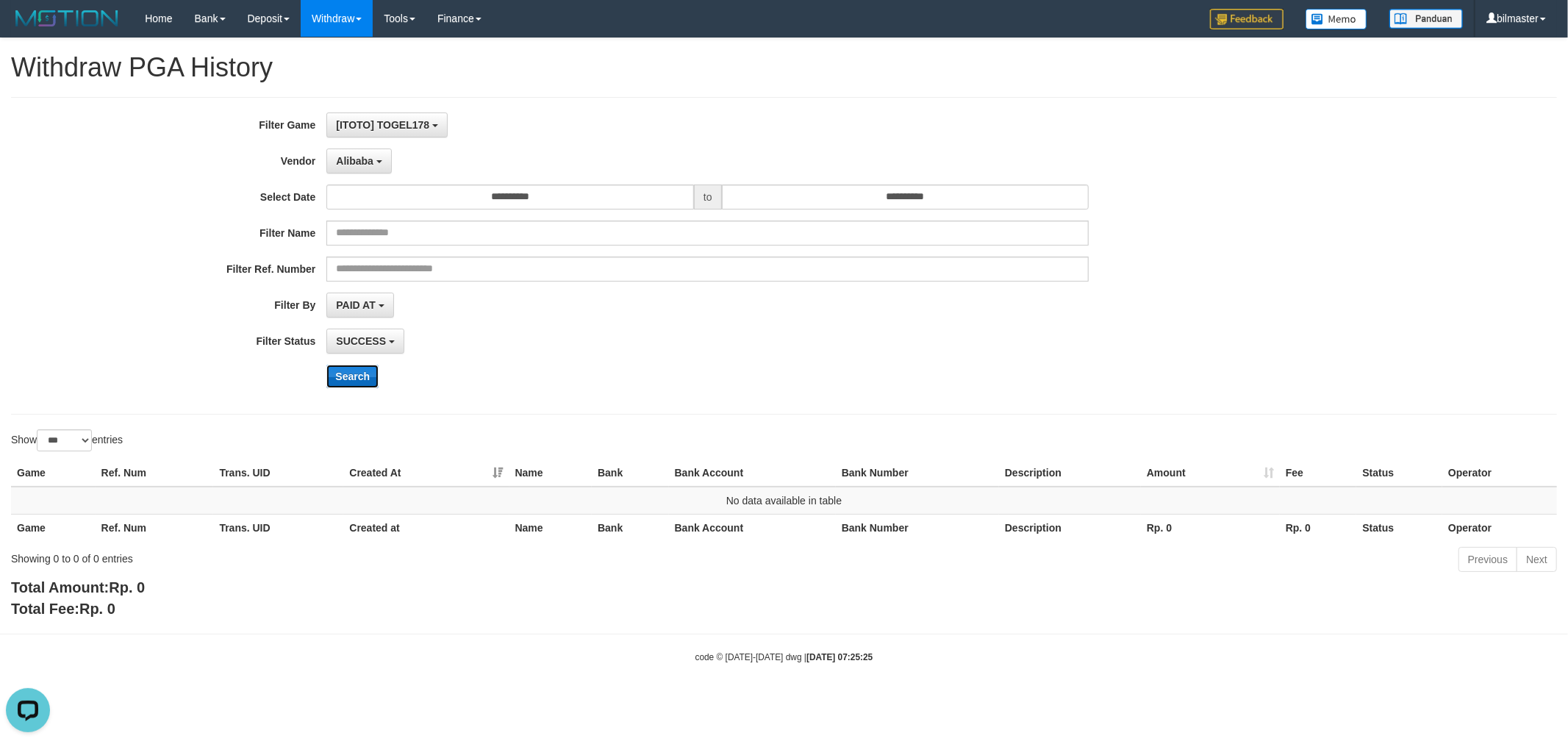
click at [351, 381] on button "Search" at bounding box center [353, 376] width 52 height 24
click at [378, 151] on button "Alibaba" at bounding box center [359, 161] width 65 height 25
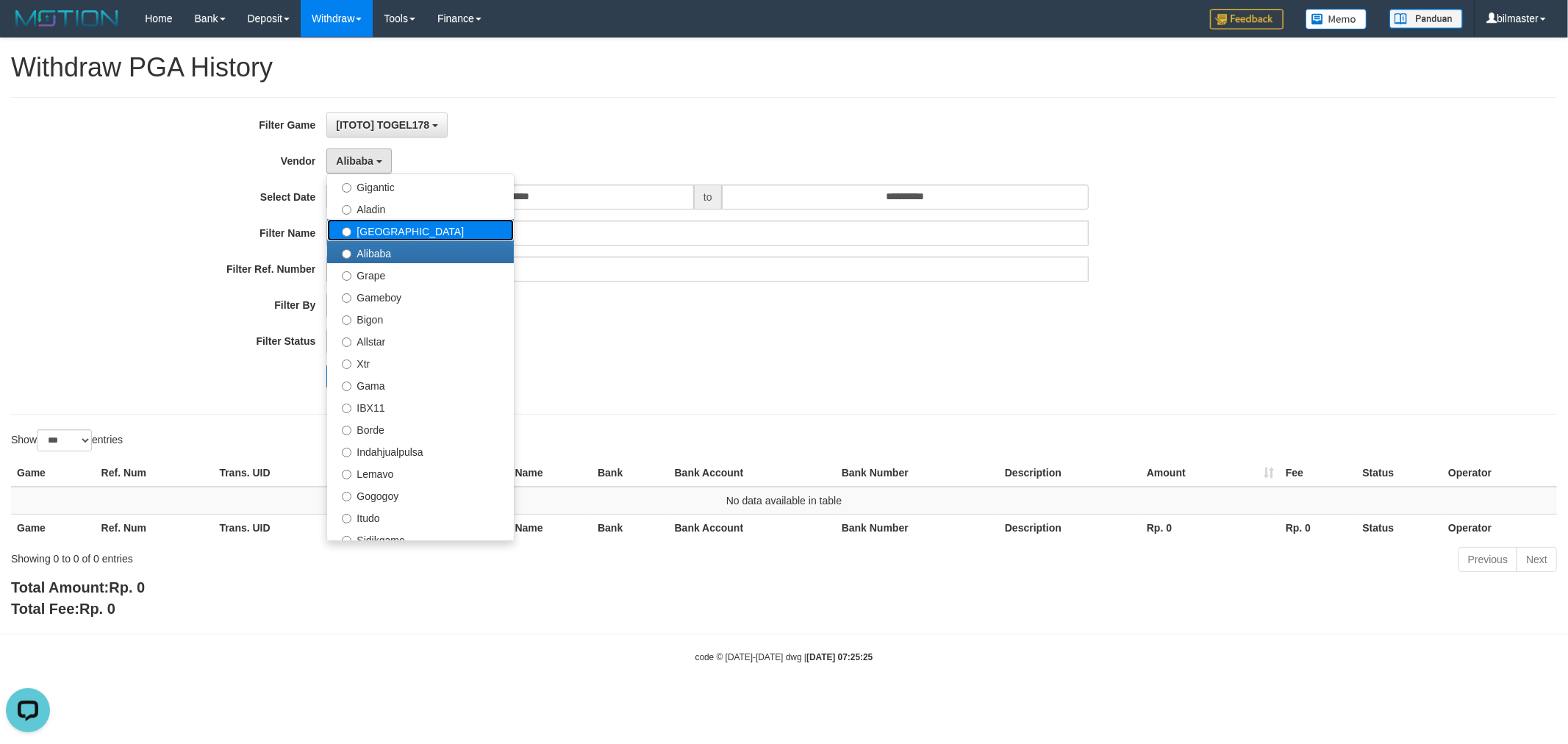
click at [417, 227] on label "[GEOGRAPHIC_DATA]" at bounding box center [420, 230] width 187 height 22
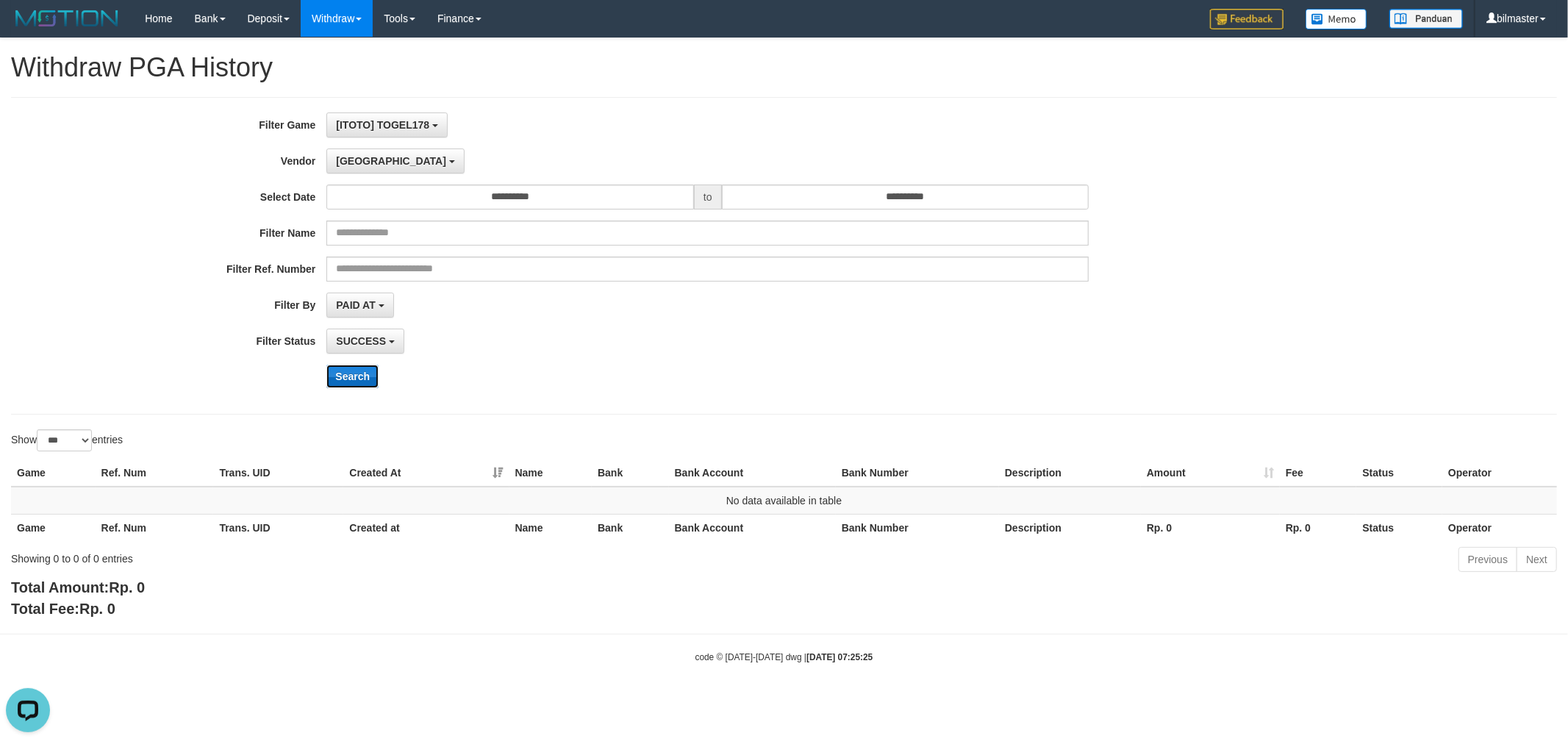
click at [342, 372] on button "Search" at bounding box center [353, 376] width 52 height 24
click at [364, 172] on button "[GEOGRAPHIC_DATA]" at bounding box center [395, 161] width 137 height 25
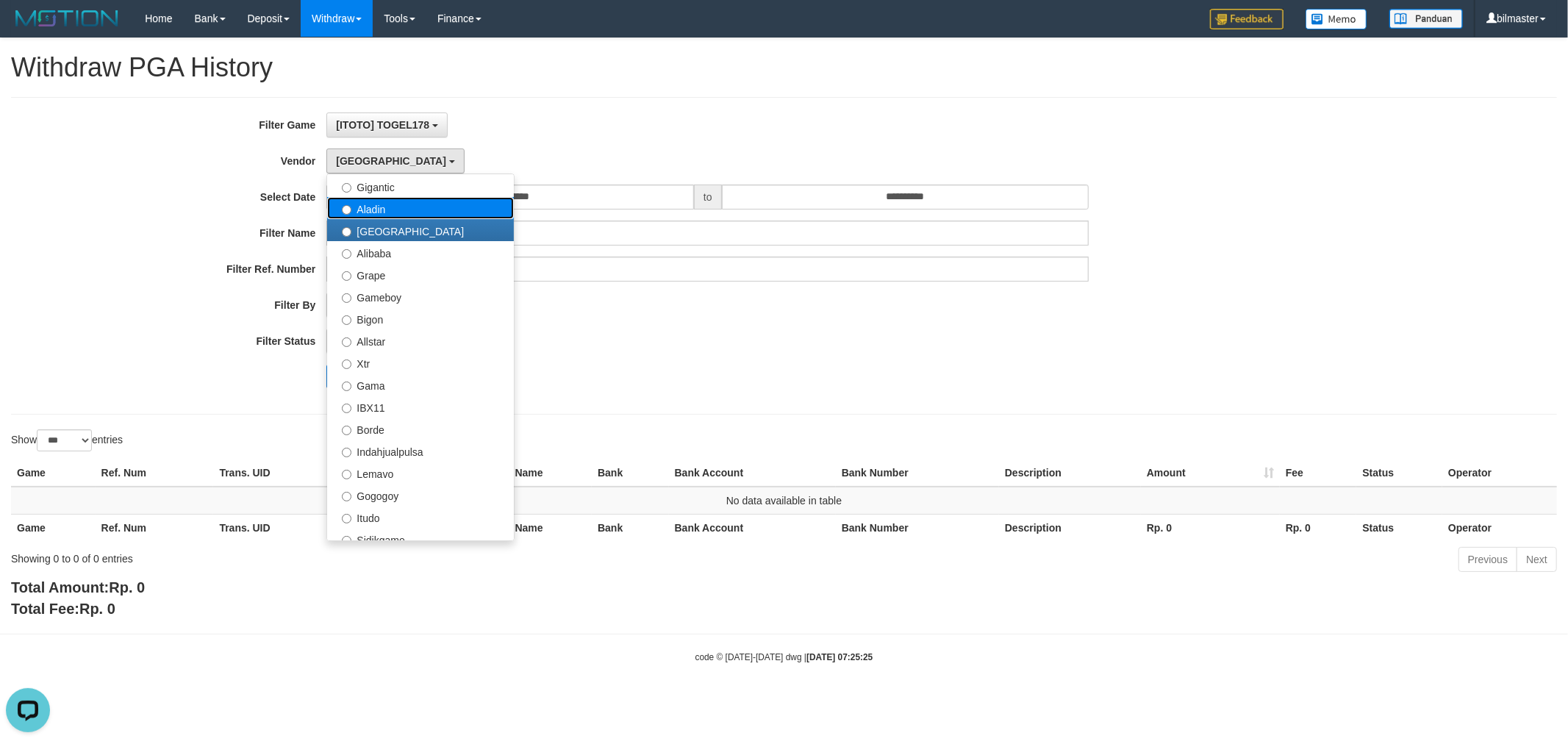
click at [391, 217] on label "Aladin" at bounding box center [420, 208] width 187 height 22
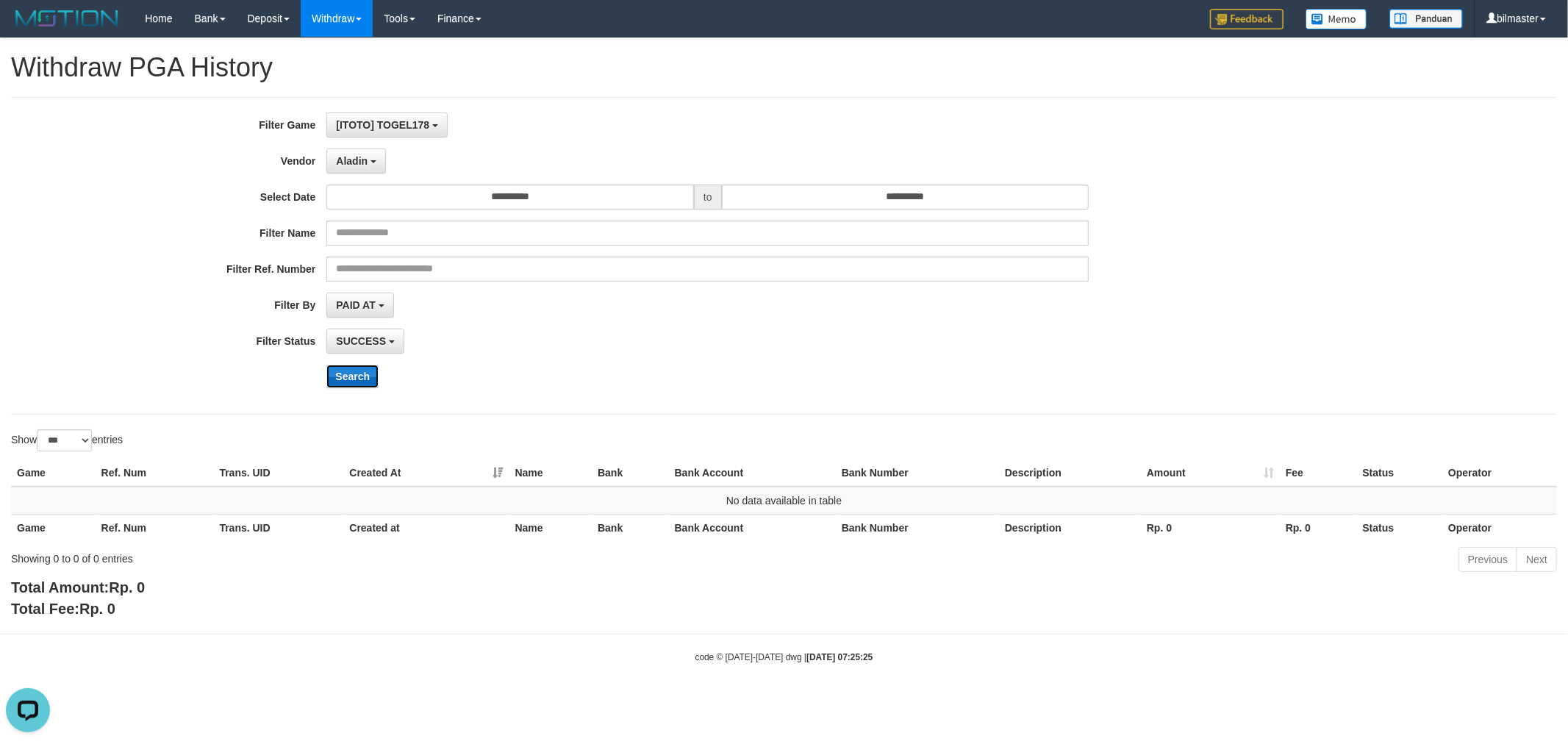
click at [352, 366] on button "Search" at bounding box center [353, 376] width 52 height 24
click at [343, 162] on span "Aladin" at bounding box center [351, 160] width 31 height 11
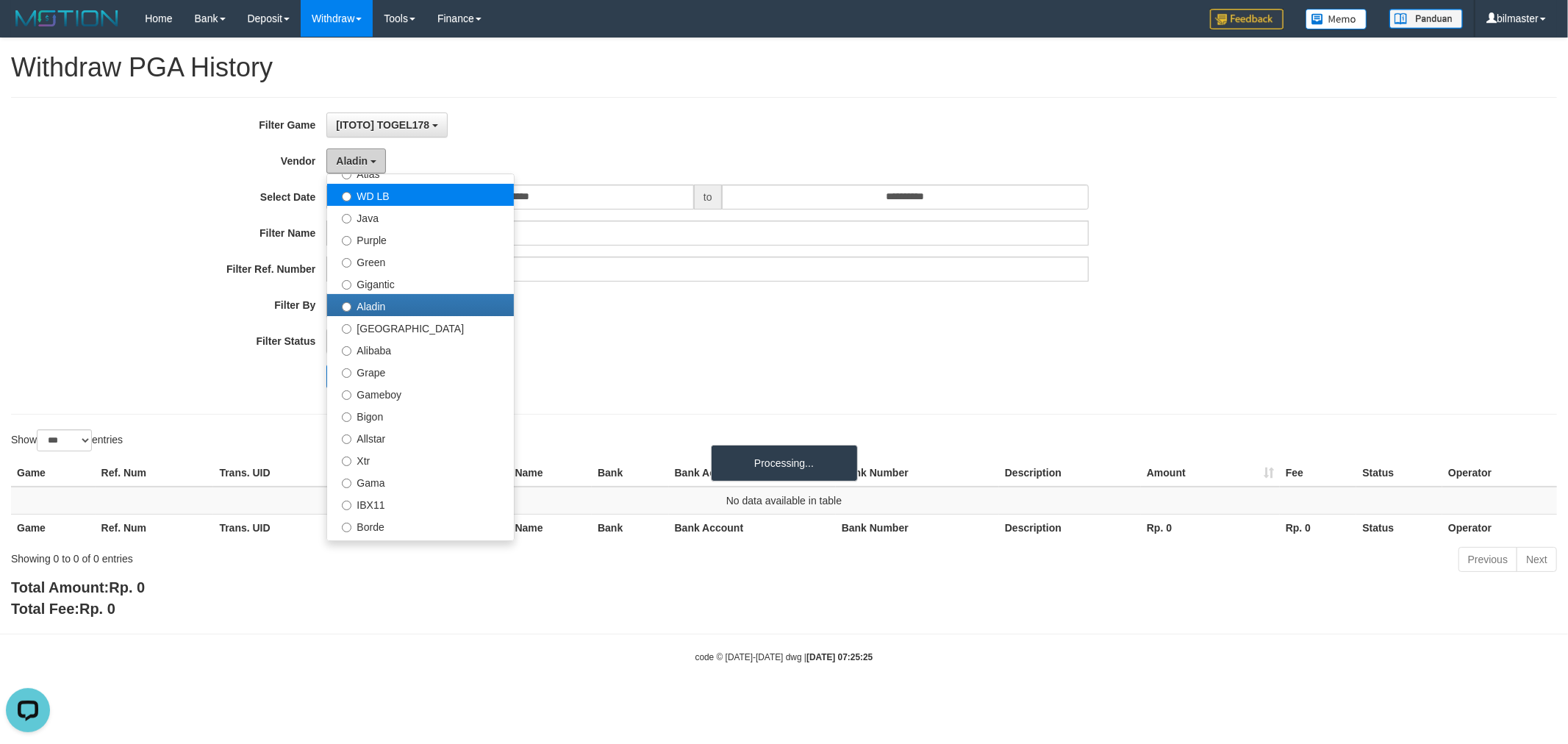
scroll to position [71, 0]
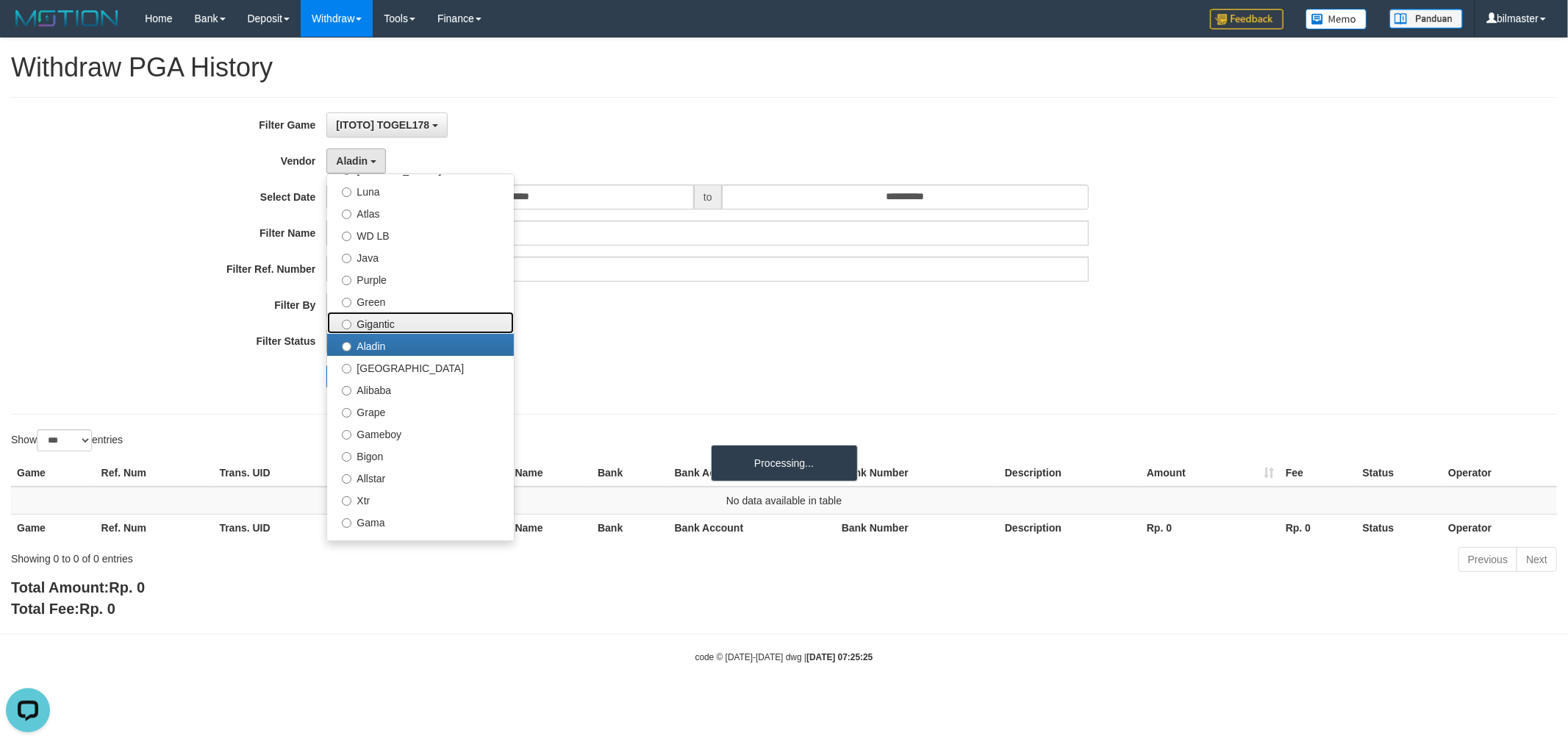
drag, startPoint x: 414, startPoint y: 327, endPoint x: 407, endPoint y: 324, distance: 7.6
click at [414, 326] on label "Gigantic" at bounding box center [420, 322] width 187 height 22
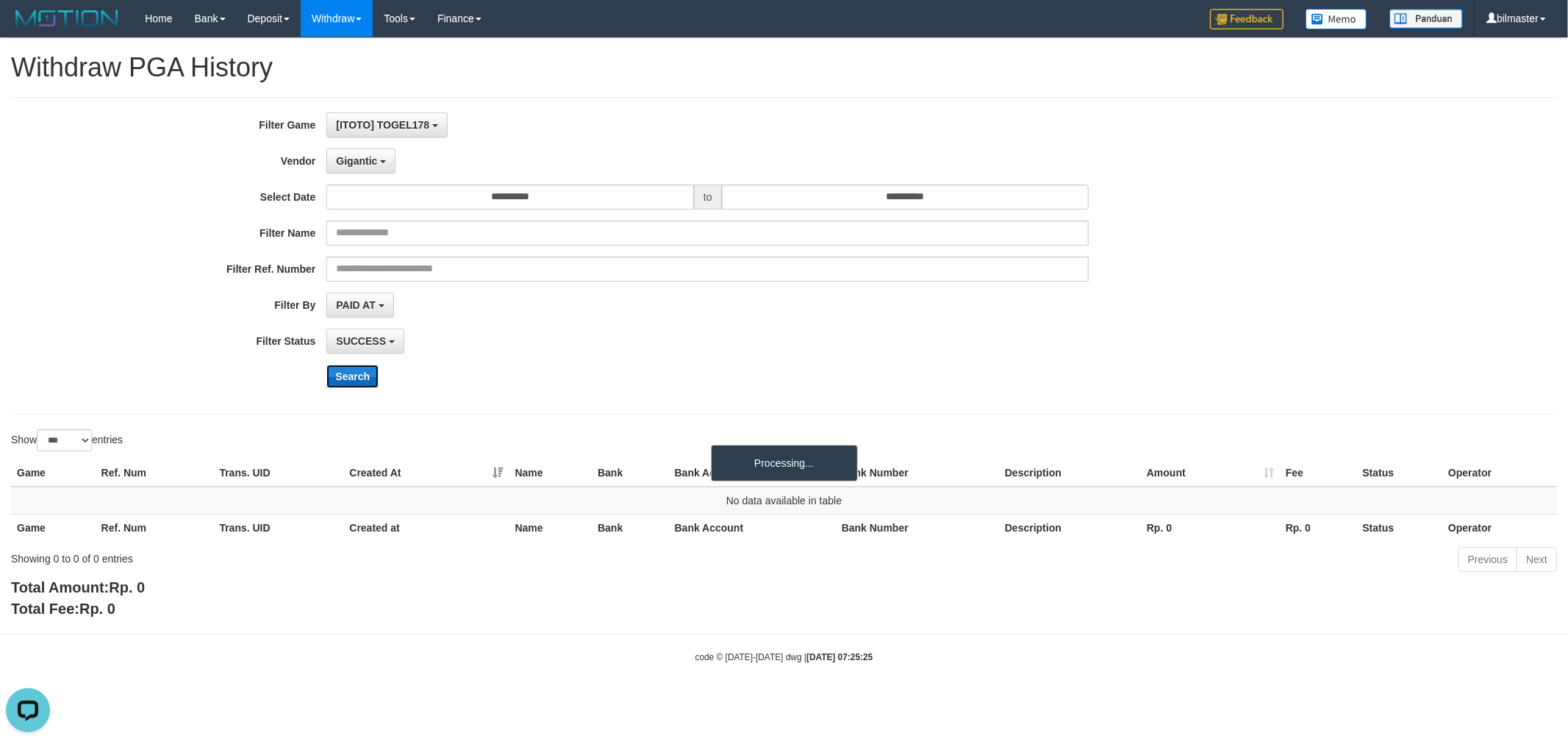
click at [361, 388] on button "Search" at bounding box center [353, 376] width 52 height 24
click at [362, 173] on div "**********" at bounding box center [653, 256] width 1307 height 287
click at [363, 169] on button "Gigantic" at bounding box center [361, 161] width 69 height 25
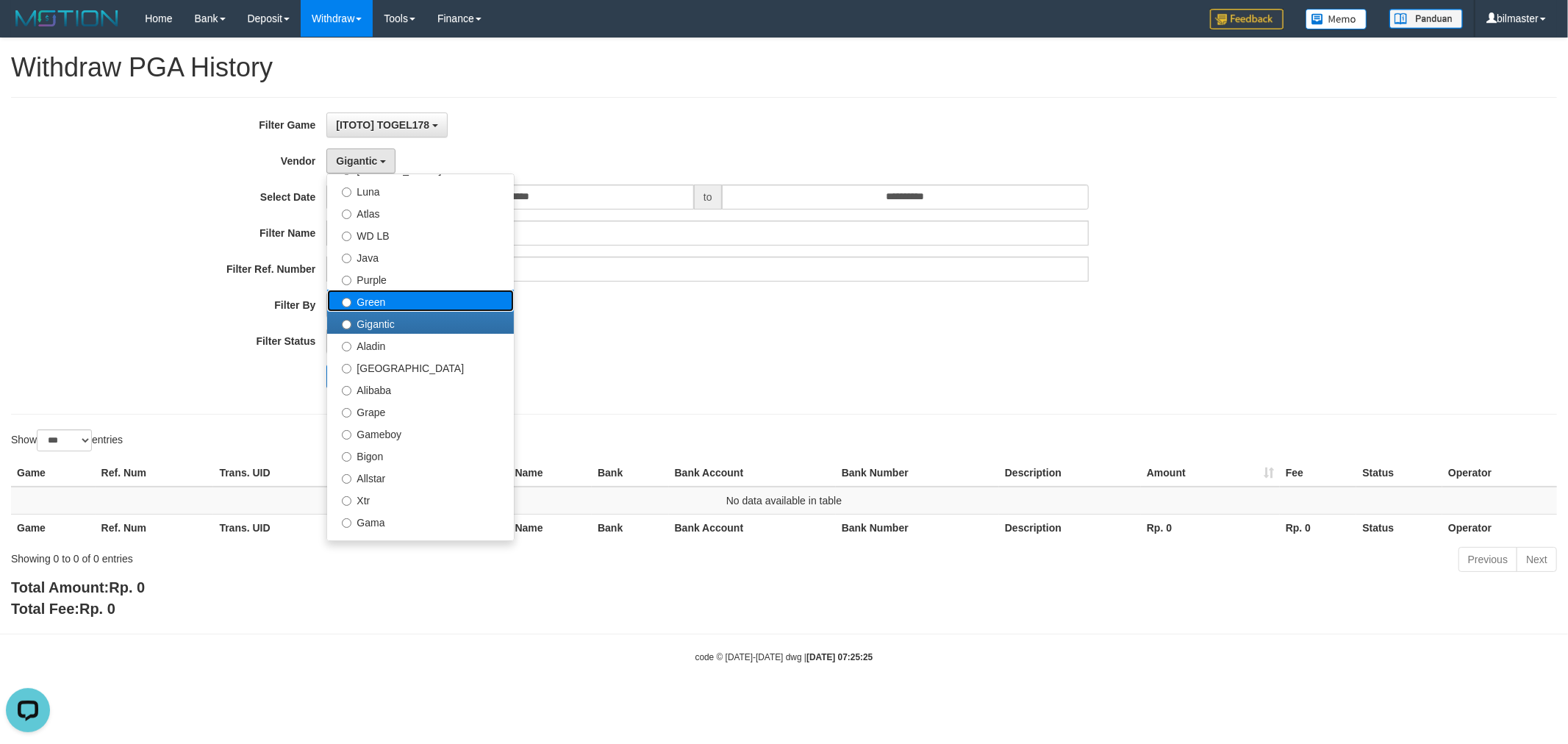
click at [407, 303] on label "Green" at bounding box center [420, 301] width 187 height 22
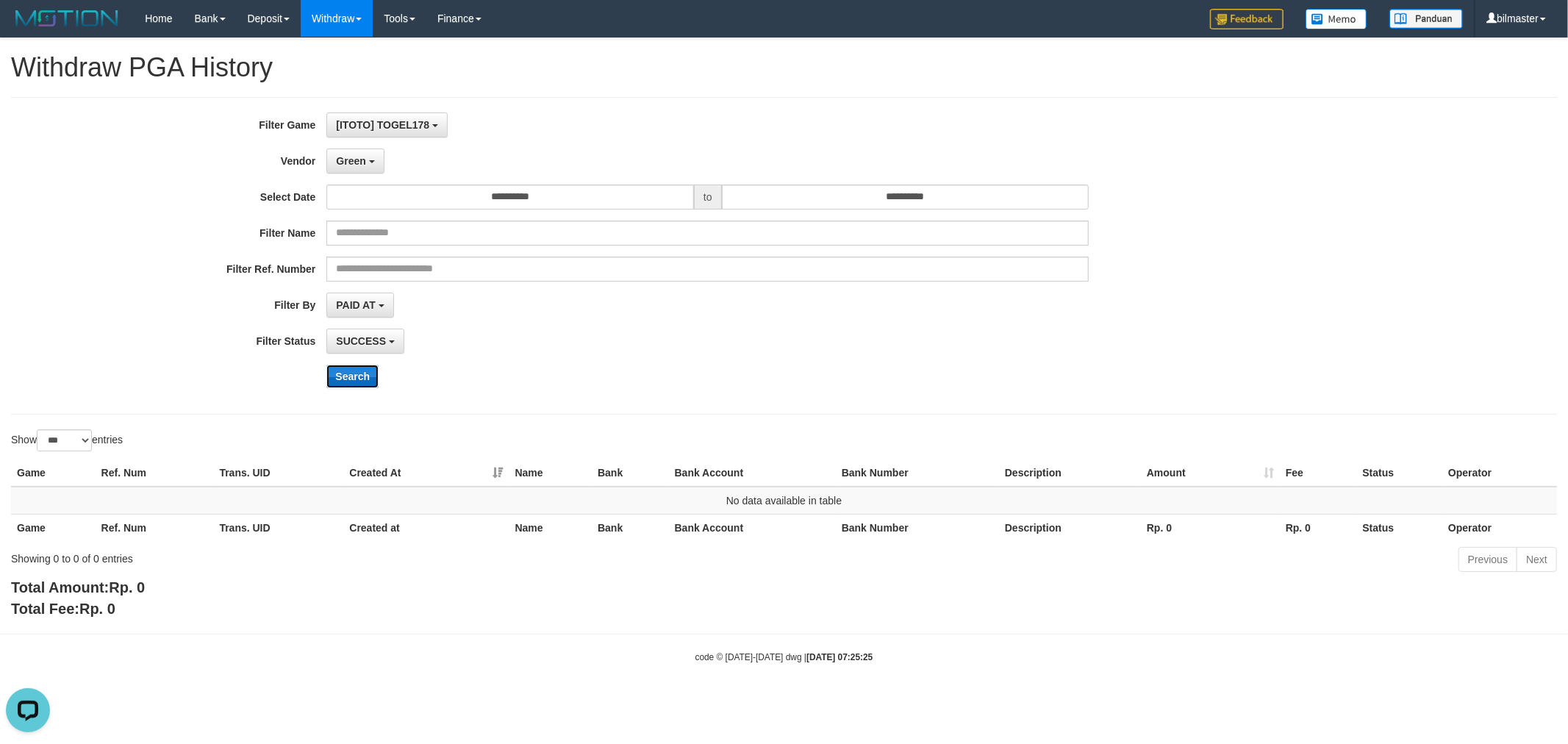
click at [353, 372] on button "Search" at bounding box center [353, 376] width 52 height 24
click at [349, 140] on div "**********" at bounding box center [653, 256] width 1307 height 287
click at [350, 150] on button "Green" at bounding box center [355, 161] width 57 height 25
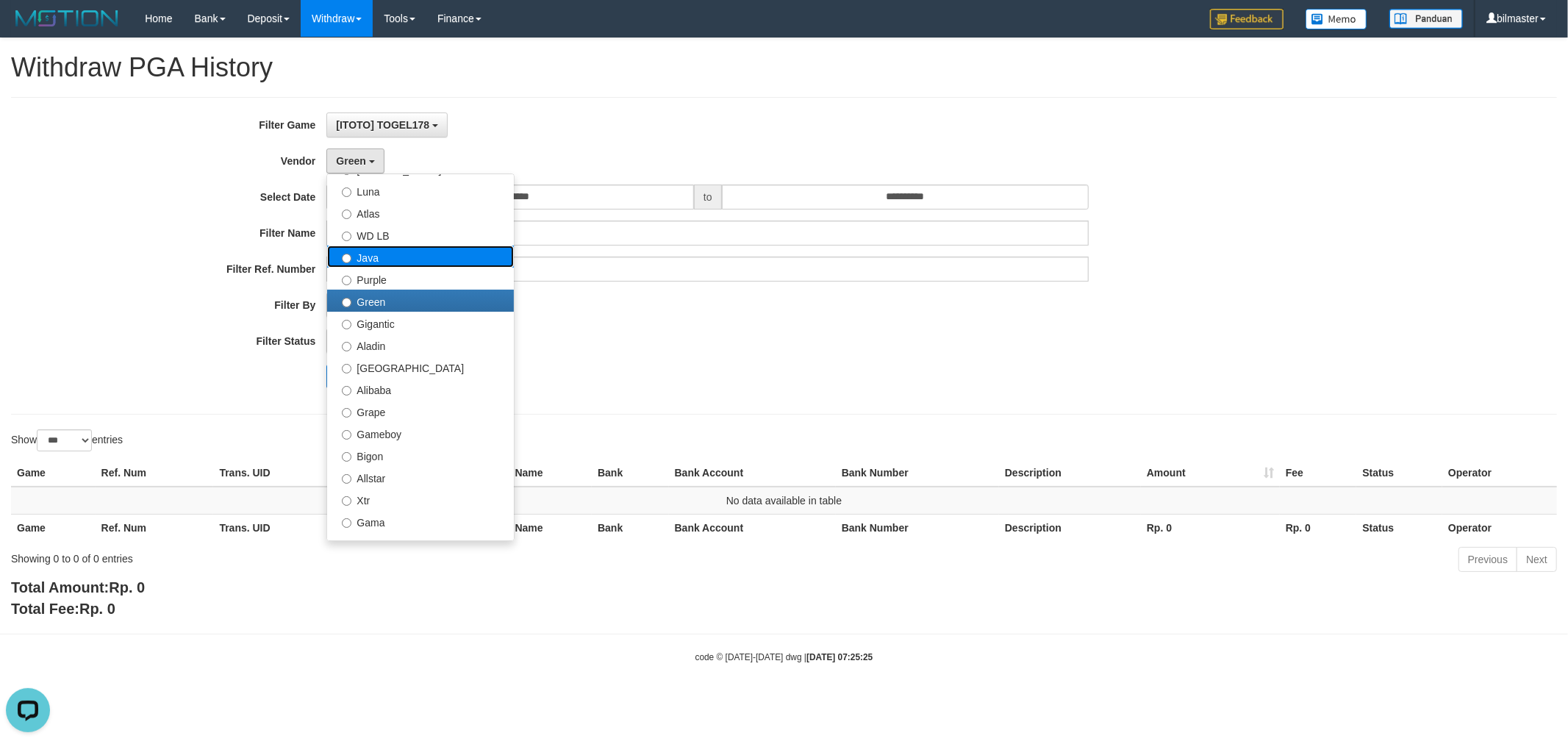
click at [404, 265] on label "Java" at bounding box center [420, 256] width 187 height 22
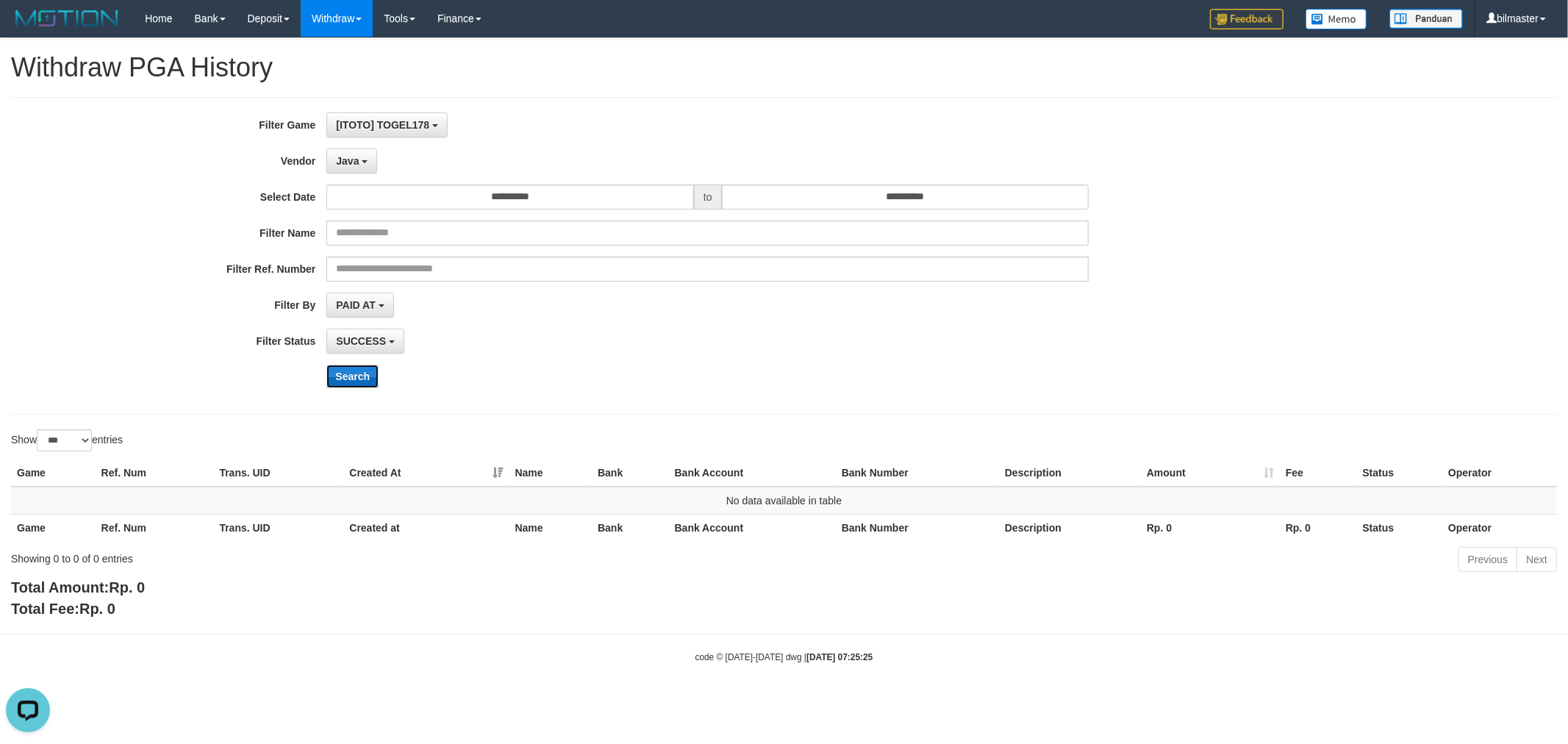
click at [355, 387] on button "Search" at bounding box center [353, 376] width 52 height 24
click at [360, 159] on button "Java" at bounding box center [352, 161] width 50 height 25
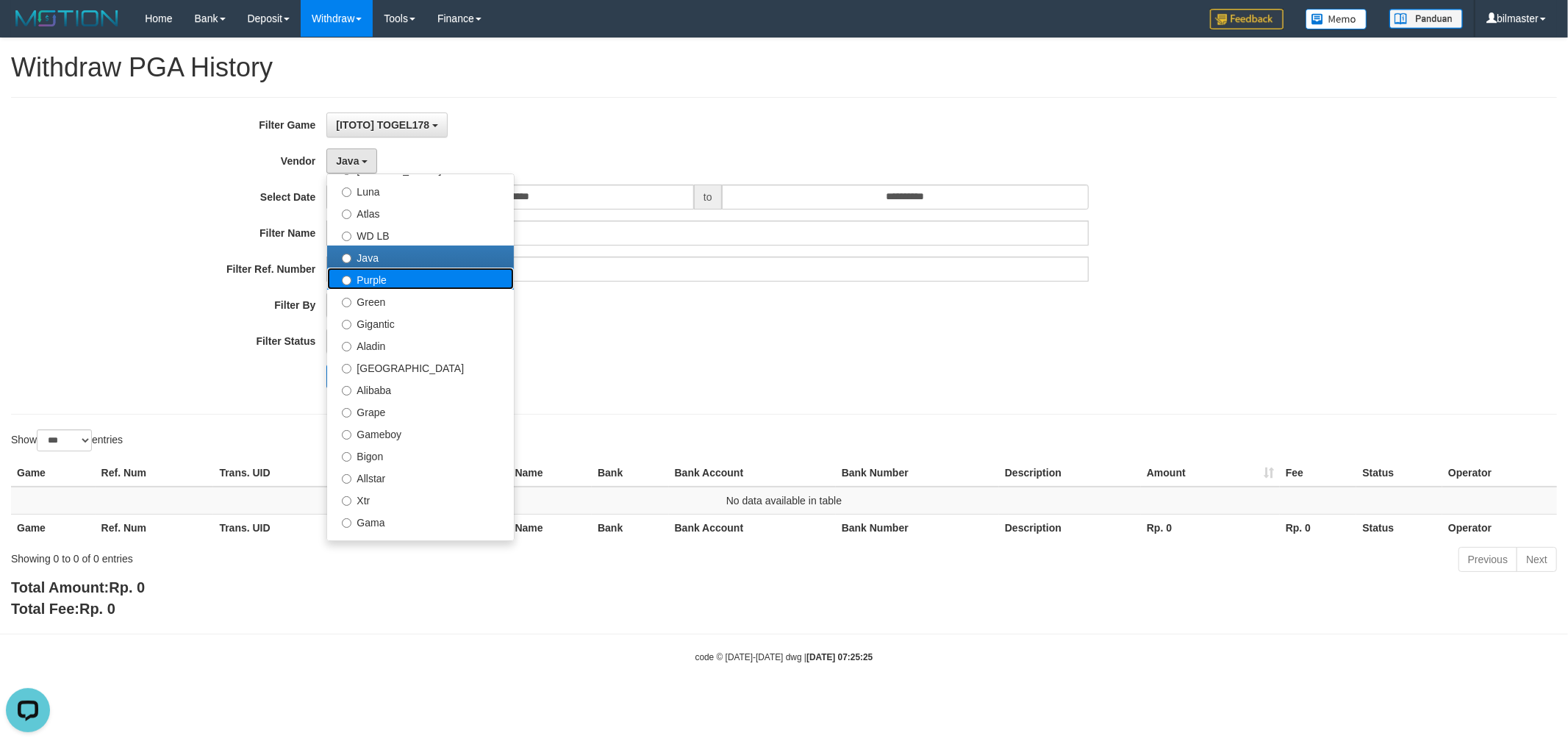
click at [372, 280] on label "Purple" at bounding box center [420, 279] width 187 height 22
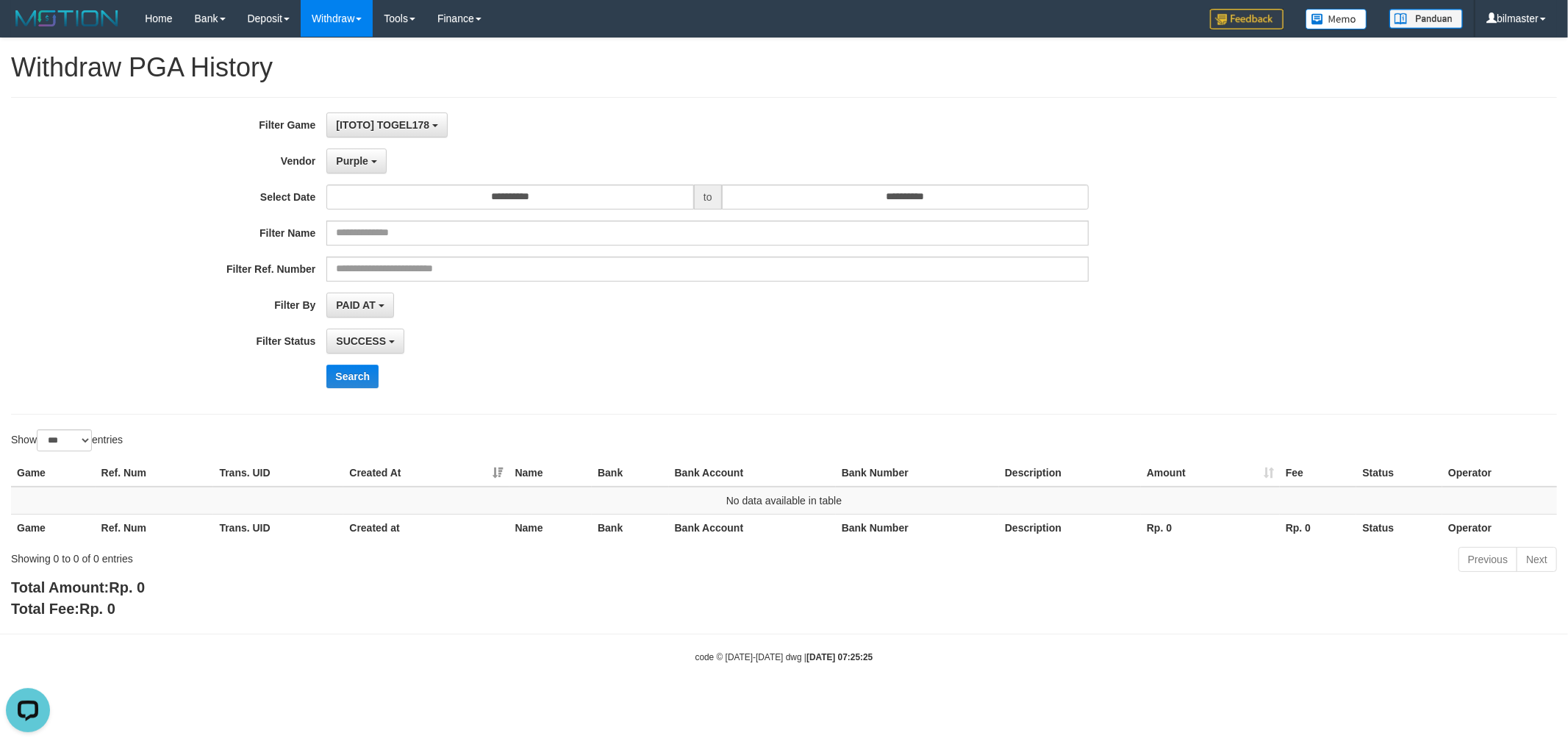
click at [359, 362] on div "**********" at bounding box center [653, 256] width 1307 height 287
click at [356, 377] on button "Search" at bounding box center [353, 376] width 52 height 24
click at [362, 166] on span "Purple" at bounding box center [352, 160] width 32 height 11
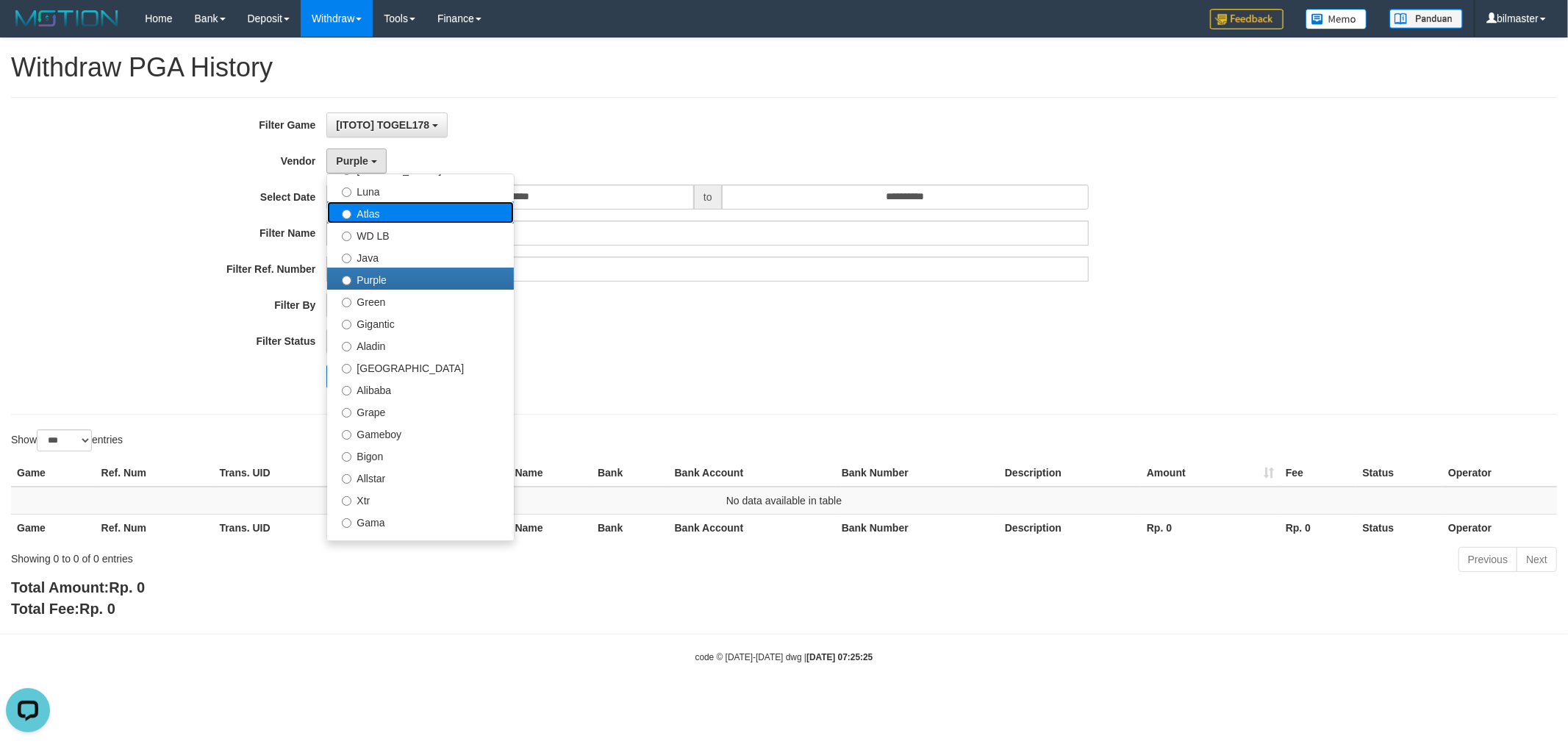
click at [385, 207] on label "Atlas" at bounding box center [420, 212] width 187 height 22
select select "**********"
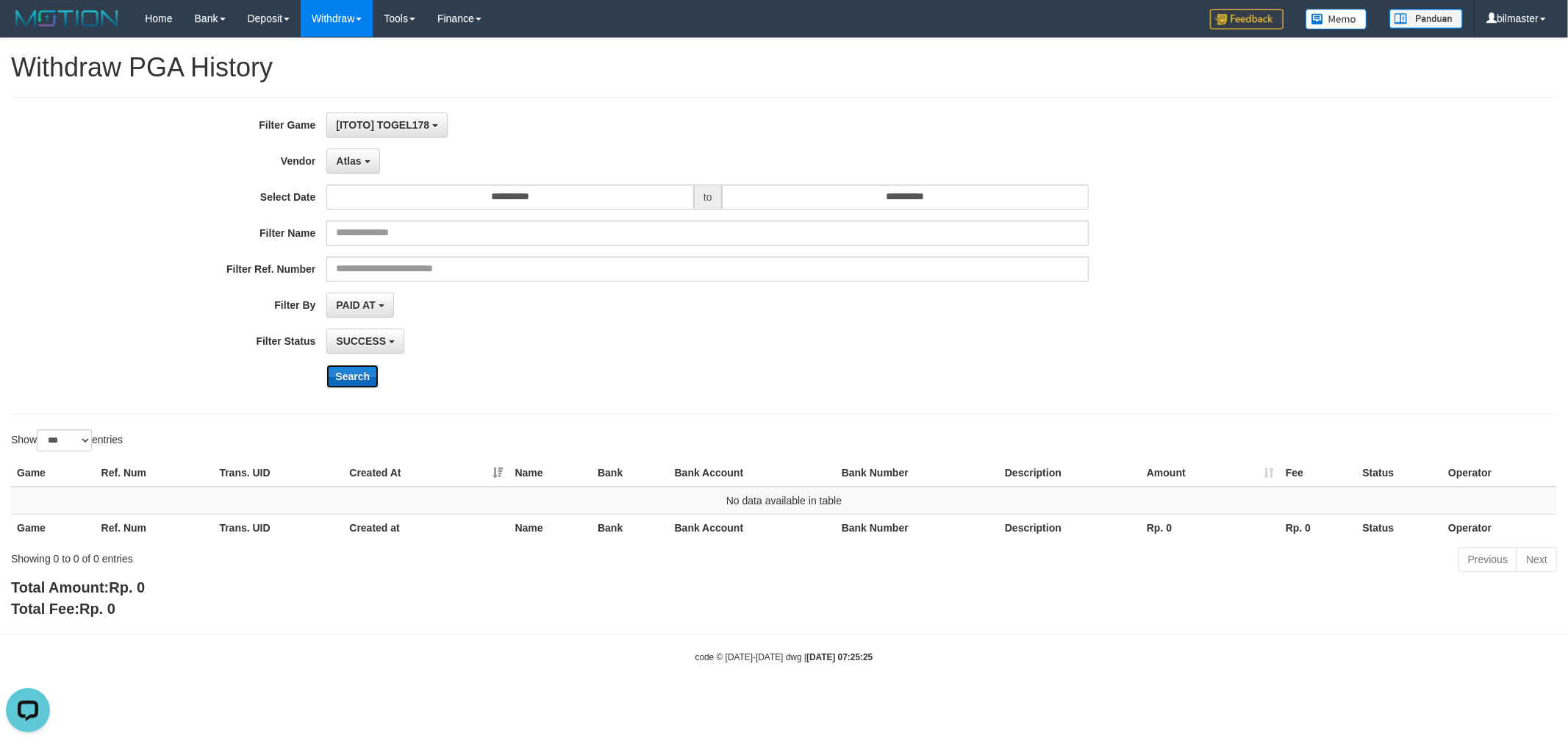
click at [361, 368] on button "Search" at bounding box center [353, 376] width 52 height 24
